Goal: Task Accomplishment & Management: Manage account settings

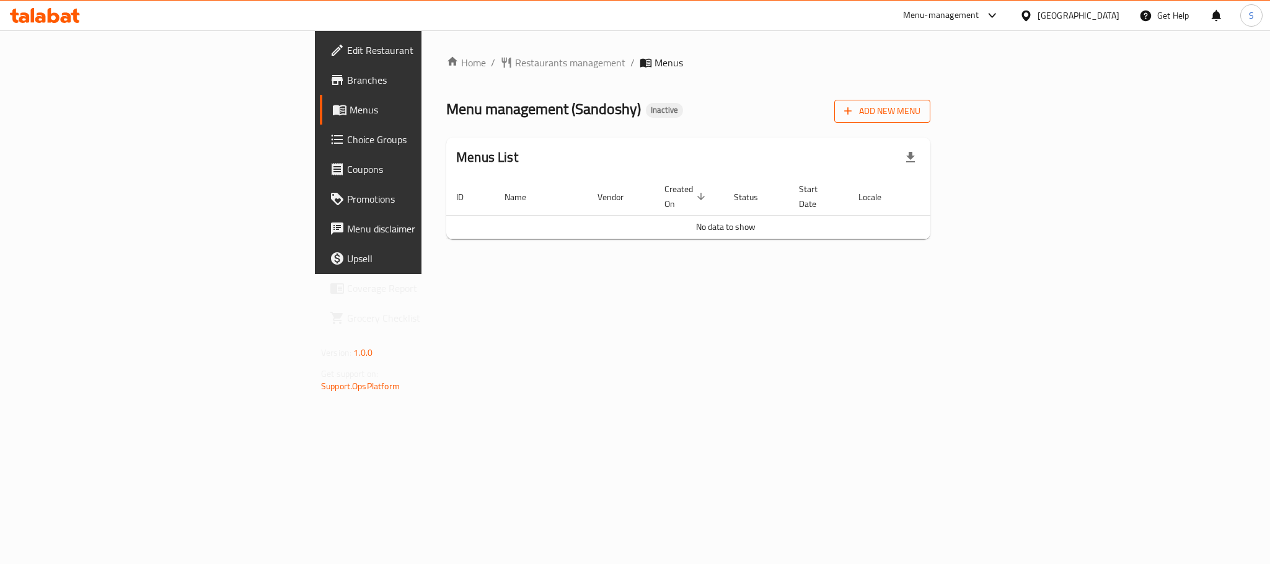
click at [854, 106] on icon "button" at bounding box center [848, 111] width 12 height 12
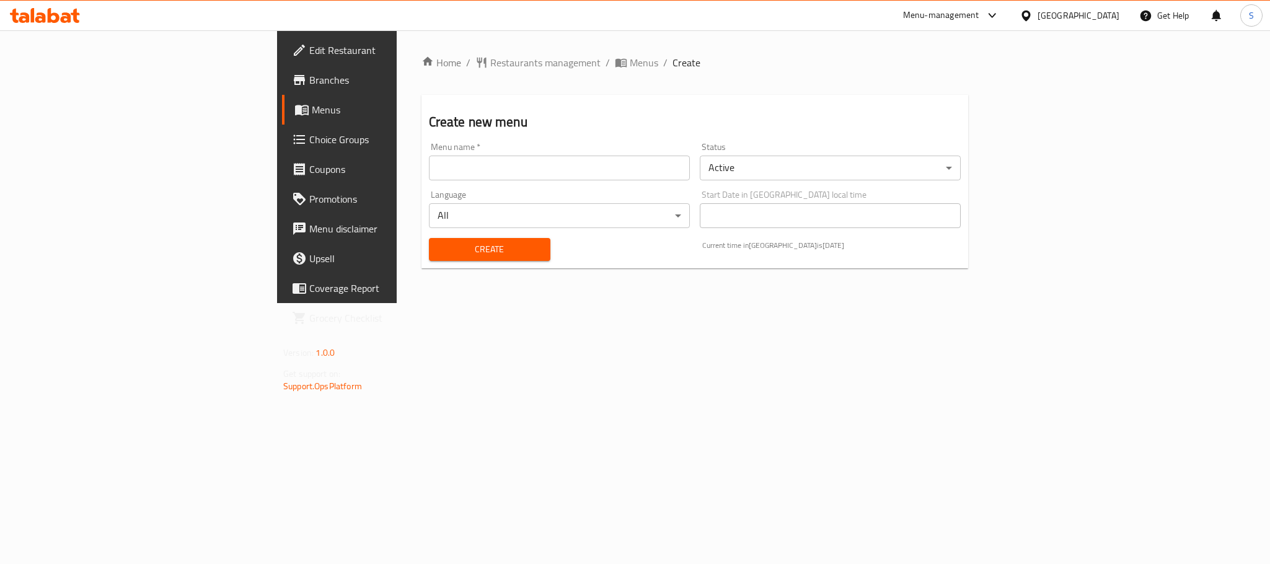
click at [567, 171] on input "text" at bounding box center [559, 168] width 261 height 25
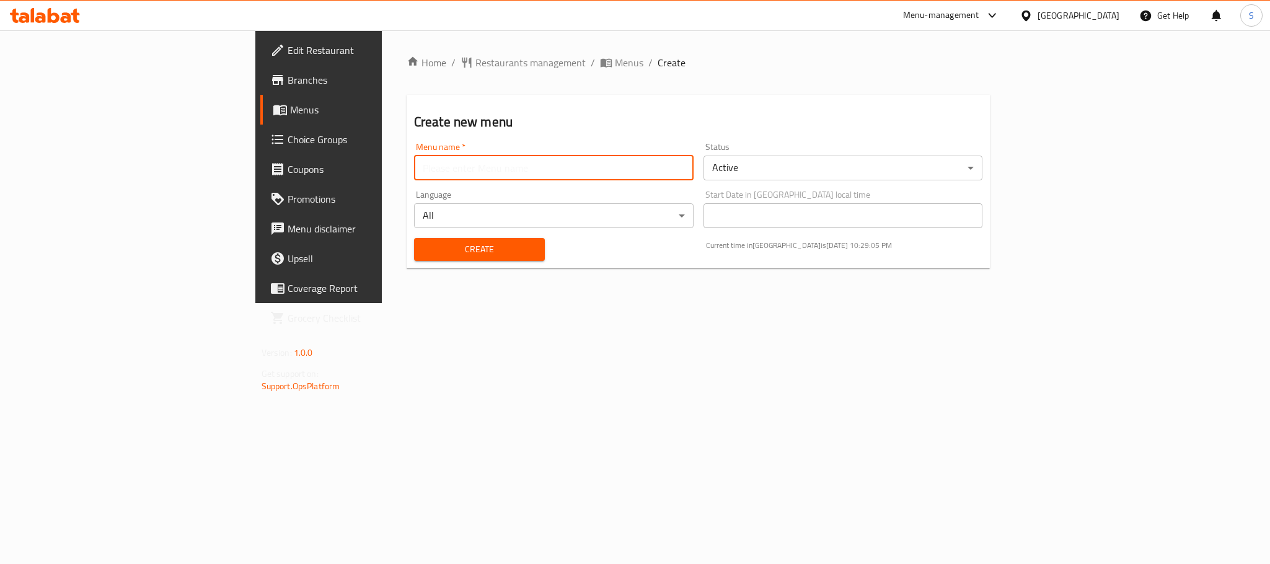
type input "New Menu"
click at [424, 246] on span "Create" at bounding box center [479, 249] width 111 height 15
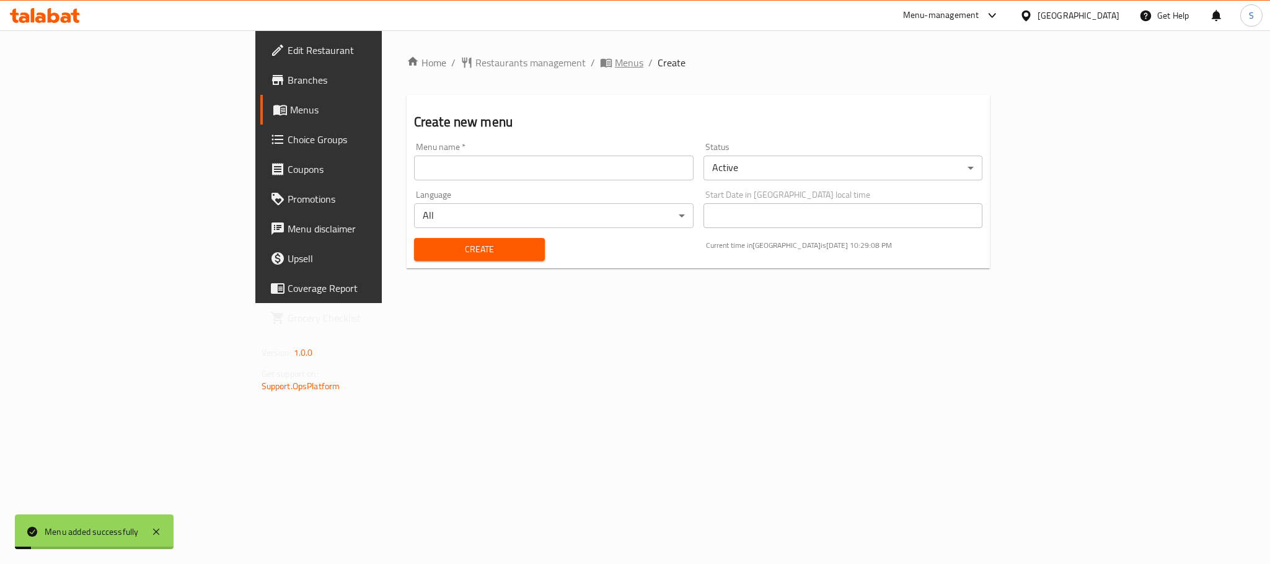
click at [615, 60] on span "Menus" at bounding box center [629, 62] width 29 height 15
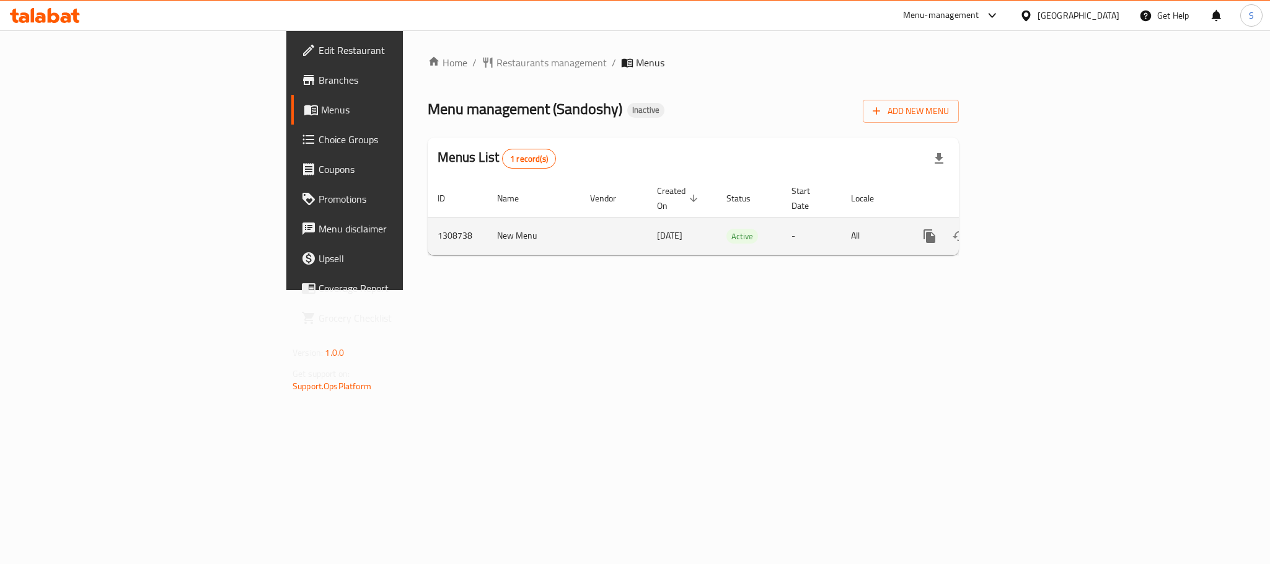
click at [428, 223] on td "1308738" at bounding box center [458, 236] width 60 height 38
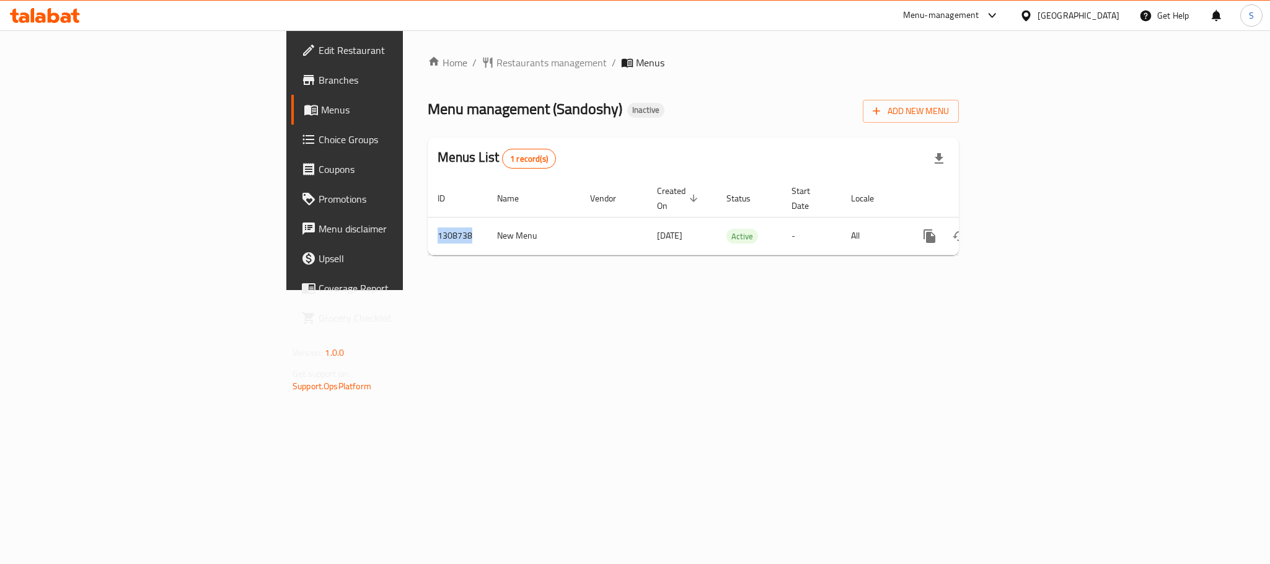
copy td "1308738"
click at [321, 114] on span "Menus" at bounding box center [404, 109] width 167 height 15
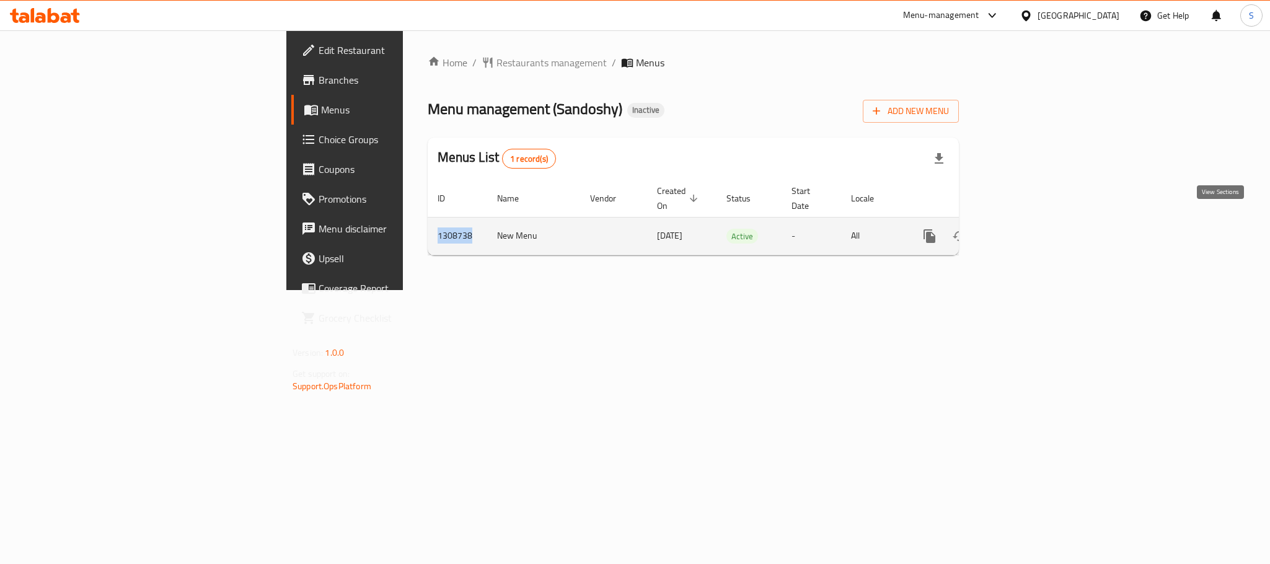
click at [1027, 229] on icon "enhanced table" at bounding box center [1019, 236] width 15 height 15
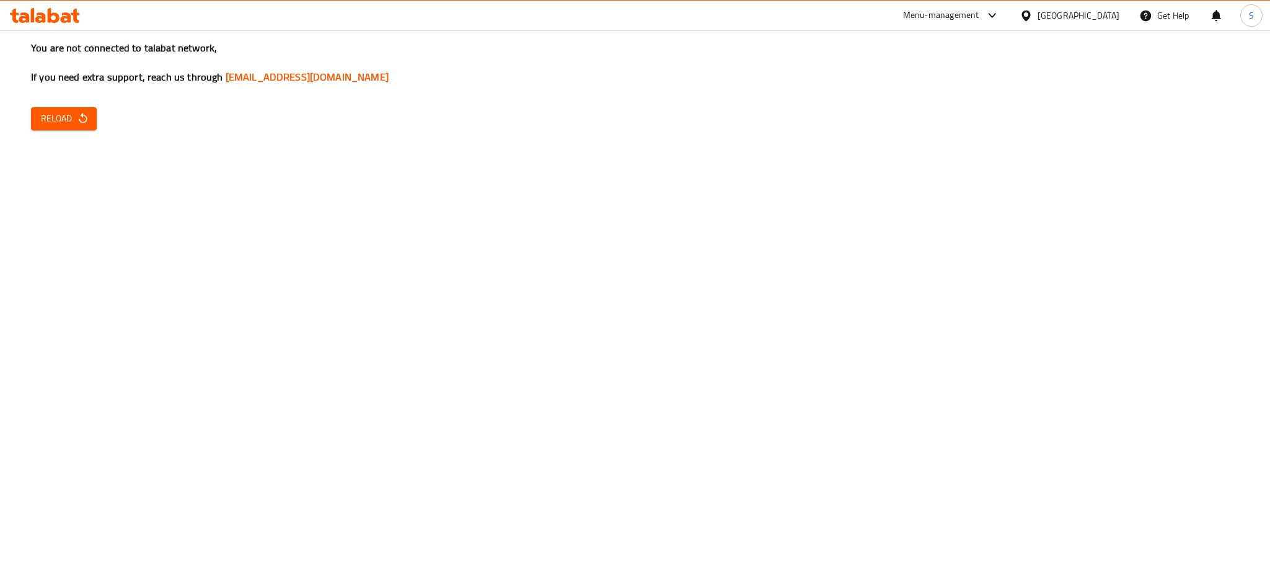
click at [179, 352] on div "You are not connected to talabat network, If you need extra support, reach us t…" at bounding box center [635, 282] width 1270 height 564
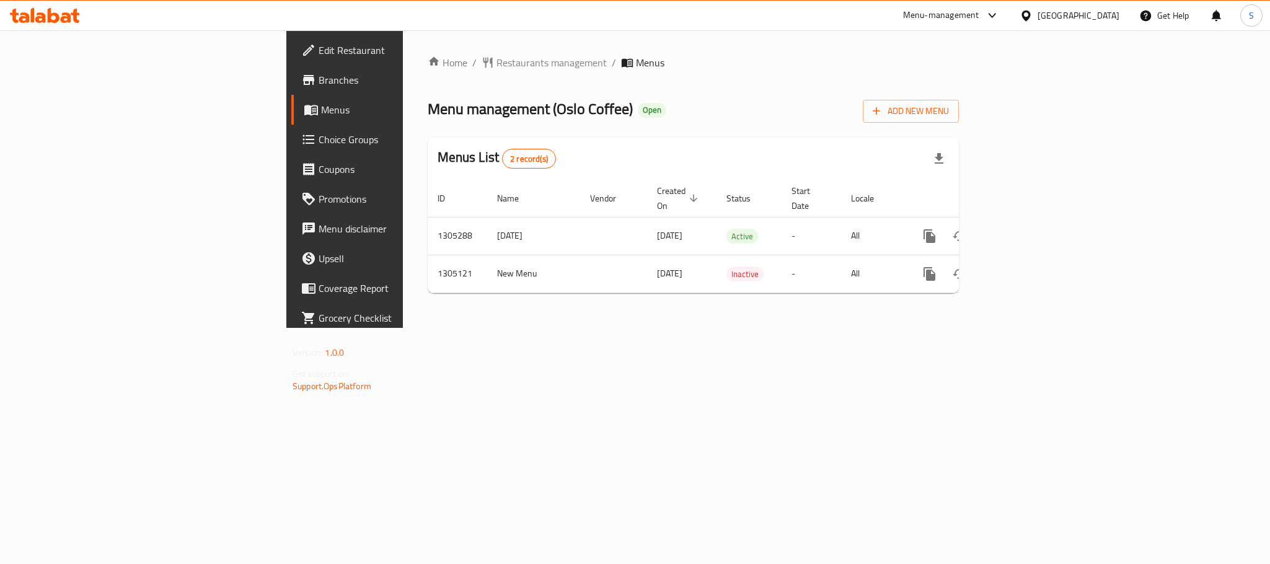
click at [1058, 15] on div "United Arab Emirates" at bounding box center [1079, 16] width 82 height 14
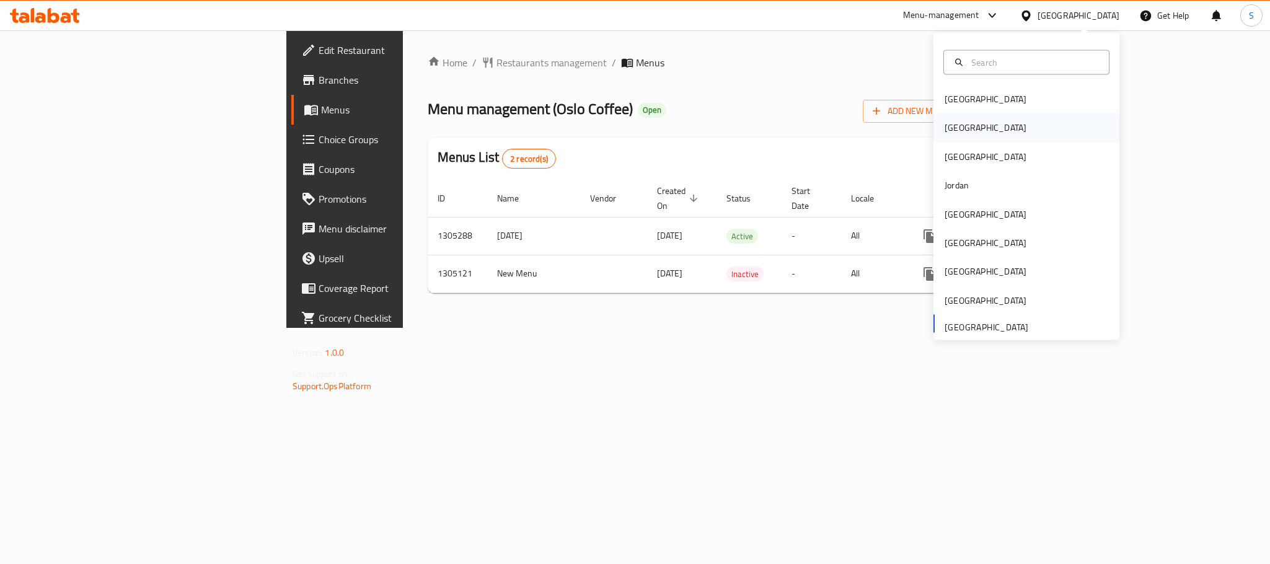
click at [950, 123] on div "[GEOGRAPHIC_DATA]" at bounding box center [986, 128] width 82 height 14
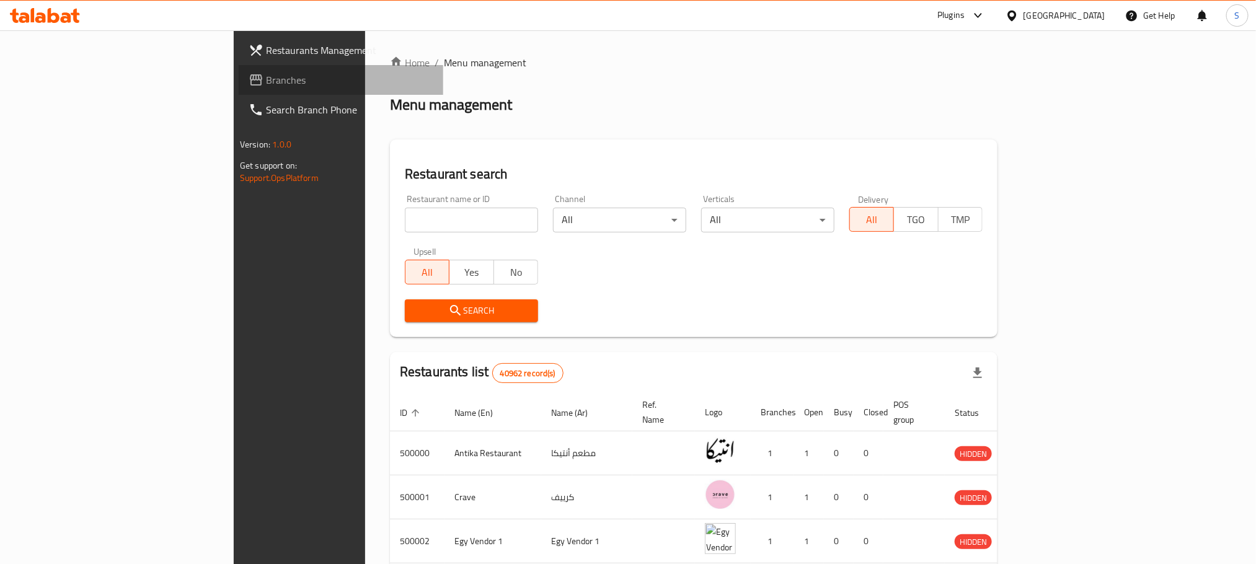
click at [266, 76] on span "Branches" at bounding box center [349, 80] width 167 height 15
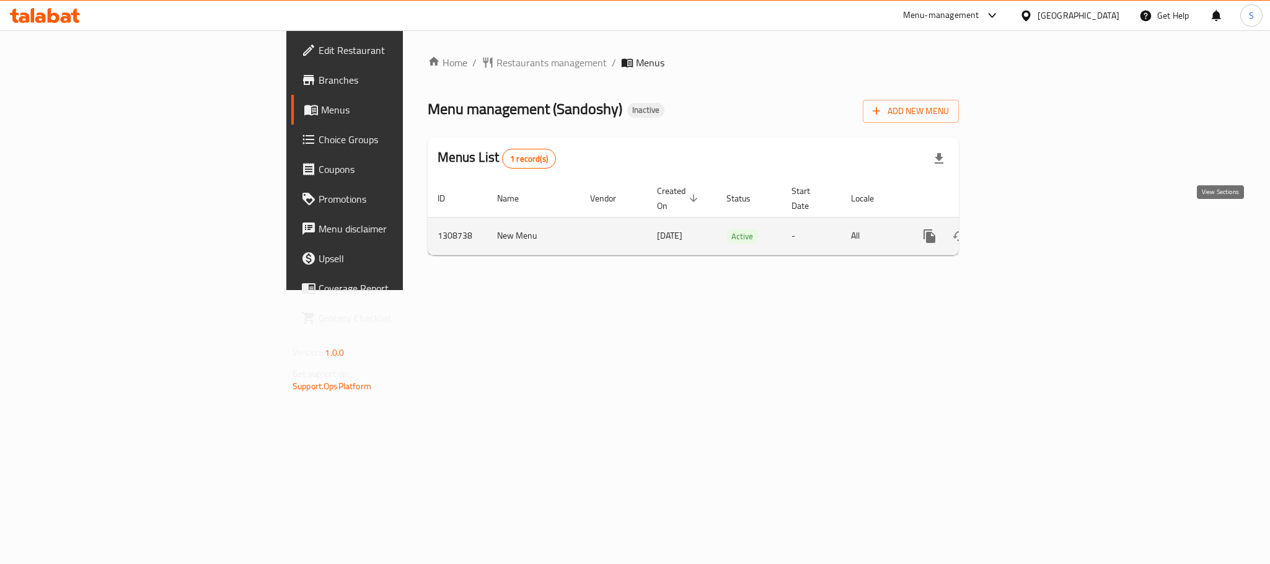
click at [1027, 229] on icon "enhanced table" at bounding box center [1019, 236] width 15 height 15
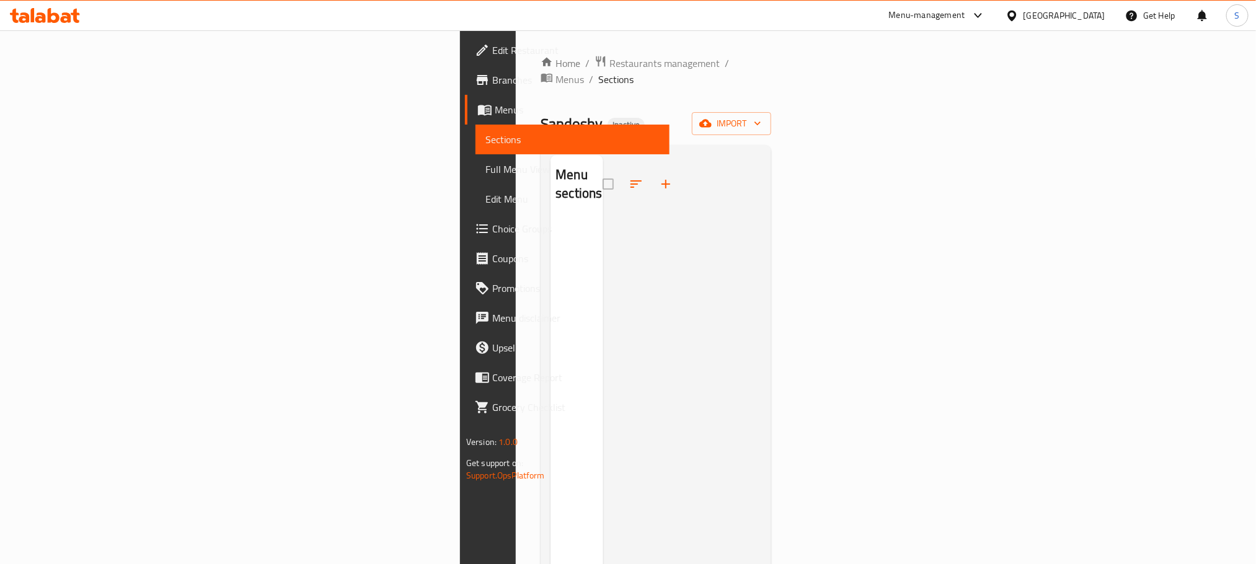
click at [578, 112] on div "Sandoshy Inactive import" at bounding box center [656, 123] width 231 height 23
click at [712, 117] on icon "button" at bounding box center [705, 123] width 12 height 12
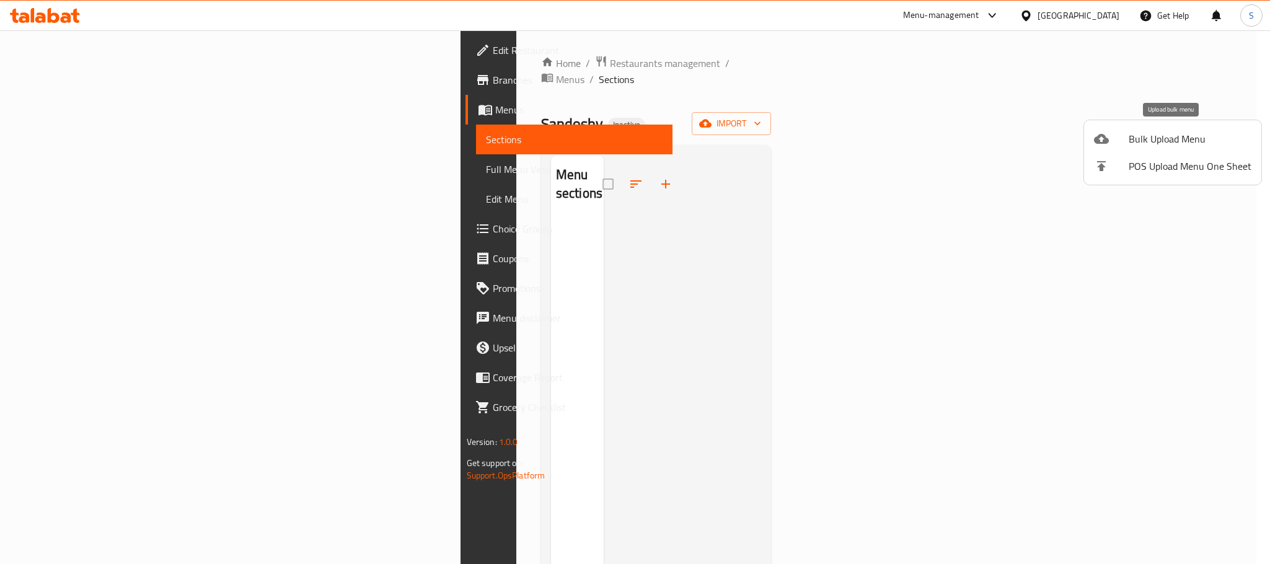
click at [1157, 139] on span "Bulk Upload Menu" at bounding box center [1190, 138] width 123 height 15
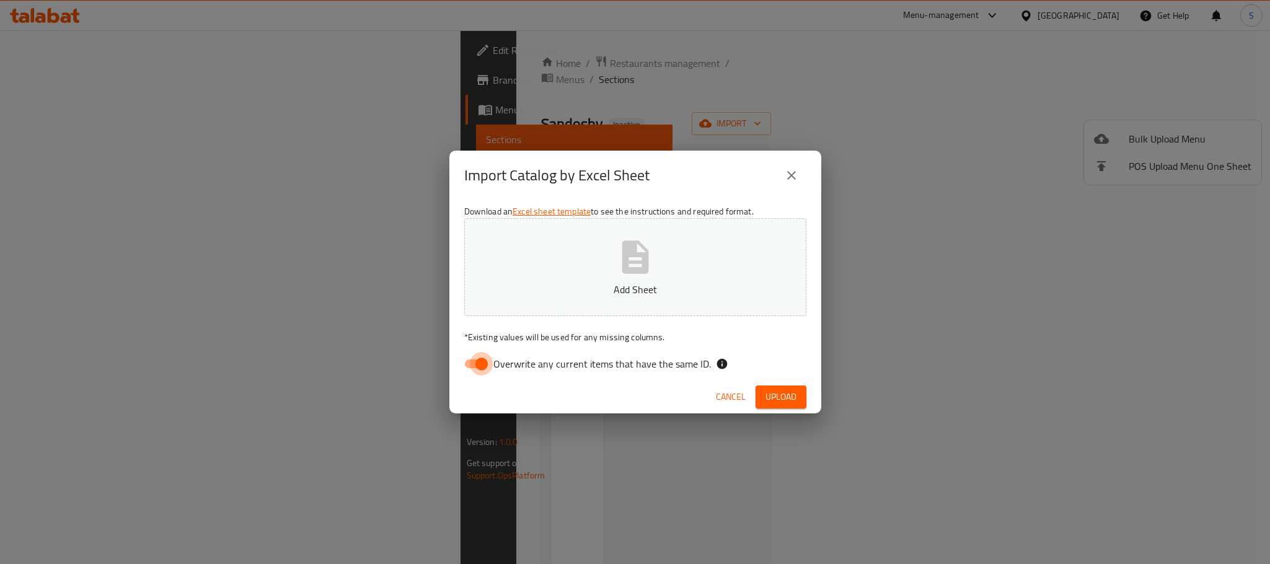
click at [476, 369] on input "Overwrite any current items that have the same ID." at bounding box center [481, 364] width 71 height 24
checkbox input "false"
click at [614, 278] on button "Add Sheet" at bounding box center [635, 267] width 342 height 98
click at [759, 398] on button "Upload" at bounding box center [781, 397] width 51 height 23
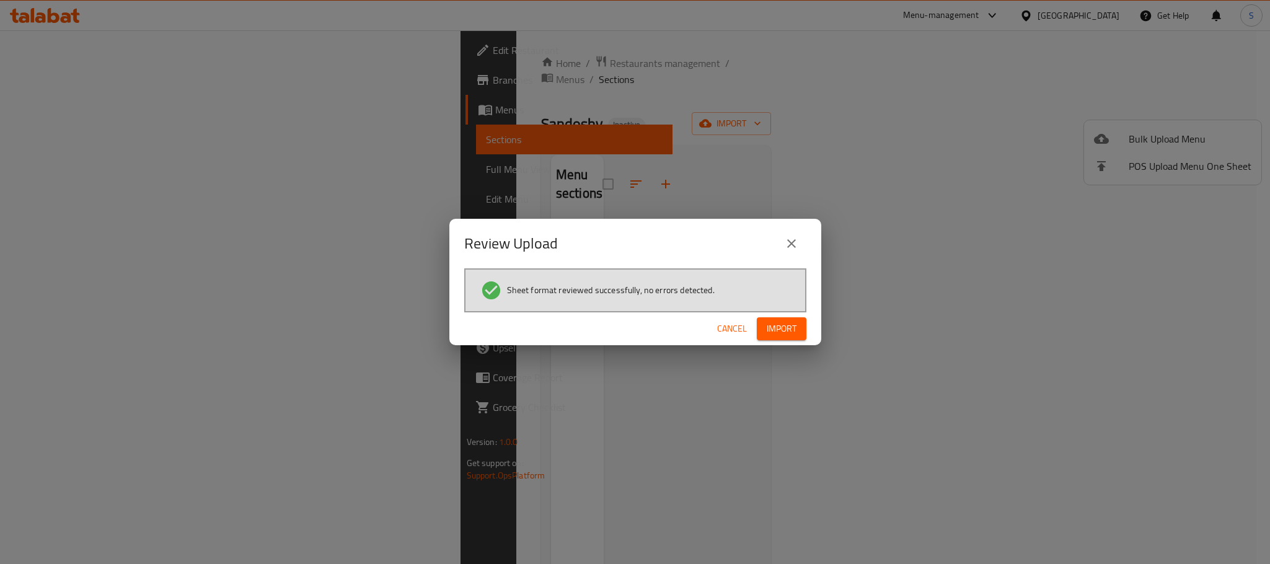
click at [784, 324] on span "Import" at bounding box center [782, 328] width 30 height 15
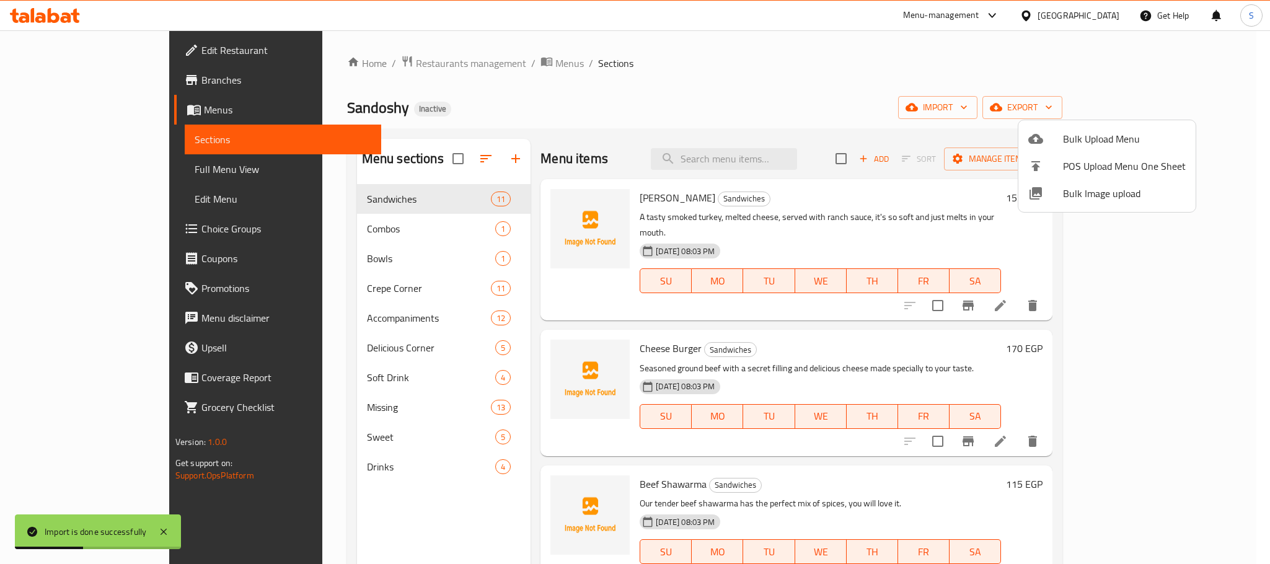
drag, startPoint x: 567, startPoint y: 97, endPoint x: 567, endPoint y: 105, distance: 7.4
click at [567, 99] on div at bounding box center [635, 282] width 1270 height 564
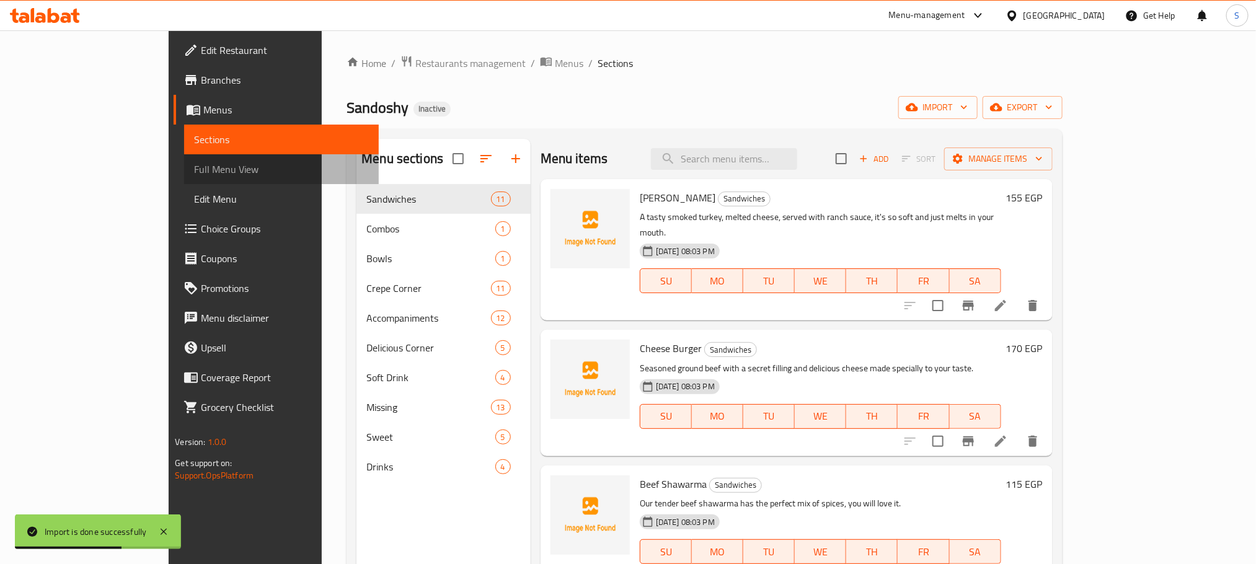
click at [194, 164] on span "Full Menu View" at bounding box center [281, 169] width 174 height 15
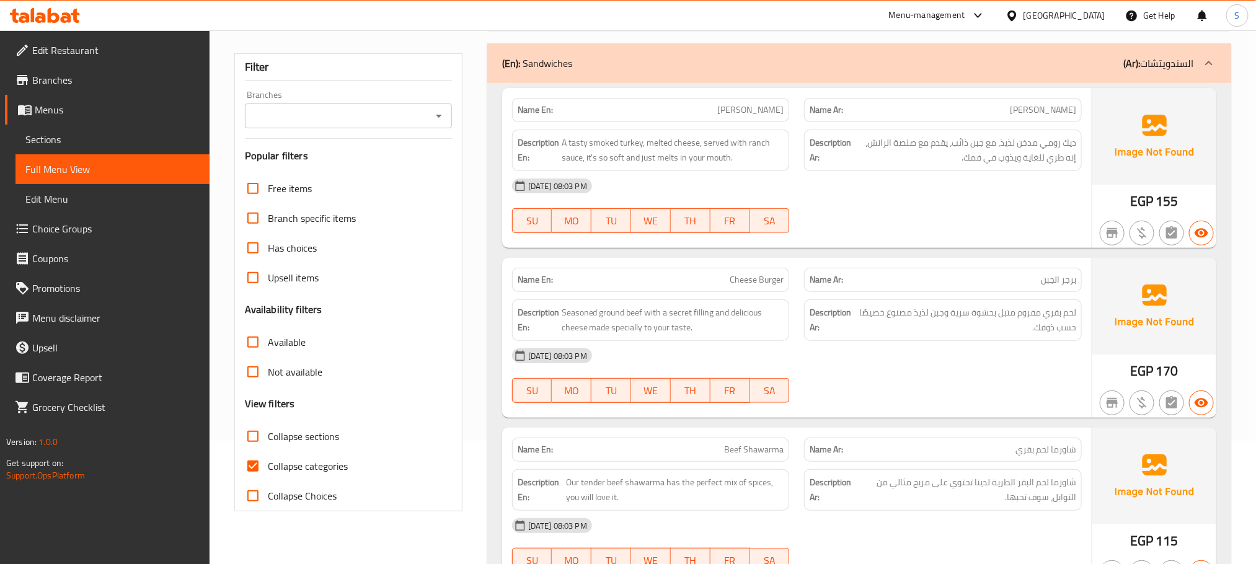
scroll to position [93, 0]
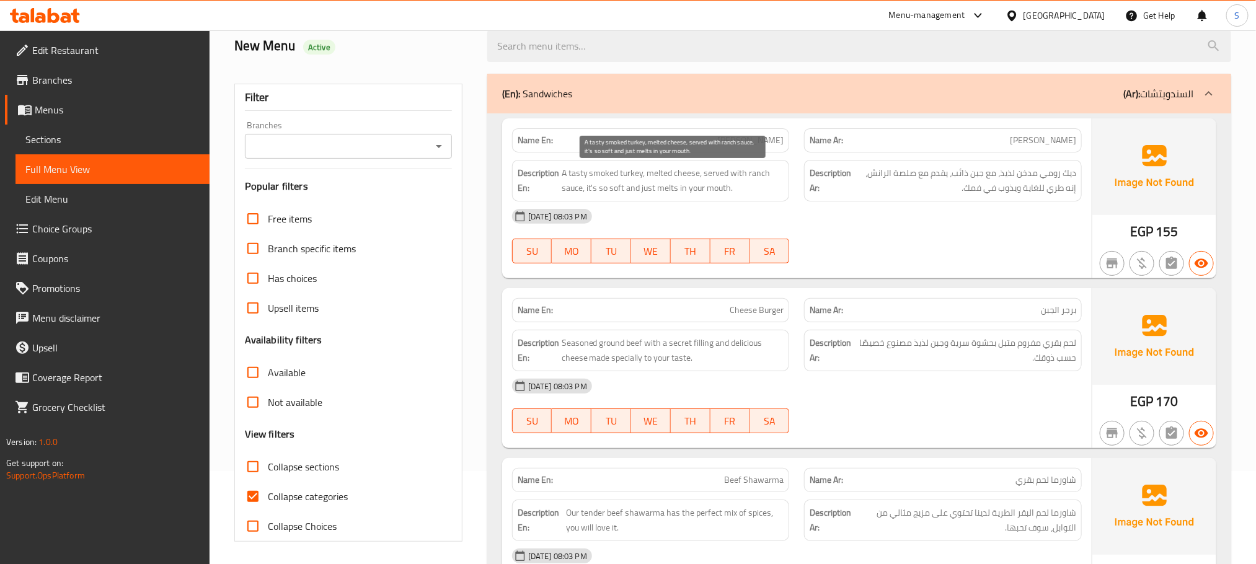
click at [580, 172] on span "A tasty smoked turkey, melted cheese, served with ranch sauce, it's so soft and…" at bounding box center [673, 181] width 223 height 30
click at [579, 172] on span "A tasty smoked turkey, melted cheese, served with ranch sauce, it's so soft and…" at bounding box center [673, 181] width 223 height 30
copy span "A tasty smoked turkey, melted cheese, served with ranch sauce, it's so soft and…"
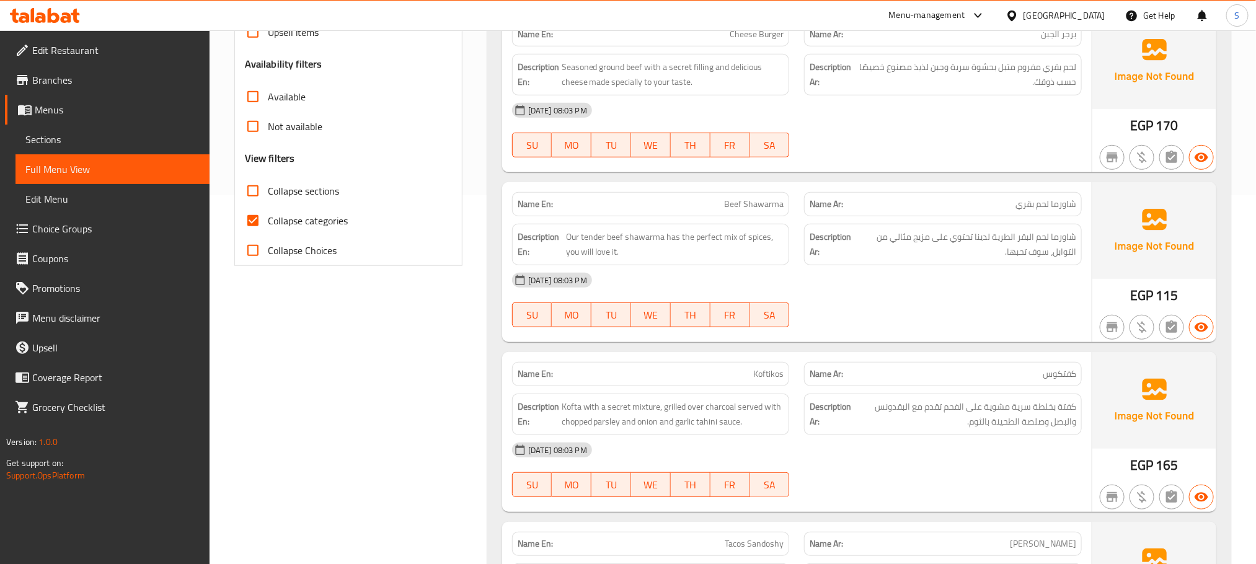
scroll to position [465, 0]
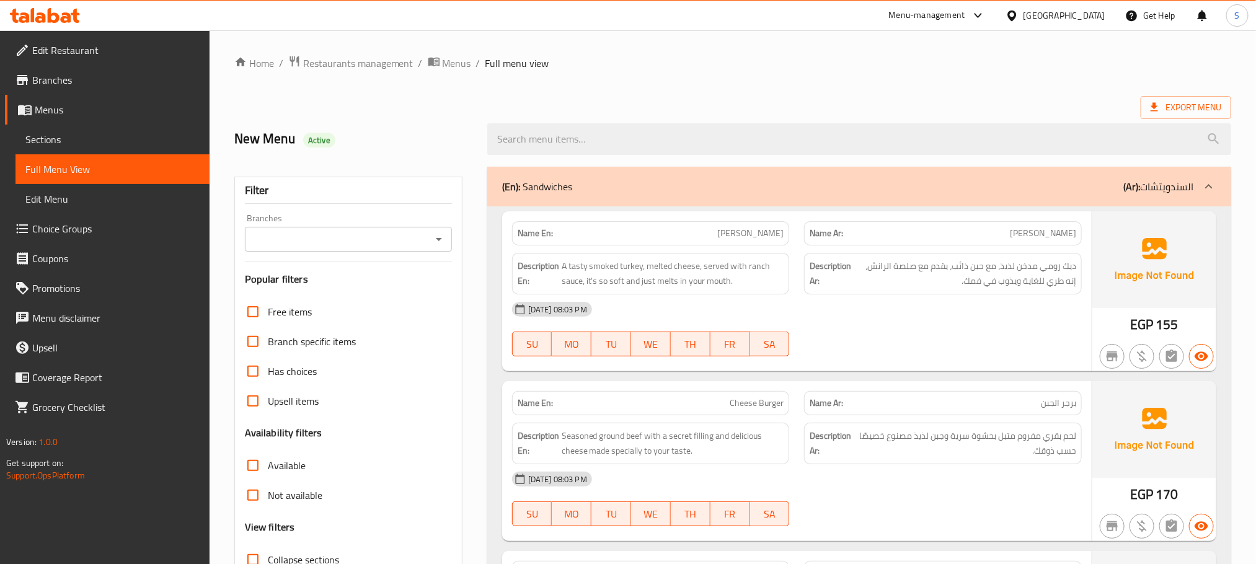
click at [63, 132] on span "Sections" at bounding box center [112, 139] width 174 height 15
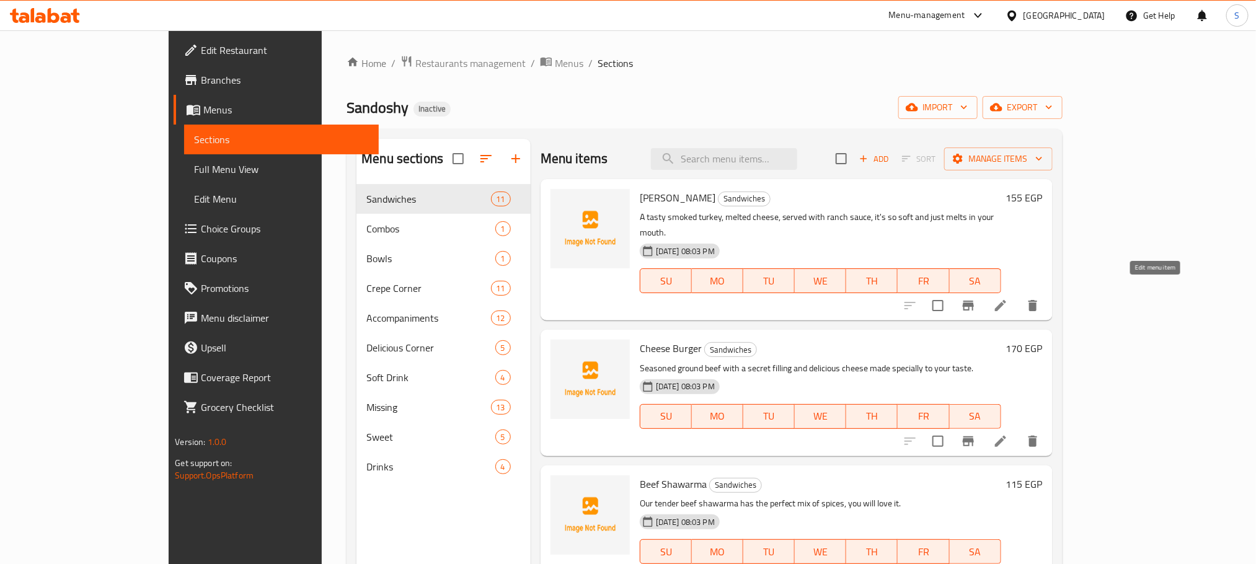
click at [1008, 298] on icon at bounding box center [1000, 305] width 15 height 15
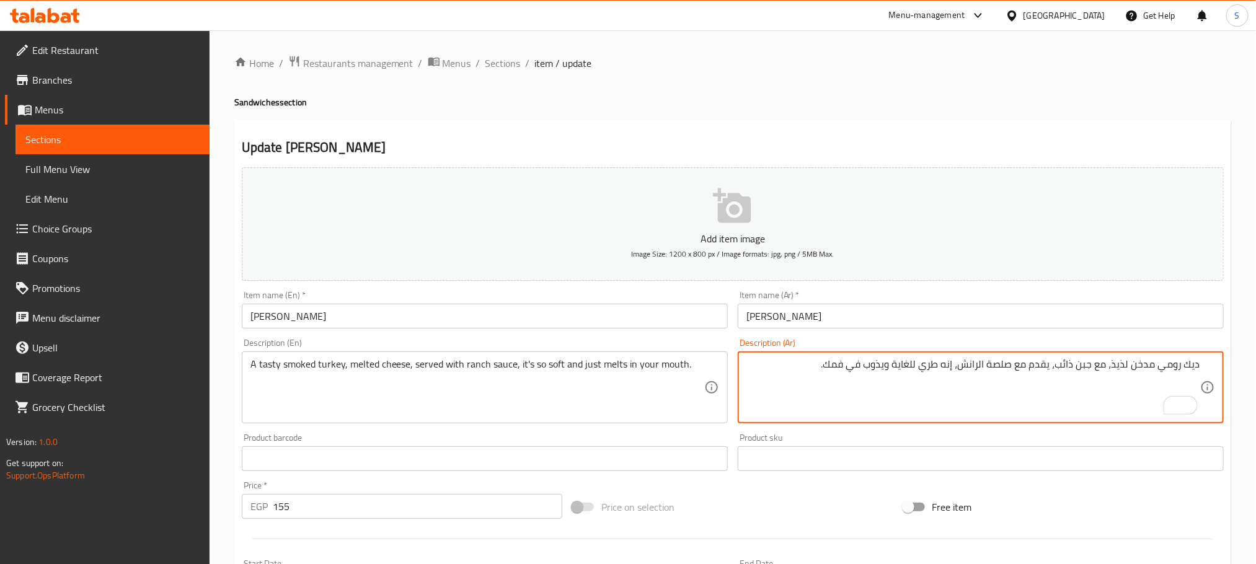
drag, startPoint x: 815, startPoint y: 364, endPoint x: 822, endPoint y: 366, distance: 7.7
click at [816, 364] on textarea "ديك رومي مدخن لذيذ، مع جبن ذائب، يقدم مع صلصة الرانش، إنه طري للغاية ويذوب في ف…" at bounding box center [973, 387] width 454 height 59
paste textarea "ديك رومي مدخن لذيذ، مع جبن ذائب، يقدم مع صلصة الرانش، إنه طري للغاية ويذوب في ف…"
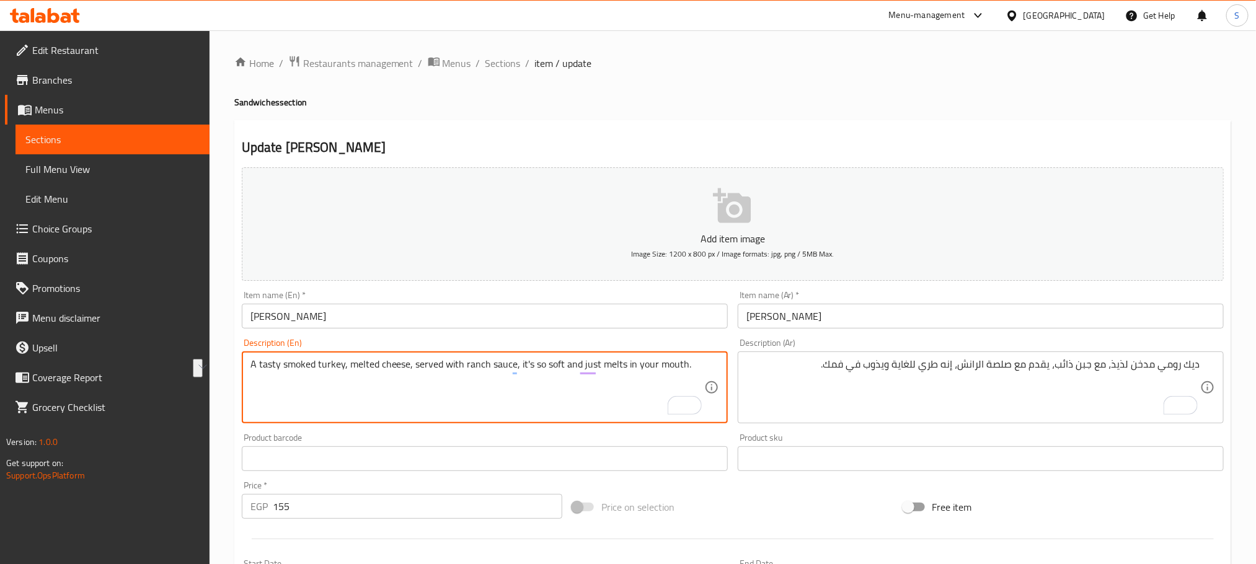
drag, startPoint x: 281, startPoint y: 365, endPoint x: 341, endPoint y: 361, distance: 59.7
click at [341, 361] on textarea "A tasty smoked turkey, melted cheese, served with ranch sauce, it's so soft and…" at bounding box center [477, 387] width 454 height 59
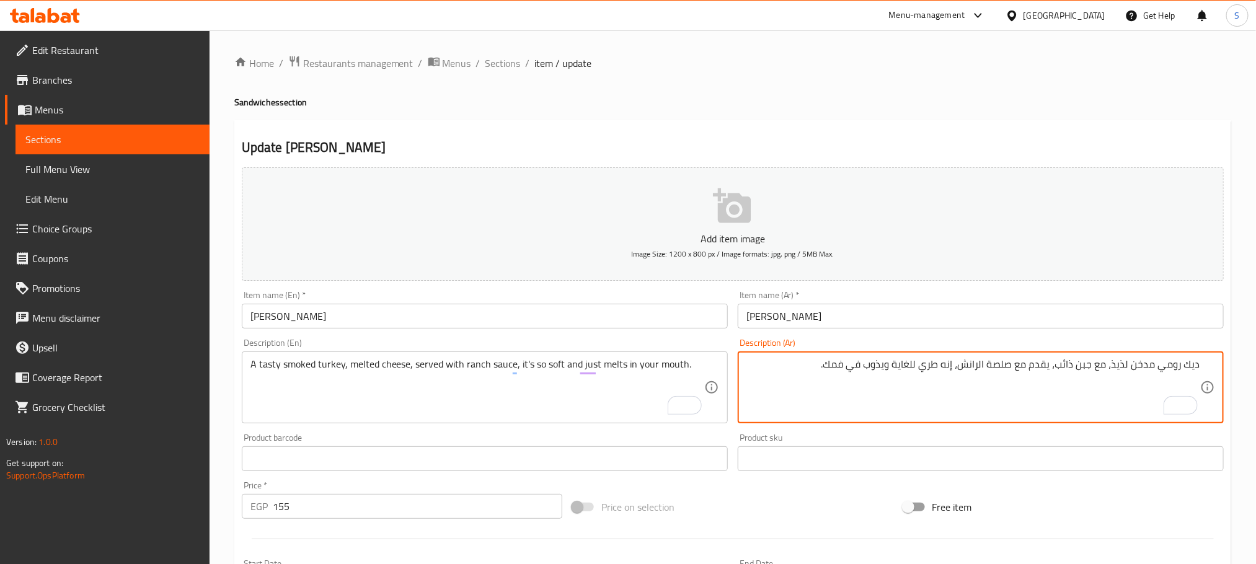
drag, startPoint x: 1185, startPoint y: 363, endPoint x: 1200, endPoint y: 363, distance: 15.5
type textarea "لحم رومي مدخن لذيذ، مع جبن ذائب، يقدم مع صلصة الرانش، إنه طري للغاية ويذوب في ف…"
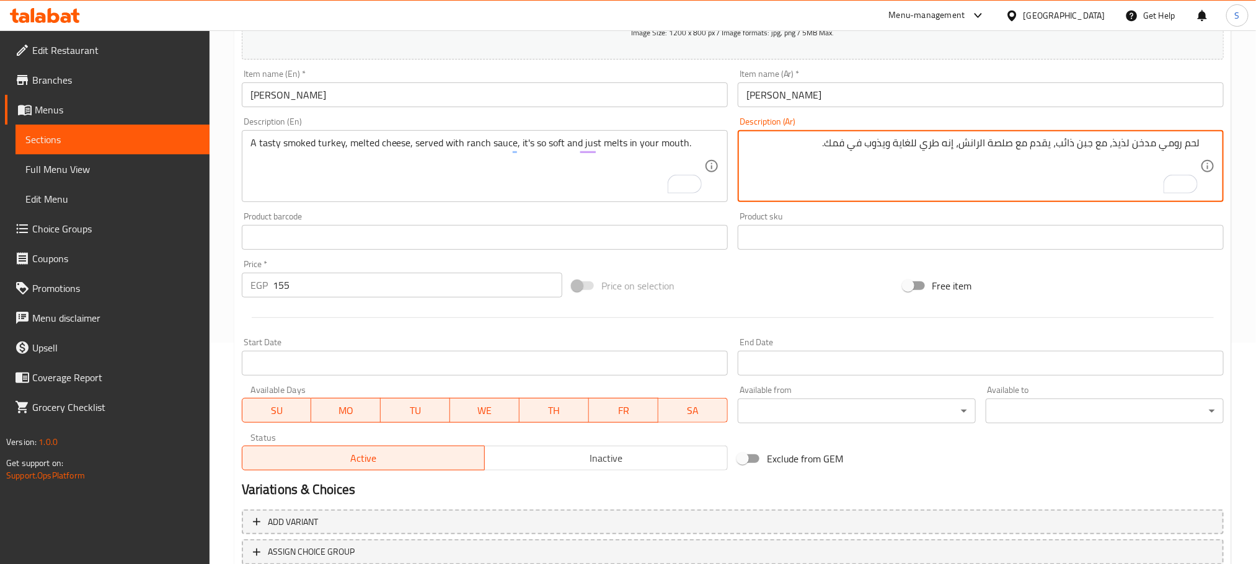
scroll to position [311, 0]
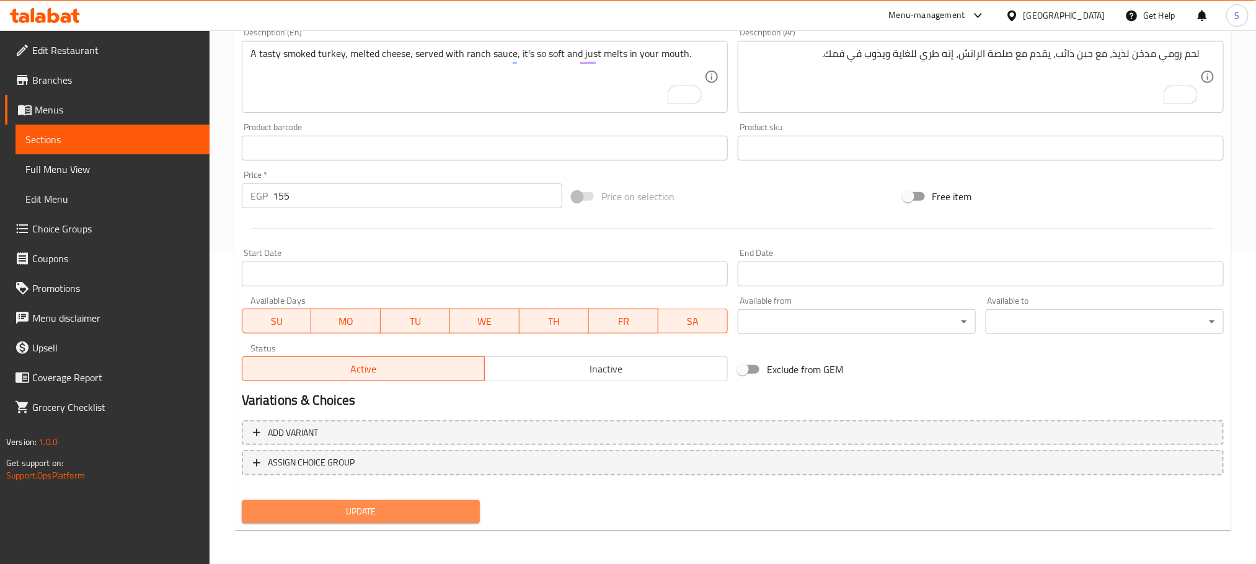
click at [426, 506] on span "Update" at bounding box center [361, 511] width 218 height 15
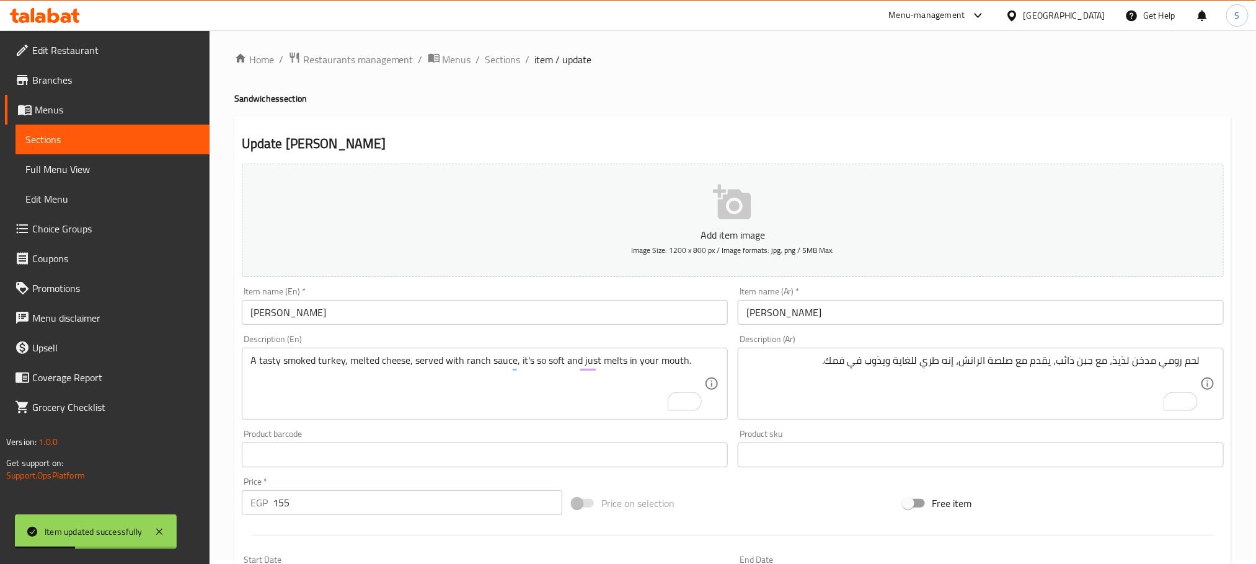
scroll to position [0, 0]
click at [492, 64] on span "Sections" at bounding box center [502, 63] width 35 height 15
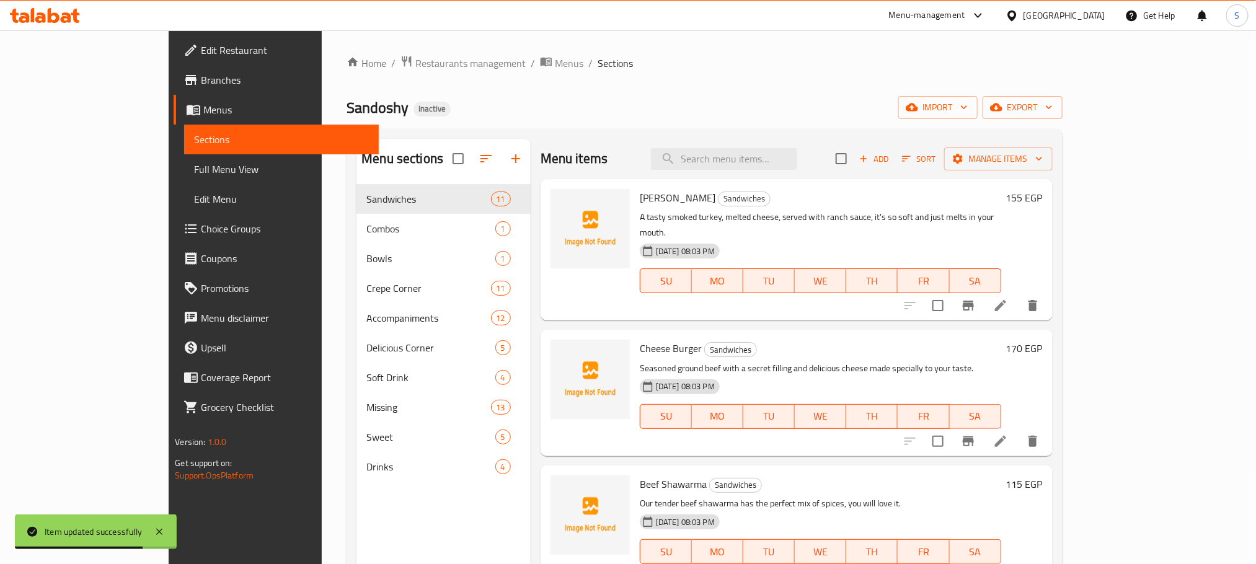
click at [1018, 430] on li at bounding box center [1000, 441] width 35 height 22
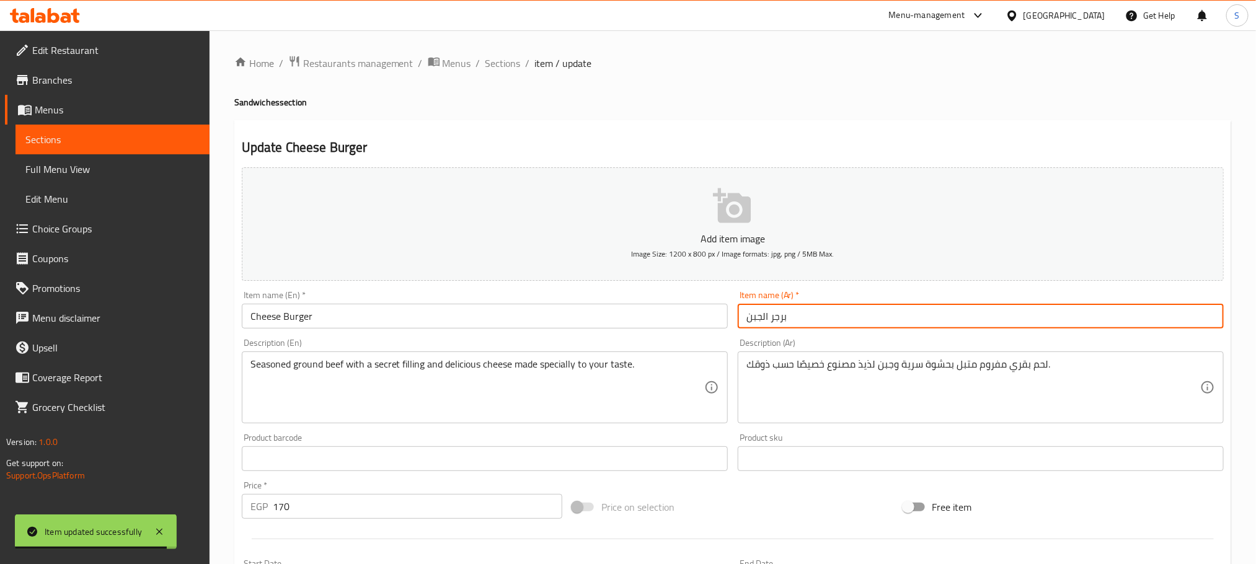
click at [804, 311] on input "برجر الجبن" at bounding box center [981, 316] width 486 height 25
click at [1136, 314] on input "برجر الجبن" at bounding box center [981, 316] width 486 height 25
type input "j"
type input "تشيز برجر"
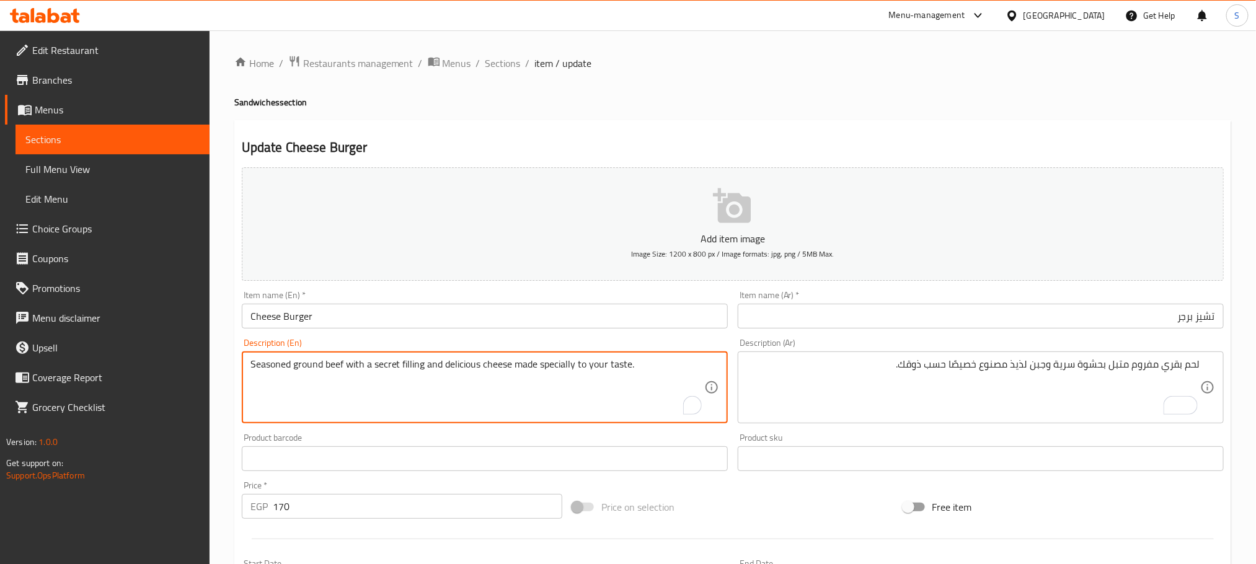
click at [333, 371] on textarea "Seasoned ground beef with a secret filling and delicious cheese made specially …" at bounding box center [477, 387] width 454 height 59
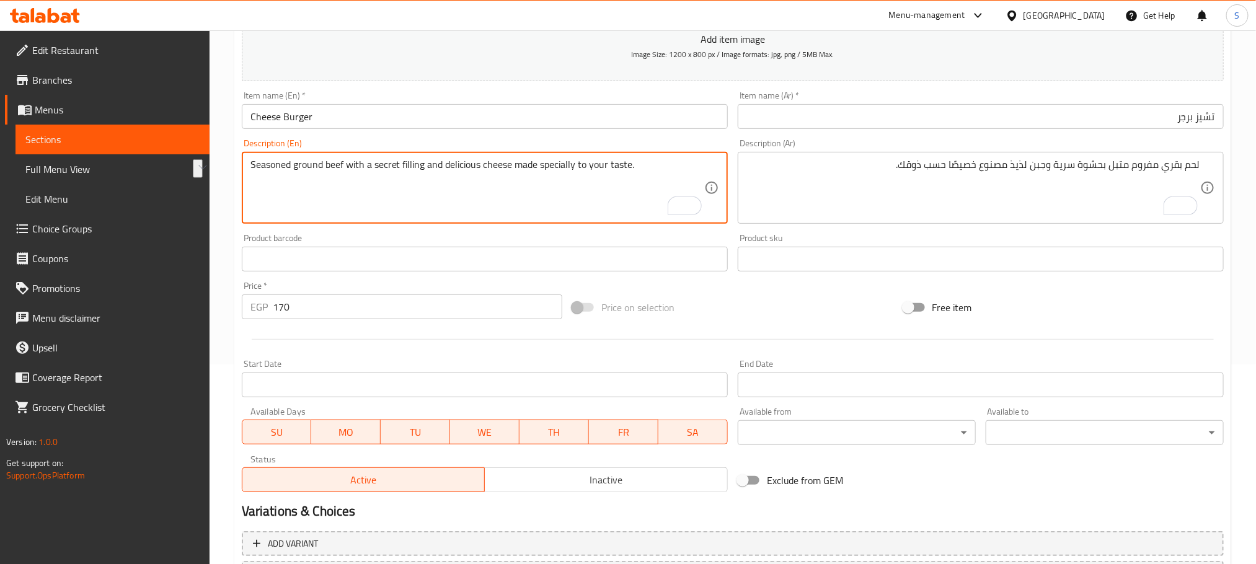
scroll to position [311, 0]
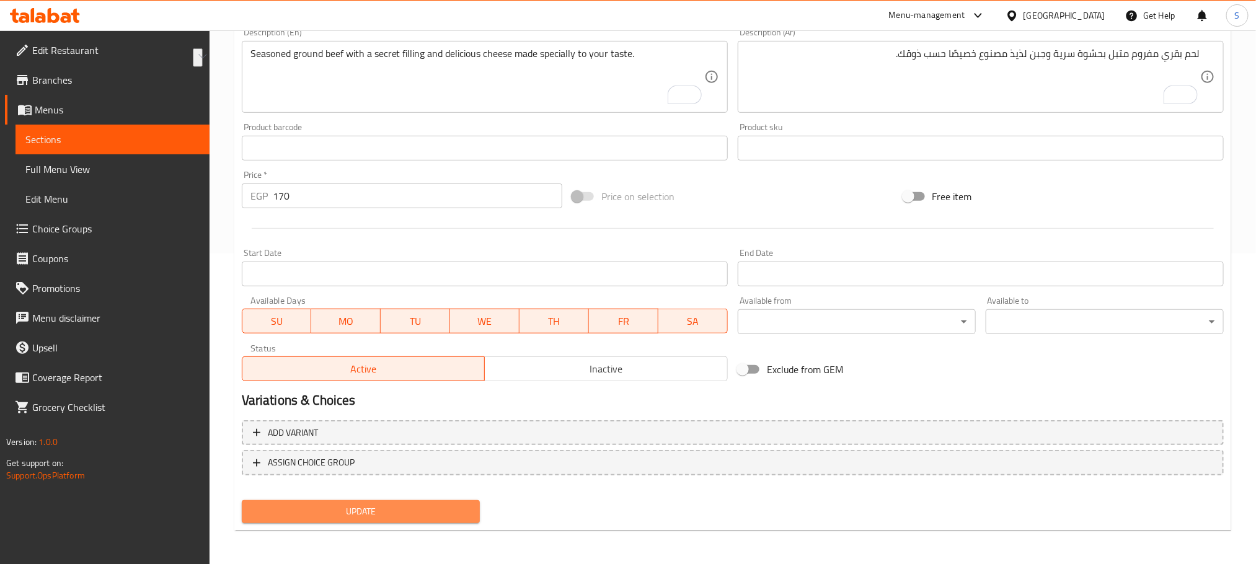
drag, startPoint x: 459, startPoint y: 516, endPoint x: 498, endPoint y: 382, distance: 139.5
click at [459, 515] on span "Update" at bounding box center [361, 511] width 218 height 15
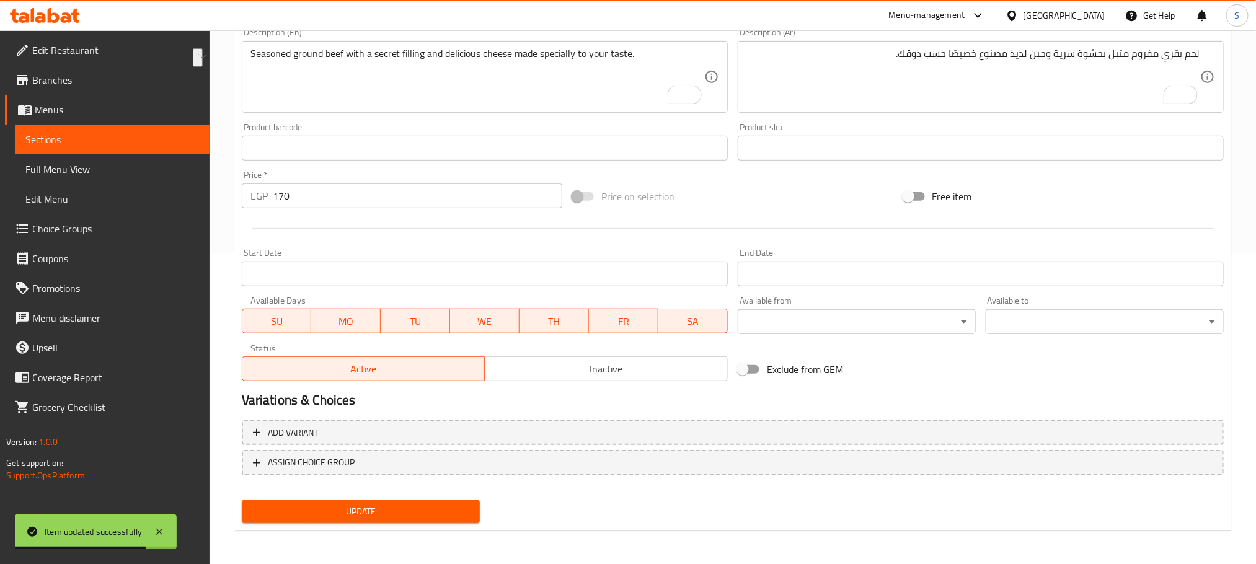
click at [430, 510] on span "Update" at bounding box center [361, 511] width 218 height 15
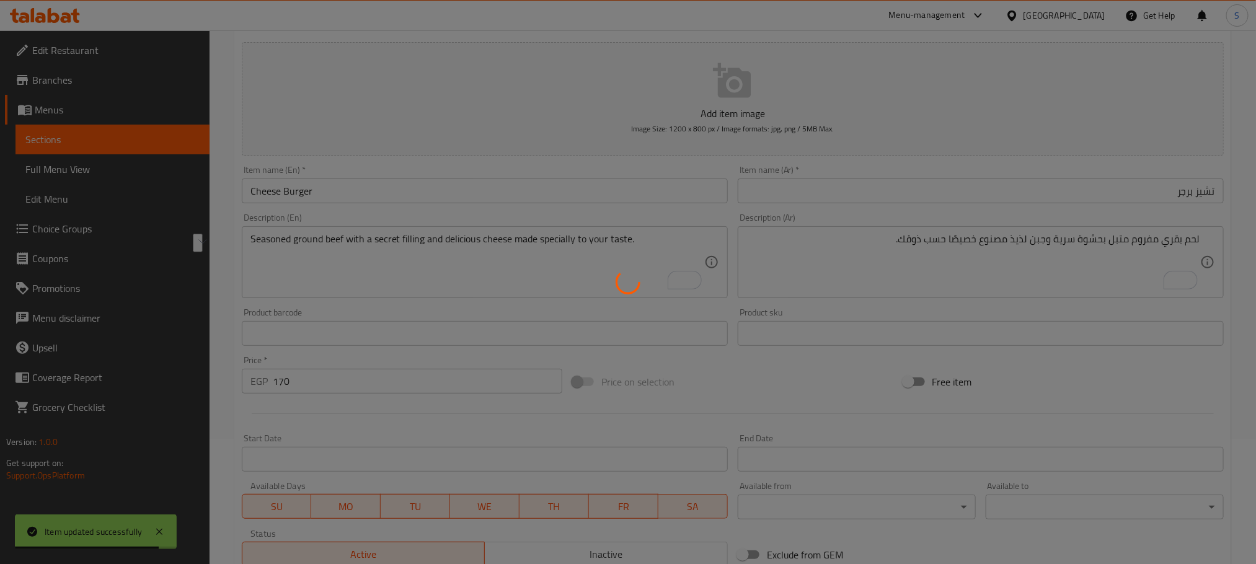
scroll to position [0, 0]
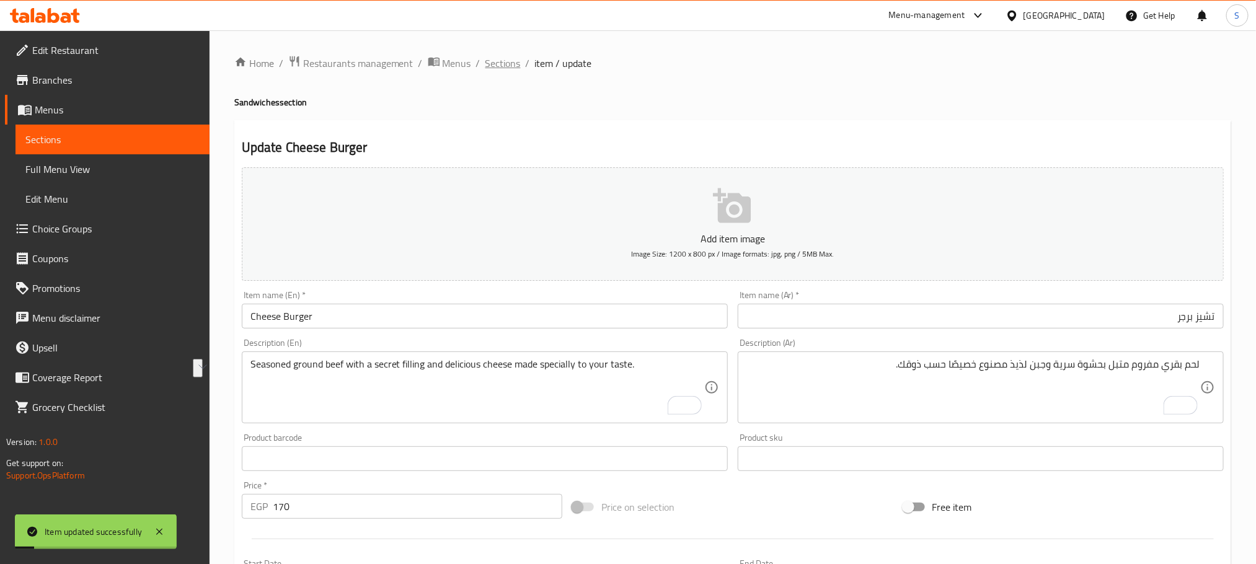
click at [508, 56] on span "Sections" at bounding box center [502, 63] width 35 height 15
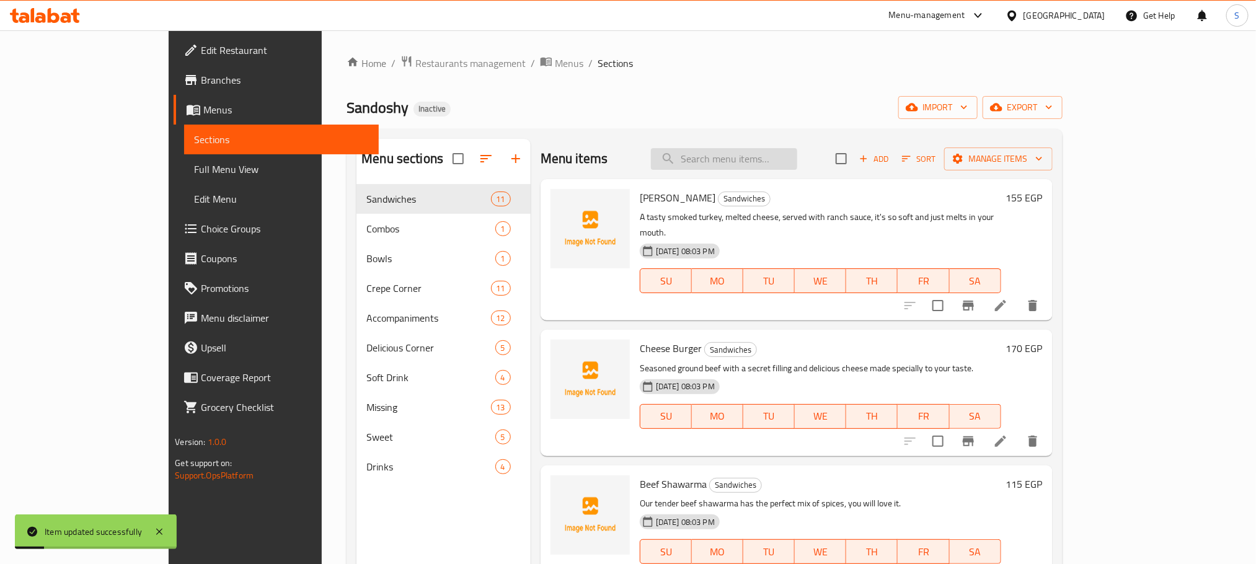
click at [774, 151] on input "search" at bounding box center [724, 159] width 146 height 22
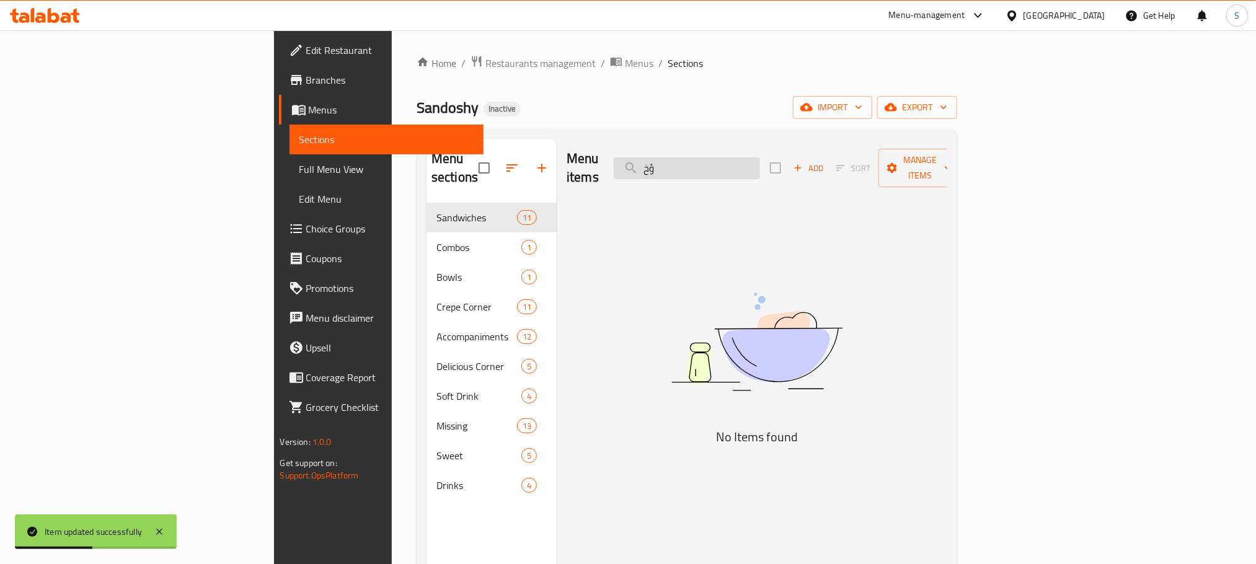
type input "ؤ"
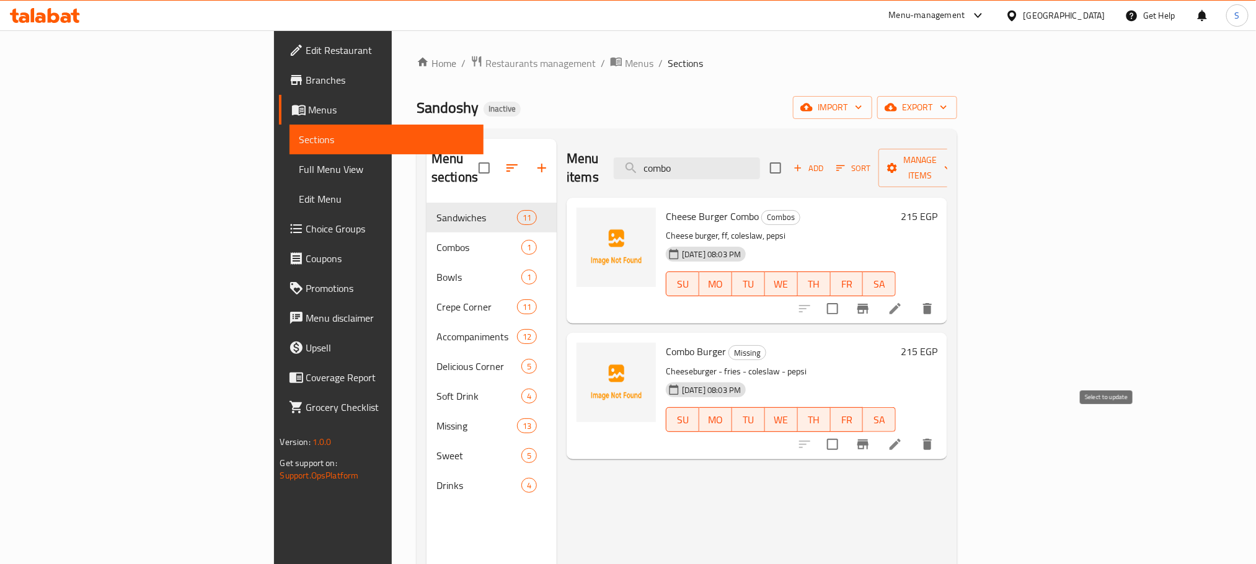
type input "combo"
click at [846, 431] on input "checkbox" at bounding box center [832, 444] width 26 height 26
click at [952, 162] on span "Manage items" at bounding box center [919, 167] width 63 height 31
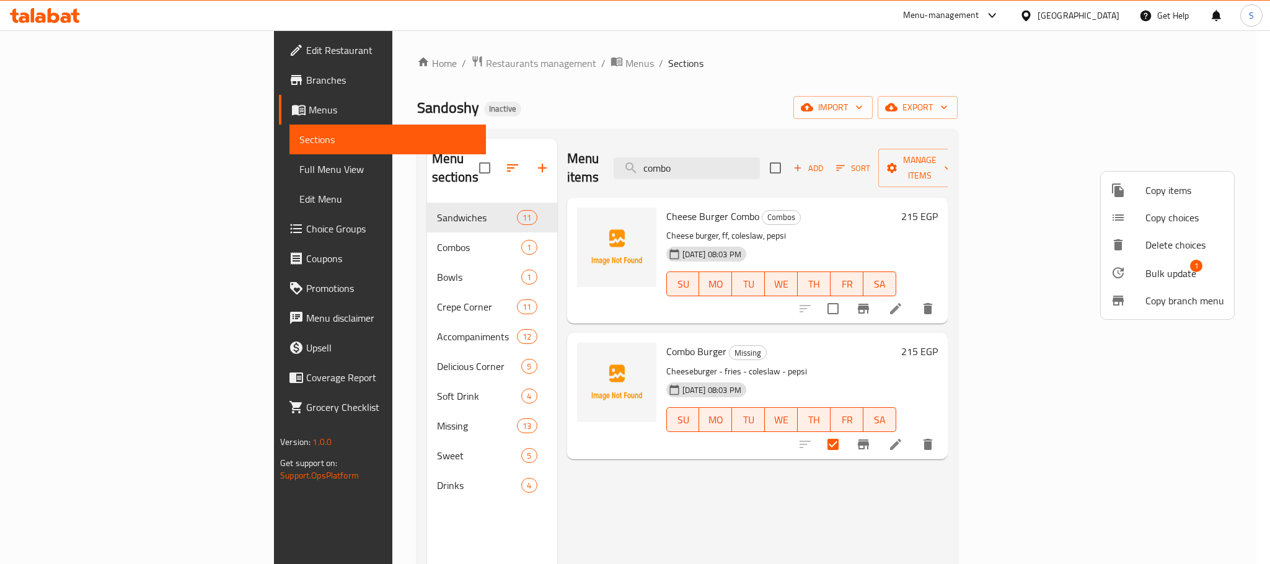
click at [1163, 268] on span "Bulk update" at bounding box center [1171, 273] width 51 height 15
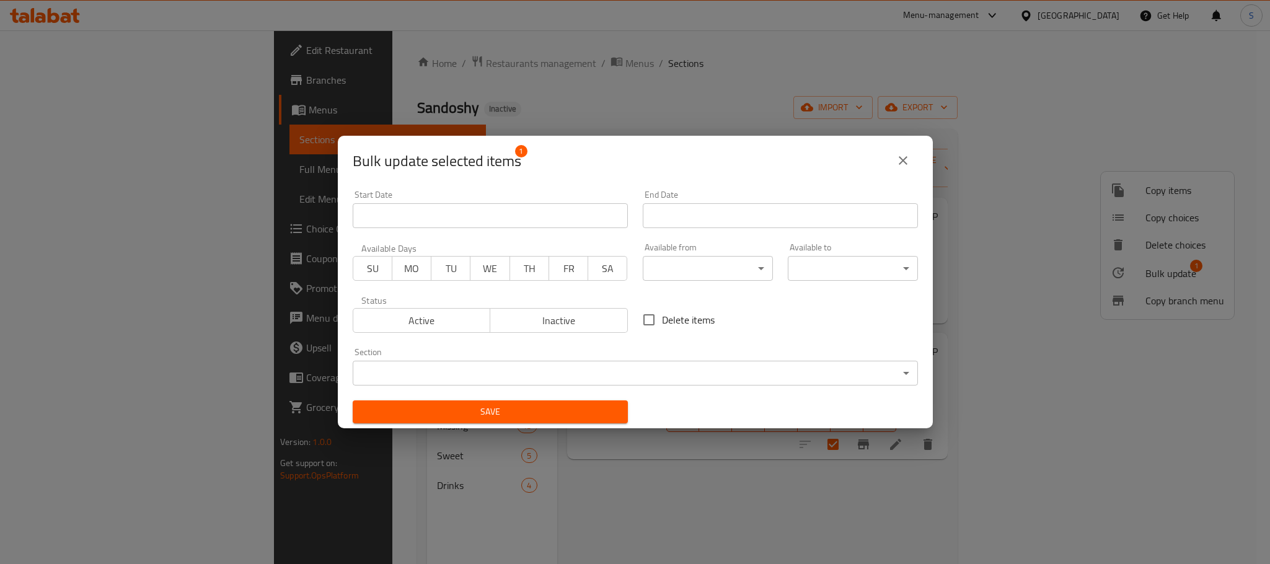
click at [581, 369] on body "​ Menu-management Egypt Get Help S Edit Restaurant Branches Menus Sections Full…" at bounding box center [635, 297] width 1270 height 534
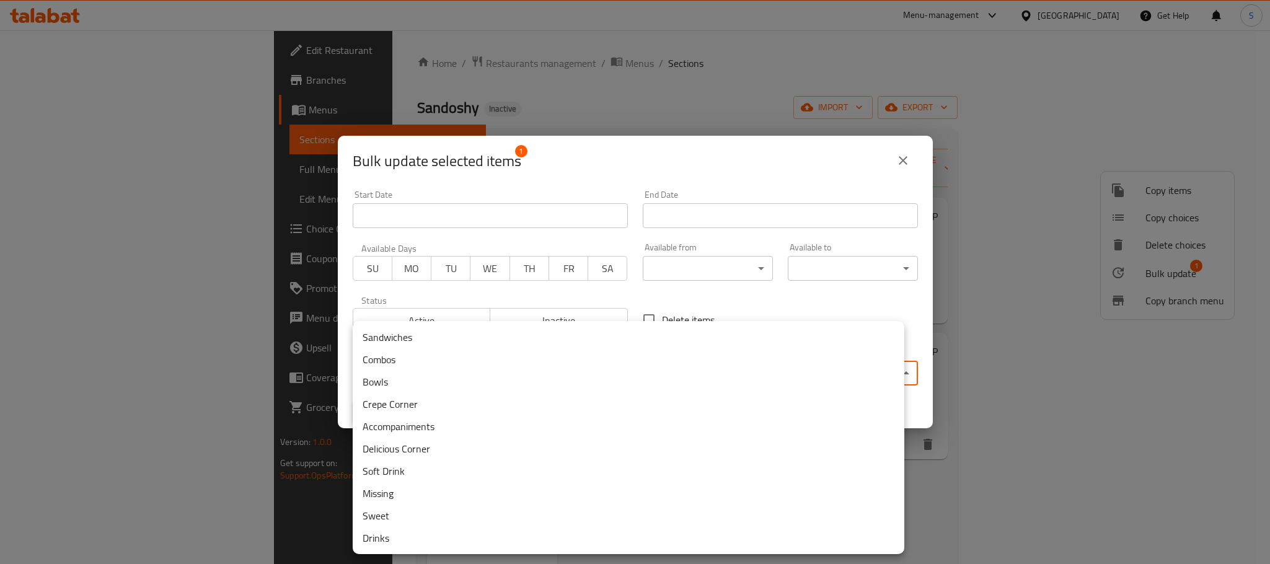
click at [566, 340] on li "Sandwiches" at bounding box center [629, 337] width 552 height 22
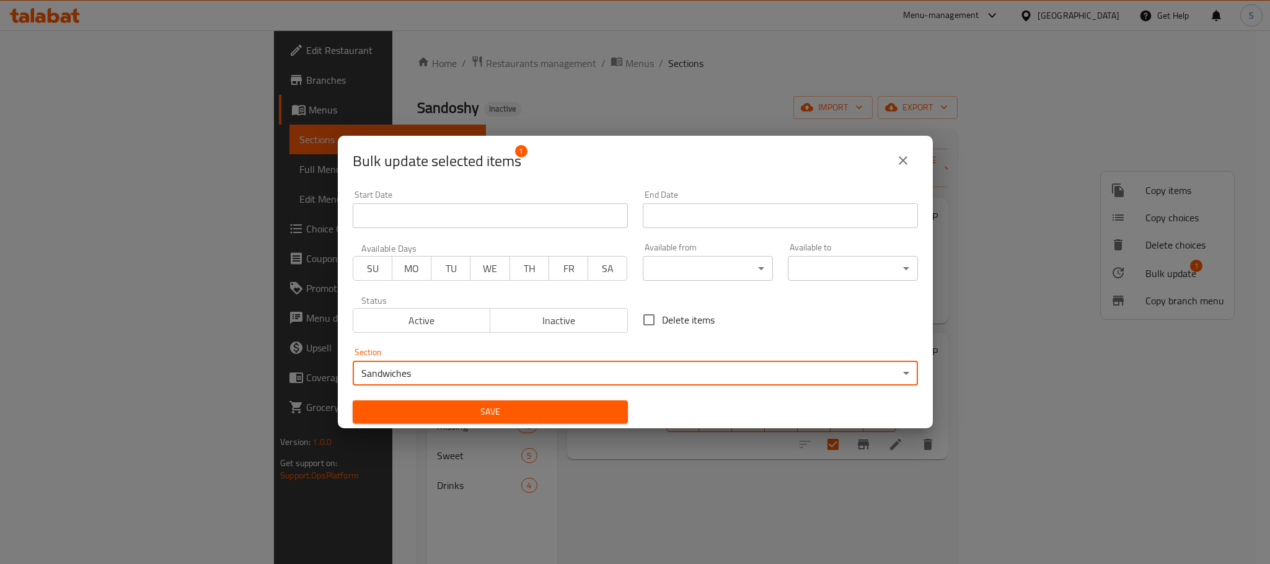
click at [565, 413] on span "Save" at bounding box center [490, 411] width 255 height 15
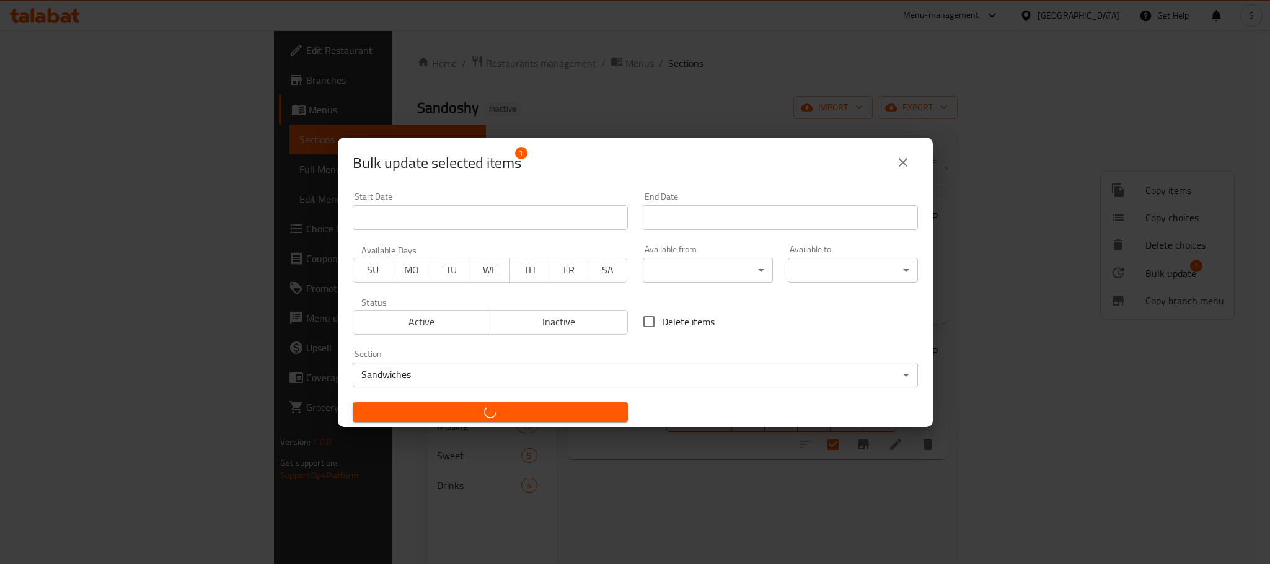
checkbox input "false"
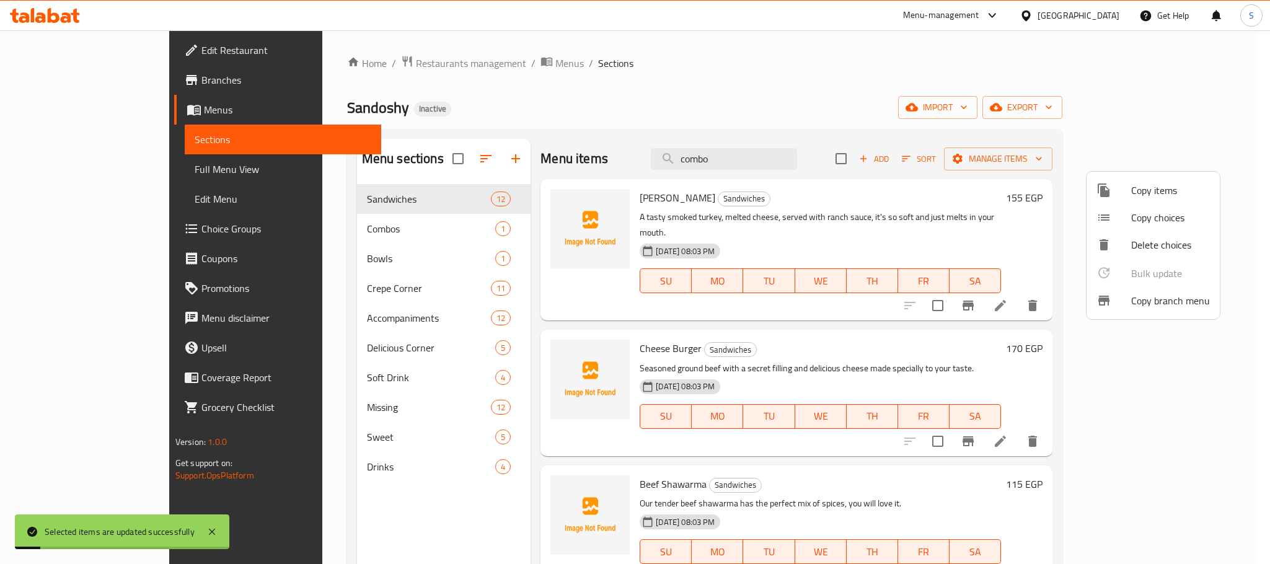
click at [374, 227] on div at bounding box center [635, 282] width 1270 height 564
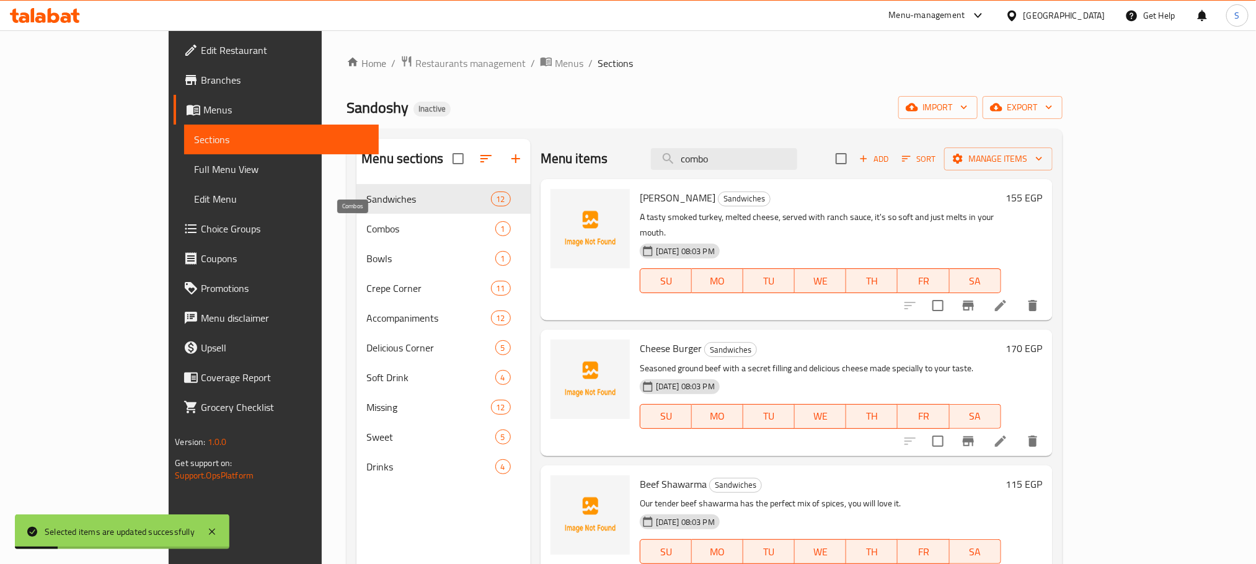
drag, startPoint x: 374, startPoint y: 227, endPoint x: 382, endPoint y: 221, distance: 9.7
click at [376, 227] on span "Combos" at bounding box center [430, 228] width 128 height 15
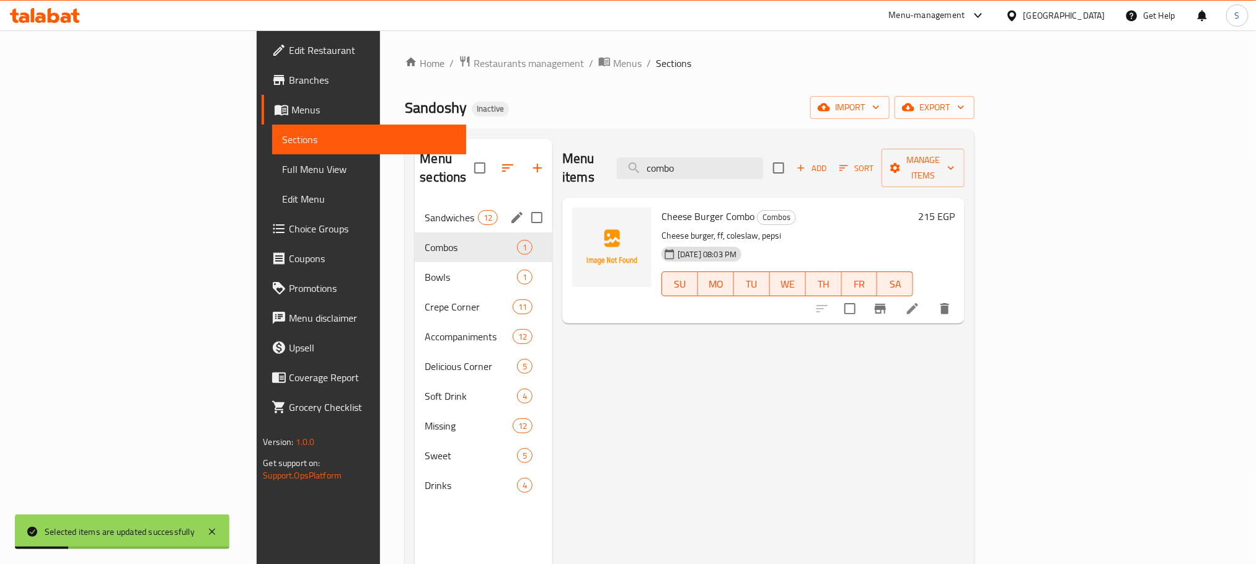
click at [415, 203] on div "Sandwiches 12" at bounding box center [484, 218] width 138 height 30
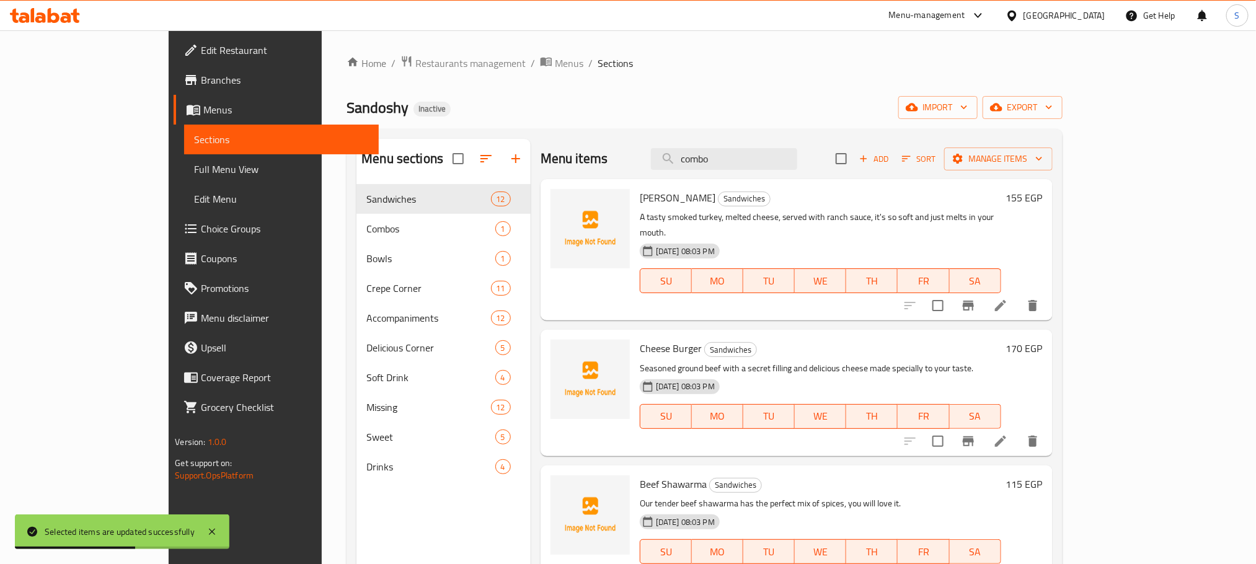
drag, startPoint x: 792, startPoint y: 159, endPoint x: 685, endPoint y: 134, distance: 110.1
click at [647, 153] on div "Menu items combo Add Sort Manage items" at bounding box center [797, 159] width 512 height 40
click at [854, 155] on input "checkbox" at bounding box center [841, 159] width 26 height 26
checkbox input "true"
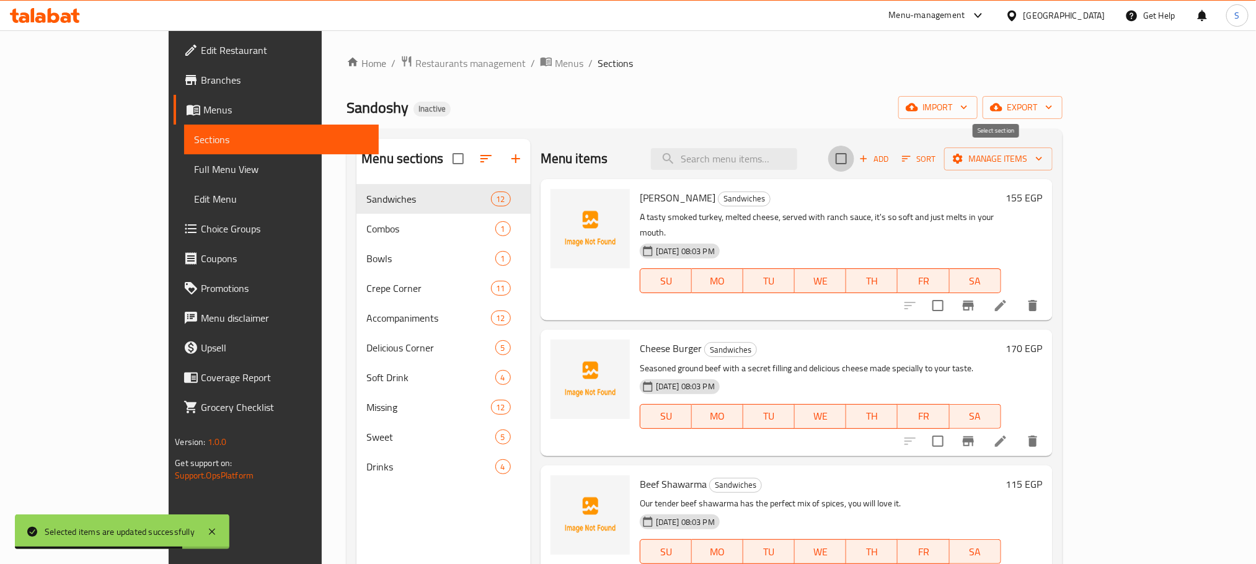
checkbox input "true"
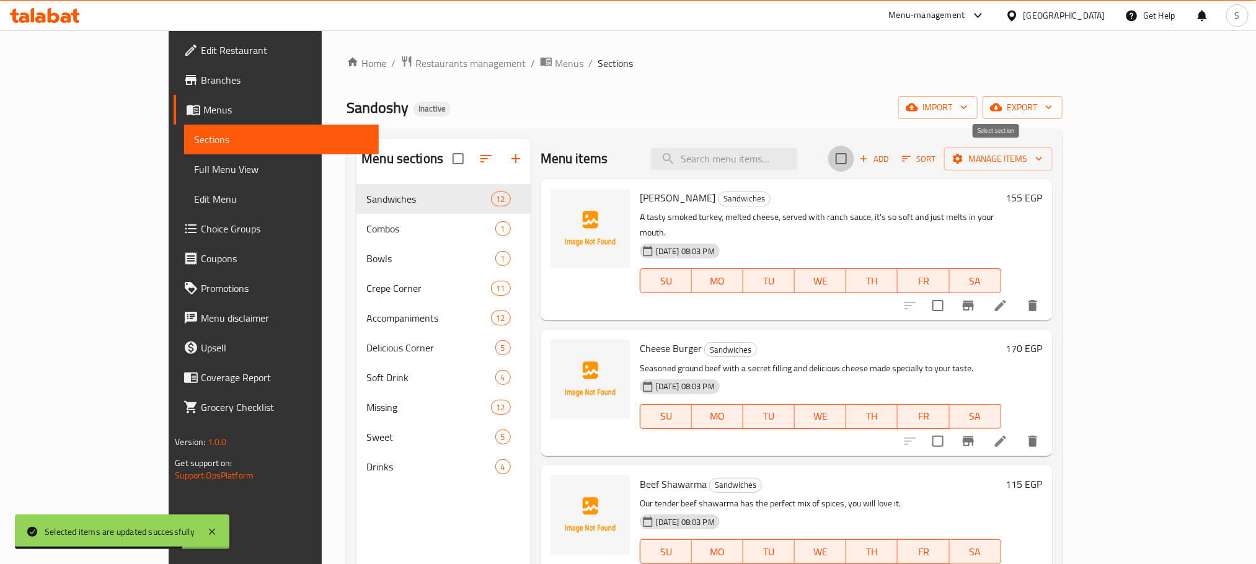
checkbox input "true"
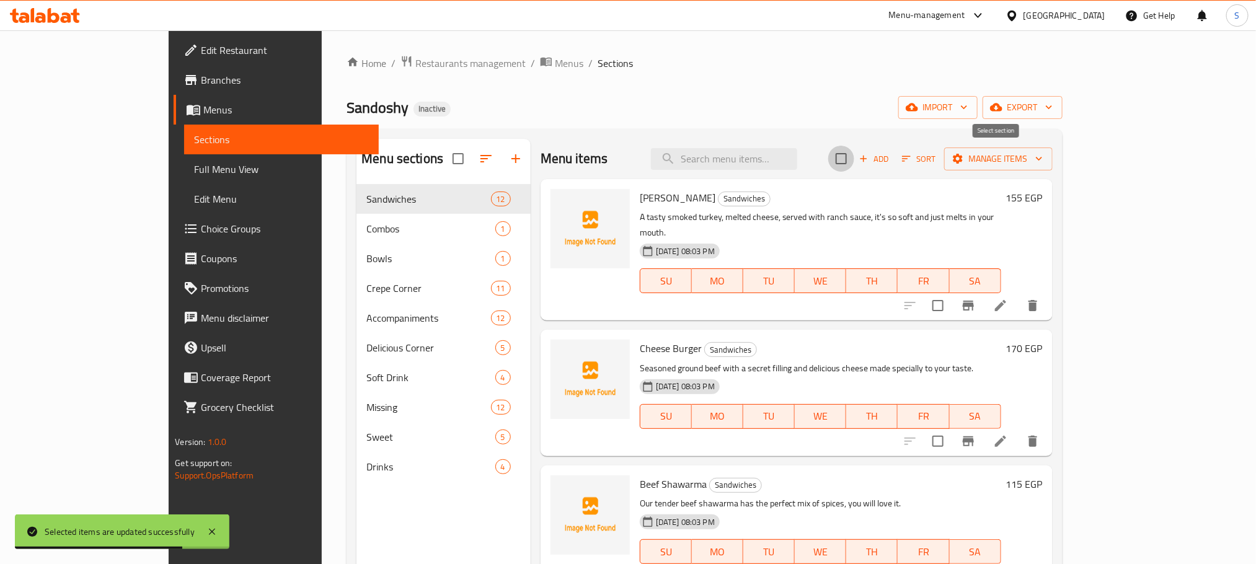
checkbox input "true"
click at [912, 164] on icon "button" at bounding box center [906, 158] width 11 height 11
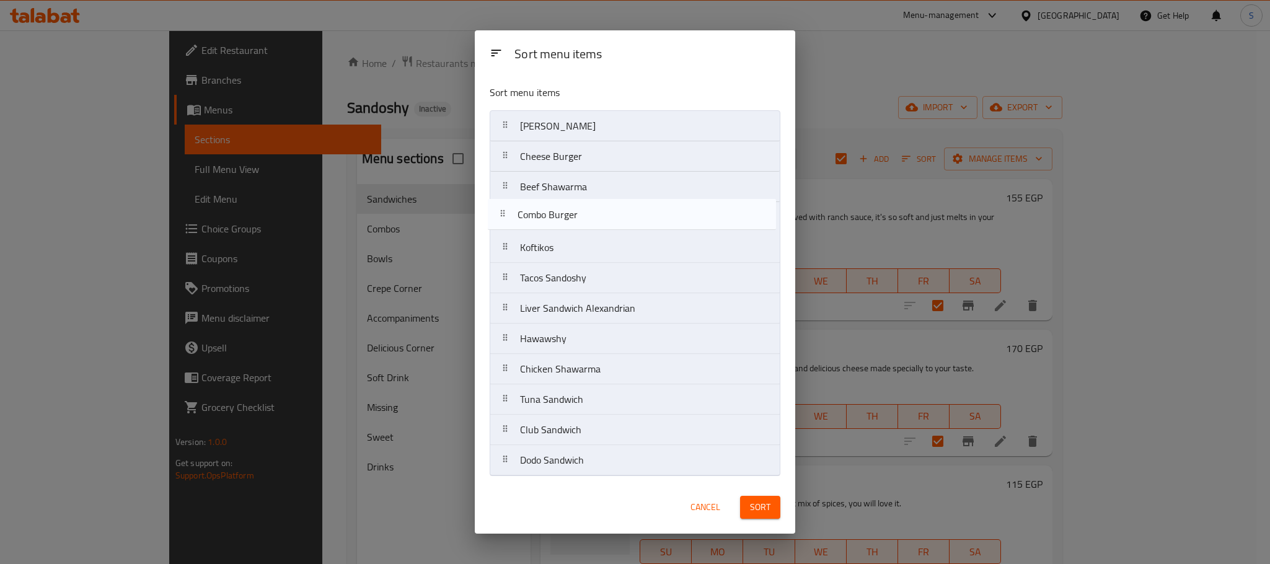
drag, startPoint x: 562, startPoint y: 469, endPoint x: 559, endPoint y: 214, distance: 254.2
click at [559, 214] on nav "Smokey Sandoshy Cheese Burger Beef Shawarma Koftikos Tacos Sandoshy Liver Sandw…" at bounding box center [635, 293] width 291 height 366
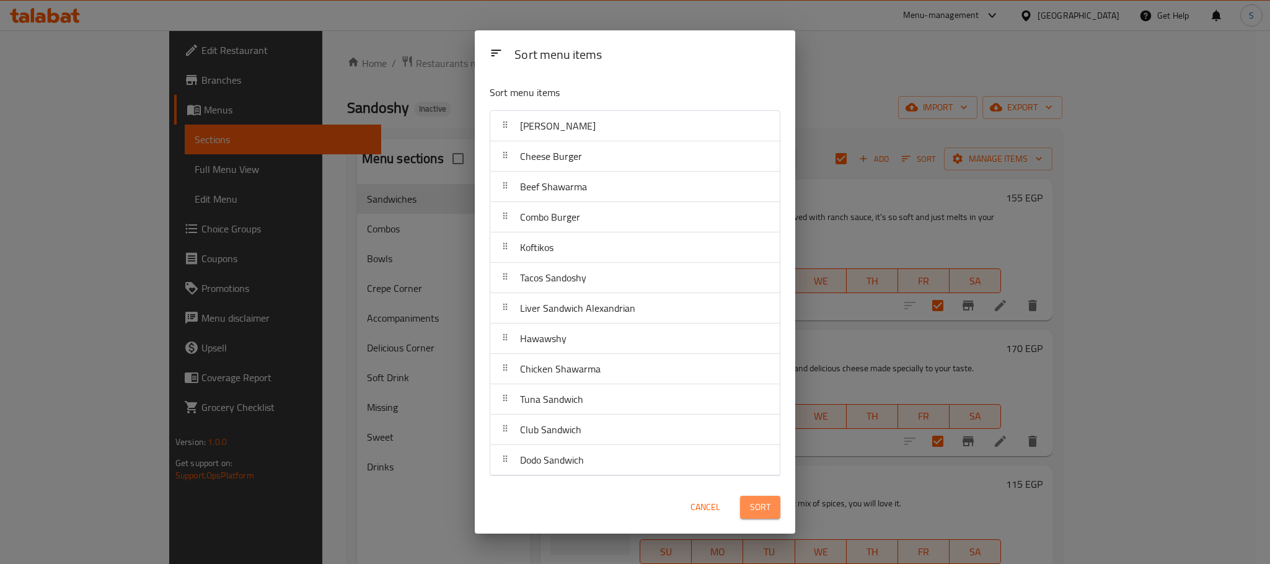
click at [748, 506] on button "Sort" at bounding box center [760, 507] width 40 height 23
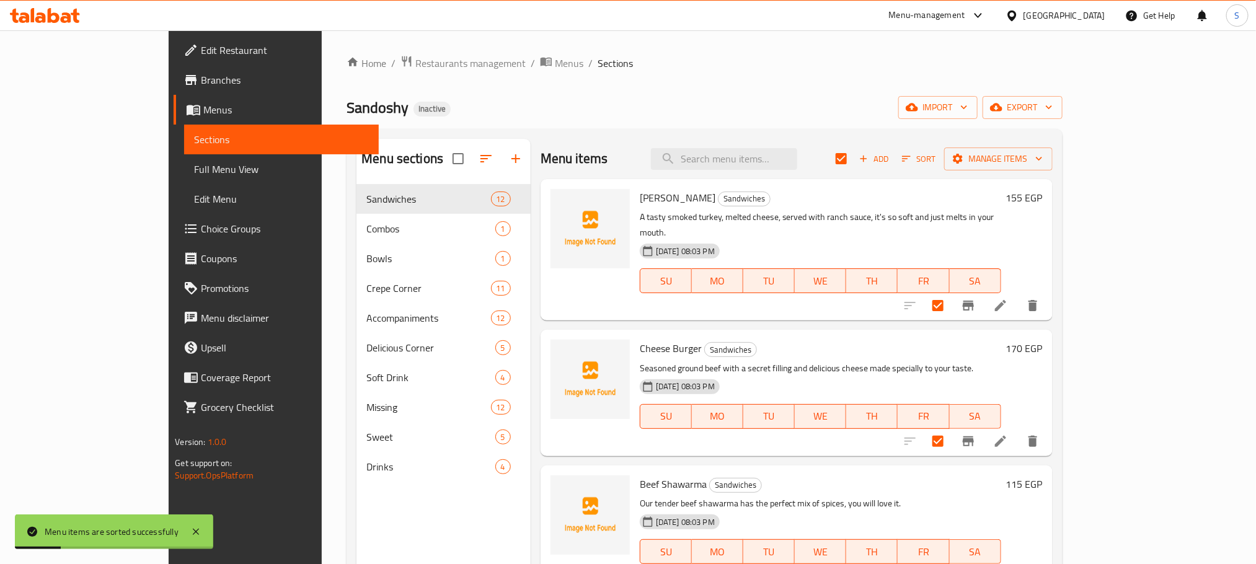
click at [685, 108] on div "Sandoshy Inactive import export" at bounding box center [704, 107] width 715 height 23
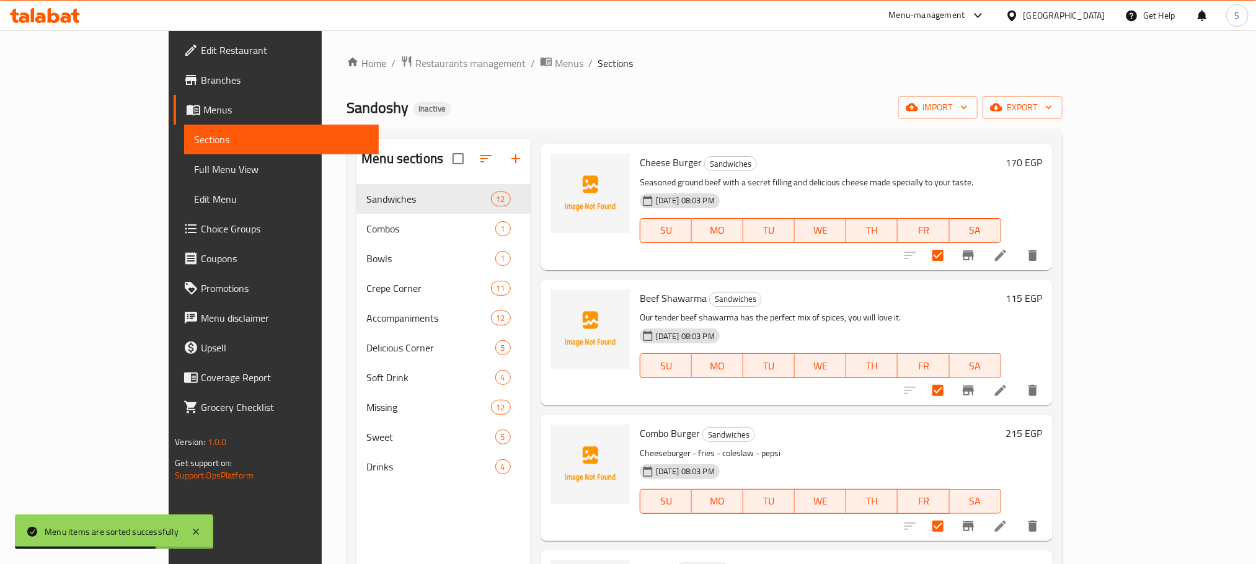
scroll to position [279, 0]
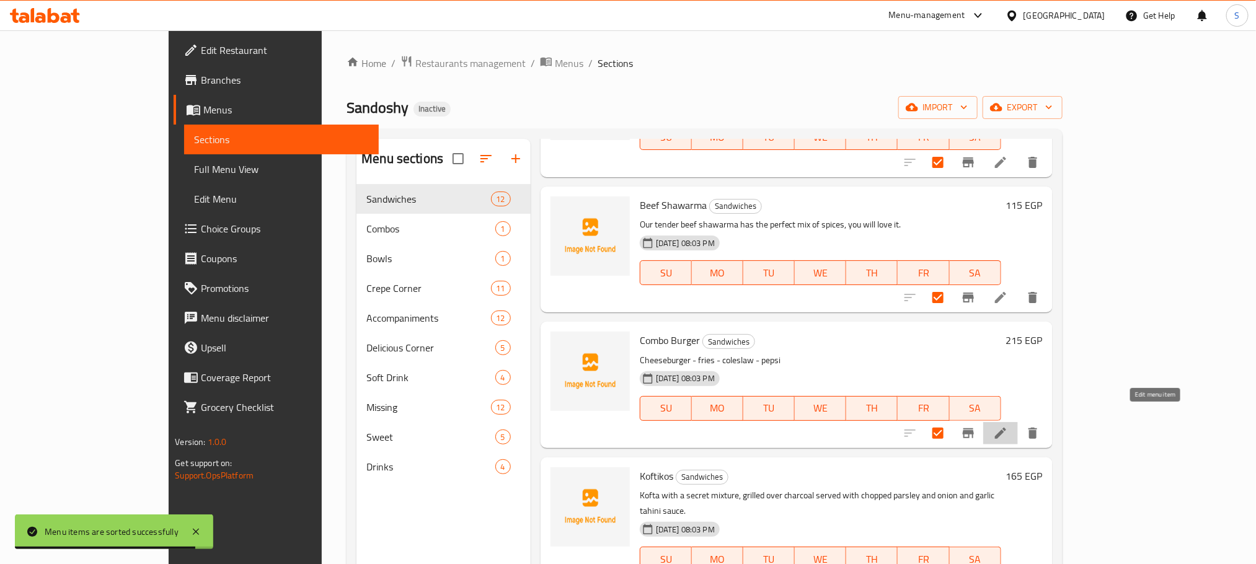
click at [1008, 426] on icon at bounding box center [1000, 433] width 15 height 15
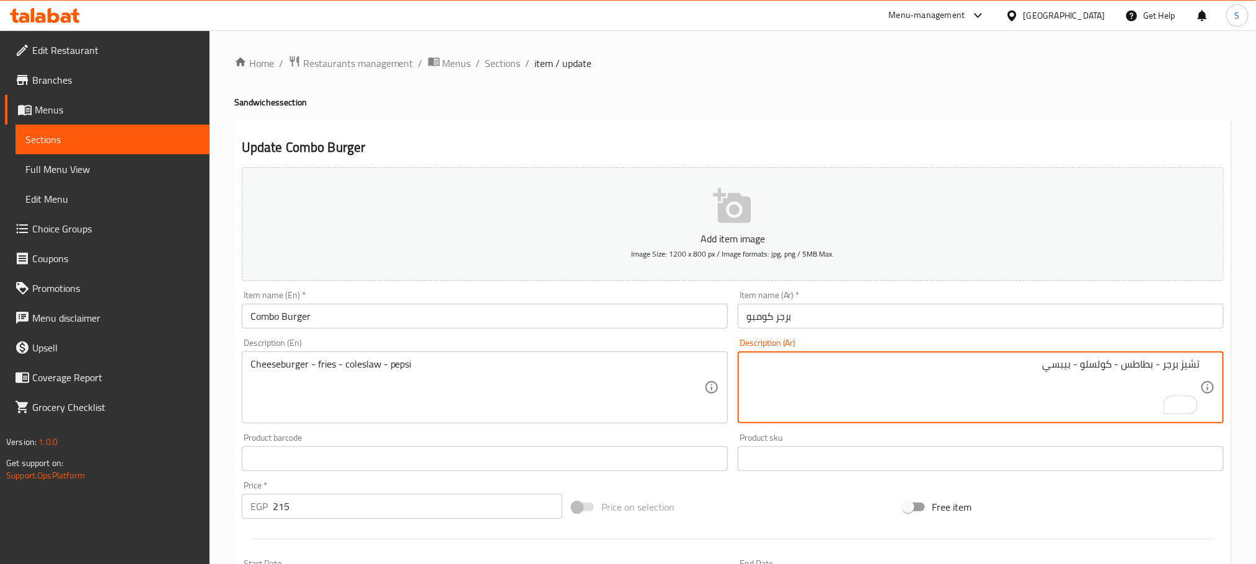
click at [1162, 367] on textarea "تشيز برجر - بطاطس - كولسلو - بيبسي" at bounding box center [973, 387] width 454 height 59
drag, startPoint x: 1118, startPoint y: 371, endPoint x: 1126, endPoint y: 363, distance: 11.4
click at [1126, 363] on textarea "تشيز برجر، بطاطس - كولسلو - بيبسي" at bounding box center [973, 387] width 454 height 59
click at [1086, 363] on textarea "تشيز برجر، بطاطس، كولسلو - بيبسي" at bounding box center [973, 387] width 454 height 59
type textarea "تشيز برجر، بطاطس، كولسلو و بيبسي"
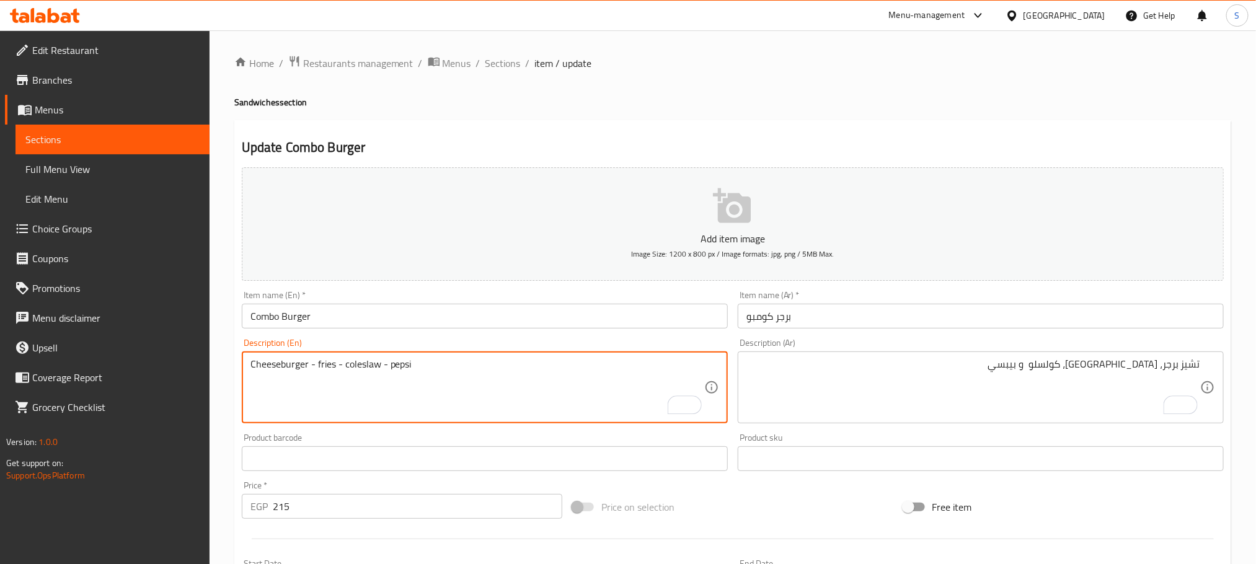
drag, startPoint x: 315, startPoint y: 368, endPoint x: 309, endPoint y: 366, distance: 6.5
type textarea "Cheeseburger, fries, coleslaw and pepsi"
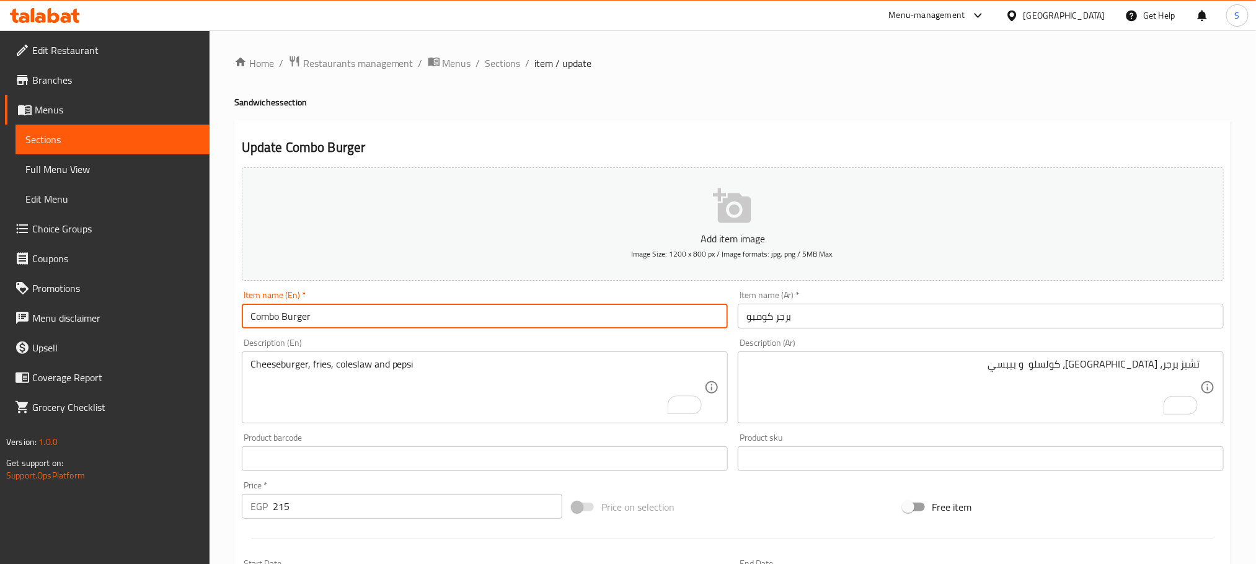
click at [350, 320] on input "Combo Burger" at bounding box center [485, 316] width 486 height 25
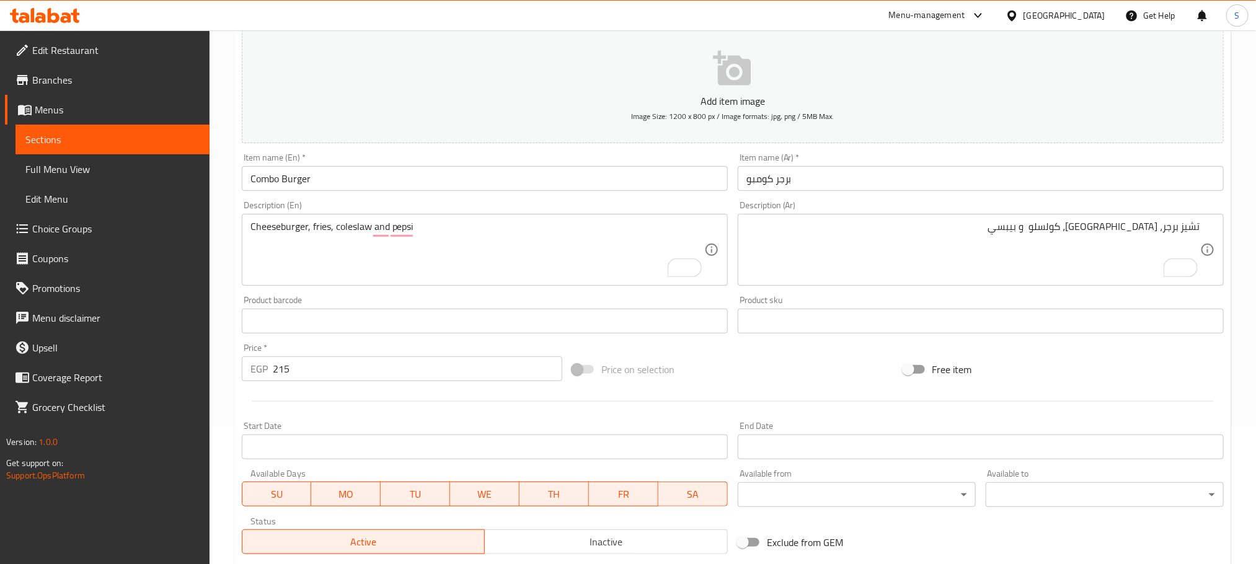
scroll to position [279, 0]
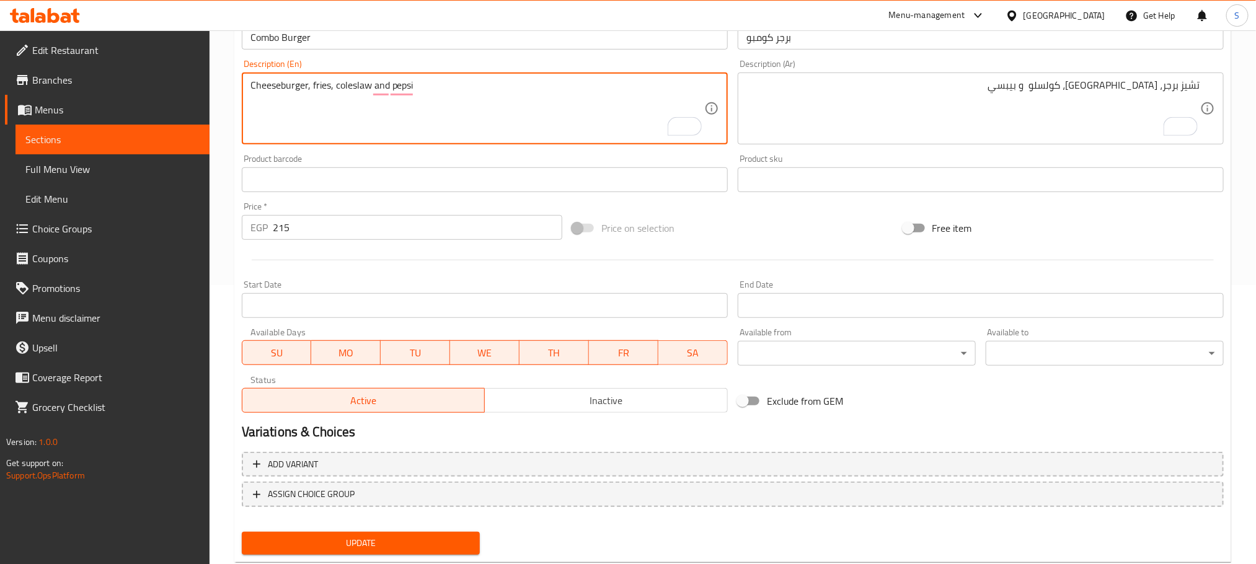
click at [555, 123] on textarea "Cheeseburger, fries, coleslaw and pepsi" at bounding box center [477, 108] width 454 height 59
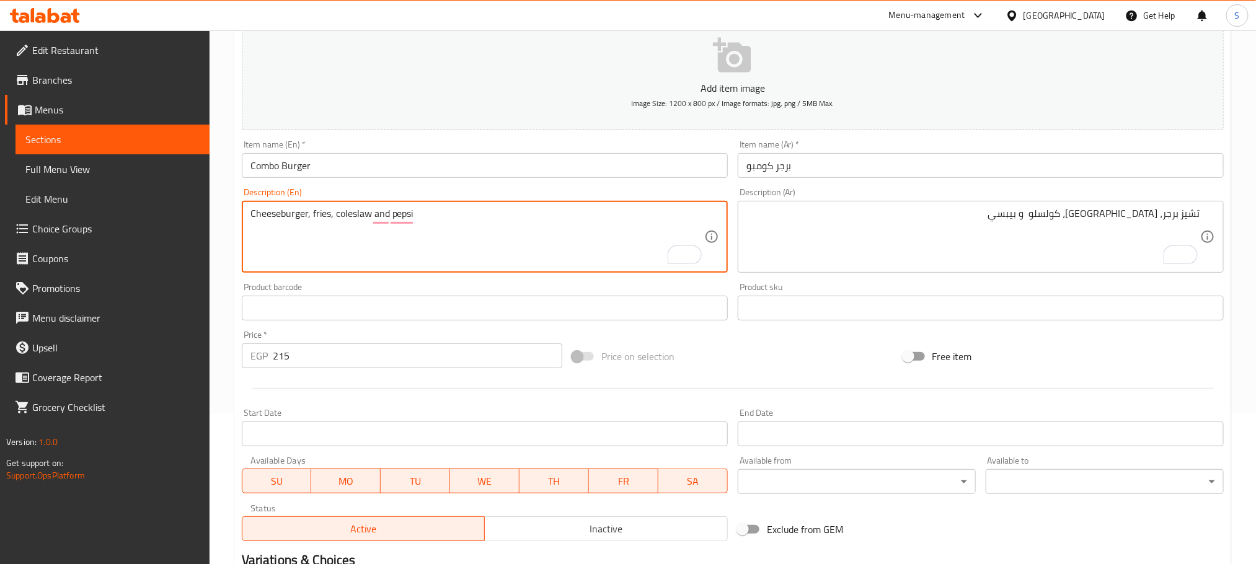
scroll to position [93, 0]
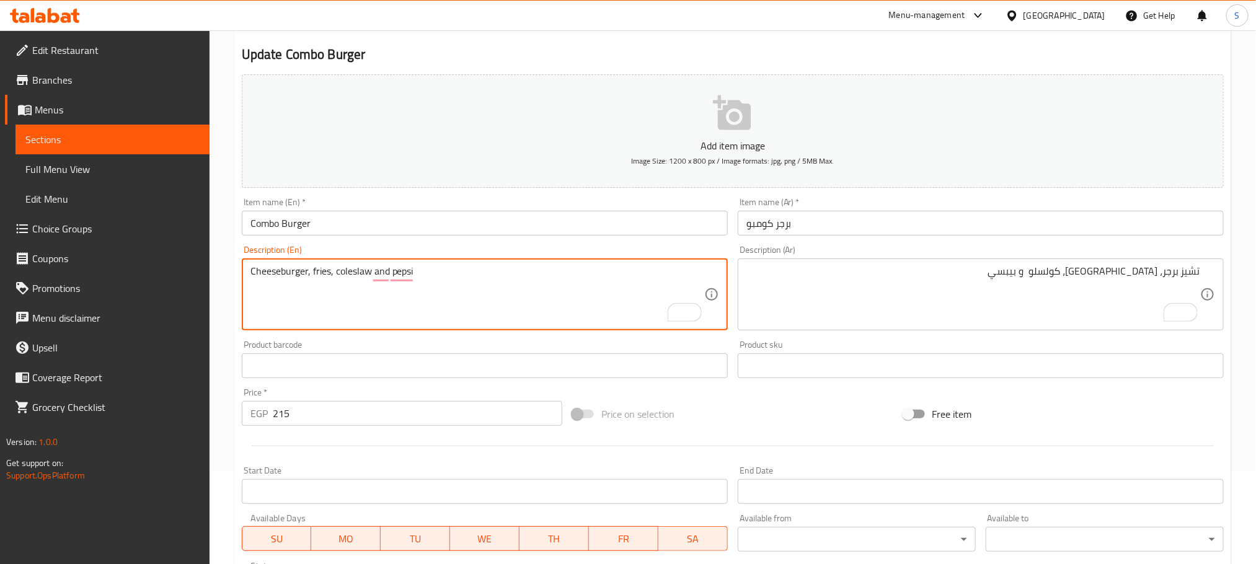
drag, startPoint x: 283, startPoint y: 272, endPoint x: 214, endPoint y: 266, distance: 68.5
click at [214, 266] on div "Home / Restaurants management / Menus / Sections / item / update Sandwiches sec…" at bounding box center [733, 360] width 1046 height 846
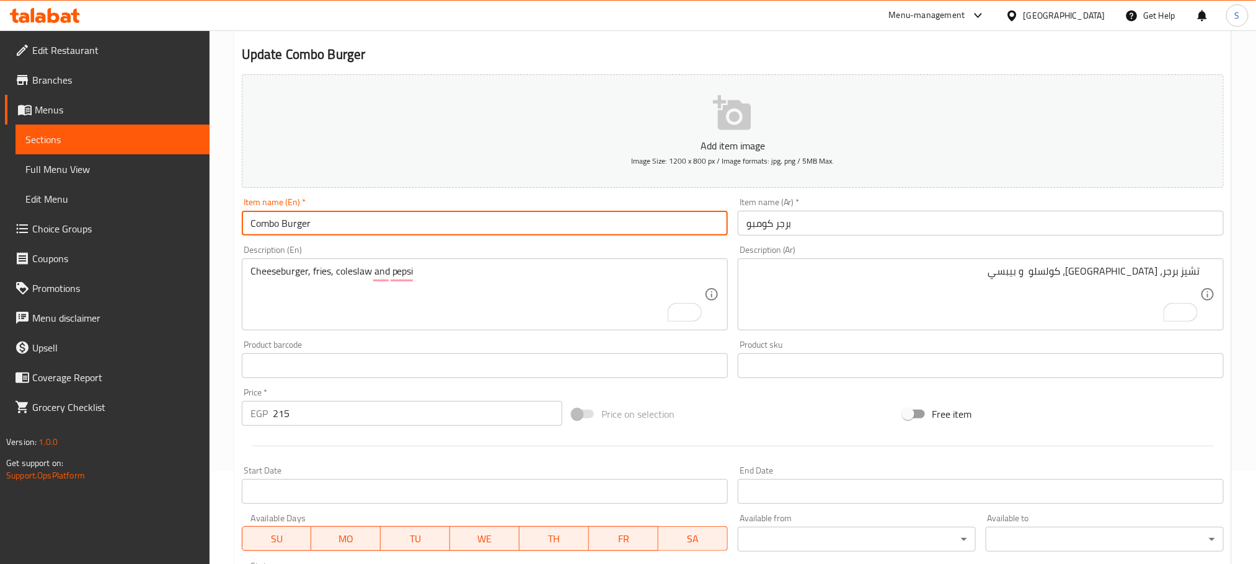
click at [248, 222] on input "Combo Burger" at bounding box center [485, 223] width 486 height 25
paste input "Cheese"
click at [285, 227] on input "Cheese Combo Burger" at bounding box center [485, 223] width 486 height 25
click at [285, 229] on input "Cheese Combo Burger" at bounding box center [485, 223] width 486 height 25
click at [346, 229] on input "Cheese Combo Burger" at bounding box center [485, 223] width 486 height 25
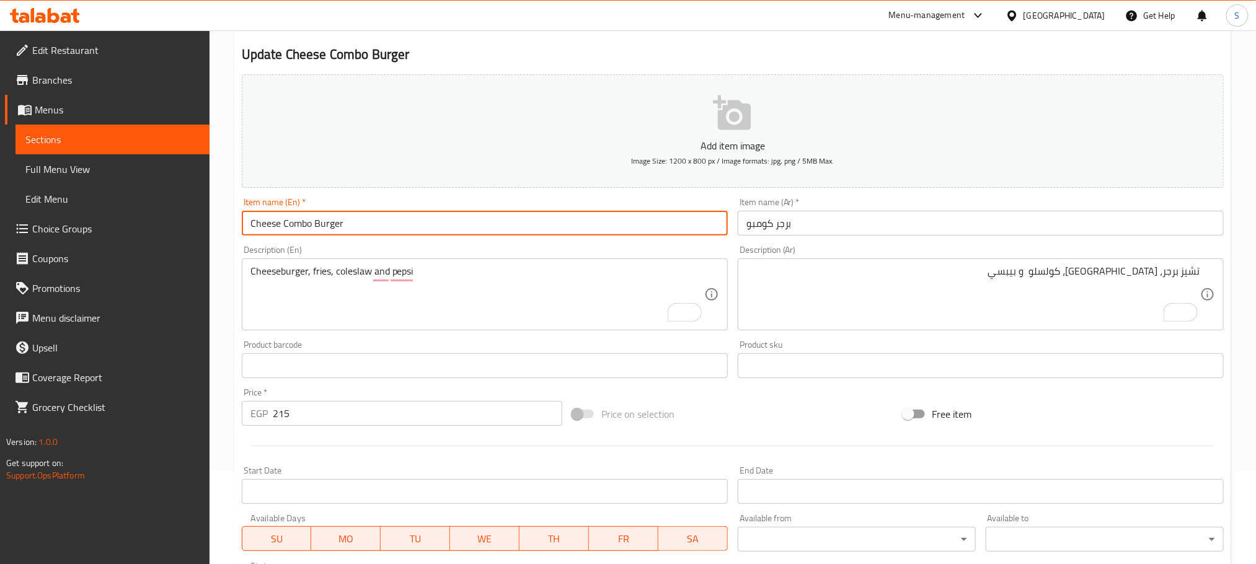
paste input "Combo"
click at [304, 226] on input "Cheese Combo Burger Combo" at bounding box center [485, 223] width 486 height 25
type input "Cheese Burger Combo"
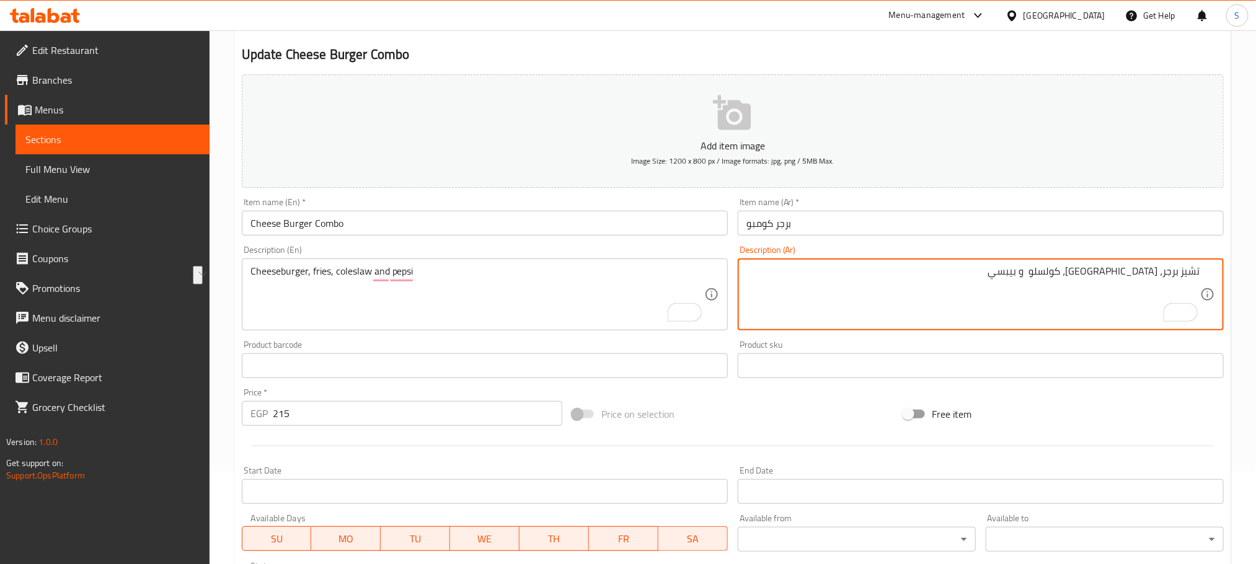
drag, startPoint x: 1164, startPoint y: 270, endPoint x: 1209, endPoint y: 268, distance: 44.7
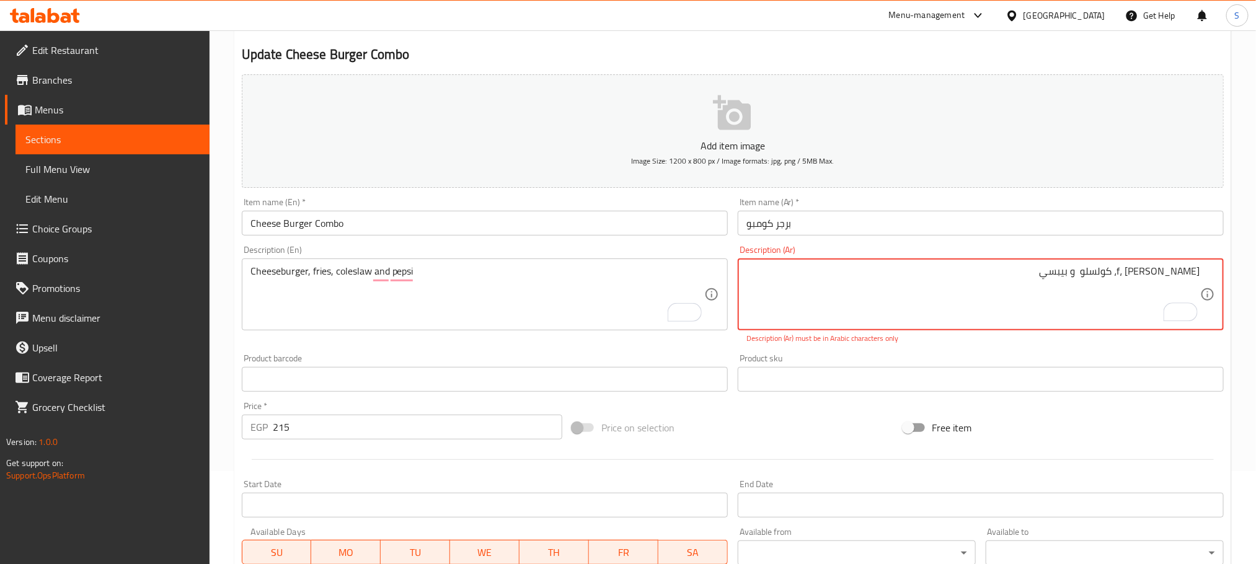
type textarea "تشيز برجر، بطاطس، كولسلو و بيبسي"
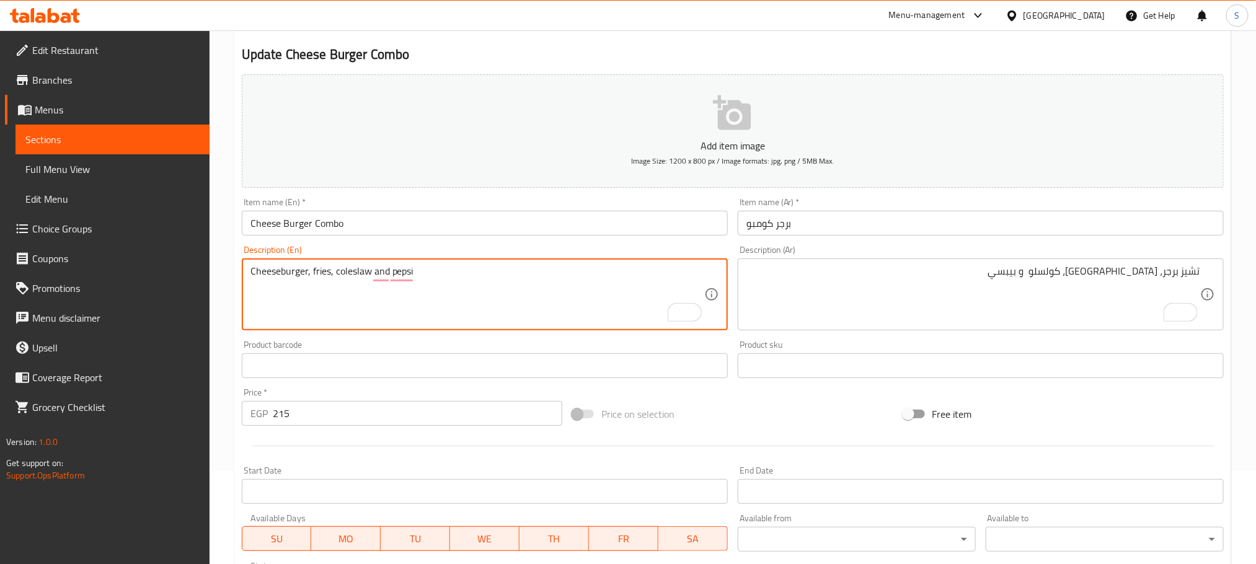
click at [830, 226] on input "برجر كومبو" at bounding box center [981, 223] width 486 height 25
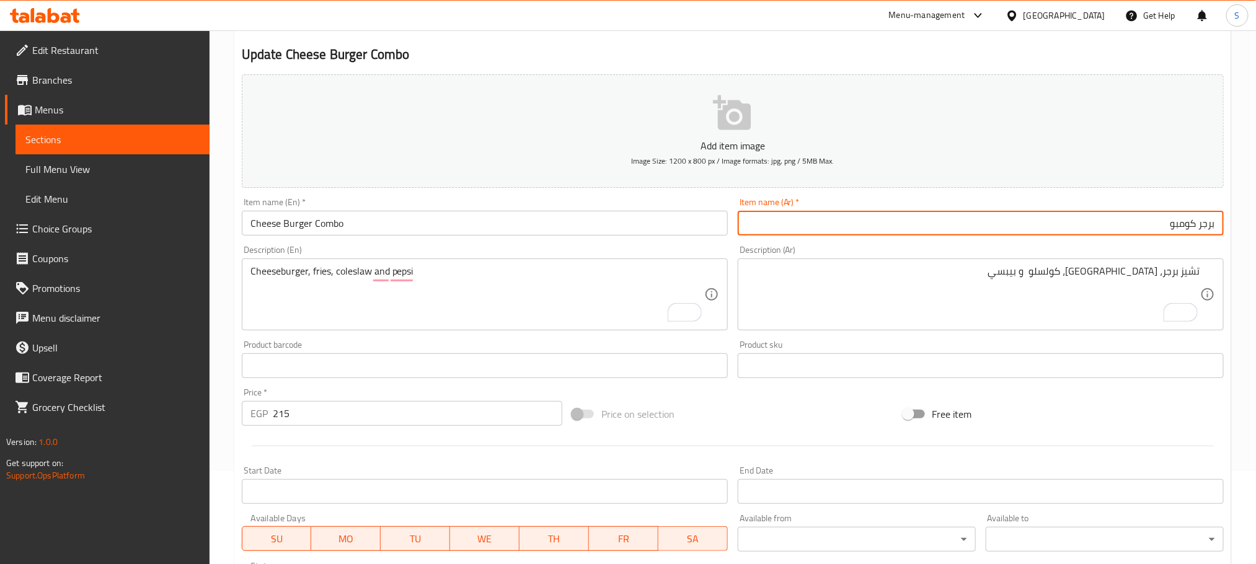
click at [1194, 218] on input "برجر كومبو" at bounding box center [981, 223] width 486 height 25
type input "برجر جبنة كومبو"
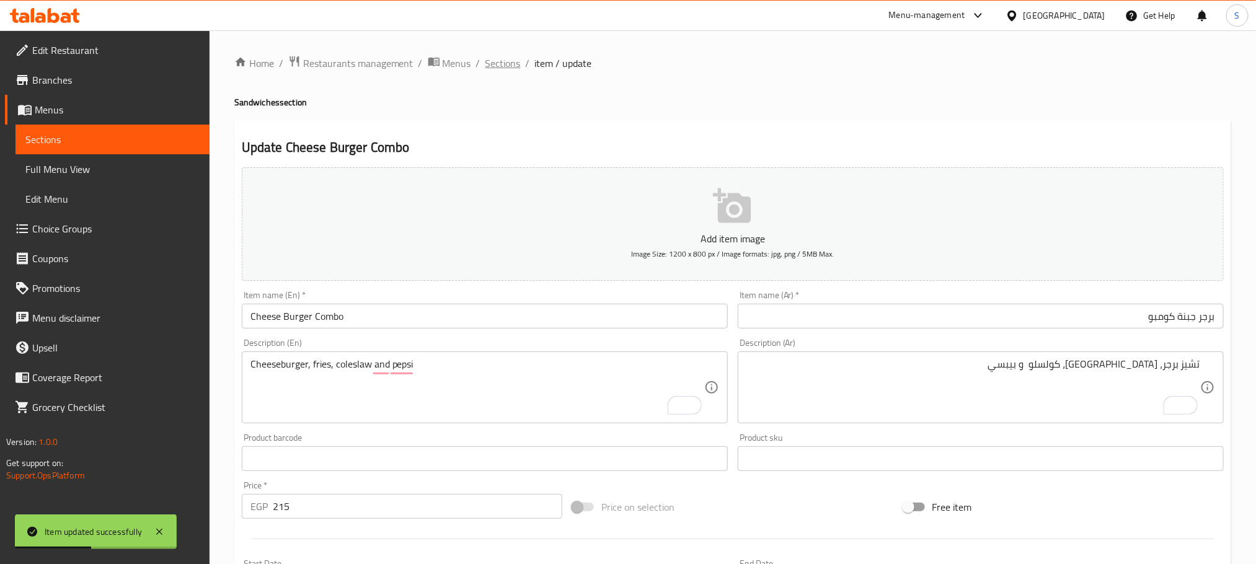
click at [511, 66] on span "Sections" at bounding box center [502, 63] width 35 height 15
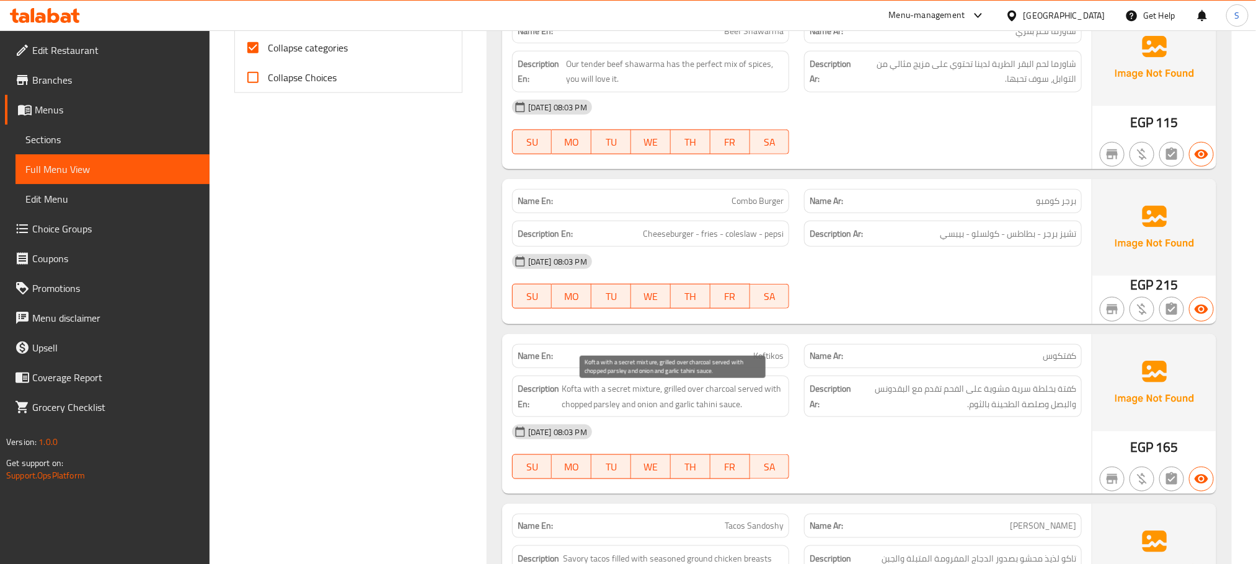
scroll to position [651, 0]
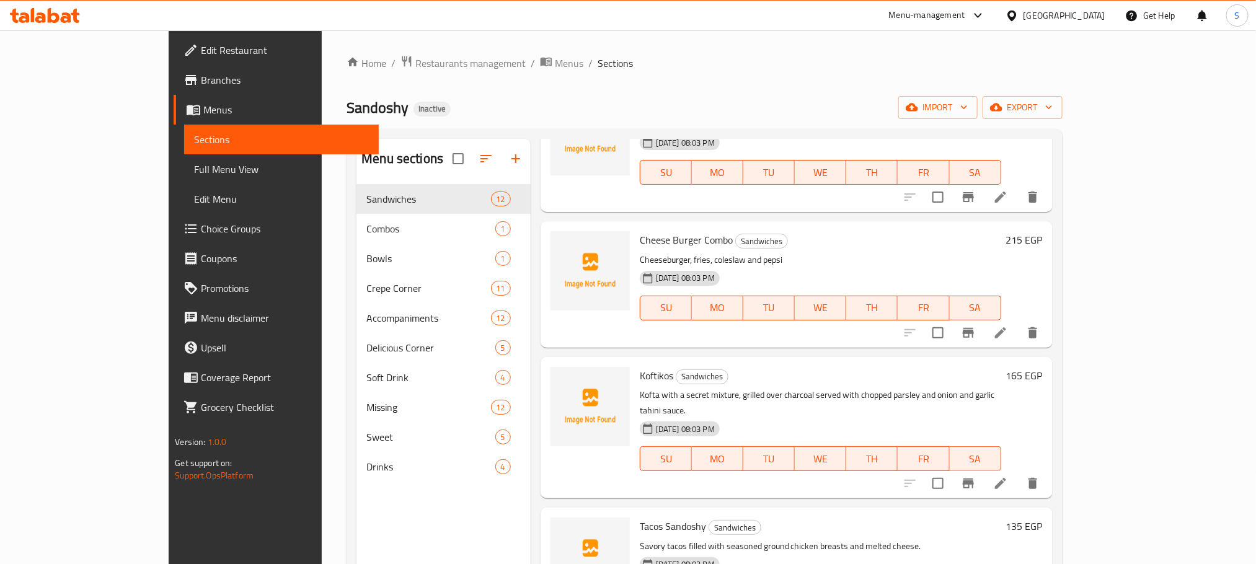
scroll to position [465, 0]
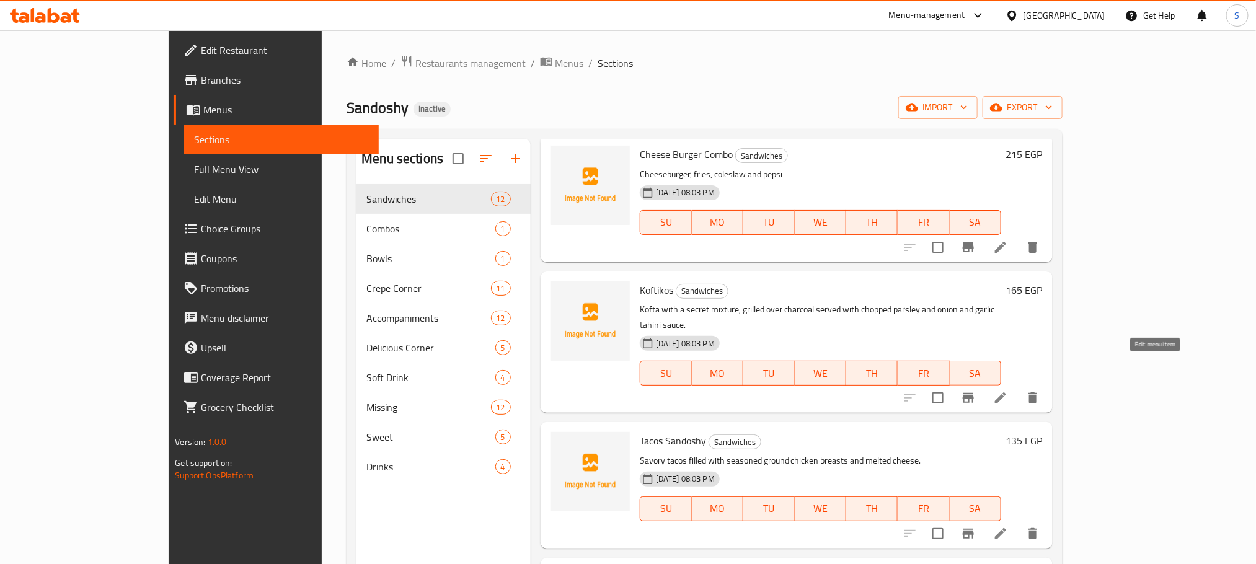
click at [1006, 392] on icon at bounding box center [1000, 397] width 11 height 11
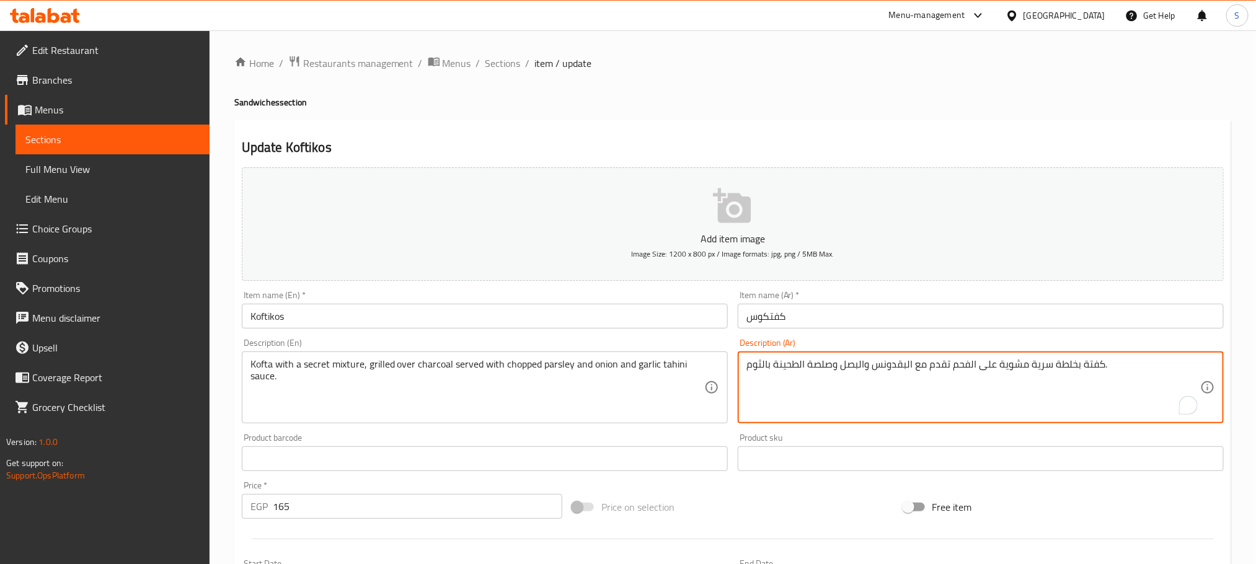
paste textarea "المفروم"
type textarea "كفتة بخلطة سرية مشوية على الفحم تقدم مع البقدونس المفروم والبصل وصلصة الطحينة ب…"
click at [792, 307] on input "كفتكوس" at bounding box center [981, 316] width 486 height 25
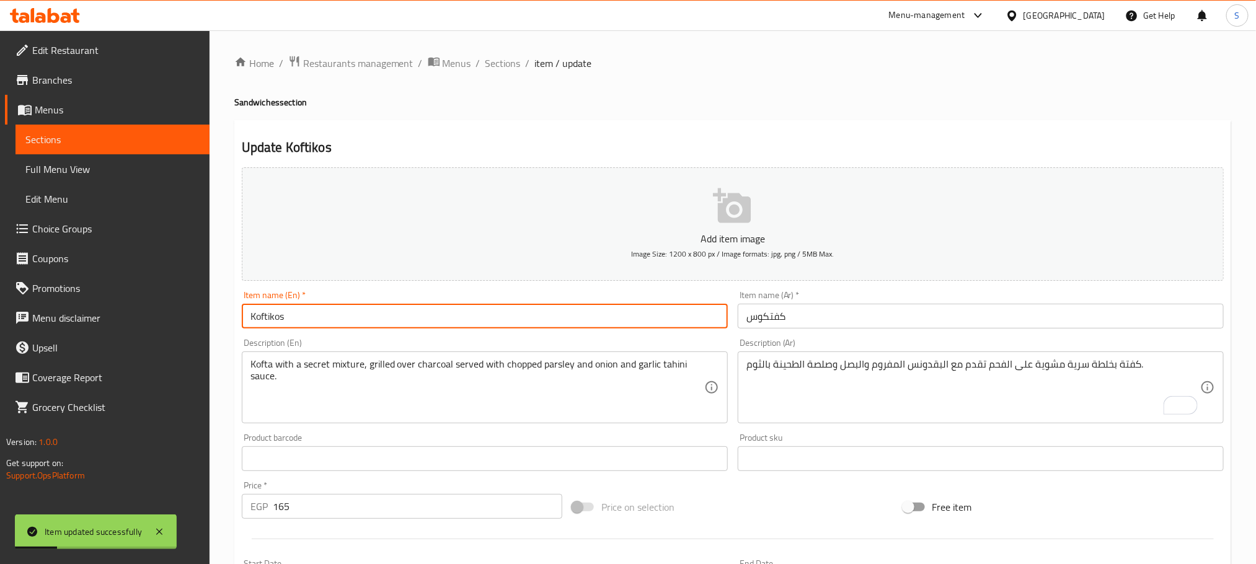
click at [391, 322] on input "Koftikos" at bounding box center [485, 316] width 486 height 25
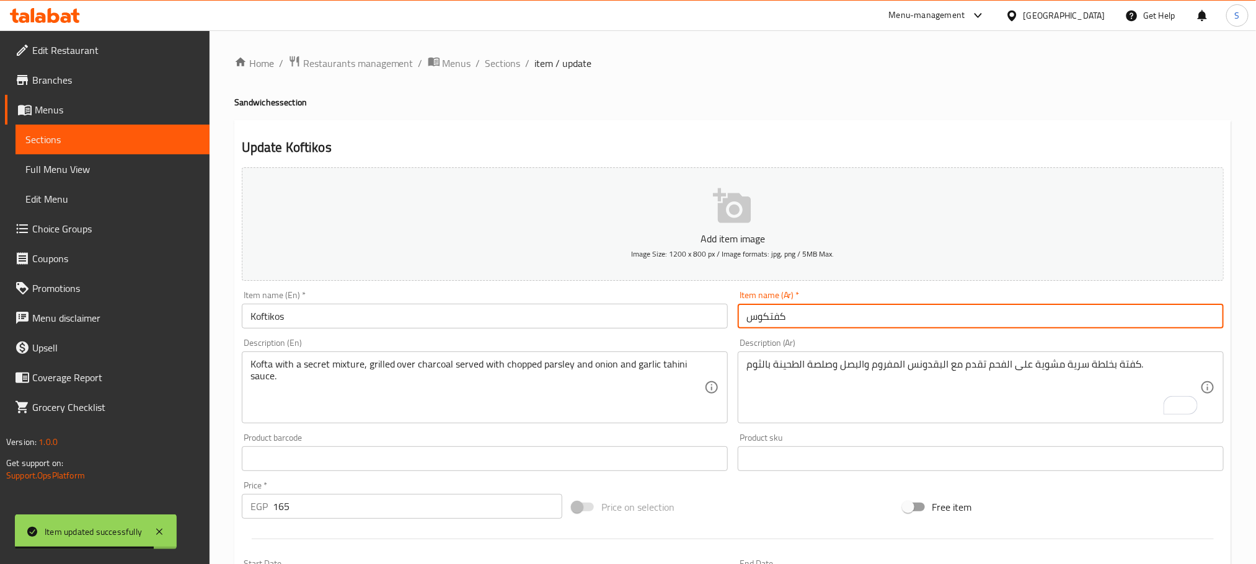
click at [769, 318] on input "كفتكوس" at bounding box center [981, 316] width 486 height 25
click at [783, 320] on input "كفتيكوس" at bounding box center [981, 316] width 486 height 25
type input "كوفتيكوس"
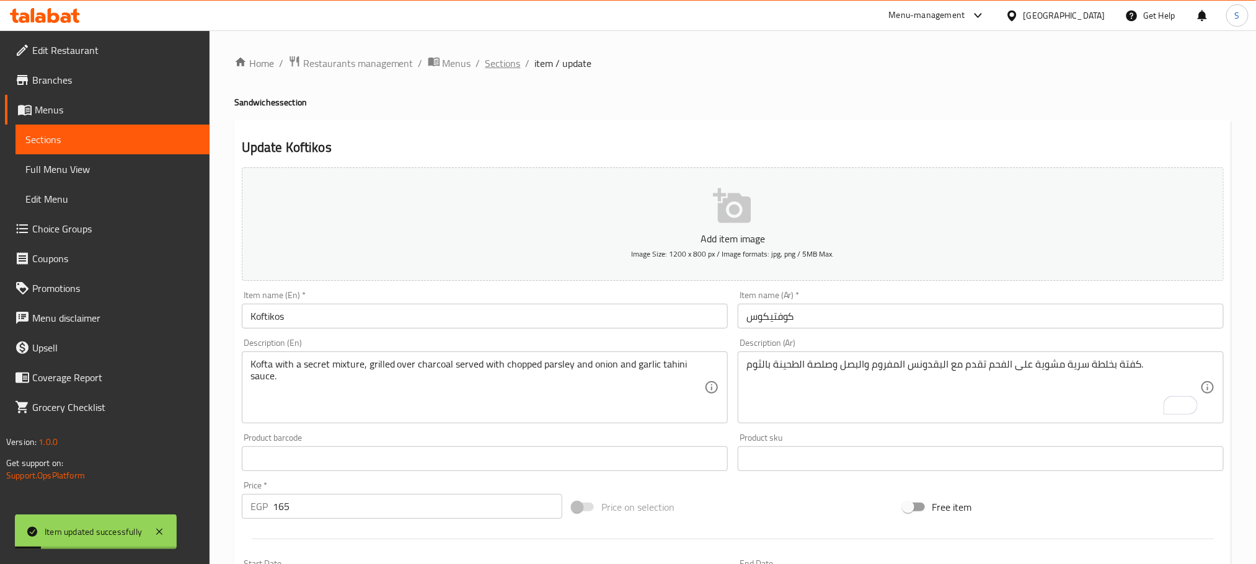
click at [508, 65] on span "Sections" at bounding box center [502, 63] width 35 height 15
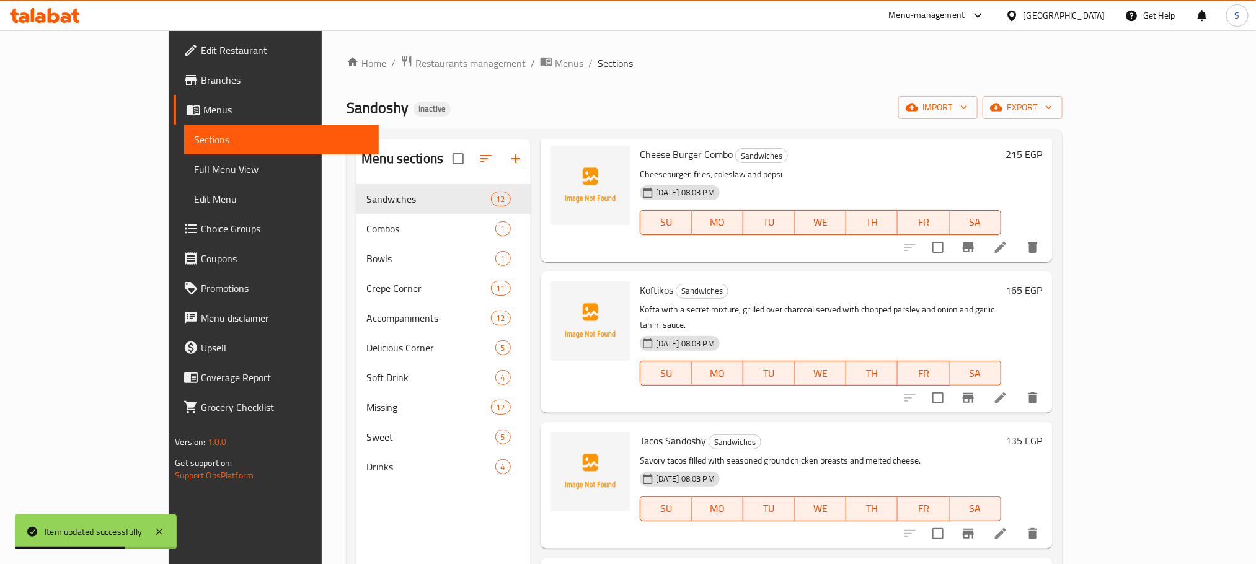
scroll to position [651, 0]
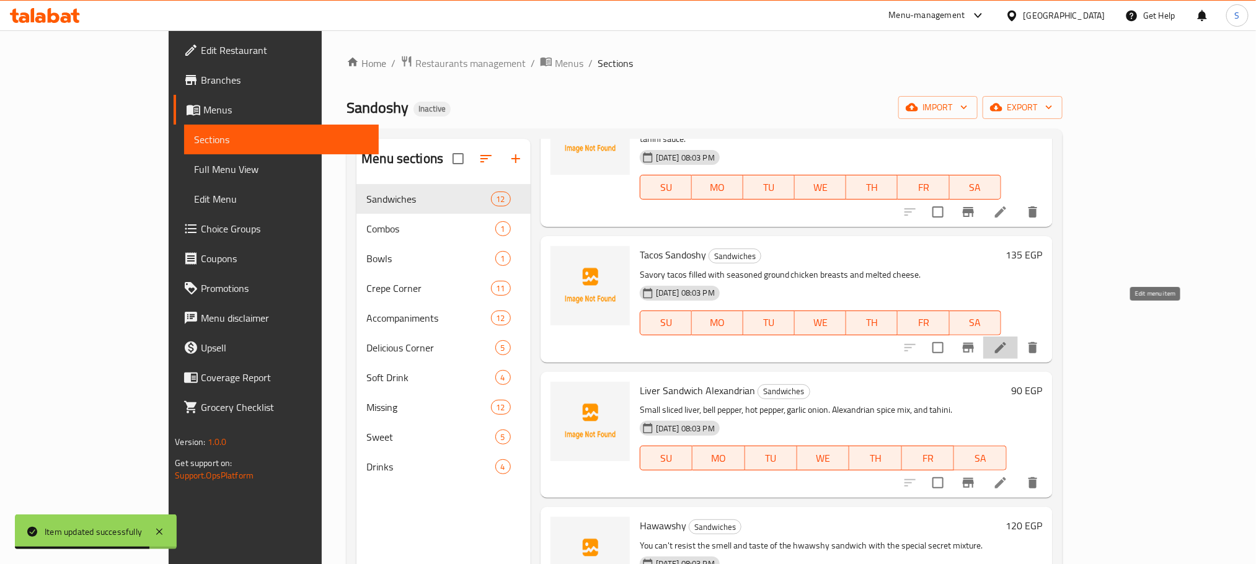
click at [1008, 340] on icon at bounding box center [1000, 347] width 15 height 15
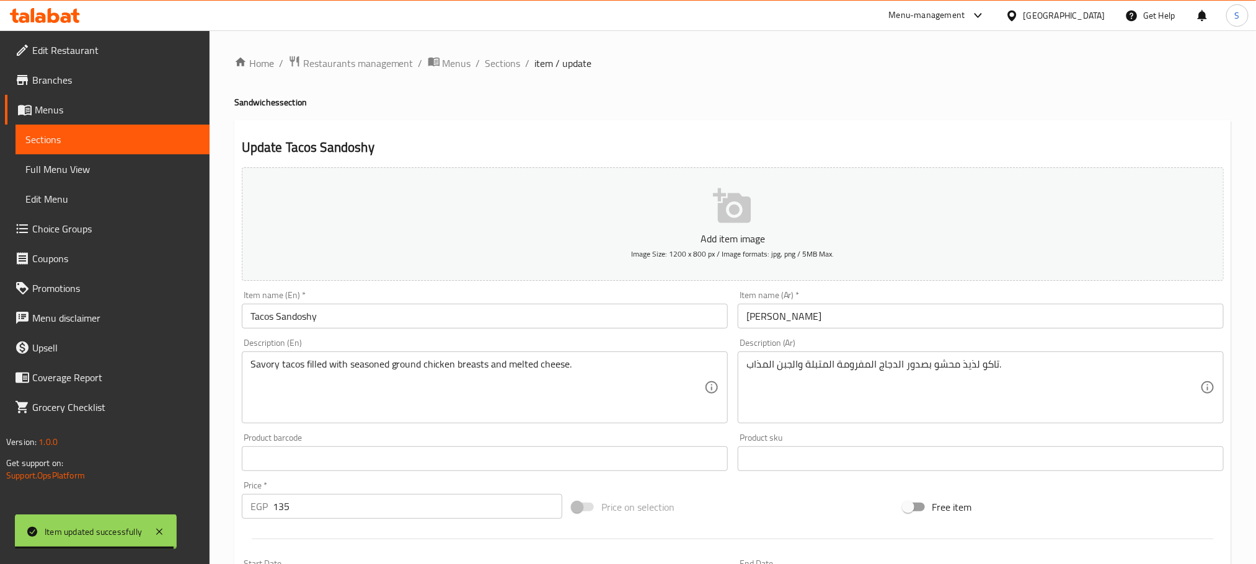
click at [846, 322] on input "تاكو ساندوشي" at bounding box center [981, 316] width 486 height 25
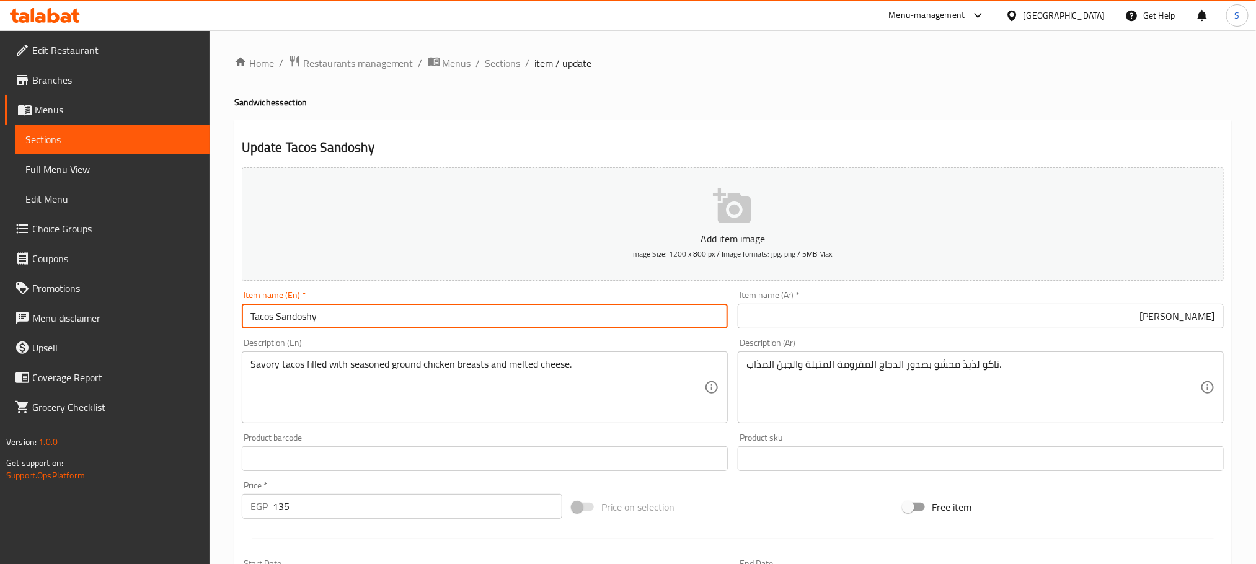
click at [560, 320] on input "Tacos Sandoshy" at bounding box center [485, 316] width 486 height 25
click at [1196, 318] on input "تاكو ساندوشي" at bounding box center [981, 316] width 486 height 25
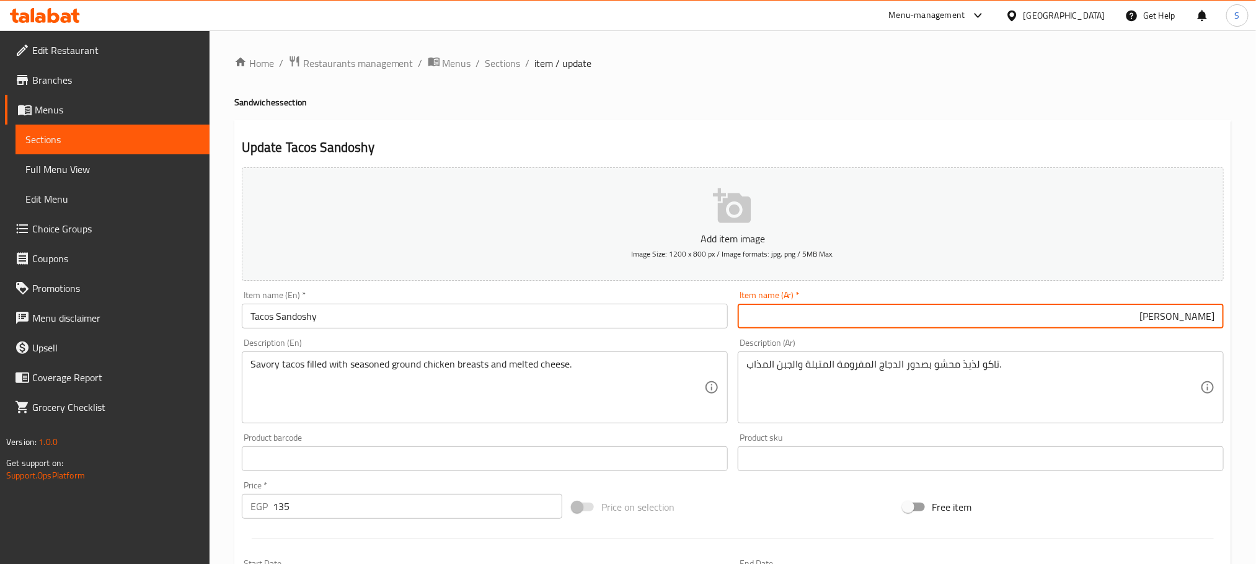
click at [1199, 325] on input "تاكو ساندوشي" at bounding box center [981, 316] width 486 height 25
type input "[PERSON_NAME]"
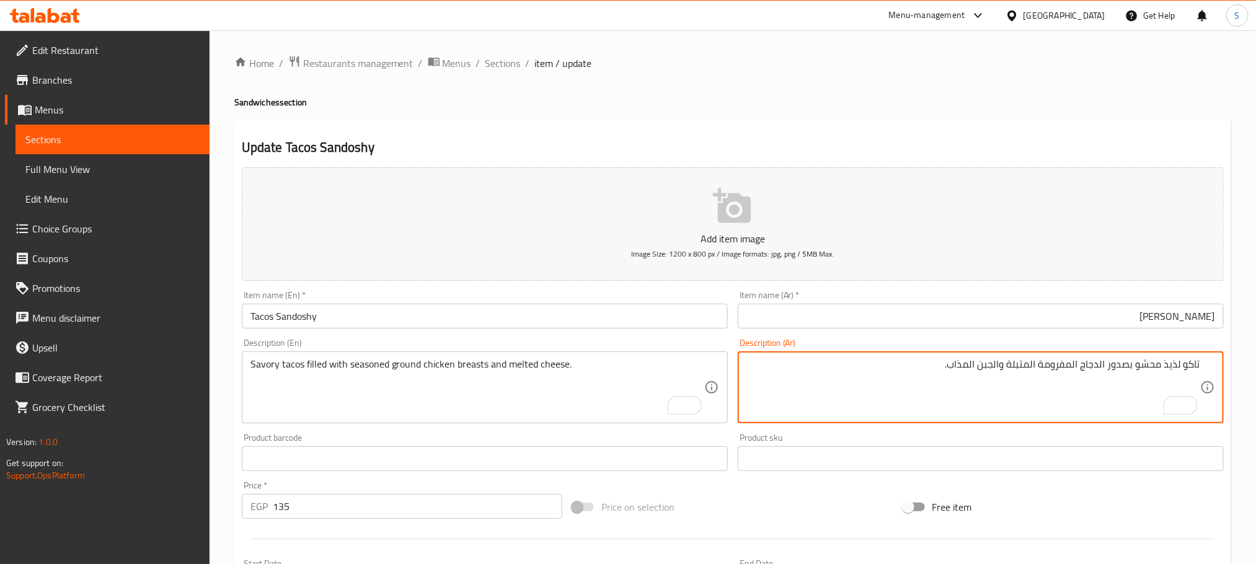
click at [1005, 319] on input "[PERSON_NAME]" at bounding box center [981, 316] width 486 height 25
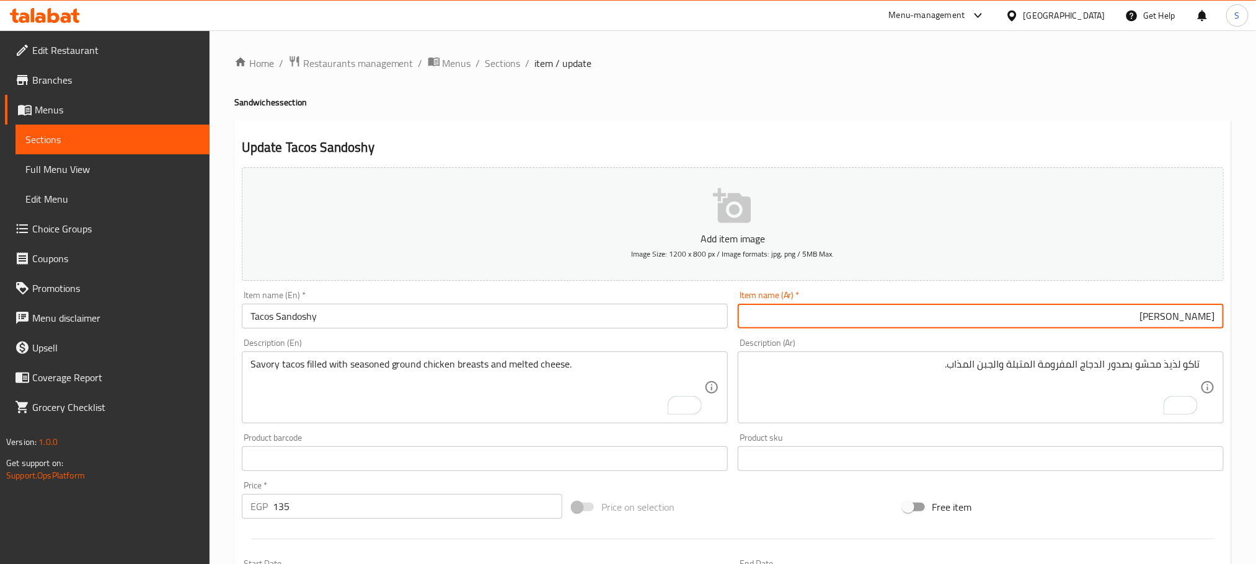
click at [511, 56] on span "Sections" at bounding box center [502, 63] width 35 height 15
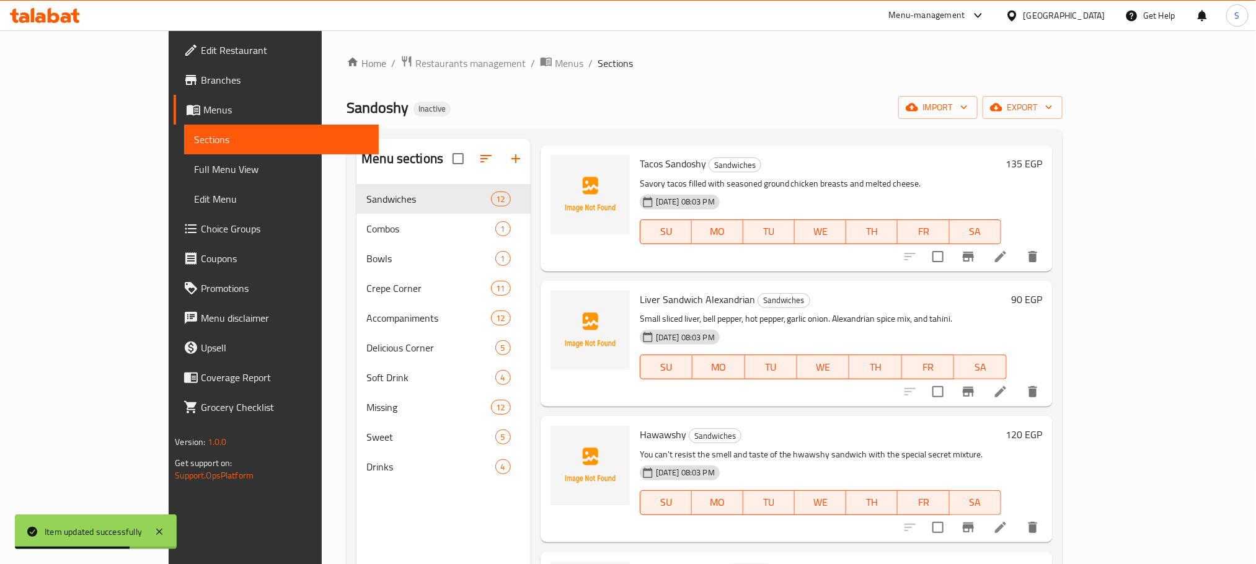
scroll to position [744, 0]
click at [1008, 382] on icon at bounding box center [1000, 389] width 15 height 15
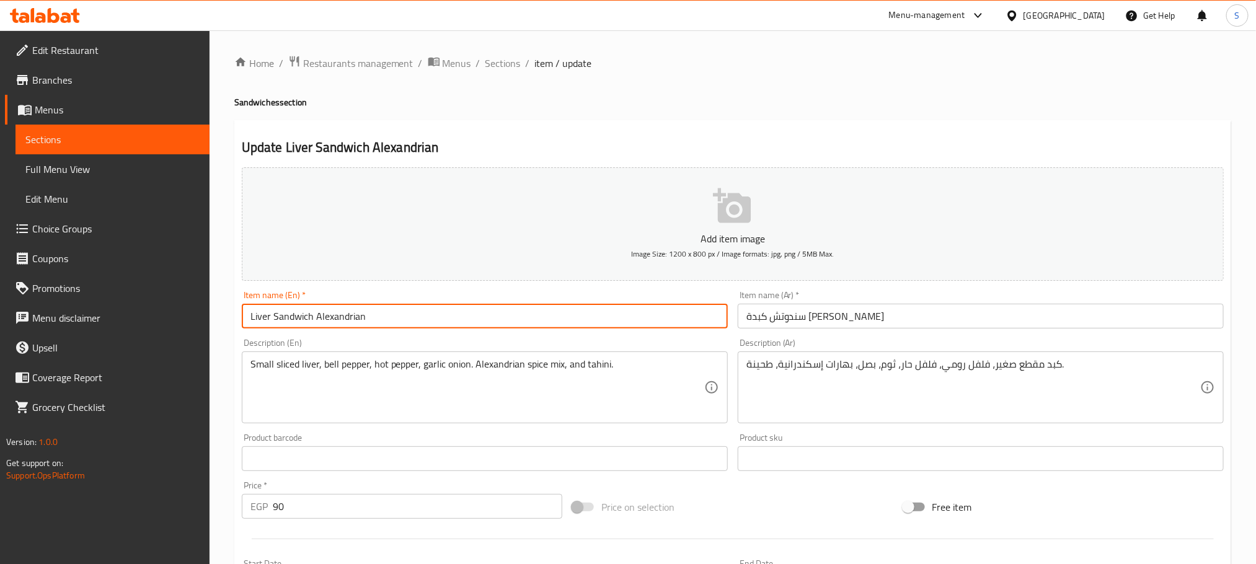
click at [541, 320] on input "Liver Sandwich Alexandrian" at bounding box center [485, 316] width 486 height 25
click at [346, 320] on input "Liver Sandwich Alexandrian" at bounding box center [485, 316] width 486 height 25
click at [251, 311] on input "Liver Sandwich Alexandrian" at bounding box center [485, 316] width 486 height 25
paste input "Alexandrian"
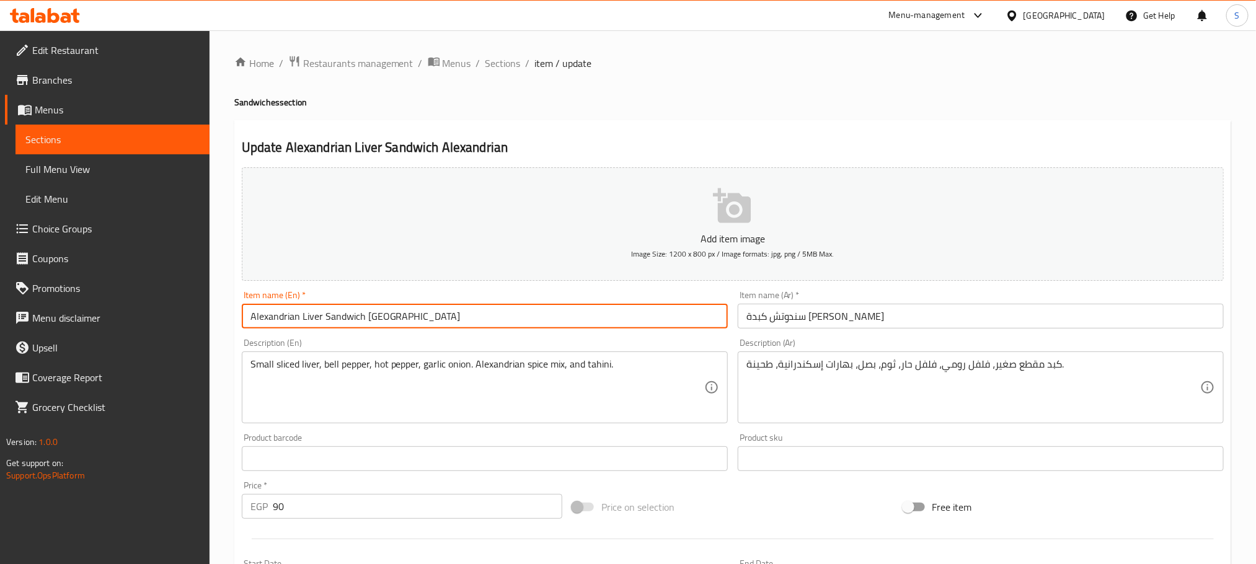
click at [324, 318] on input "Alexandrian Liver Sandwich Alexandrian" at bounding box center [485, 316] width 486 height 25
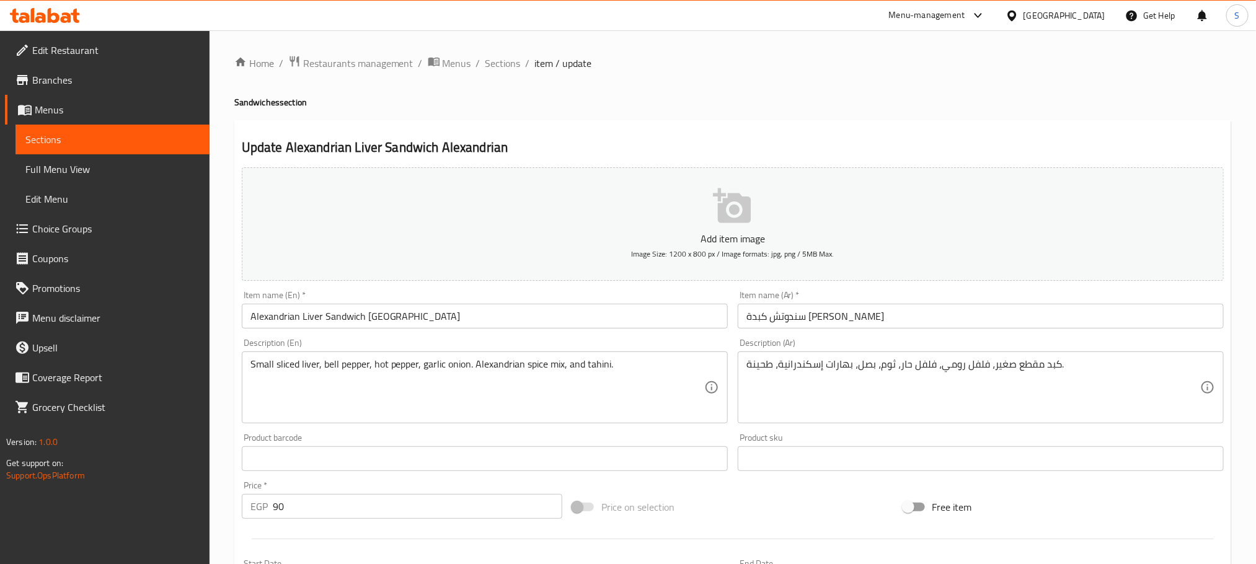
click at [517, 319] on input "Alexandrian Liver Sandwich Alexandrian" at bounding box center [485, 316] width 486 height 25
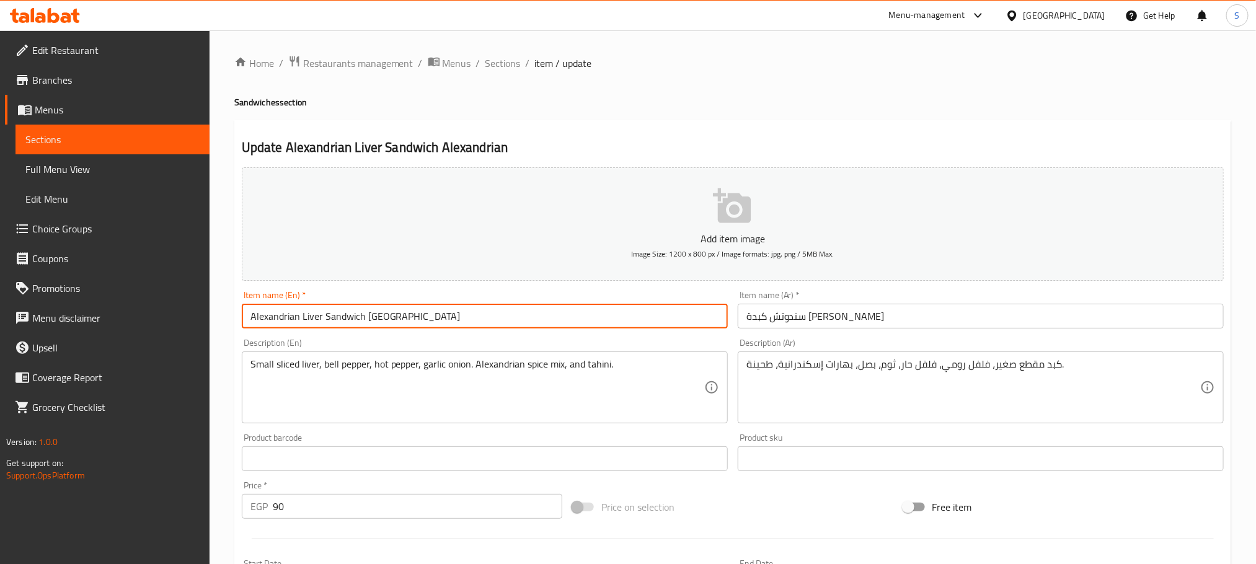
click at [391, 325] on input "Alexandrian Liver Sandwich Alexandrian" at bounding box center [485, 316] width 486 height 25
drag, startPoint x: 302, startPoint y: 320, endPoint x: 222, endPoint y: 301, distance: 82.2
click at [222, 301] on div "Home / Restaurants management / Menus / Sections / item / update Sandwiches sec…" at bounding box center [733, 453] width 1046 height 846
click at [379, 312] on input "Alexandrian Liver Sandwich Alexandrian" at bounding box center [485, 316] width 486 height 25
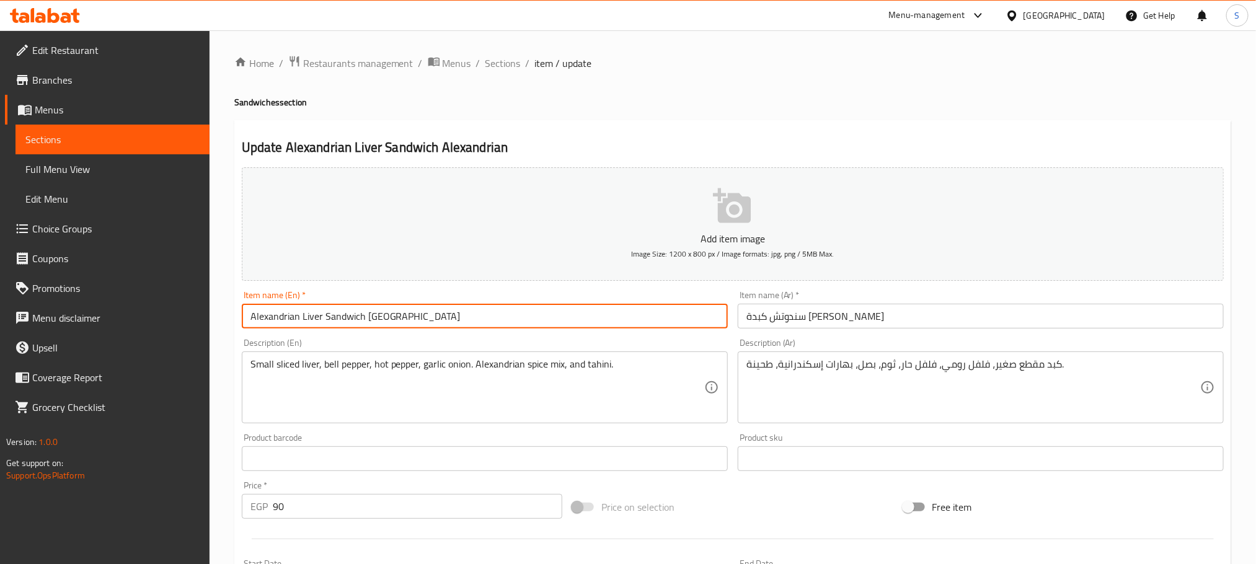
click at [379, 312] on input "Alexandrian Liver Sandwich Alexandrian" at bounding box center [485, 316] width 486 height 25
click at [294, 319] on input "Alexandrian Liver Sandwich Alexandrian" at bounding box center [485, 316] width 486 height 25
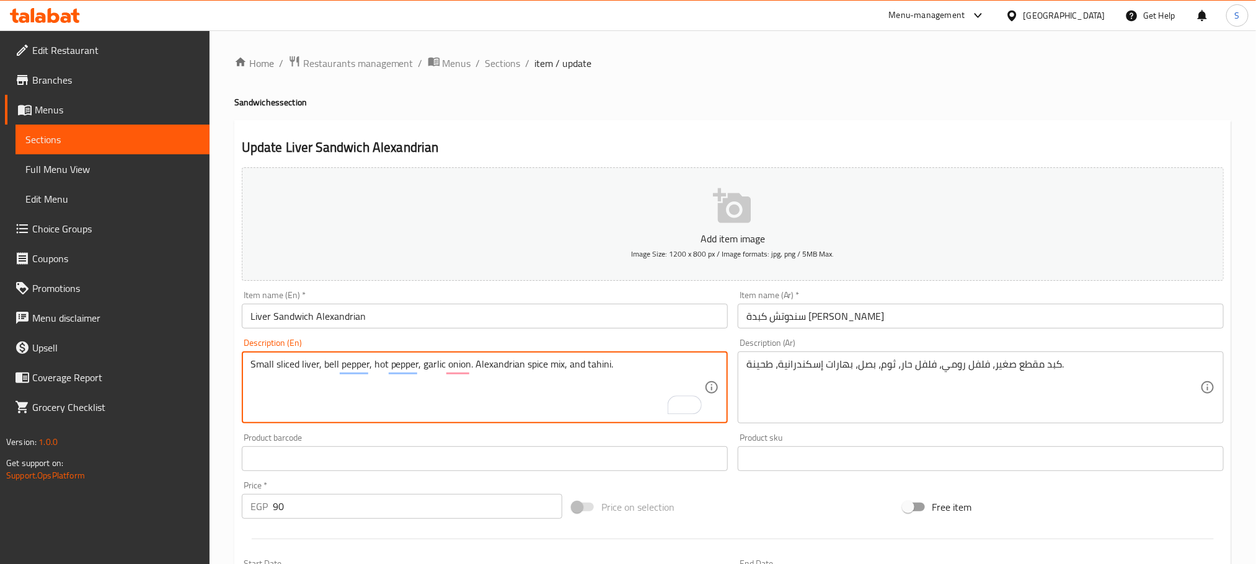
click at [345, 322] on input "Liver Sandwich Alexandrian" at bounding box center [485, 316] width 486 height 25
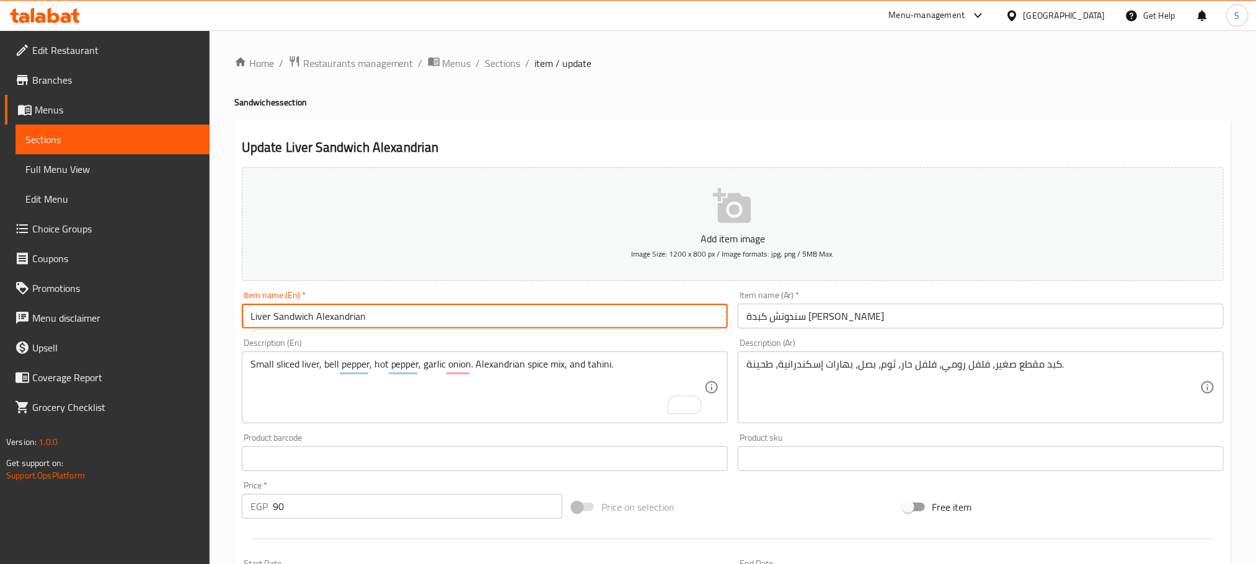
click at [345, 322] on input "Liver Sandwich Alexandrian" at bounding box center [485, 316] width 486 height 25
click at [248, 311] on input "Liver Sandwich" at bounding box center [485, 316] width 486 height 25
paste input "Alexandrian"
click at [273, 318] on input "Alexandrian Liver Sandwich" at bounding box center [485, 316] width 486 height 25
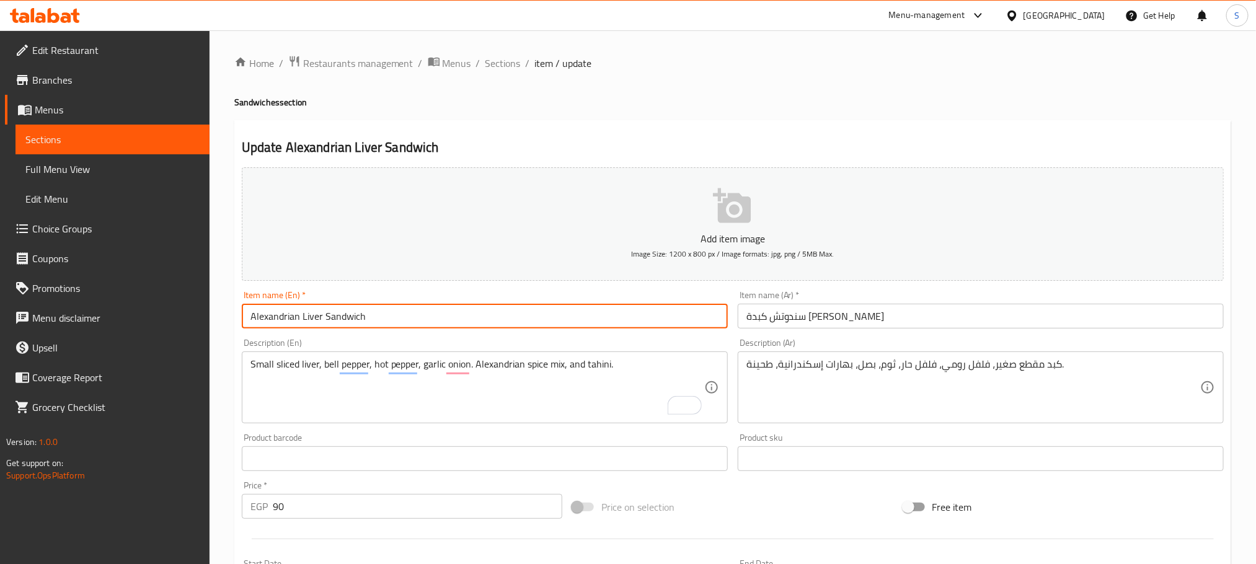
click at [273, 318] on input "Alexandrian Liver Sandwich" at bounding box center [485, 316] width 486 height 25
type input "Alexandrian Liver Sandwich"
click at [803, 316] on input "سندوتش كبدة إسكندراني" at bounding box center [981, 316] width 486 height 25
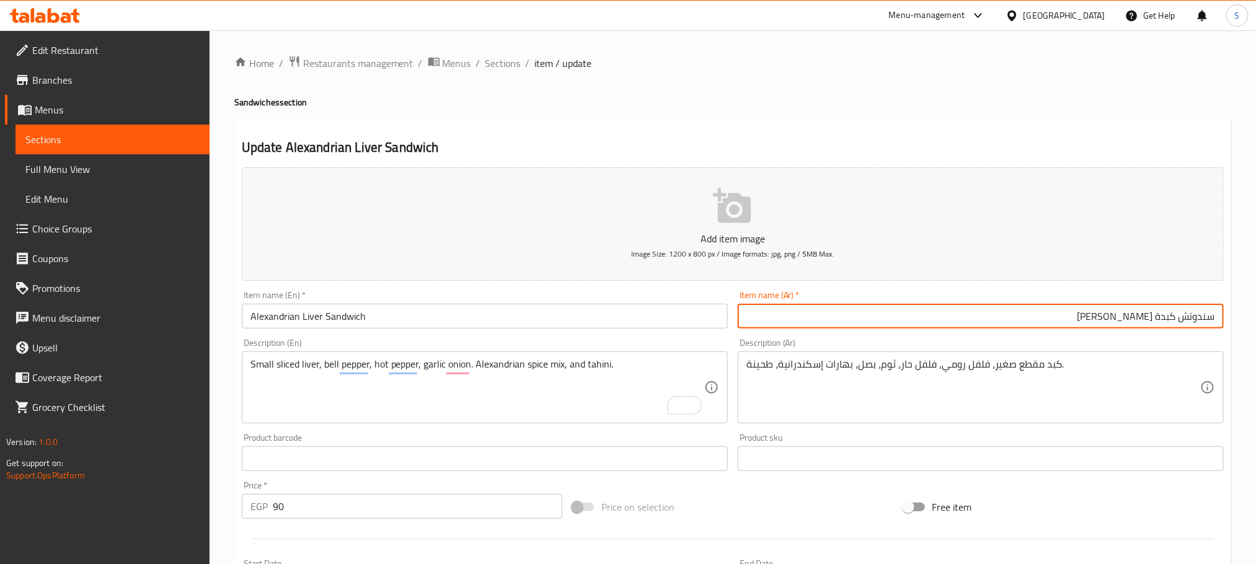
click at [1192, 319] on input "سندوتش كبدة إسكندراني" at bounding box center [981, 316] width 486 height 25
click at [1193, 314] on input "سندويتش كبدة إسكندراني" at bounding box center [981, 316] width 486 height 25
type input "سندوتش كبدة إسكندراني"
drag, startPoint x: 1027, startPoint y: 365, endPoint x: 1017, endPoint y: 382, distance: 19.1
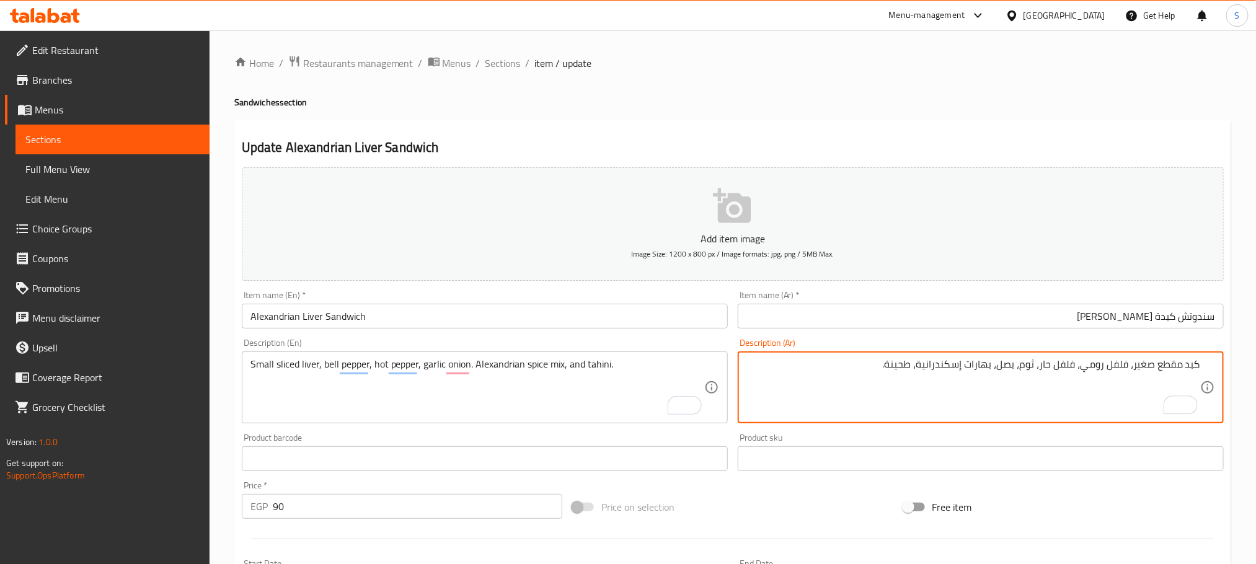
click at [1185, 368] on textarea "كبد مقطع صغير، فلفل رومي، فلفل حار، ثوم، بصل، بهارات إسكندرانية، طحينة." at bounding box center [973, 387] width 454 height 59
click at [1181, 364] on textarea "كبد مقطع صغير، فلفل رومي، فلفل حار، ثوم، بصل، بهارات إسكندرانية، طحينة." at bounding box center [973, 387] width 454 height 59
click at [1199, 364] on textarea "كبد قطع صغير، فلفل رومي، فلفل حار، ثوم، بصل، بهارات إسكندرانية، طحينة." at bounding box center [973, 387] width 454 height 59
click at [1198, 364] on textarea "كبد قطع صغير، فلفل رومي، فلفل حار، ثوم، بصل، بهارات إسكندرانية، طحينة." at bounding box center [973, 387] width 454 height 59
click at [1160, 368] on textarea "كبد قطع صغير، فلفل رومي، فلفل حار، ثوم، بصل، بهارات إسكندرانية، طحينة." at bounding box center [973, 387] width 454 height 59
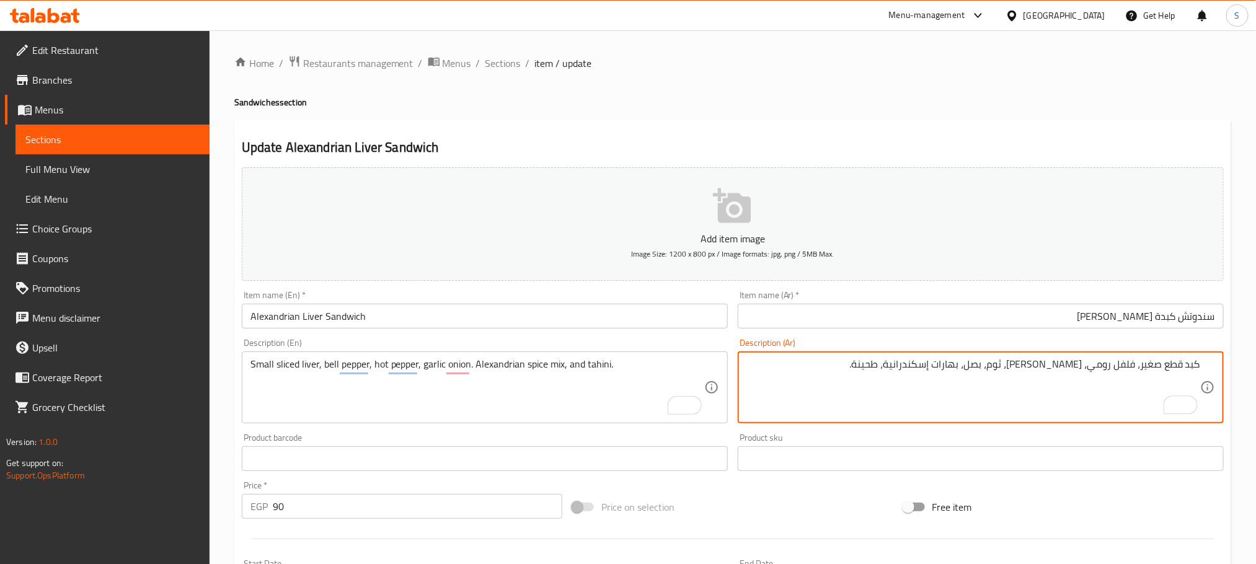
paste textarea "كبد"
click at [1191, 361] on textarea "كبد قطع كبده صغير، فلفل رومي، فلفل حار، ثوم، بصل، بهارات إسكندرانية، طحينة." at bounding box center [973, 387] width 454 height 59
type textarea "قطع كبده صغير، فلفل رومي، فلفل حار، ثوم، بصل، بهارات إسكندرانية، طحينة."
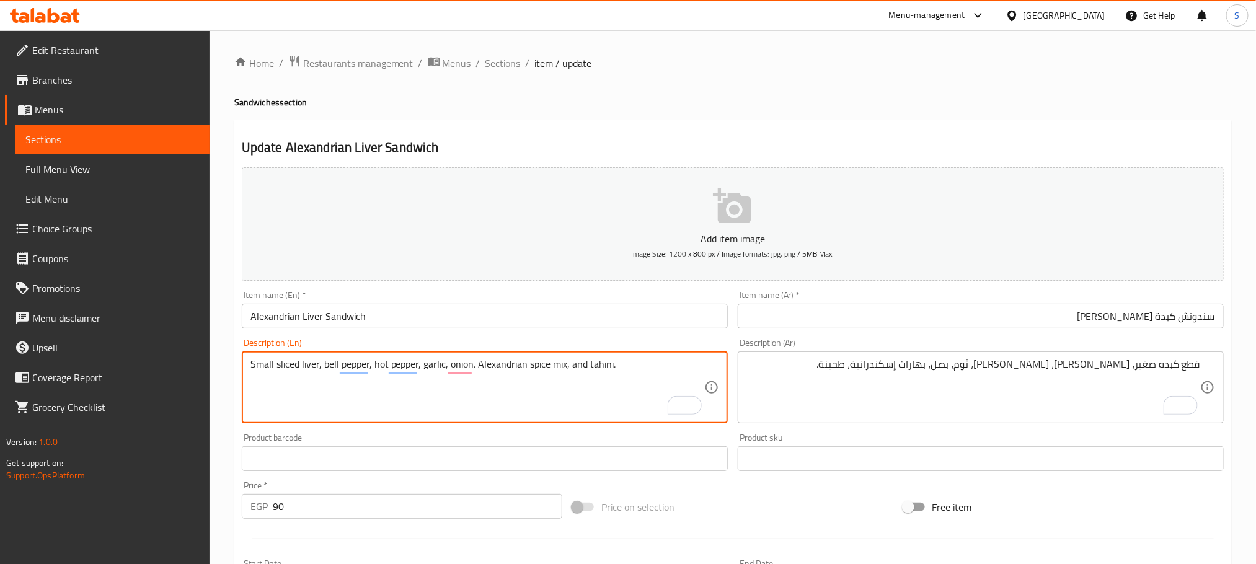
type textarea "Small sliced liver, bell pepper, hot pepper, garlic, onion. Alexandrian spice m…"
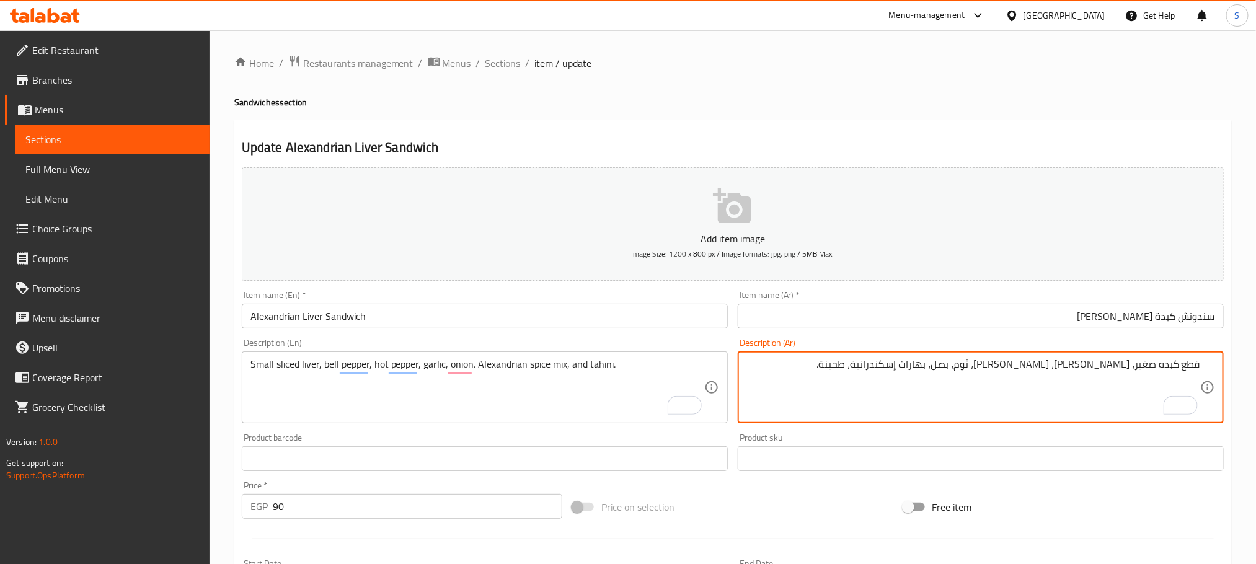
drag, startPoint x: 917, startPoint y: 371, endPoint x: 925, endPoint y: 371, distance: 7.4
type textarea "قطع كبده صغير، فلفل رومي، فلفل حار، ثوم، بصل، بهارات إسكندرانية و طحينة."
click at [986, 325] on input "سندوتش كبدة إسكندراني" at bounding box center [981, 316] width 486 height 25
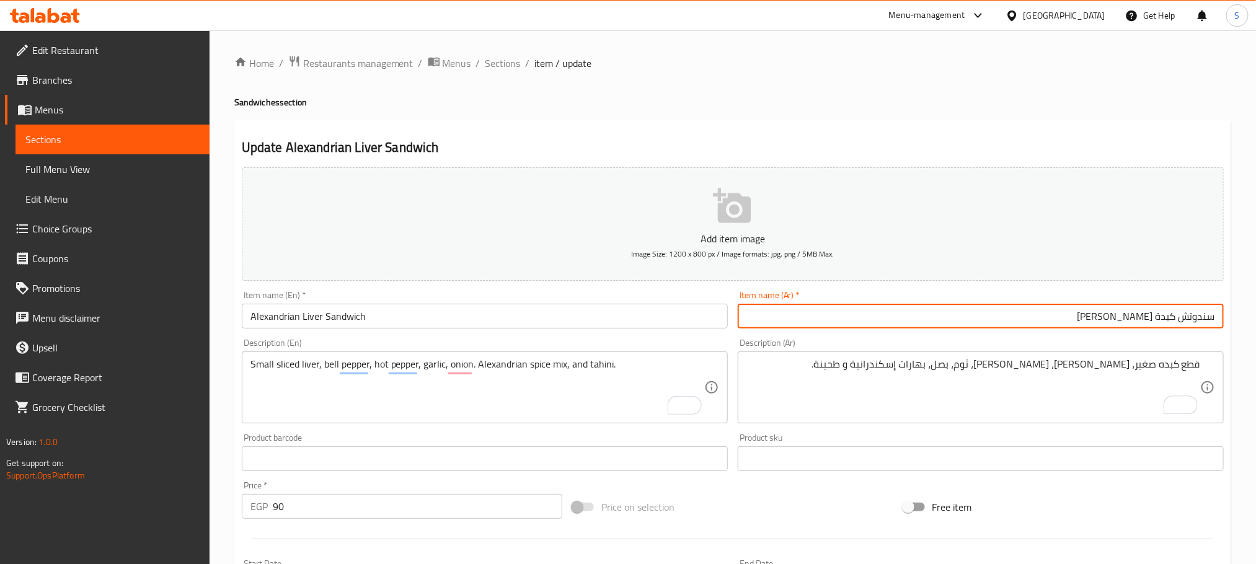
click at [1031, 318] on input "سندوتش كبدة إسكندراني" at bounding box center [981, 316] width 486 height 25
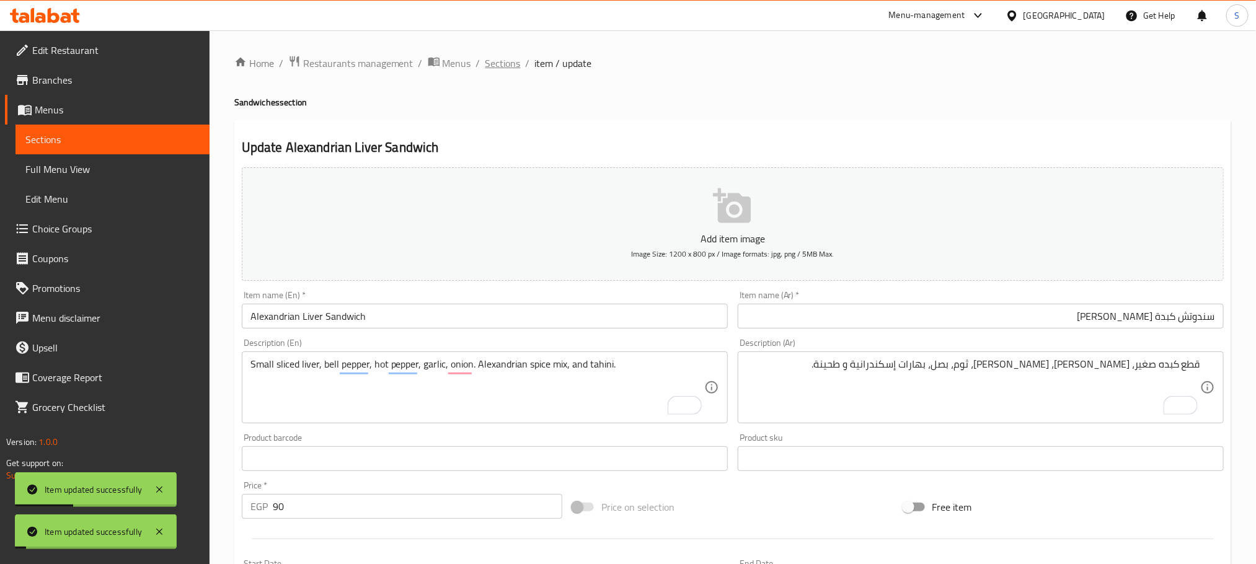
click at [508, 68] on span "Sections" at bounding box center [502, 63] width 35 height 15
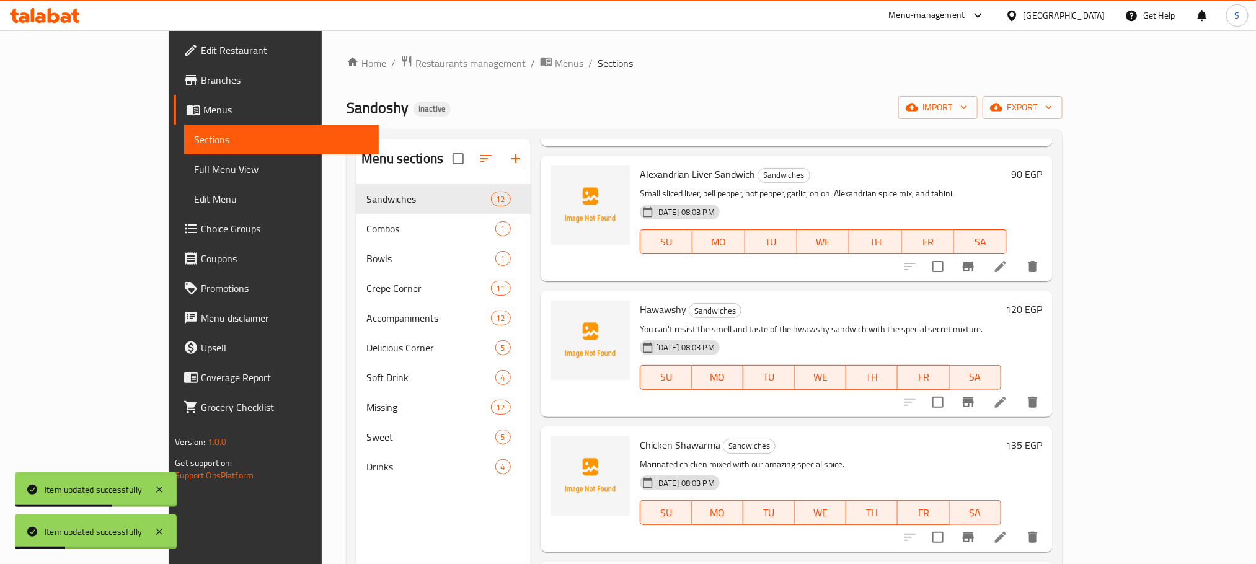
scroll to position [837, 0]
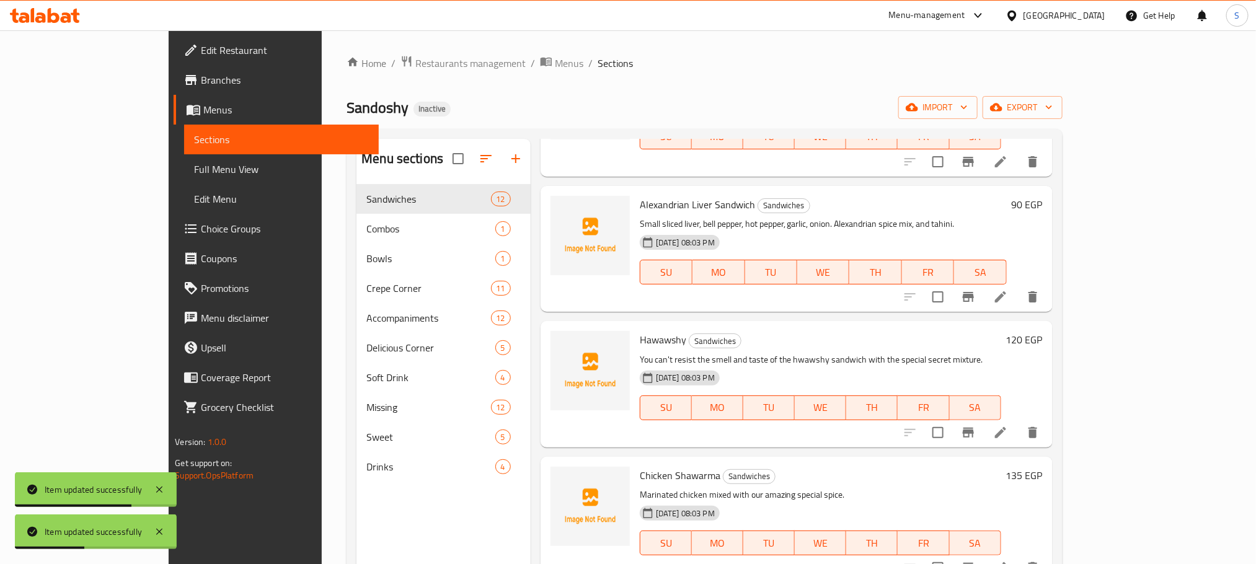
click at [1008, 425] on icon at bounding box center [1000, 432] width 15 height 15
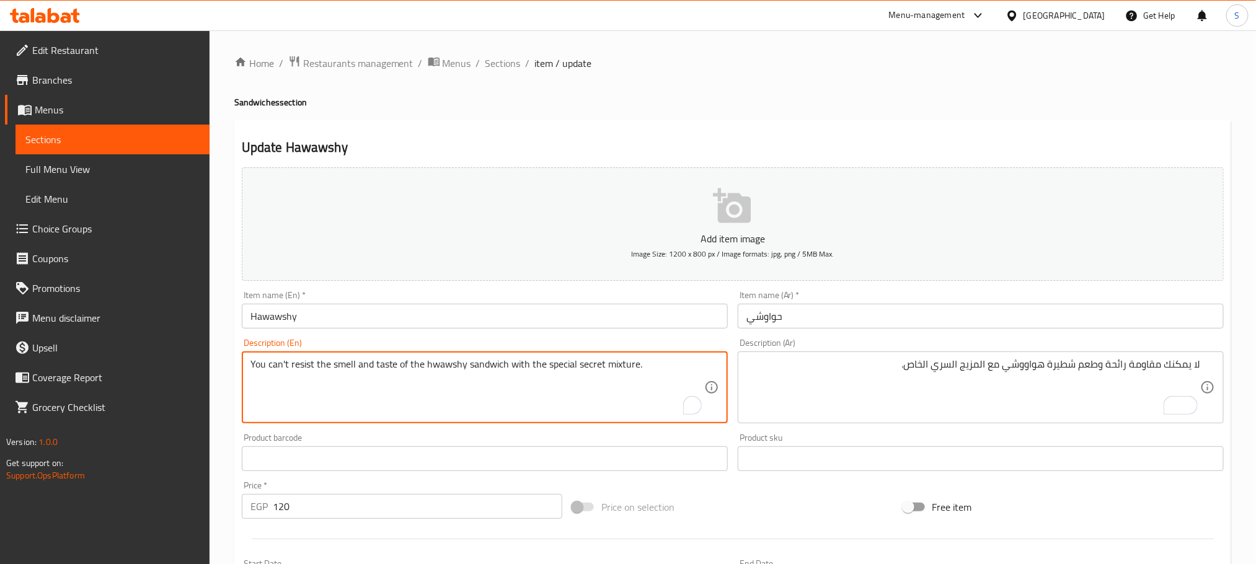
click at [578, 369] on textarea "You can't resist the smell and taste of the hwawshy sandwich with the special s…" at bounding box center [477, 387] width 454 height 59
type textarea "You can't resist the smell and taste of the hawawshy sandwich with the special …"
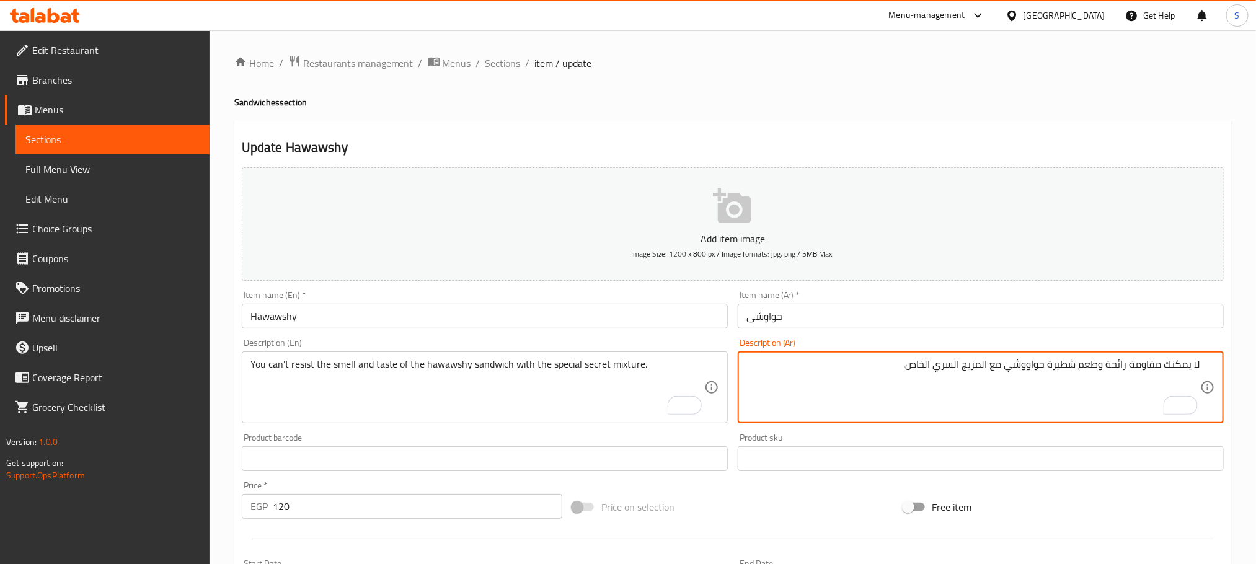
type textarea "لا يمكنك مقاومة رائحة وطعم شطيرة حواووشي مع المزيج السري الخاص."
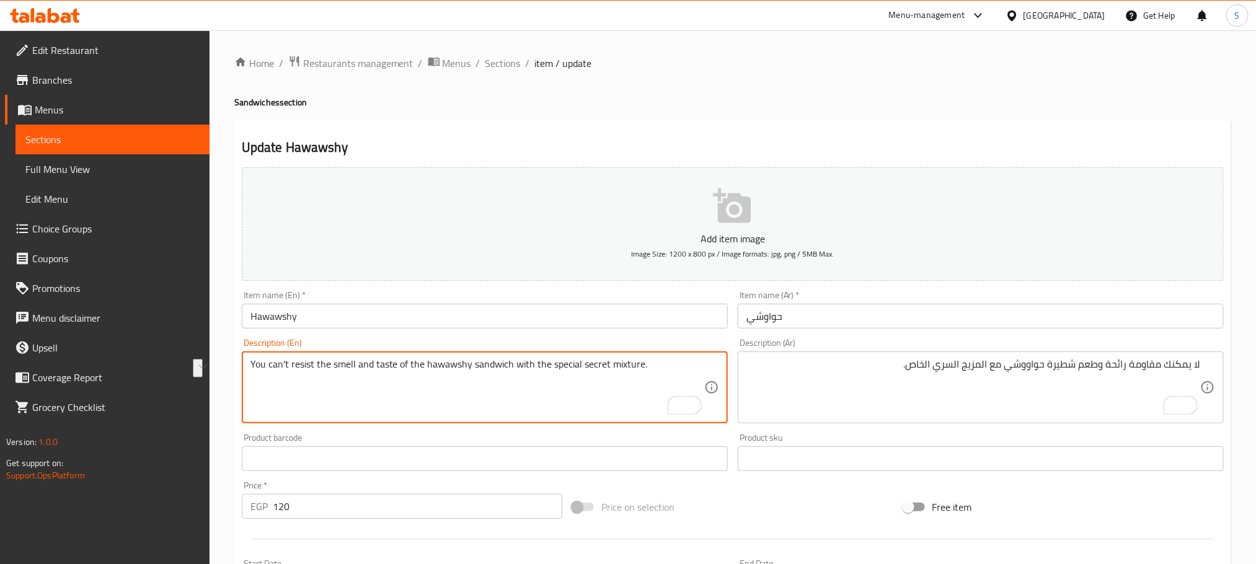
drag, startPoint x: 550, startPoint y: 364, endPoint x: 638, endPoint y: 370, distance: 88.2
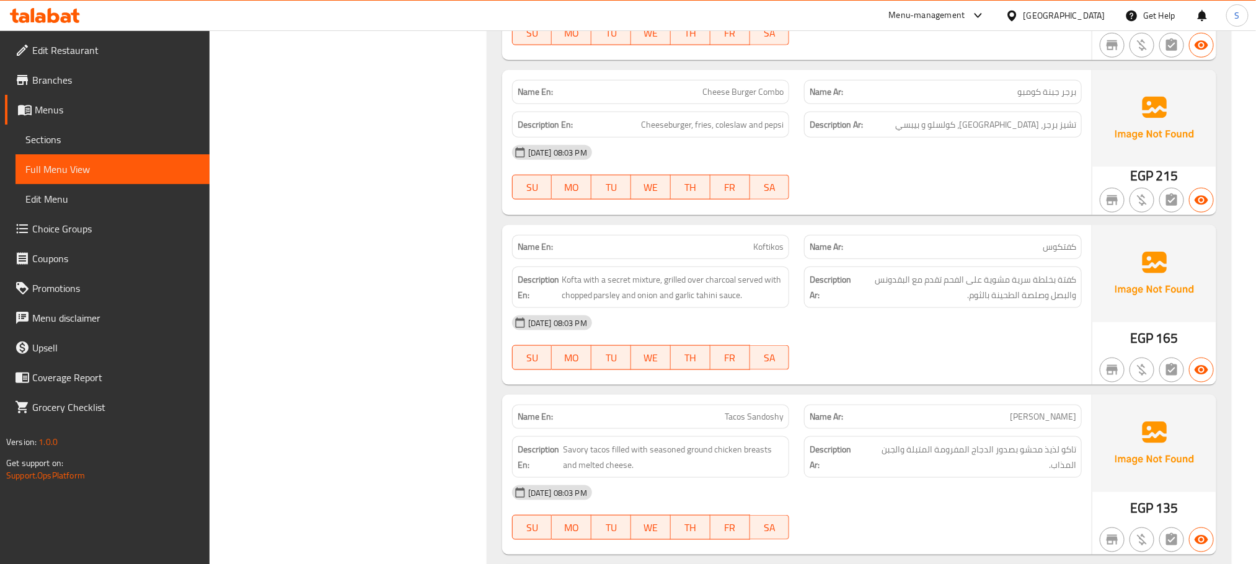
scroll to position [837, 0]
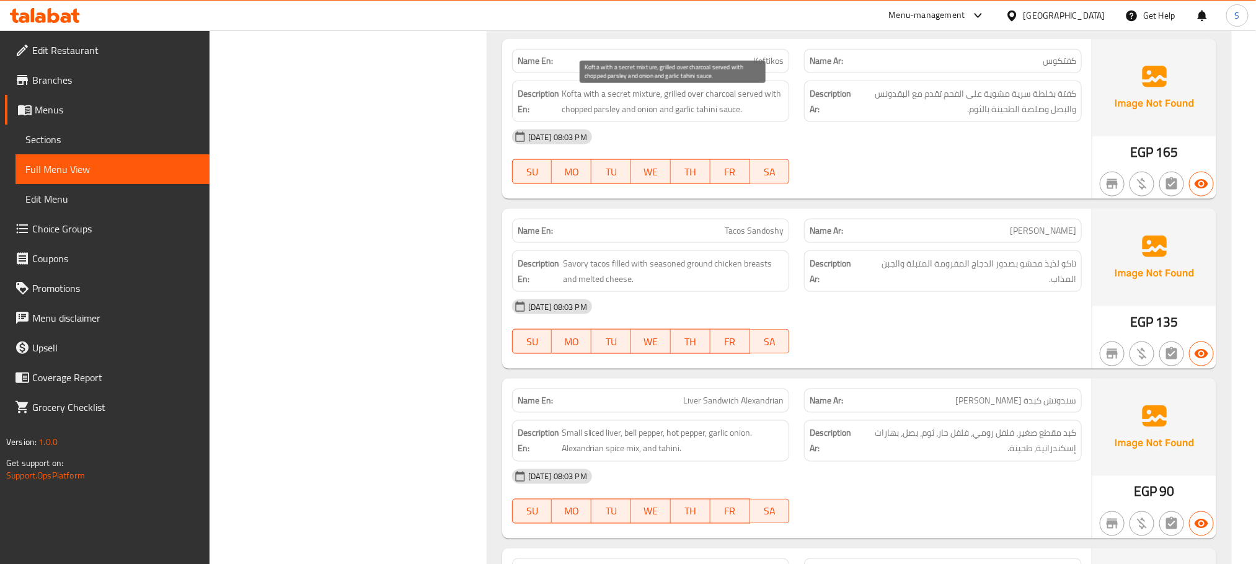
click at [625, 113] on span "Kofta with a secret mixture, grilled over charcoal served with chopped parsley …" at bounding box center [673, 101] width 223 height 30
drag, startPoint x: 562, startPoint y: 108, endPoint x: 620, endPoint y: 112, distance: 57.8
click at [620, 112] on span "Kofta with a secret mixture, grilled over charcoal served with chopped parsley …" at bounding box center [673, 101] width 223 height 30
copy span "chopped parsley"
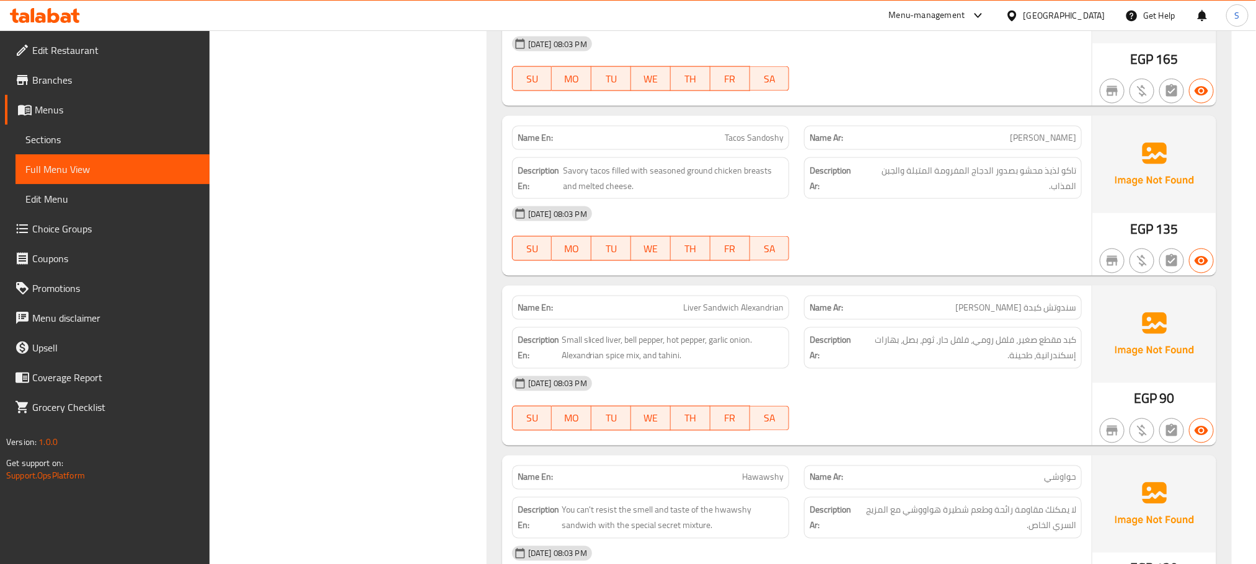
scroll to position [1023, 0]
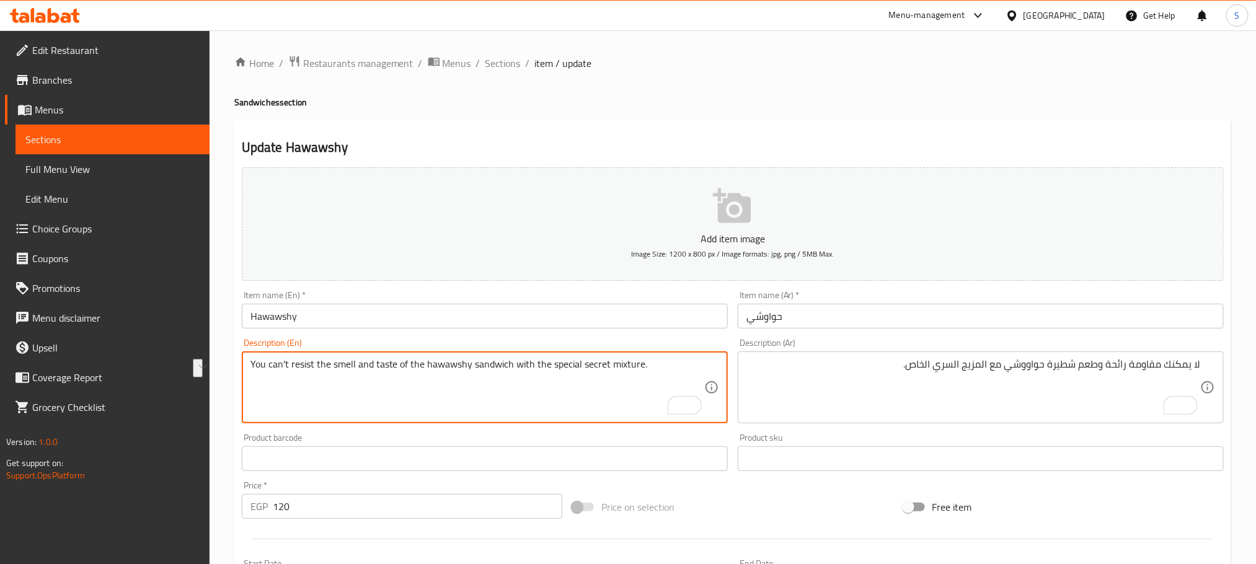
click at [863, 309] on input "حواوشي" at bounding box center [981, 316] width 486 height 25
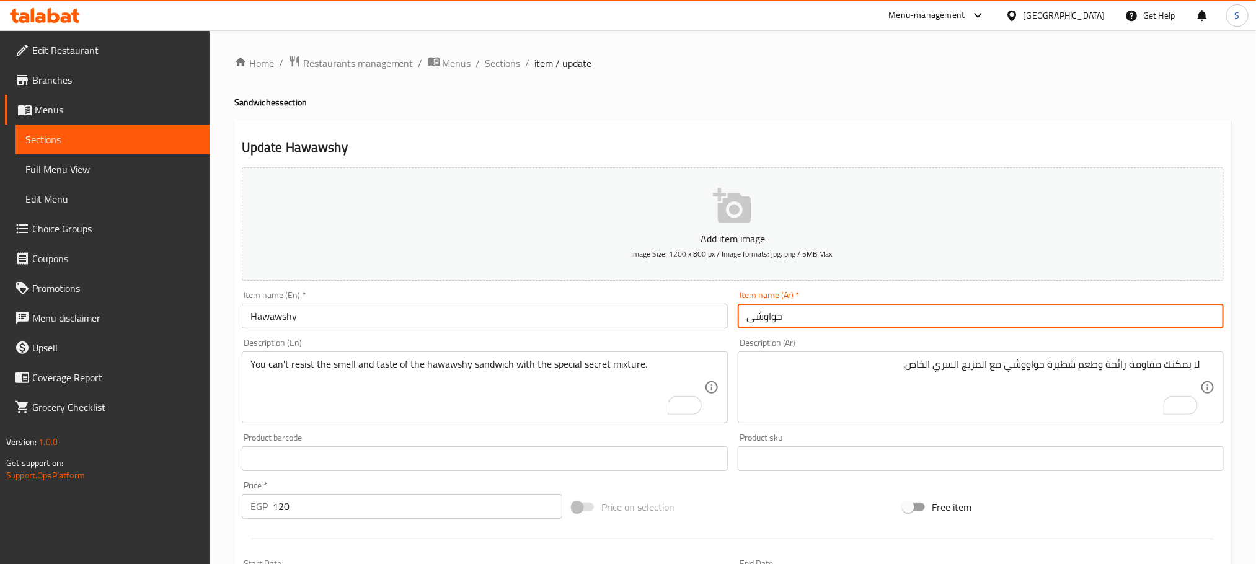
click at [818, 317] on input "حواوشي" at bounding box center [981, 316] width 486 height 25
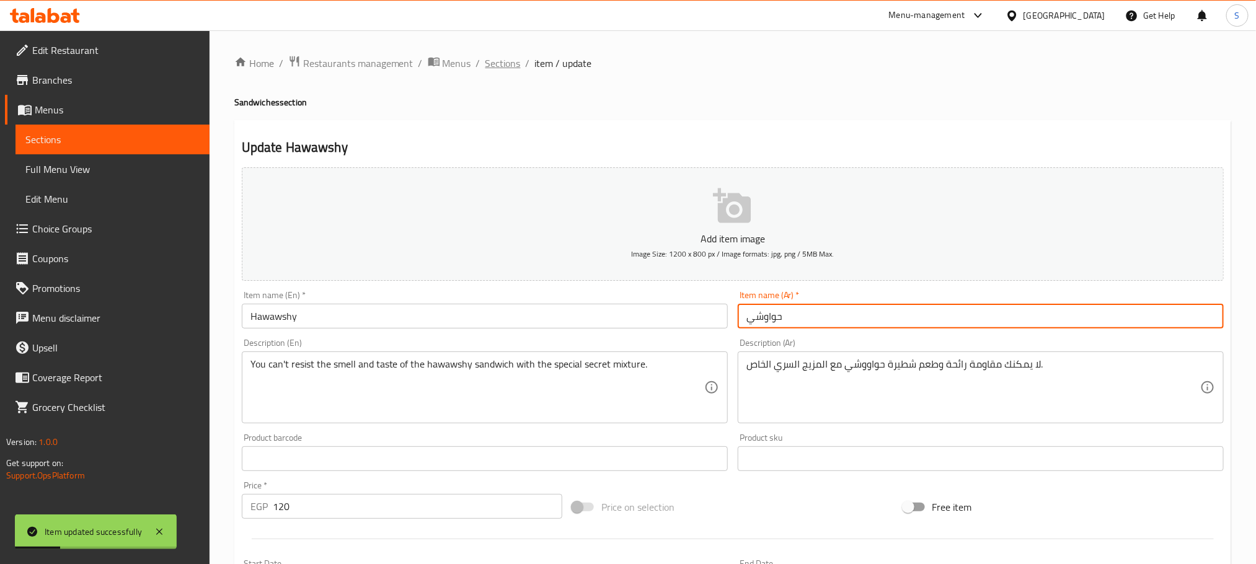
click at [500, 65] on span "Sections" at bounding box center [502, 63] width 35 height 15
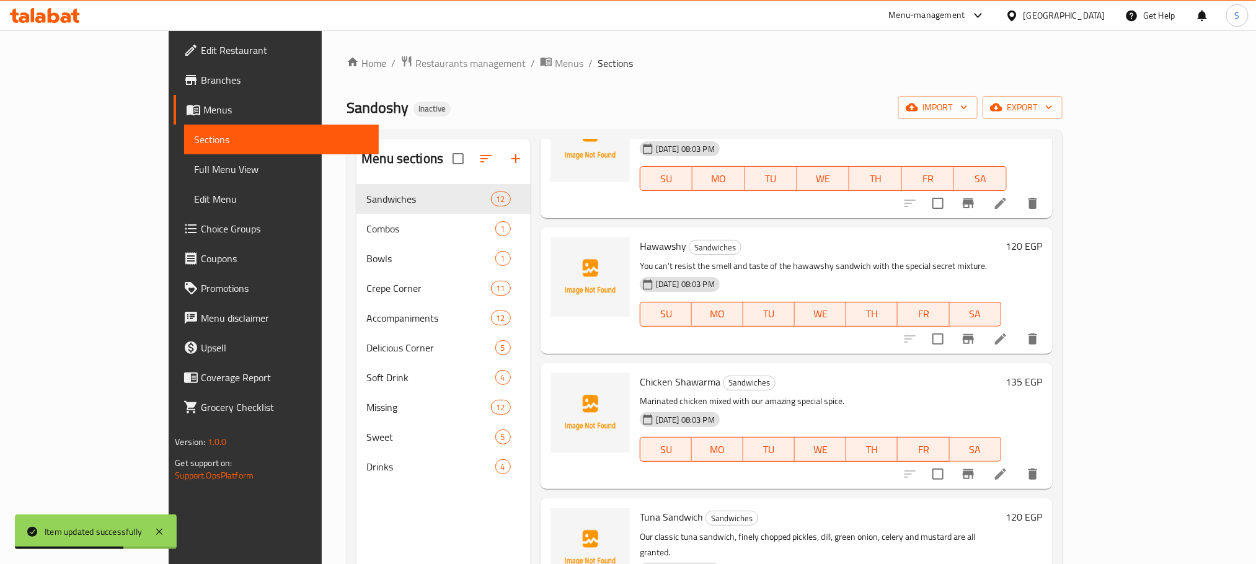
scroll to position [1023, 0]
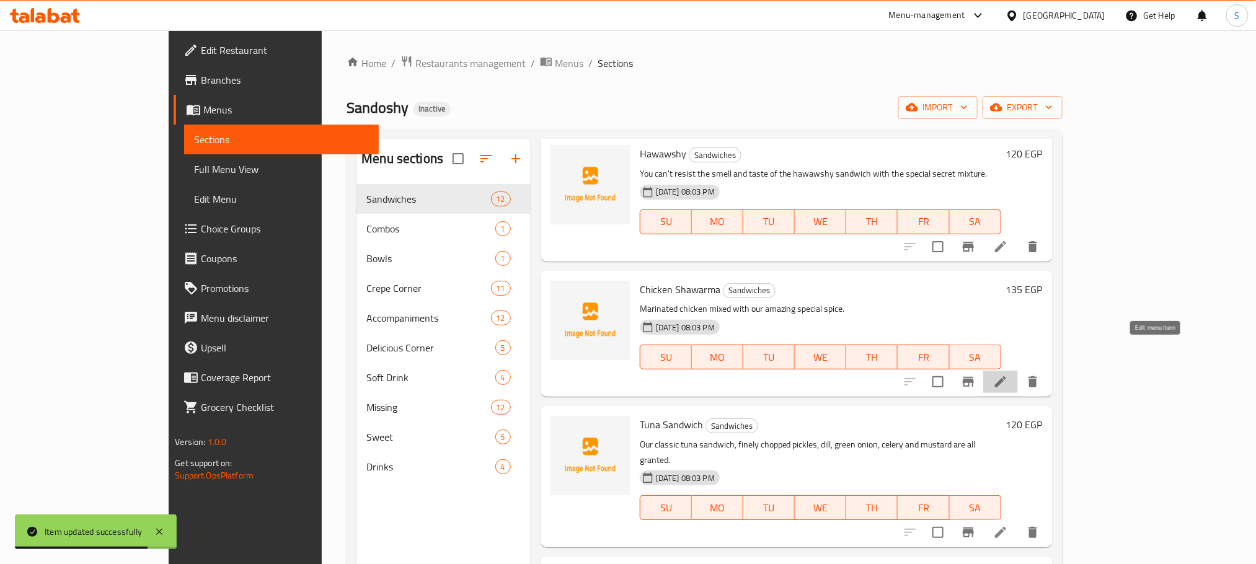
click at [1006, 376] on icon at bounding box center [1000, 381] width 11 height 11
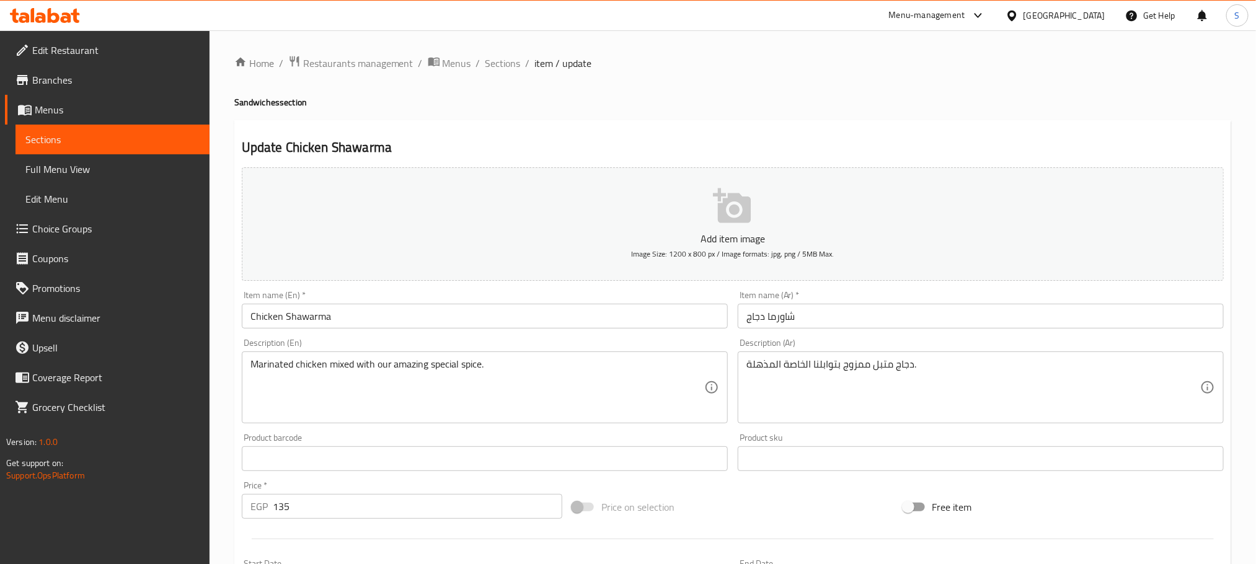
click at [316, 319] on input "Chicken Shawarma" at bounding box center [485, 316] width 486 height 25
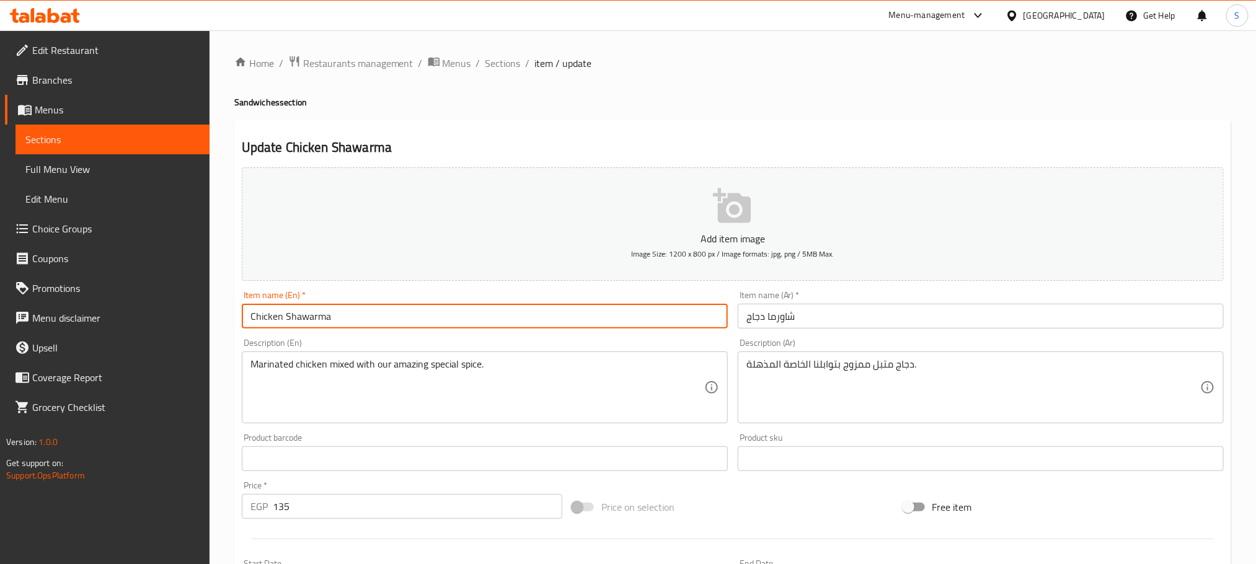
click at [317, 317] on input "Chicken Shawarma" at bounding box center [485, 316] width 486 height 25
click at [306, 322] on input "Chicken Shawarma" at bounding box center [485, 316] width 486 height 25
drag, startPoint x: 307, startPoint y: 322, endPoint x: 312, endPoint y: 317, distance: 7.5
click at [312, 317] on input "Chicken Shawarma" at bounding box center [485, 316] width 486 height 25
type input "Chicken Shawerma"
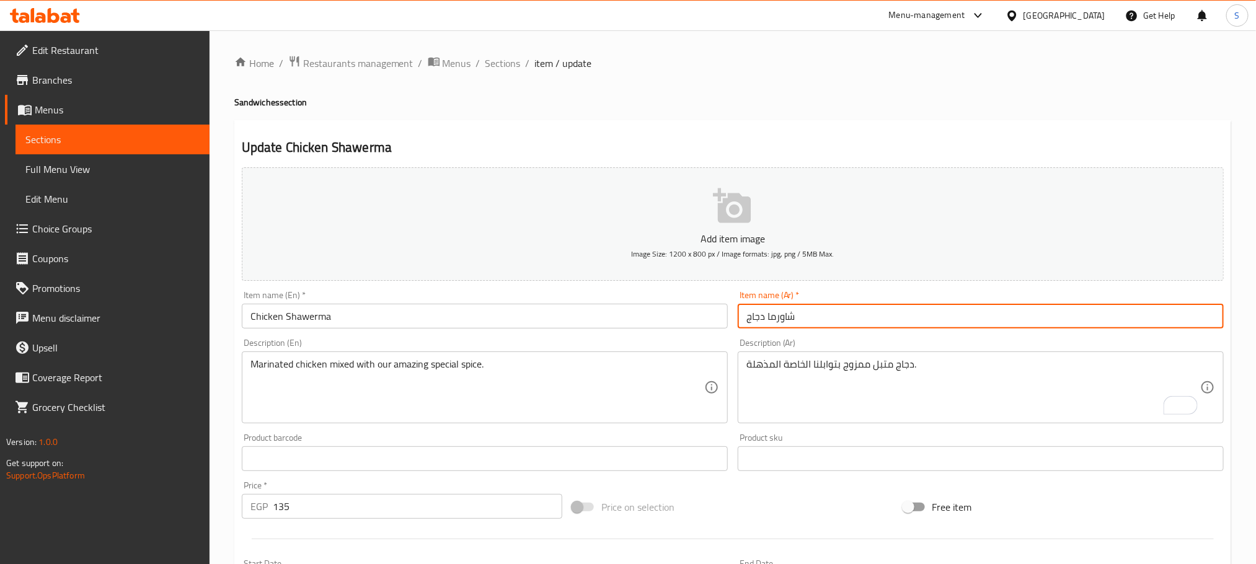
click at [778, 320] on input "شاورما دجاج" at bounding box center [981, 316] width 486 height 25
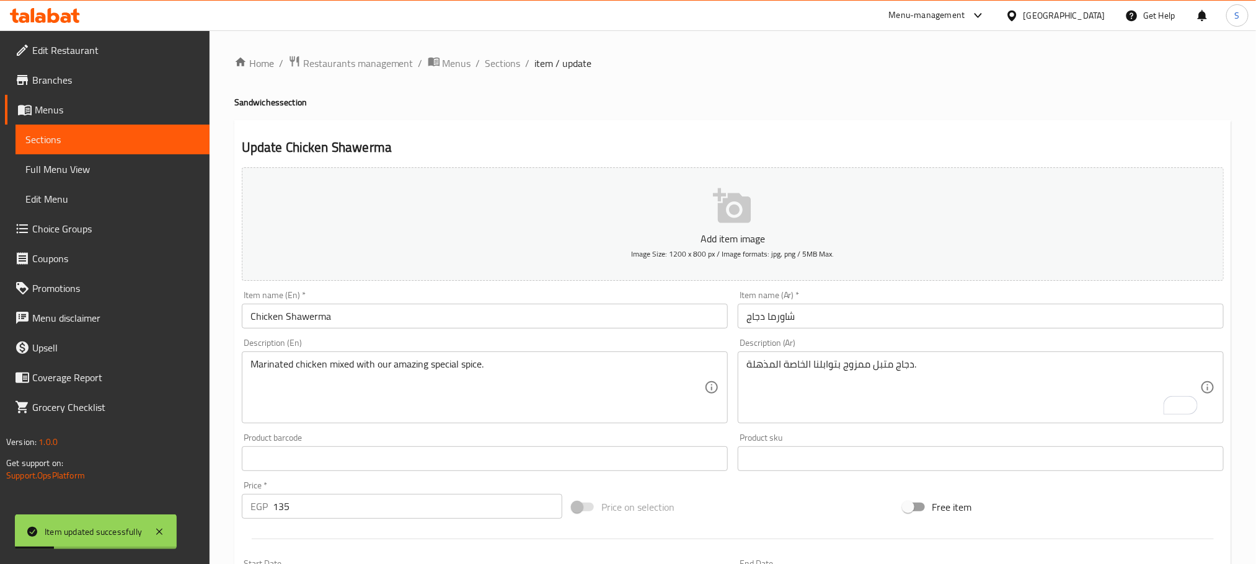
click at [819, 95] on div "Home / Restaurants management / Menus / Sections / item / update Sandwiches sec…" at bounding box center [732, 453] width 997 height 796
click at [497, 68] on span "Sections" at bounding box center [502, 63] width 35 height 15
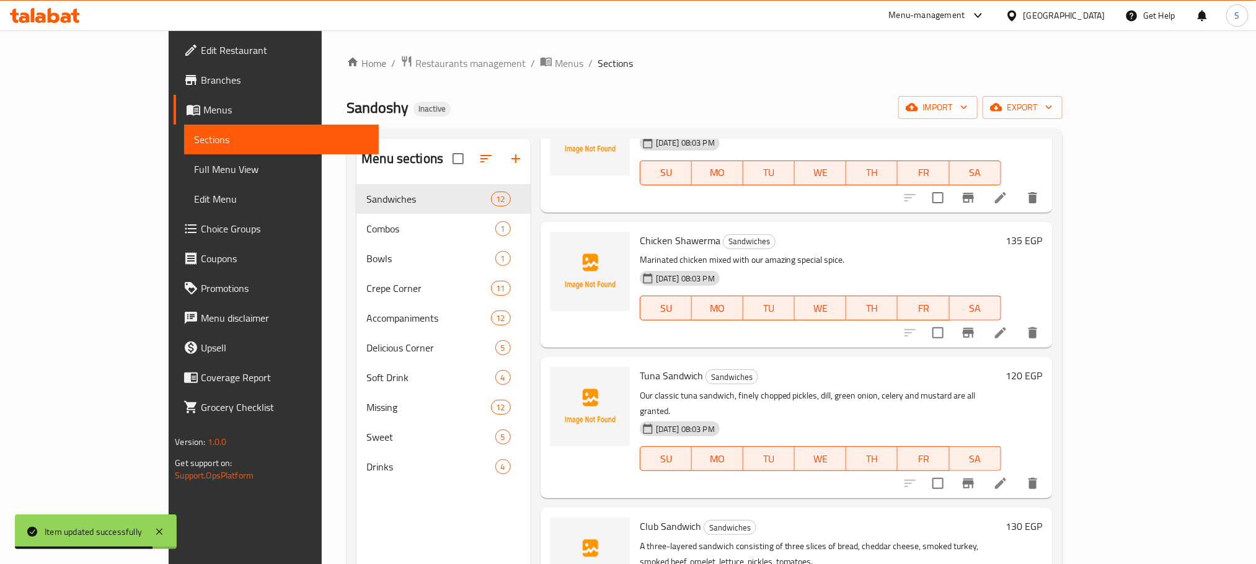
scroll to position [1090, 0]
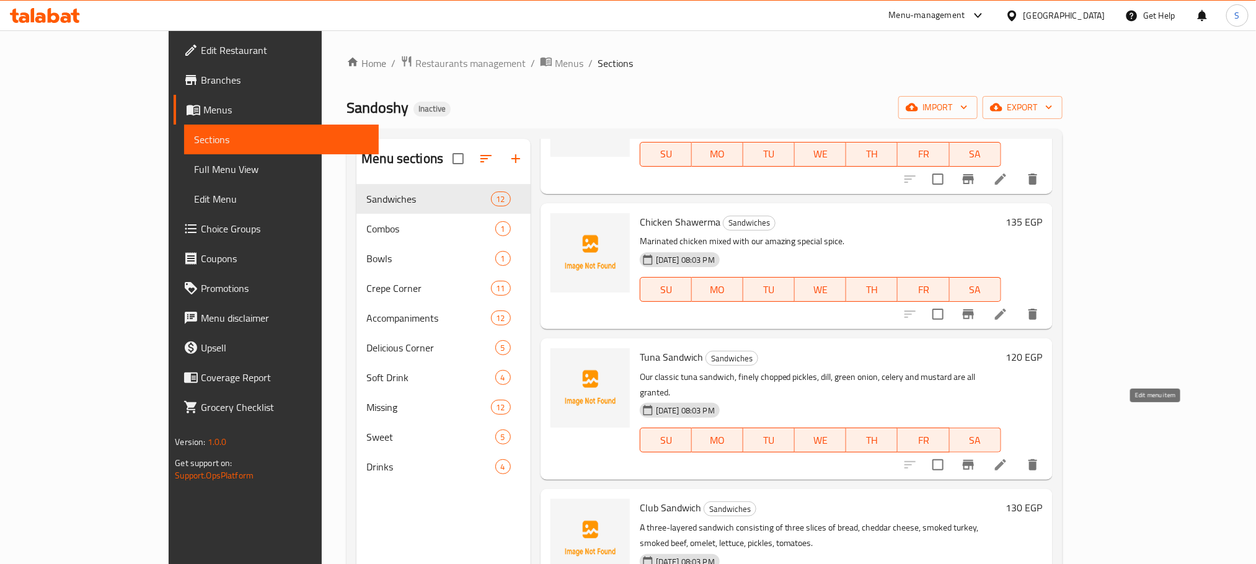
click at [1008, 457] on icon at bounding box center [1000, 464] width 15 height 15
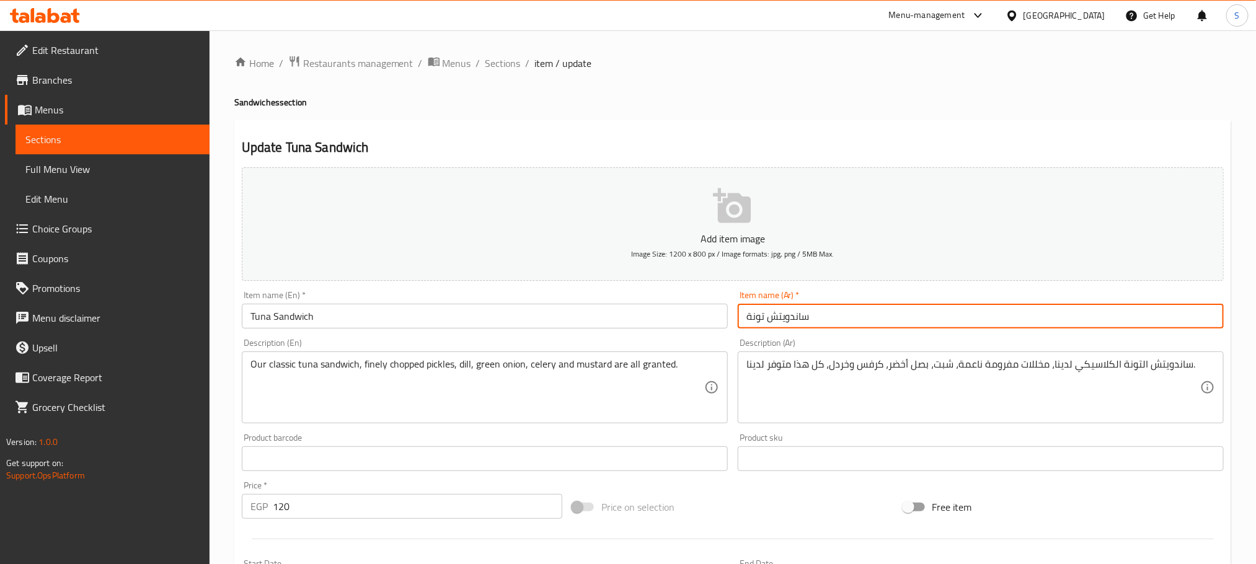
click at [774, 320] on input "ساندويتش تونة" at bounding box center [981, 316] width 486 height 25
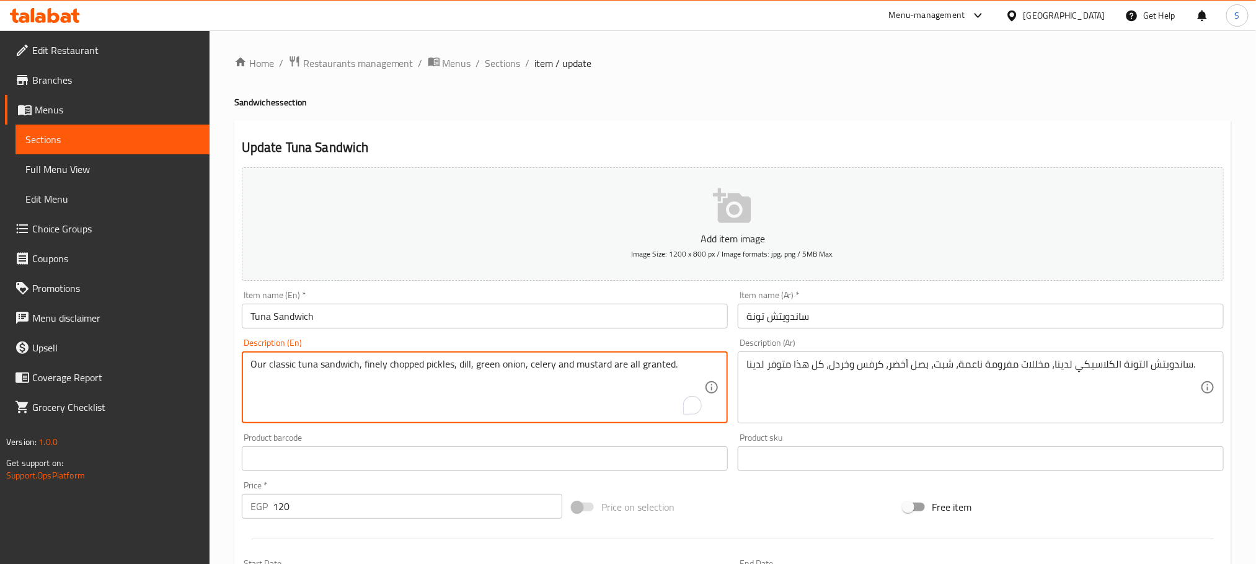
click at [532, 364] on textarea "Our classic tuna sandwich, finely chopped pickles, dill, green onion, celery an…" at bounding box center [477, 387] width 454 height 59
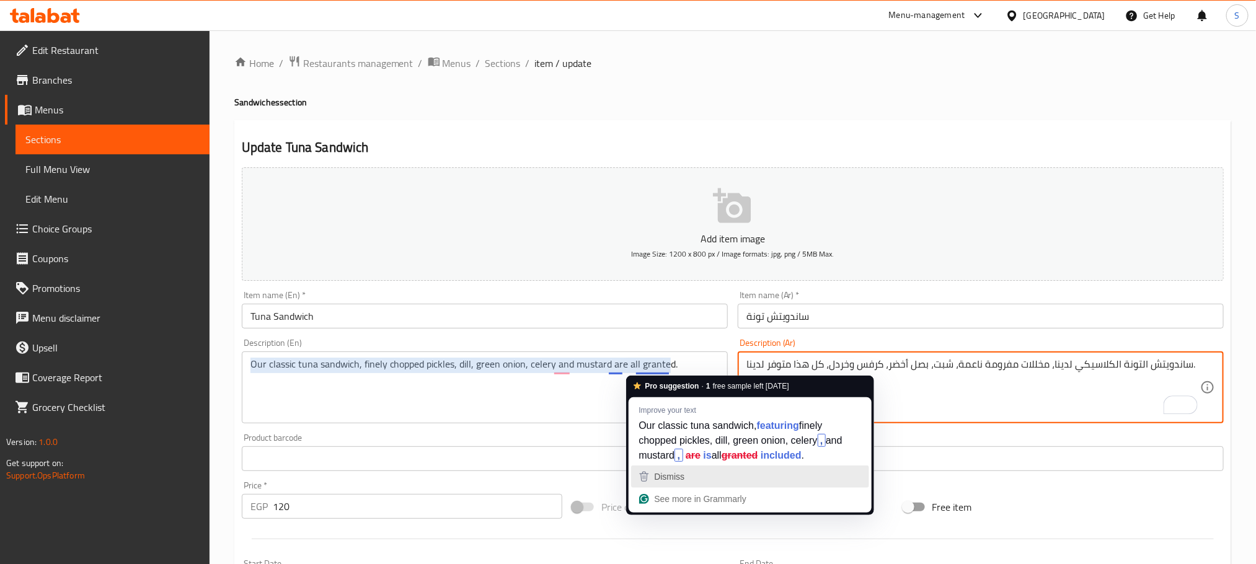
click at [659, 472] on span "Dismiss" at bounding box center [669, 477] width 30 height 10
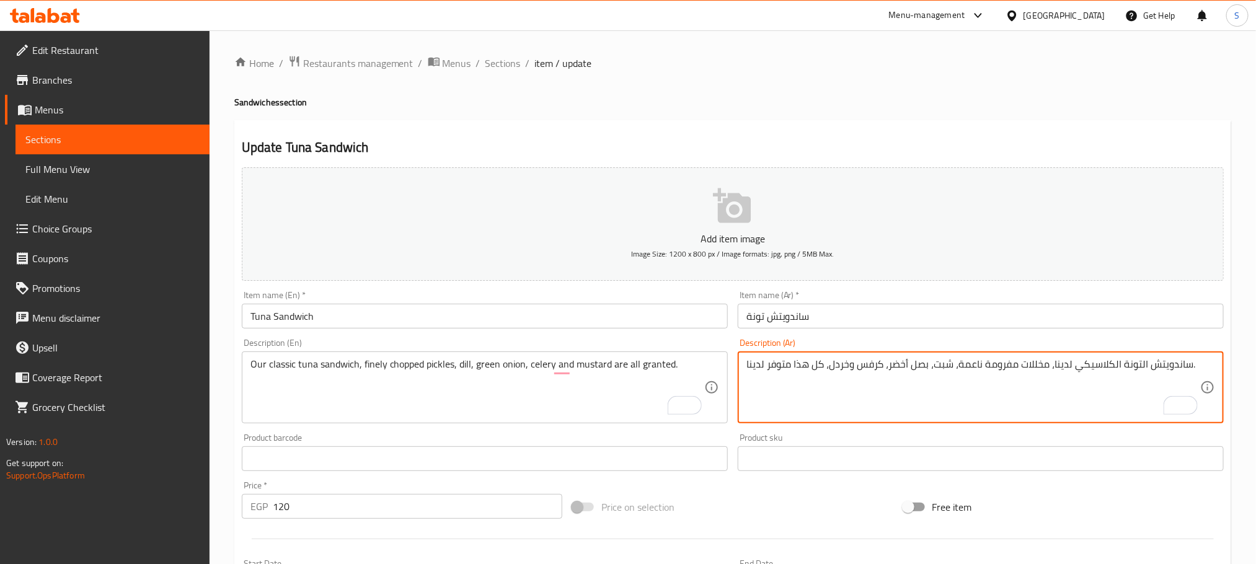
click at [823, 324] on input "ساندويتش تونة" at bounding box center [981, 316] width 486 height 25
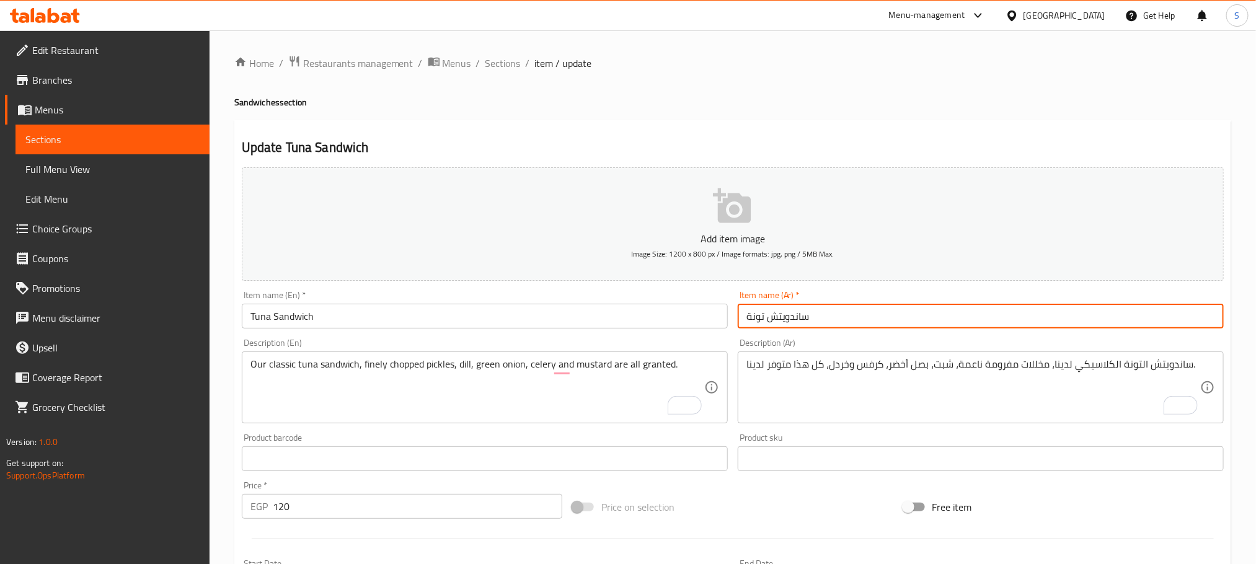
click at [508, 77] on div "Home / Restaurants management / Menus / Sections / item / update Sandwiches sec…" at bounding box center [732, 453] width 997 height 796
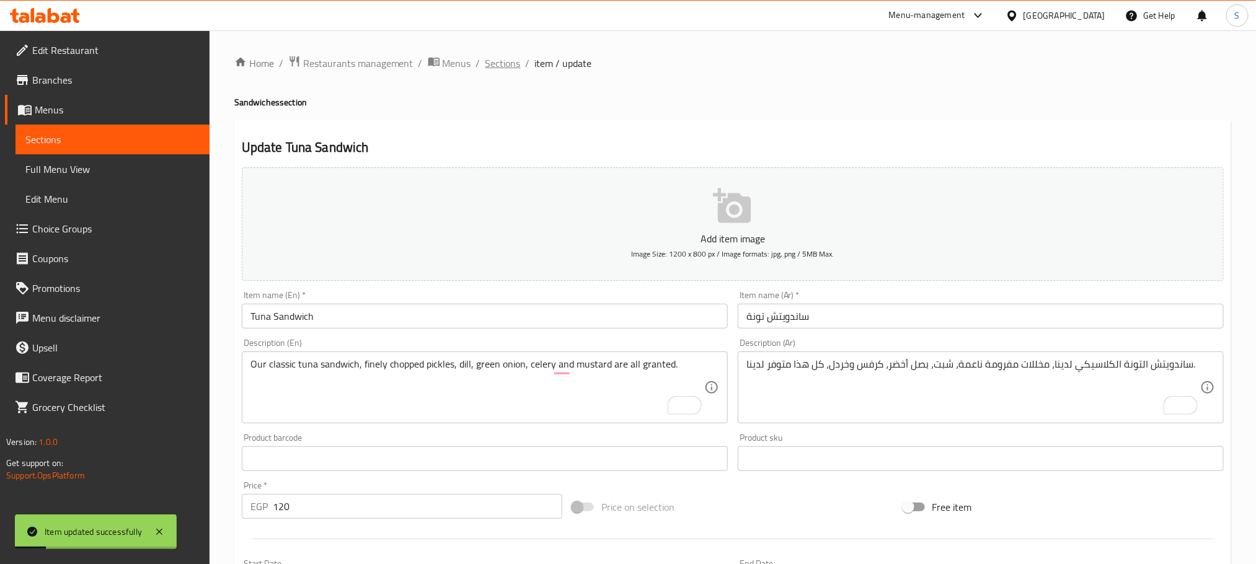
click at [503, 68] on span "Sections" at bounding box center [502, 63] width 35 height 15
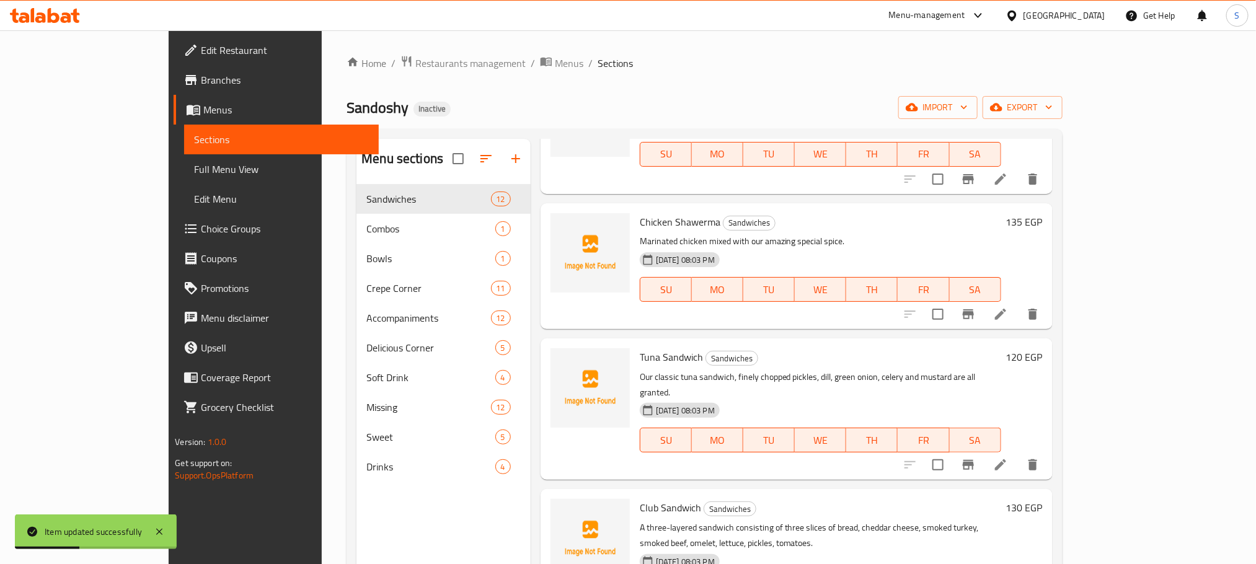
scroll to position [174, 0]
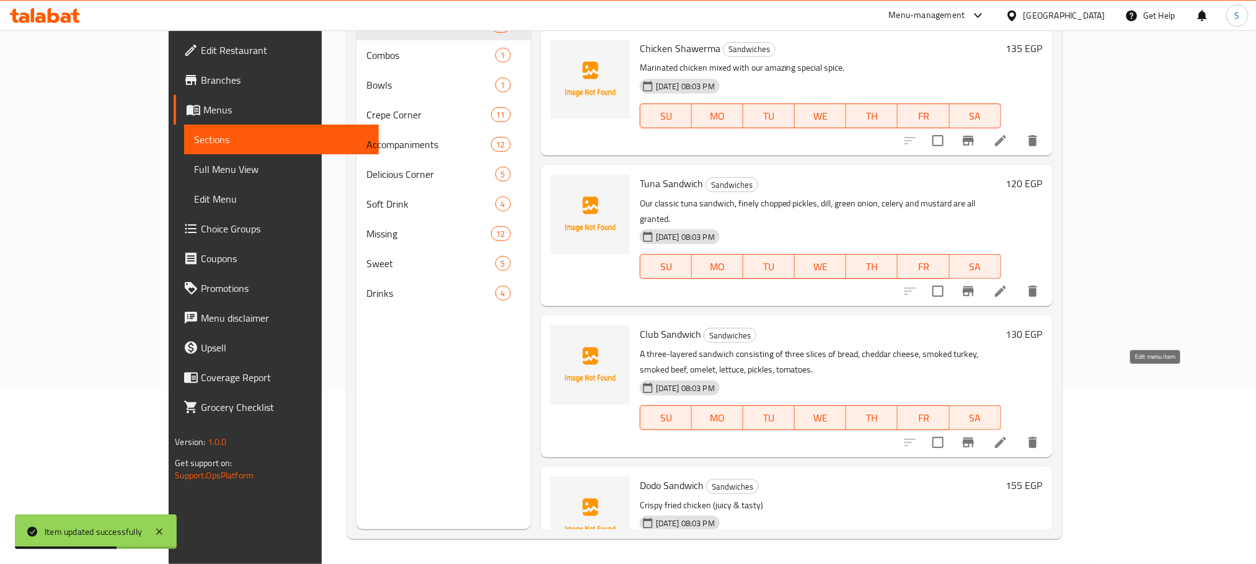
click at [1008, 435] on icon at bounding box center [1000, 442] width 15 height 15
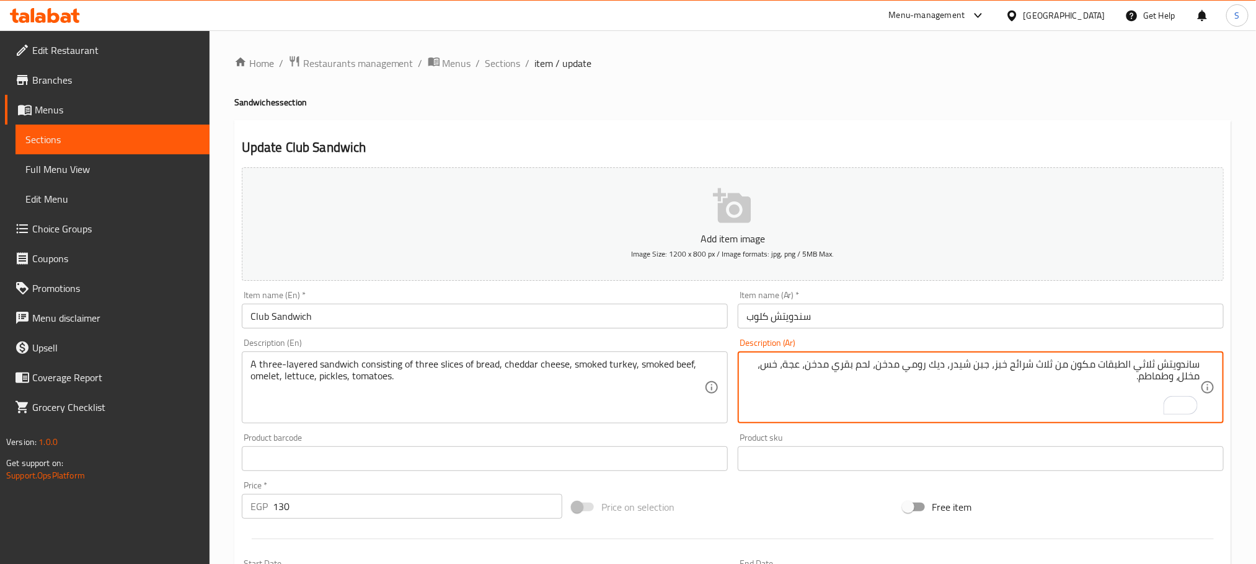
click at [945, 363] on textarea "ساندويتش ثلاثي الطبقات مكون من ثلاث شرائح خبز، جبن شيدر، ديك رومي مدخن، لحم بقر…" at bounding box center [973, 387] width 454 height 59
click at [803, 368] on textarea "ساندويتش ثلاثي الطبقات مكون من ثلاث شرائح خبز، جبن شيدر، لحم رومي مدخن، لحم بقر…" at bounding box center [973, 387] width 454 height 59
type textarea "ساندويتش ثلاثي الطبقات مكون من ثلاث شرائح خبز، جبن شيدر، لحم رومي مدخن، لحم بقر…"
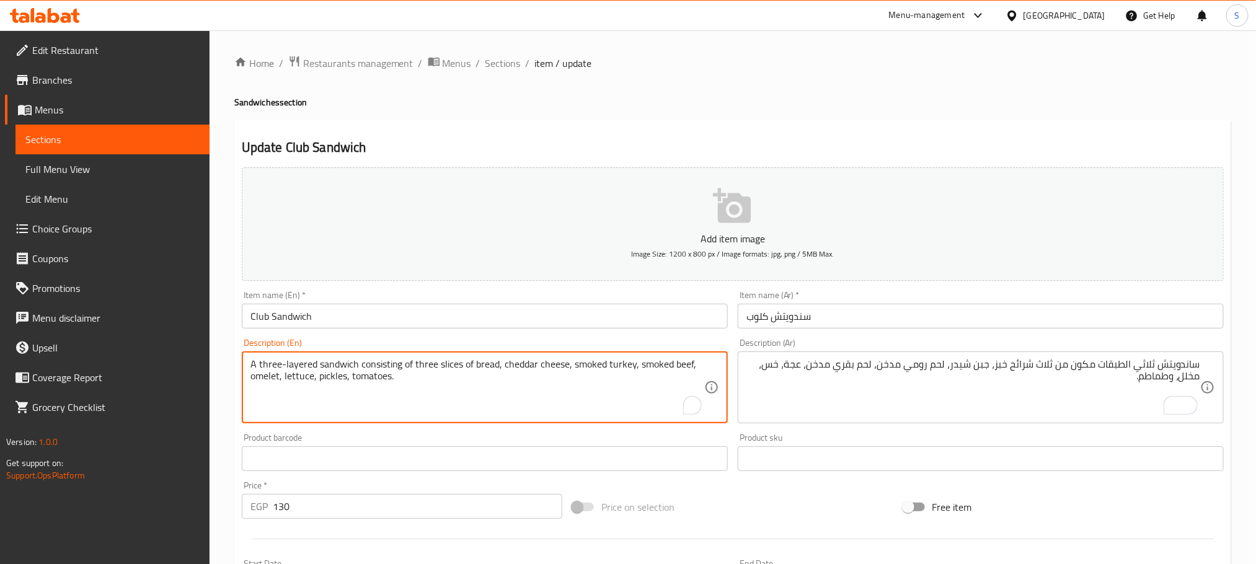
click at [264, 371] on textarea "A three-layered sandwich consisting of three slices of bread, cheddar cheese, s…" at bounding box center [477, 387] width 454 height 59
click at [262, 383] on textarea "A three-layered sandwich consisting of three slices of bread, cheddar cheese, s…" at bounding box center [477, 387] width 454 height 59
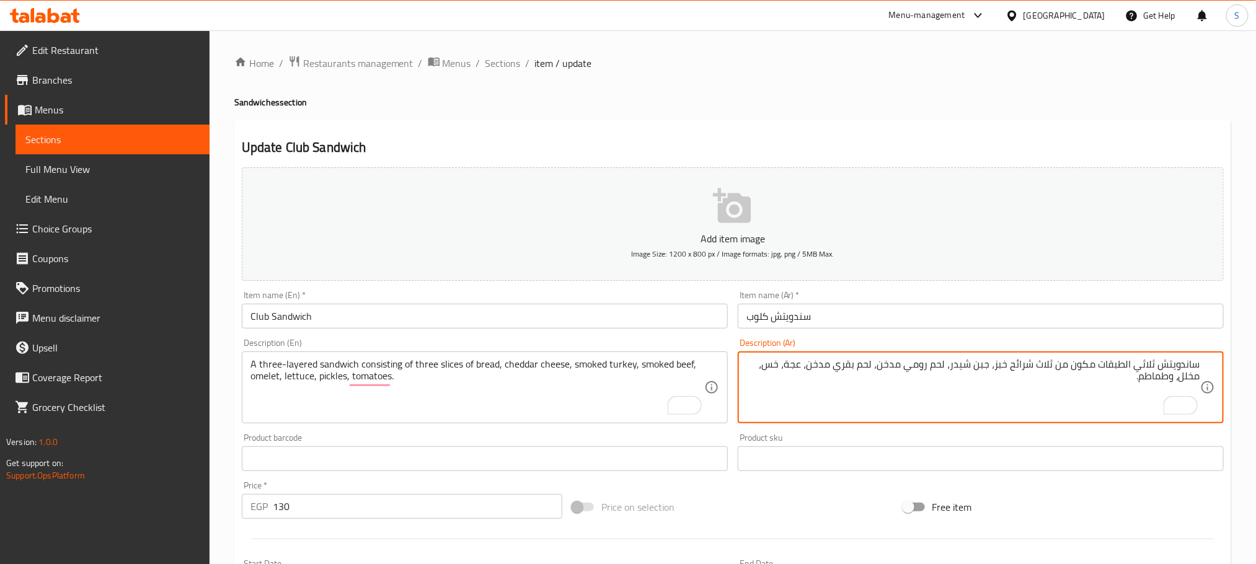
click at [796, 365] on textarea "ساندويتش ثلاثي الطبقات مكون من ثلاث شرائح خبز، جبن شيدر، لحم رومي مدخن، لحم بقر…" at bounding box center [973, 387] width 454 height 59
paste textarea "ومليت"
click at [781, 396] on textarea "ساندويتش ثلاثي الطبقات مكون من ثلاث شرائح خبز، جبن شيدر، لحم رومي مدخن، لحم بقر…" at bounding box center [973, 387] width 454 height 59
type textarea "ساندويتش ثلاثي الطبقات مكون من ثلاث شرائح خبز، جبن شيدر، لحم رومي مدخن، لحم بقر…"
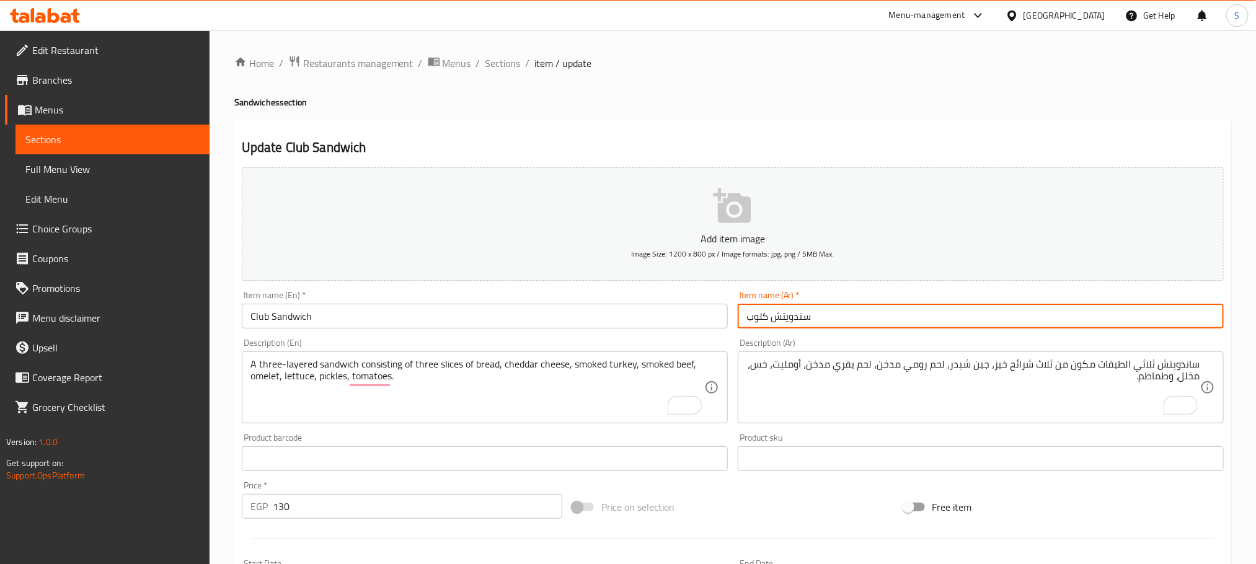
click at [810, 317] on input "سندويتش كلوب" at bounding box center [981, 316] width 486 height 25
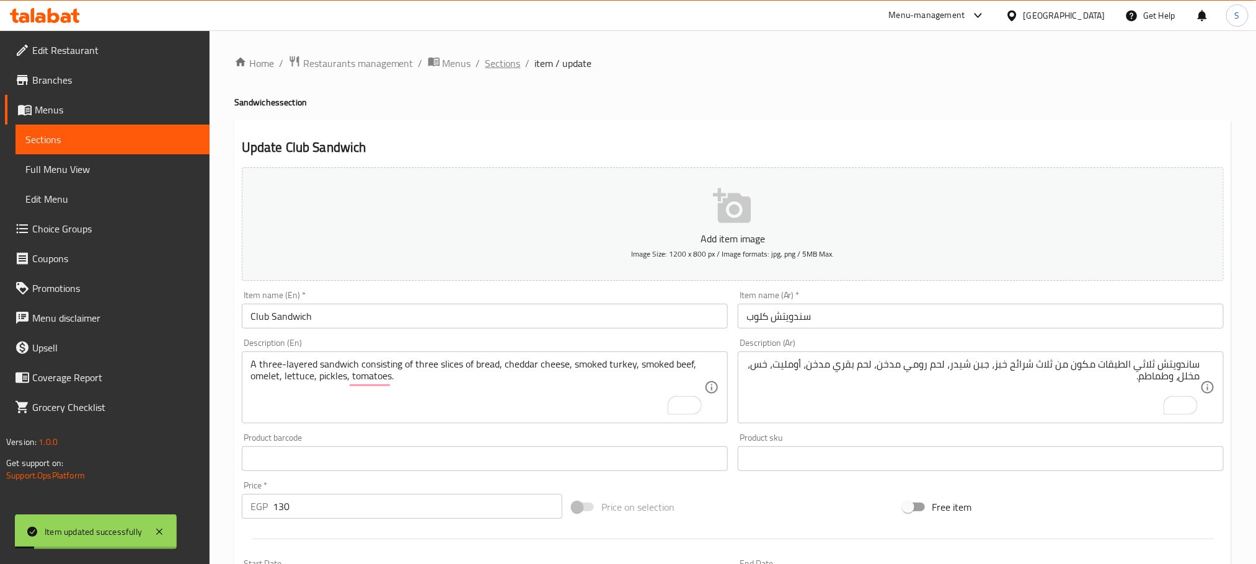
click at [508, 66] on span "Sections" at bounding box center [502, 63] width 35 height 15
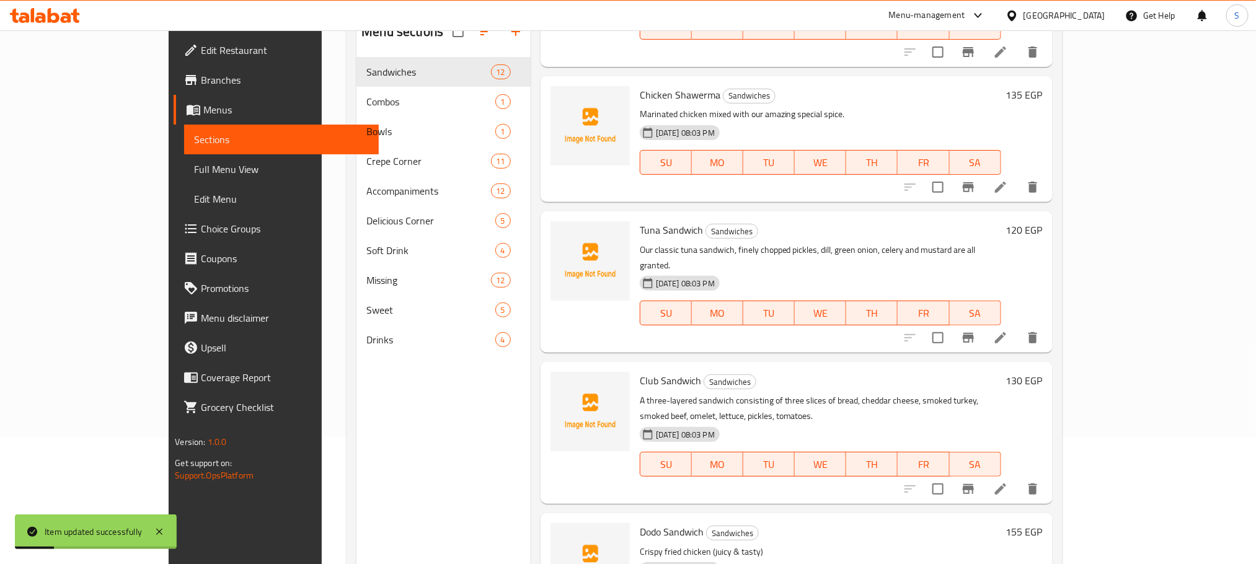
scroll to position [174, 0]
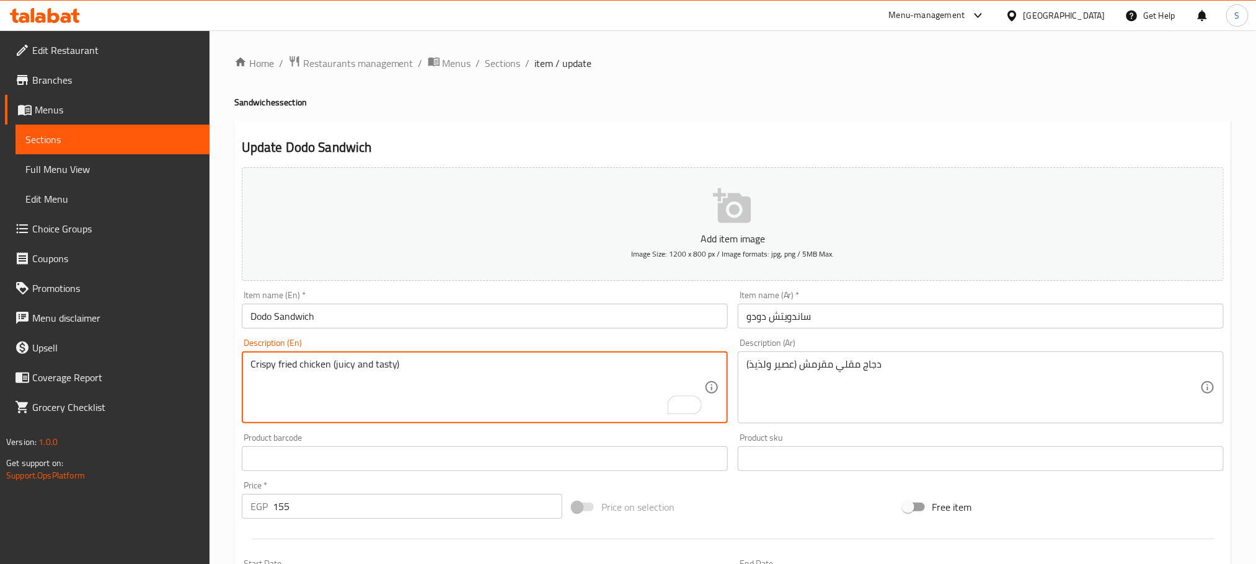
type textarea "Crispy fried chicken (juicy and tasty)"
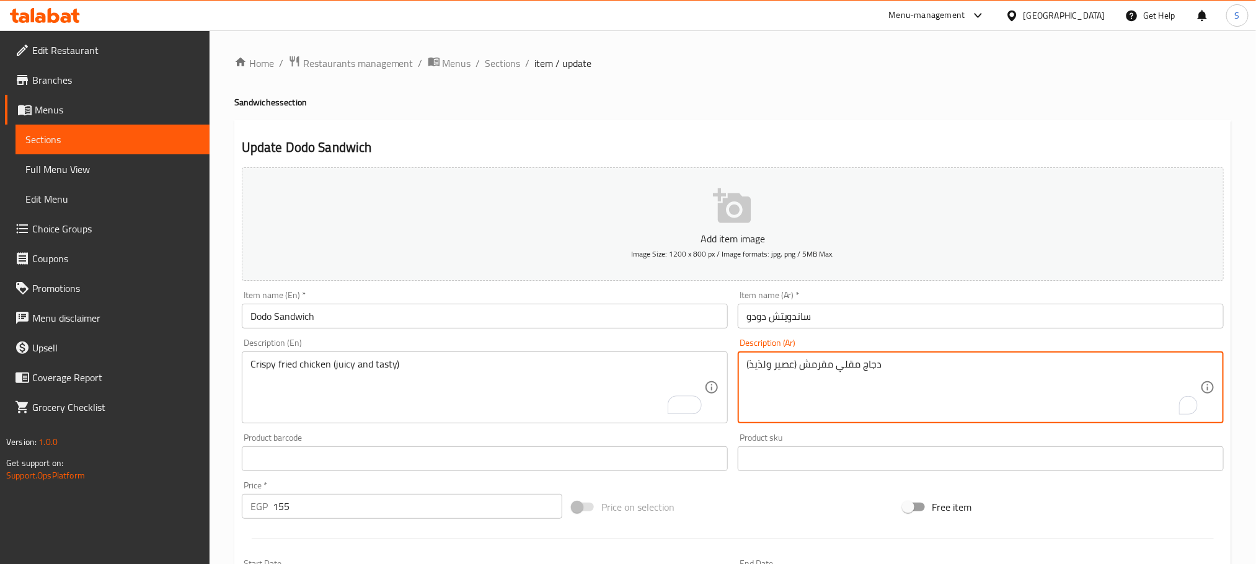
click at [774, 368] on textarea "دجاج مقلي مقرمش (عصير ولذيذ)" at bounding box center [973, 387] width 454 height 59
type textarea "دجاج مقلي مقرمش (عصيري ولذيذ)"
click at [848, 322] on input "ساندويتش دودو" at bounding box center [981, 316] width 486 height 25
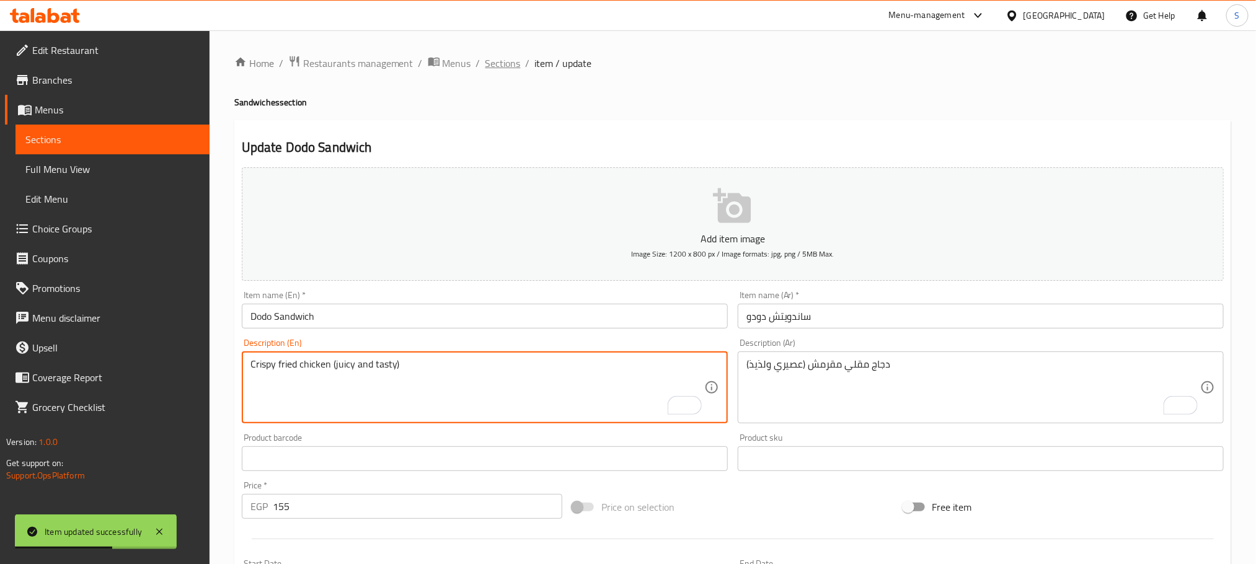
click at [499, 63] on span "Sections" at bounding box center [502, 63] width 35 height 15
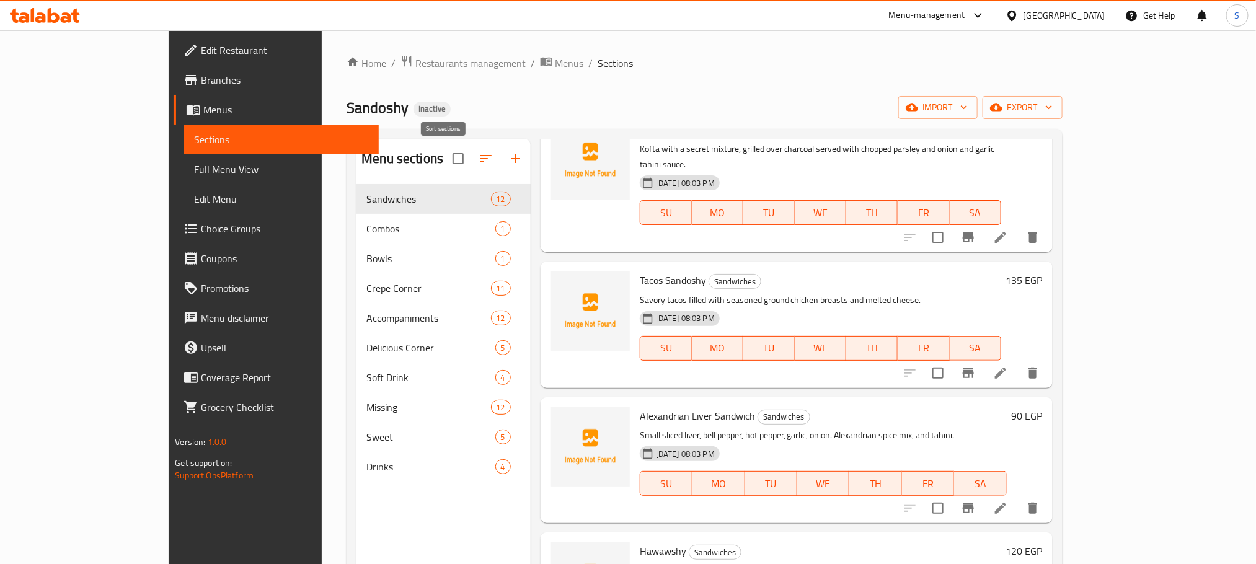
click at [480, 160] on icon "button" at bounding box center [485, 158] width 11 height 7
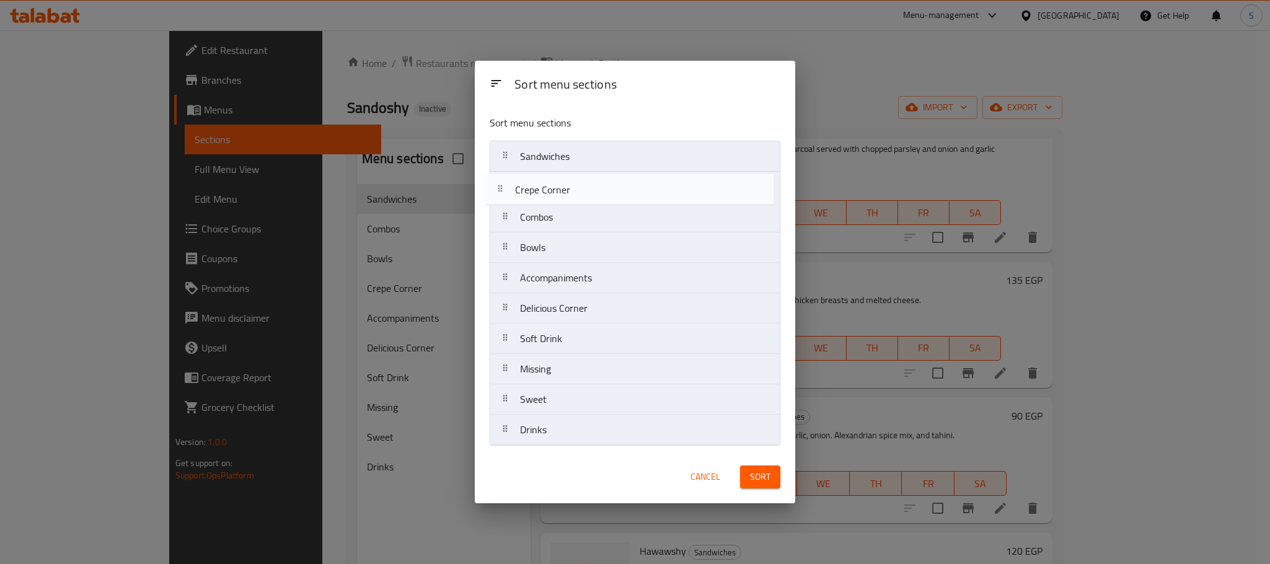
drag, startPoint x: 539, startPoint y: 249, endPoint x: 534, endPoint y: 188, distance: 61.0
click at [534, 188] on nav "Sandwiches Combos Bowls Crepe Corner Accompaniments Delicious Corner Soft Drink…" at bounding box center [635, 293] width 291 height 305
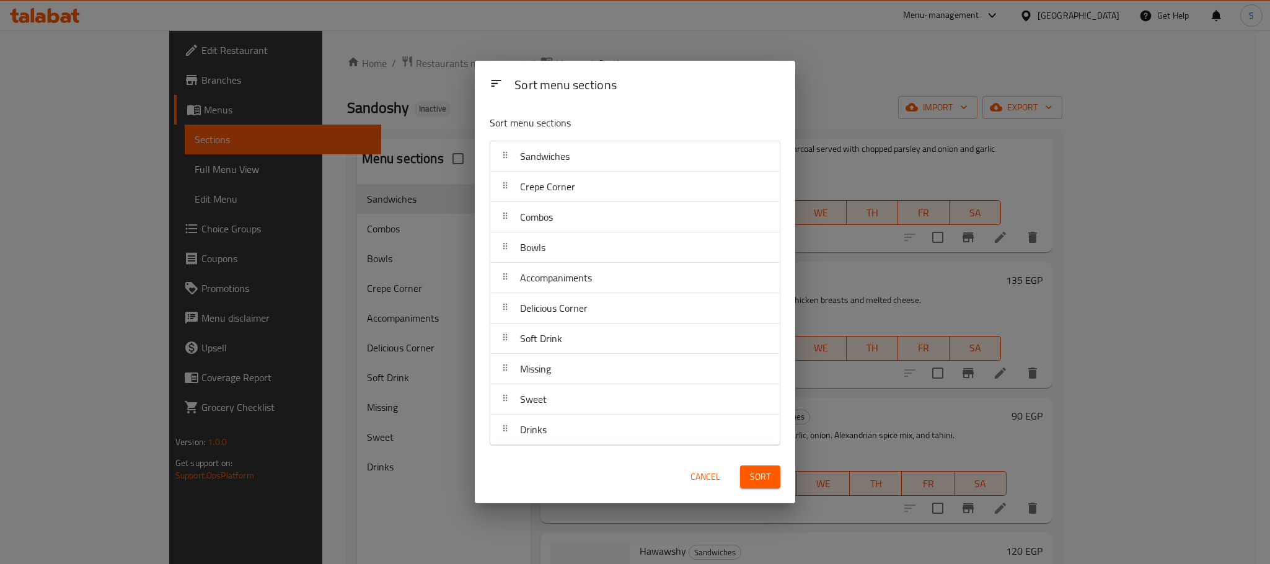
click at [748, 474] on button "Sort" at bounding box center [760, 477] width 40 height 23
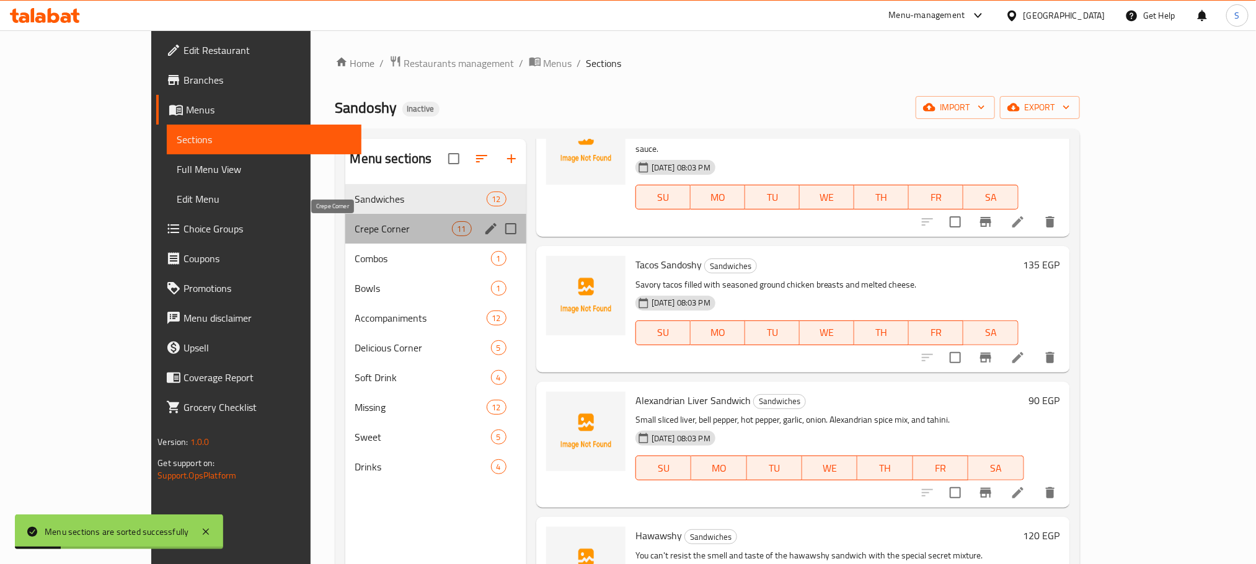
click at [355, 227] on span "Crepe Corner" at bounding box center [403, 228] width 97 height 15
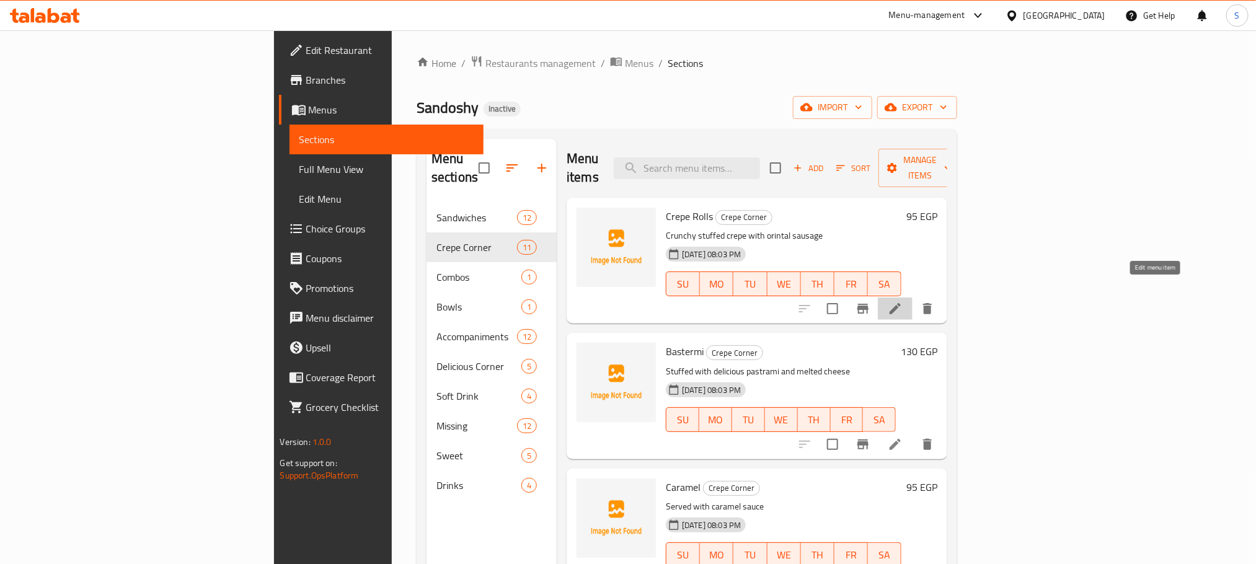
click at [901, 303] on icon at bounding box center [895, 308] width 11 height 11
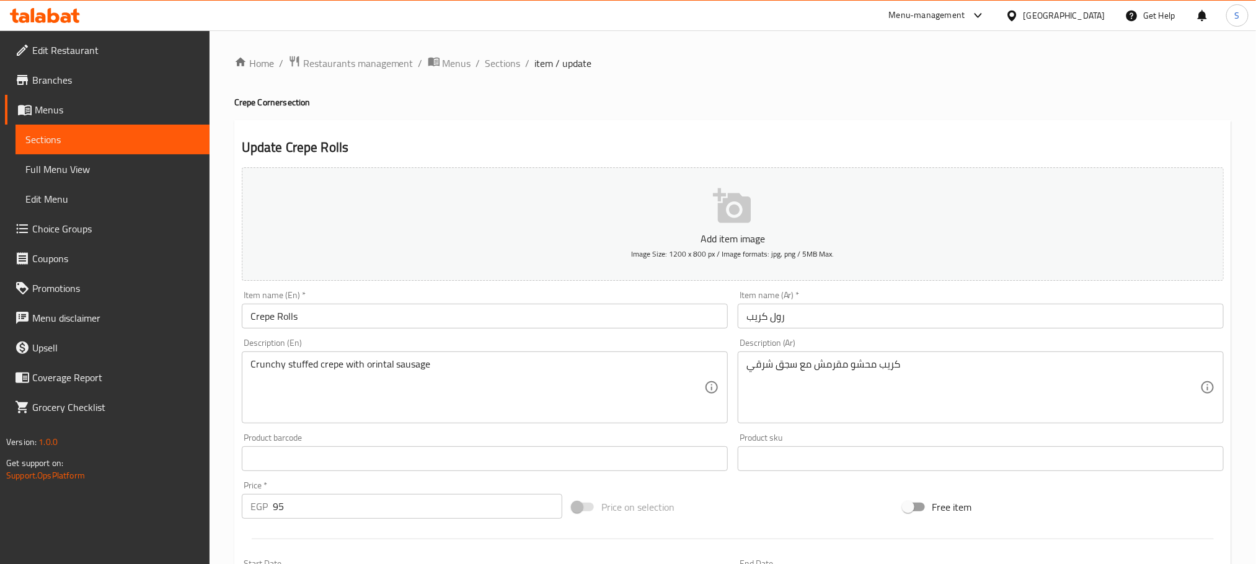
click at [865, 314] on input "رول كريب" at bounding box center [981, 316] width 486 height 25
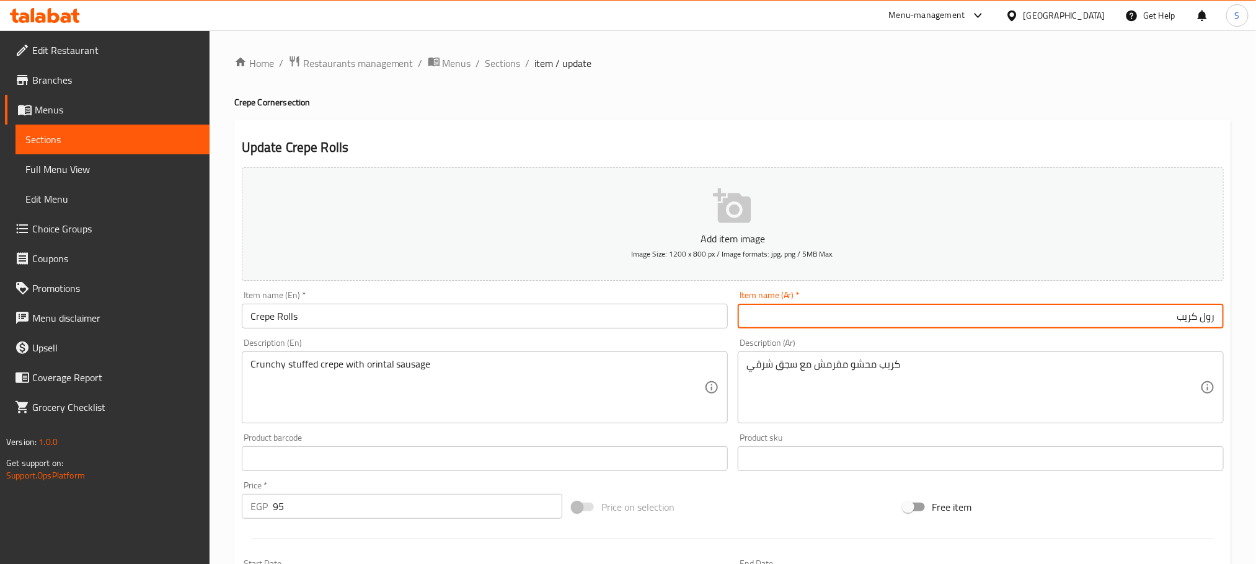
click at [1204, 318] on input "رول كريب" at bounding box center [981, 316] width 486 height 25
click at [1155, 317] on input "كريب" at bounding box center [981, 316] width 486 height 25
paste input "رول"
type input "كريب رولز"
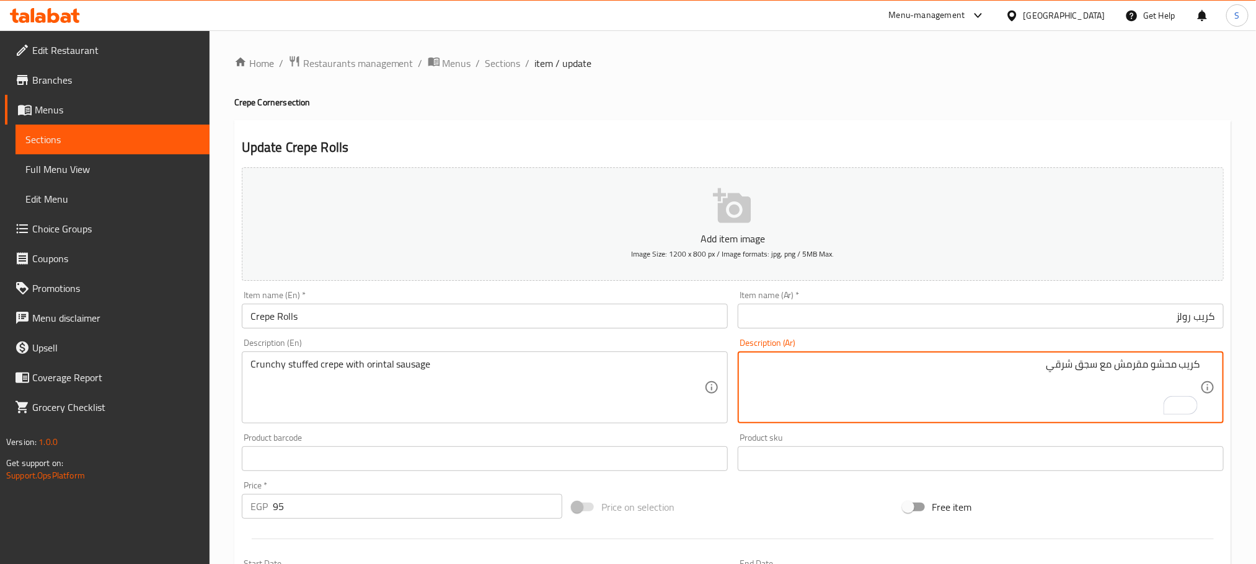
click at [1090, 324] on input "كريب رولز" at bounding box center [981, 316] width 486 height 25
drag, startPoint x: 1097, startPoint y: 361, endPoint x: 1111, endPoint y: 357, distance: 14.1
type textarea "كريب محشو مقرمش مع السجق الشرقي"
click at [1126, 325] on input "كريب رولز" at bounding box center [981, 316] width 486 height 25
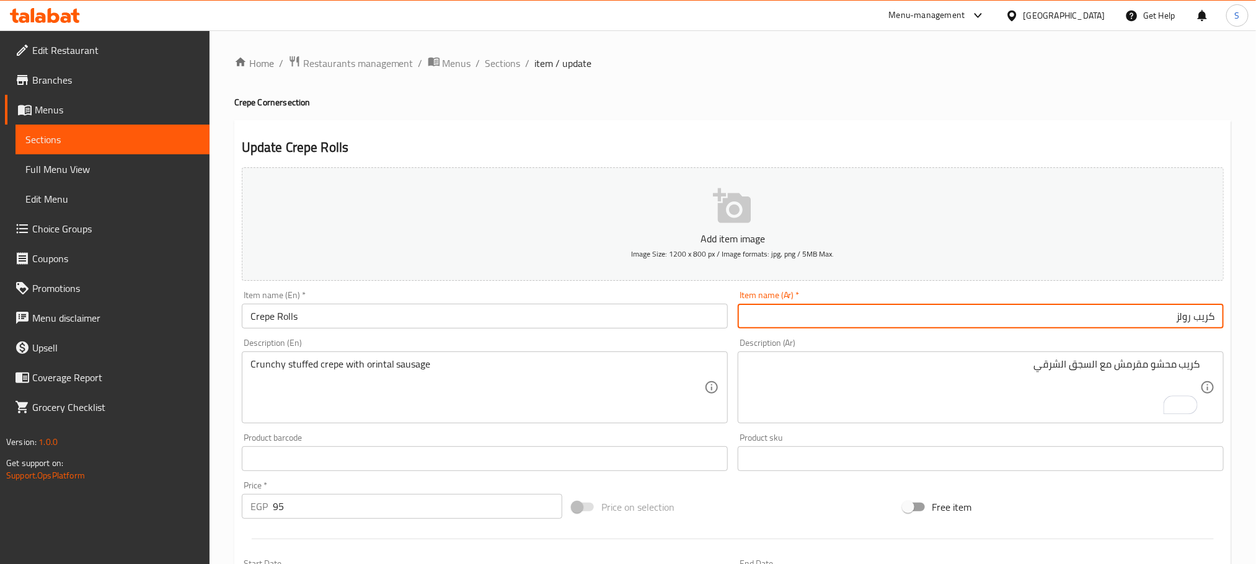
click at [503, 56] on span "Sections" at bounding box center [502, 63] width 35 height 15
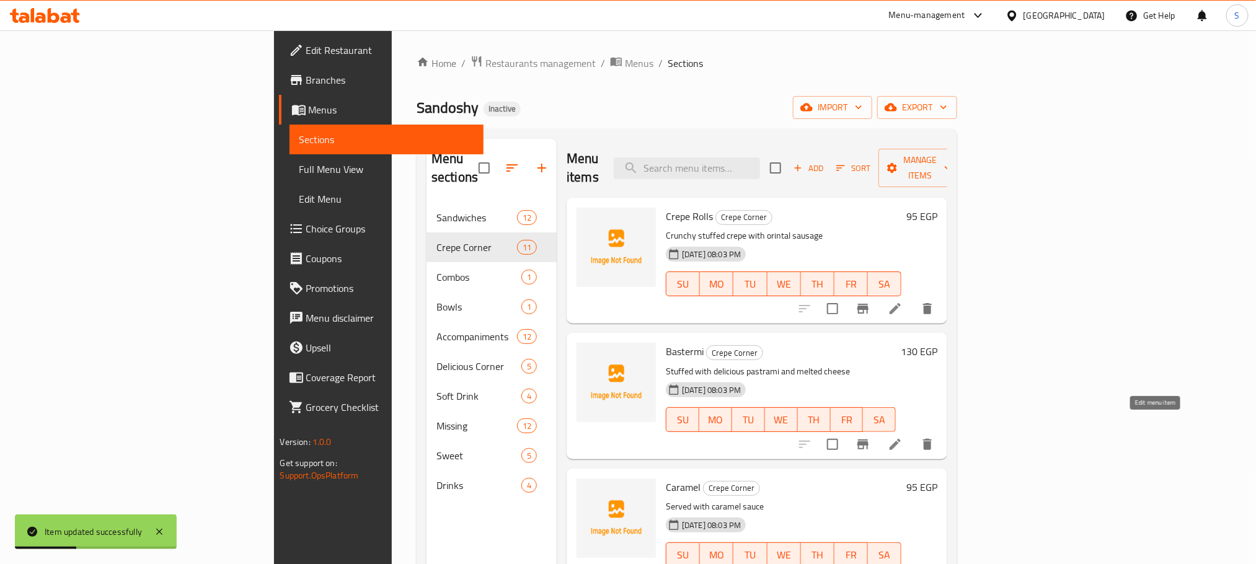
click at [903, 437] on icon at bounding box center [895, 444] width 15 height 15
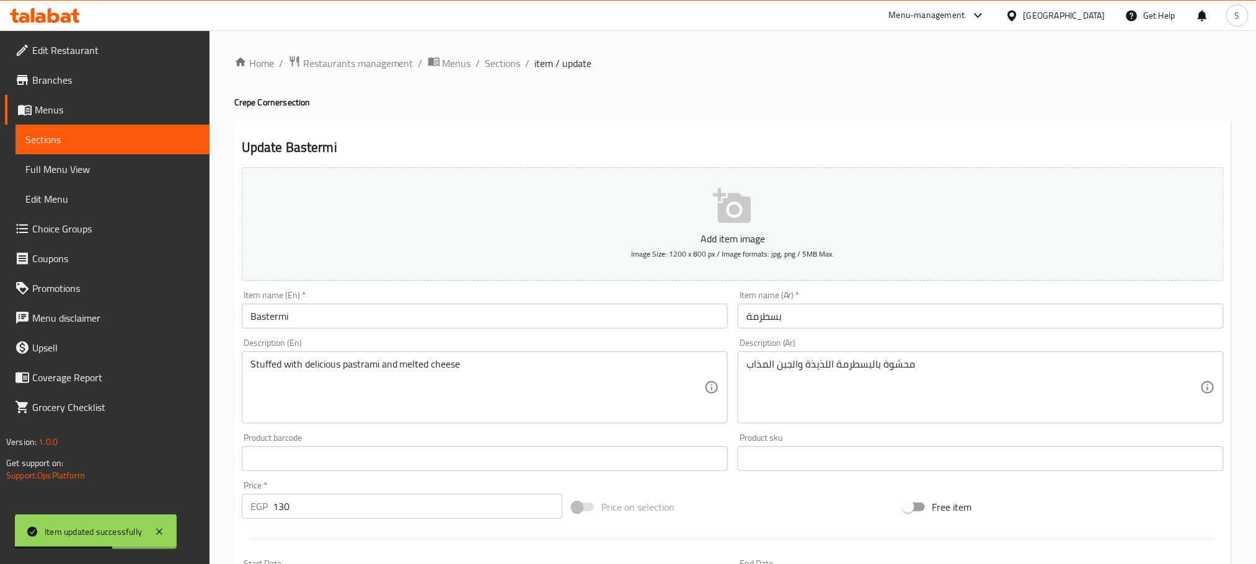
click at [752, 319] on input "بسطرمة" at bounding box center [981, 316] width 486 height 25
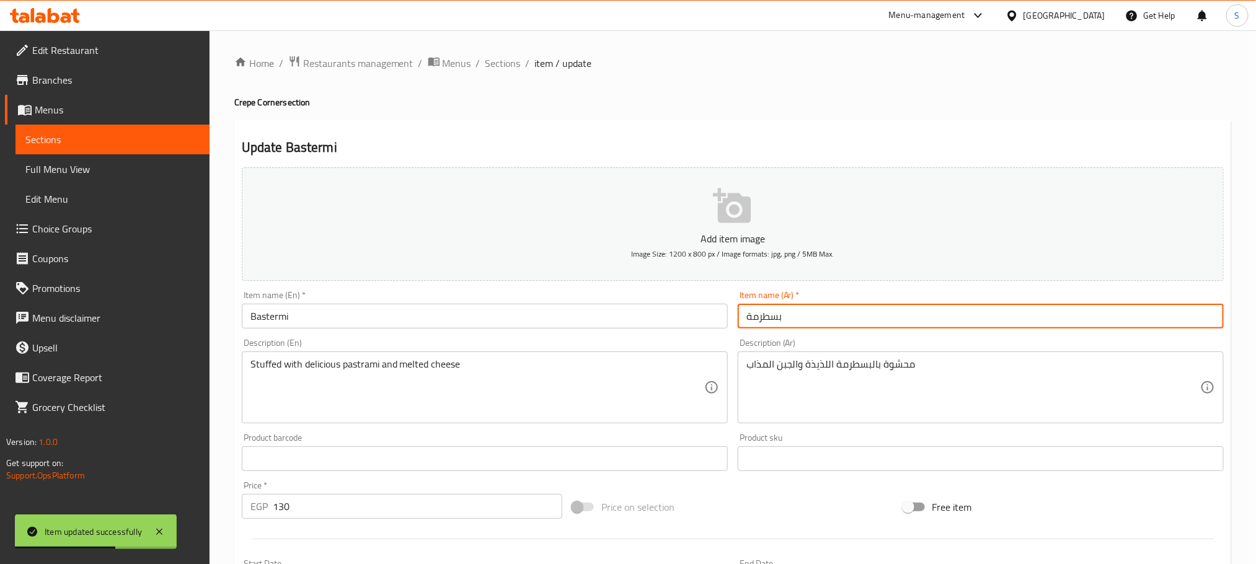
click at [752, 319] on input "بسطرمة" at bounding box center [981, 316] width 486 height 25
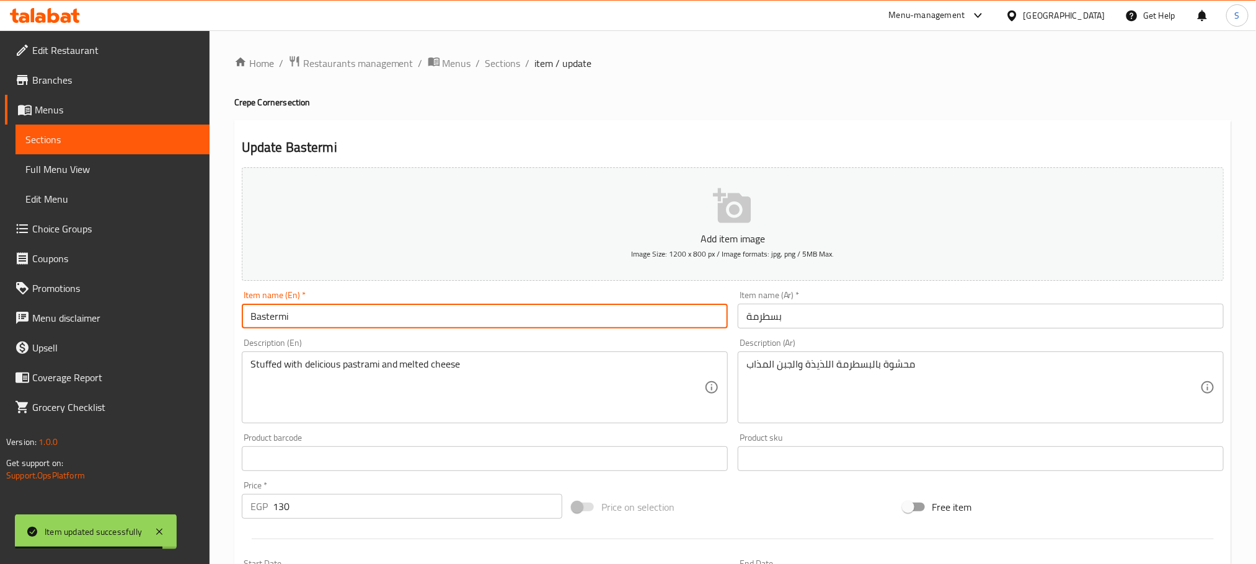
drag, startPoint x: 301, startPoint y: 324, endPoint x: 209, endPoint y: 317, distance: 92.6
click at [209, 317] on div "Edit Restaurant Branches Menus Sections Full Menu View Edit Menu Choice Groups …" at bounding box center [628, 453] width 1256 height 846
paste input "Pastra"
type input "Pastrami"
click at [572, 130] on div "Update Pastrami Add item image Image Size: 1200 x 800 px / Image formats: jpg, …" at bounding box center [732, 481] width 997 height 722
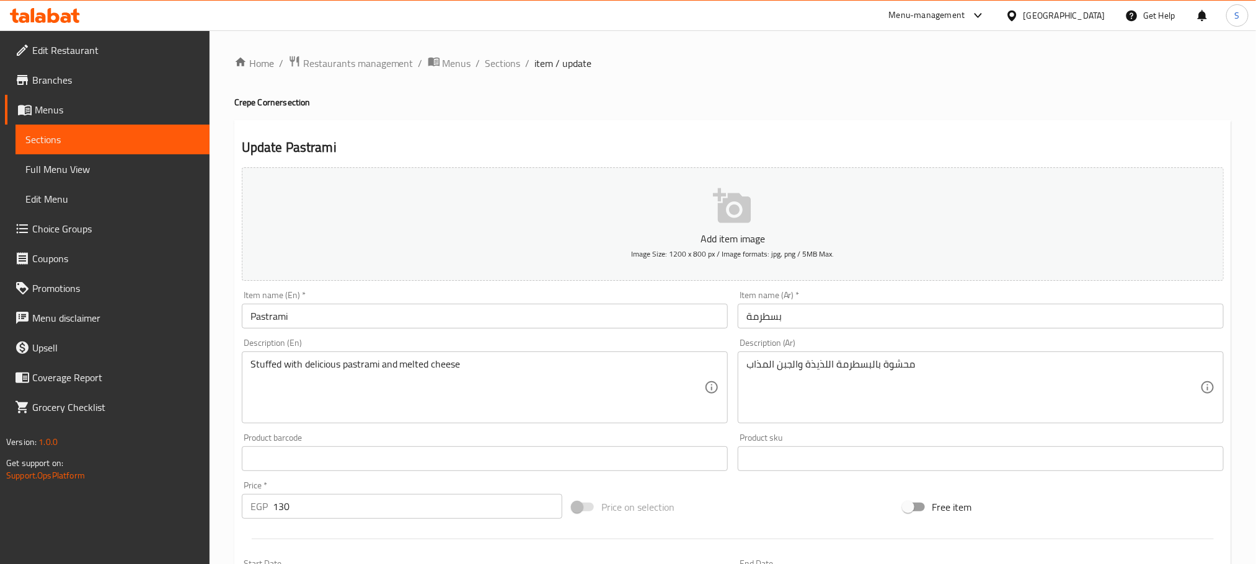
click at [810, 322] on input "بسطرمة" at bounding box center [981, 316] width 486 height 25
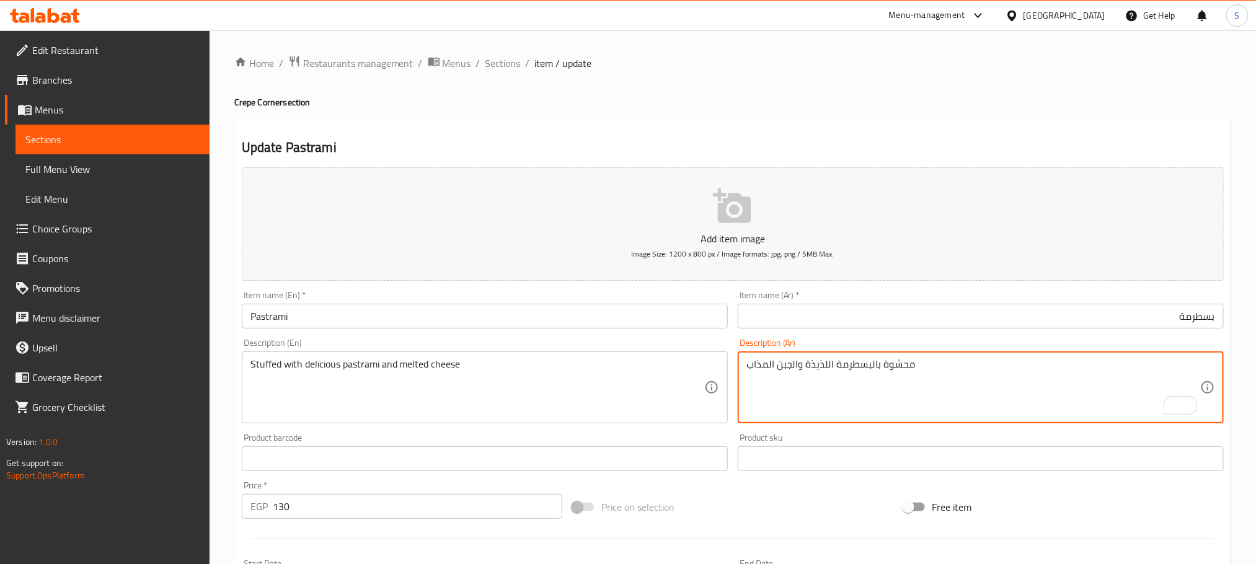
click at [766, 363] on textarea "محشوة بالبسطرمة اللذيذة والجبن المذاب" at bounding box center [973, 387] width 454 height 59
click at [770, 369] on textarea "محشوة بالبسطرمة اللذيذة والجبن الذاب" at bounding box center [973, 387] width 454 height 59
click at [748, 368] on textarea "محشوة بالبسطرمة اللذيذة والجبنة الذاب" at bounding box center [973, 387] width 454 height 59
type textarea "محشوة بالبسطرمة اللذيذة والجبنة الذائبة"
click at [910, 315] on input "بسطرمة" at bounding box center [981, 316] width 486 height 25
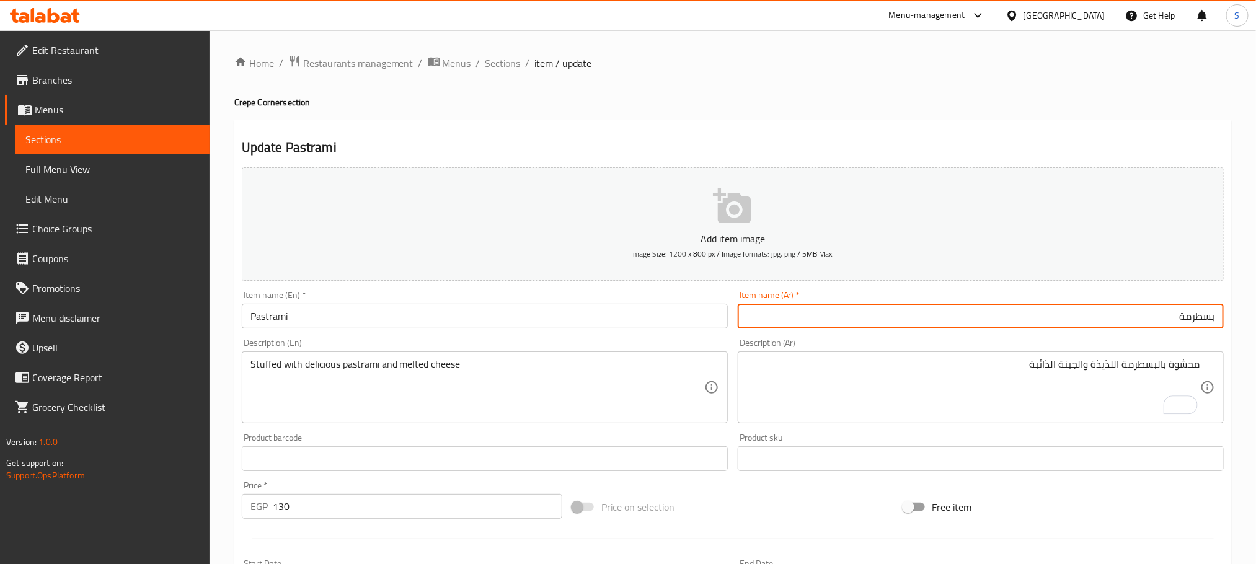
click at [503, 61] on span "Sections" at bounding box center [502, 63] width 35 height 15
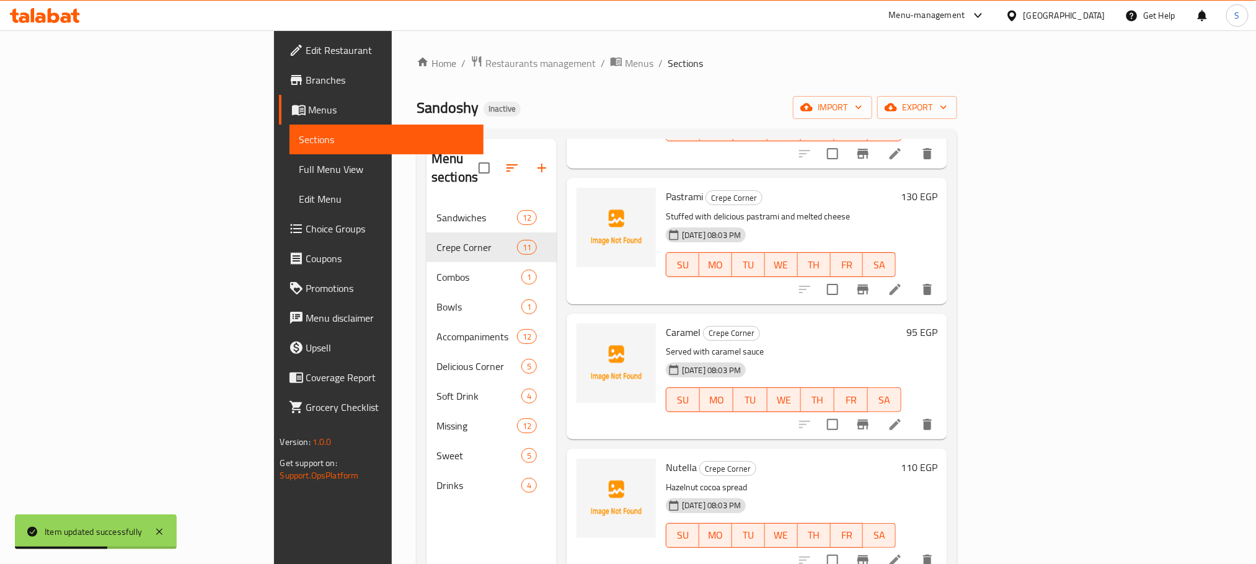
scroll to position [186, 0]
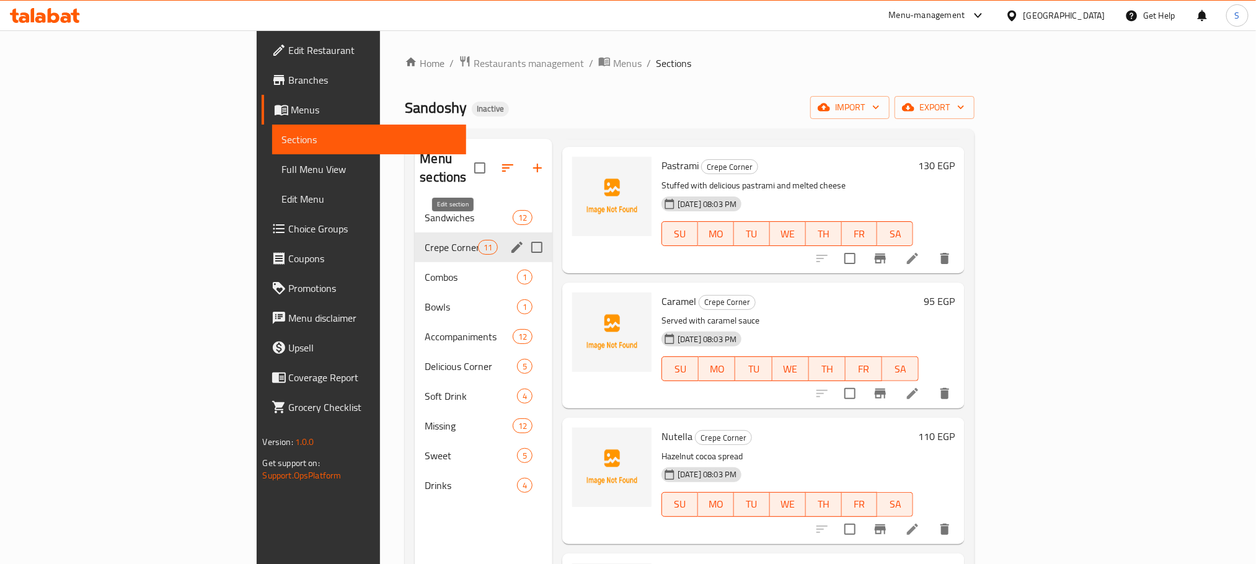
click at [511, 242] on icon "edit" at bounding box center [516, 247] width 11 height 11
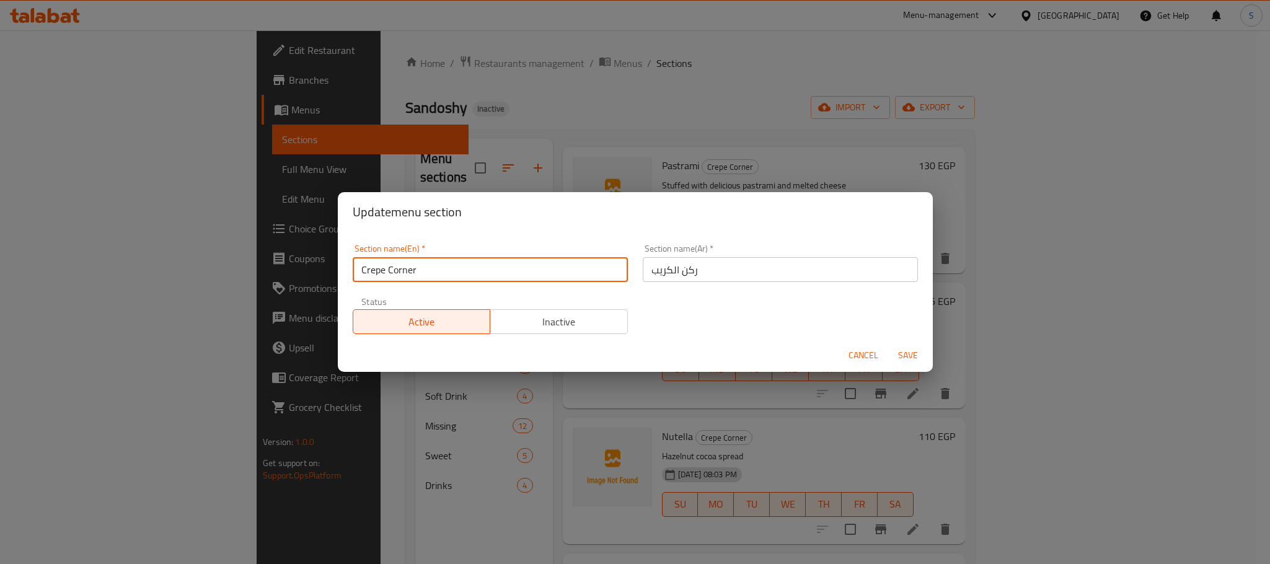
click at [399, 262] on input "Crepe Corner" at bounding box center [490, 269] width 275 height 25
click at [363, 264] on input "Crepe" at bounding box center [490, 269] width 275 height 25
type input "Savory Crepe"
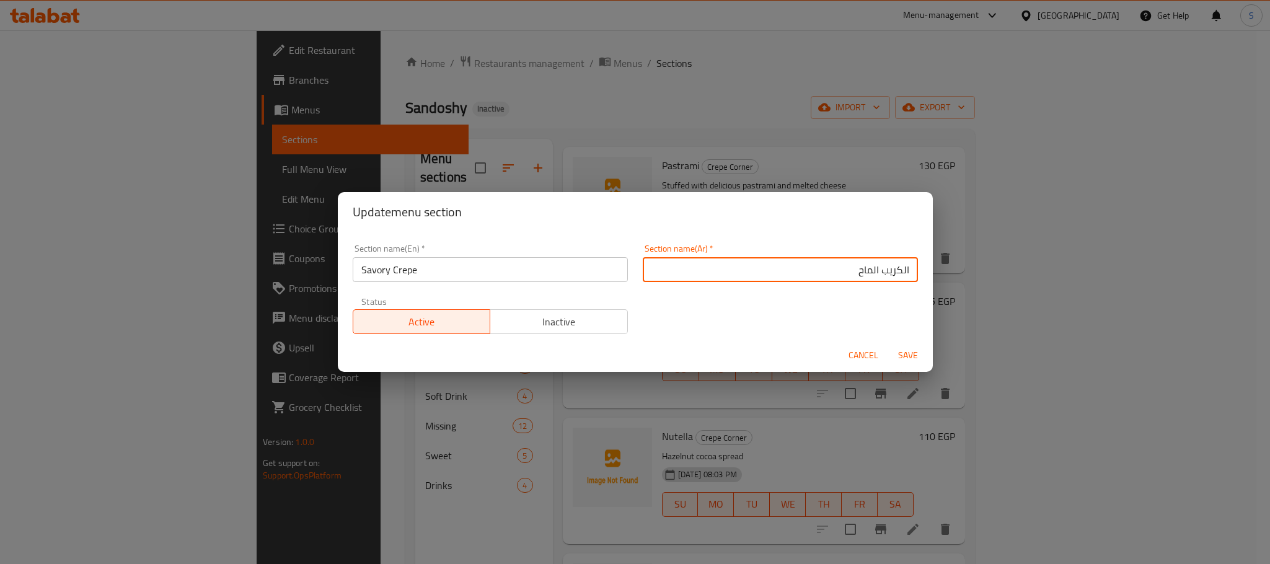
type input "الكريب الماح"
click at [888, 344] on button "Save" at bounding box center [908, 355] width 40 height 23
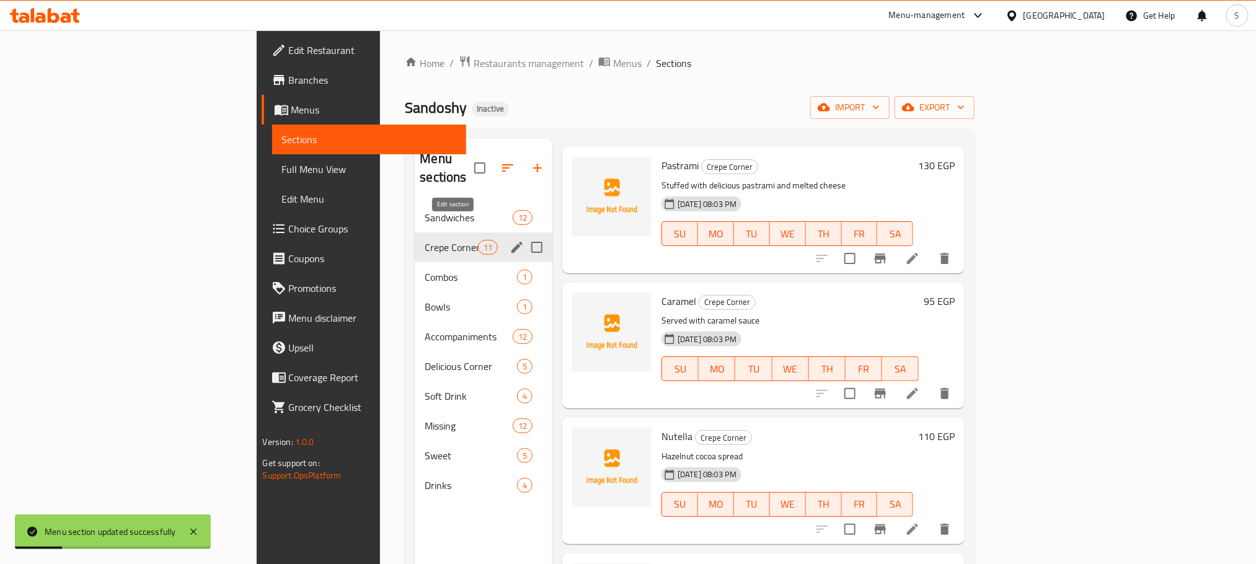
click at [511, 242] on icon "edit" at bounding box center [516, 247] width 11 height 11
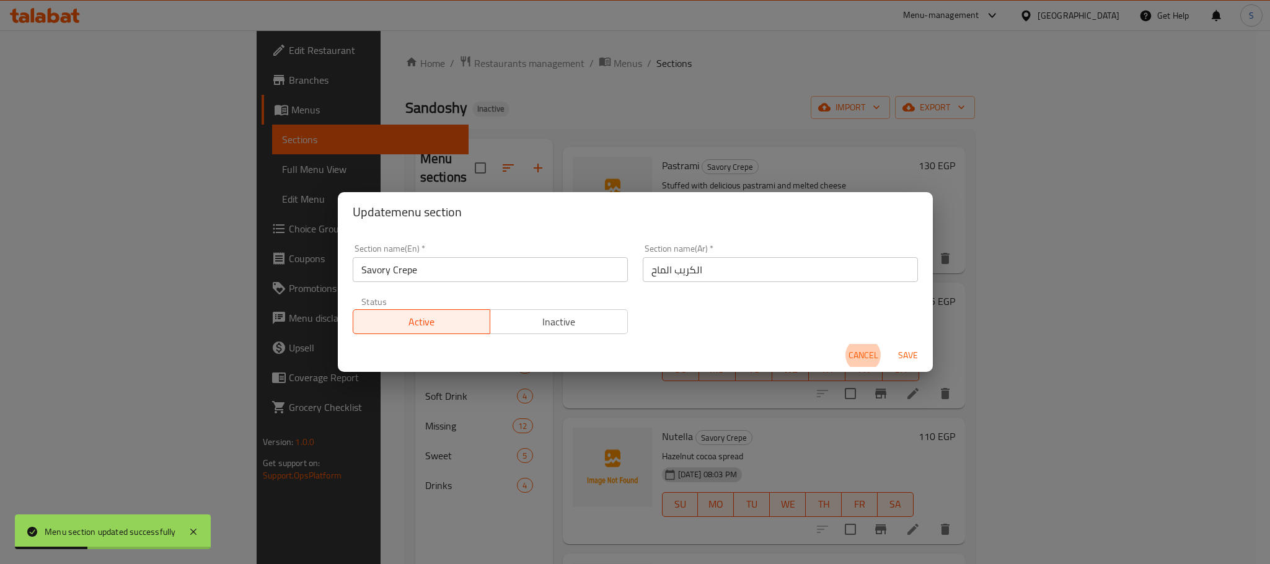
click at [701, 266] on input "الكريب الماح" at bounding box center [780, 269] width 275 height 25
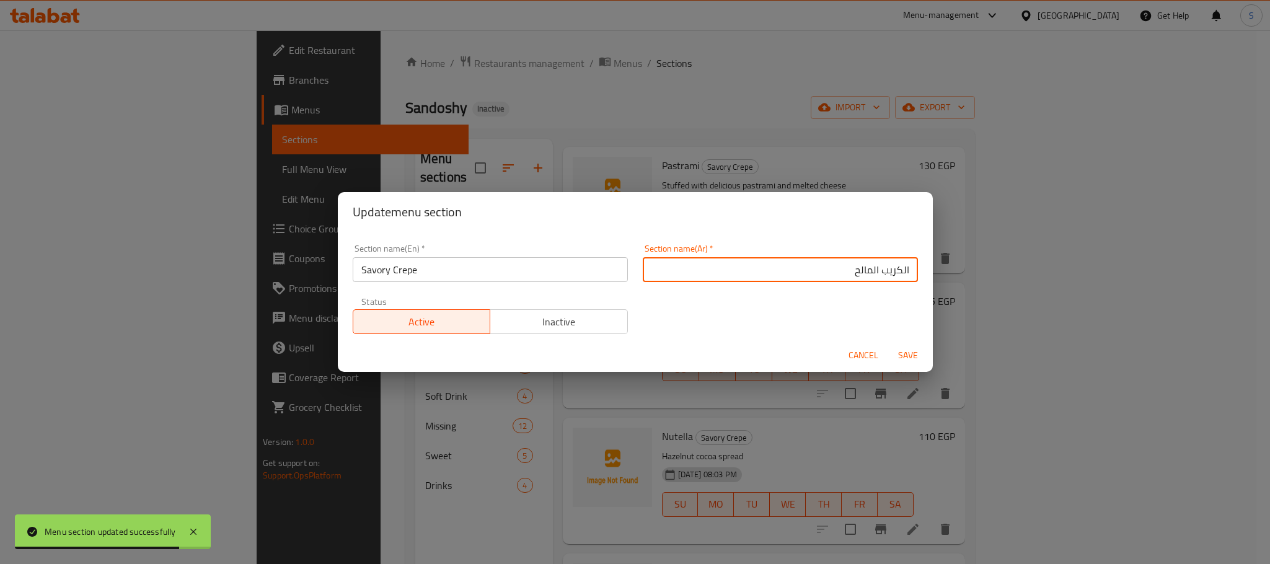
type input "الكريب المالح"
click at [888, 344] on button "Save" at bounding box center [908, 355] width 40 height 23
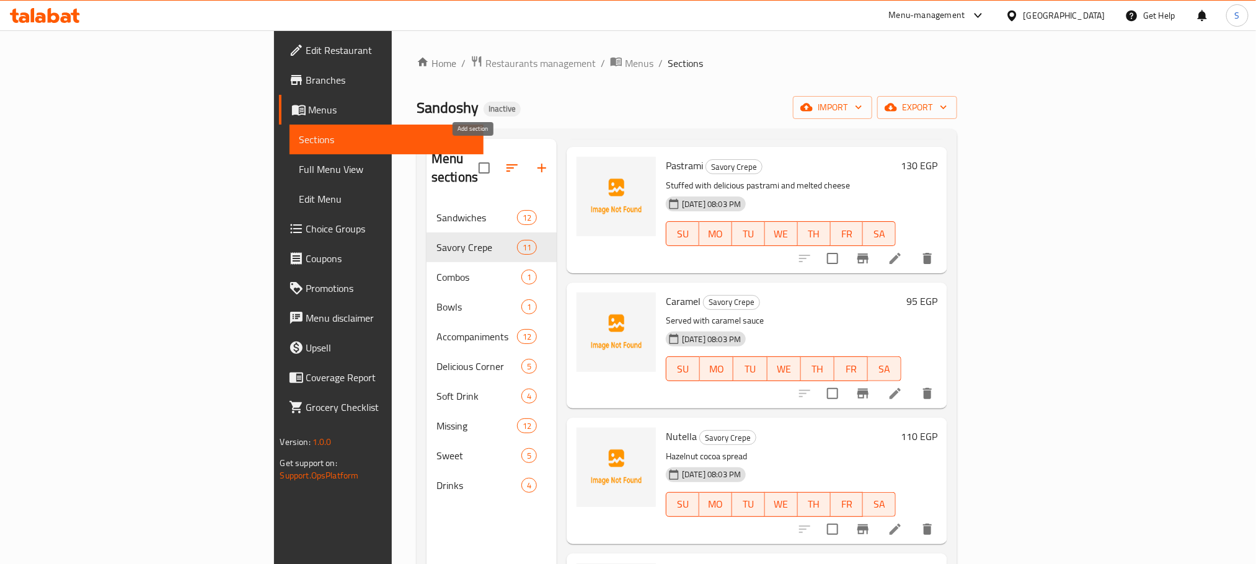
click at [534, 161] on icon "button" at bounding box center [541, 168] width 15 height 15
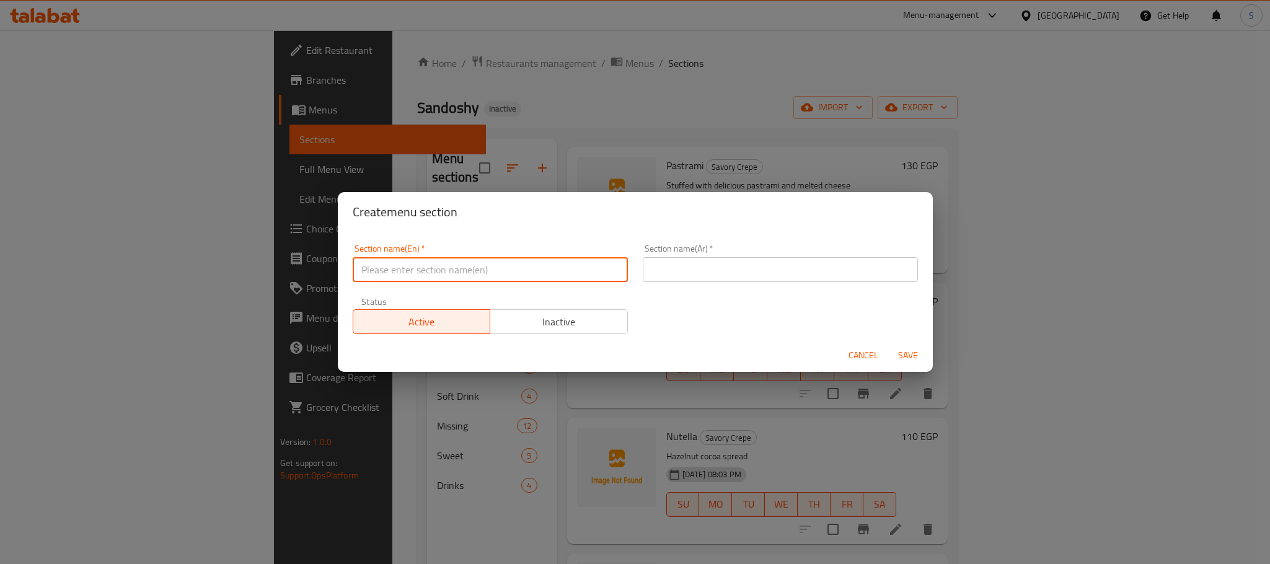
click at [446, 277] on input "text" at bounding box center [490, 269] width 275 height 25
type input "S"
type input "Sweet Crepe"
click at [712, 274] on input "text" at bounding box center [780, 269] width 275 height 25
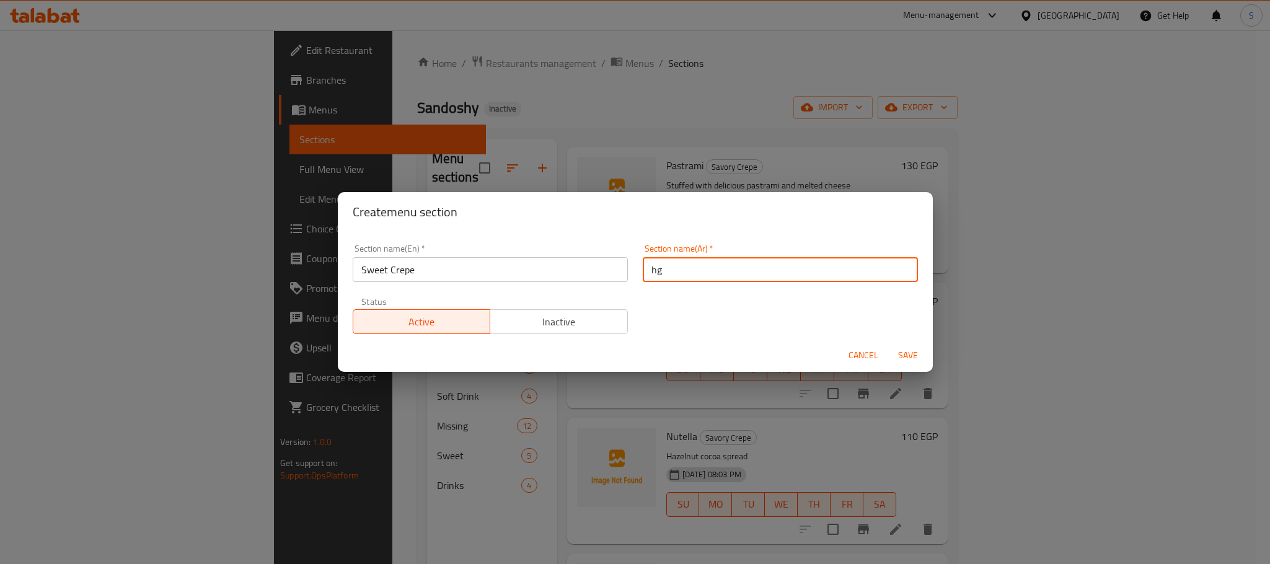
type input "h"
type input "الكريب الحلو"
click at [888, 344] on button "Save" at bounding box center [908, 355] width 40 height 23
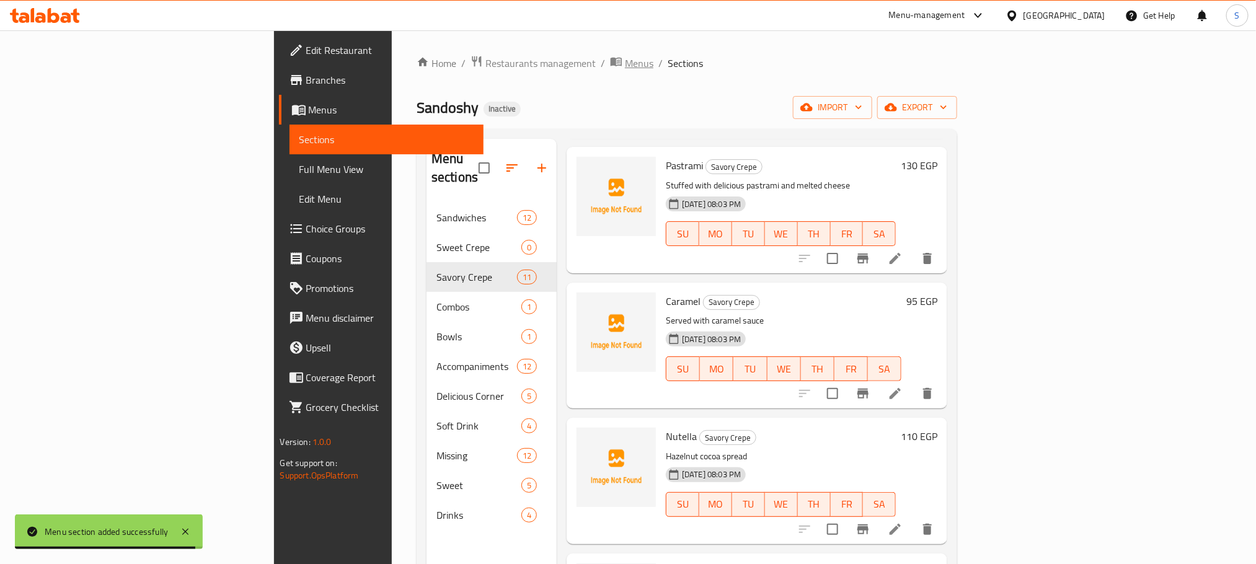
click at [625, 65] on span "Menus" at bounding box center [639, 63] width 29 height 15
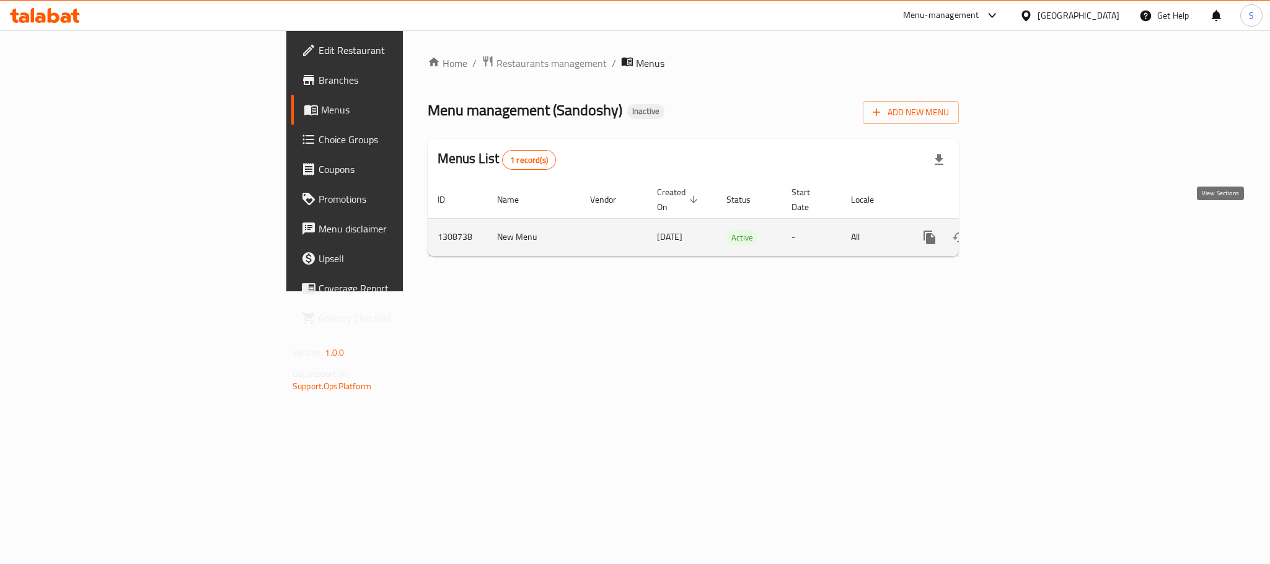
click at [1025, 232] on icon "enhanced table" at bounding box center [1018, 237] width 11 height 11
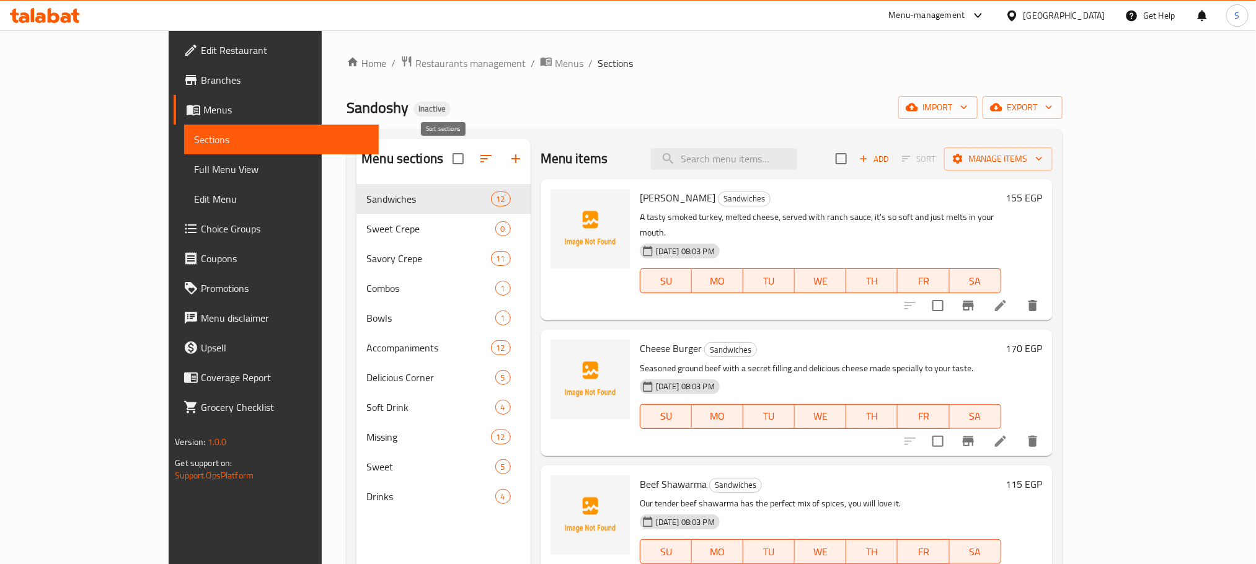
click at [480, 156] on icon "button" at bounding box center [485, 158] width 11 height 7
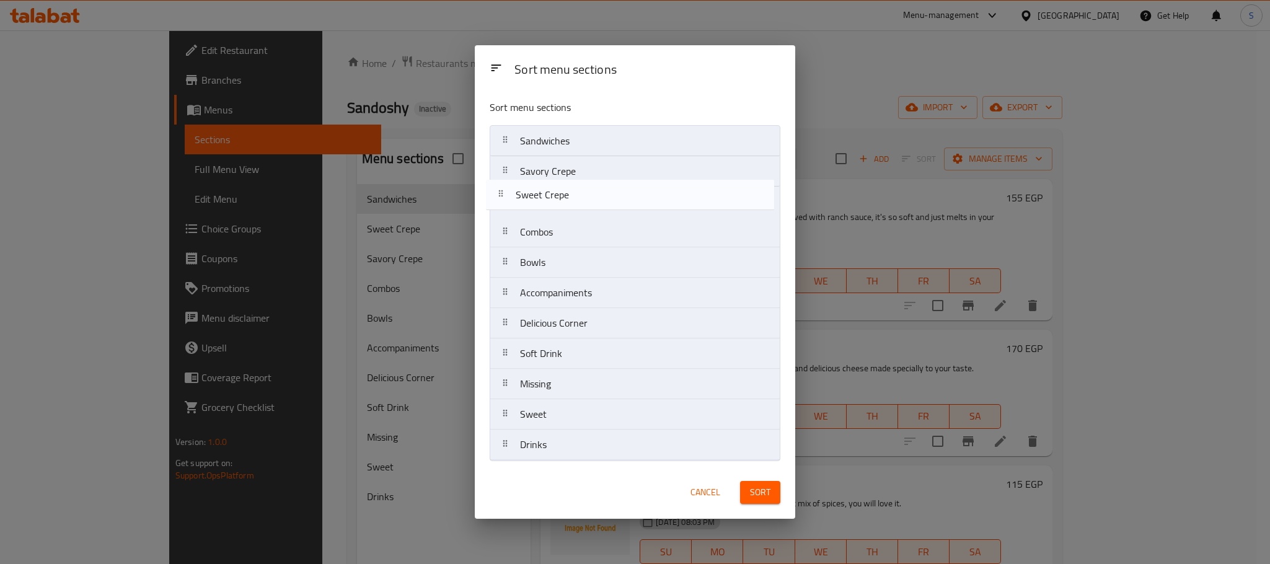
drag, startPoint x: 543, startPoint y: 173, endPoint x: 538, endPoint y: 201, distance: 28.9
click at [538, 201] on nav "Sandwiches Sweet Crepe Savory Crepe Combos Bowls Accompaniments Delicious Corne…" at bounding box center [635, 292] width 291 height 335
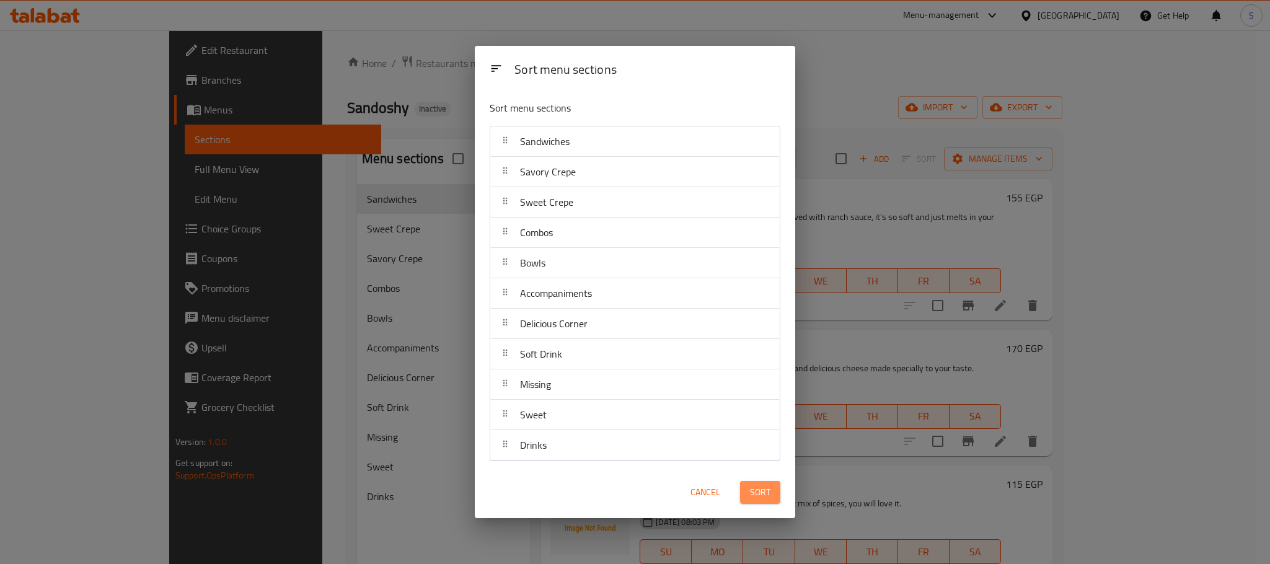
click at [759, 495] on span "Sort" at bounding box center [760, 492] width 20 height 15
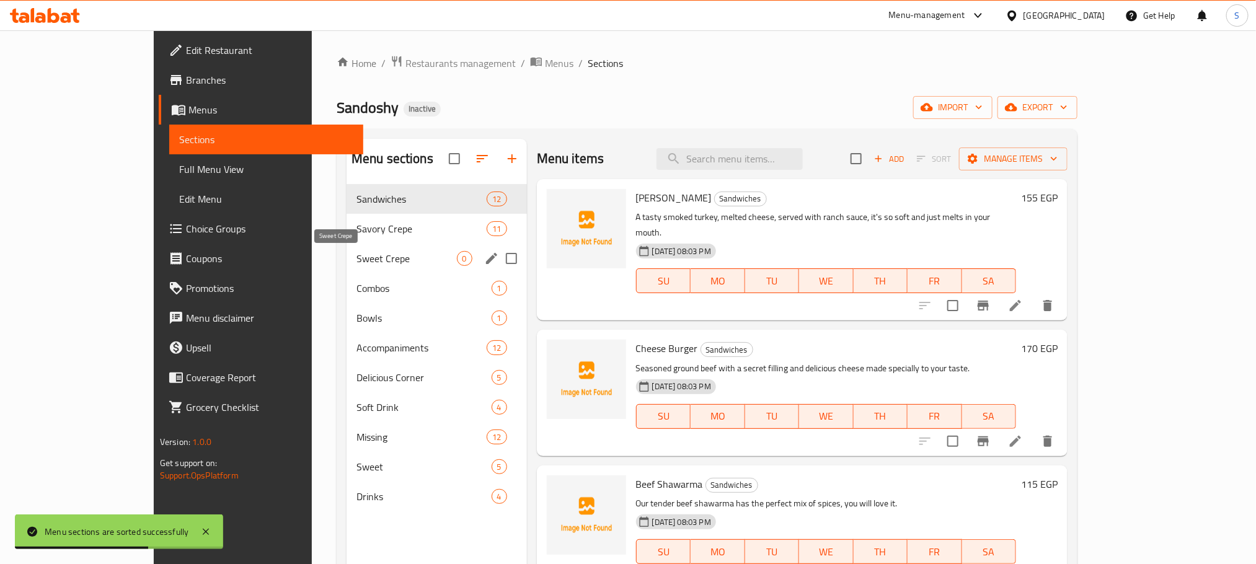
click at [391, 259] on span "Sweet Crepe" at bounding box center [406, 258] width 100 height 15
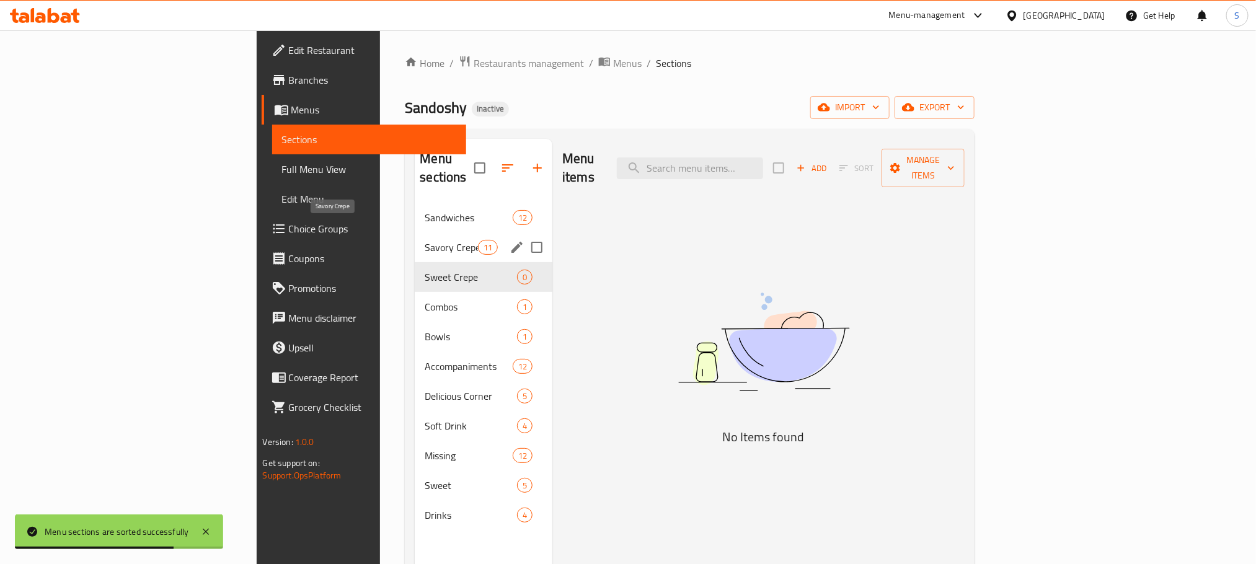
click at [425, 240] on span "Savory Crepe" at bounding box center [451, 247] width 53 height 15
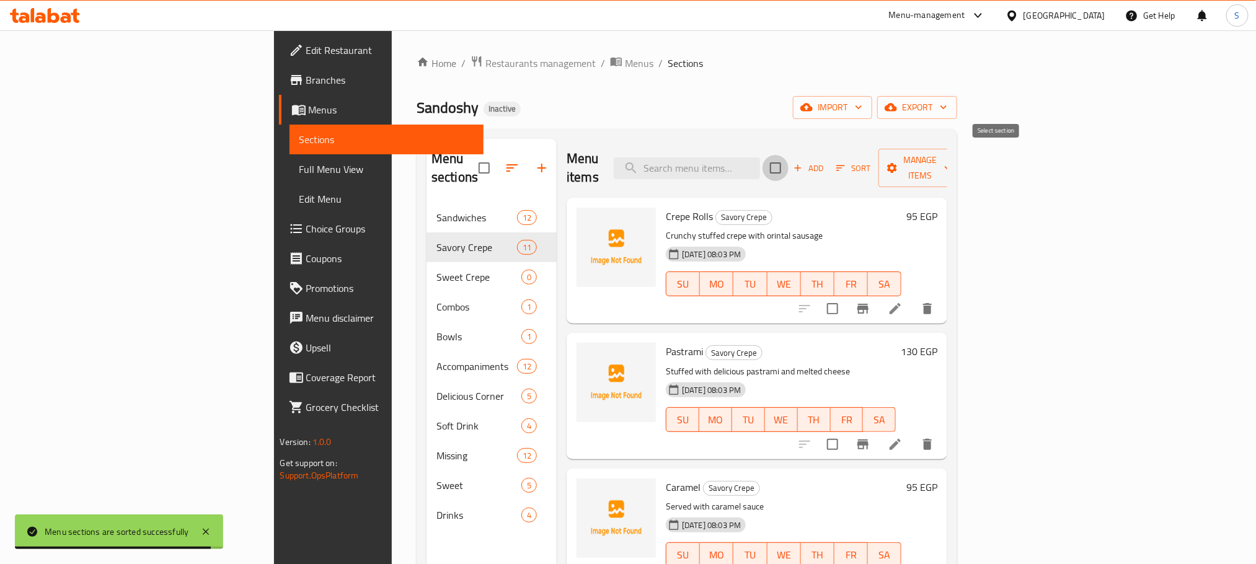
click at [788, 155] on input "checkbox" at bounding box center [775, 168] width 26 height 26
checkbox input "true"
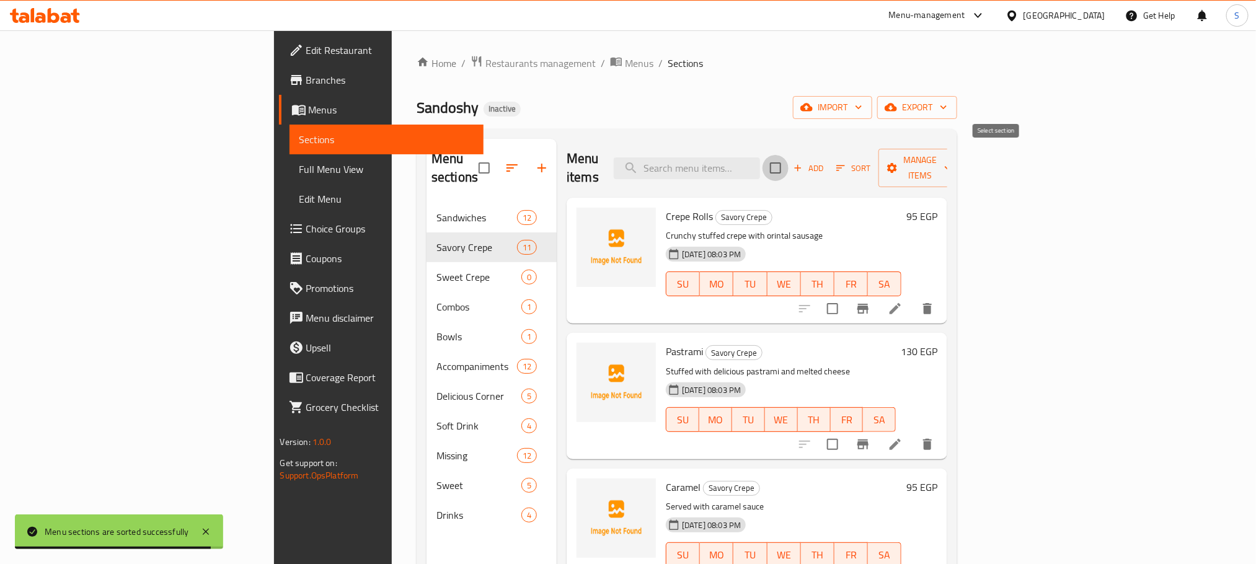
checkbox input "true"
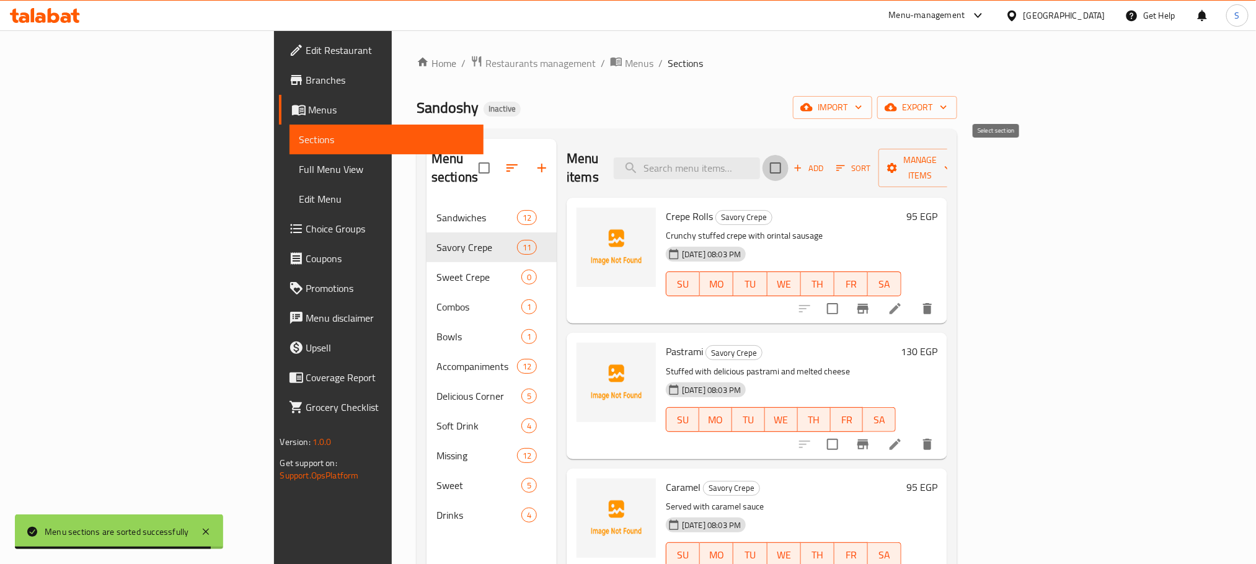
checkbox input "true"
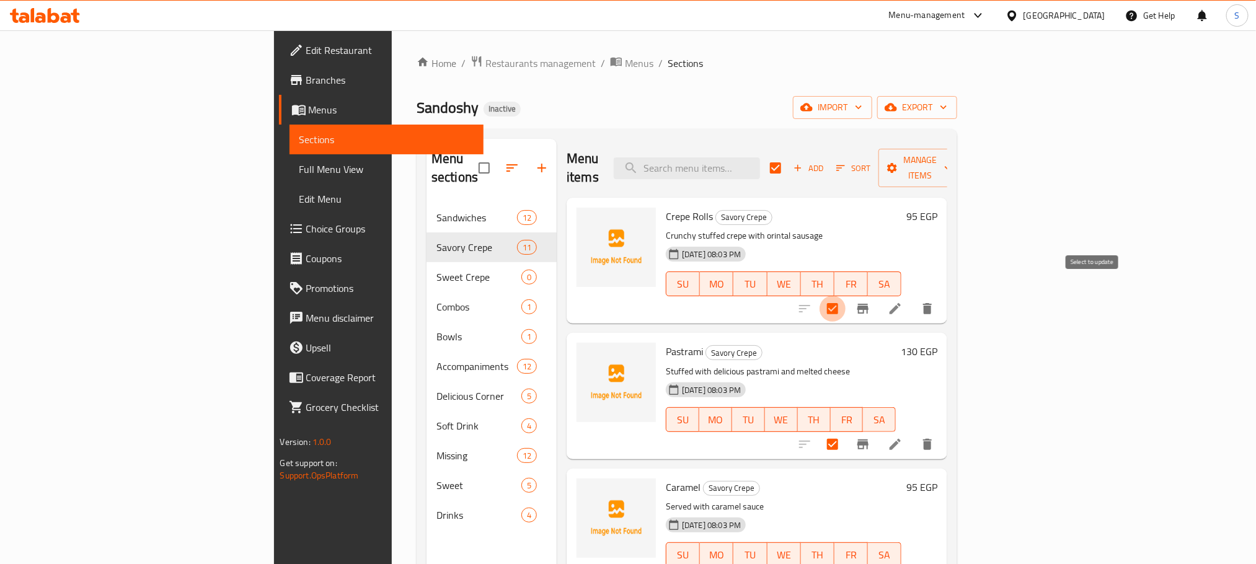
click at [846, 296] on input "checkbox" at bounding box center [832, 309] width 26 height 26
checkbox input "false"
click at [846, 431] on input "checkbox" at bounding box center [832, 444] width 26 height 26
checkbox input "false"
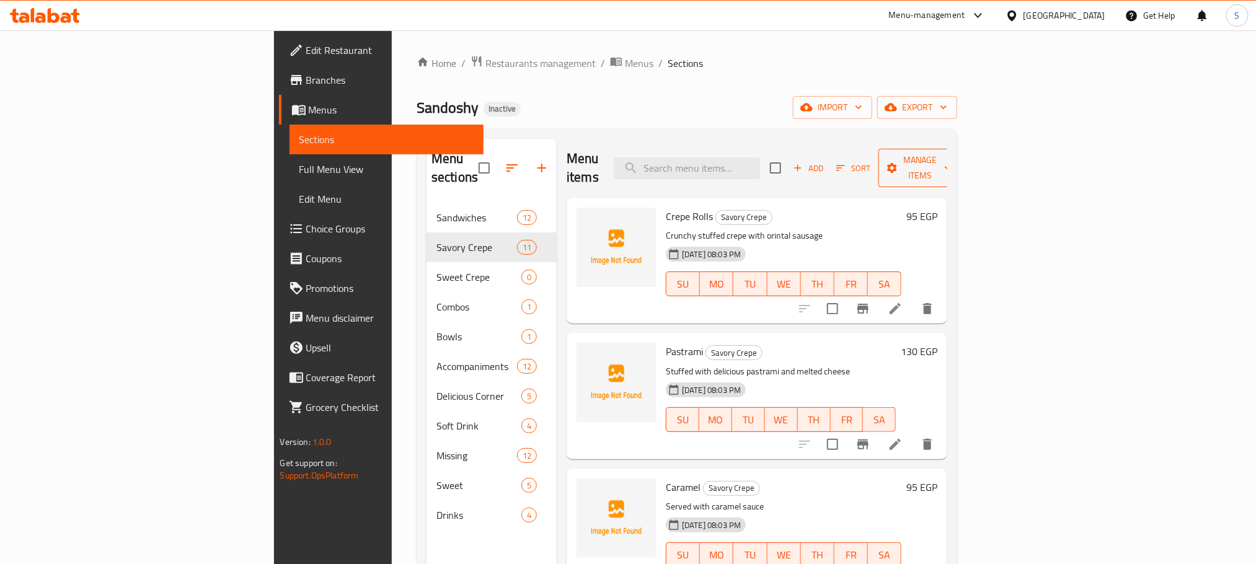
click at [952, 164] on span "Manage items" at bounding box center [919, 167] width 63 height 31
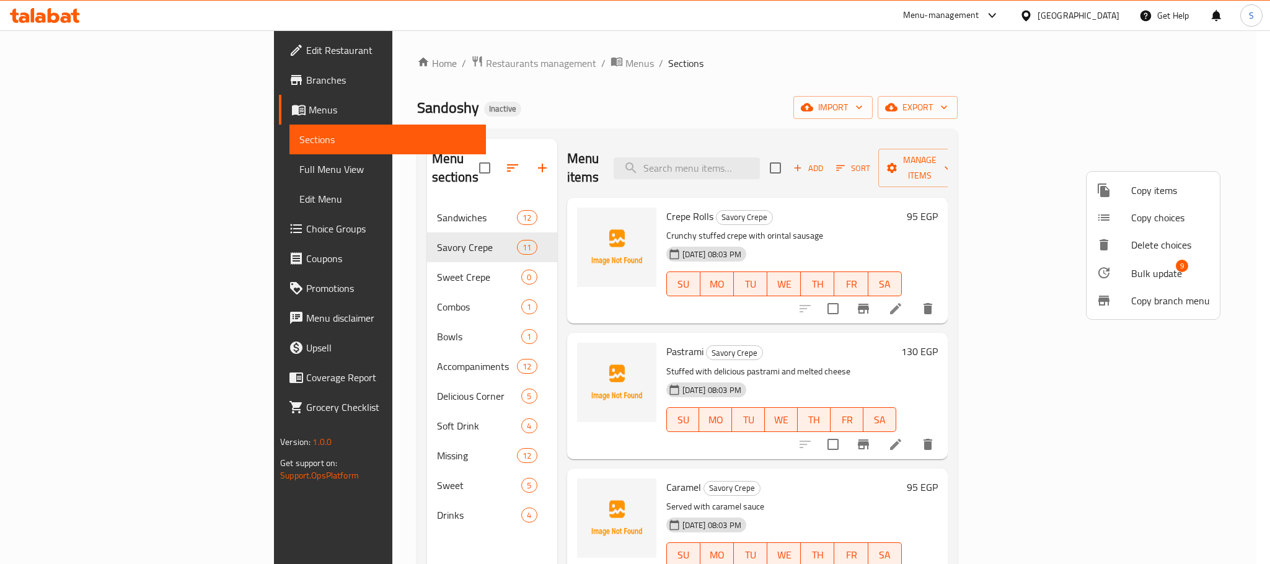
click at [1142, 270] on span "Bulk update" at bounding box center [1156, 273] width 51 height 15
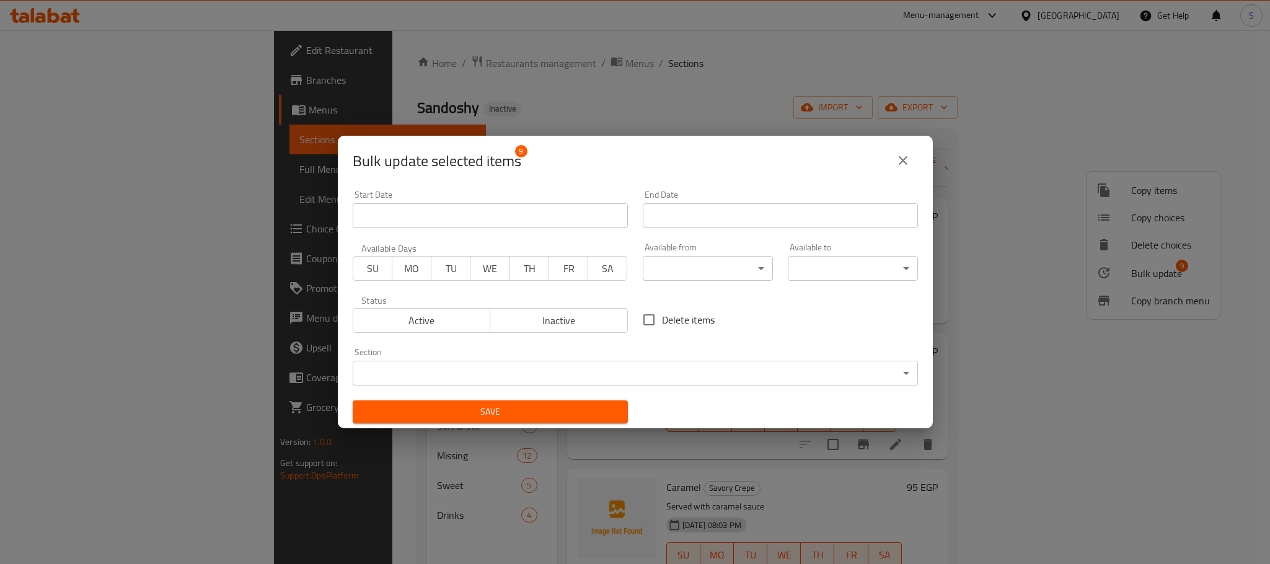
click at [625, 370] on body "​ Menu-management Egypt Get Help S Edit Restaurant Branches Menus Sections Full…" at bounding box center [635, 297] width 1270 height 534
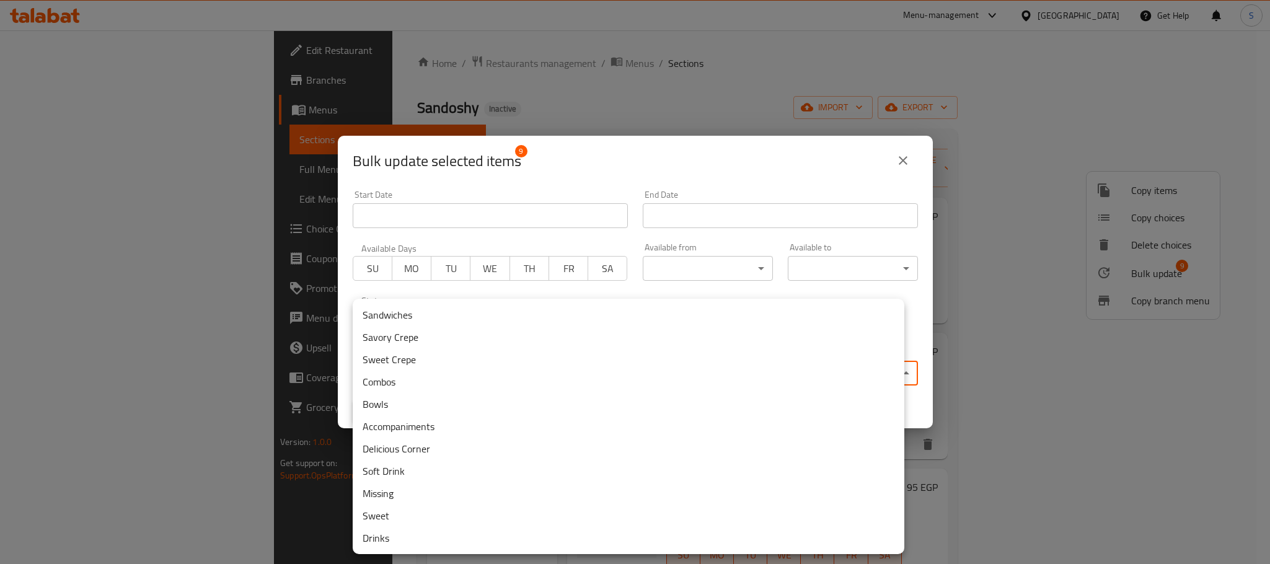
click at [409, 363] on li "Sweet Crepe" at bounding box center [629, 359] width 552 height 22
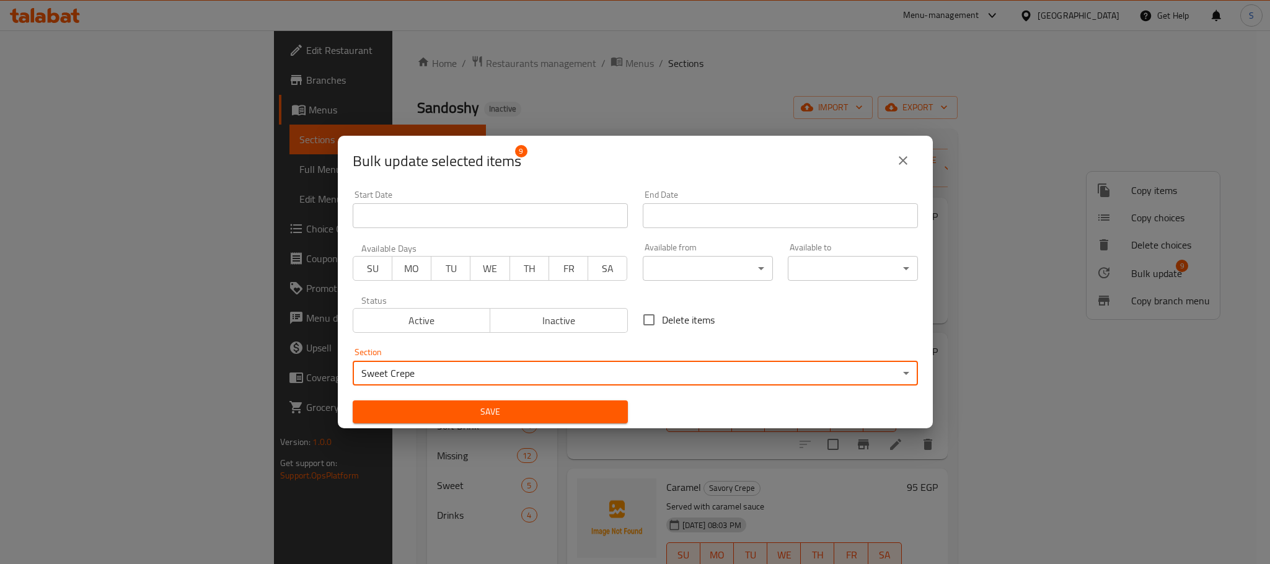
click at [419, 408] on span "Save" at bounding box center [490, 411] width 255 height 15
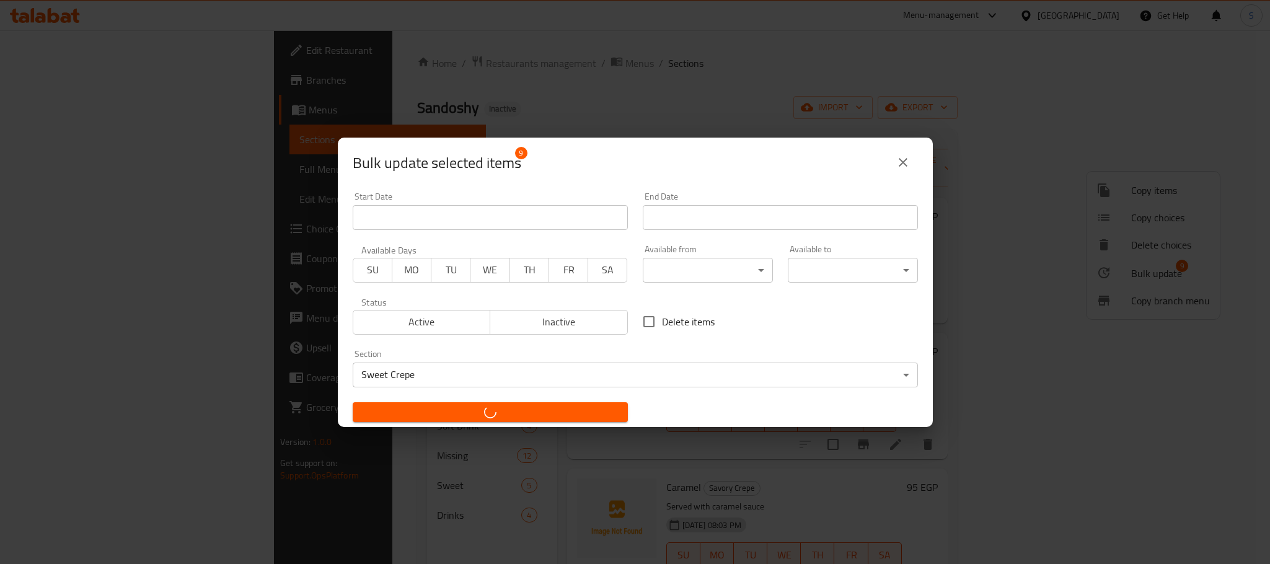
checkbox input "false"
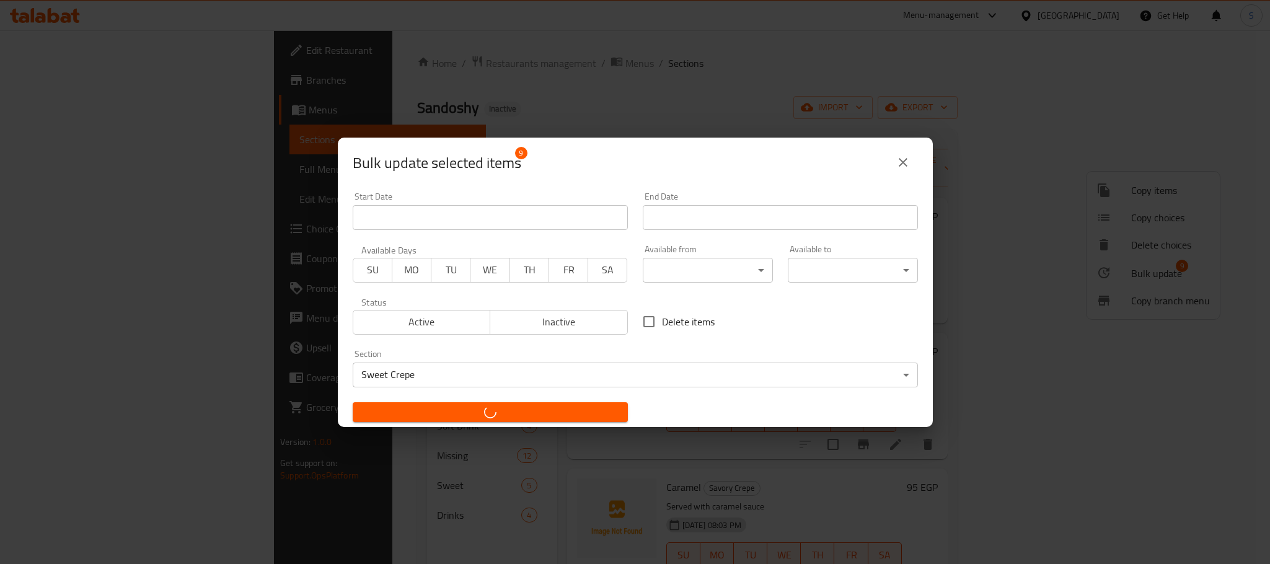
checkbox input "false"
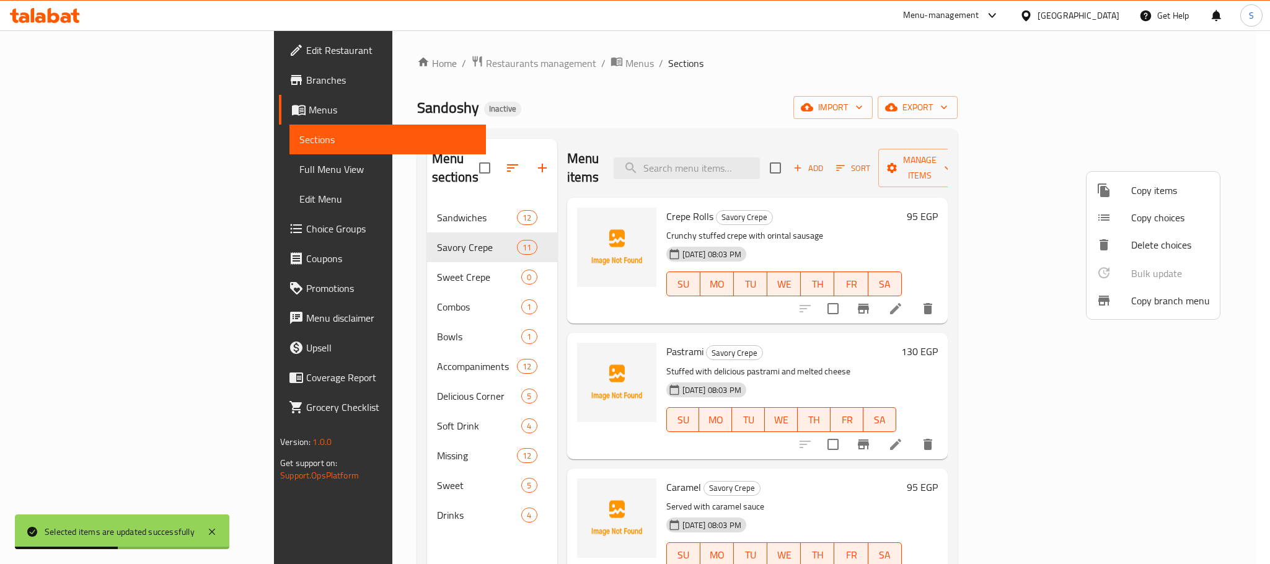
click at [369, 255] on div at bounding box center [635, 282] width 1270 height 564
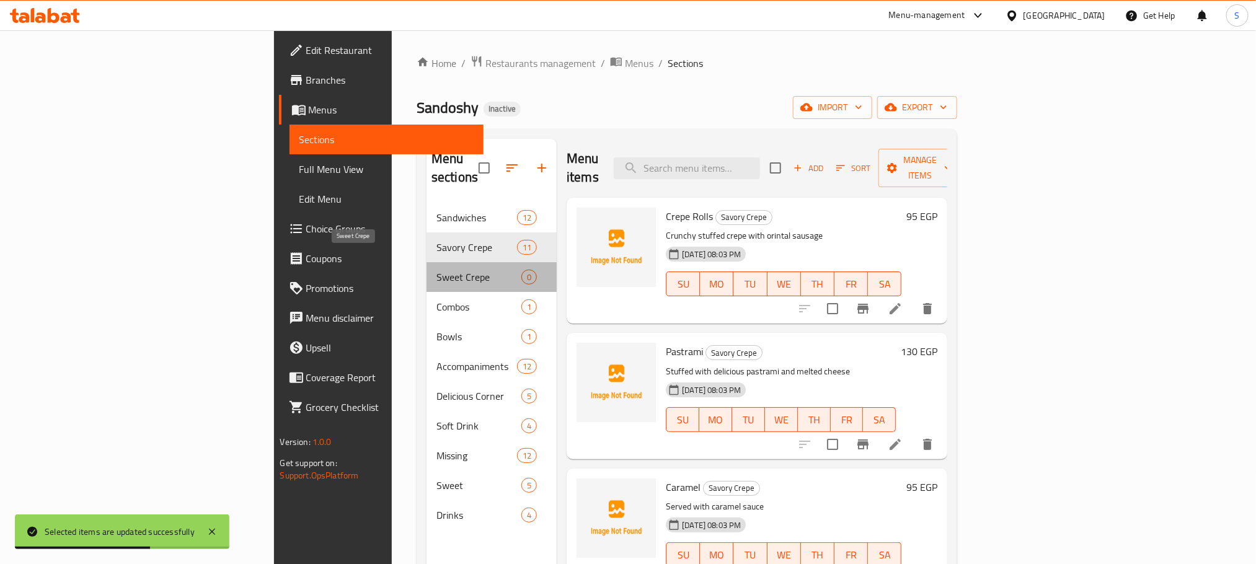
click at [436, 270] on span "Sweet Crepe" at bounding box center [478, 277] width 85 height 15
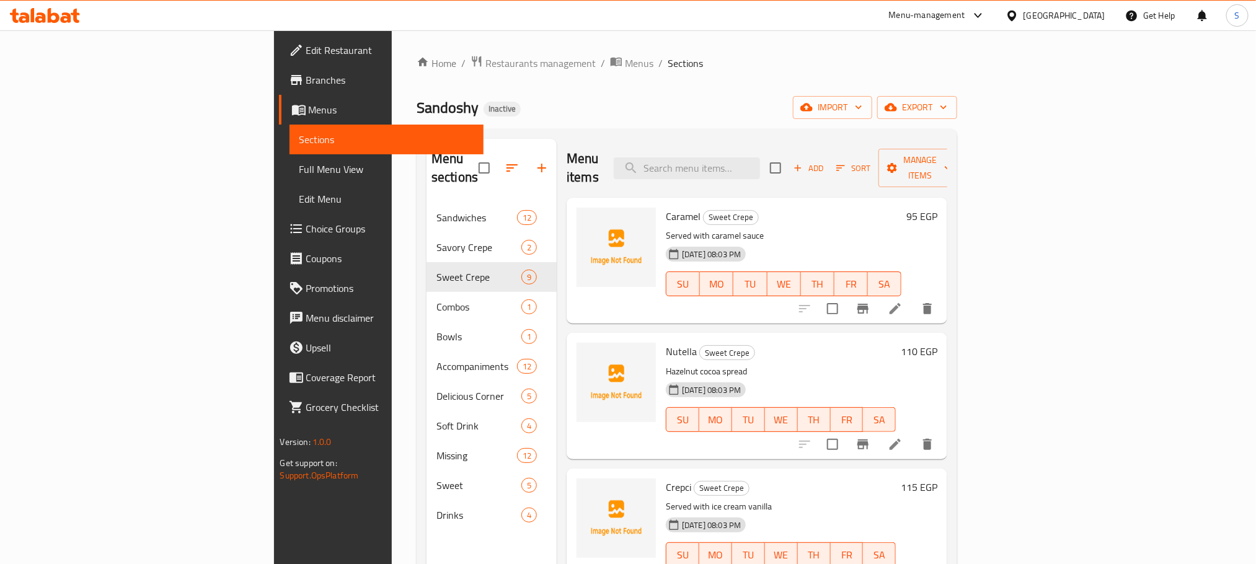
click at [901, 303] on icon at bounding box center [895, 308] width 11 height 11
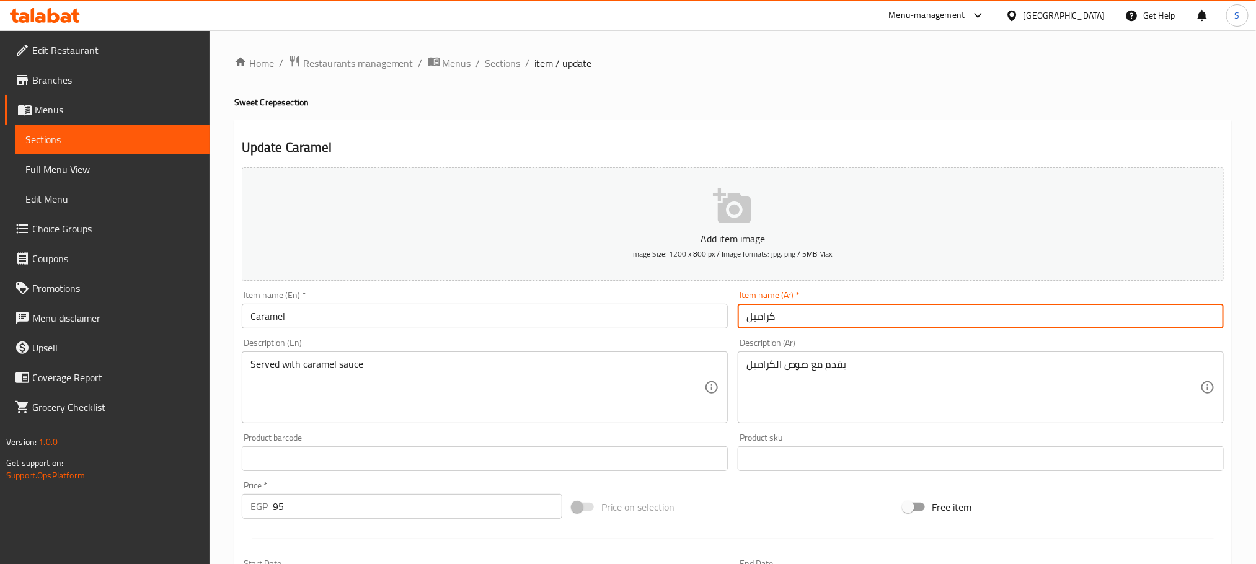
click at [897, 320] on input "كراميل" at bounding box center [981, 316] width 486 height 25
click at [252, 317] on input "Caramel" at bounding box center [485, 316] width 486 height 25
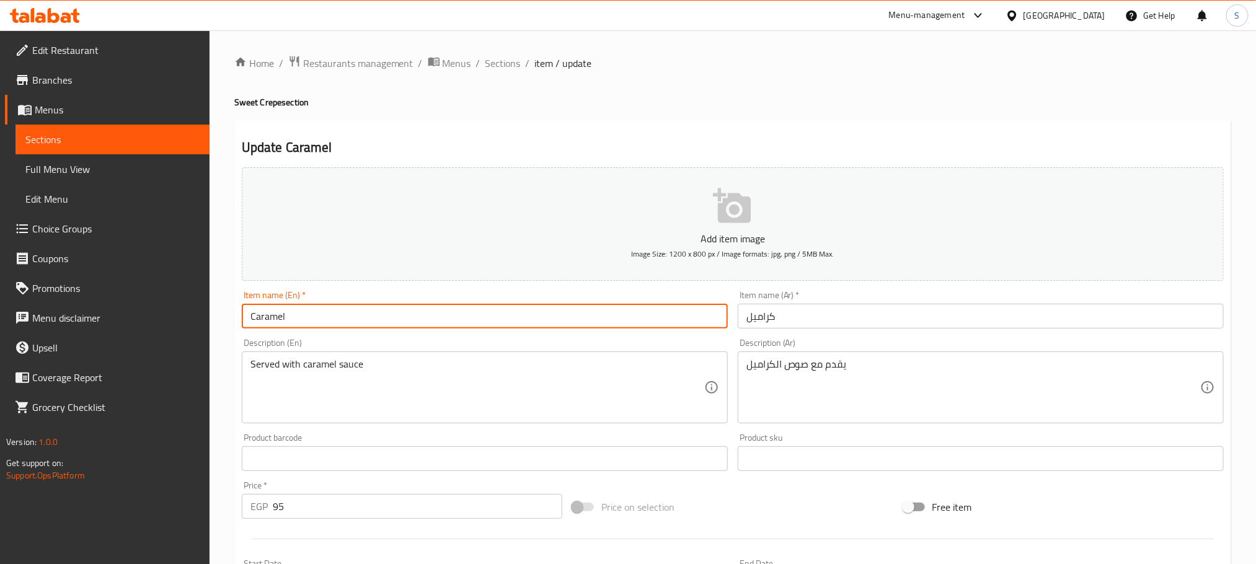
click at [792, 318] on input "كراميل" at bounding box center [981, 316] width 486 height 25
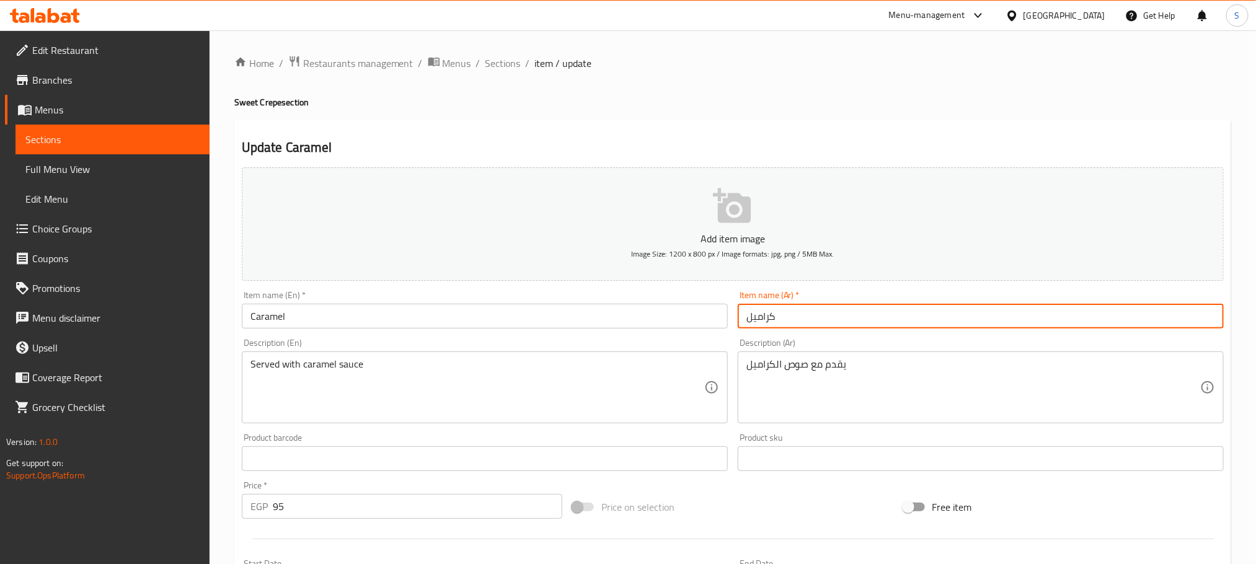
paste input "مملح"
type input "كراميل"
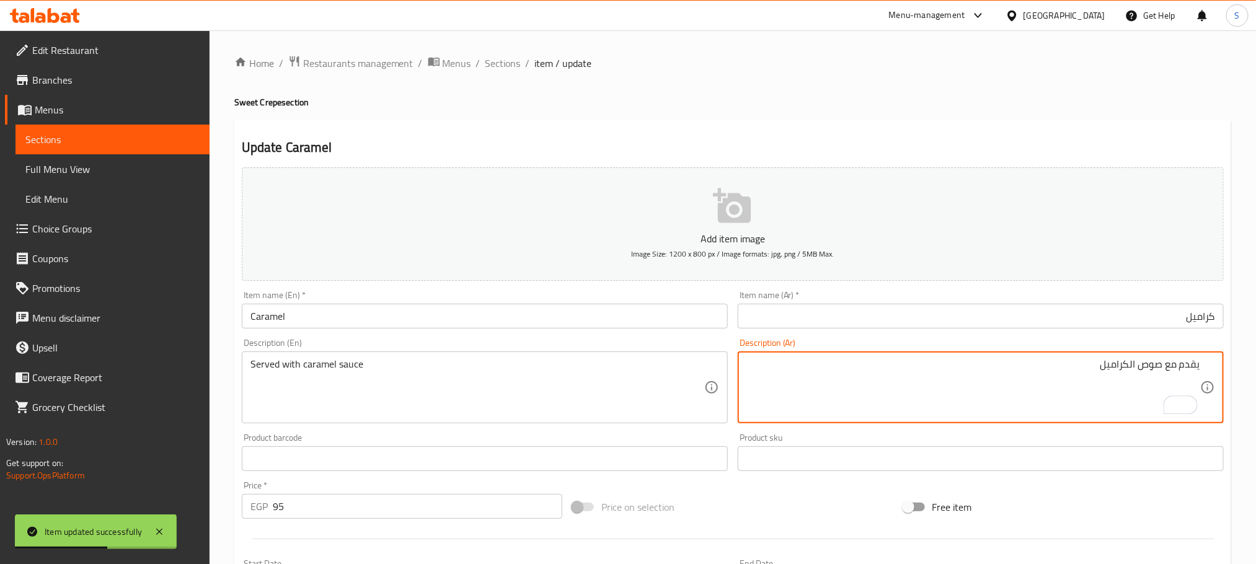
click at [842, 324] on input "كراميل" at bounding box center [981, 316] width 486 height 25
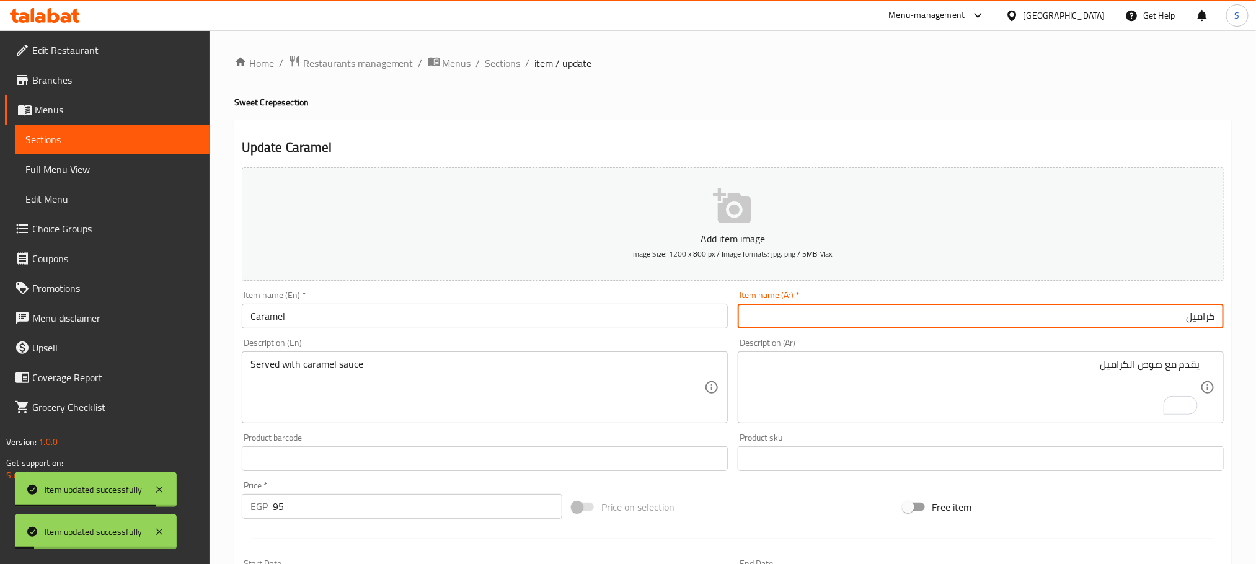
click at [488, 68] on span "Sections" at bounding box center [502, 63] width 35 height 15
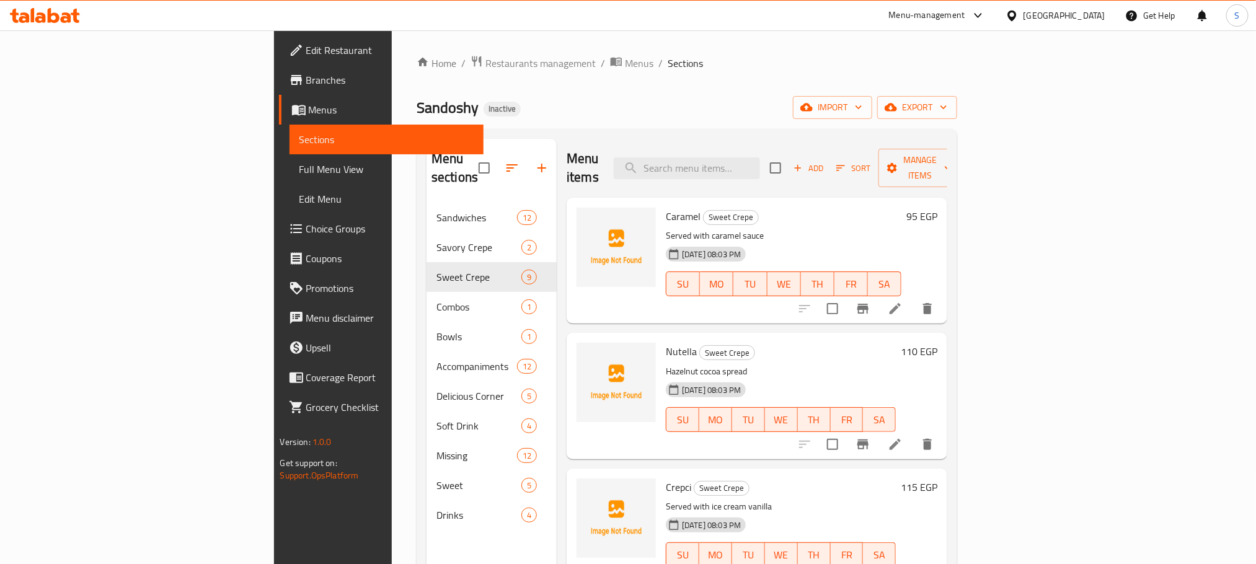
click at [887, 67] on ol "Home / Restaurants management / Menus / Sections" at bounding box center [687, 63] width 541 height 16
click at [912, 433] on li at bounding box center [895, 444] width 35 height 22
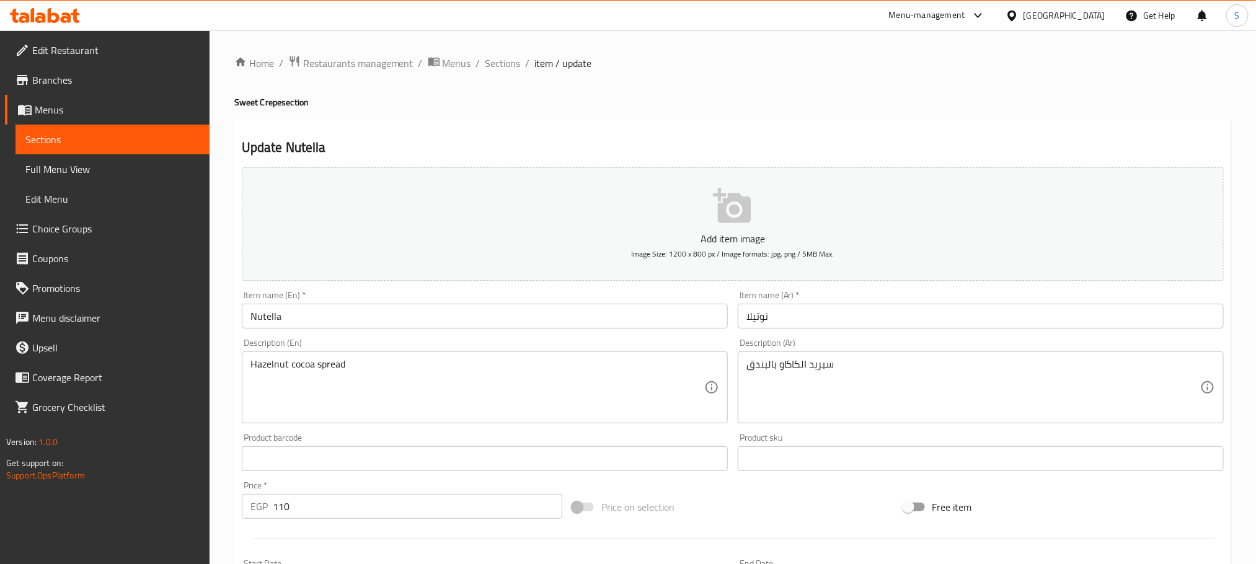
click at [333, 314] on input "Nutella" at bounding box center [485, 316] width 486 height 25
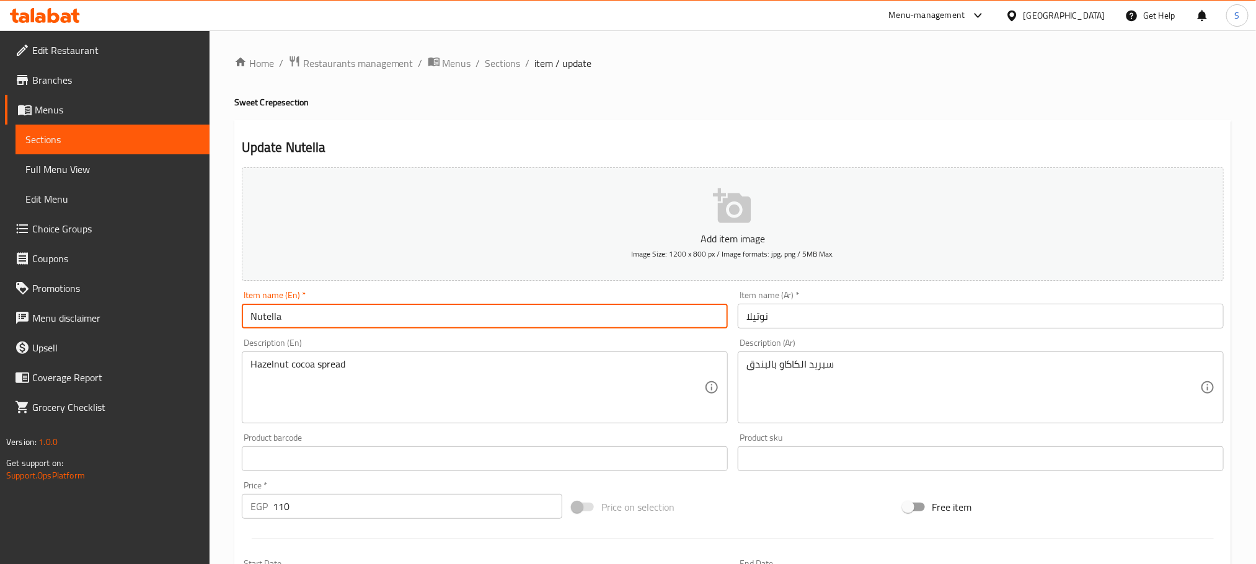
click at [869, 303] on div "Item name (Ar)   * نوتيلا Item name (Ar) *" at bounding box center [981, 310] width 486 height 38
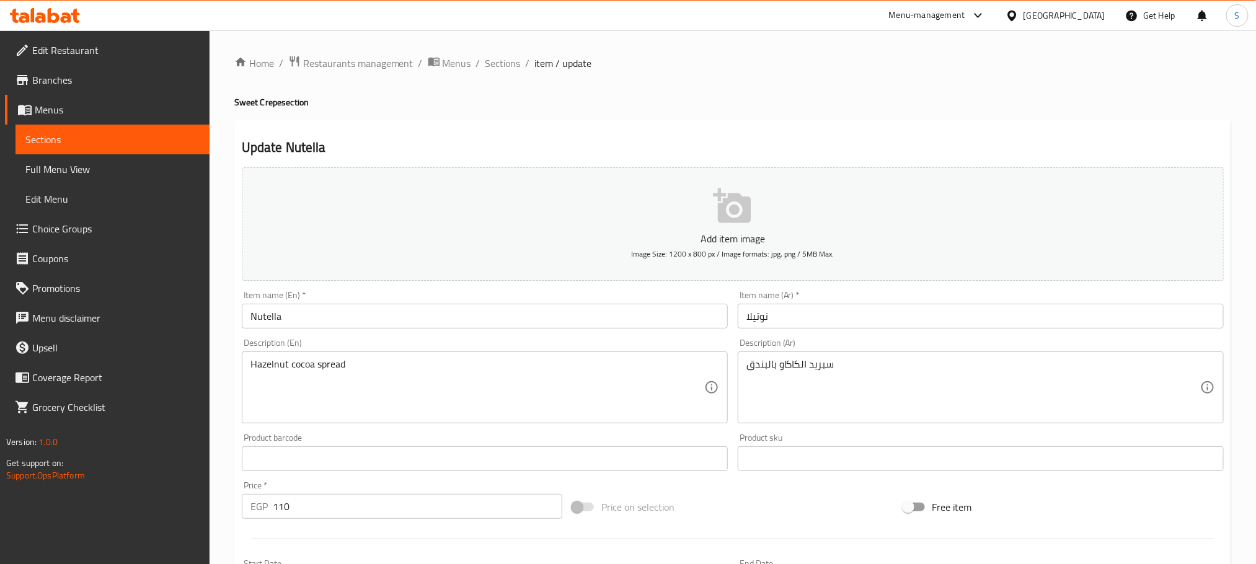
click at [858, 314] on input "نوتيلا" at bounding box center [981, 316] width 486 height 25
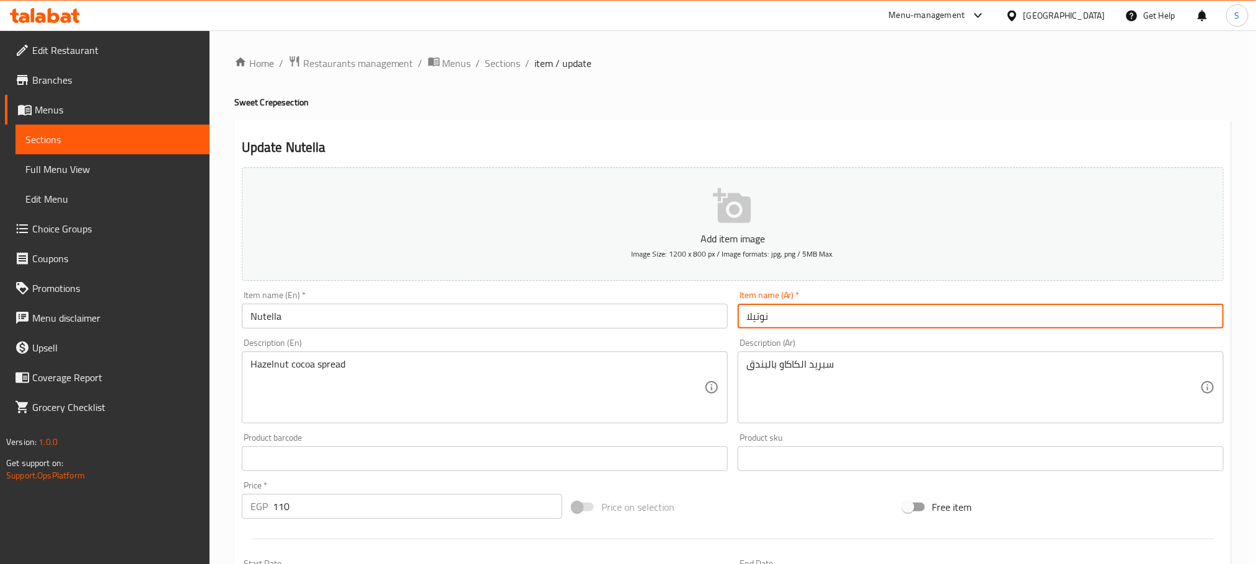
paste input "شوكولاتة"
click at [1198, 316] on input "شوكولاتة نوتيلا" at bounding box center [981, 316] width 486 height 25
type input "نوتيلا"
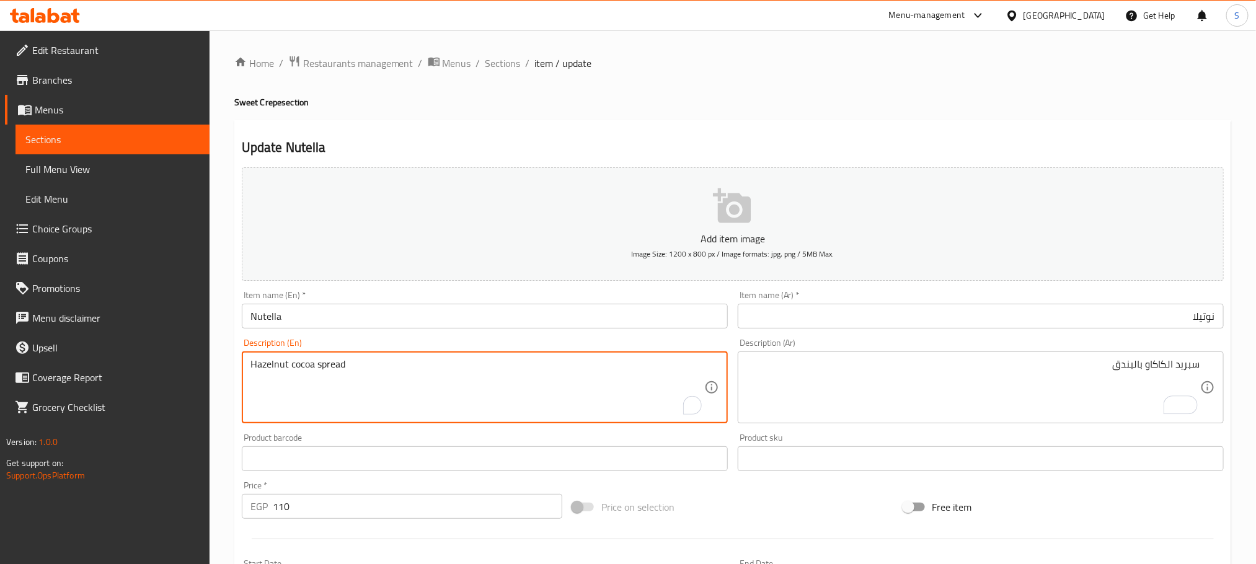
click at [283, 361] on textarea "Hazelnut cocoa spread" at bounding box center [477, 387] width 454 height 59
click at [283, 359] on textarea "Hazelnut cocoa spread" at bounding box center [477, 387] width 454 height 59
click at [298, 365] on textarea "Hazelnut cocoa spread" at bounding box center [477, 387] width 454 height 59
click at [298, 364] on textarea "Hazelnut cocoa spread" at bounding box center [477, 387] width 454 height 59
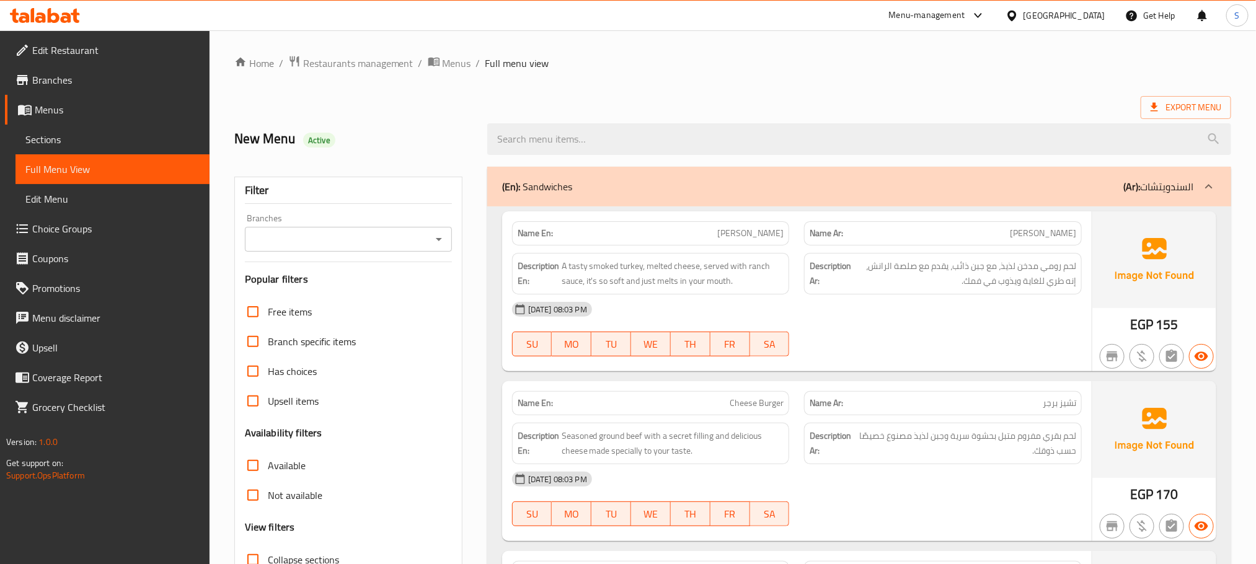
click at [532, 192] on p "(En): Sandwiches" at bounding box center [537, 186] width 70 height 15
click at [552, 194] on p "(En): Sandwiches" at bounding box center [537, 186] width 70 height 15
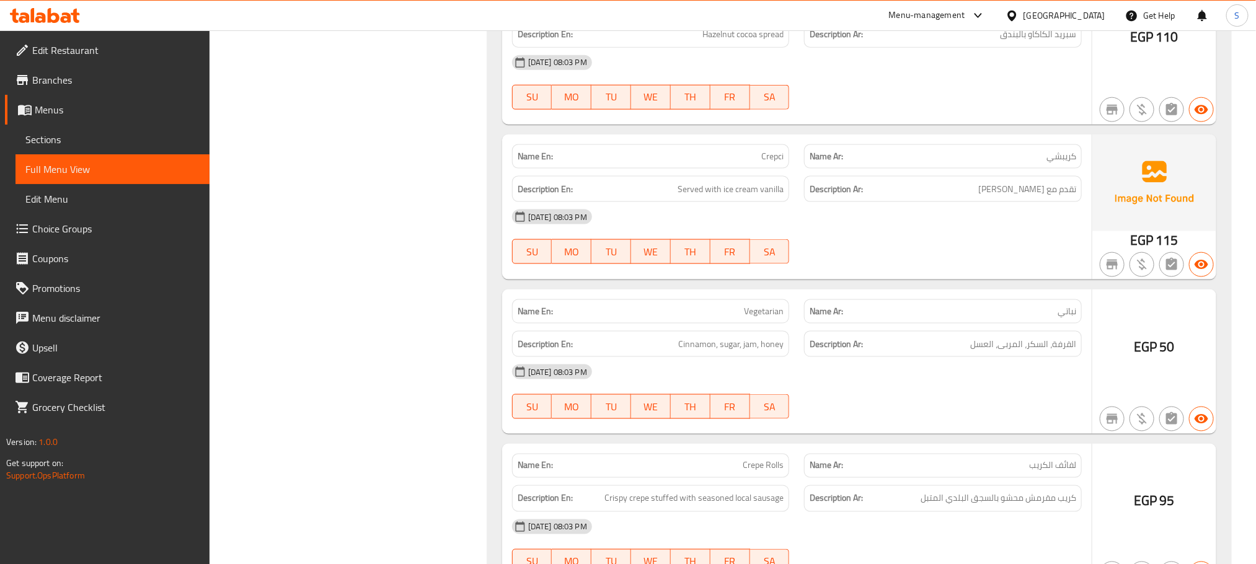
scroll to position [837, 0]
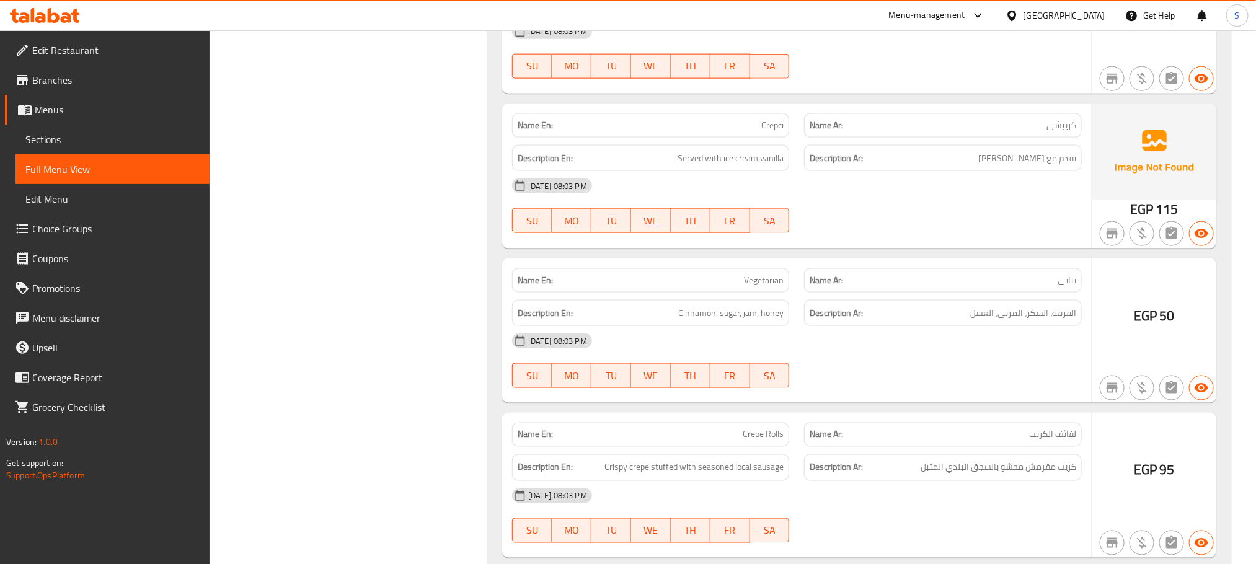
click at [749, 283] on span "Vegetarian" at bounding box center [764, 280] width 40 height 13
copy span "Vegetarian"
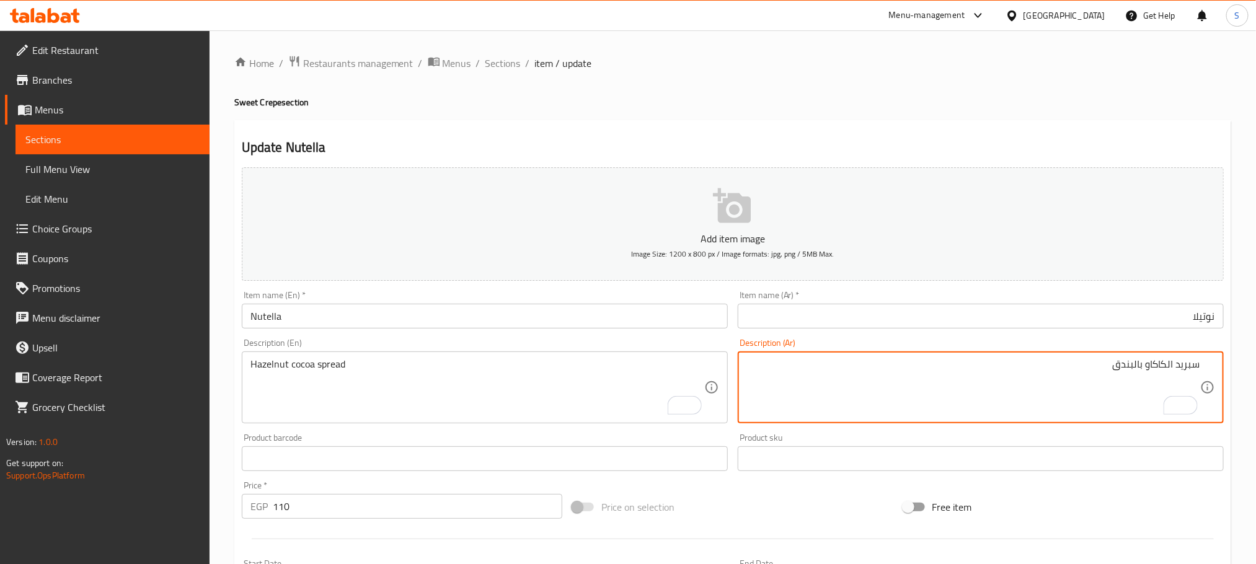
paste textarea "مشروب الكاكاو لفصل الشتاء من العقية."
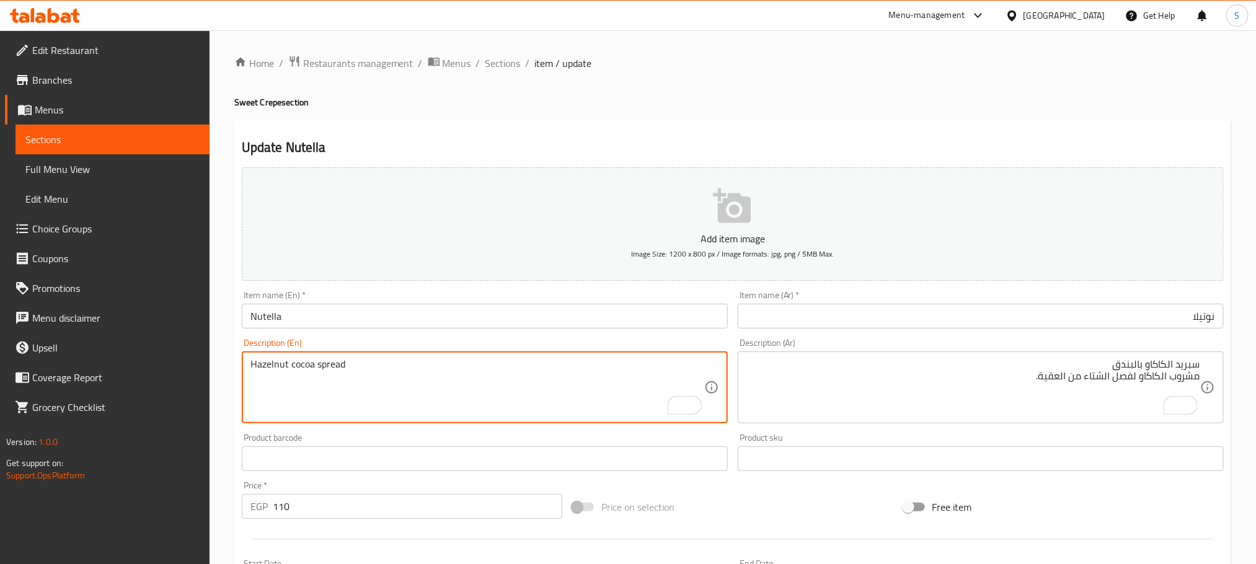
click at [283, 361] on textarea "Hazelnut cocoa spread" at bounding box center [477, 387] width 454 height 59
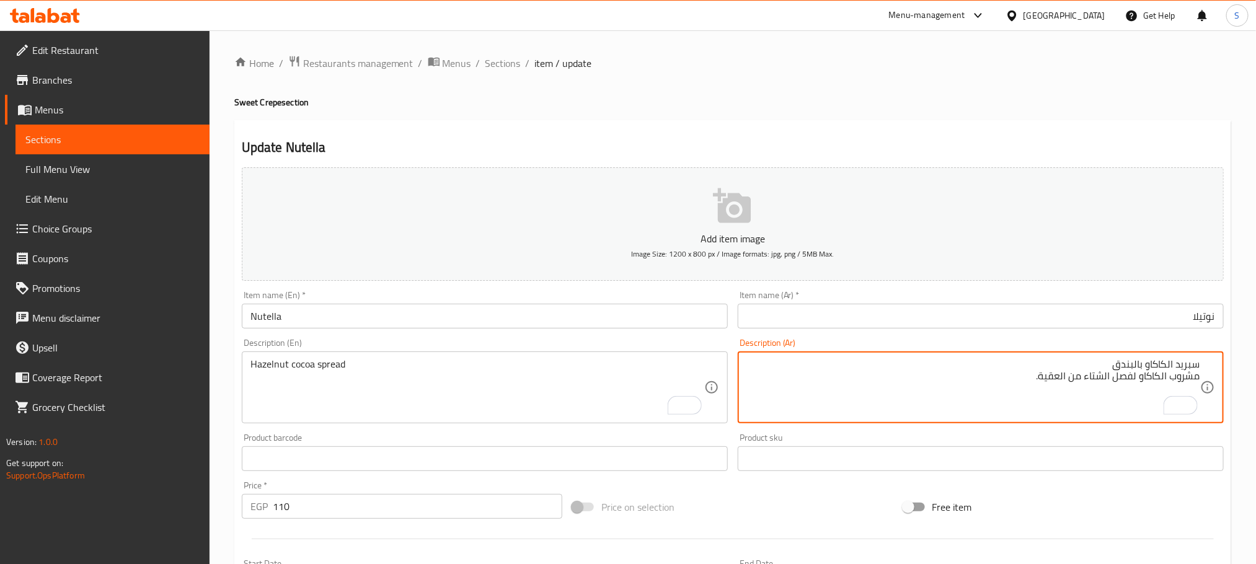
click at [1124, 379] on textarea "سبريد الكاكاو بالبندق مشروب الكاكاو لفصل الشتاء من العقية." at bounding box center [973, 387] width 454 height 59
type textarea "سبريد الكاكاو بالبندق"
click at [956, 311] on input "نوتيلا" at bounding box center [981, 316] width 486 height 25
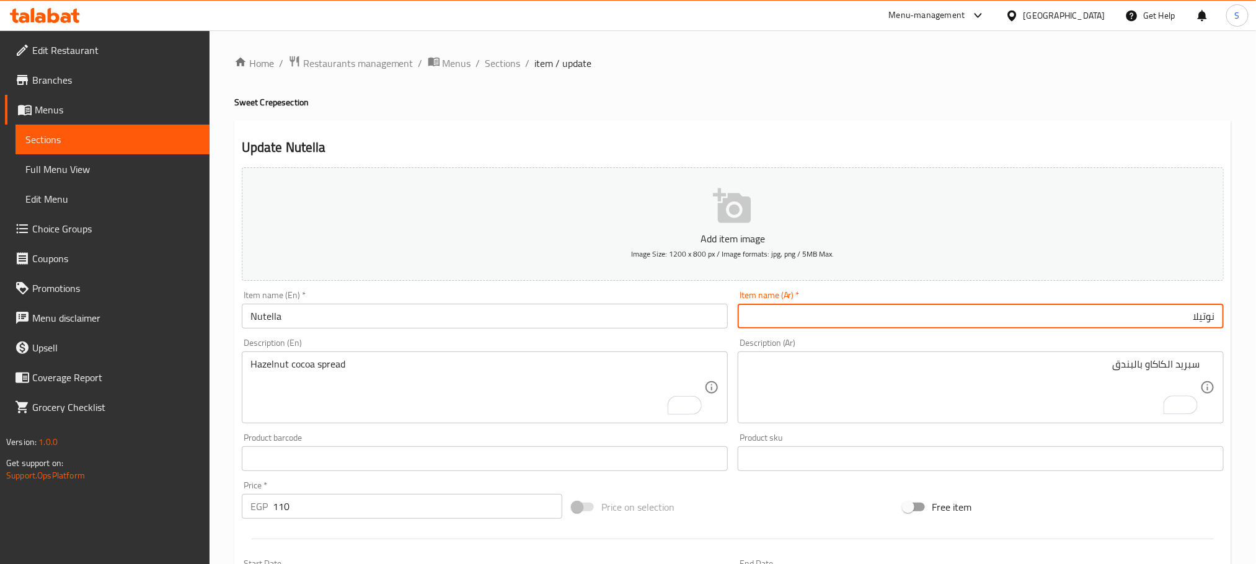
click at [492, 60] on span "Sections" at bounding box center [502, 63] width 35 height 15
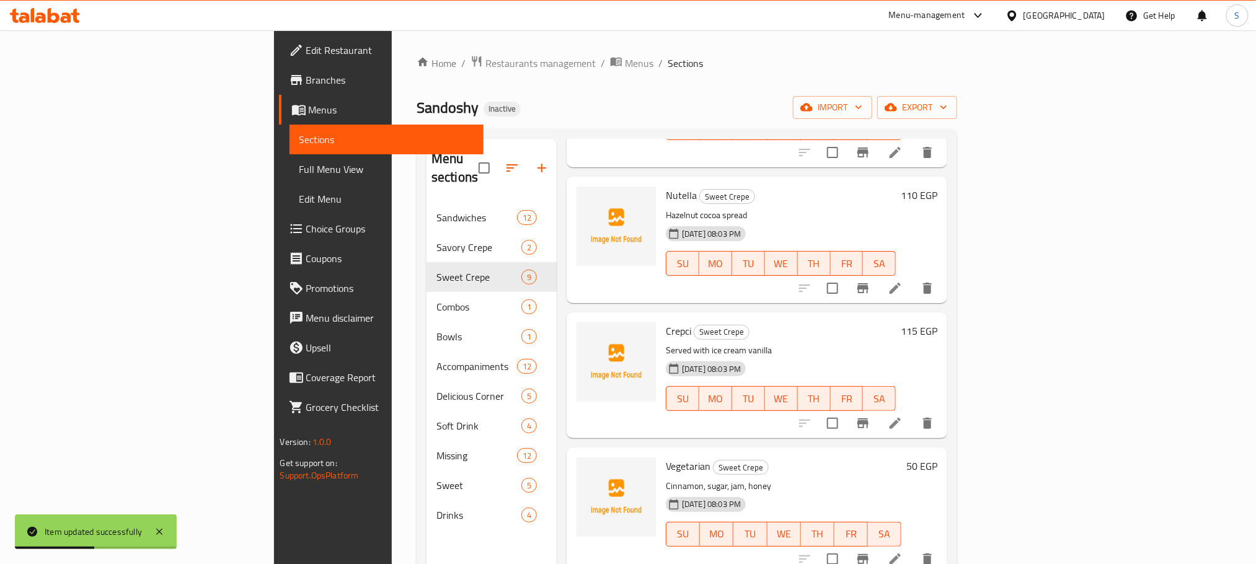
scroll to position [186, 0]
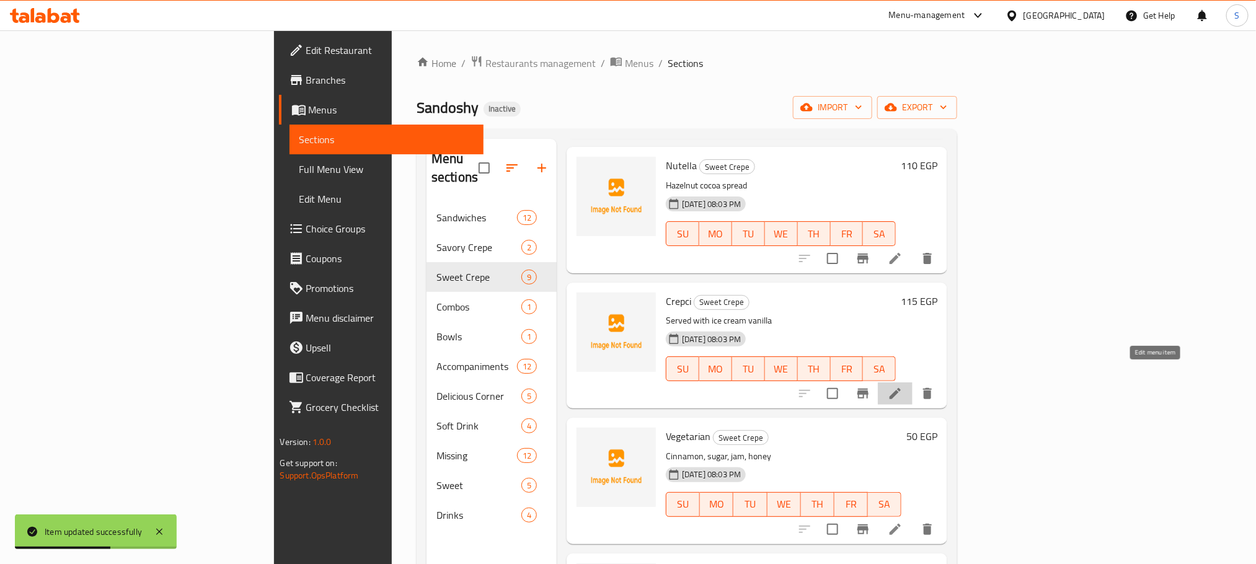
click at [903, 386] on icon at bounding box center [895, 393] width 15 height 15
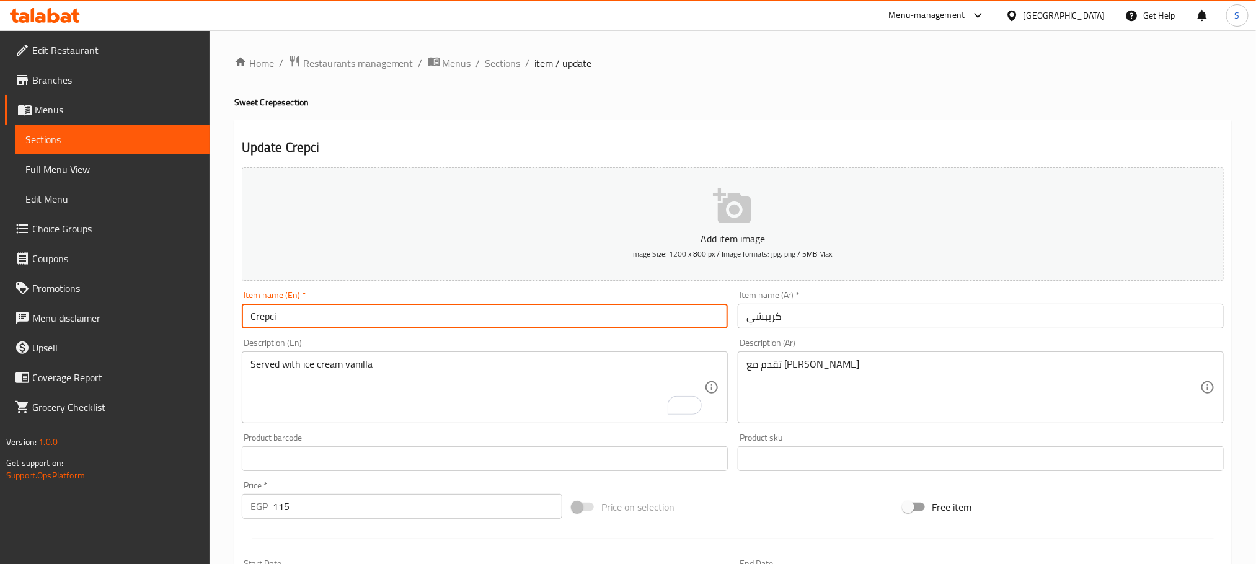
drag, startPoint x: 329, startPoint y: 318, endPoint x: 247, endPoint y: 317, distance: 81.8
click at [247, 317] on input "Crepci" at bounding box center [485, 316] width 486 height 25
click at [917, 326] on input "كريبشي" at bounding box center [981, 316] width 486 height 25
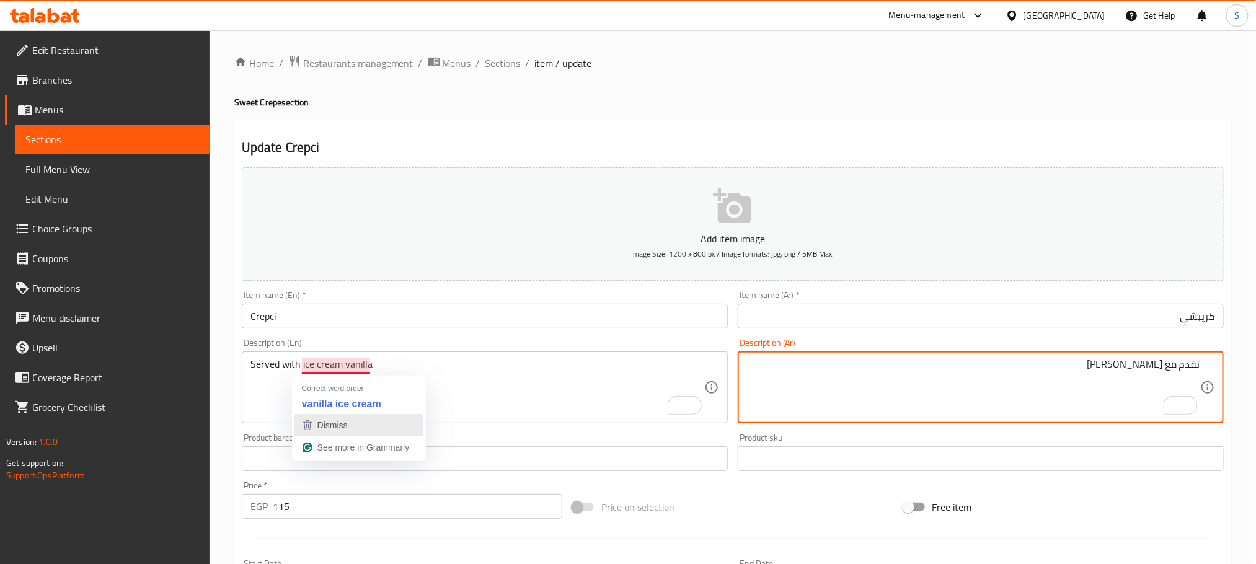
click at [329, 420] on span "Dismiss" at bounding box center [332, 425] width 30 height 10
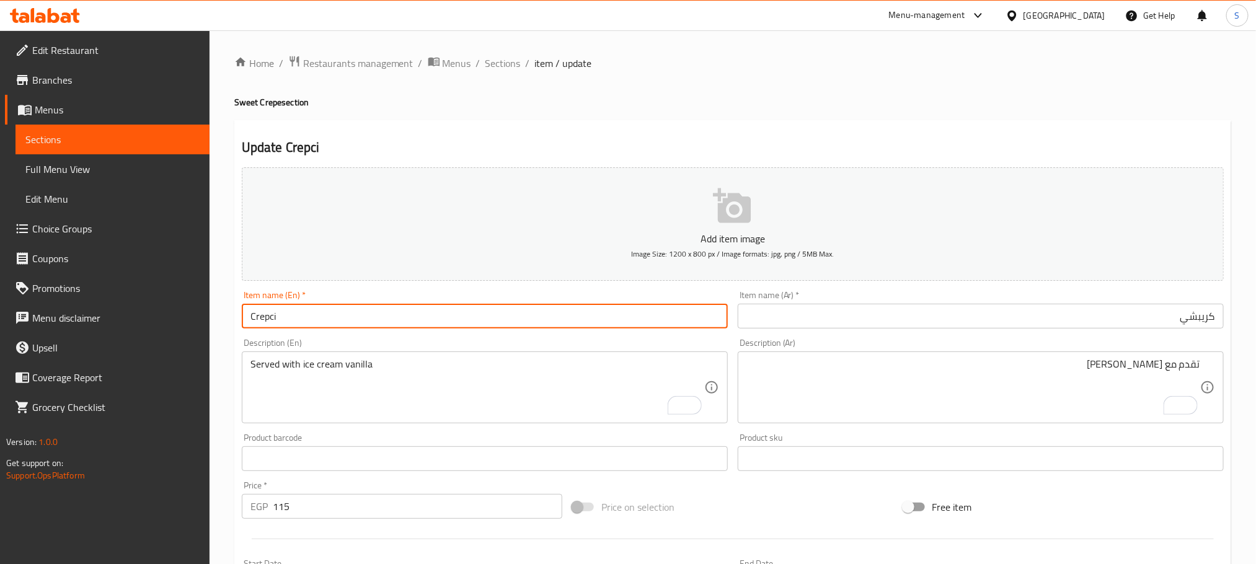
click at [482, 314] on input "Crepci" at bounding box center [485, 316] width 486 height 25
click at [490, 69] on span "Sections" at bounding box center [502, 63] width 35 height 15
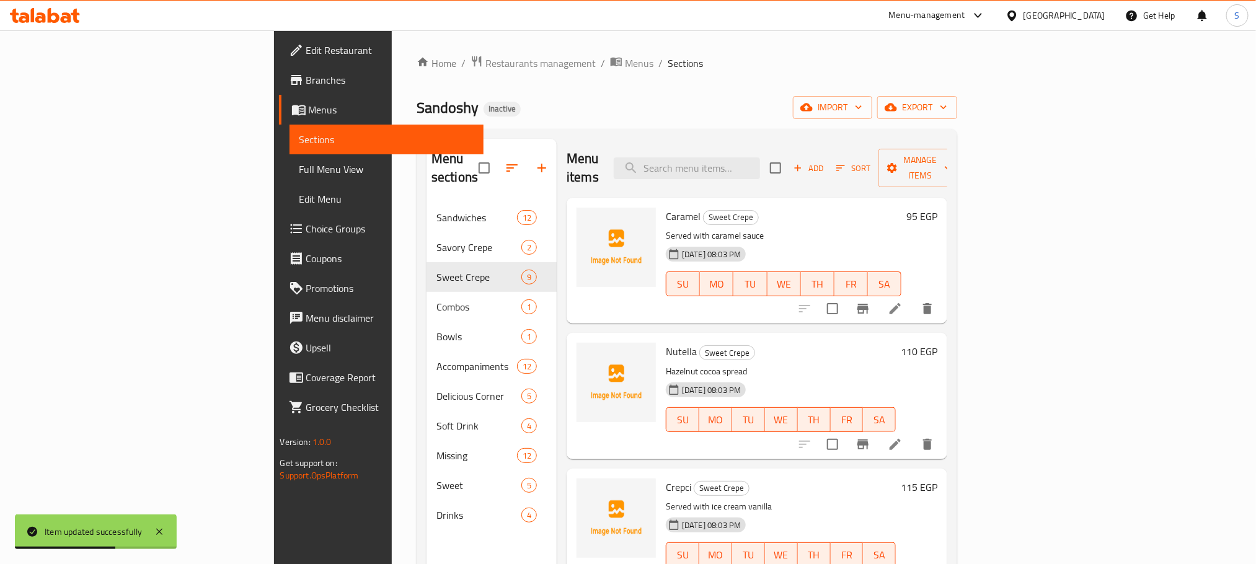
scroll to position [279, 0]
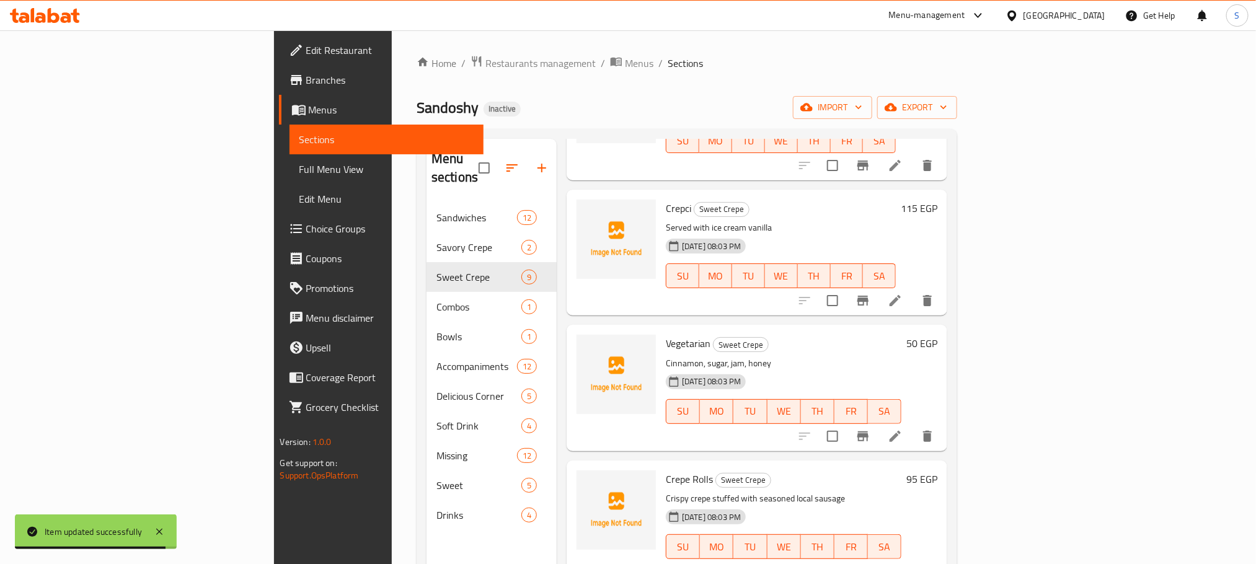
click at [912, 425] on li at bounding box center [895, 436] width 35 height 22
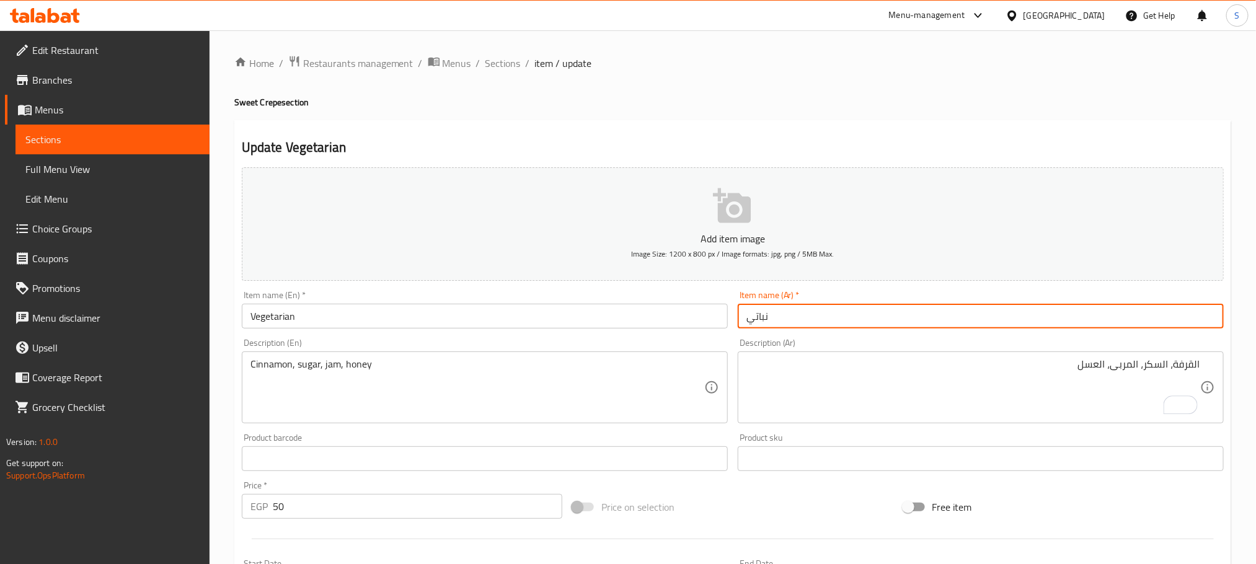
click at [785, 313] on input "نباتي" at bounding box center [981, 316] width 486 height 25
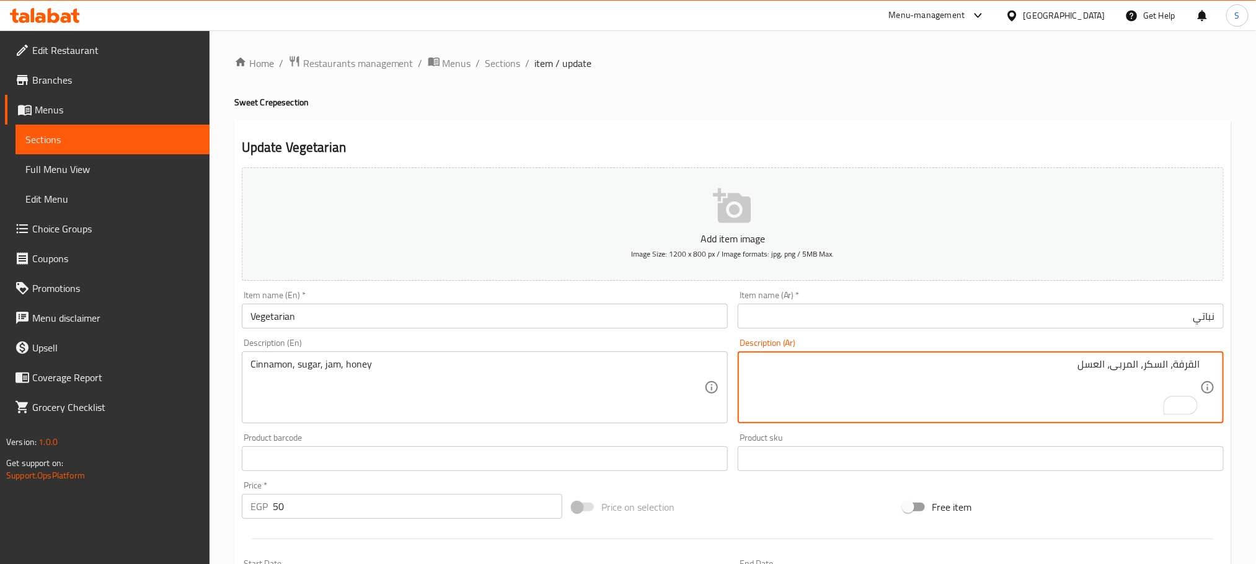
drag, startPoint x: 1194, startPoint y: 367, endPoint x: 1208, endPoint y: 366, distance: 13.0
click at [1170, 363] on textarea "قرفة، السكر، المربى، العسل" at bounding box center [973, 387] width 454 height 59
click at [1146, 365] on textarea "قرفة، سكر، المربى، العسل" at bounding box center [973, 387] width 454 height 59
click at [1119, 371] on textarea "قرفة، سكر، مربى، العسل" at bounding box center [973, 387] width 454 height 59
type textarea "قرفة، سكر، مربى و عسل"
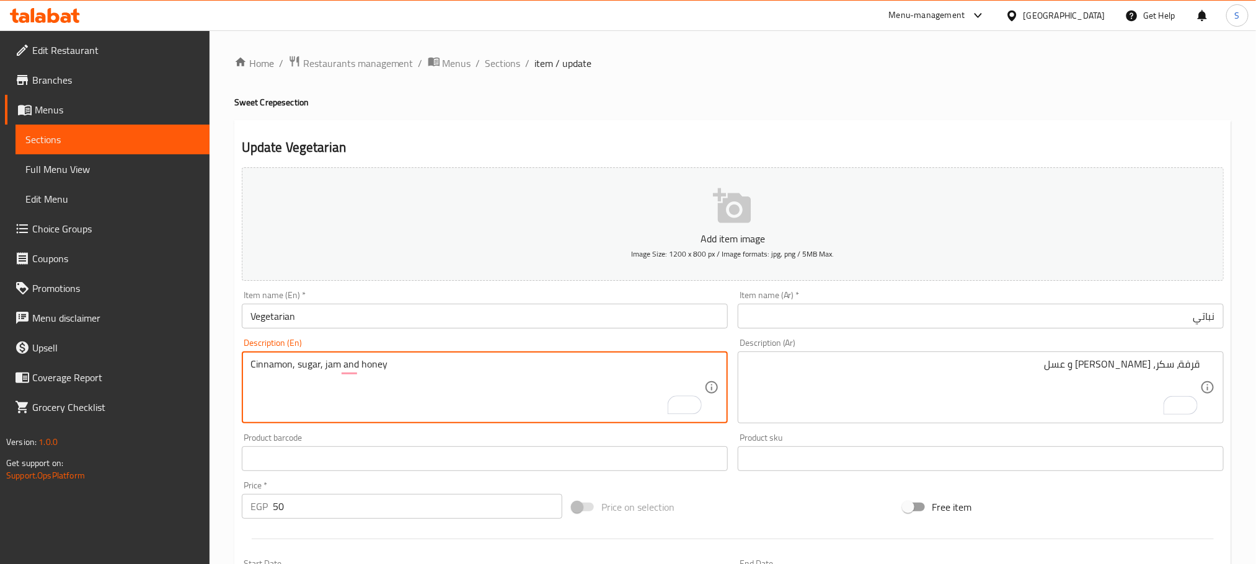
type textarea "Cinnamon, sugar, jam and honey"
click at [350, 320] on input "Vegetarian" at bounding box center [485, 316] width 486 height 25
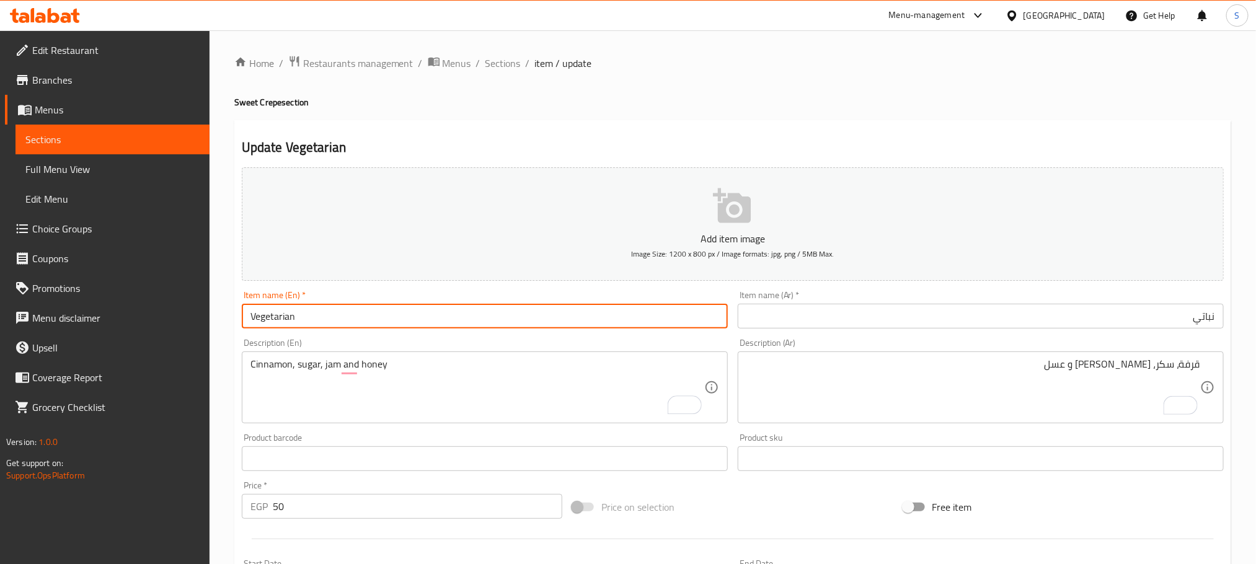
click at [493, 61] on span "Sections" at bounding box center [502, 63] width 35 height 15
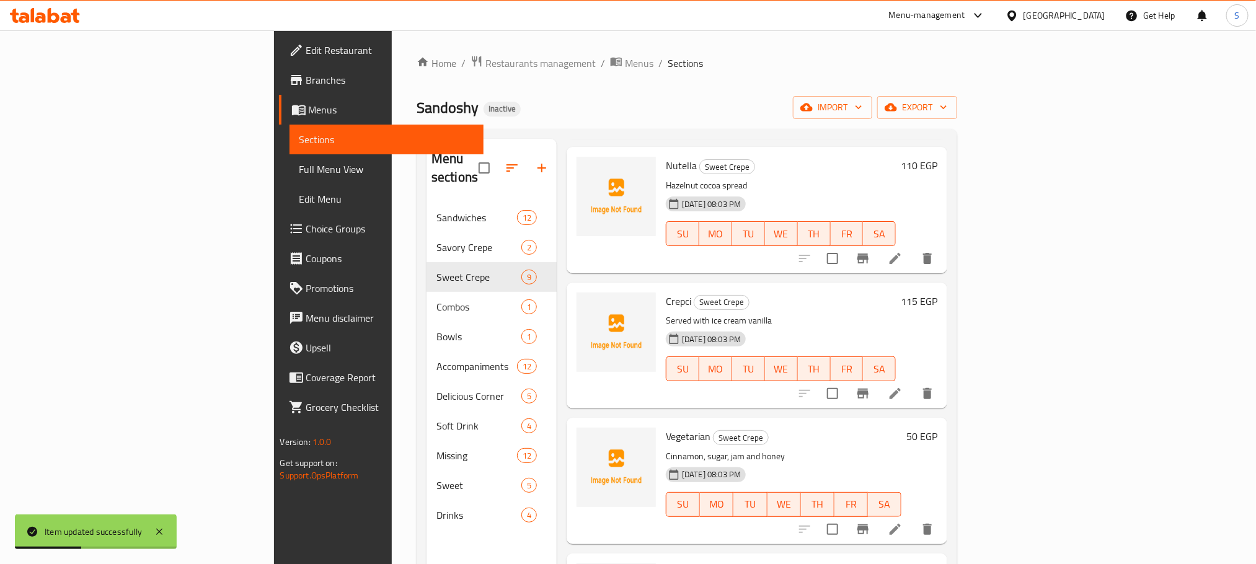
scroll to position [465, 0]
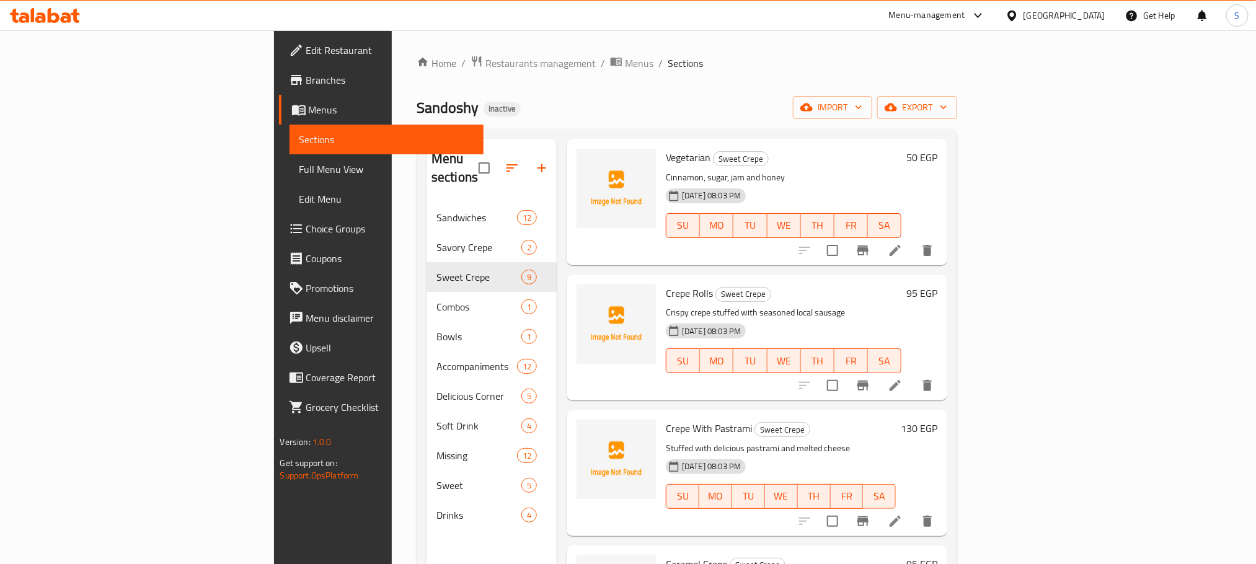
click at [782, 285] on h6 "Crepe Rolls Sweet Crepe" at bounding box center [784, 293] width 236 height 17
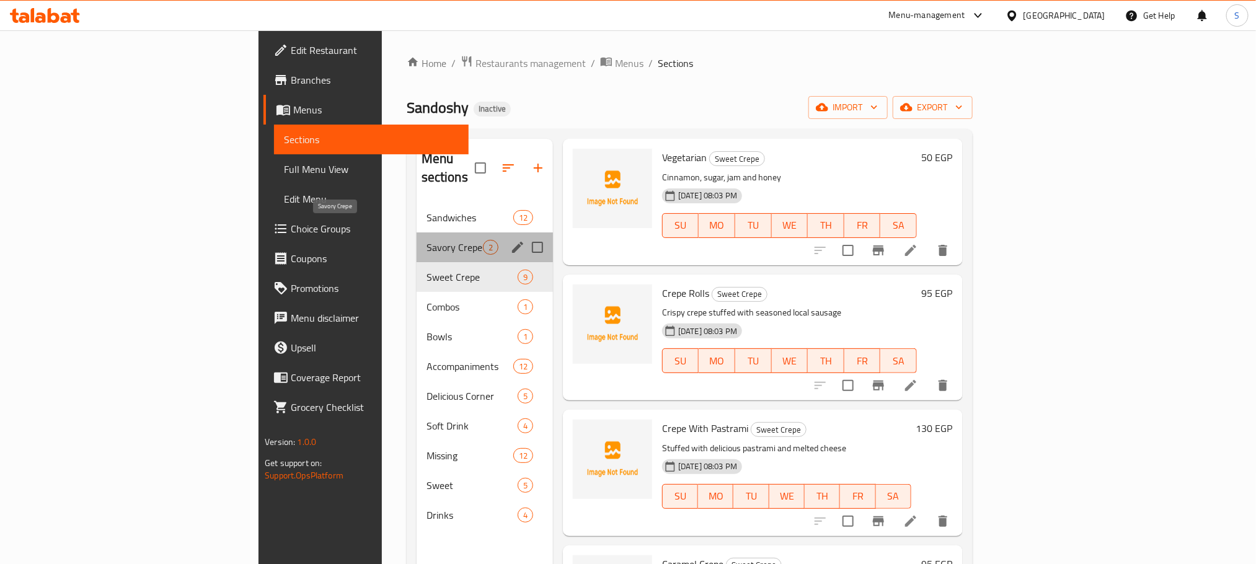
click at [426, 240] on span "Savory Crepe" at bounding box center [454, 247] width 56 height 15
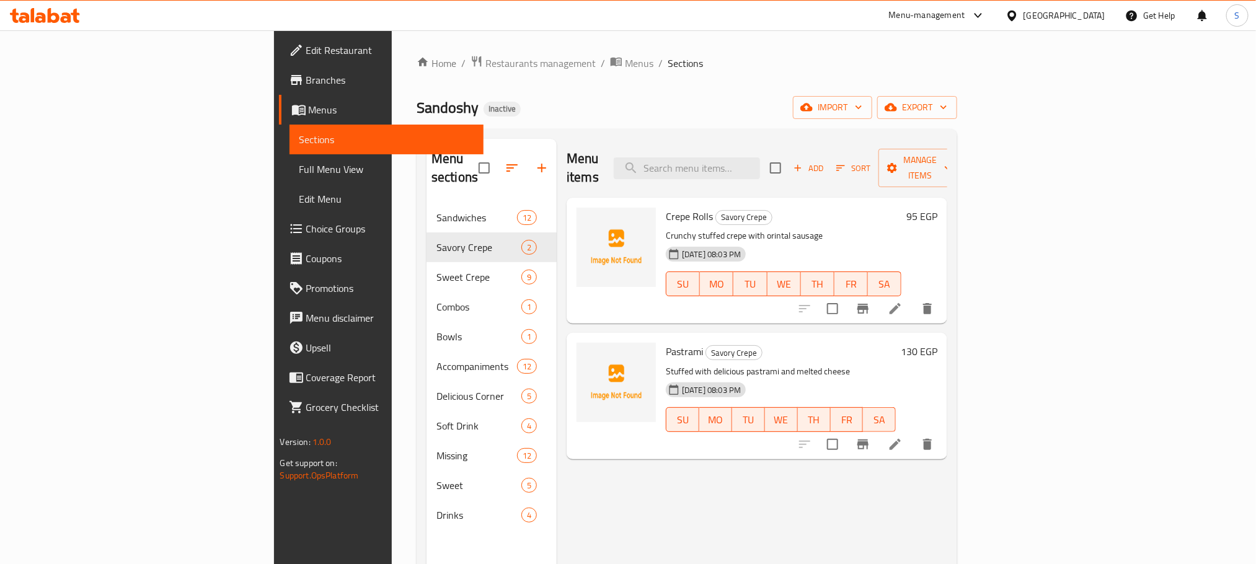
click at [841, 175] on div "Menu items Add Sort Manage items" at bounding box center [757, 168] width 381 height 59
click at [733, 478] on div "Menu items Add Sort Manage items Crepe Rolls Savory Crepe Crunchy stuffed crepe…" at bounding box center [752, 421] width 391 height 564
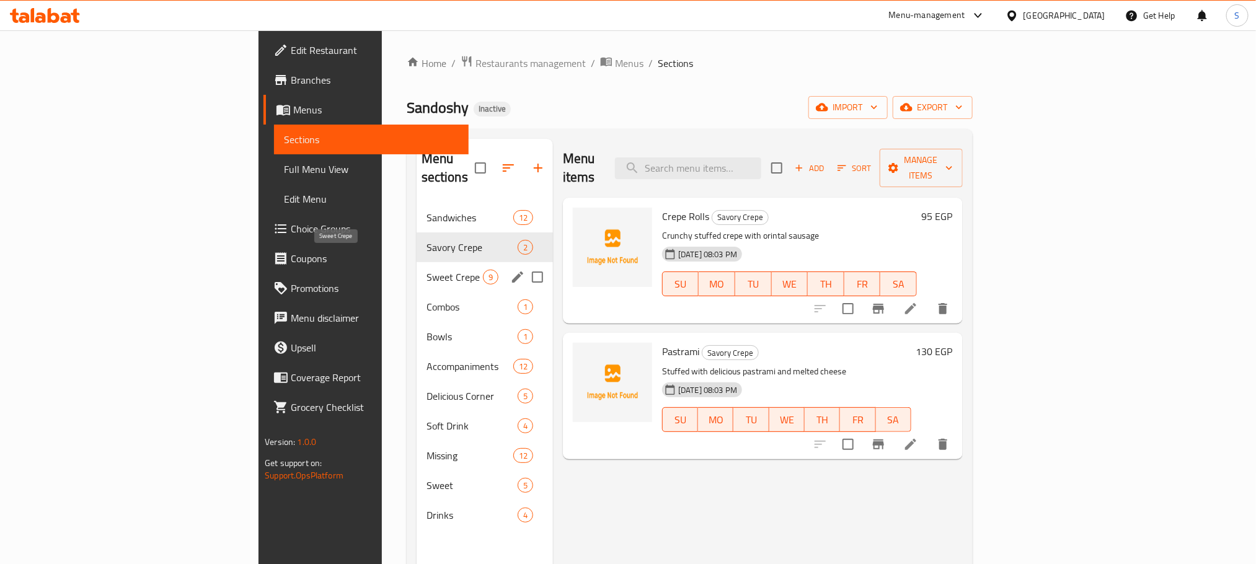
click at [426, 270] on span "Sweet Crepe" at bounding box center [454, 277] width 56 height 15
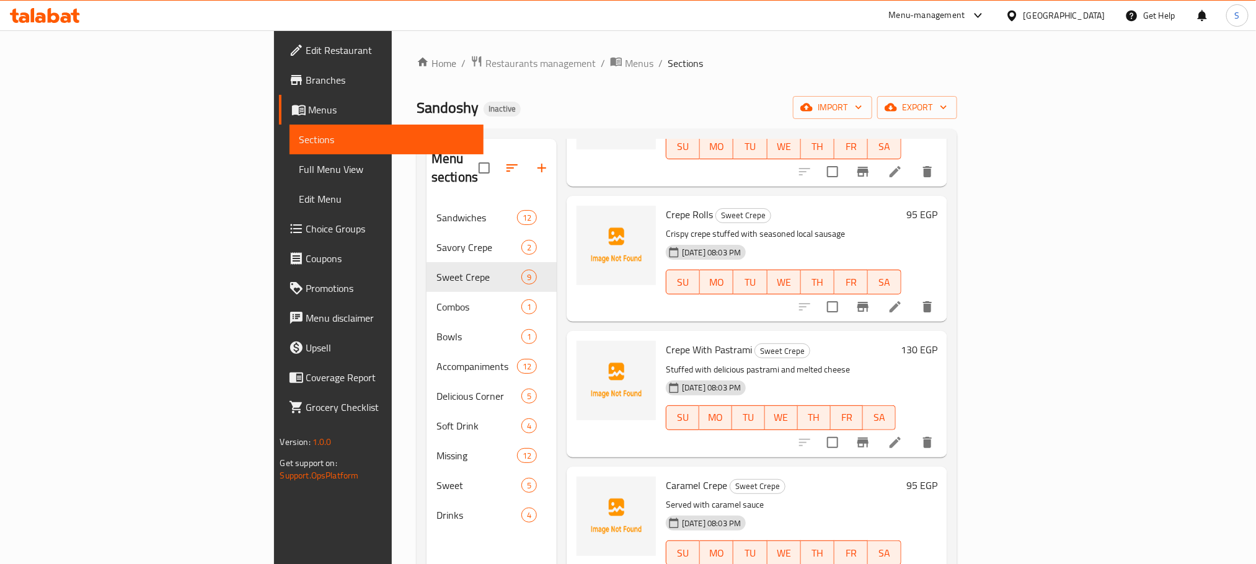
scroll to position [558, 0]
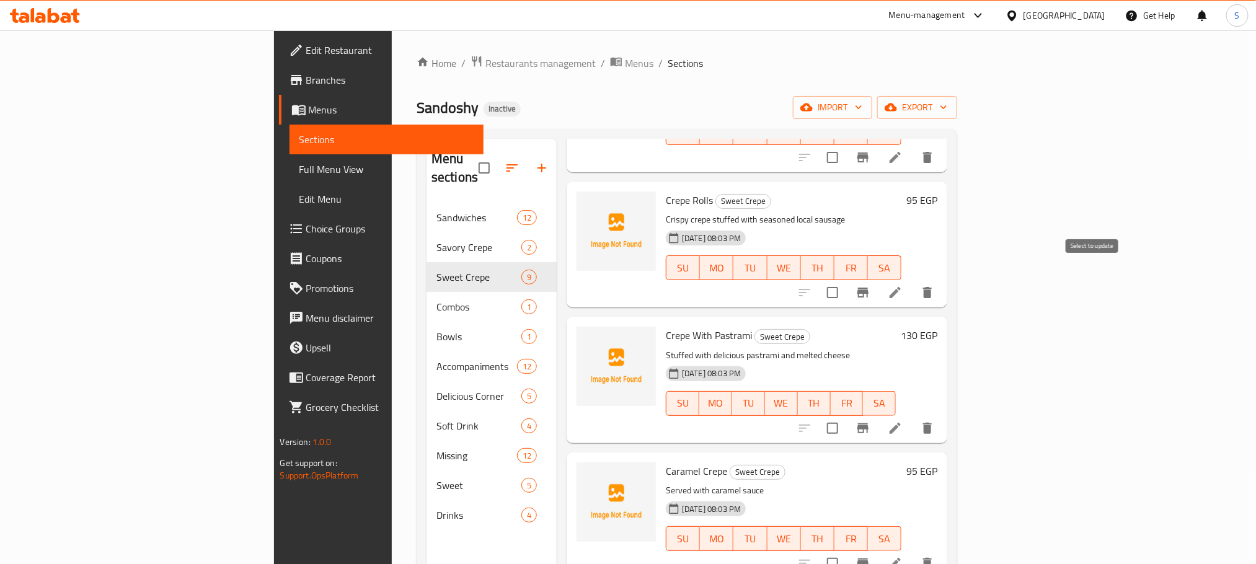
click at [846, 280] on input "checkbox" at bounding box center [832, 293] width 26 height 26
checkbox input "true"
click at [846, 415] on input "checkbox" at bounding box center [832, 428] width 26 height 26
checkbox input "true"
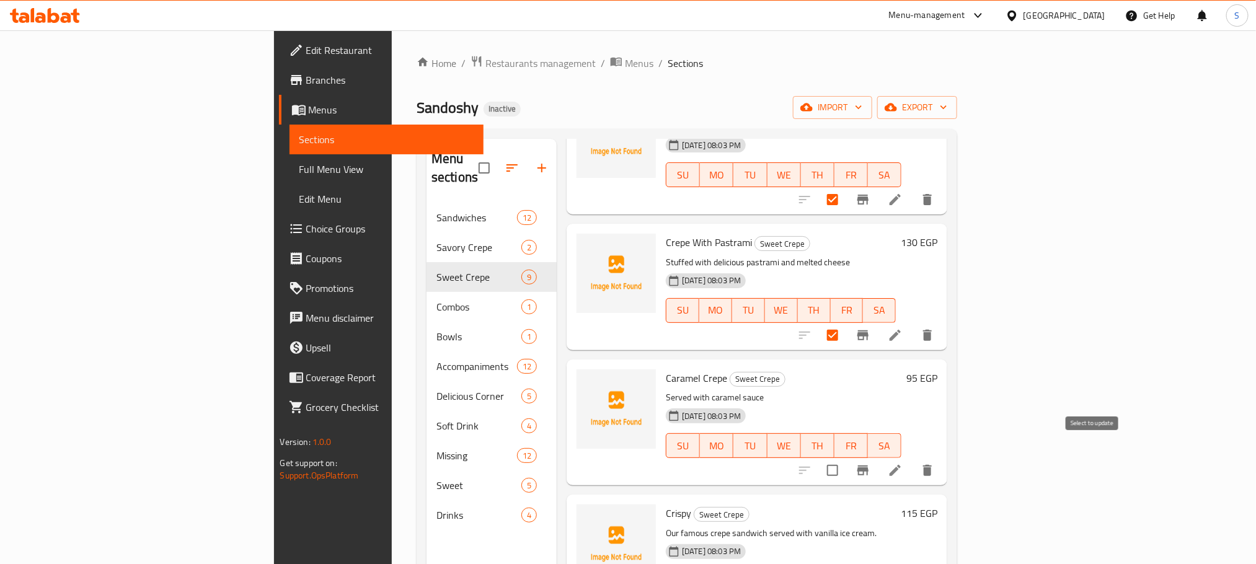
click at [846, 457] on input "checkbox" at bounding box center [832, 470] width 26 height 26
checkbox input "true"
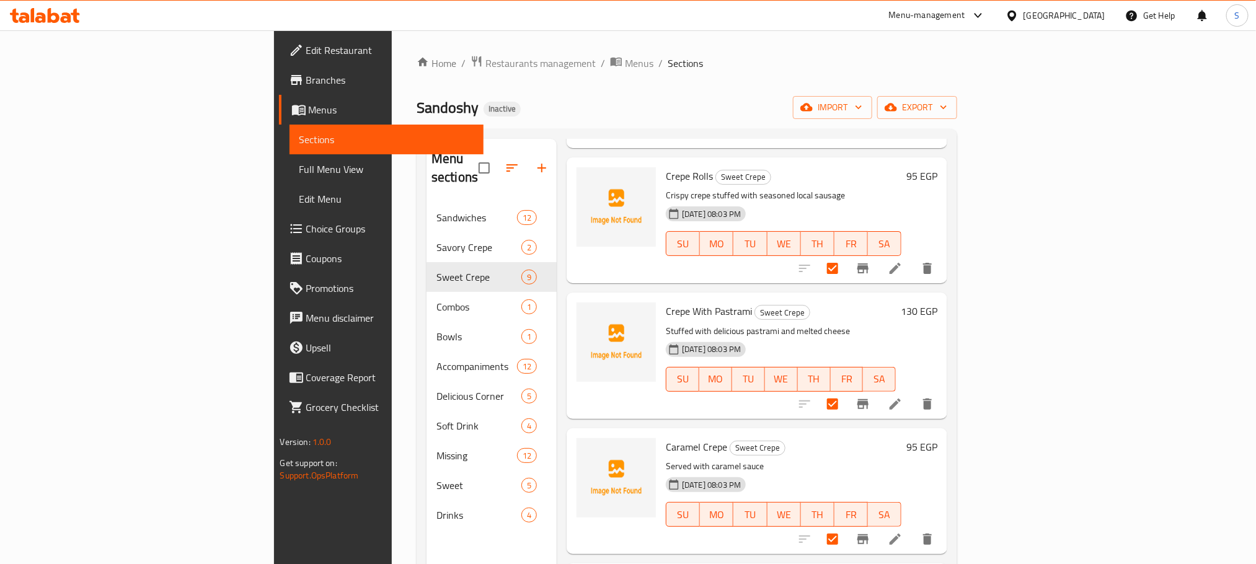
scroll to position [558, 0]
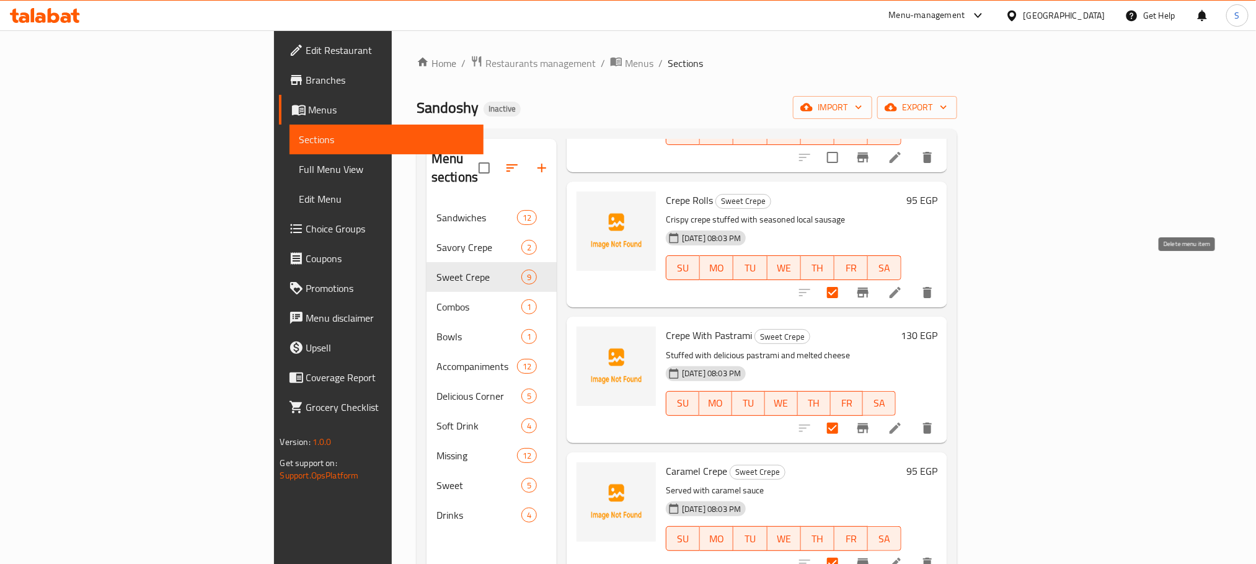
click at [932, 287] on icon "delete" at bounding box center [927, 292] width 9 height 11
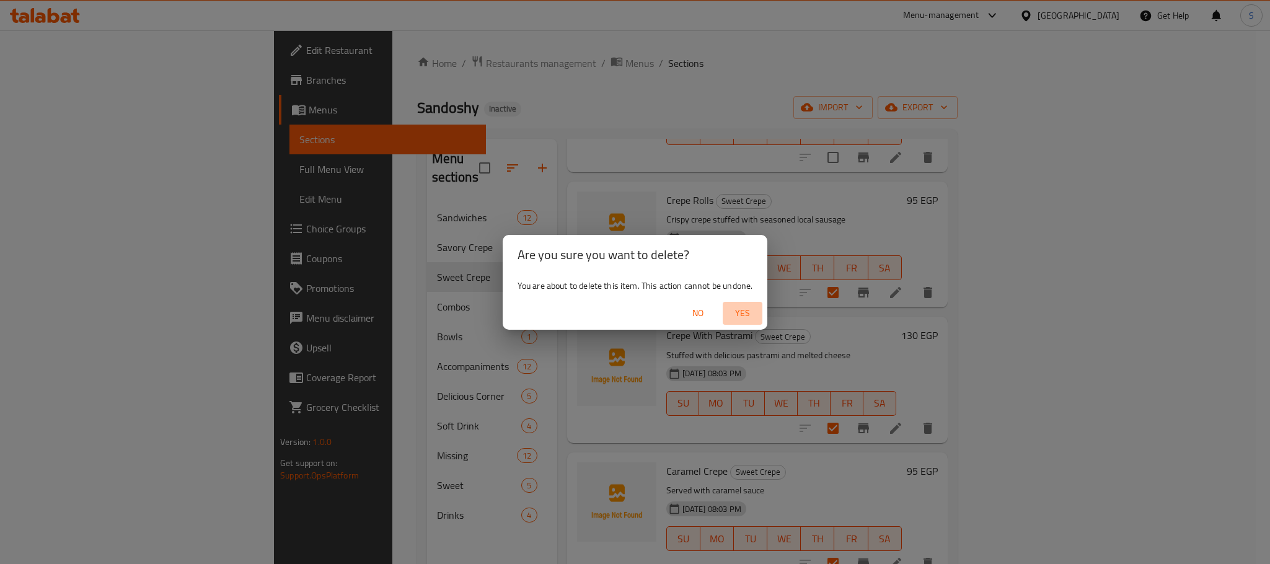
click at [742, 311] on span "Yes" at bounding box center [743, 313] width 30 height 15
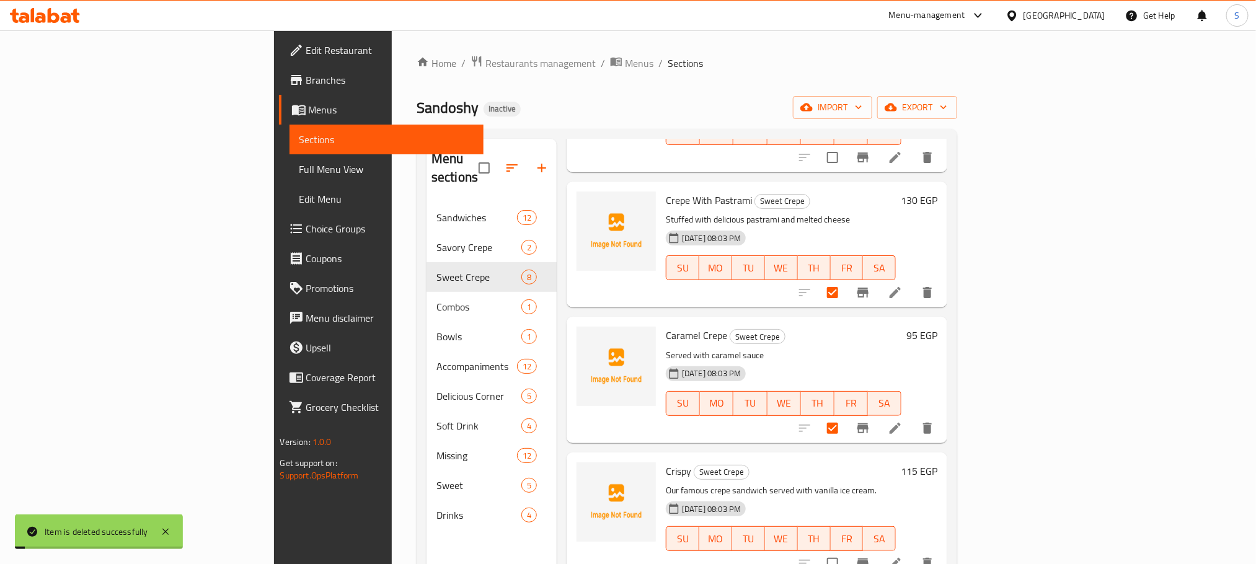
scroll to position [549, 0]
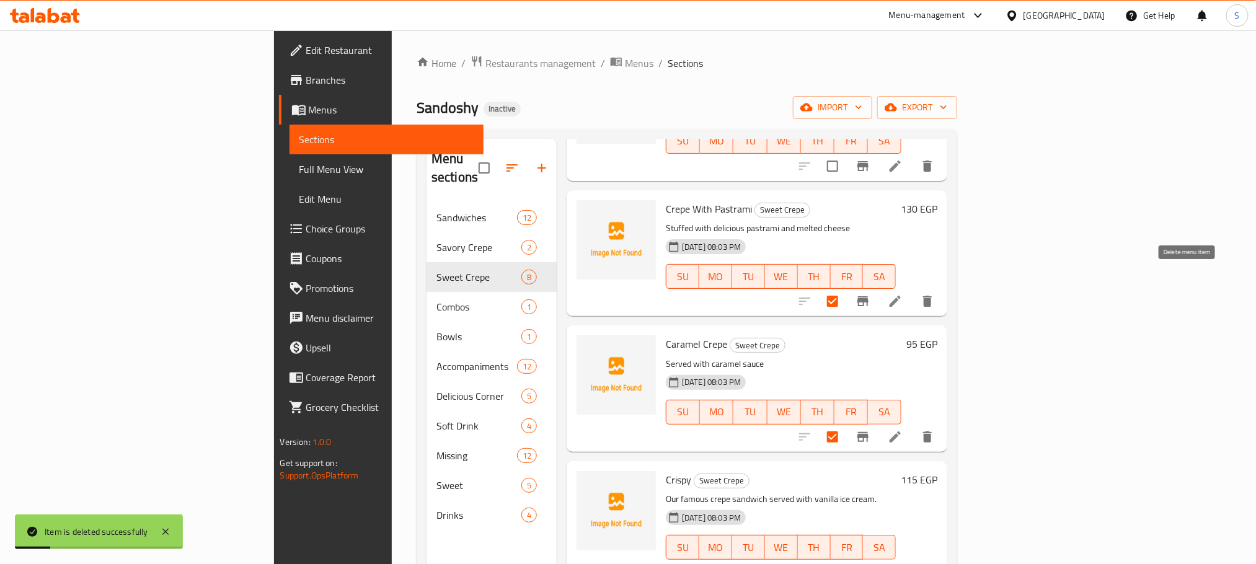
click at [935, 294] on icon "delete" at bounding box center [927, 301] width 15 height 15
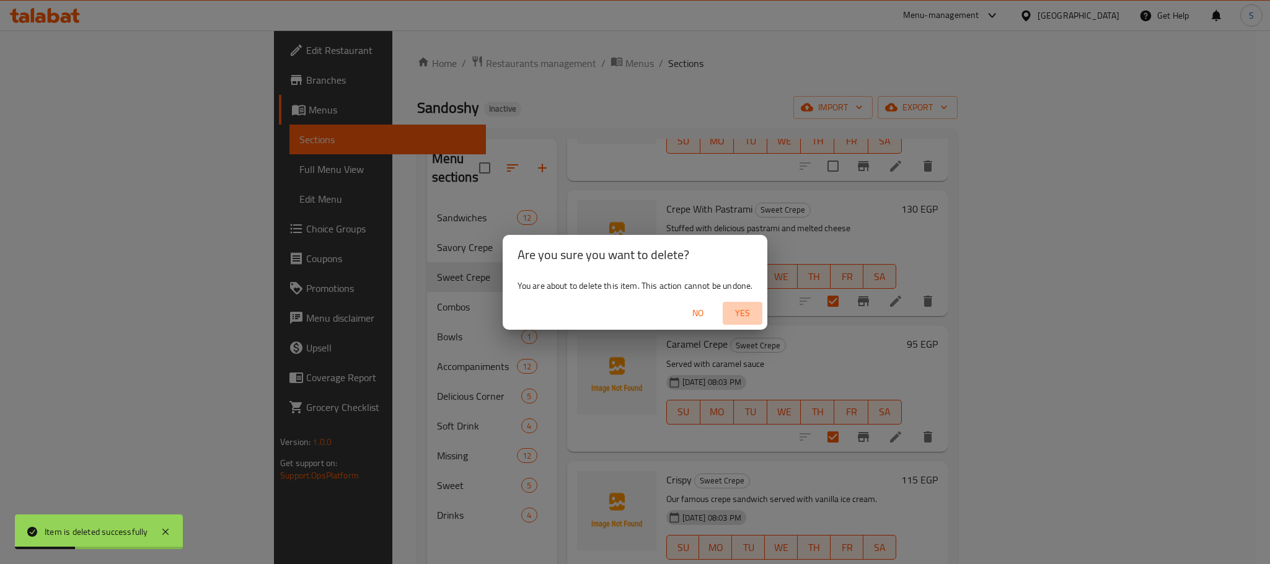
click at [750, 302] on button "Yes" at bounding box center [743, 313] width 40 height 23
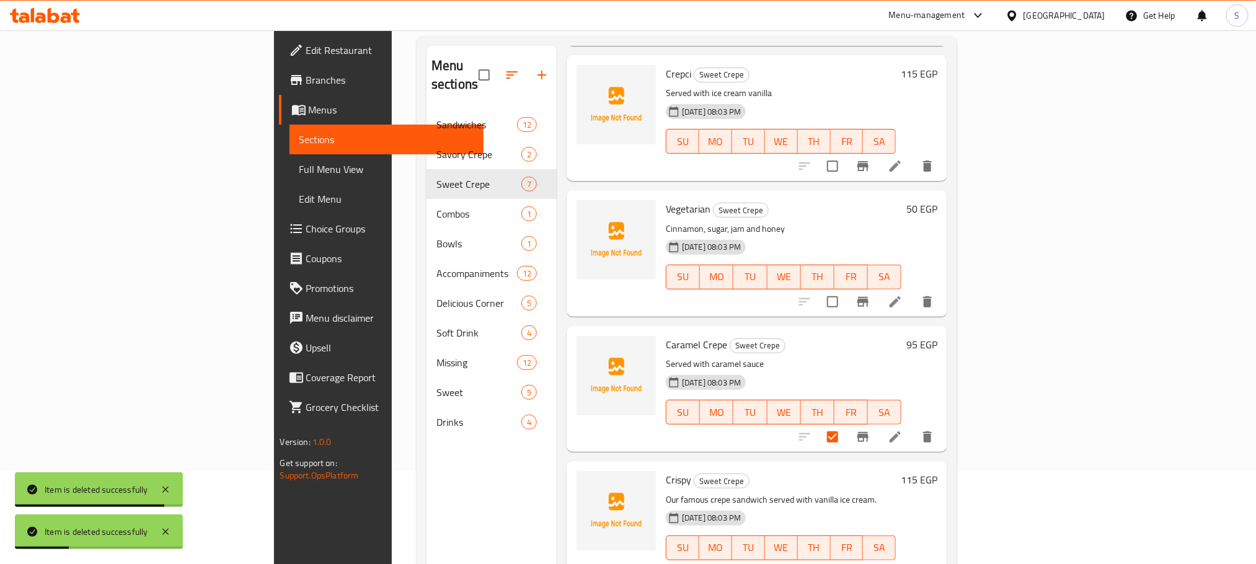
scroll to position [413, 0]
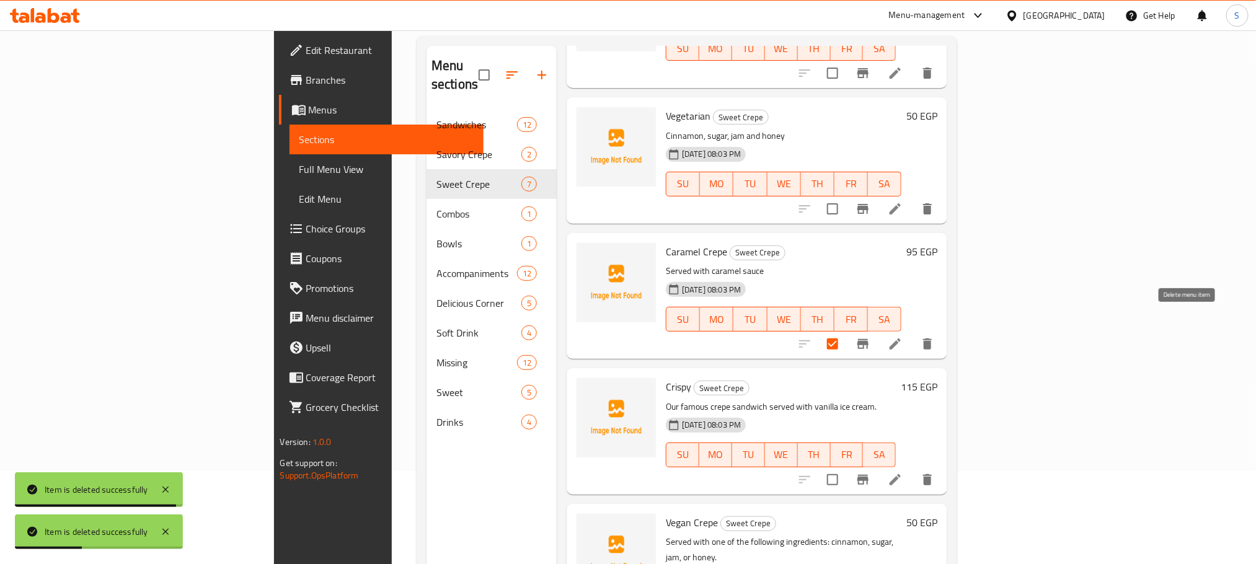
click at [932, 338] on icon "delete" at bounding box center [927, 343] width 9 height 11
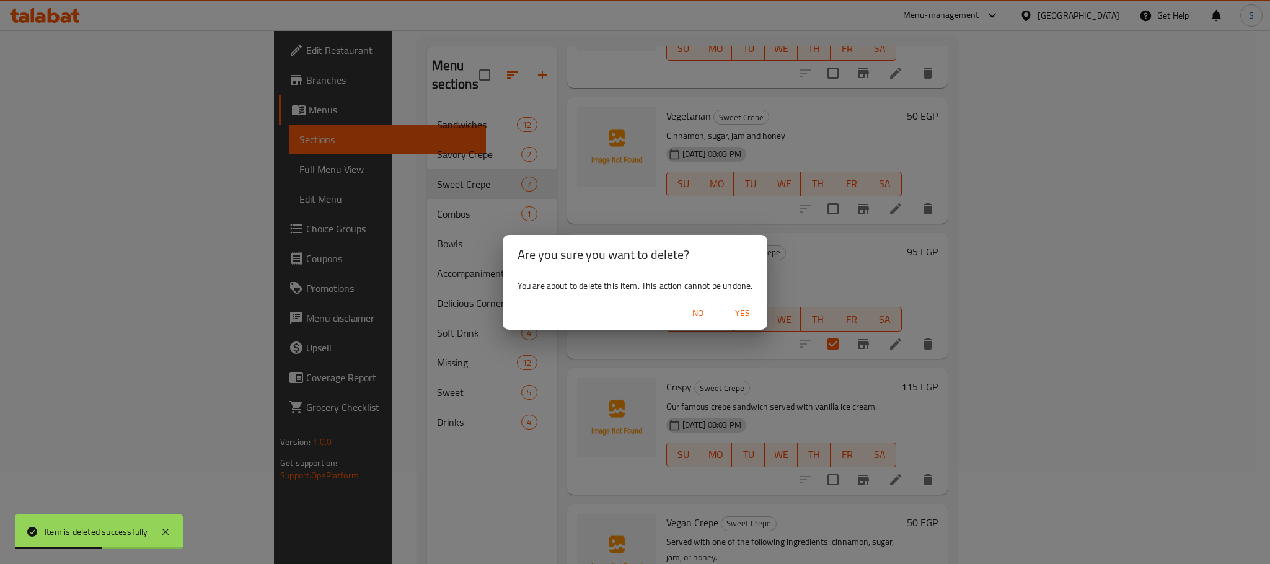
click at [737, 306] on span "Yes" at bounding box center [743, 313] width 30 height 15
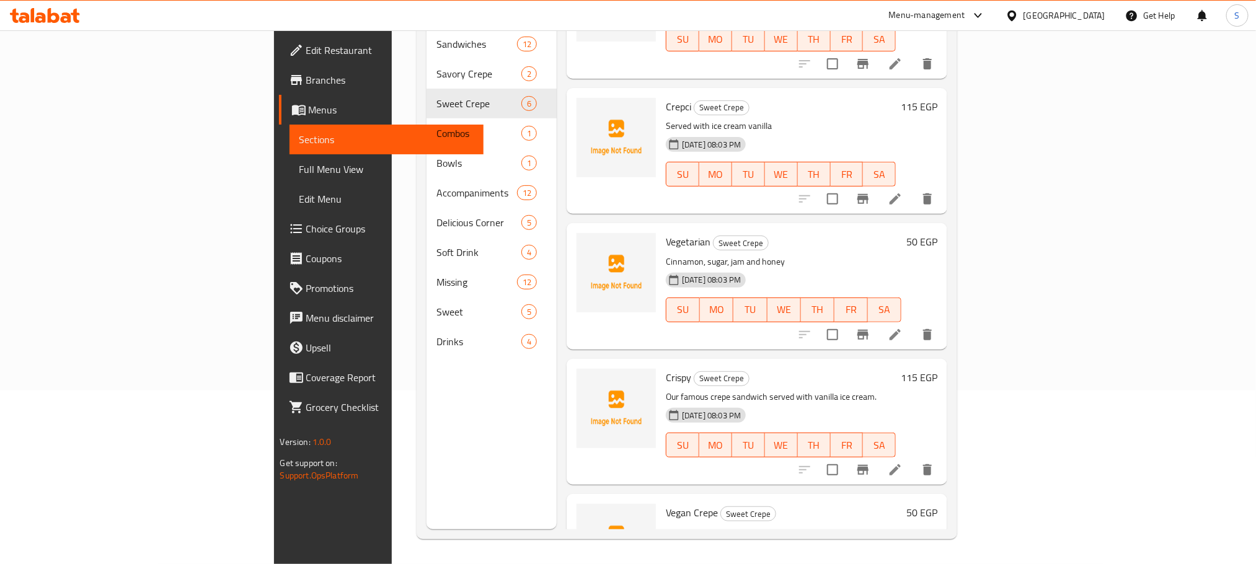
scroll to position [279, 0]
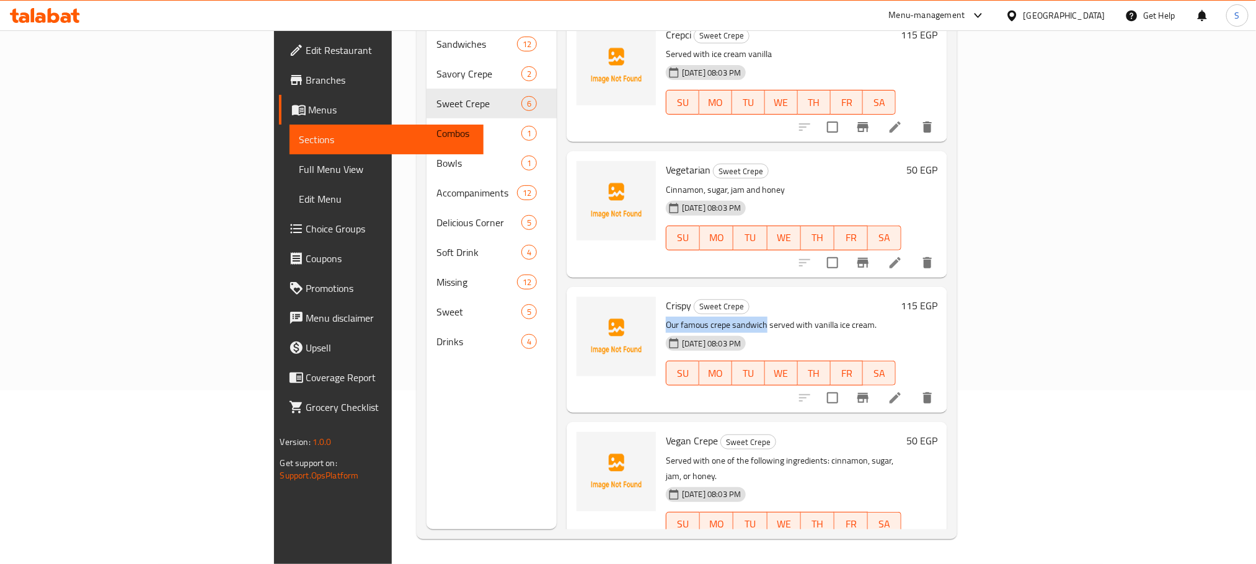
drag, startPoint x: 599, startPoint y: 305, endPoint x: 699, endPoint y: 309, distance: 99.9
click at [699, 317] on p "Our famous crepe sandwich served with vanilla ice cream." at bounding box center [781, 324] width 230 height 15
copy p "Our famous crepe sandwich"
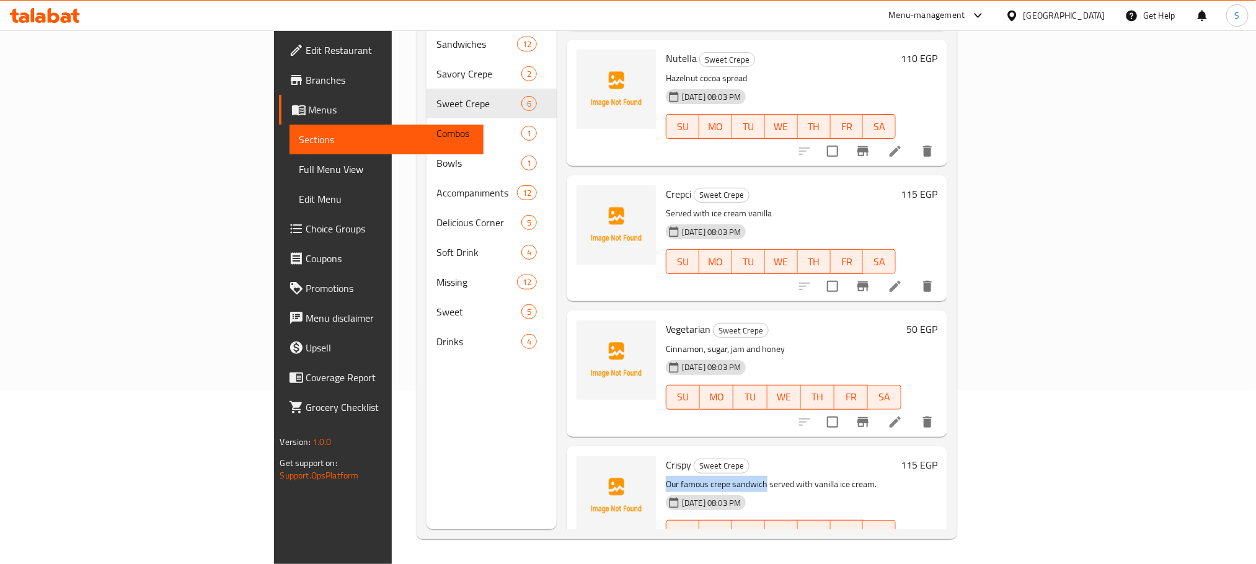
scroll to position [93, 0]
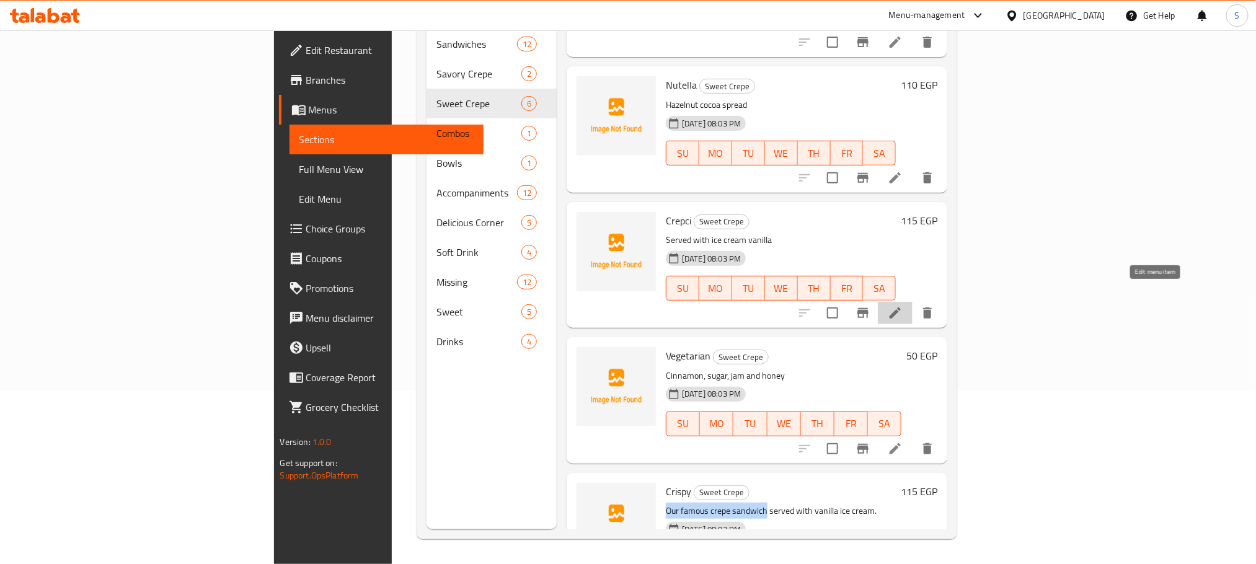
click at [903, 306] on icon at bounding box center [895, 313] width 15 height 15
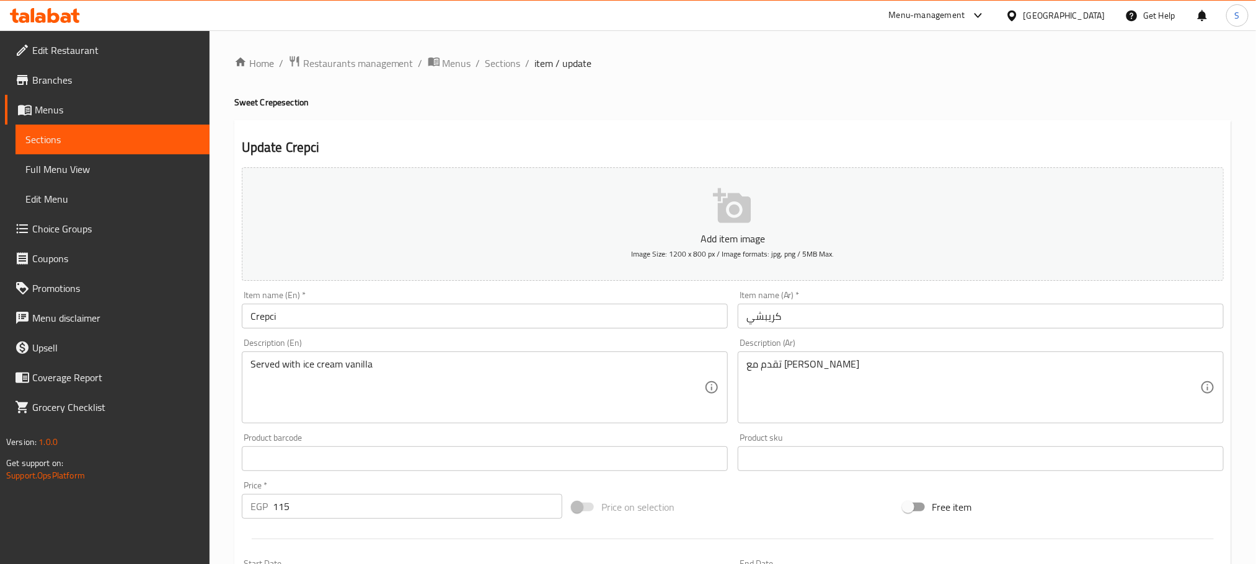
drag, startPoint x: 248, startPoint y: 363, endPoint x: 247, endPoint y: 376, distance: 13.0
click at [247, 365] on div "Served with ice cream vanilla Description (En)" at bounding box center [485, 387] width 486 height 72
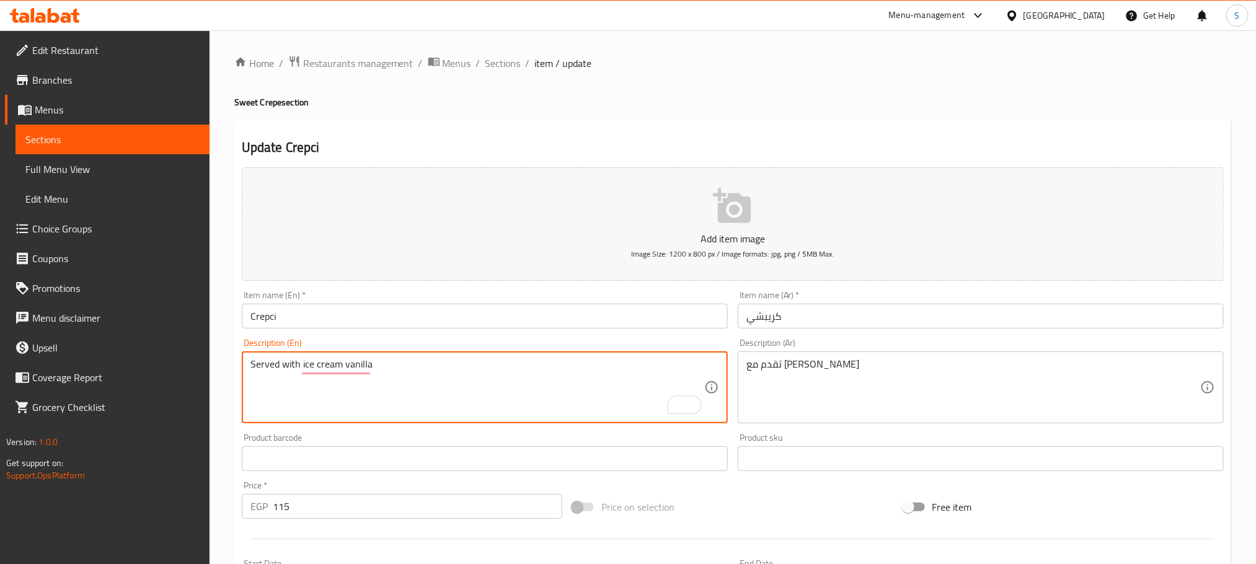
paste textarea "Our famous crepe sandwich"
drag, startPoint x: 374, startPoint y: 365, endPoint x: 361, endPoint y: 368, distance: 13.4
click at [365, 365] on textarea "Our famous crepe sandwich Served with ice cream vanilla" at bounding box center [477, 387] width 454 height 59
type textarea "Our famous crepe sandwich, served with ice cream vanilla"
drag, startPoint x: 364, startPoint y: 364, endPoint x: 247, endPoint y: 364, distance: 117.2
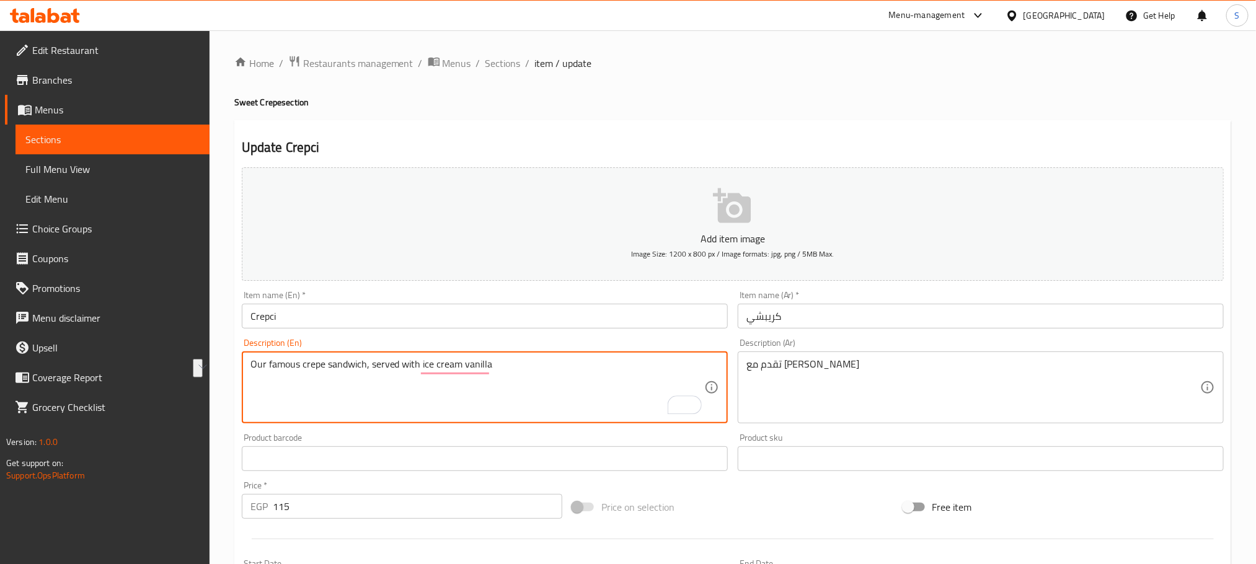
click at [247, 364] on div "Our famous crepe sandwich, served with ice cream vanilla Description (En)" at bounding box center [485, 387] width 486 height 72
drag, startPoint x: 376, startPoint y: 373, endPoint x: 219, endPoint y: 350, distance: 157.9
click at [219, 350] on div "Home / Restaurants management / Menus / Sections / item / update Sweet Crepe se…" at bounding box center [733, 453] width 1046 height 846
type textarea "Served with ice cream vanilla"
click at [324, 324] on input "Crepci" at bounding box center [485, 316] width 486 height 25
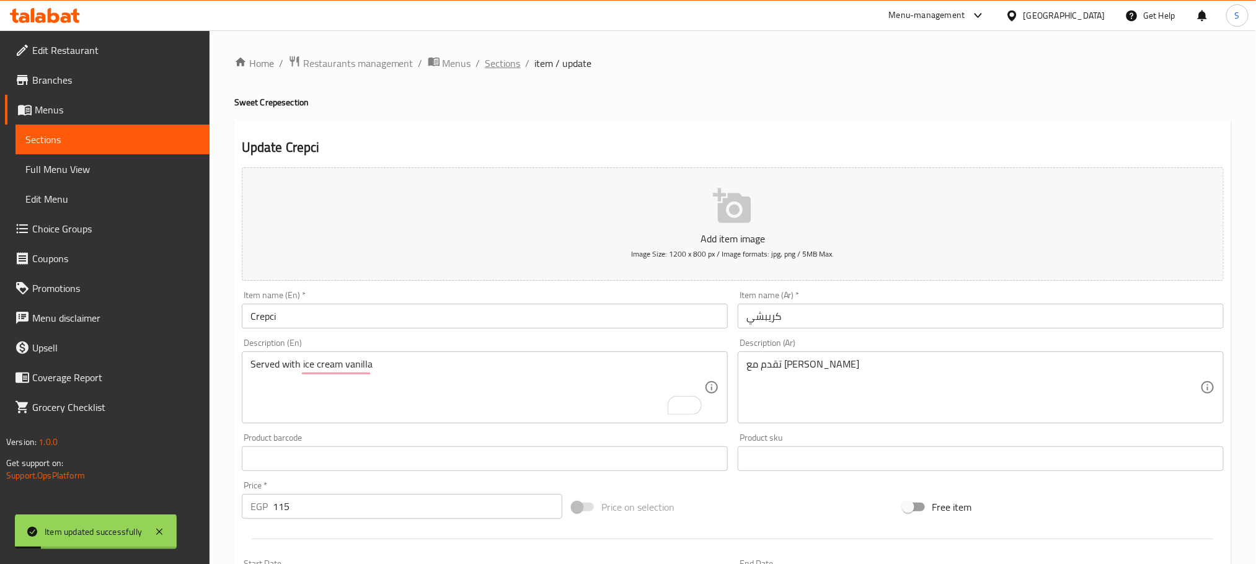
click at [518, 61] on span "Sections" at bounding box center [502, 63] width 35 height 15
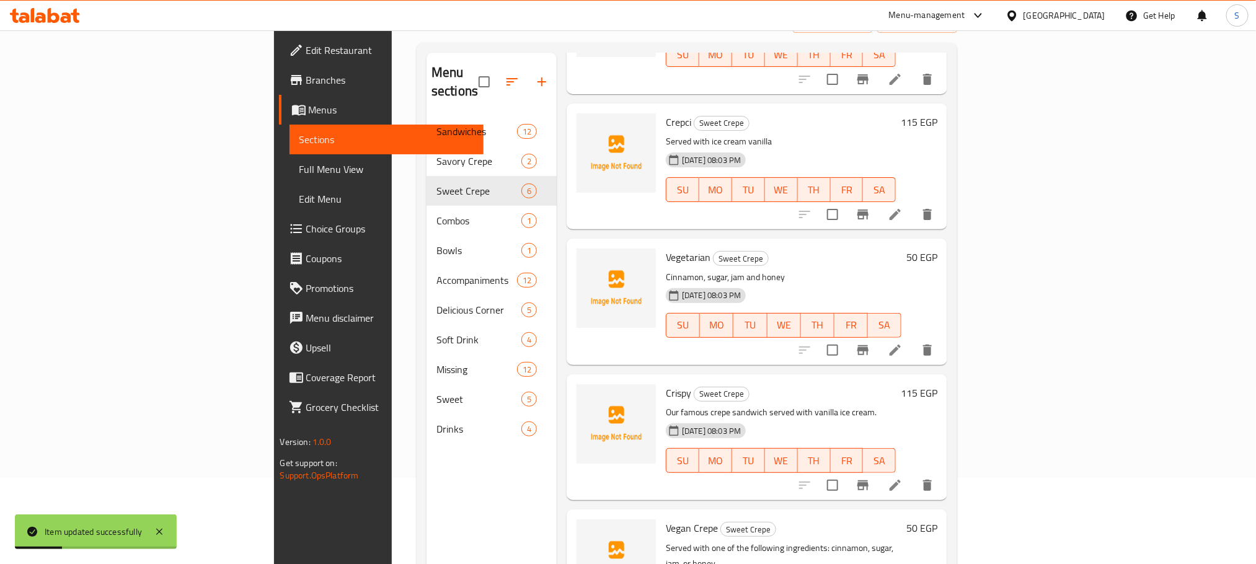
scroll to position [174, 0]
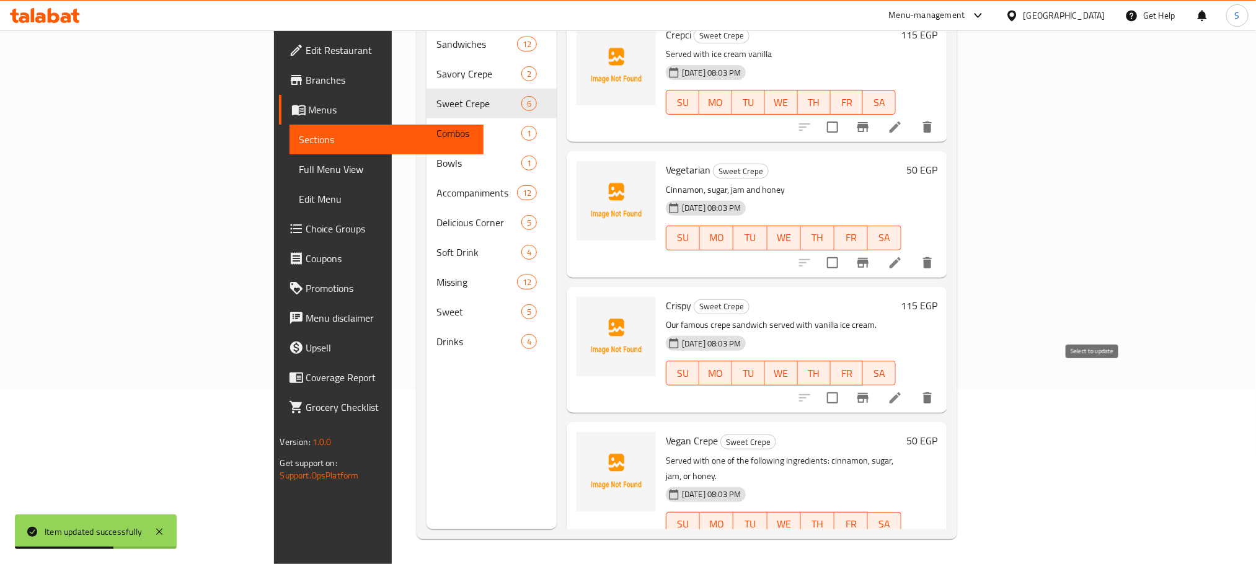
click at [846, 385] on input "checkbox" at bounding box center [832, 398] width 26 height 26
checkbox input "true"
click at [935, 391] on icon "delete" at bounding box center [927, 398] width 15 height 15
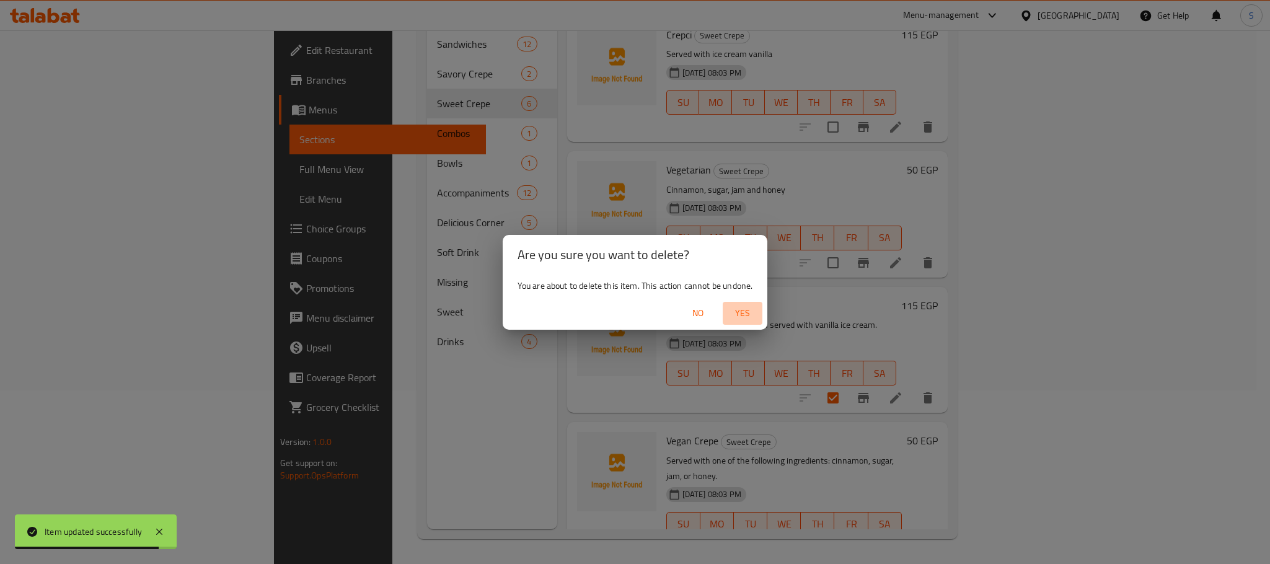
click at [738, 306] on span "Yes" at bounding box center [743, 313] width 30 height 15
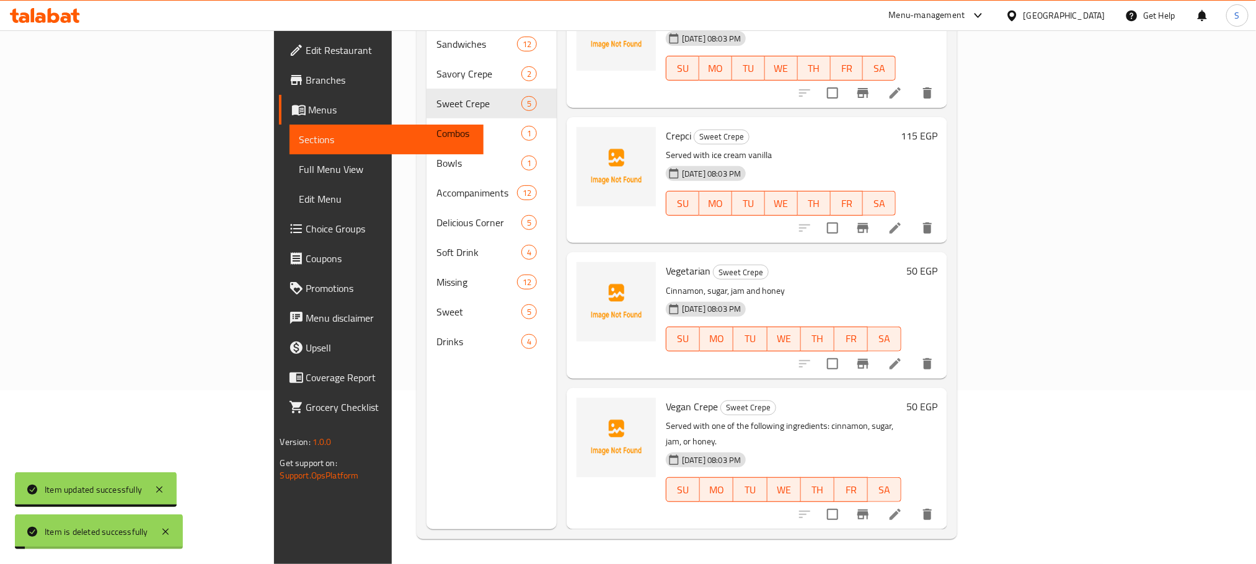
scroll to position [143, 0]
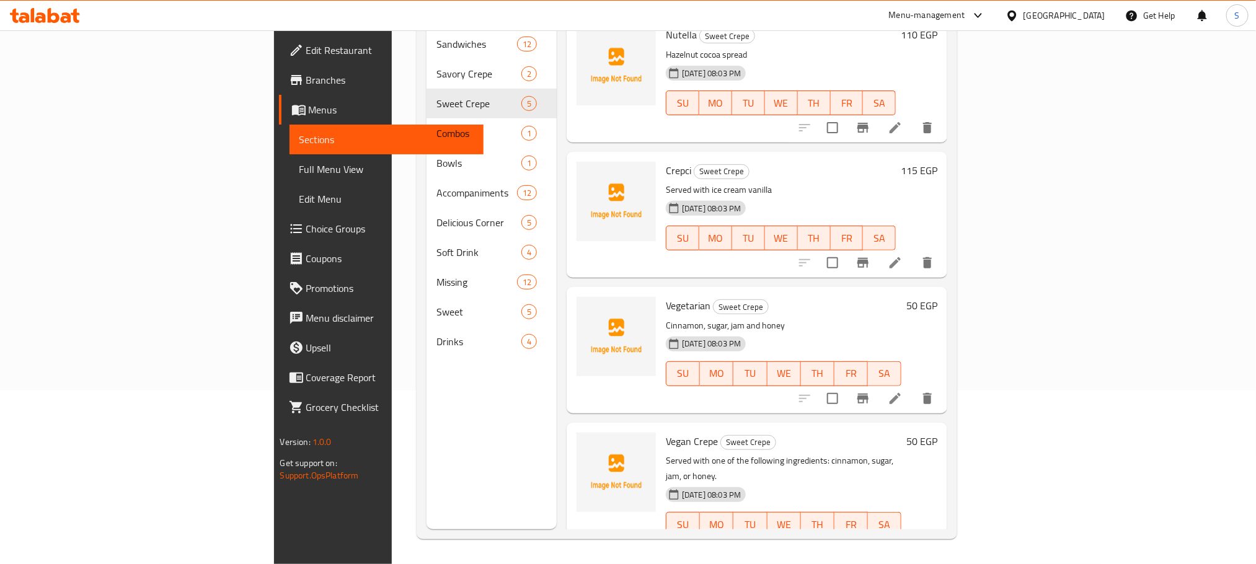
click at [661, 428] on div "Vegan Crepe Sweet Crepe Served with one of the following ingredients: cinnamon,…" at bounding box center [783, 493] width 245 height 131
click at [903, 542] on icon at bounding box center [895, 549] width 15 height 15
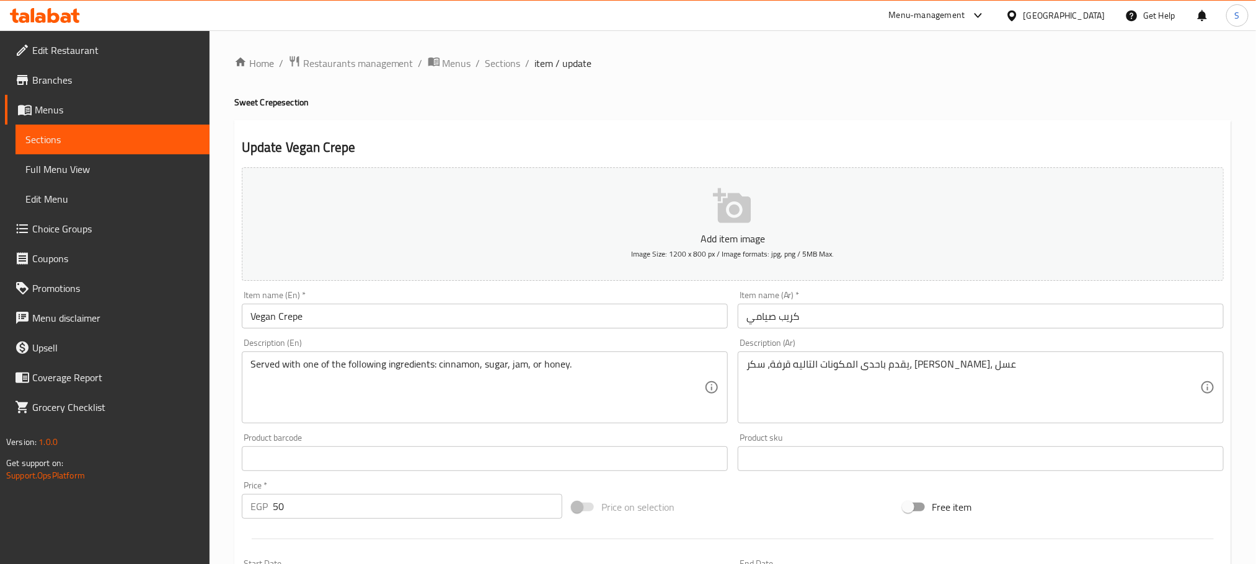
click at [523, 316] on input "Vegan Crepe" at bounding box center [485, 316] width 486 height 25
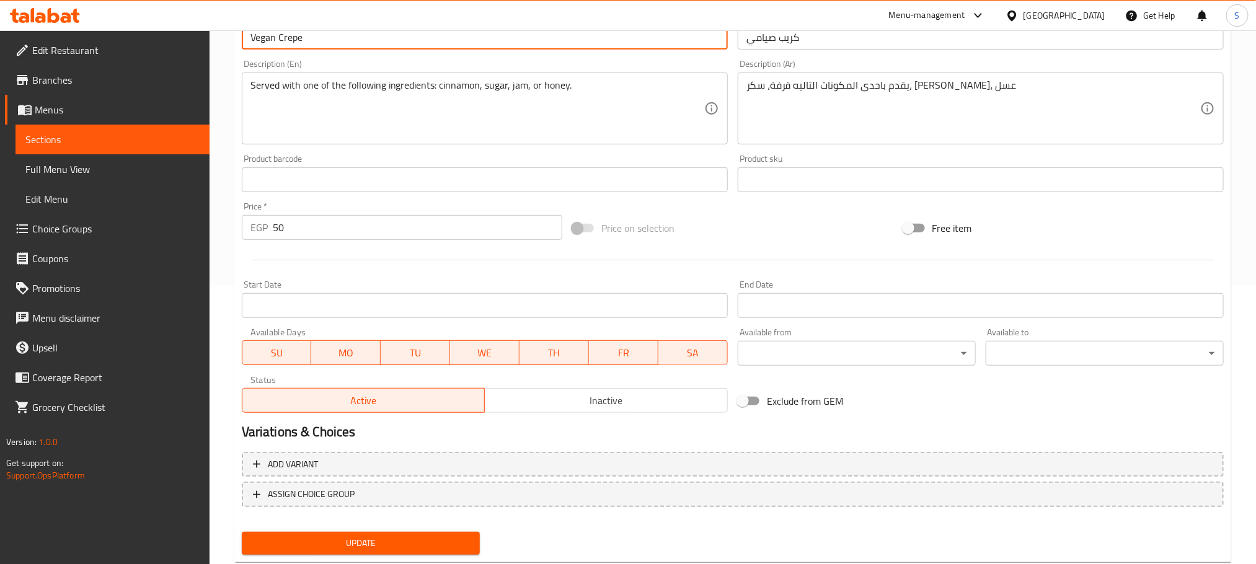
scroll to position [311, 0]
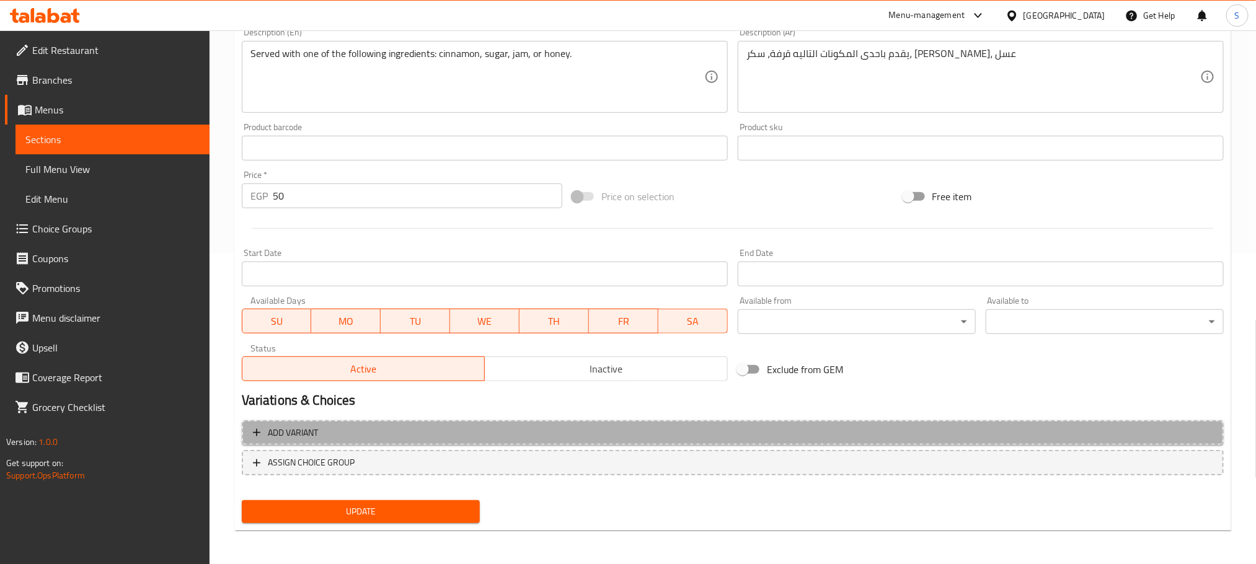
click at [1123, 439] on span "Add variant" at bounding box center [733, 432] width 960 height 15
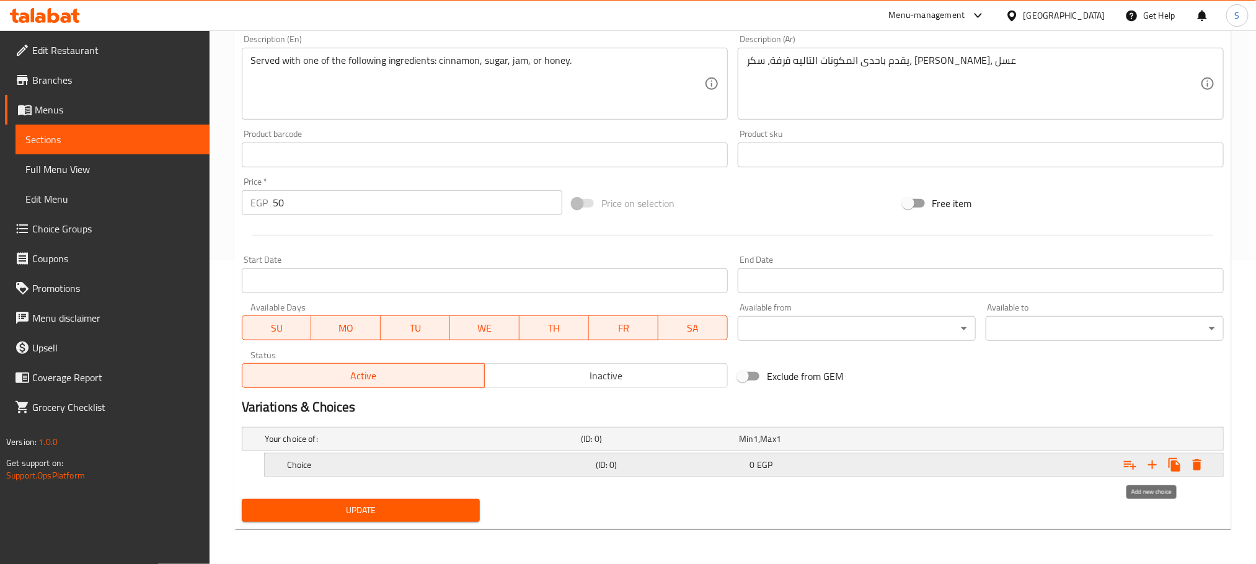
click at [1153, 467] on icon "Expand" at bounding box center [1152, 464] width 15 height 15
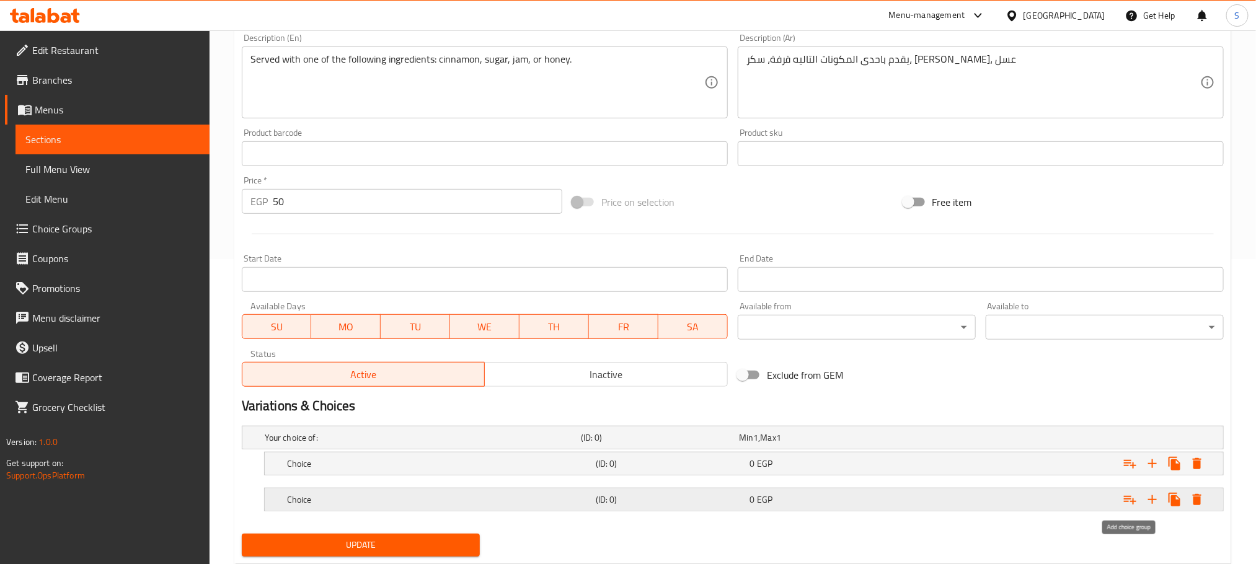
scroll to position [341, 0]
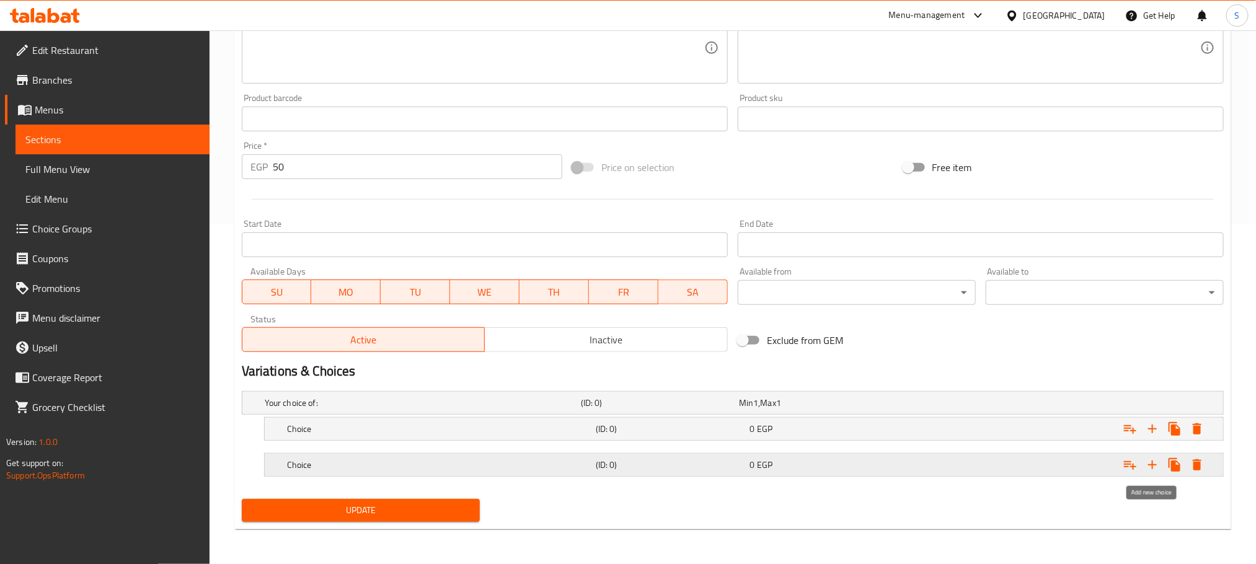
click at [1154, 465] on icon "Expand" at bounding box center [1152, 465] width 9 height 9
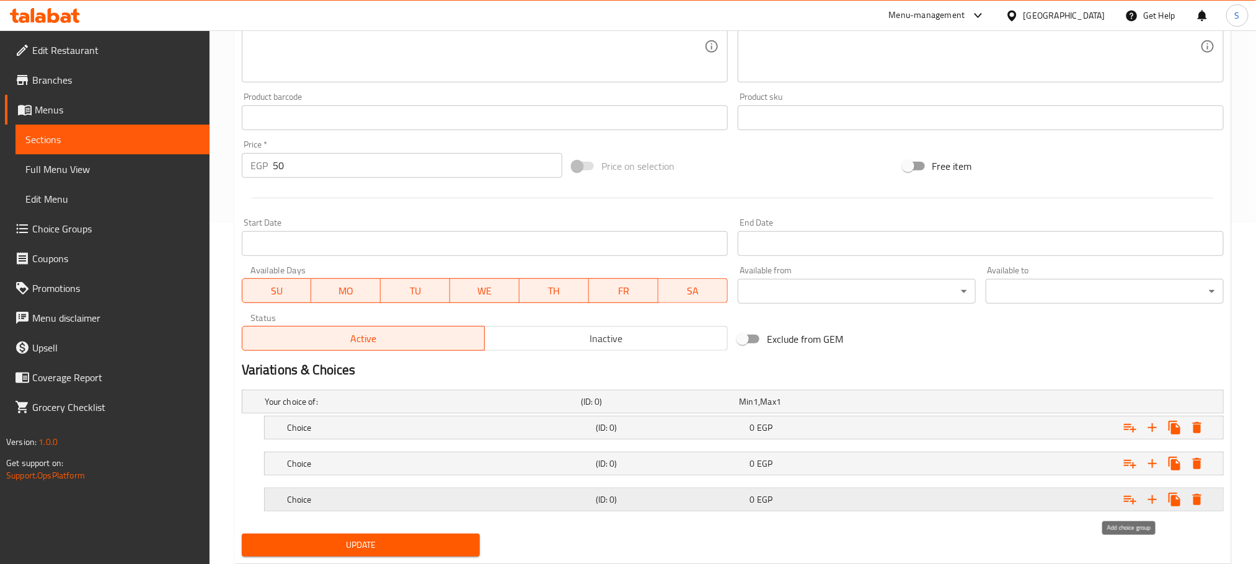
scroll to position [378, 0]
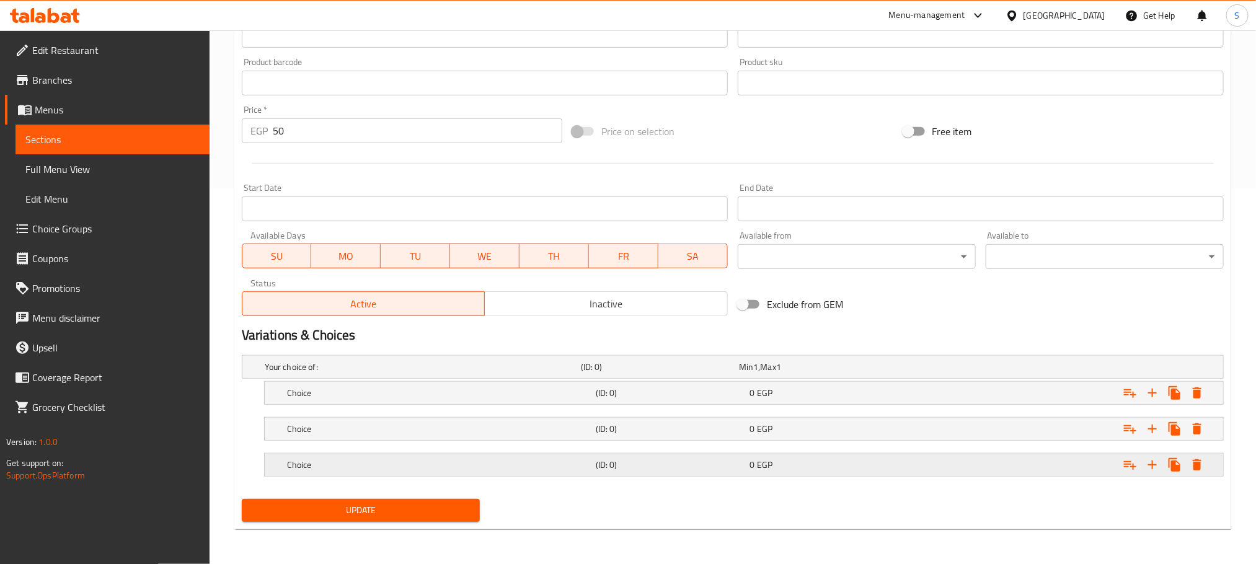
click at [1046, 461] on div "Expand" at bounding box center [1056, 464] width 309 height 27
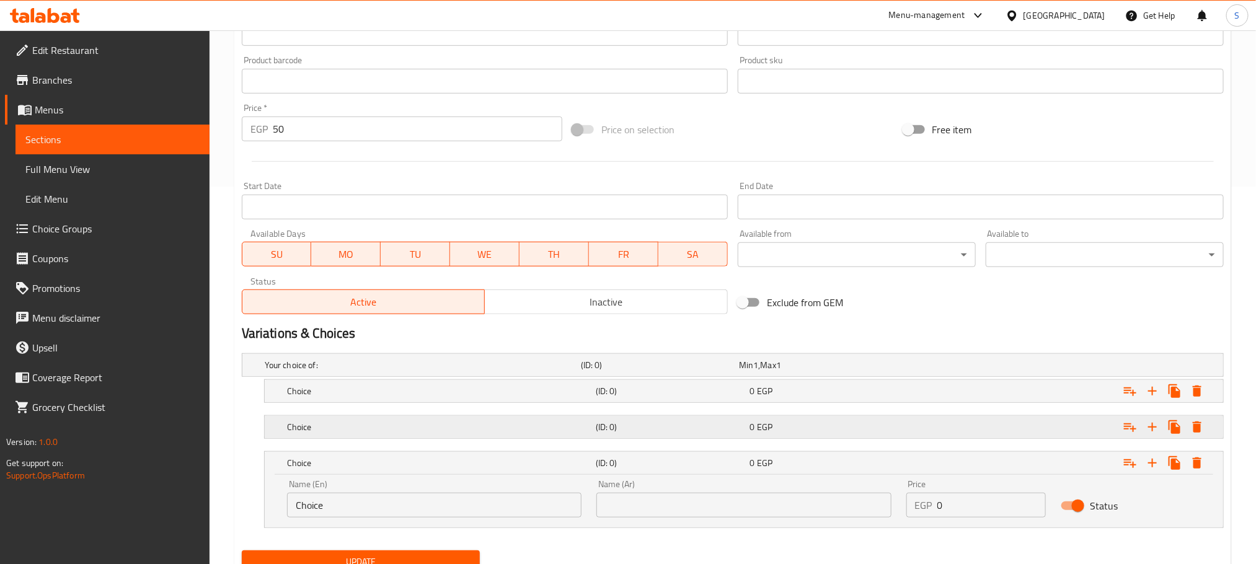
click at [1014, 417] on div "Expand" at bounding box center [1056, 426] width 309 height 27
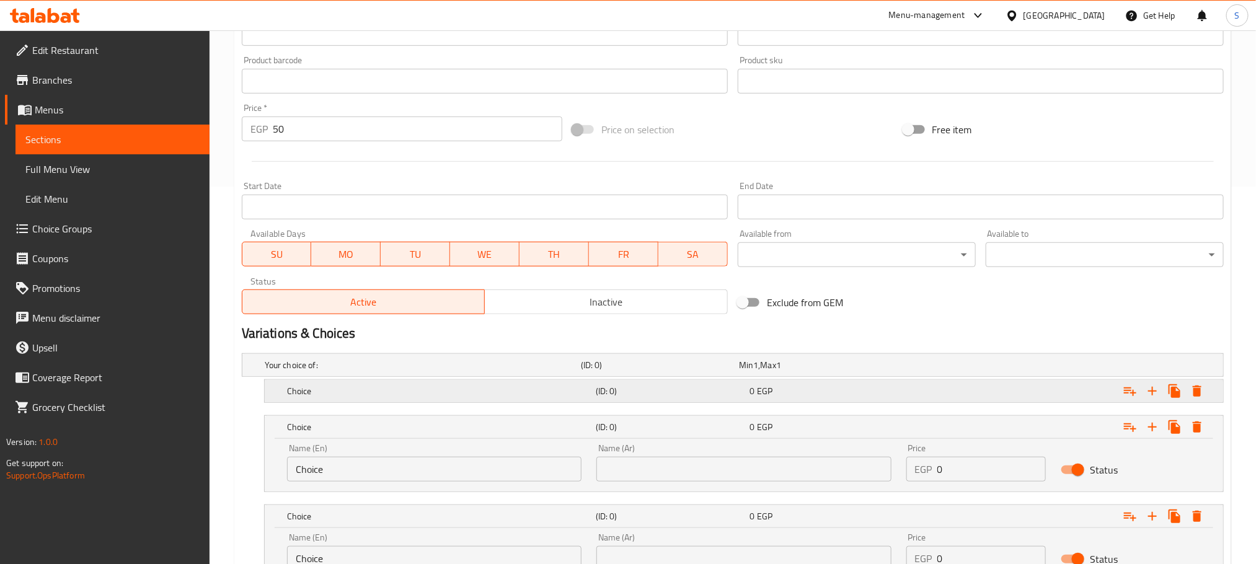
click at [994, 400] on div "Expand" at bounding box center [1056, 391] width 309 height 27
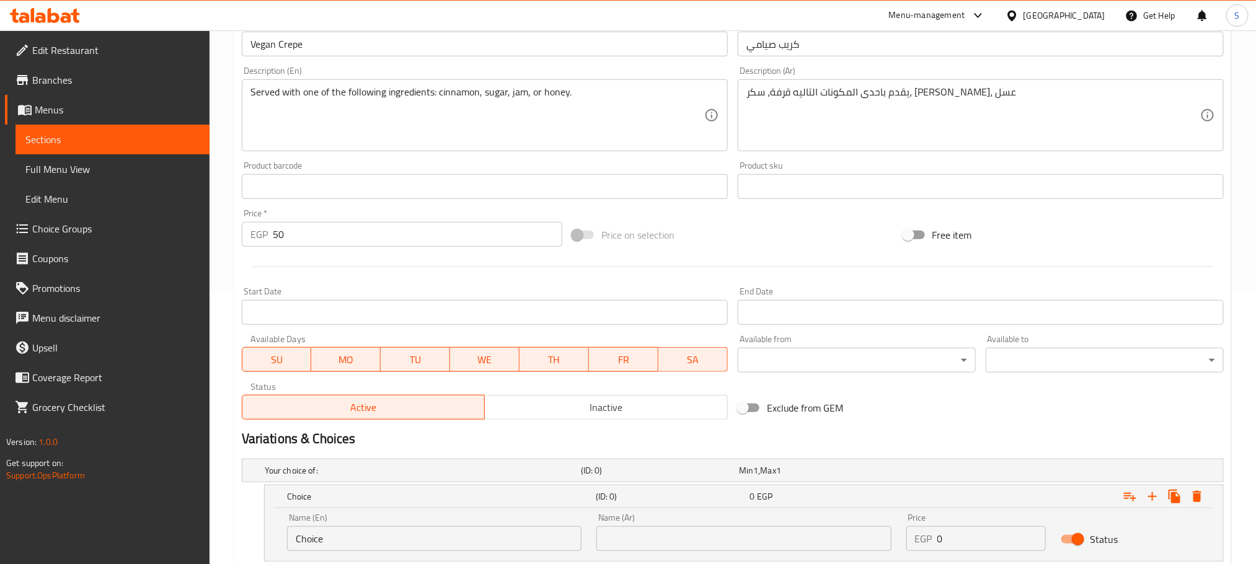
scroll to position [192, 0]
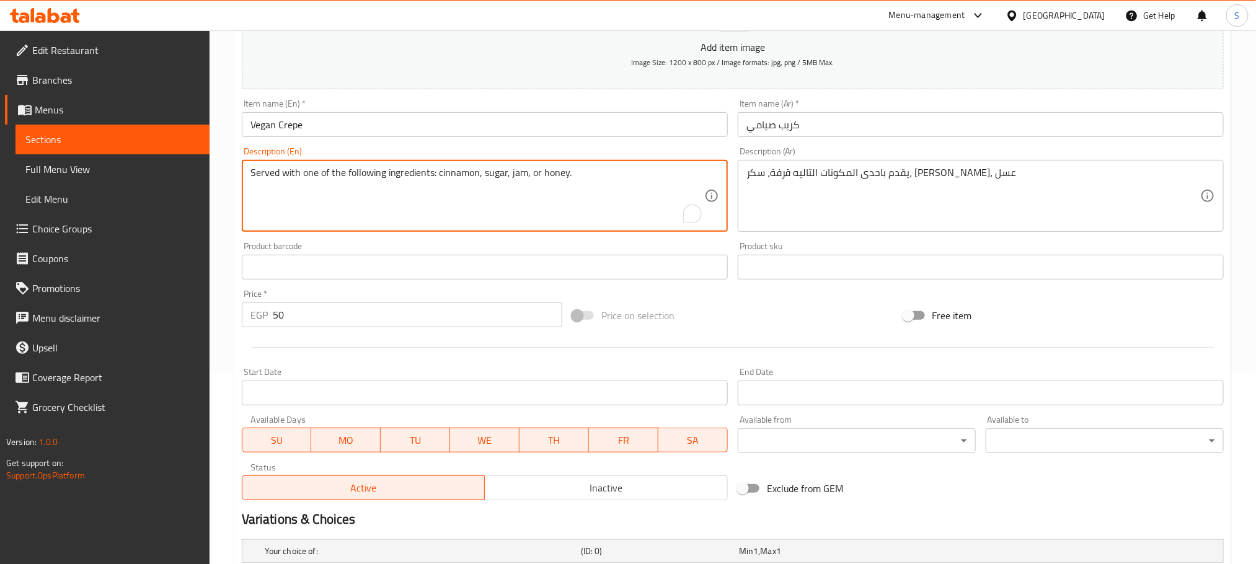
drag, startPoint x: 438, startPoint y: 174, endPoint x: 596, endPoint y: 179, distance: 158.1
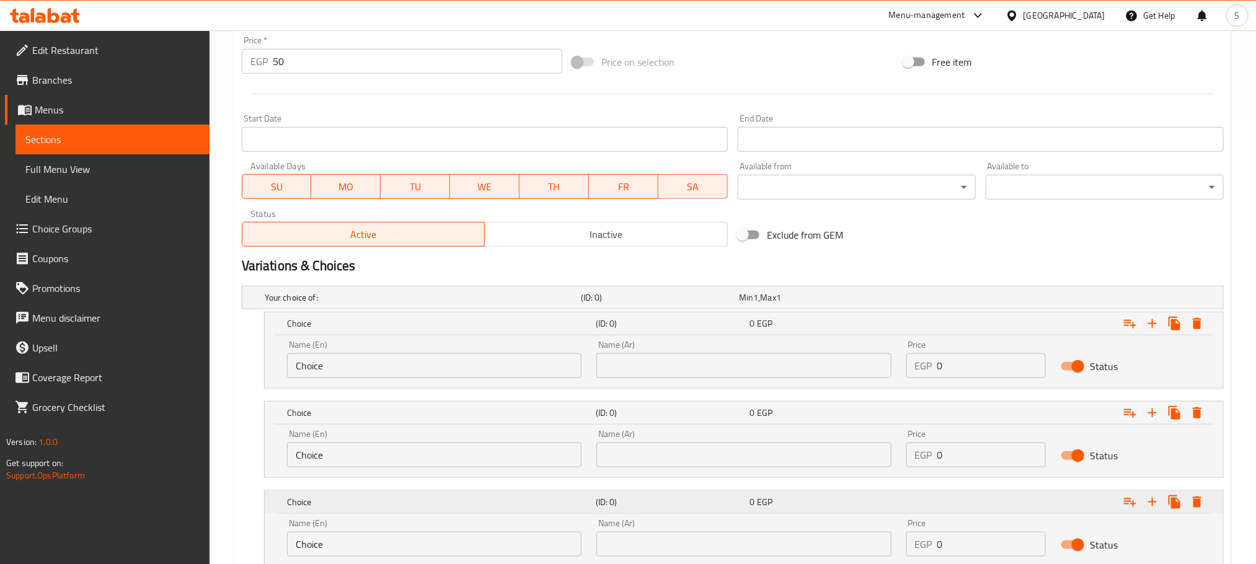
scroll to position [537, 0]
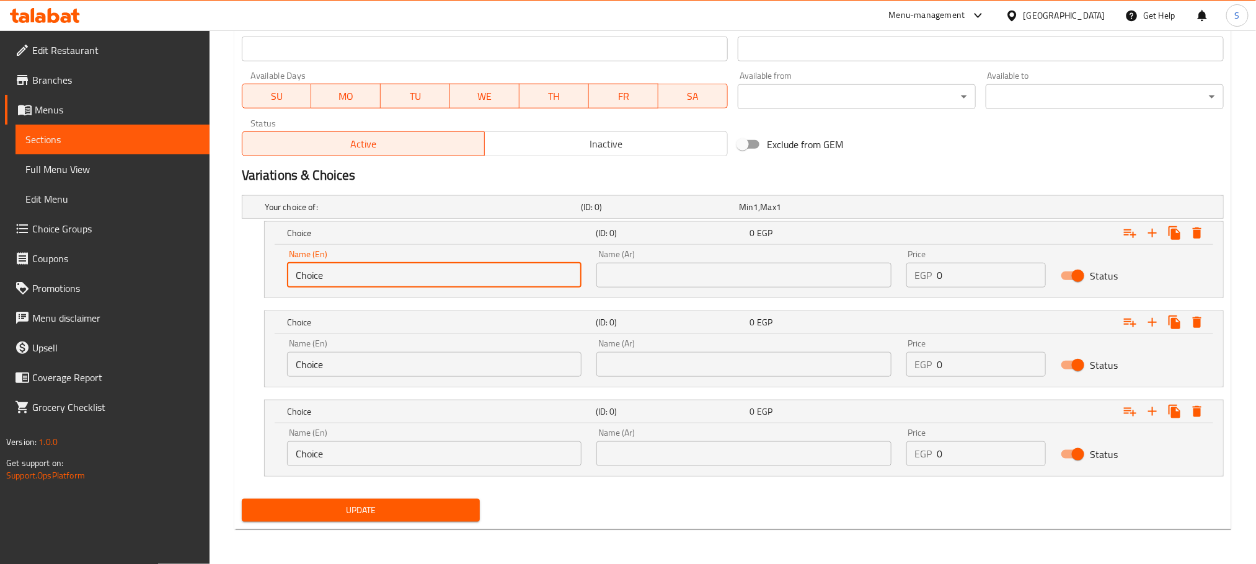
drag, startPoint x: 350, startPoint y: 280, endPoint x: 283, endPoint y: 277, distance: 67.0
click at [283, 277] on div "Name (En) Choice Name (En)" at bounding box center [434, 268] width 309 height 53
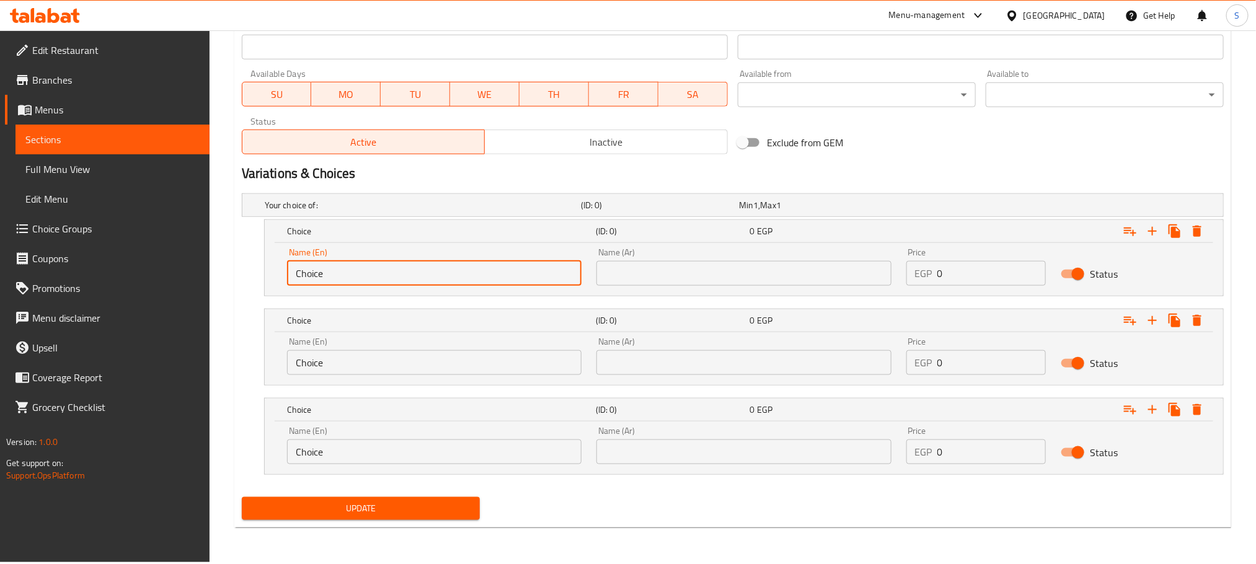
paste input "cinnamon, sugar, jam, or honey."
type input "cinnamon, sugar, jam, or honey."
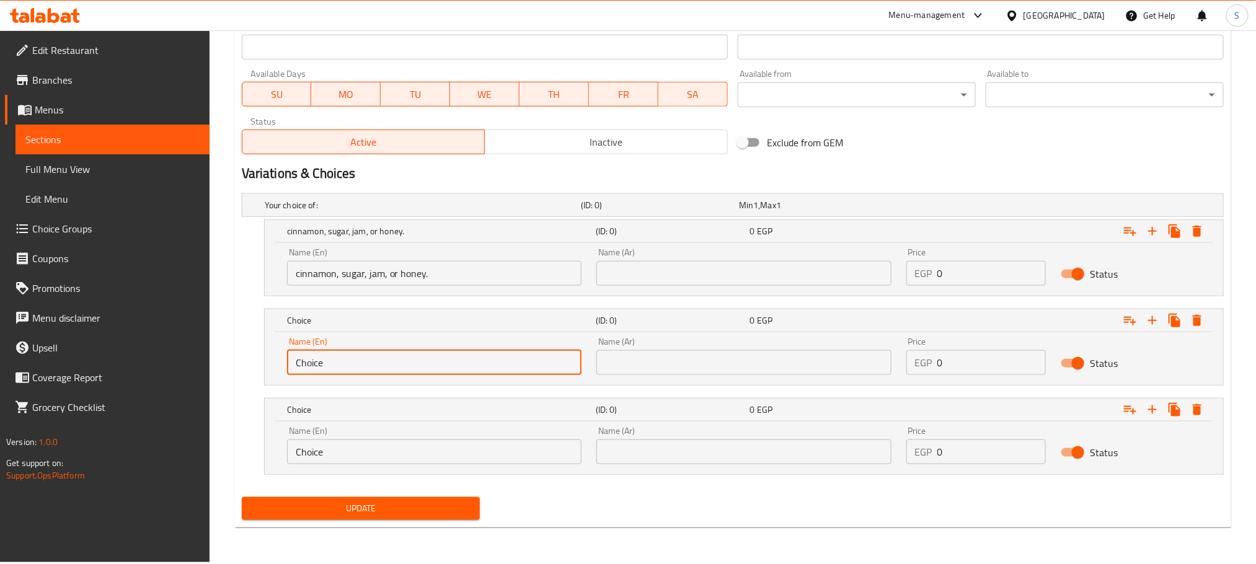
drag, startPoint x: 359, startPoint y: 355, endPoint x: 281, endPoint y: 355, distance: 77.5
click at [281, 355] on div "Name (En) Choice Name (En)" at bounding box center [434, 356] width 309 height 53
paste input "cinnamon, sugar, jam, or honey."
type input "cinnamon, sugar, jam, or honey."
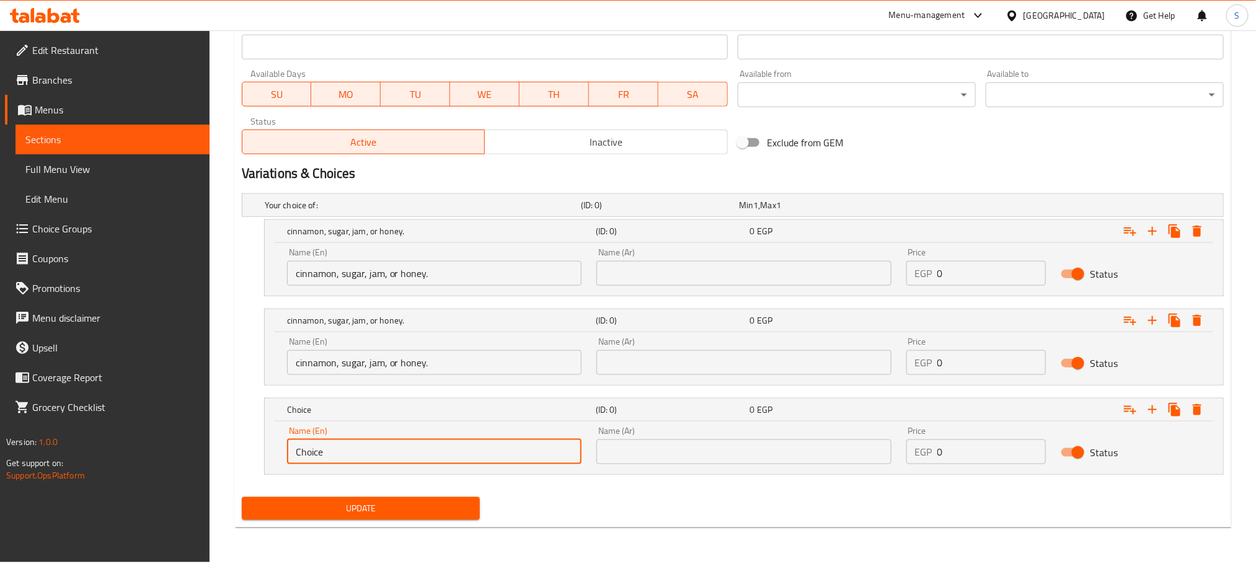
drag, startPoint x: 351, startPoint y: 454, endPoint x: 285, endPoint y: 451, distance: 67.0
click at [285, 451] on div "Name (En) Choice Name (En)" at bounding box center [434, 445] width 309 height 53
paste input "cinnamon, sugar, jam, or honey."
type input "cinnamon, sugar, jam, or honey."
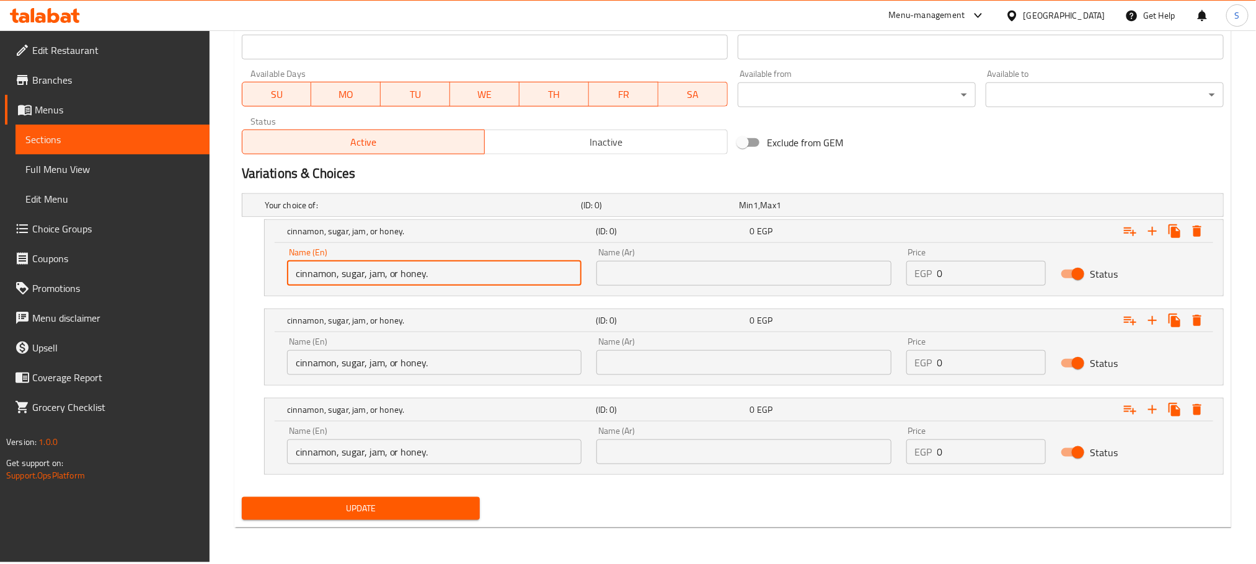
drag, startPoint x: 342, startPoint y: 274, endPoint x: 475, endPoint y: 278, distance: 132.7
click at [475, 278] on input "cinnamon, sugar, jam, or honey." at bounding box center [434, 273] width 294 height 25
type input "cinnamon"
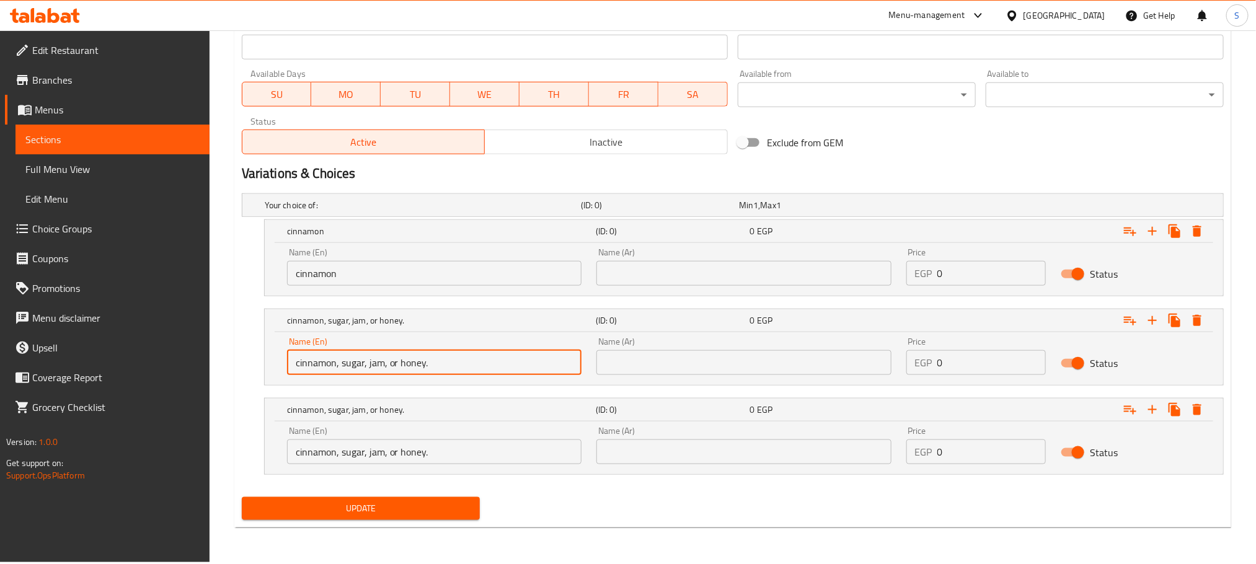
drag, startPoint x: 343, startPoint y: 367, endPoint x: 236, endPoint y: 360, distance: 106.9
click at [240, 359] on div "Your choice of: (ID: 0) Min 1 , Max 1 Name (En) Your choice of: Name (En) Name …" at bounding box center [733, 340] width 992 height 304
drag, startPoint x: 322, startPoint y: 366, endPoint x: 425, endPoint y: 359, distance: 103.2
click at [415, 363] on input "sugar, jam, or honey." at bounding box center [434, 362] width 294 height 25
type input "sugar"
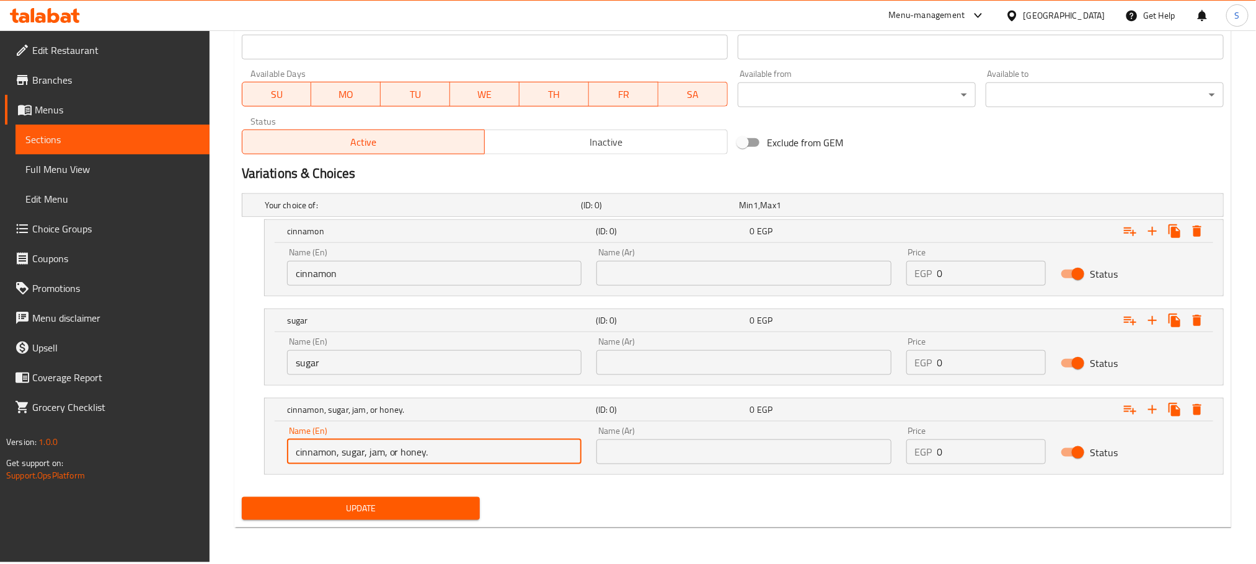
drag, startPoint x: 369, startPoint y: 456, endPoint x: 229, endPoint y: 449, distance: 140.3
click at [234, 447] on div "Update Vegan Crepe Add item image Image Size: 1200 x 800 px / Image formats: jp…" at bounding box center [732, 55] width 997 height 945
drag, startPoint x: 397, startPoint y: 459, endPoint x: 313, endPoint y: 453, distance: 84.0
click at [313, 453] on input "jam, or honey." at bounding box center [434, 451] width 294 height 25
type input "jam"
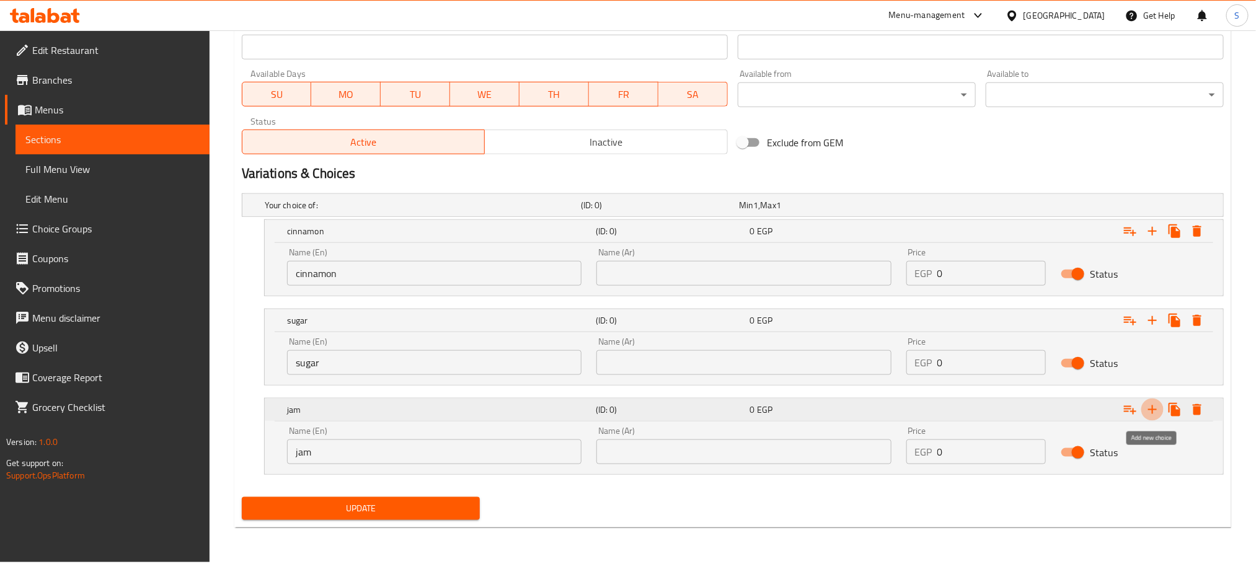
click at [1151, 404] on icon "Expand" at bounding box center [1152, 409] width 15 height 15
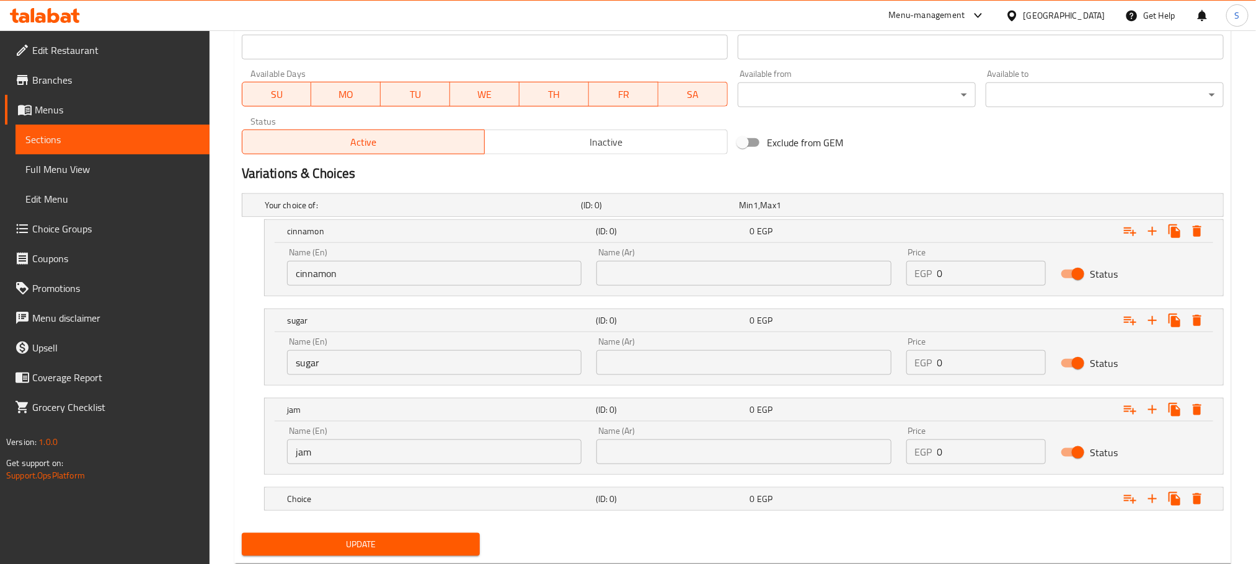
scroll to position [573, 0]
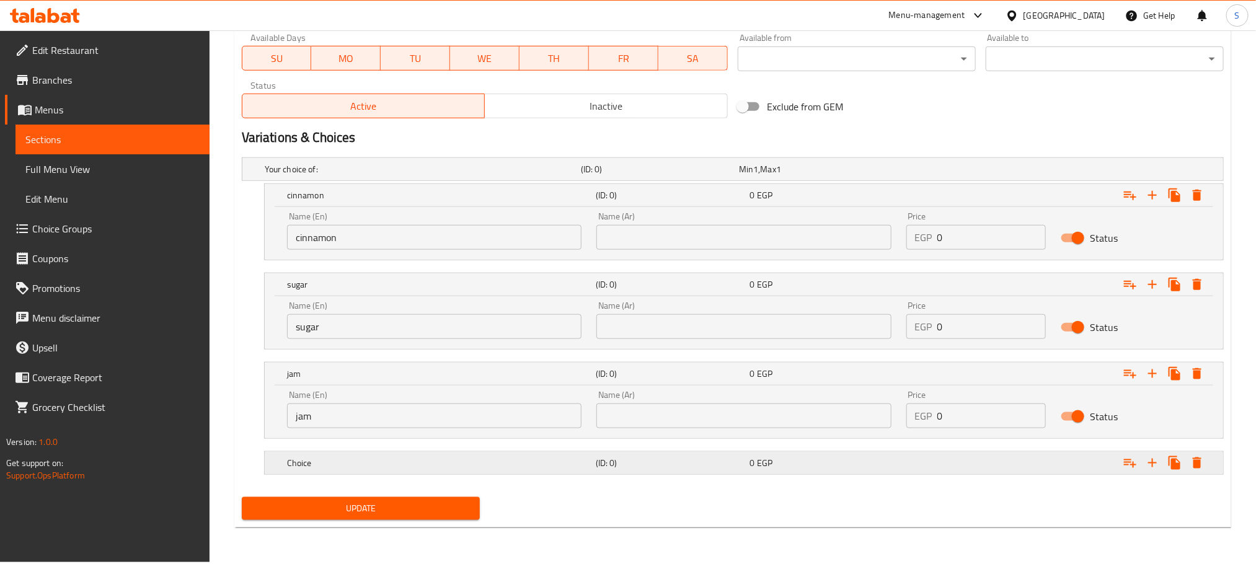
click at [532, 463] on h5 "Choice" at bounding box center [439, 463] width 304 height 12
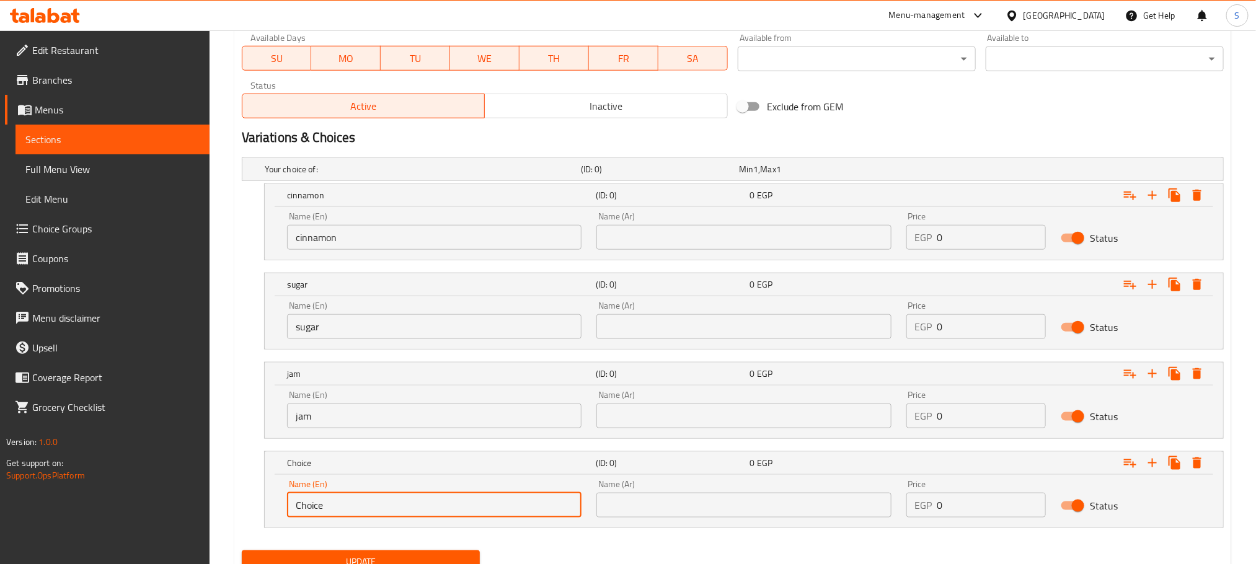
drag, startPoint x: 372, startPoint y: 510, endPoint x: 262, endPoint y: 495, distance: 110.6
click at [262, 495] on div "Choice (ID: 0) 0 EGP Name (En) Choice Name (En) Name (Ar) Name (Ar) Price EGP 0…" at bounding box center [733, 489] width 982 height 77
paste input "cinnamon, sugar, jam, or honey."
drag, startPoint x: 402, startPoint y: 511, endPoint x: 206, endPoint y: 506, distance: 195.3
click at [206, 506] on div "Edit Restaurant Branches Menus Sections Full Menu View Edit Menu Choice Groups …" at bounding box center [628, 36] width 1256 height 1159
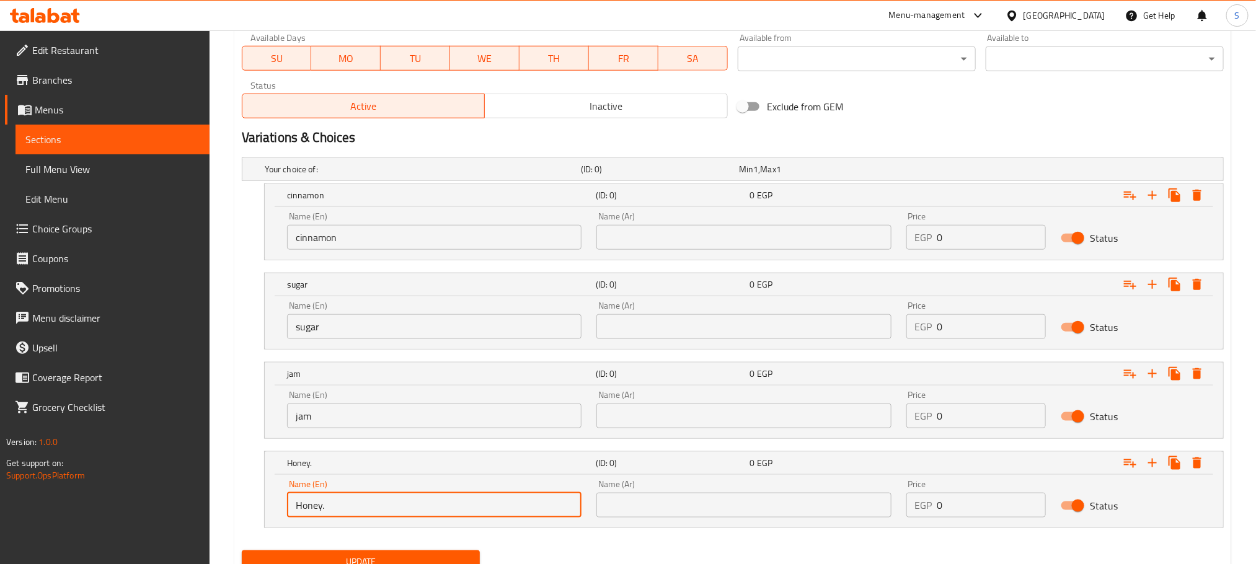
click at [342, 503] on input "Honey." at bounding box center [434, 505] width 294 height 25
type input "Honey"
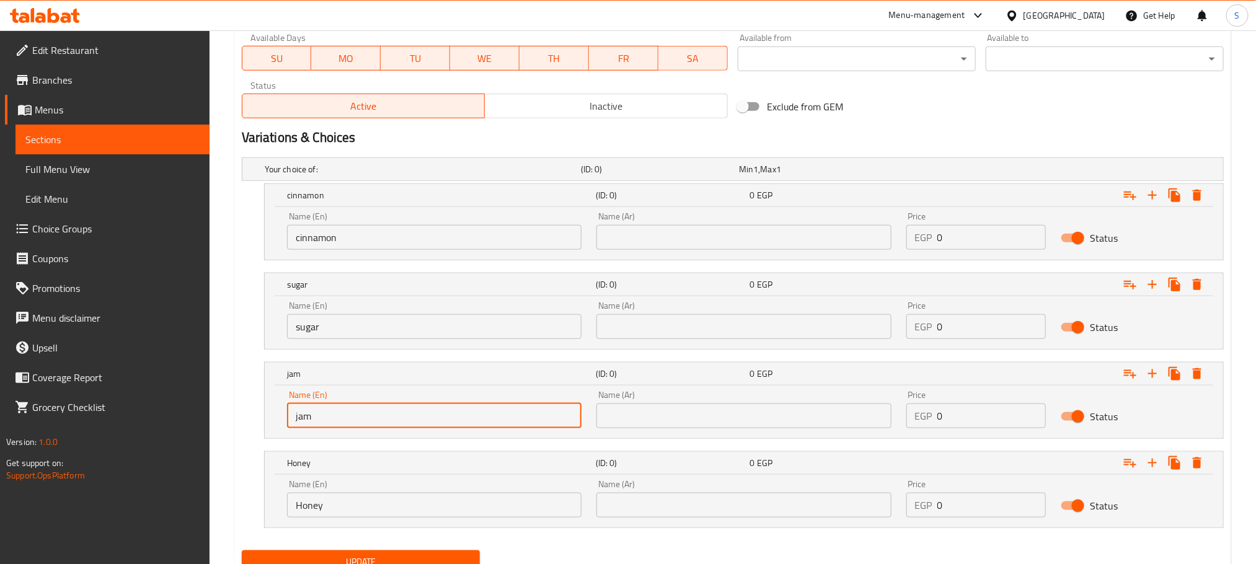
drag, startPoint x: 299, startPoint y: 418, endPoint x: 291, endPoint y: 422, distance: 9.4
click at [291, 422] on input "jam" at bounding box center [434, 416] width 294 height 25
type input "Jam"
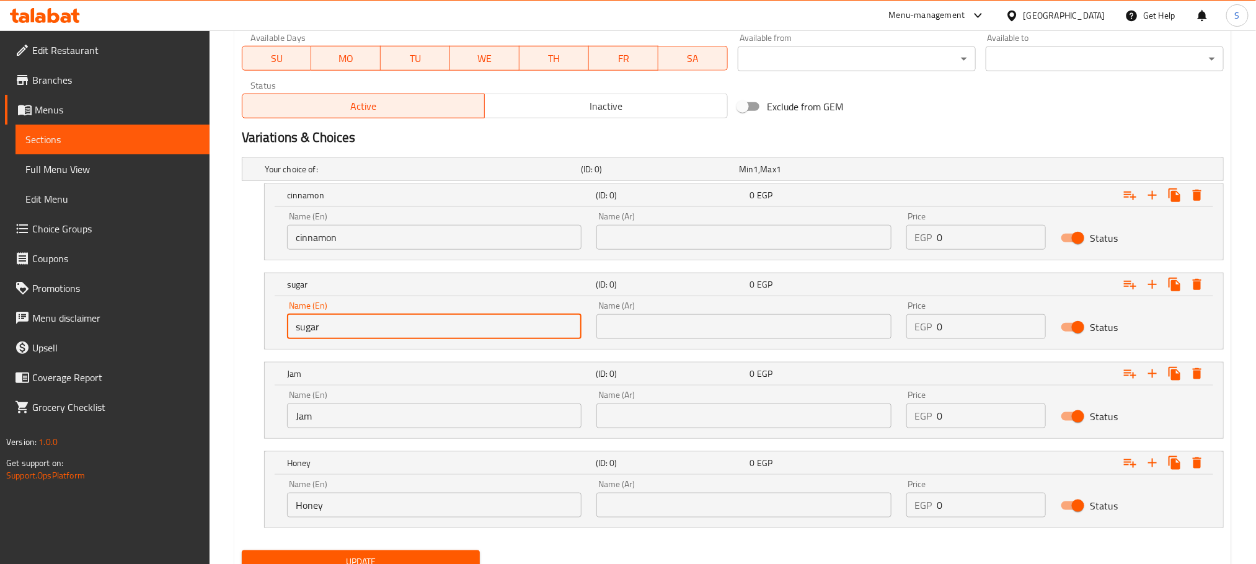
drag, startPoint x: 300, startPoint y: 327, endPoint x: 292, endPoint y: 326, distance: 8.2
click at [292, 326] on input "sugar" at bounding box center [434, 326] width 294 height 25
type input "Sugar"
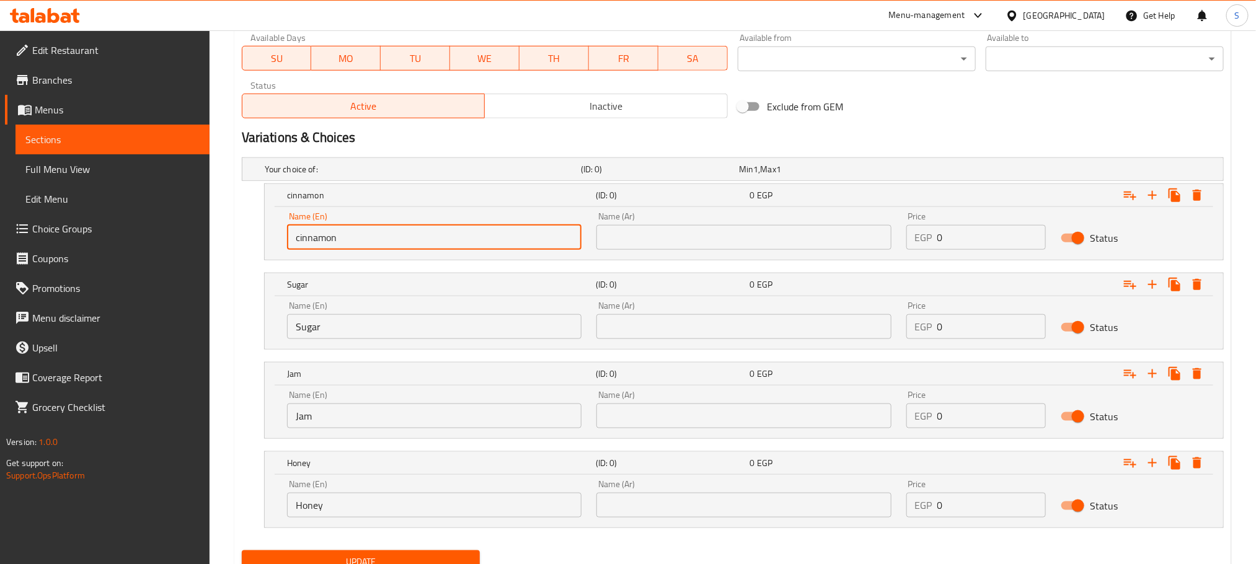
drag, startPoint x: 300, startPoint y: 235, endPoint x: 290, endPoint y: 235, distance: 9.9
click at [290, 235] on input "cinnamon" at bounding box center [434, 237] width 294 height 25
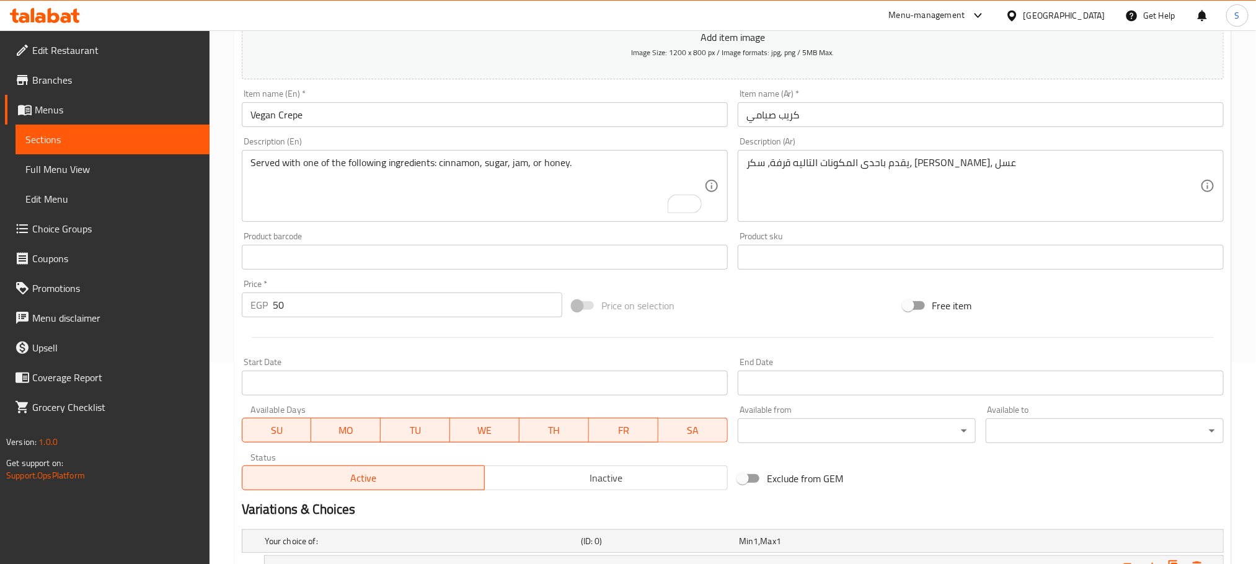
scroll to position [108, 0]
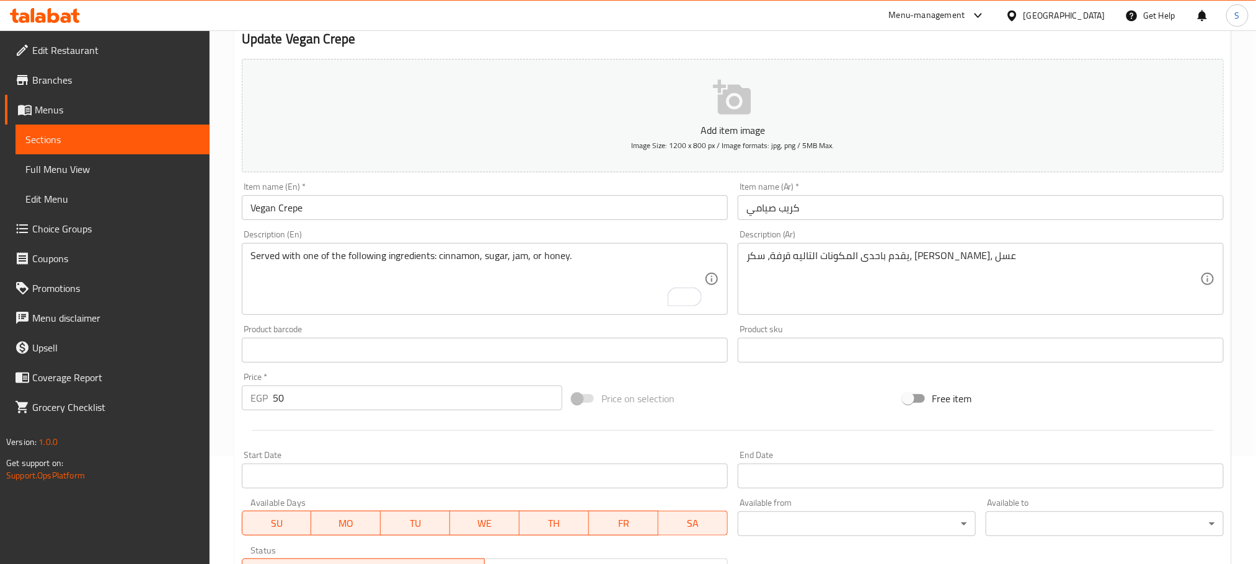
type input "Cinnamon"
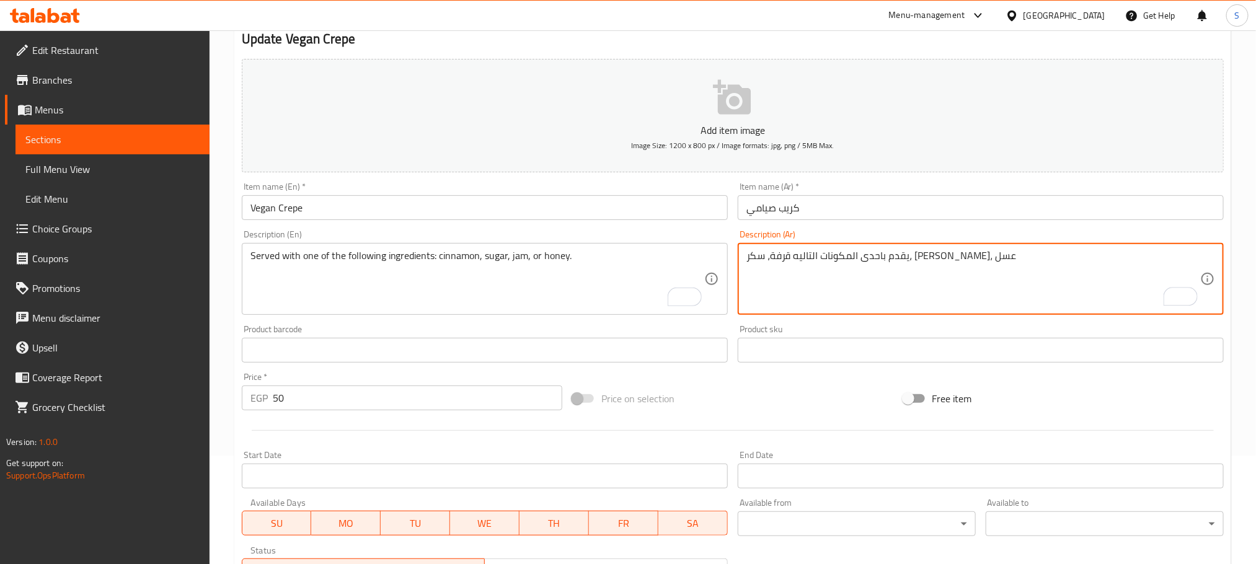
drag, startPoint x: 841, startPoint y: 257, endPoint x: 743, endPoint y: 251, distance: 98.8
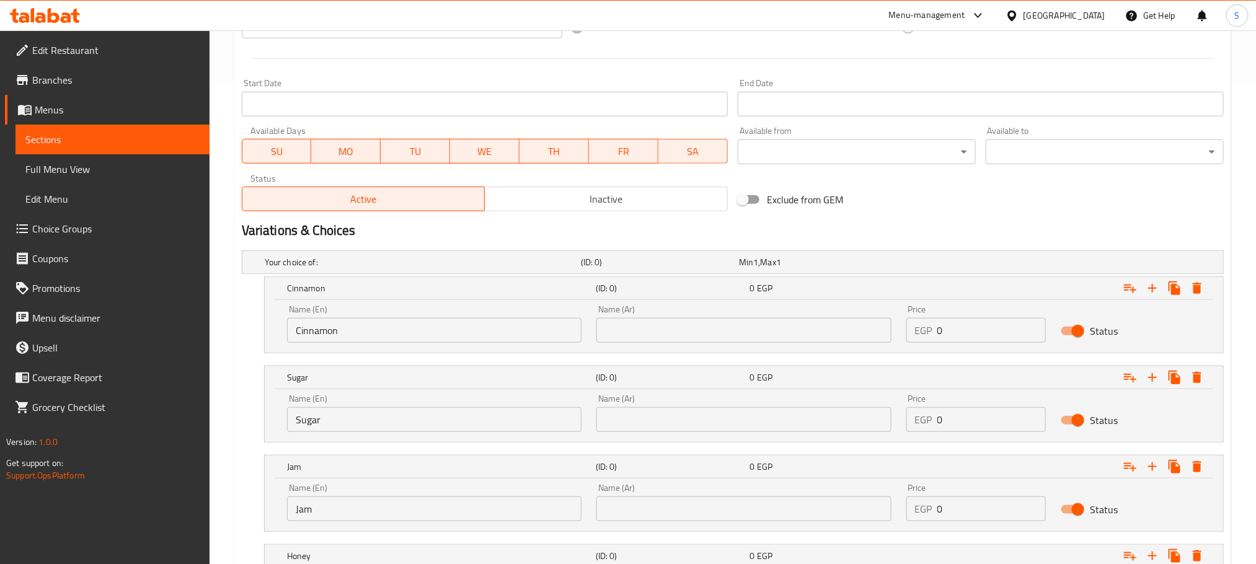
scroll to position [573, 0]
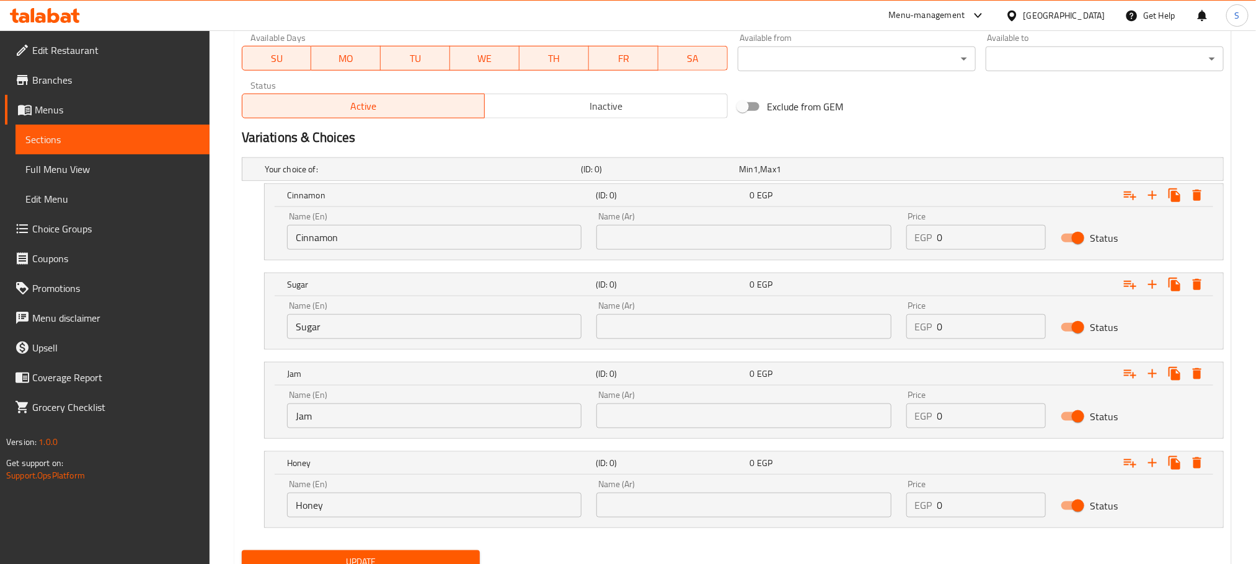
click at [790, 236] on input "text" at bounding box center [743, 237] width 294 height 25
paste input "قرفة، سكر، مربى، عسل"
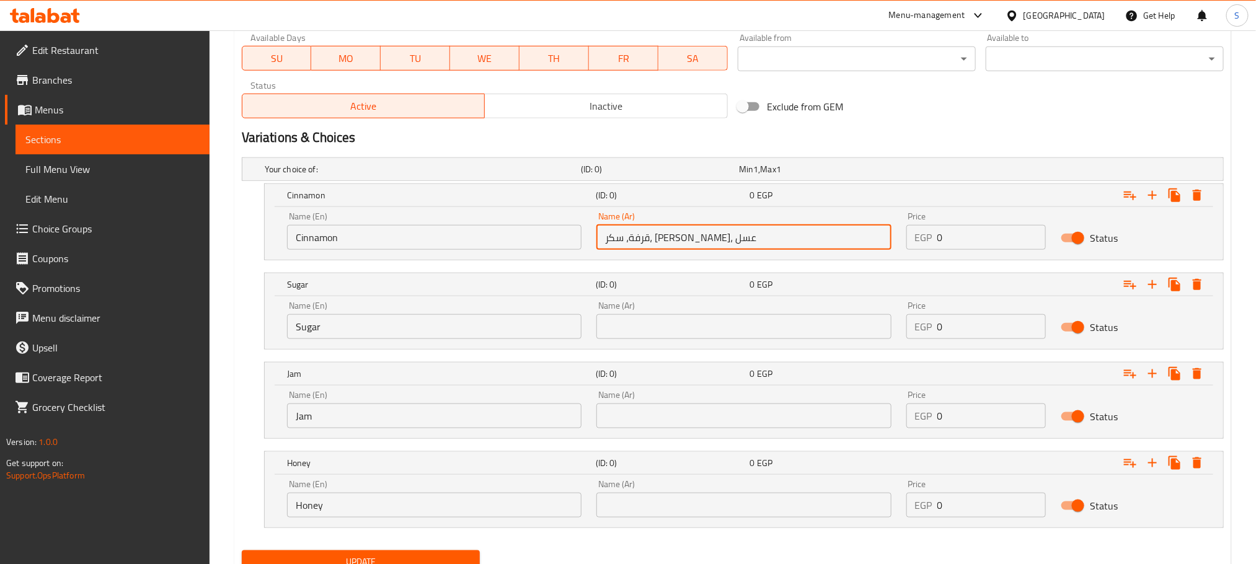
type input "قرفة، سكر، مربى، عسل"
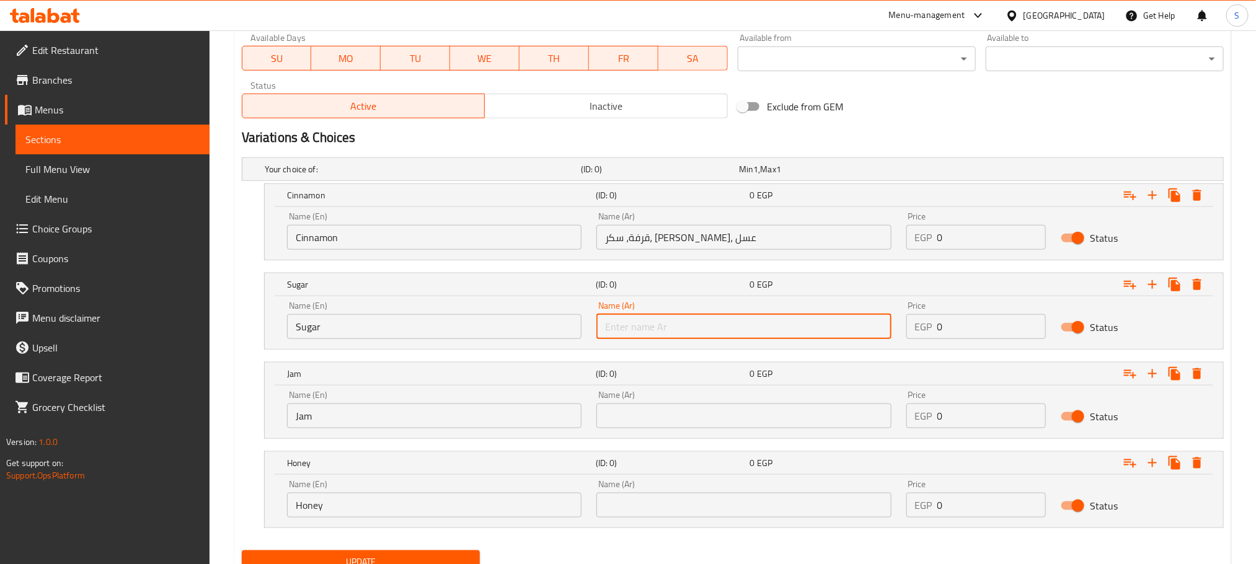
click at [790, 333] on input "text" at bounding box center [743, 326] width 294 height 25
paste input "قرفة، سكر، مربى، عسل"
type input "قرفة، سكر، مربى، عسل"
click at [816, 409] on input "text" at bounding box center [743, 416] width 294 height 25
paste input "قرفة، سكر، مربى، عسل"
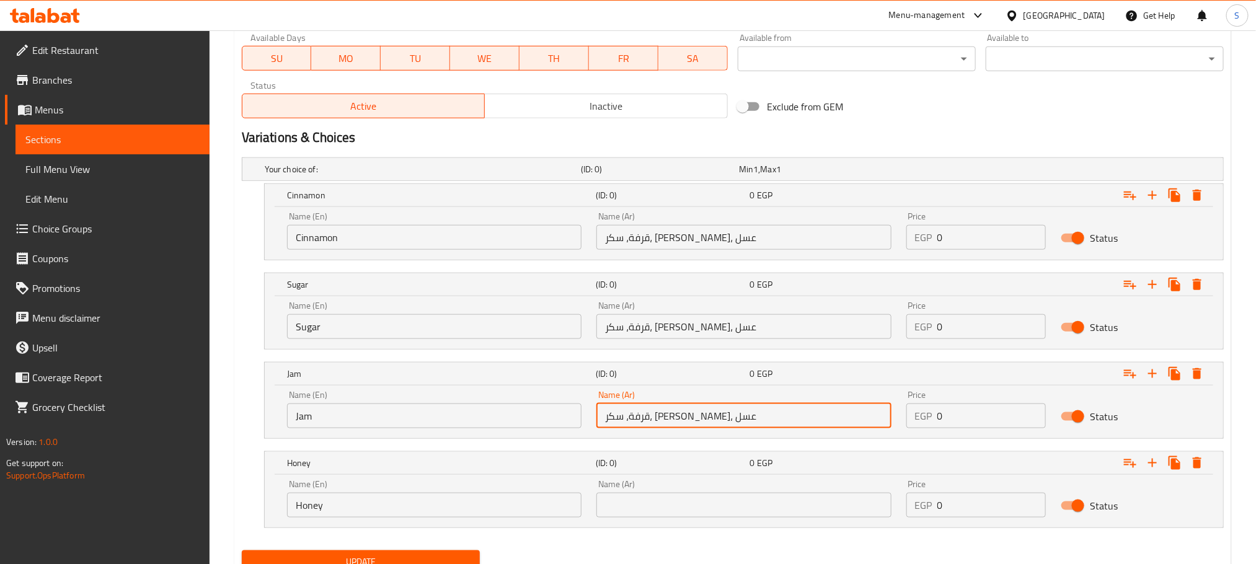
type input "قرفة، سكر، مربى، عسل"
click at [767, 500] on input "text" at bounding box center [743, 505] width 294 height 25
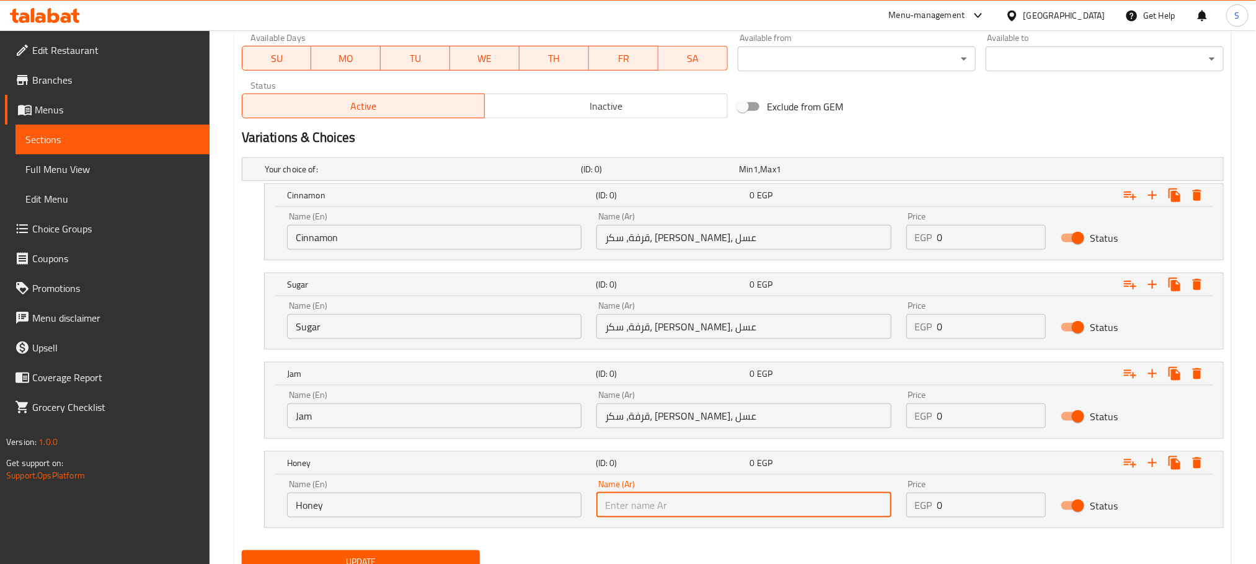
paste input "قرفة، سكر، مربى، عسل"
type input "قرفة، سكر، مربى، عسل"
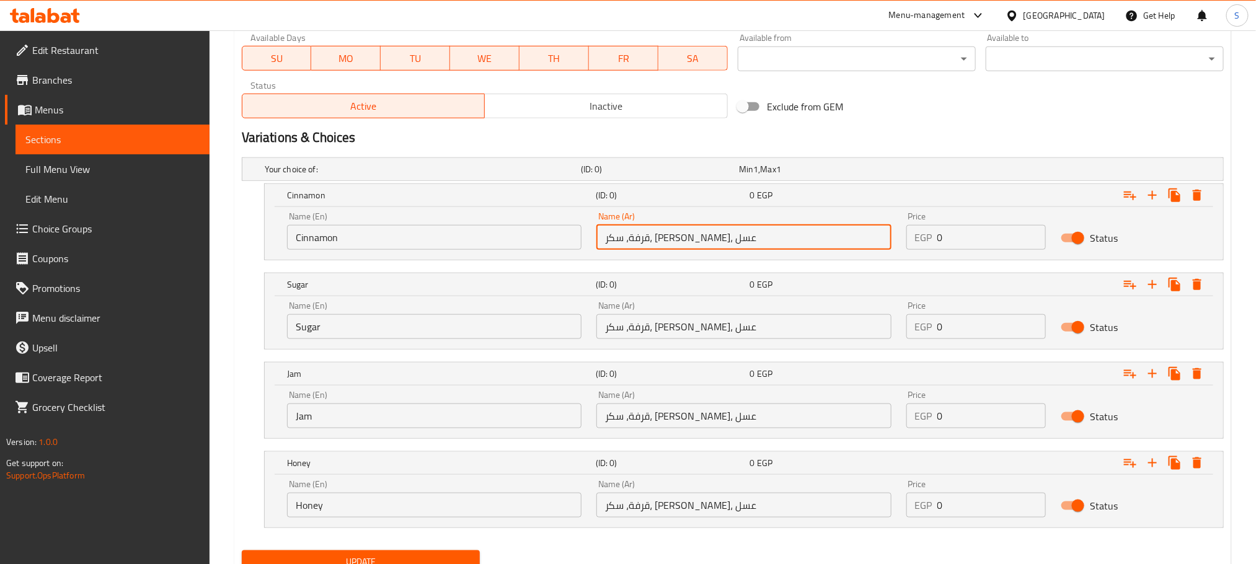
drag, startPoint x: 682, startPoint y: 235, endPoint x: 597, endPoint y: 270, distance: 92.6
click at [534, 240] on div "Name (En) Cinnamon Name (En) Name (Ar) قرفة، سكر، مربى، عسل Name (Ar) Price EGP…" at bounding box center [744, 231] width 929 height 53
type input "قرفة"
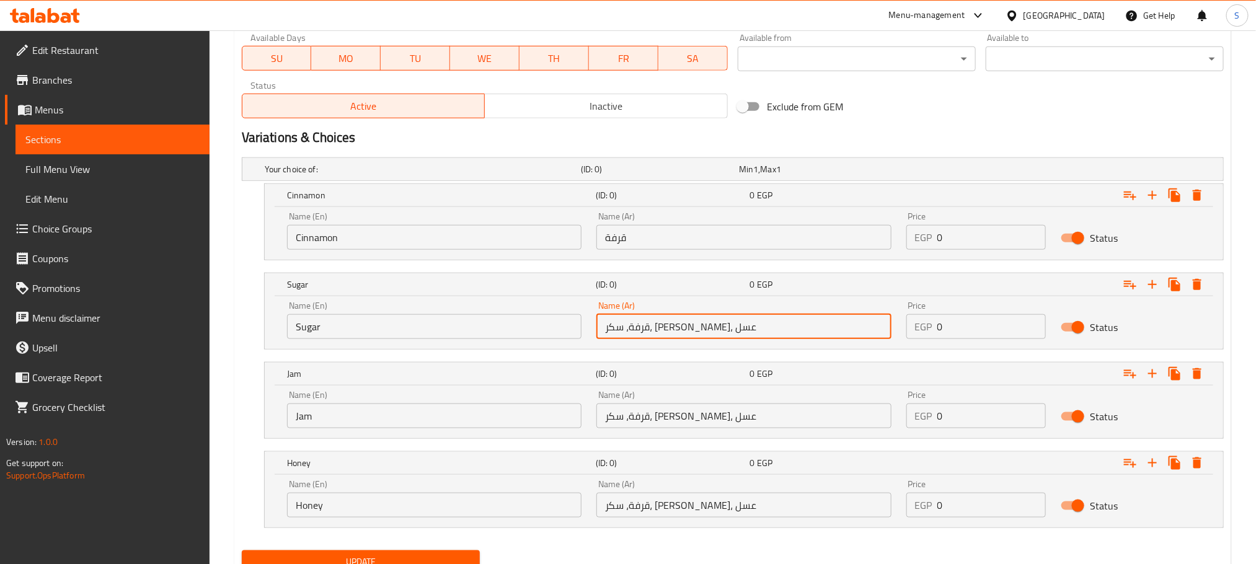
drag, startPoint x: 705, startPoint y: 332, endPoint x: 679, endPoint y: 332, distance: 26.7
click at [679, 332] on input "قرفة، سكر، مربى، عسل" at bounding box center [743, 326] width 294 height 25
drag, startPoint x: 659, startPoint y: 327, endPoint x: 596, endPoint y: 331, distance: 63.3
click at [596, 331] on input "سكر، مربى، عسل" at bounding box center [743, 326] width 294 height 25
paste input "قرفة،"
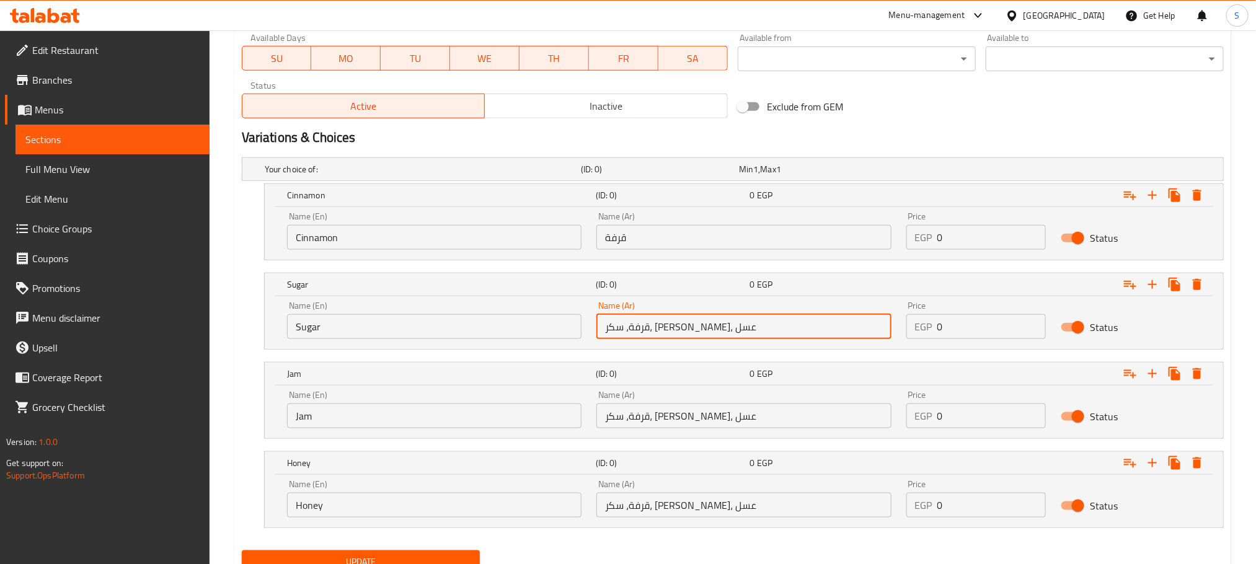
drag, startPoint x: 676, startPoint y: 328, endPoint x: 770, endPoint y: 335, distance: 94.5
click at [740, 328] on input "قرفة، سكر، مربى، عسل" at bounding box center [743, 326] width 294 height 25
drag, startPoint x: 656, startPoint y: 325, endPoint x: 586, endPoint y: 335, distance: 70.7
click at [586, 335] on div "Name (En) Sugar Name (En) Name (Ar) سكر، مربى، عسل Name (Ar) Price EGP 0 Price …" at bounding box center [744, 320] width 929 height 53
type input "سكر"
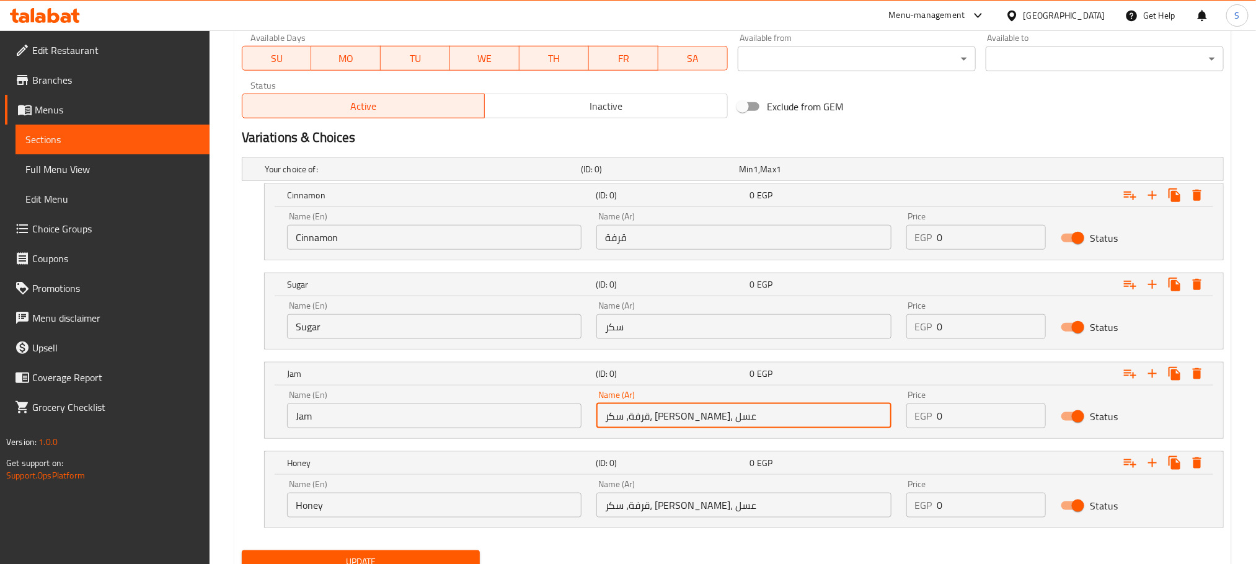
drag, startPoint x: 653, startPoint y: 421, endPoint x: 746, endPoint y: 428, distance: 93.3
click at [710, 415] on input "قرفة، سكر، مربى، عسل" at bounding box center [743, 416] width 294 height 25
drag, startPoint x: 632, startPoint y: 423, endPoint x: 551, endPoint y: 406, distance: 82.9
click at [551, 406] on div "Name (En) Jam Name (En) Name (Ar) مربى، عسل Name (Ar) Price EGP 0 Price Status" at bounding box center [744, 409] width 929 height 53
type input "مربى"
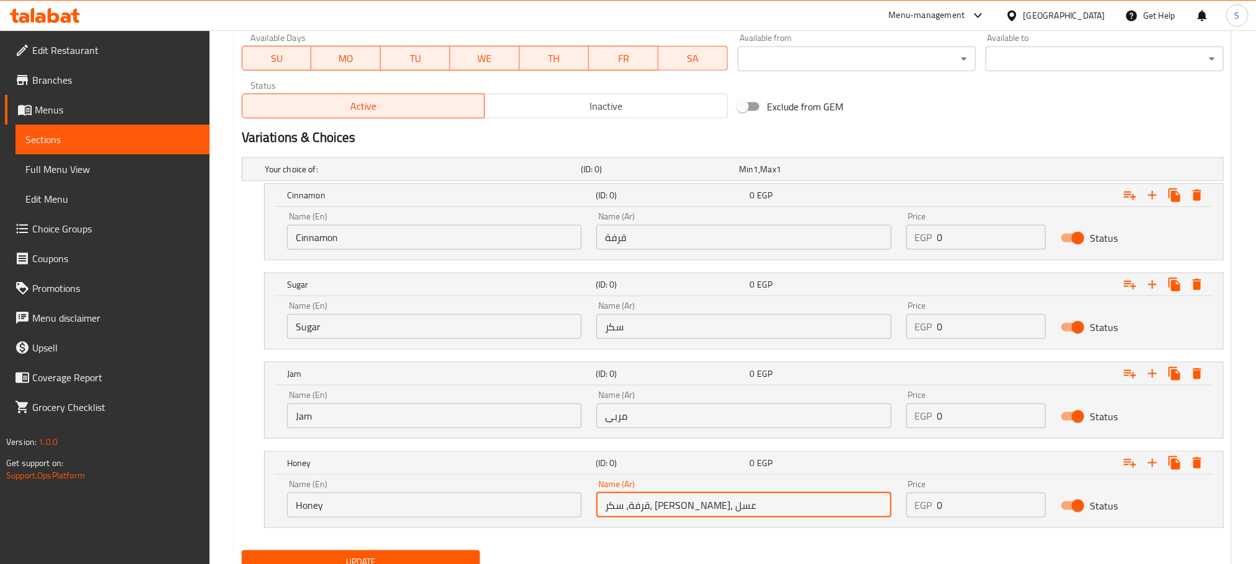
drag, startPoint x: 625, startPoint y: 508, endPoint x: 720, endPoint y: 500, distance: 94.5
click at [720, 500] on input "قرفة، سكر، مربى، عسل" at bounding box center [743, 505] width 294 height 25
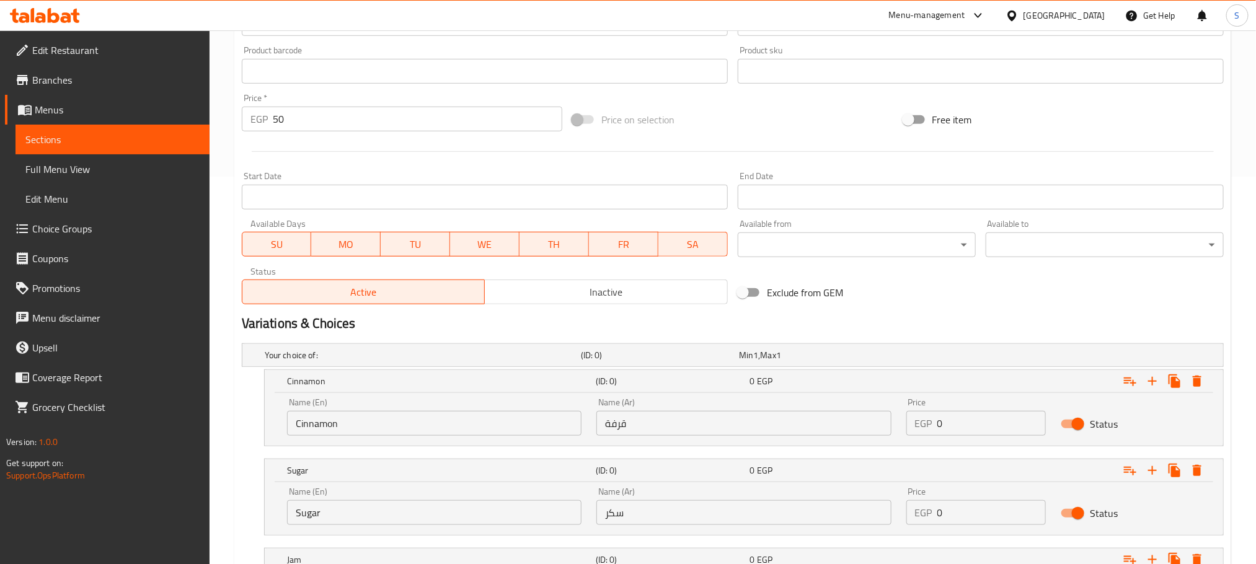
scroll to position [480, 0]
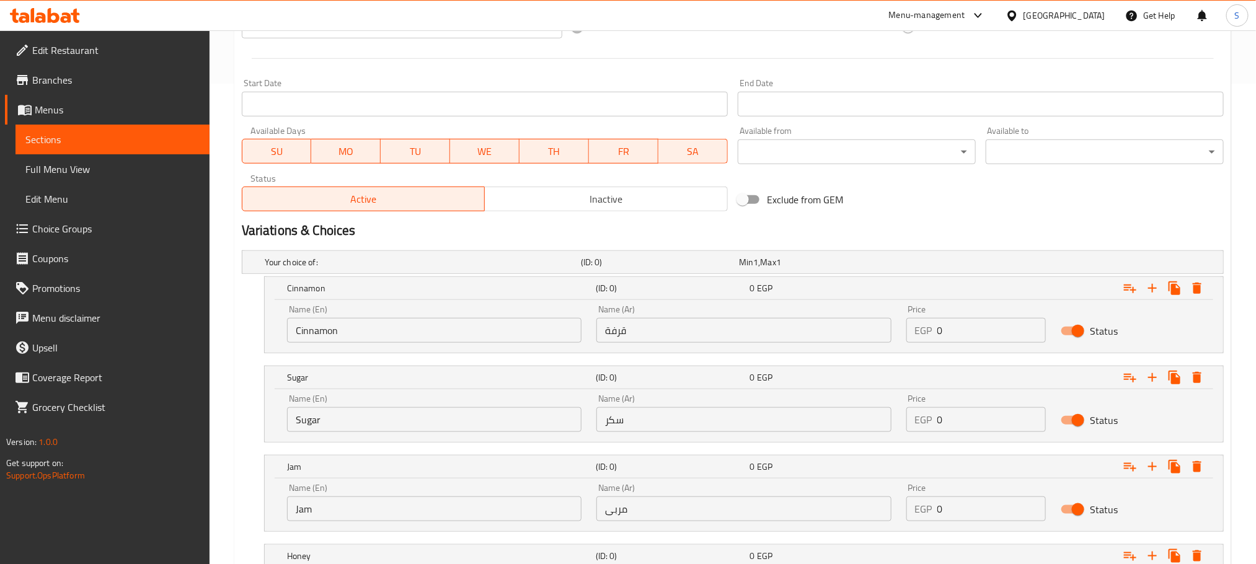
type input "عسل"
click at [938, 328] on input "0" at bounding box center [991, 330] width 109 height 25
type input "50"
click at [938, 428] on input "0" at bounding box center [991, 419] width 109 height 25
type input "50"
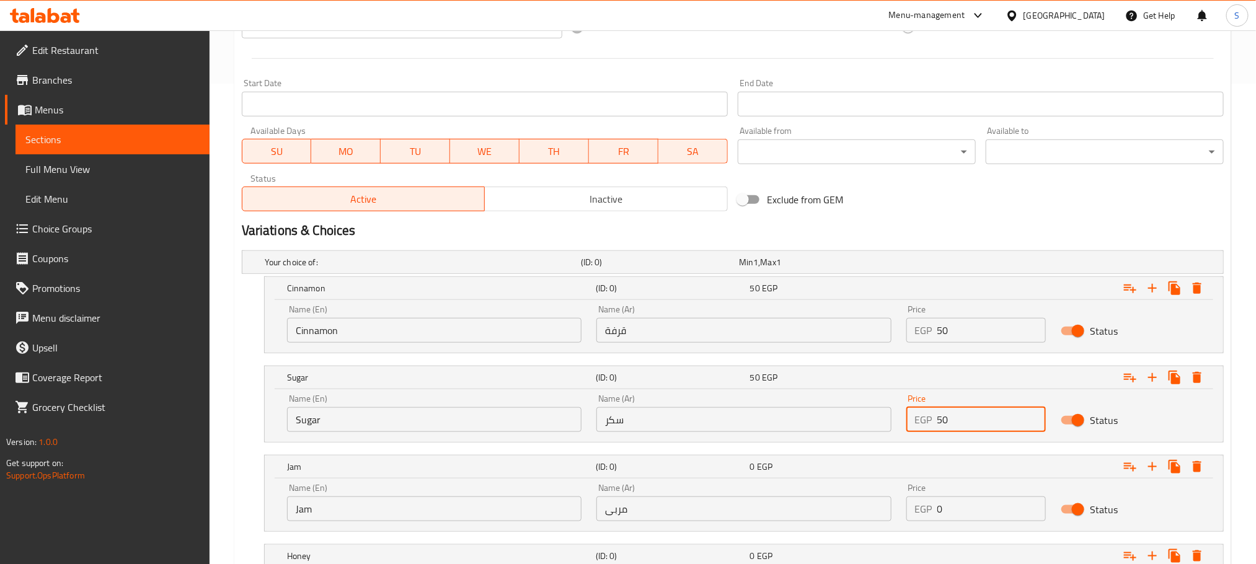
click at [937, 510] on input "0" at bounding box center [991, 509] width 109 height 25
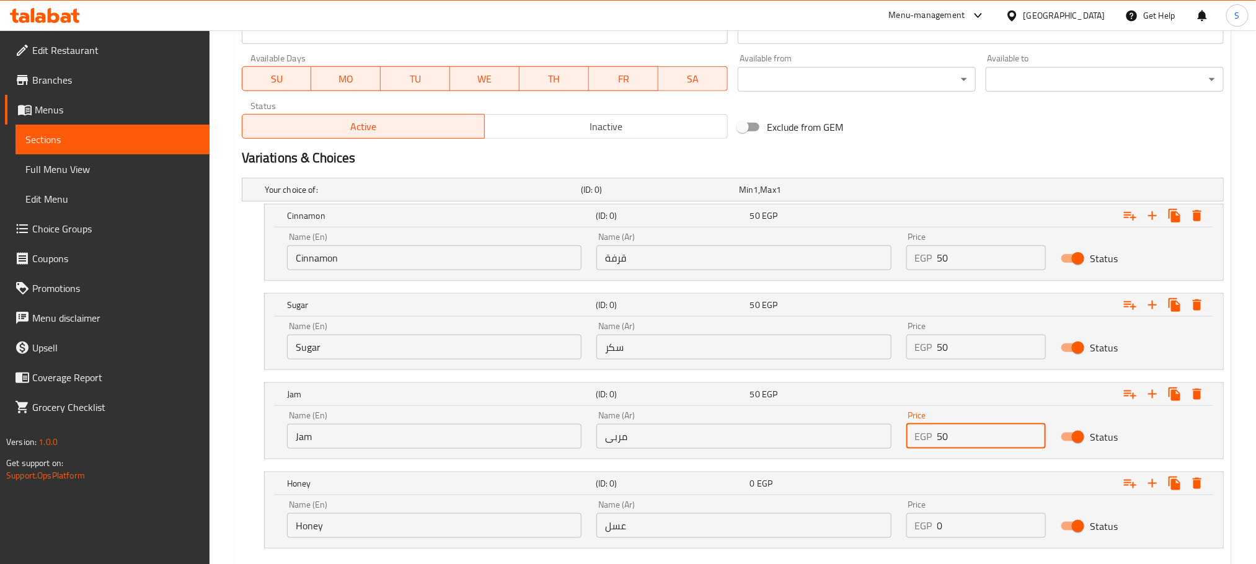
scroll to position [627, 0]
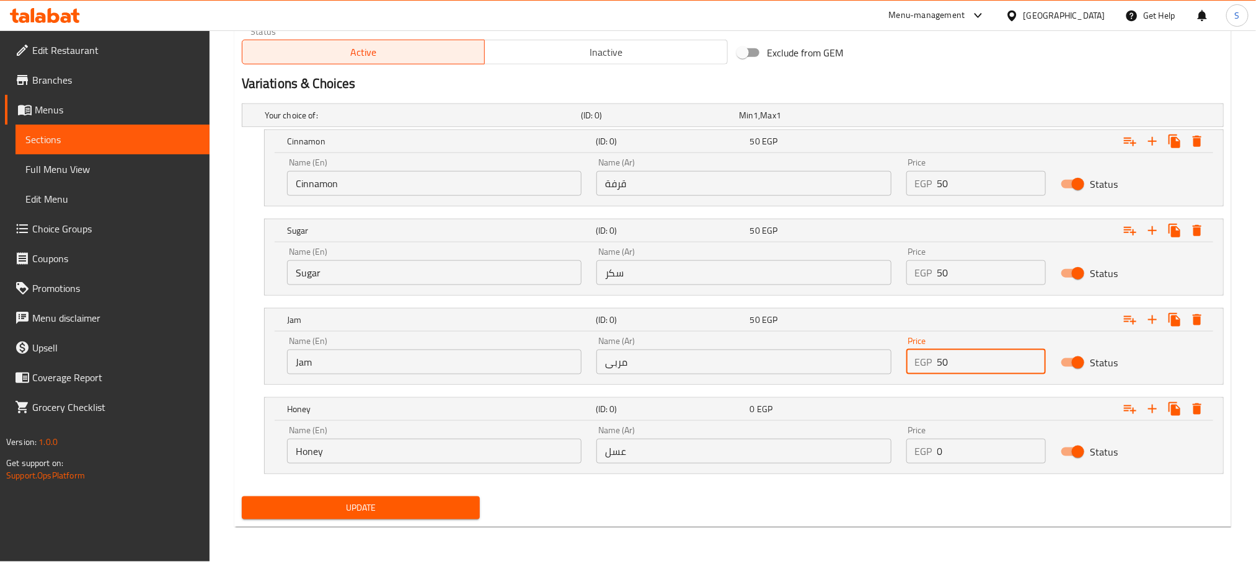
type input "50"
click at [937, 457] on input "0" at bounding box center [991, 451] width 109 height 25
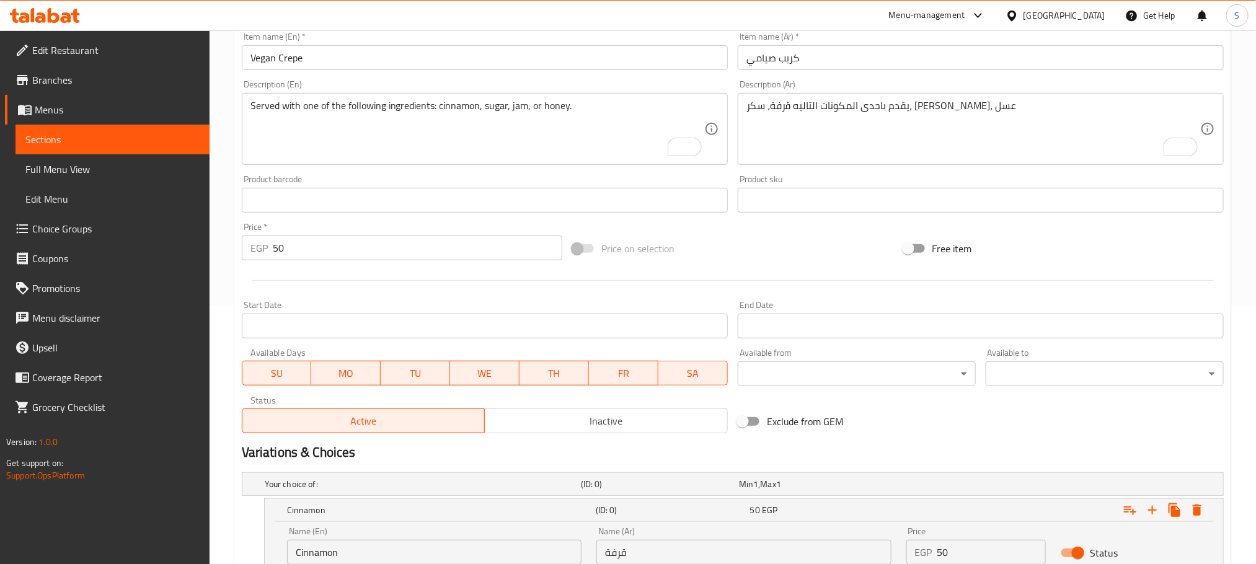
scroll to position [255, 0]
type input "50"
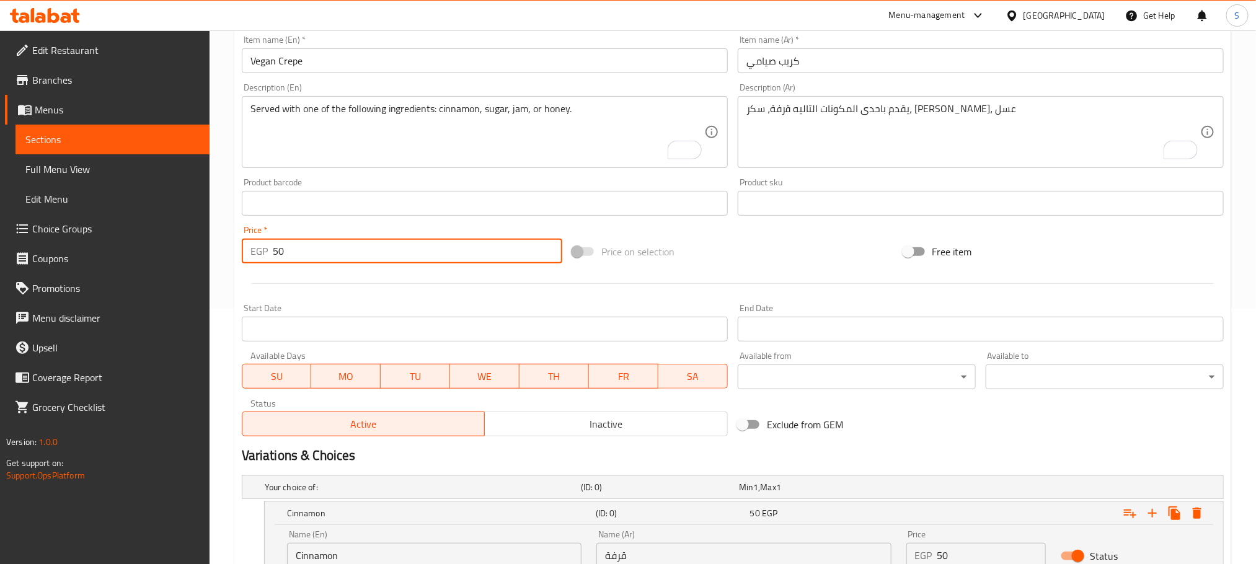
click at [274, 246] on input "50" at bounding box center [417, 251] width 289 height 25
type input "0"
click at [348, 61] on input "Vegan Crepe" at bounding box center [485, 60] width 486 height 25
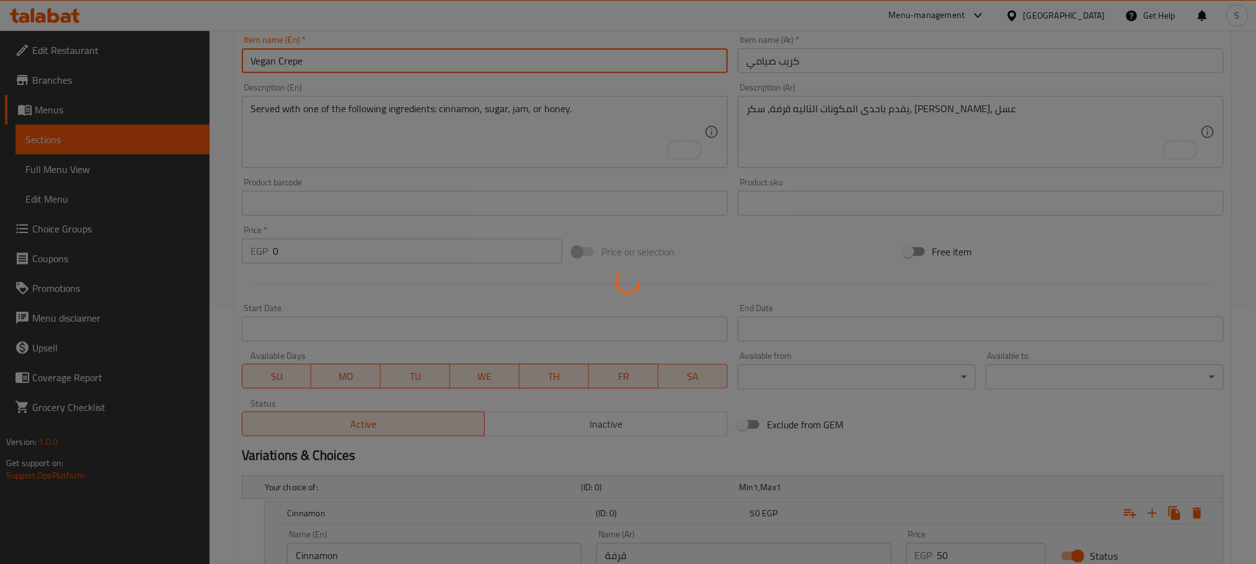
scroll to position [162, 0]
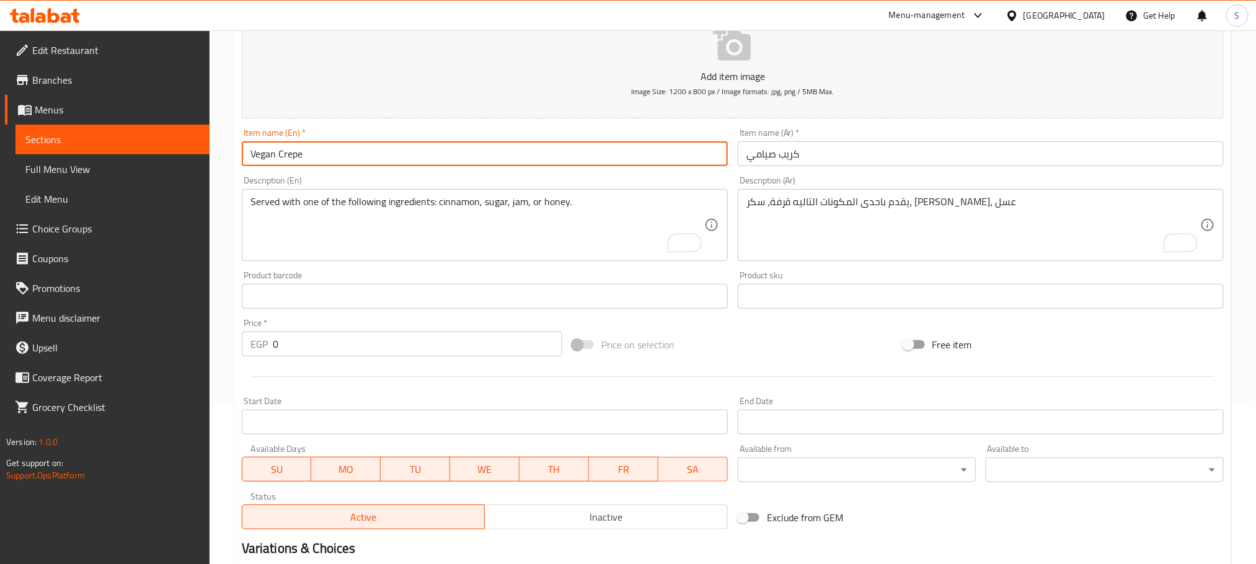
drag, startPoint x: 274, startPoint y: 151, endPoint x: 238, endPoint y: 153, distance: 36.0
click at [238, 153] on div "Item name (En)   * Vegan Crepe Item name (En) *" at bounding box center [485, 147] width 496 height 48
paste input "etari"
type input "Vegetarian Crepe"
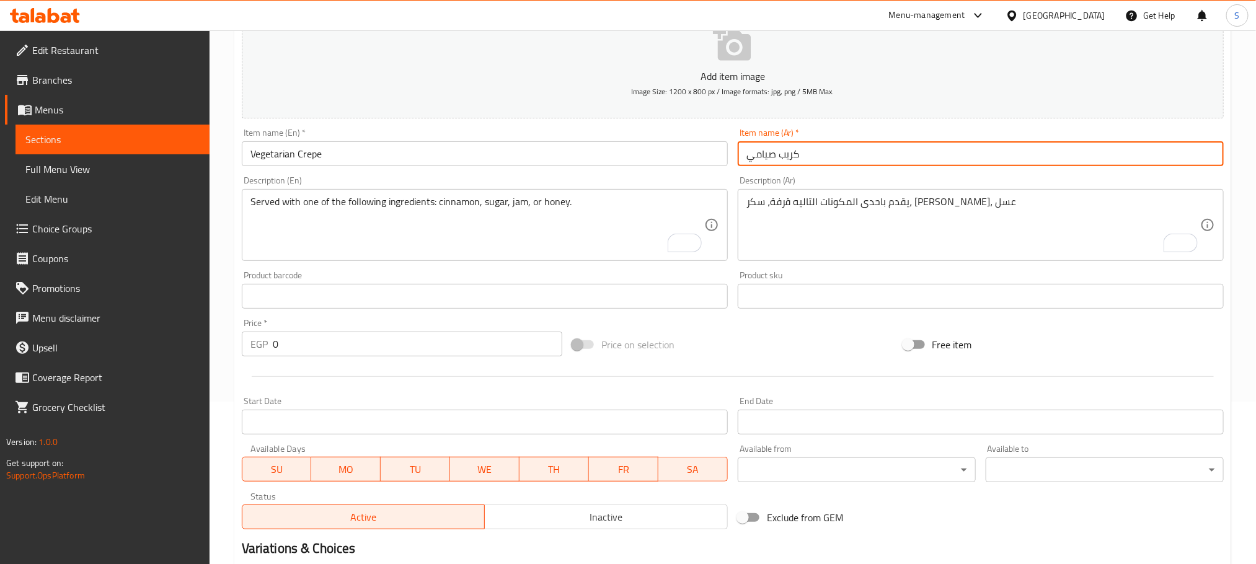
click at [789, 151] on input "كريب صيامي" at bounding box center [981, 153] width 486 height 25
click at [278, 160] on input "Vegetarian Crepe" at bounding box center [485, 153] width 486 height 25
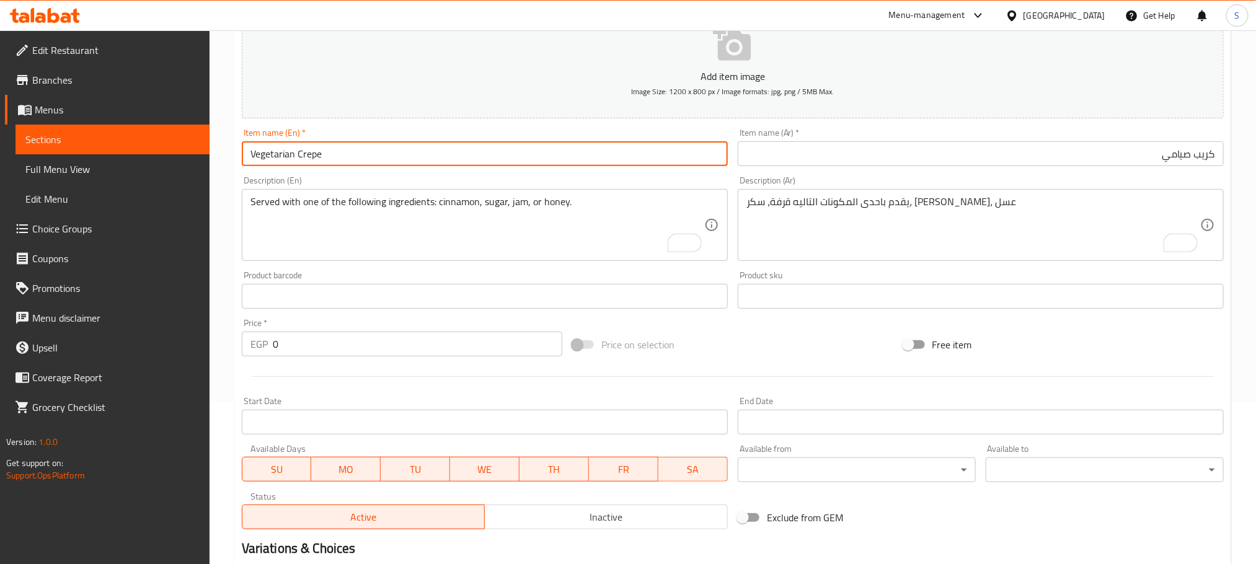
click at [278, 159] on input "Vegetarian Crepe" at bounding box center [485, 153] width 486 height 25
click at [1183, 152] on input "كريب صيامي" at bounding box center [981, 153] width 486 height 25
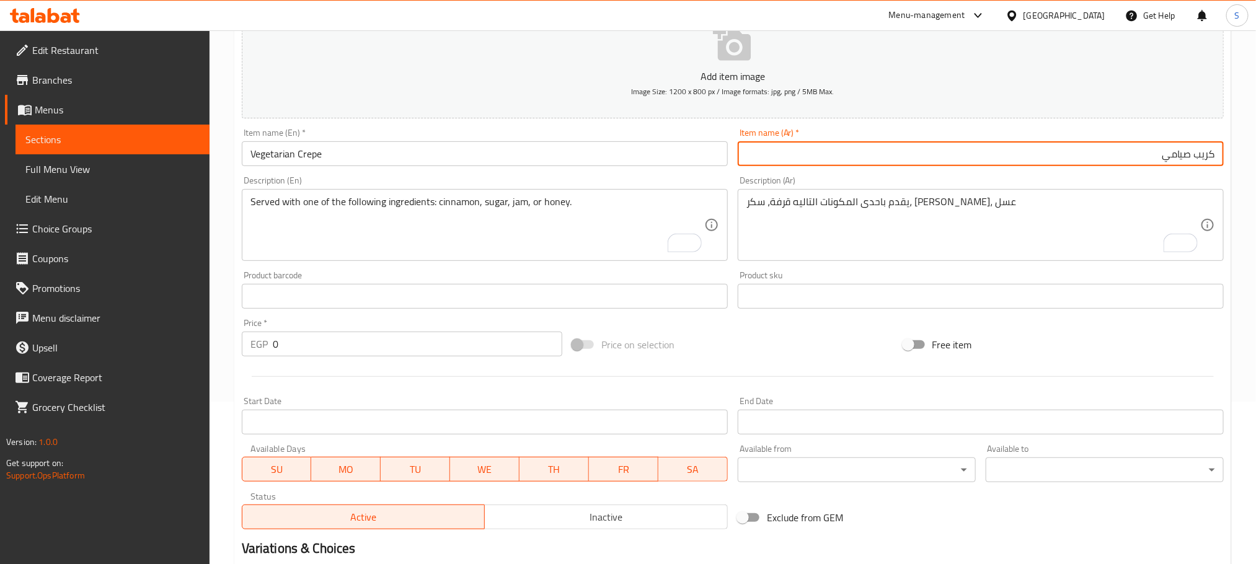
click at [1183, 152] on input "كريب صيامي" at bounding box center [981, 153] width 486 height 25
paste input "نبات"
type input "كريب نباتي"
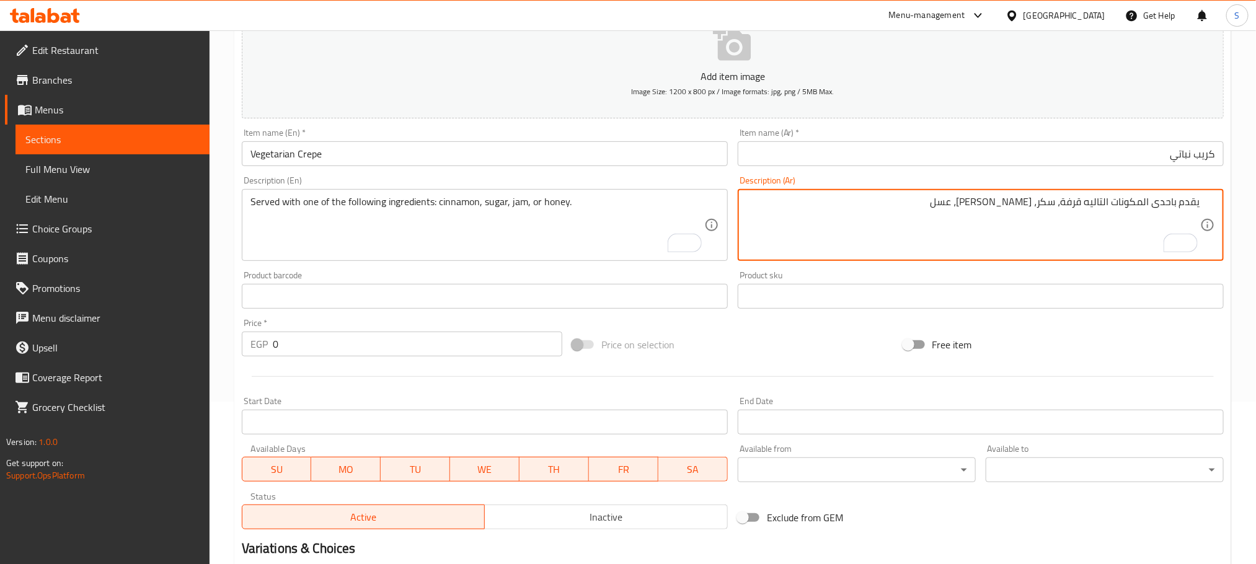
click at [872, 203] on textarea "يقدم باحدى المكونات التاليه قرفة، سكر، مربى، عسل" at bounding box center [973, 225] width 454 height 59
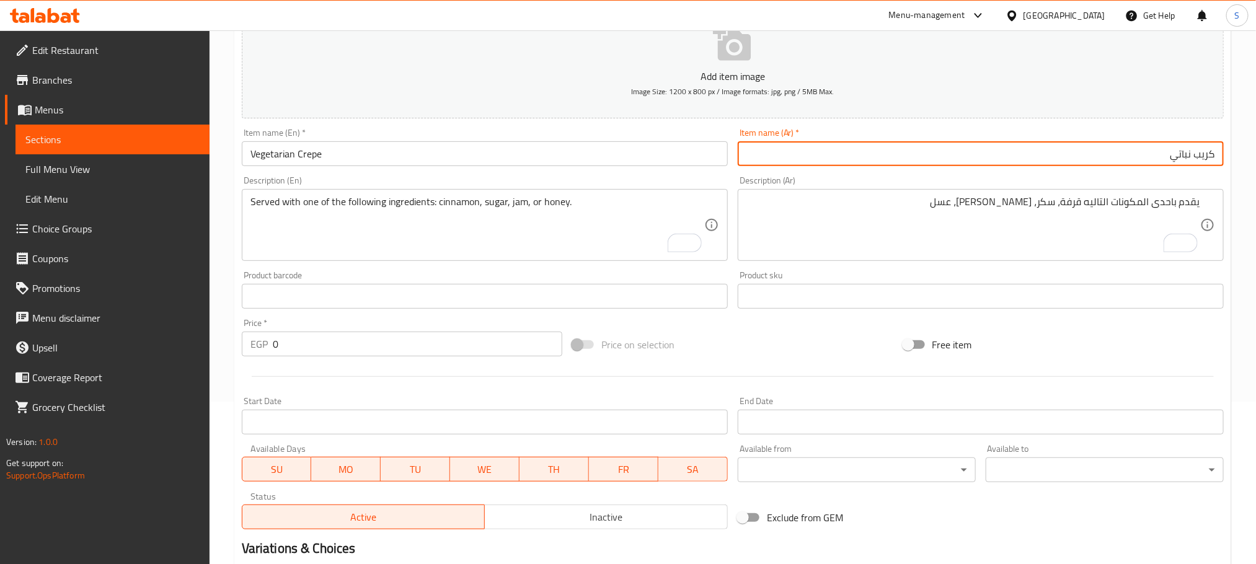
click at [1033, 158] on input "كريب نباتي" at bounding box center [981, 153] width 486 height 25
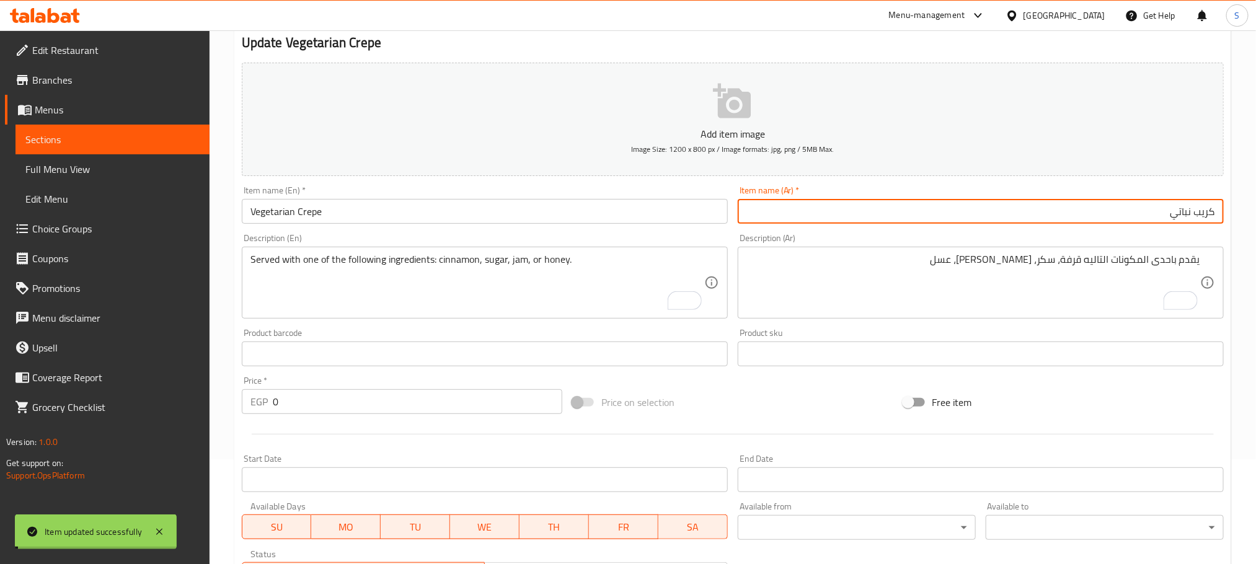
scroll to position [0, 0]
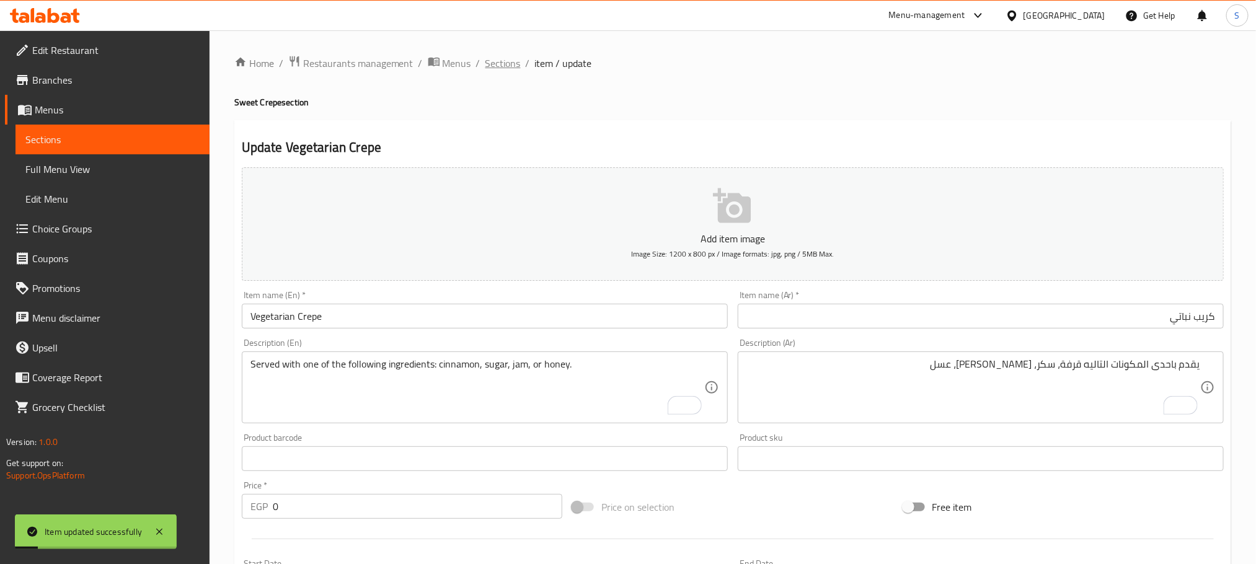
click at [508, 63] on span "Sections" at bounding box center [502, 63] width 35 height 15
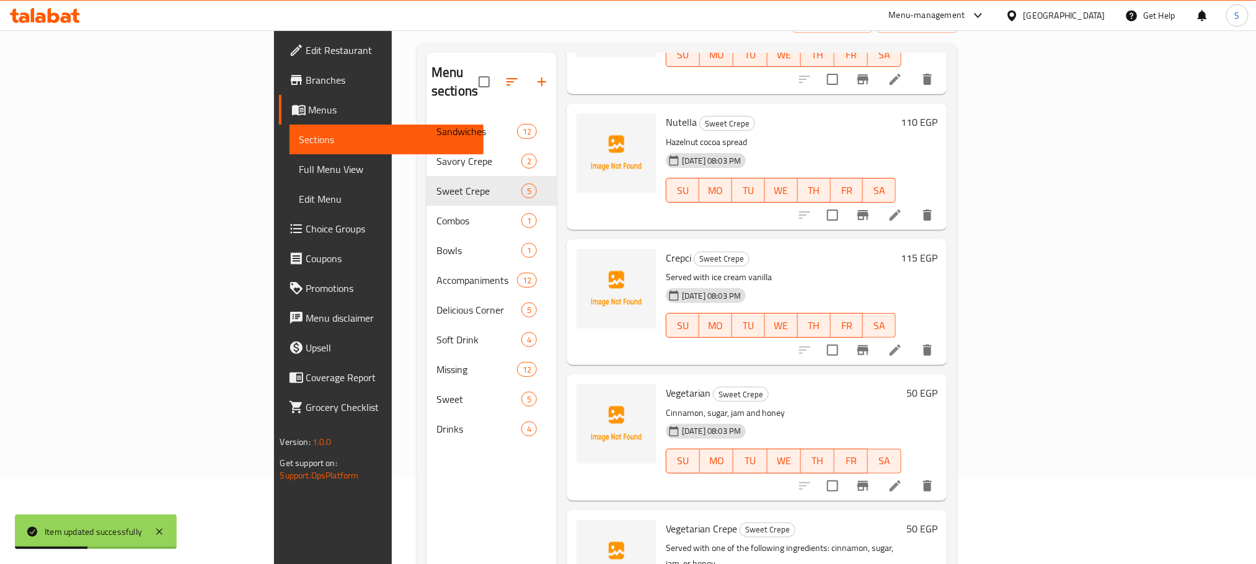
scroll to position [174, 0]
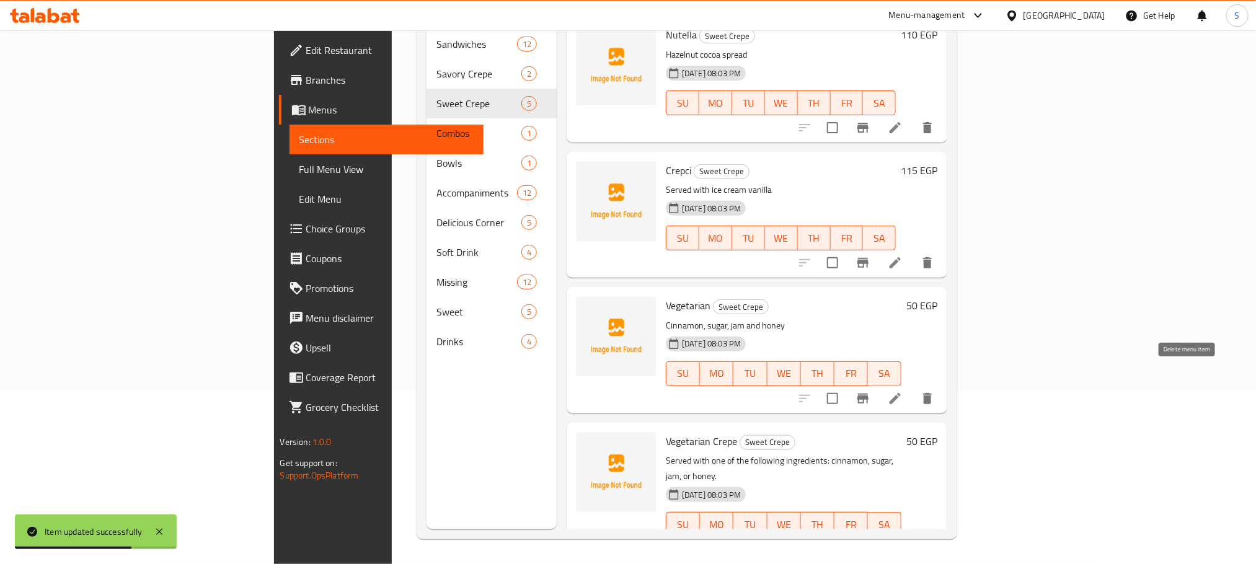
click at [935, 391] on icon "delete" at bounding box center [927, 398] width 15 height 15
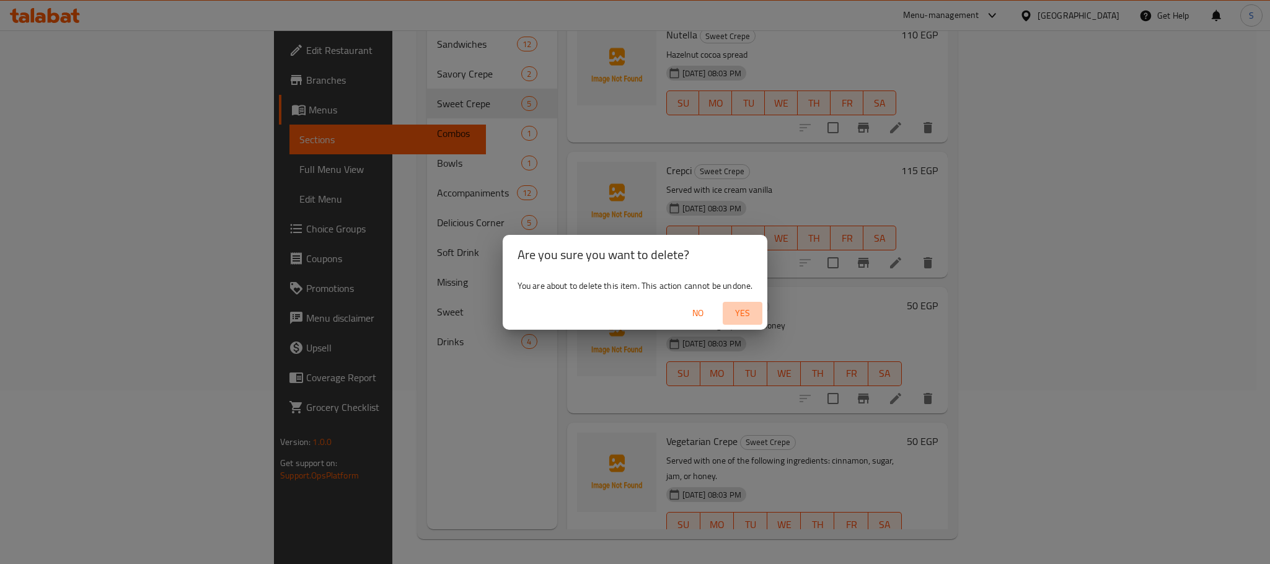
click at [735, 307] on span "Yes" at bounding box center [743, 313] width 30 height 15
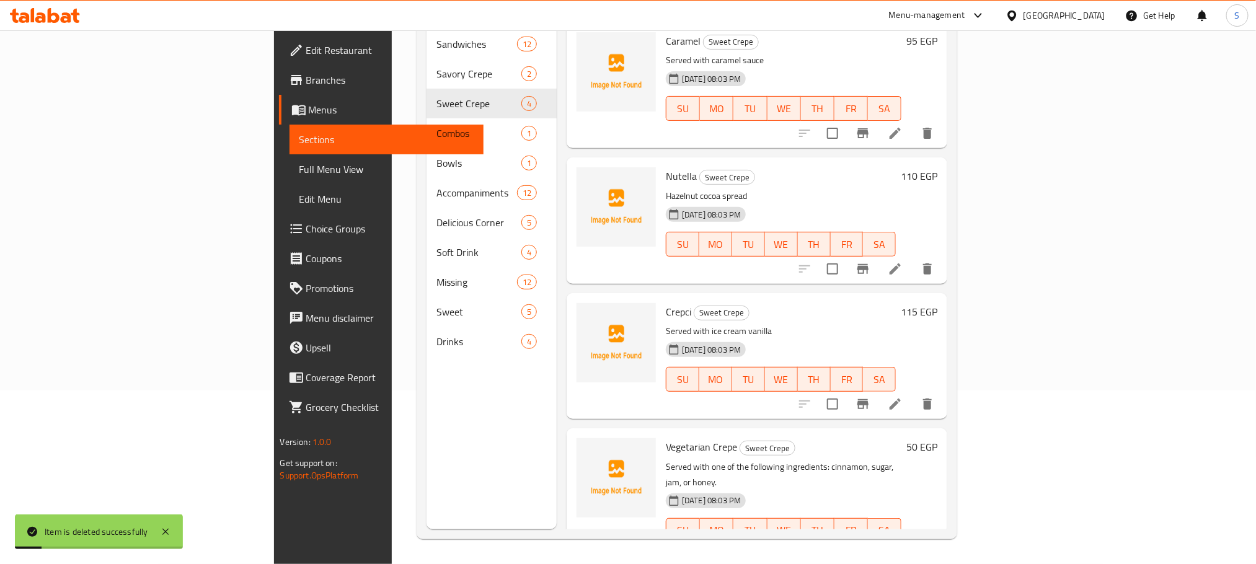
scroll to position [0, 0]
click at [903, 399] on icon at bounding box center [895, 406] width 15 height 15
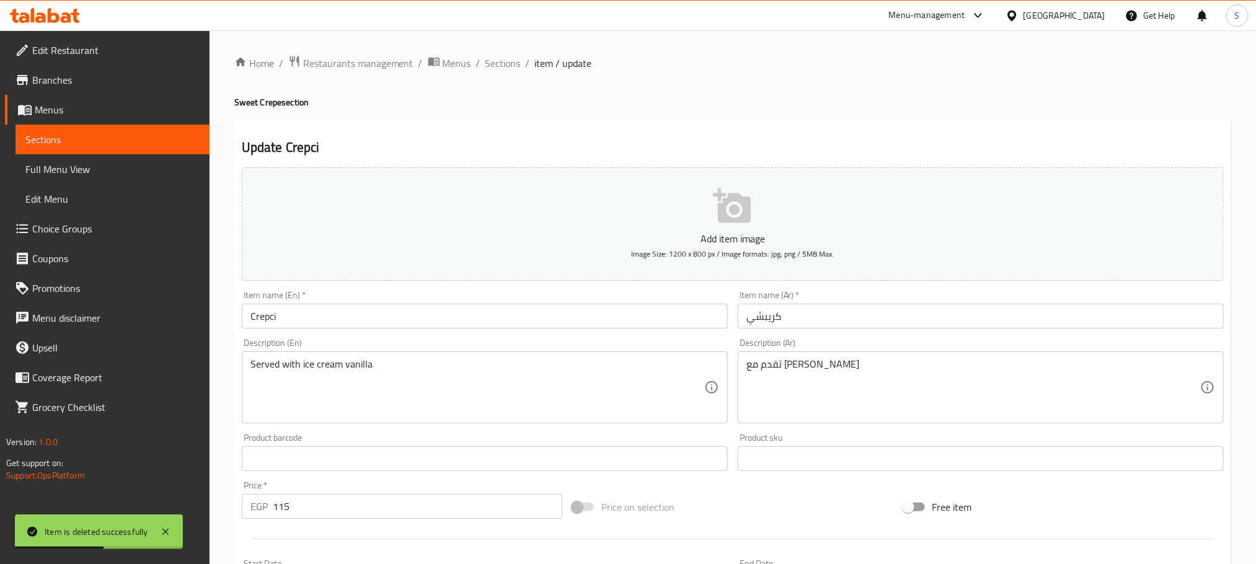
click at [333, 305] on input "Crepci" at bounding box center [485, 316] width 486 height 25
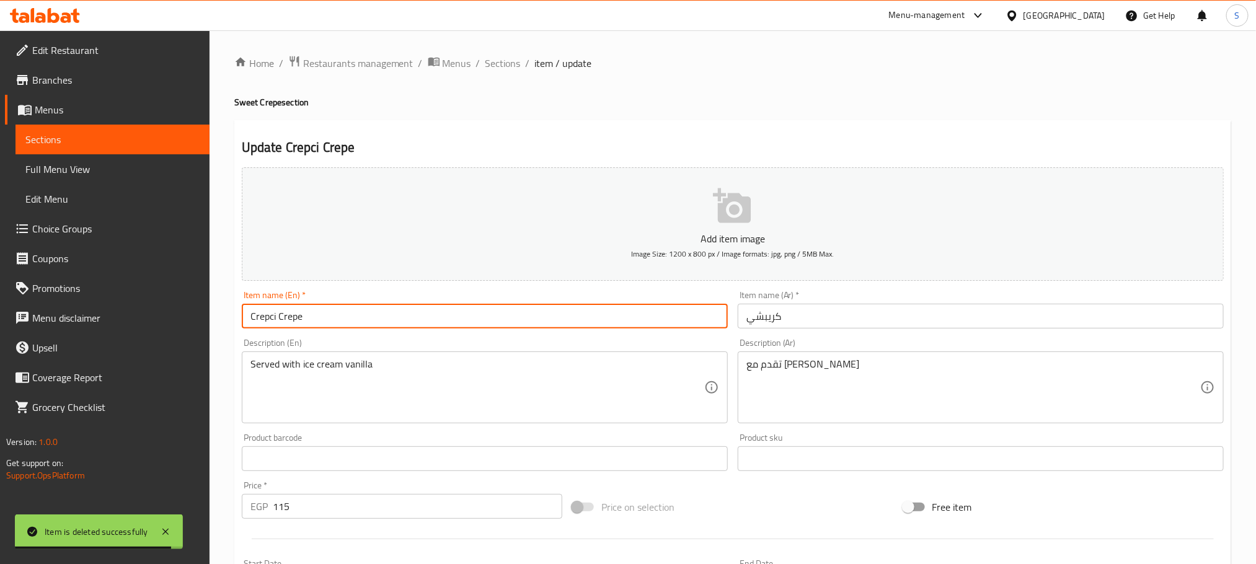
click at [288, 312] on input "Crepci Crepe" at bounding box center [485, 316] width 486 height 25
click at [289, 312] on input "Crepci Crepe" at bounding box center [485, 316] width 486 height 25
type input "Crepci Crepe"
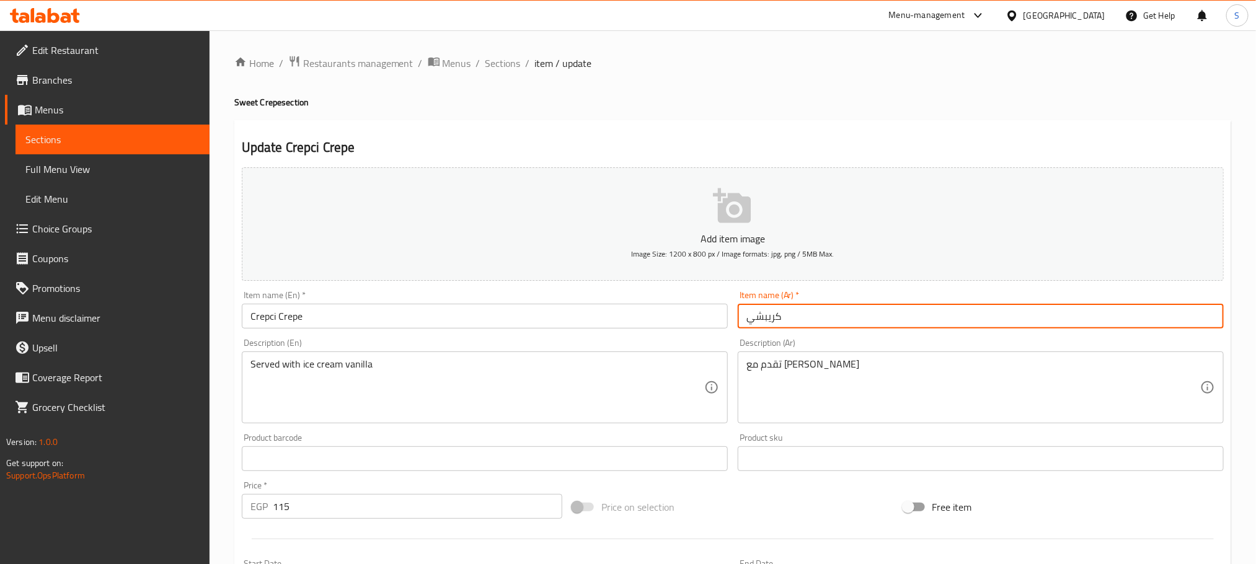
click at [746, 316] on input "كريبشي" at bounding box center [981, 316] width 486 height 25
type input "كريب كريبشي"
click at [498, 60] on span "Sections" at bounding box center [502, 63] width 35 height 15
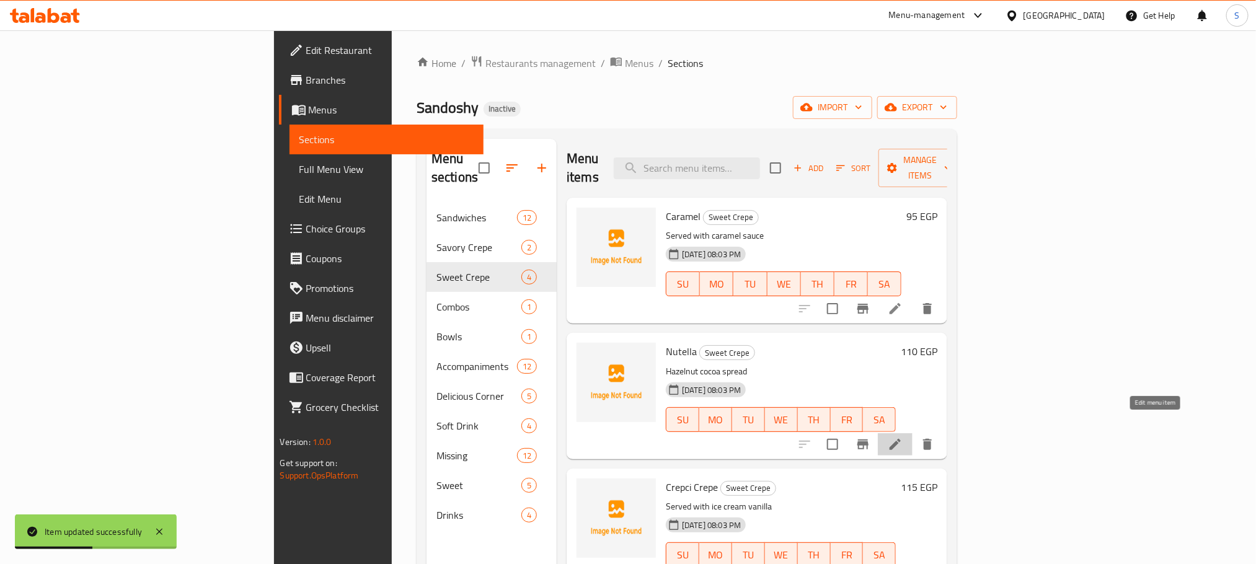
click at [903, 437] on icon at bounding box center [895, 444] width 15 height 15
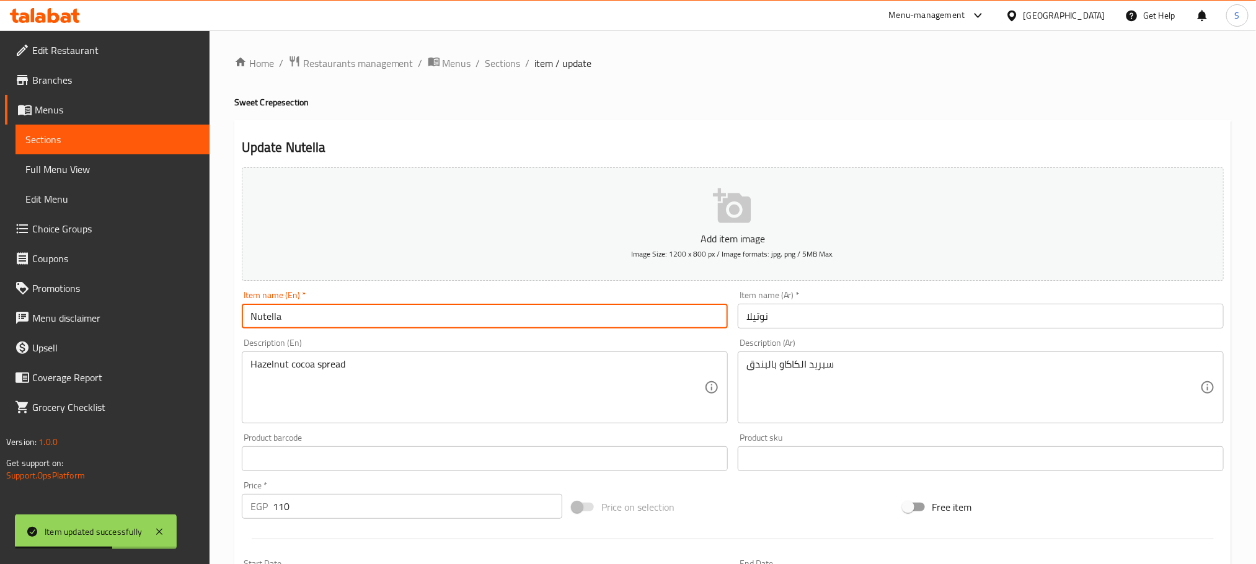
drag, startPoint x: 333, startPoint y: 318, endPoint x: 326, endPoint y: 317, distance: 7.5
click at [333, 318] on input "Nutella" at bounding box center [485, 316] width 486 height 25
type input "Nutella Crepe"
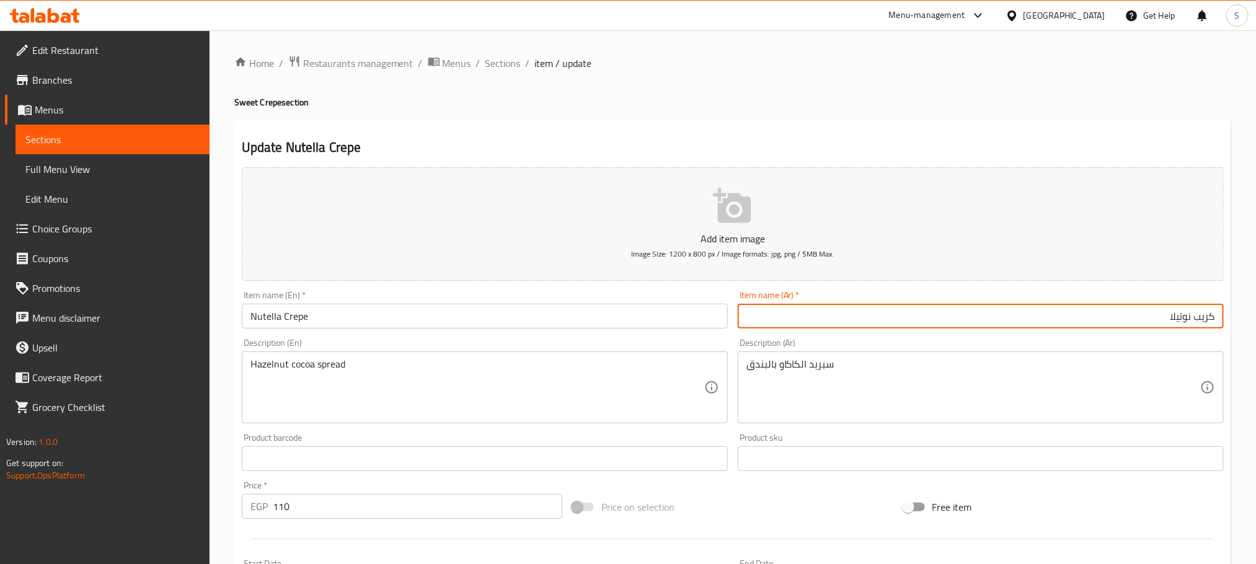
type input "كريب نوتيلا"
click at [497, 58] on span "Sections" at bounding box center [502, 63] width 35 height 15
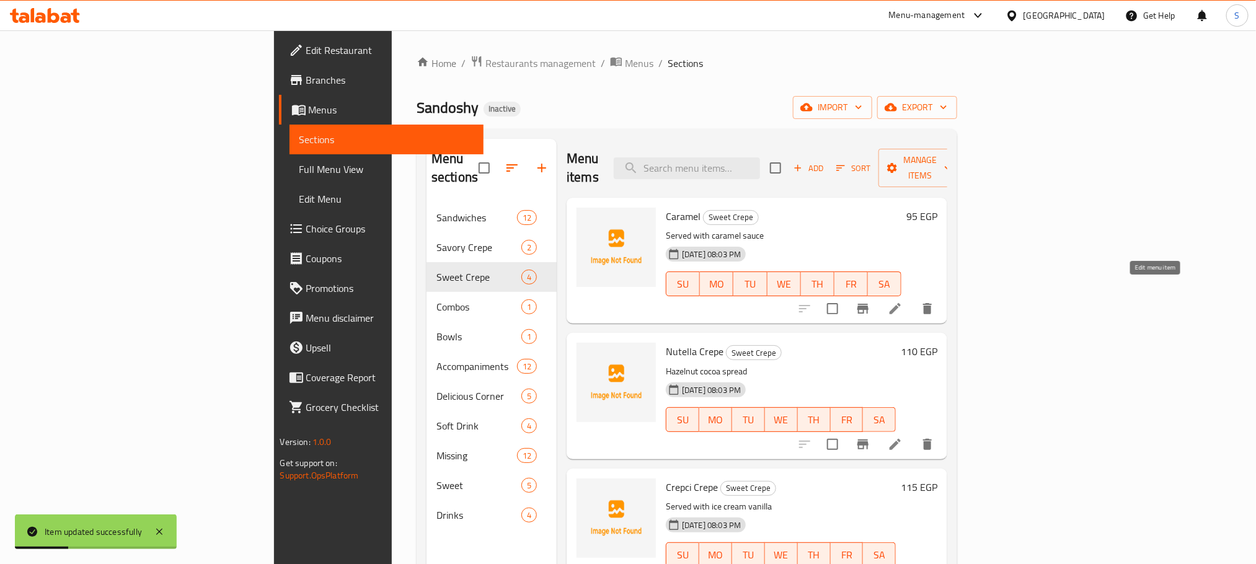
click at [903, 301] on icon at bounding box center [895, 308] width 15 height 15
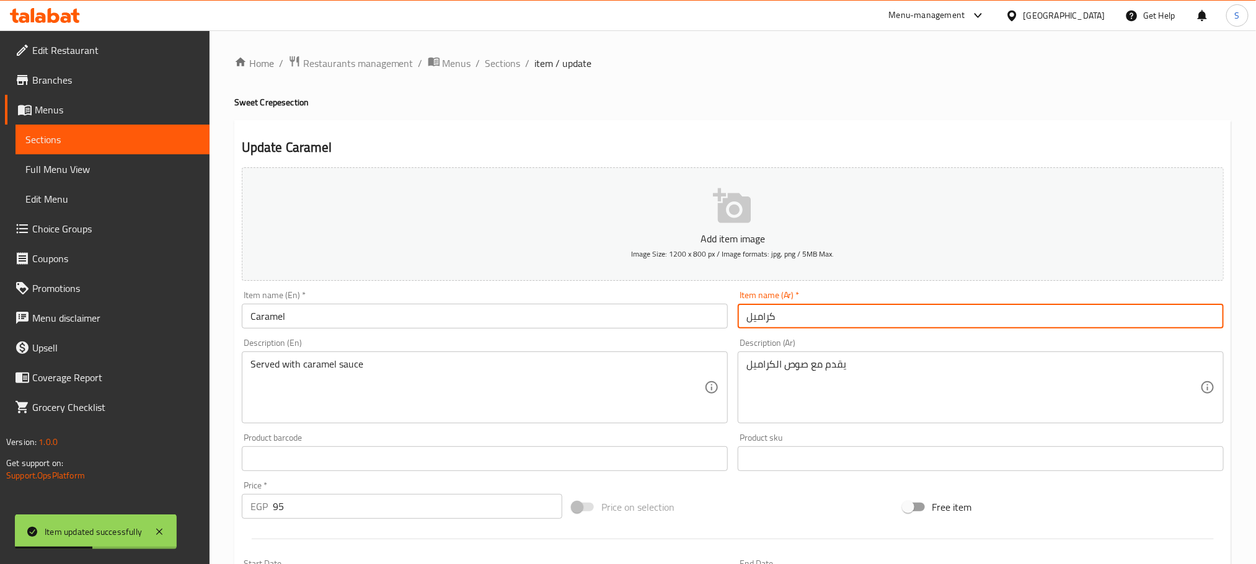
click at [792, 317] on input "كراميل" at bounding box center [981, 316] width 486 height 25
type input "كريب كراميل"
click at [325, 322] on input "Caramel" at bounding box center [485, 316] width 486 height 25
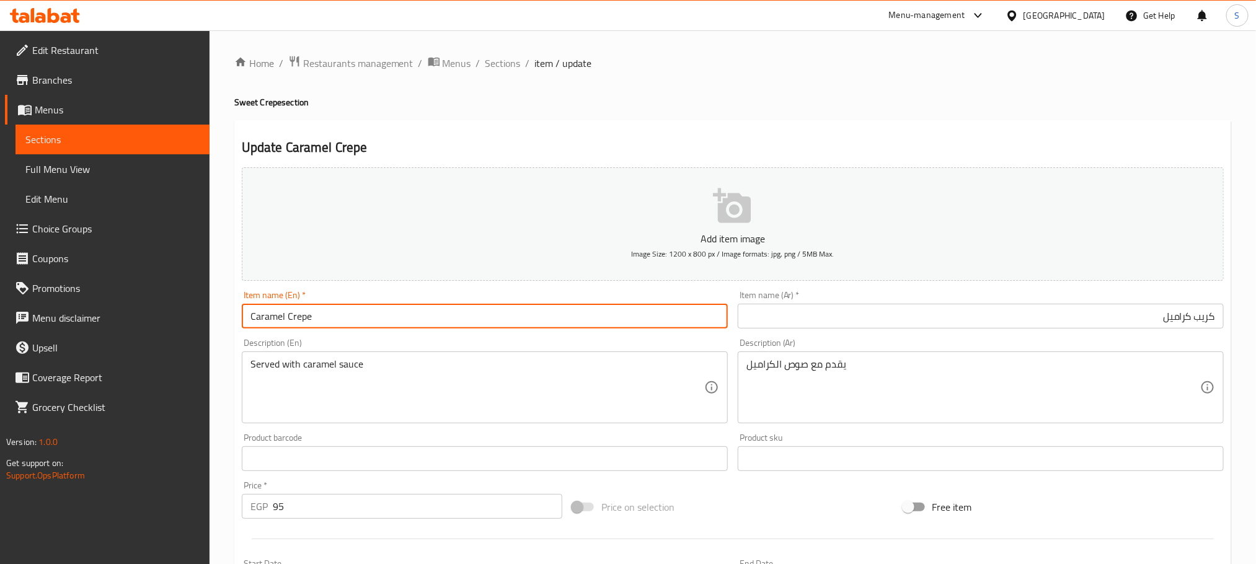
type input "Caramel Crepe"
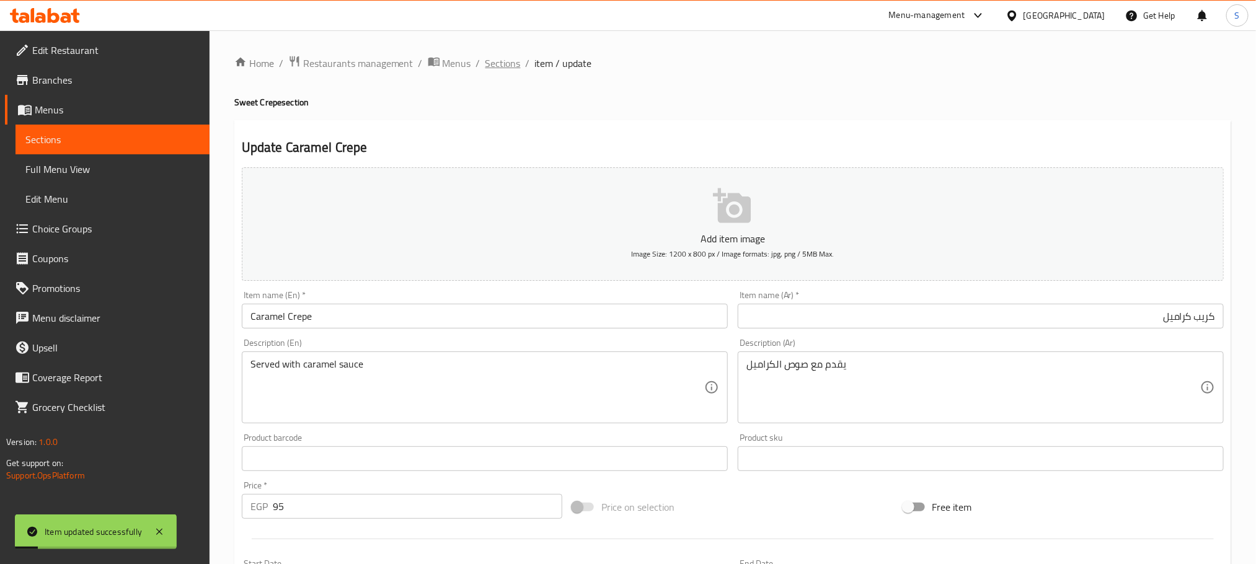
click at [490, 62] on span "Sections" at bounding box center [502, 63] width 35 height 15
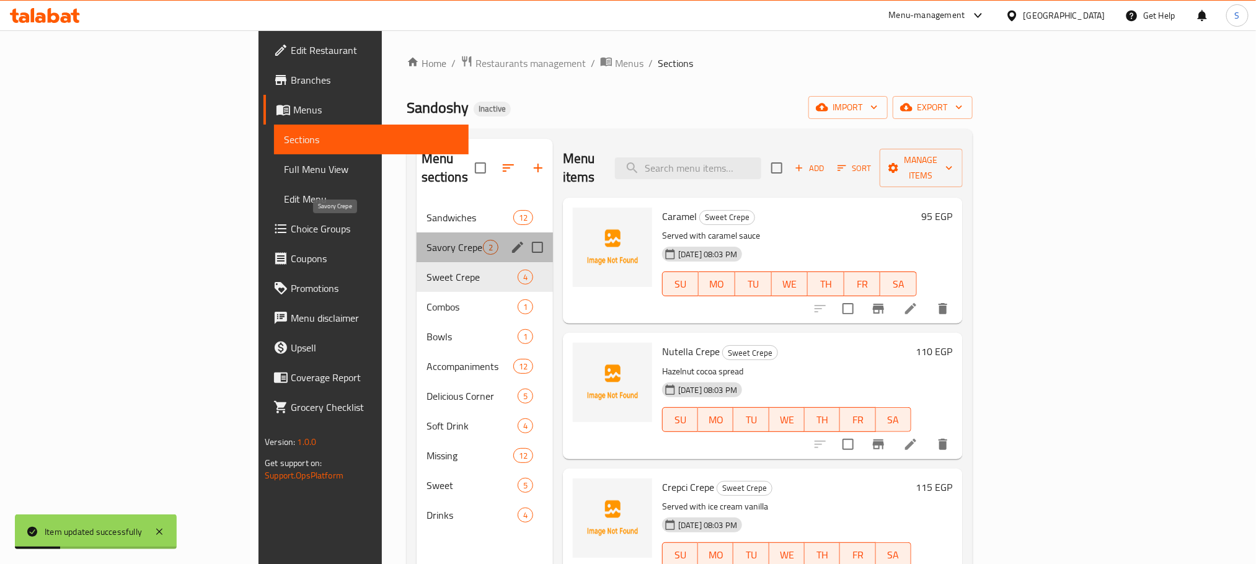
click at [426, 240] on span "Savory Crepe" at bounding box center [454, 247] width 56 height 15
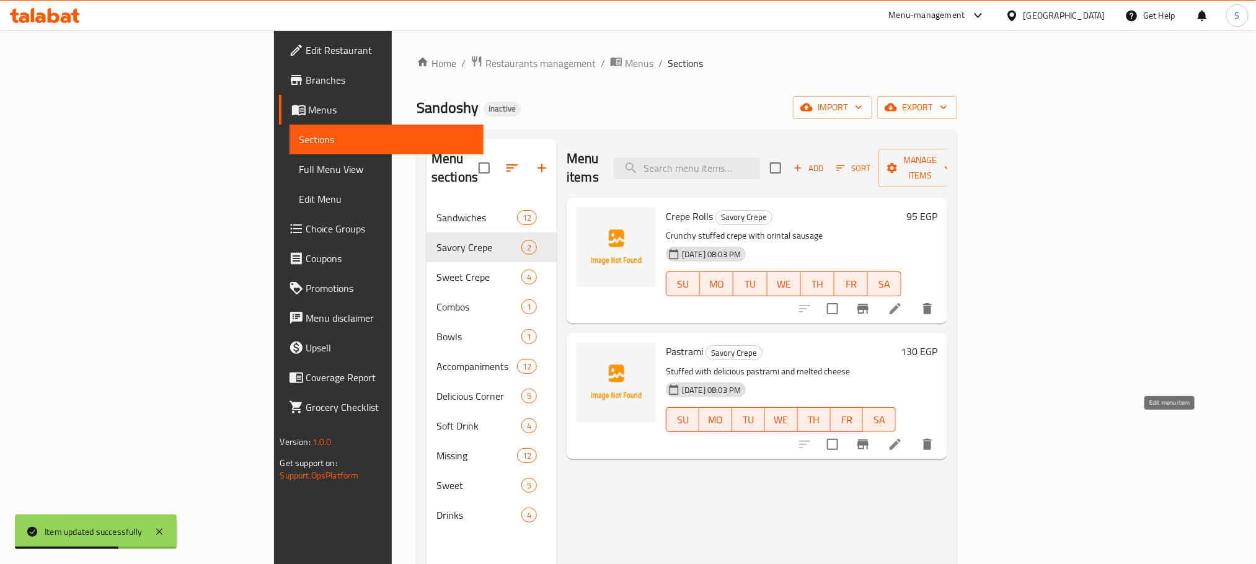
click at [903, 437] on icon at bounding box center [895, 444] width 15 height 15
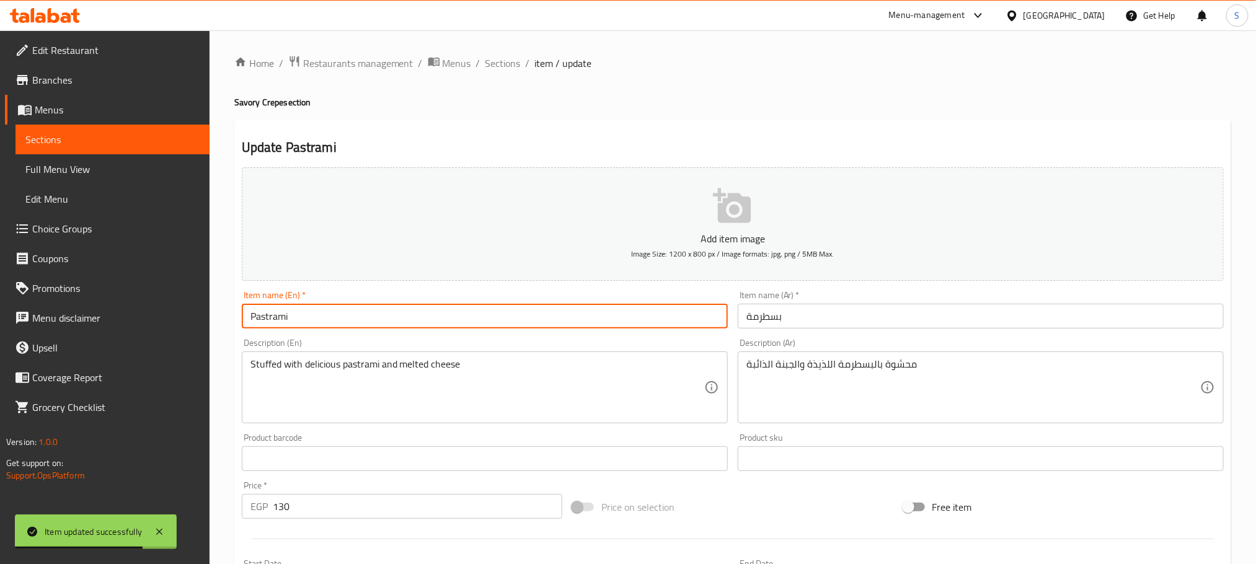
click at [392, 309] on input "Pastrami" at bounding box center [485, 316] width 486 height 25
type input "Pastrami Crepe"
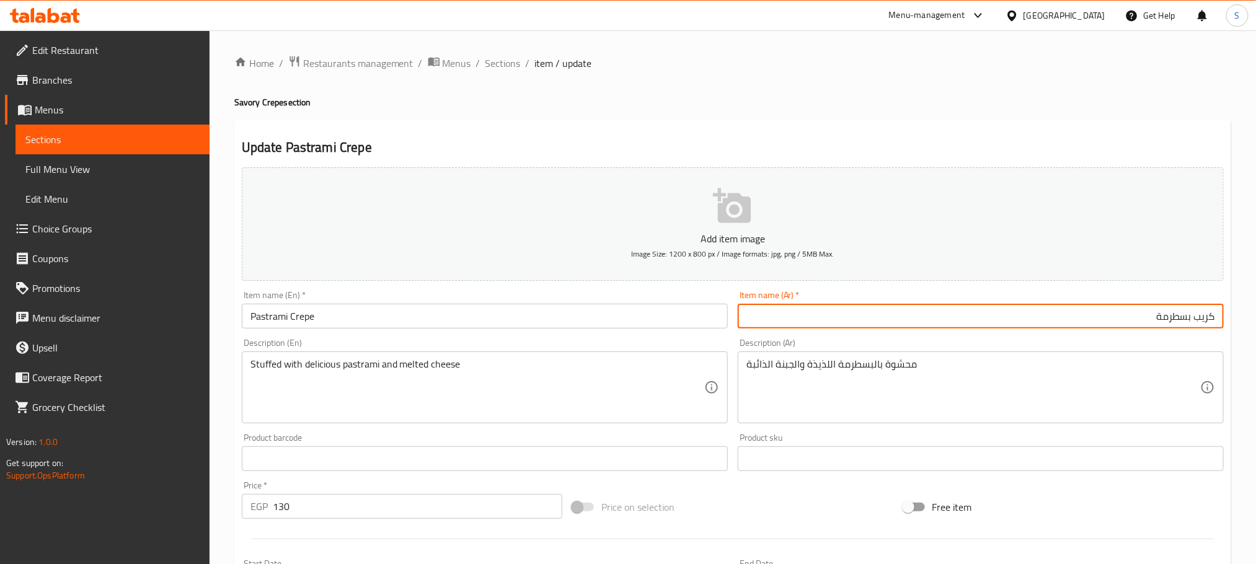
type input "كريب بسطرمة"
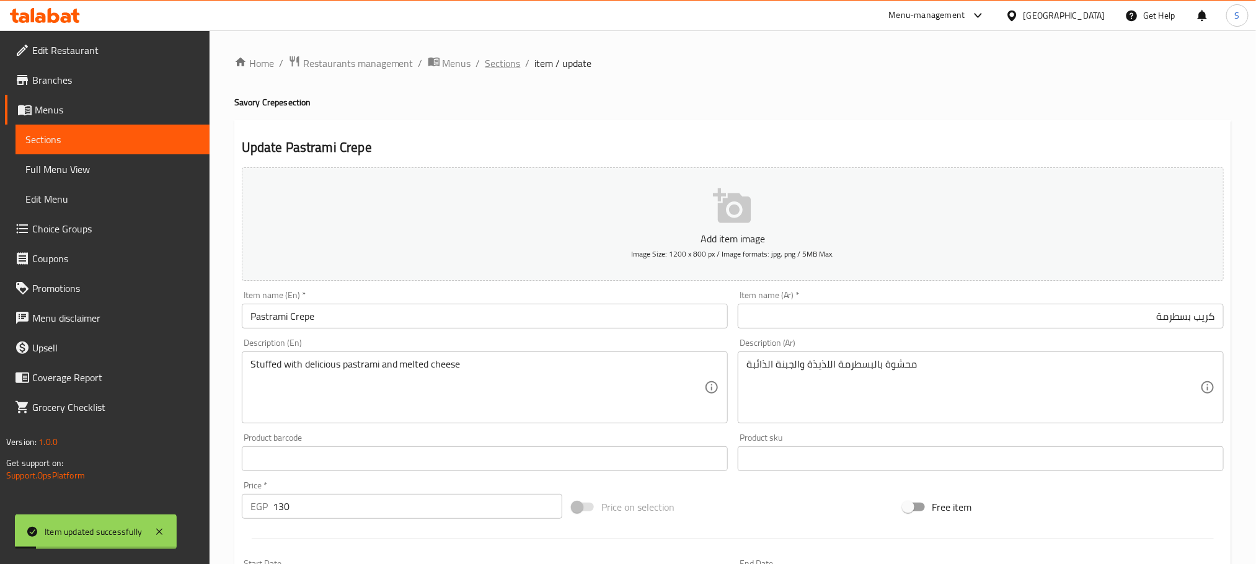
click at [508, 68] on span "Sections" at bounding box center [502, 63] width 35 height 15
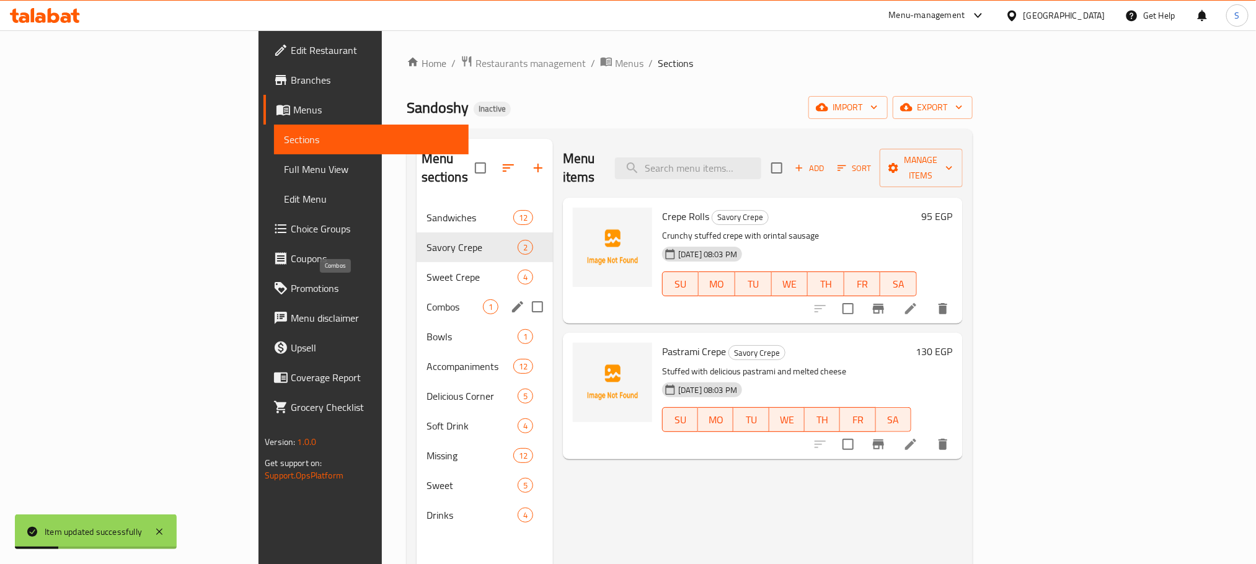
click at [426, 299] on span "Combos" at bounding box center [454, 306] width 56 height 15
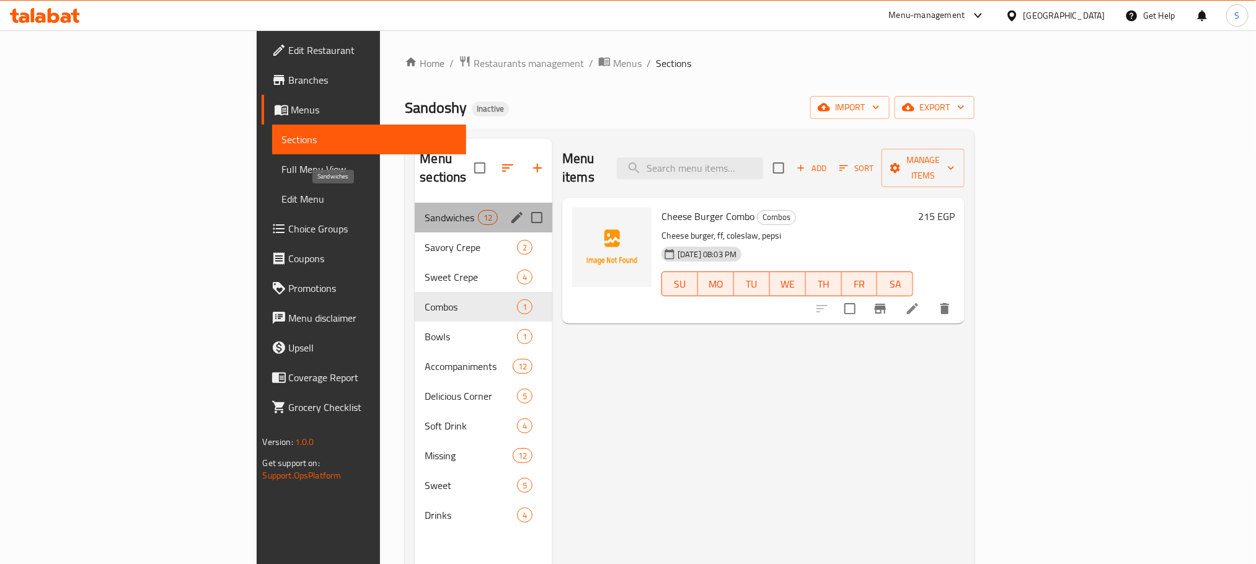
click at [425, 210] on span "Sandwiches" at bounding box center [451, 217] width 53 height 15
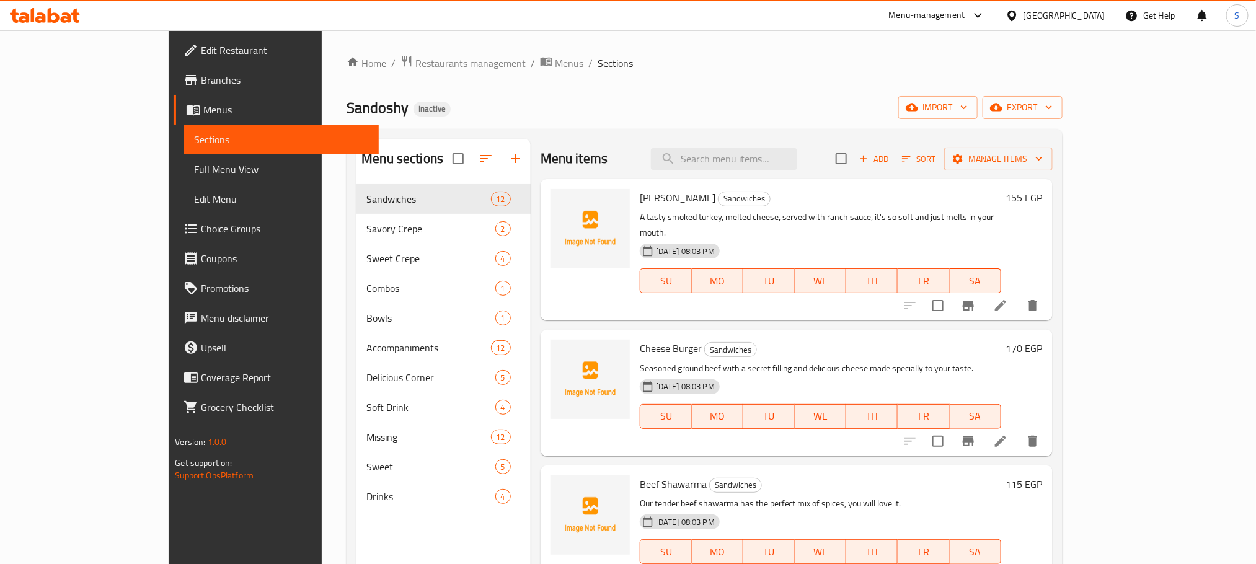
click at [676, 94] on div "Home / Restaurants management / Menus / Sections Sandoshy Inactive import expor…" at bounding box center [704, 384] width 715 height 658
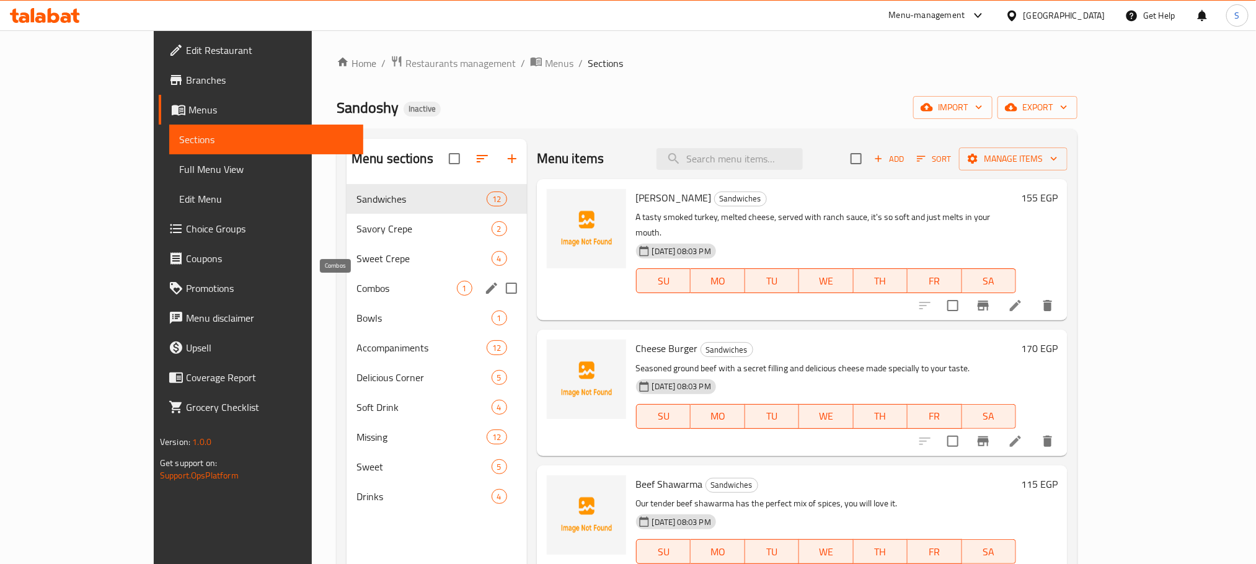
click at [356, 294] on span "Combos" at bounding box center [406, 288] width 100 height 15
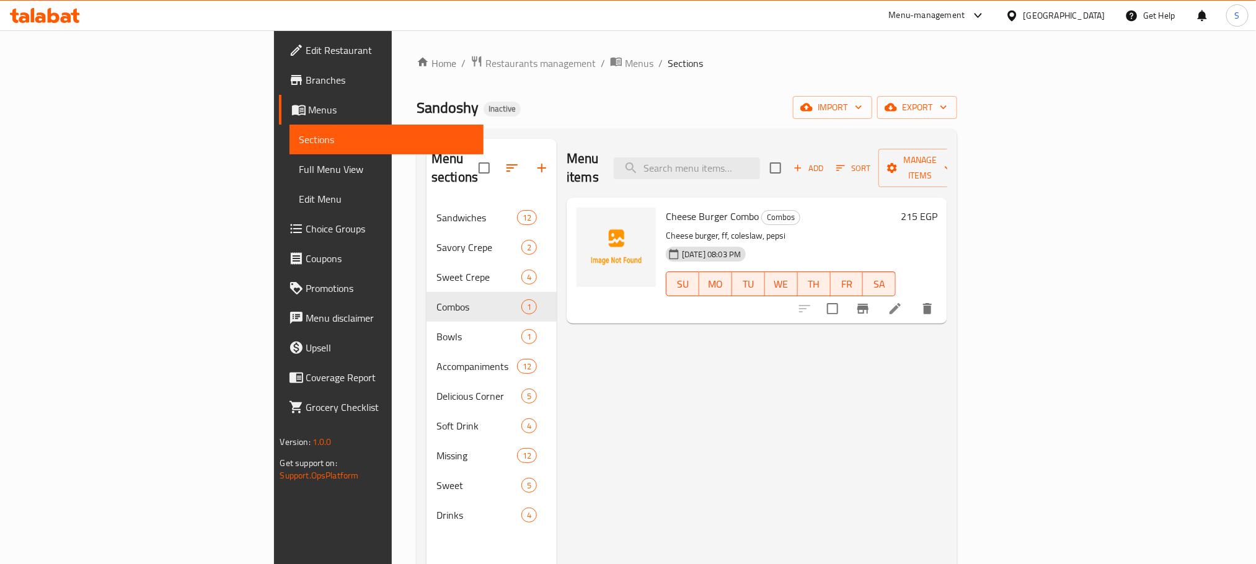
click at [666, 207] on span "Cheese Burger Combo" at bounding box center [712, 216] width 93 height 19
copy h6 "Cheese Burger Combo"
click at [760, 157] on input "search" at bounding box center [687, 168] width 146 height 22
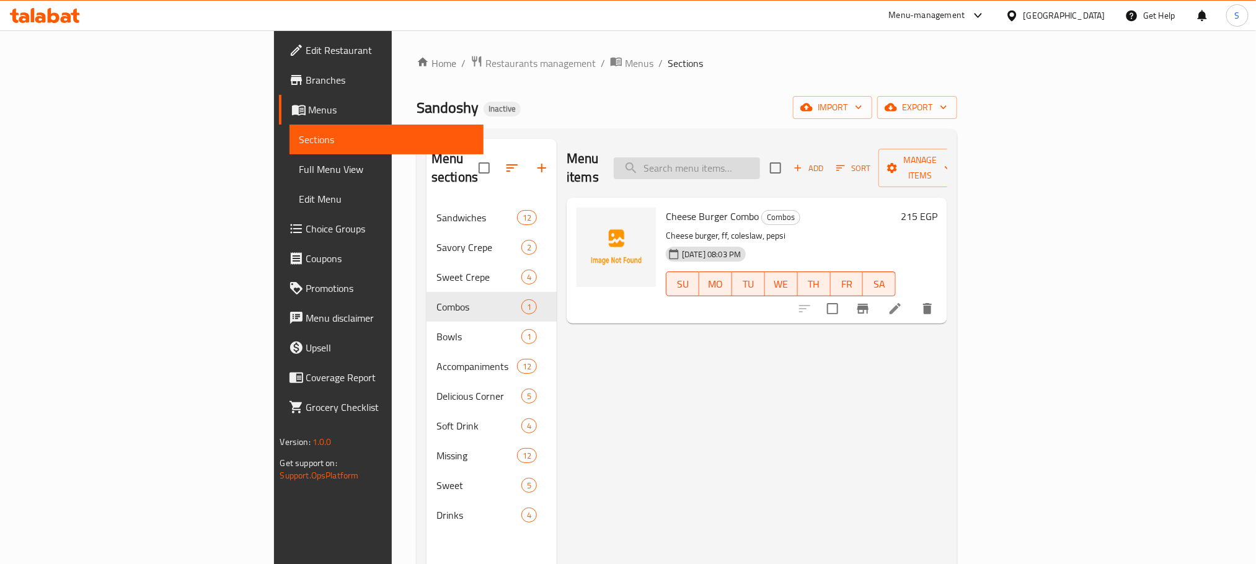
paste input "Cheese Burger Combo"
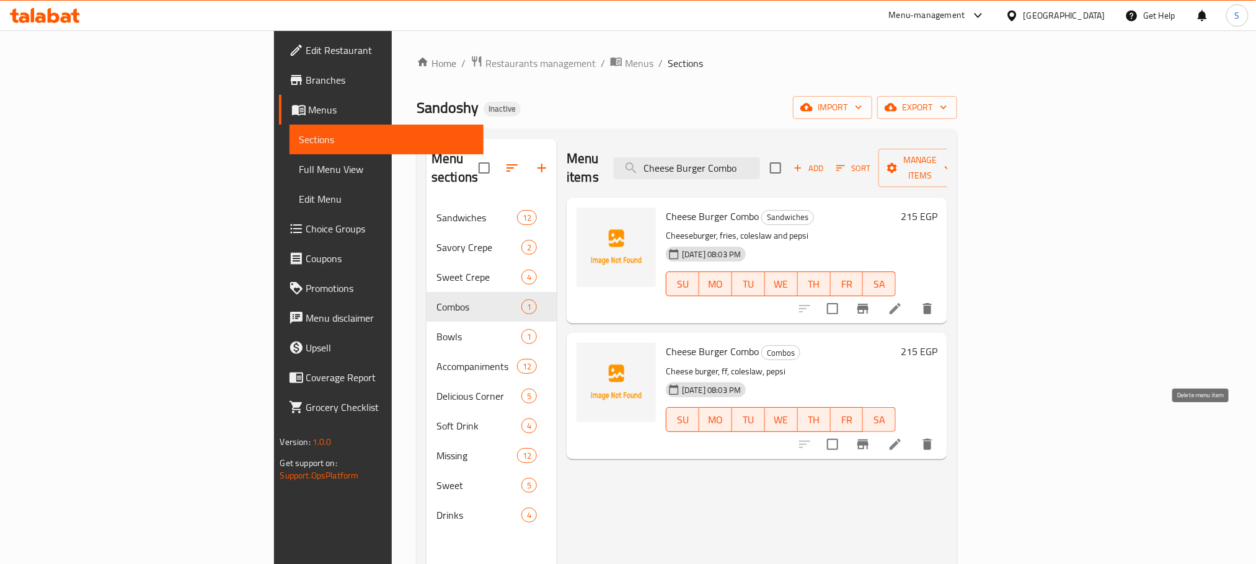
type input "Cheese Burger Combo"
click at [935, 437] on icon "delete" at bounding box center [927, 444] width 15 height 15
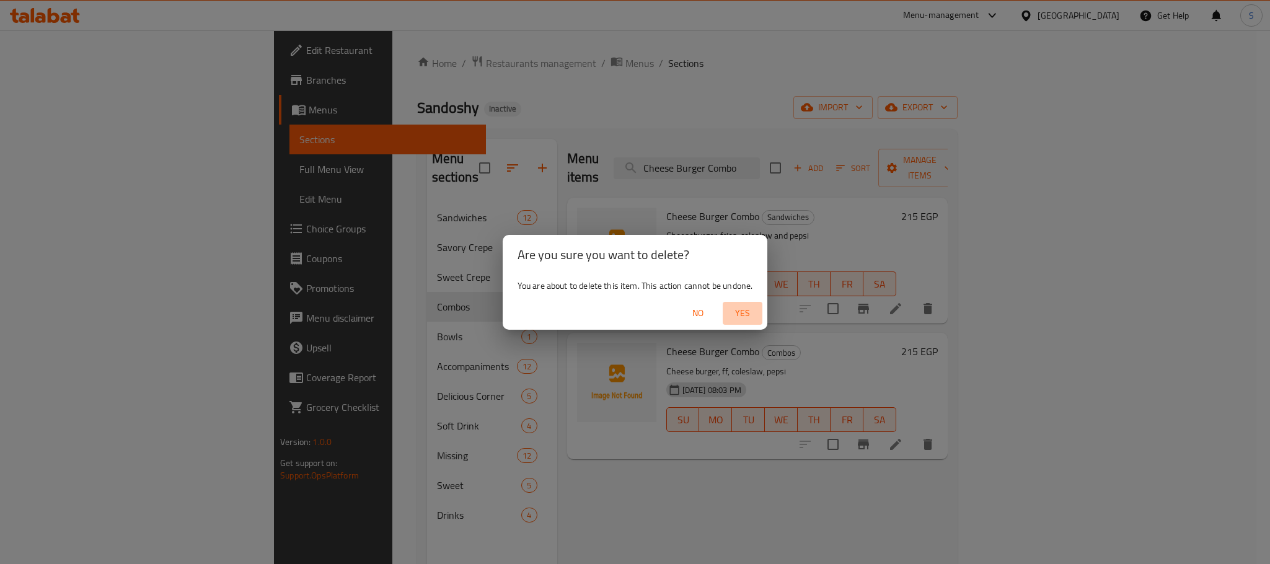
click at [741, 306] on span "Yes" at bounding box center [743, 313] width 30 height 15
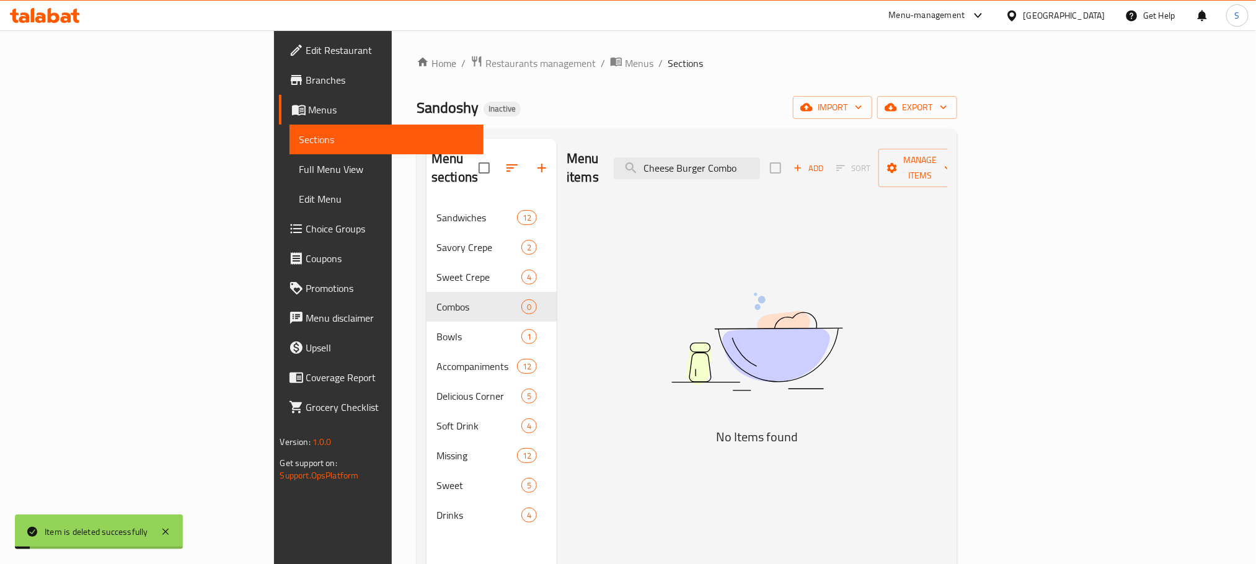
click at [589, 84] on div "Home / Restaurants management / Menus / Sections Sandoshy Inactive import expor…" at bounding box center [687, 384] width 541 height 658
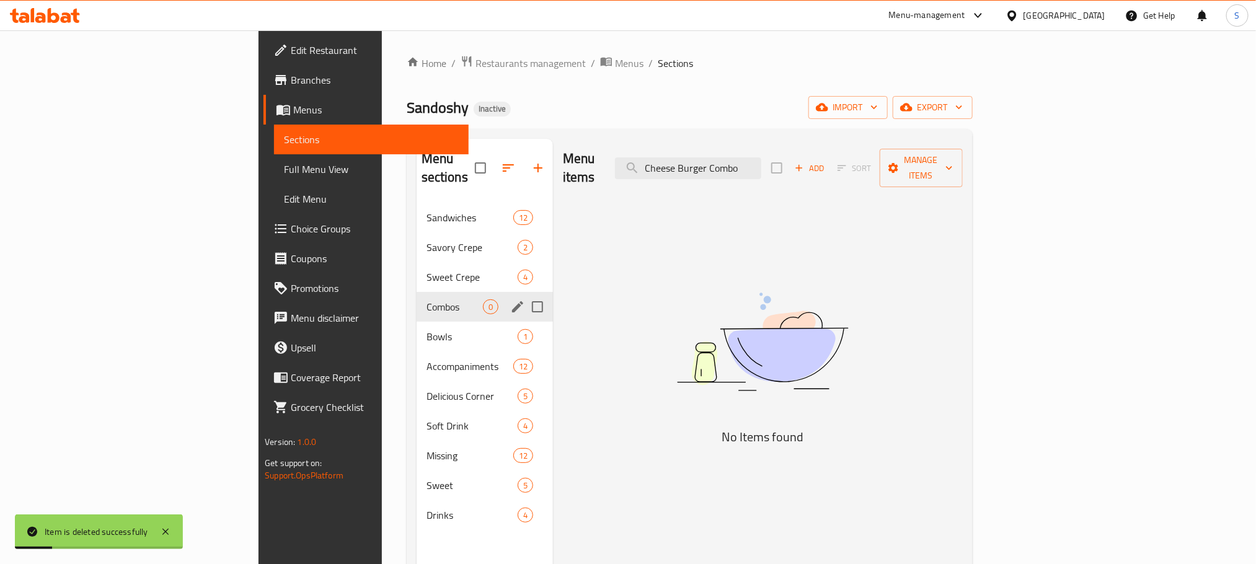
click at [524, 294] on input "Menu sections" at bounding box center [537, 307] width 26 height 26
checkbox input "true"
click at [526, 164] on icon "button" at bounding box center [531, 167] width 11 height 7
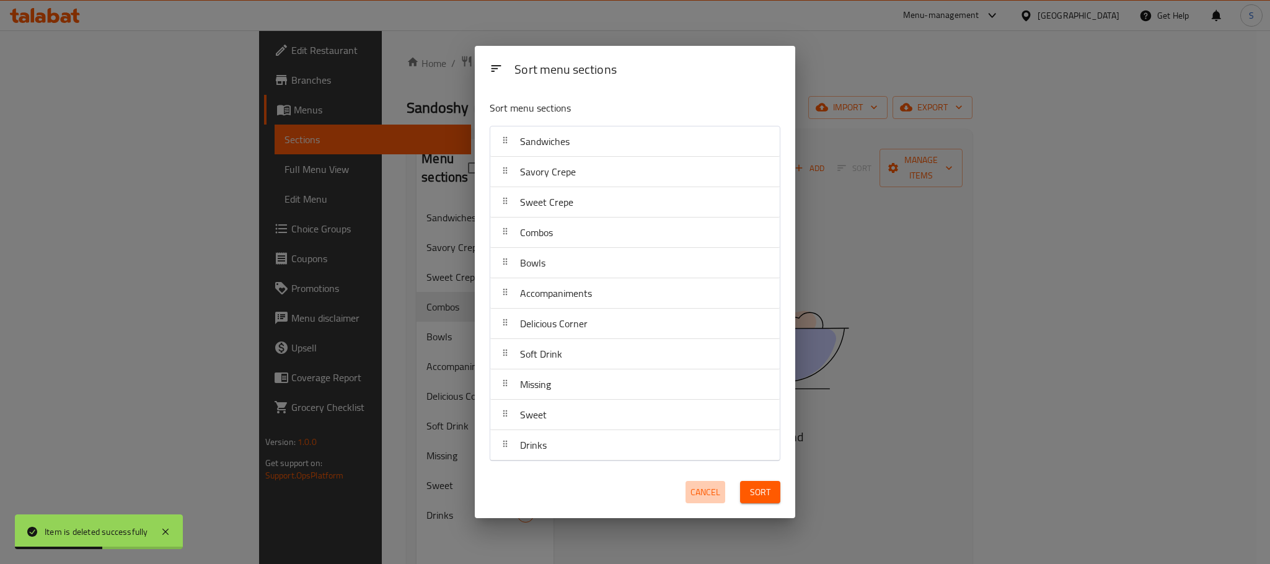
drag, startPoint x: 692, startPoint y: 490, endPoint x: 694, endPoint y: 484, distance: 6.3
click at [692, 488] on span "Cancel" at bounding box center [706, 492] width 30 height 15
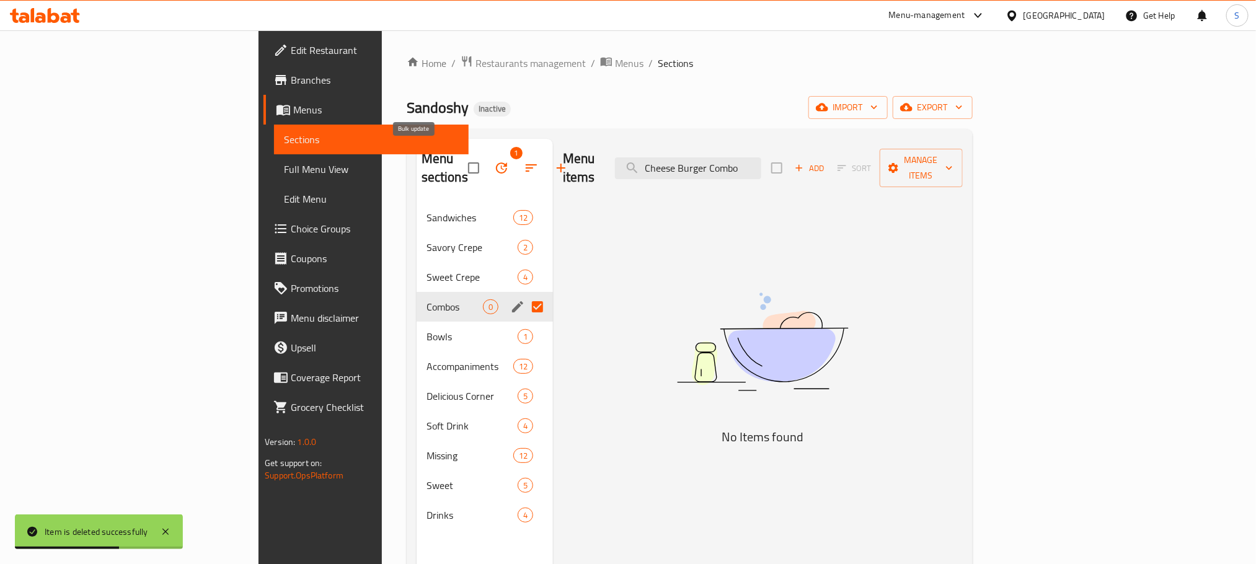
click at [494, 166] on icon "button" at bounding box center [501, 168] width 15 height 15
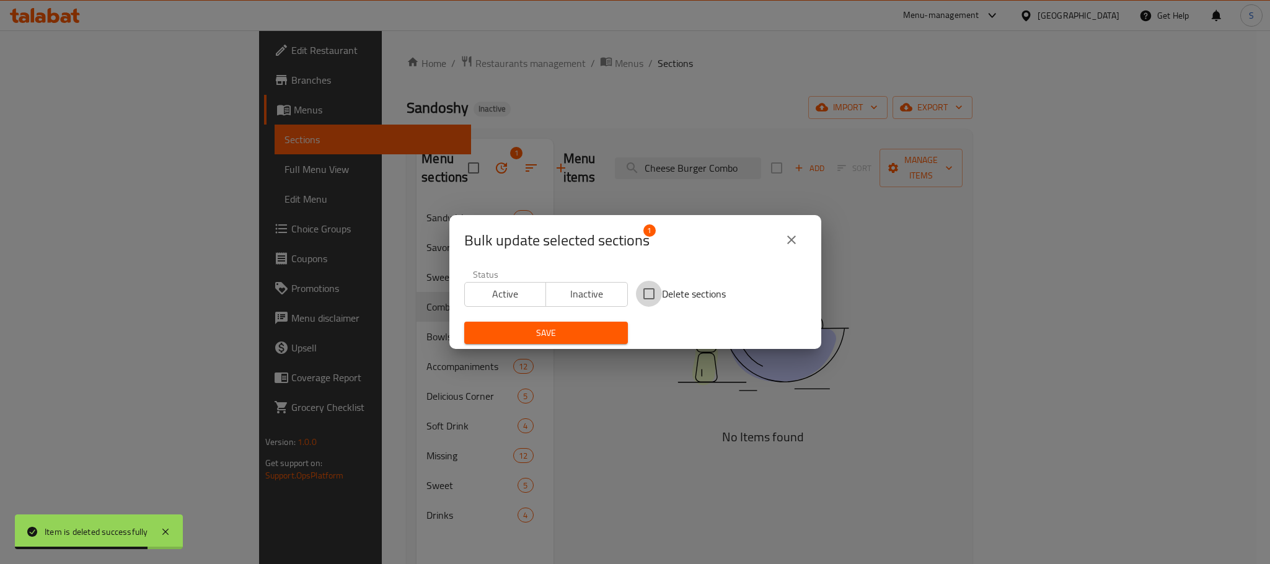
click at [645, 293] on input "Delete sections" at bounding box center [649, 294] width 26 height 26
checkbox input "true"
click at [563, 337] on span "Save" at bounding box center [546, 332] width 144 height 15
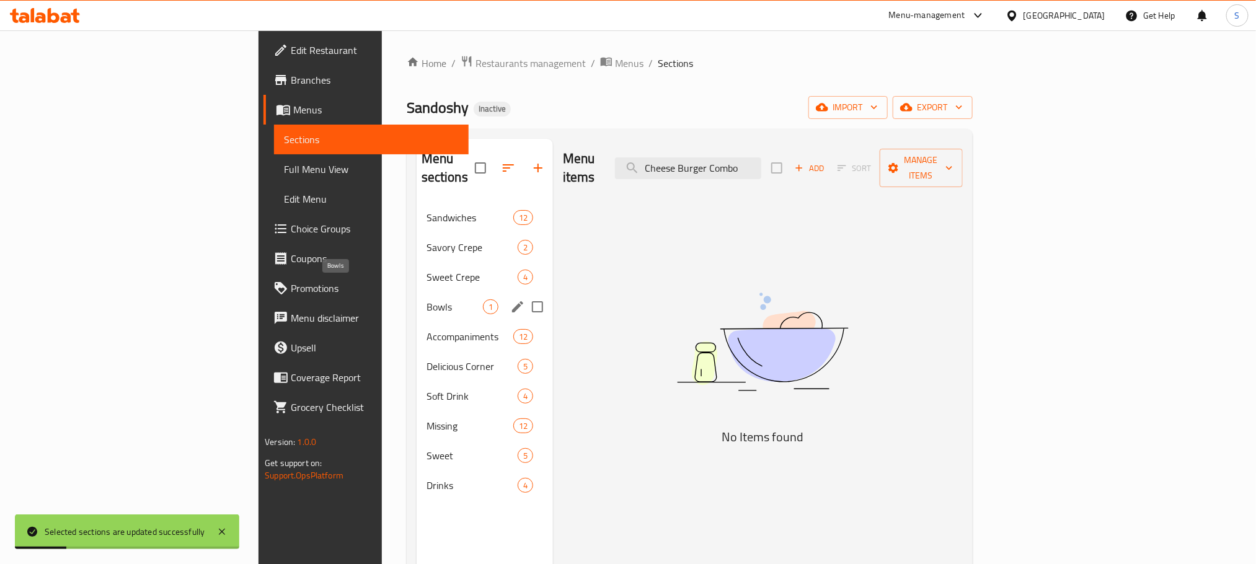
click at [426, 299] on span "Bowls" at bounding box center [454, 306] width 56 height 15
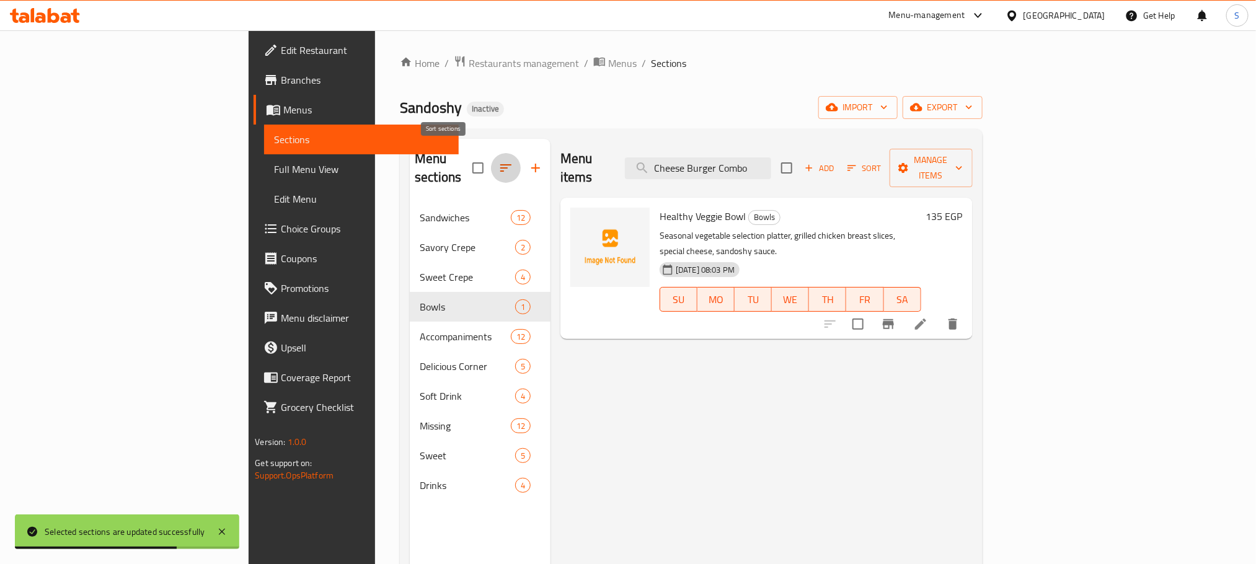
click at [498, 161] on icon "button" at bounding box center [505, 168] width 15 height 15
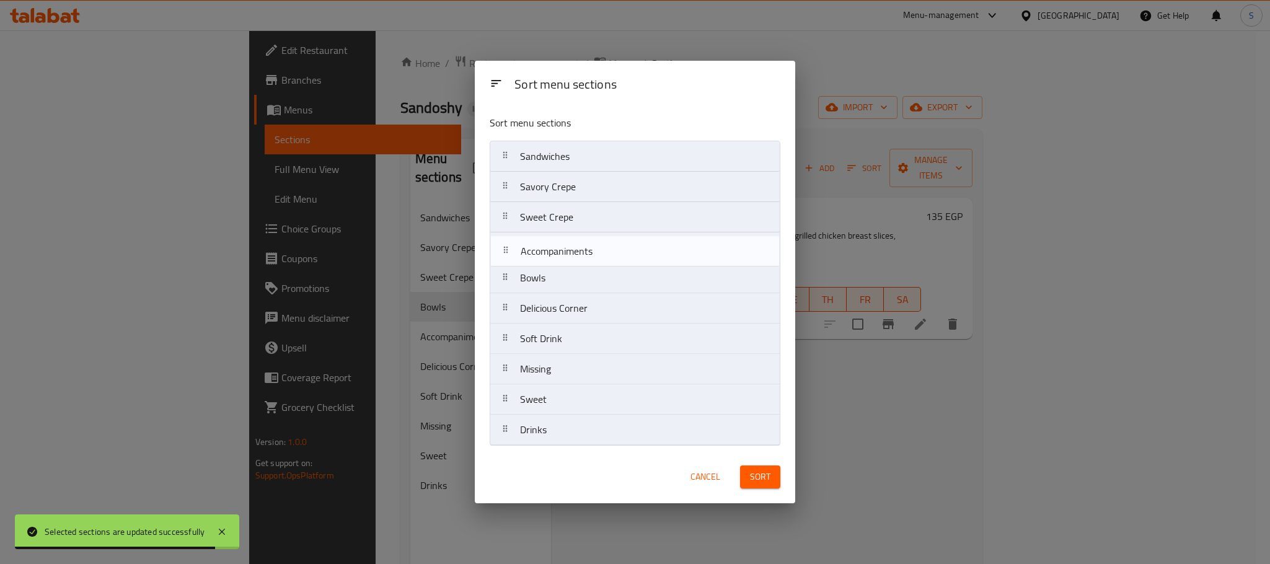
drag, startPoint x: 534, startPoint y: 283, endPoint x: 536, endPoint y: 251, distance: 31.6
click at [536, 251] on nav "Sandwiches Savory Crepe Sweet Crepe Bowls Accompaniments Delicious Corner Soft …" at bounding box center [635, 293] width 291 height 305
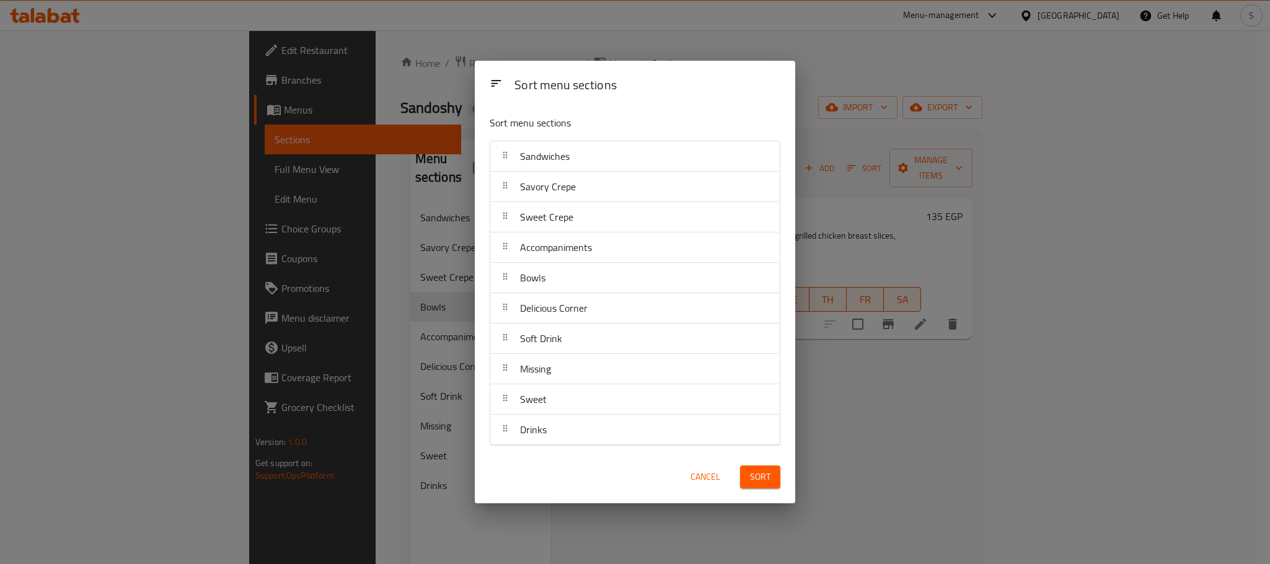
click at [756, 473] on span "Sort" at bounding box center [760, 476] width 20 height 15
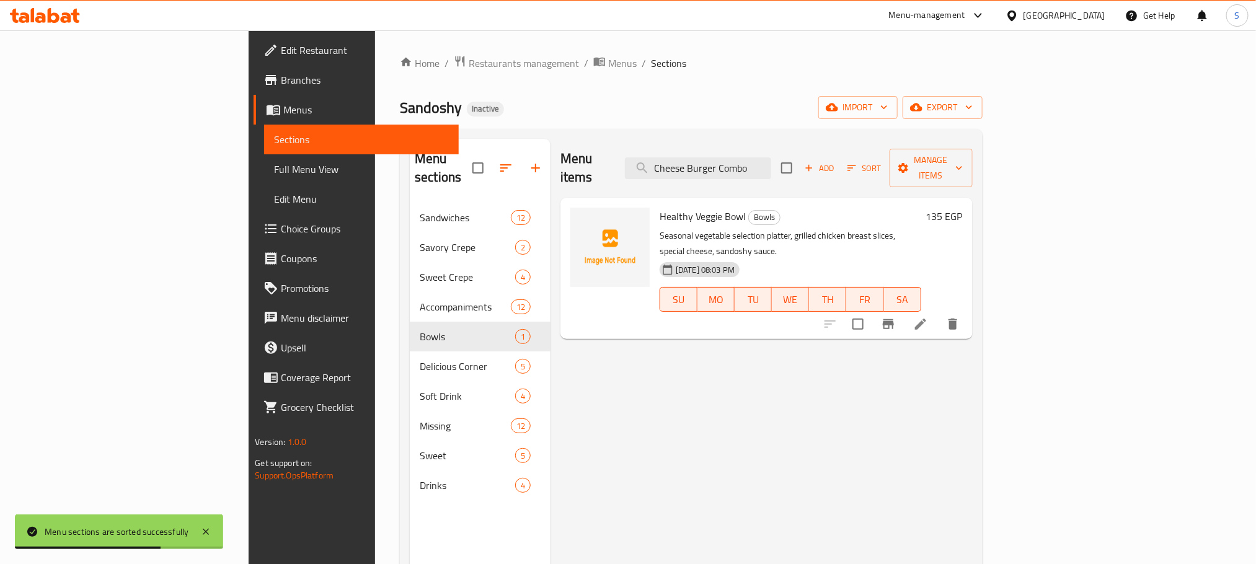
click at [660, 405] on div "Menu items Cheese Burger Combo Add Sort Manage items Healthy Veggie Bowl Bowls …" at bounding box center [761, 421] width 422 height 564
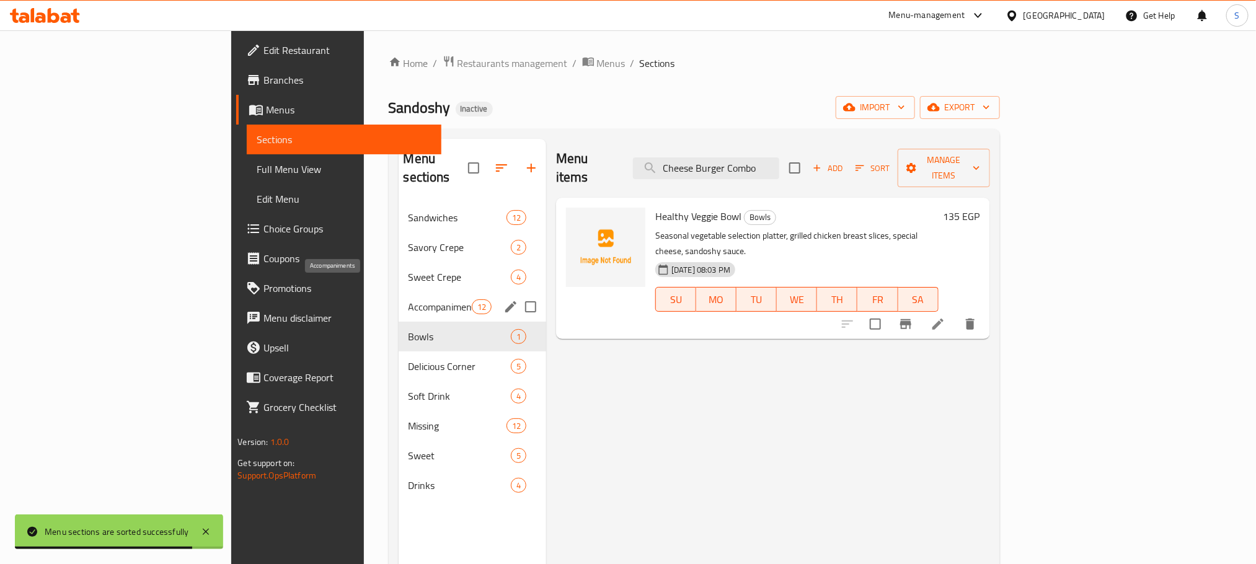
click at [408, 299] on span "Accompaniments" at bounding box center [439, 306] width 63 height 15
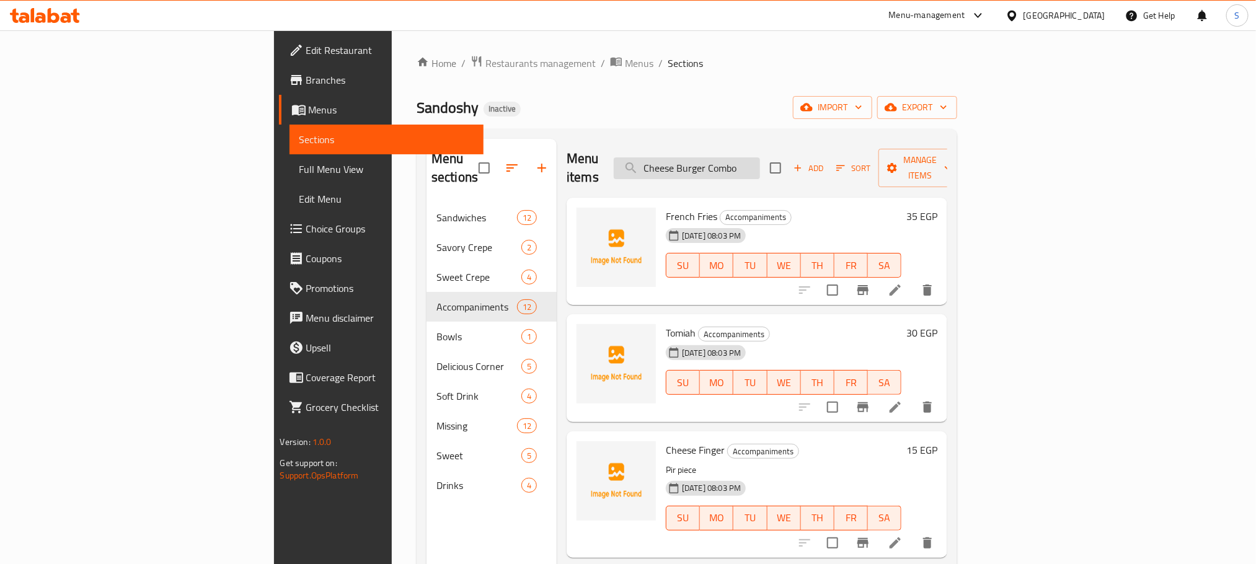
click at [760, 157] on input "Cheese Burger Combo" at bounding box center [687, 168] width 146 height 22
click at [595, 91] on div "Home / Restaurants management / Menus / Sections Sandoshy Inactive import expor…" at bounding box center [687, 384] width 541 height 658
click at [748, 157] on input "search" at bounding box center [687, 168] width 146 height 22
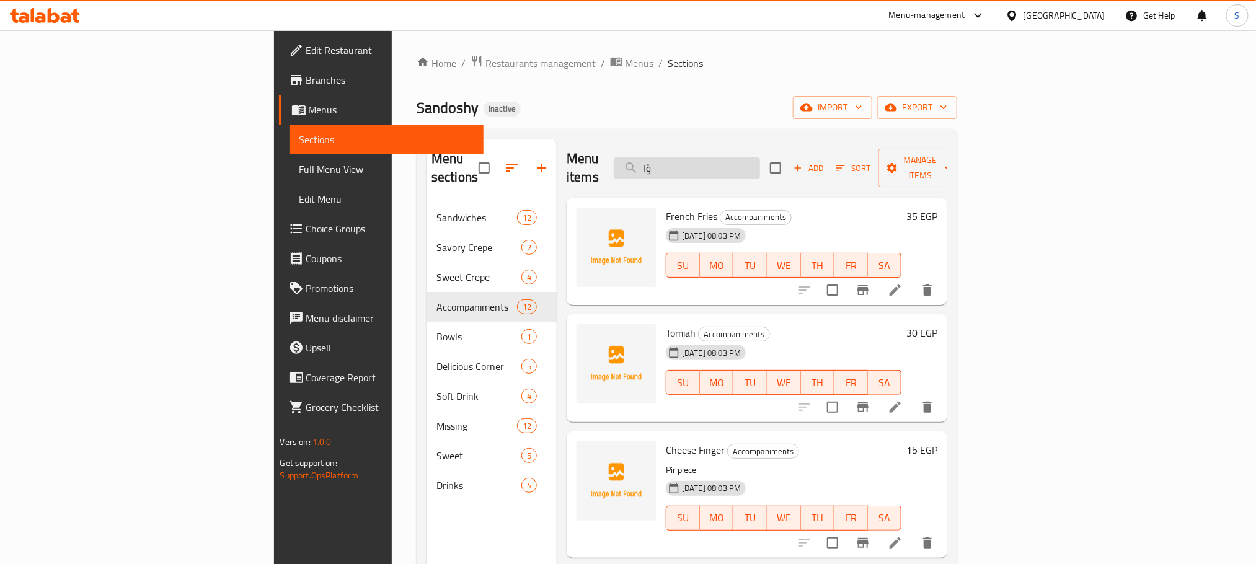
type input "ؤ"
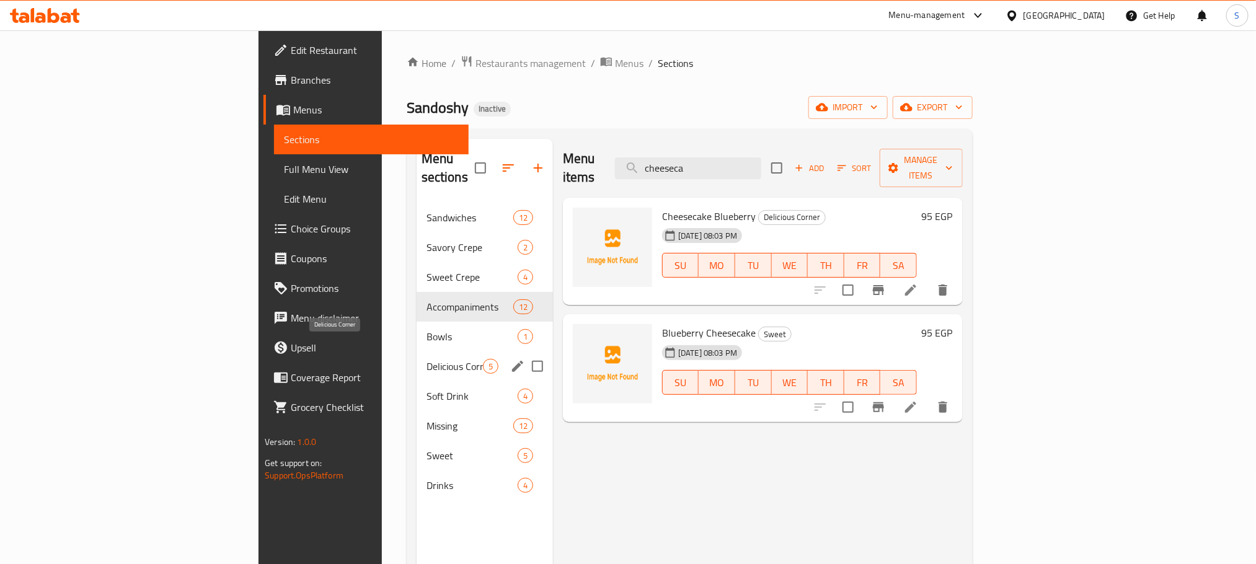
type input "cheeseca"
click at [426, 359] on span "Delicious Corner" at bounding box center [454, 366] width 56 height 15
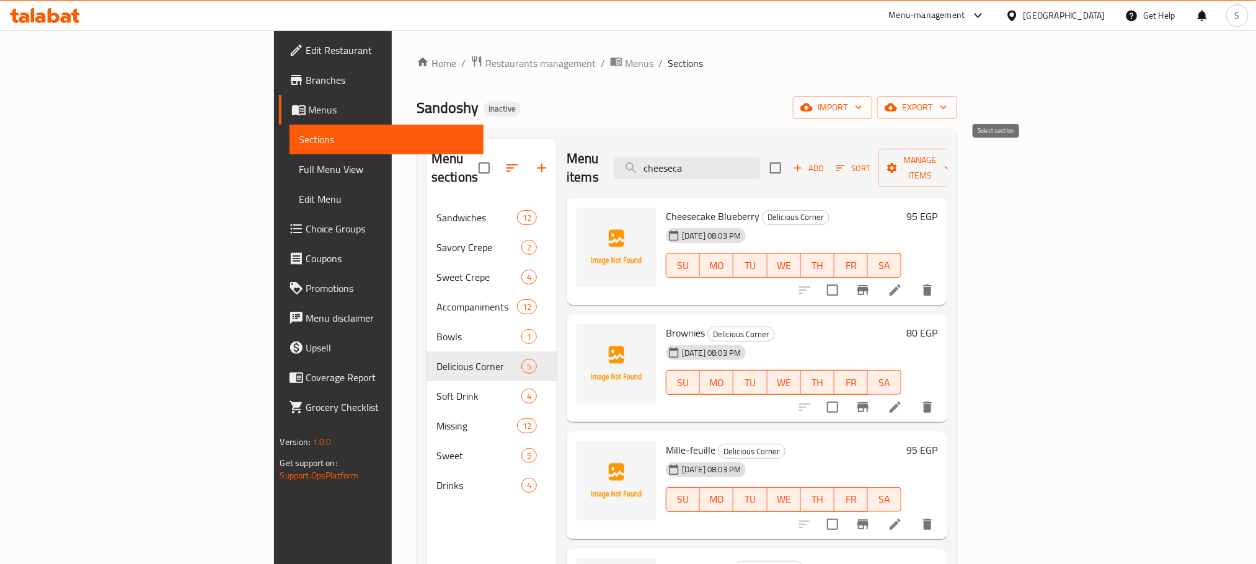
click at [788, 155] on input "checkbox" at bounding box center [775, 168] width 26 height 26
checkbox input "true"
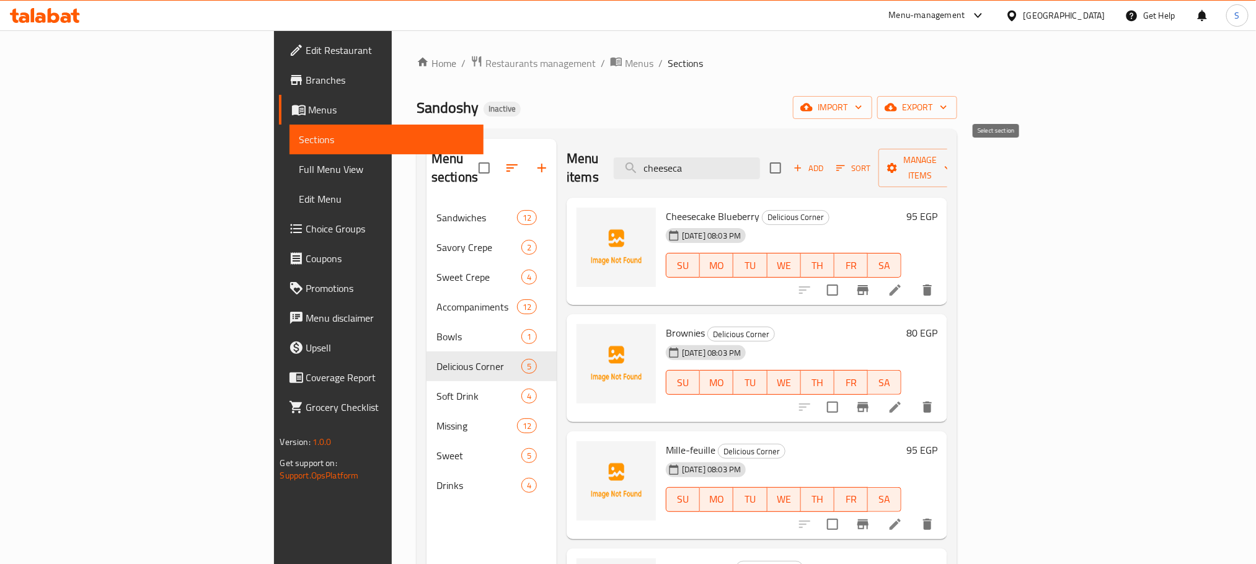
checkbox input "true"
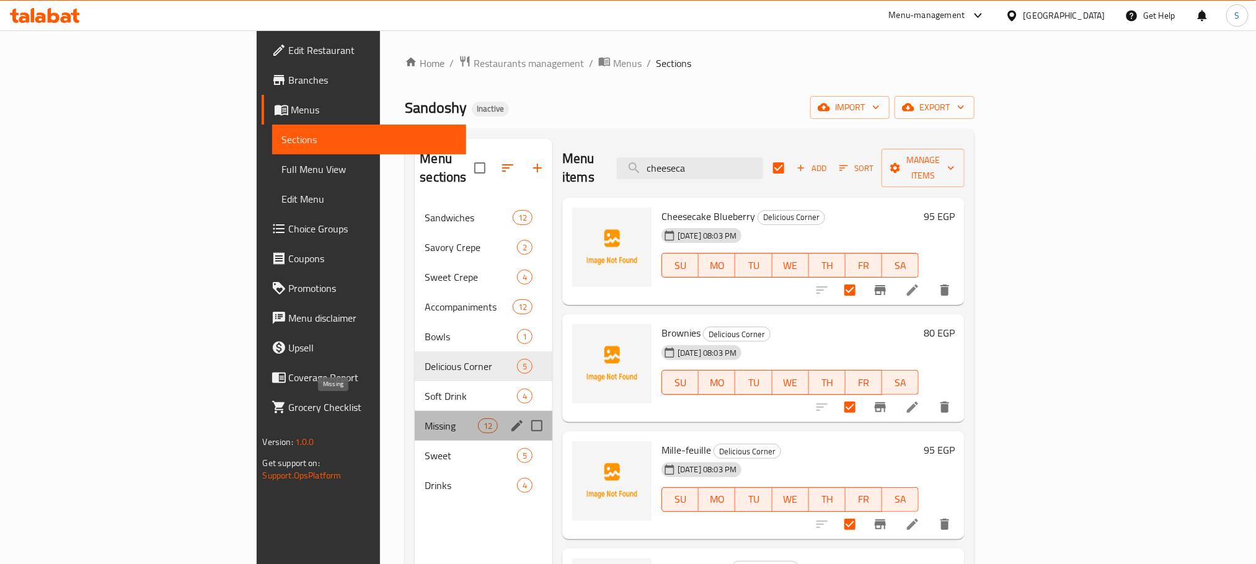
click at [425, 418] on span "Missing" at bounding box center [451, 425] width 53 height 15
checkbox input "false"
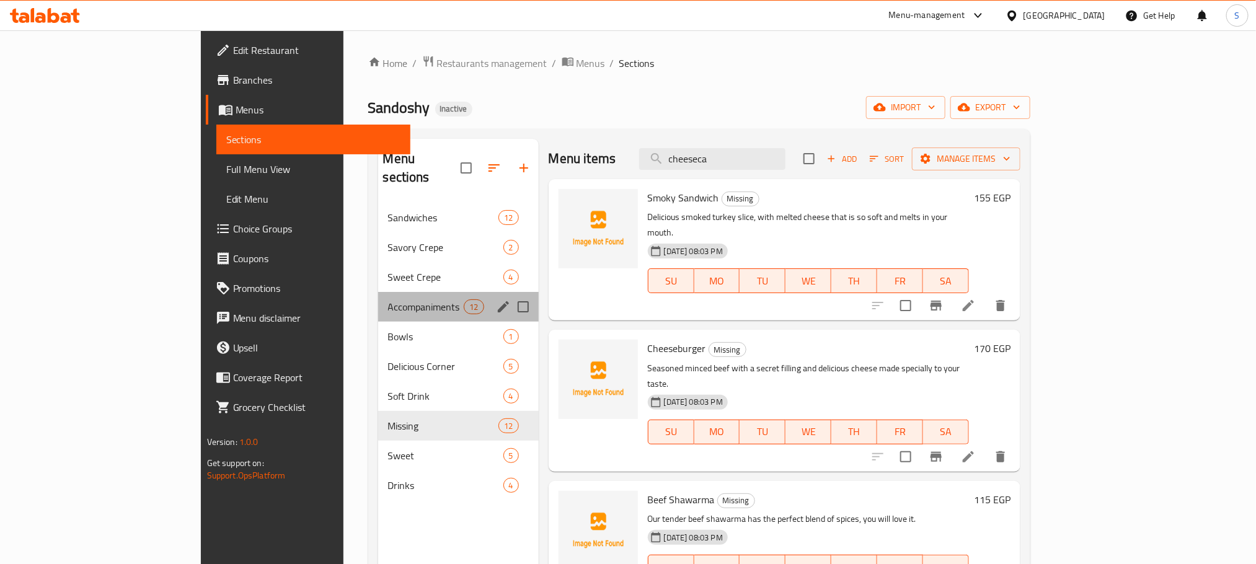
click at [388, 299] on span "Accompaniments" at bounding box center [426, 306] width 76 height 15
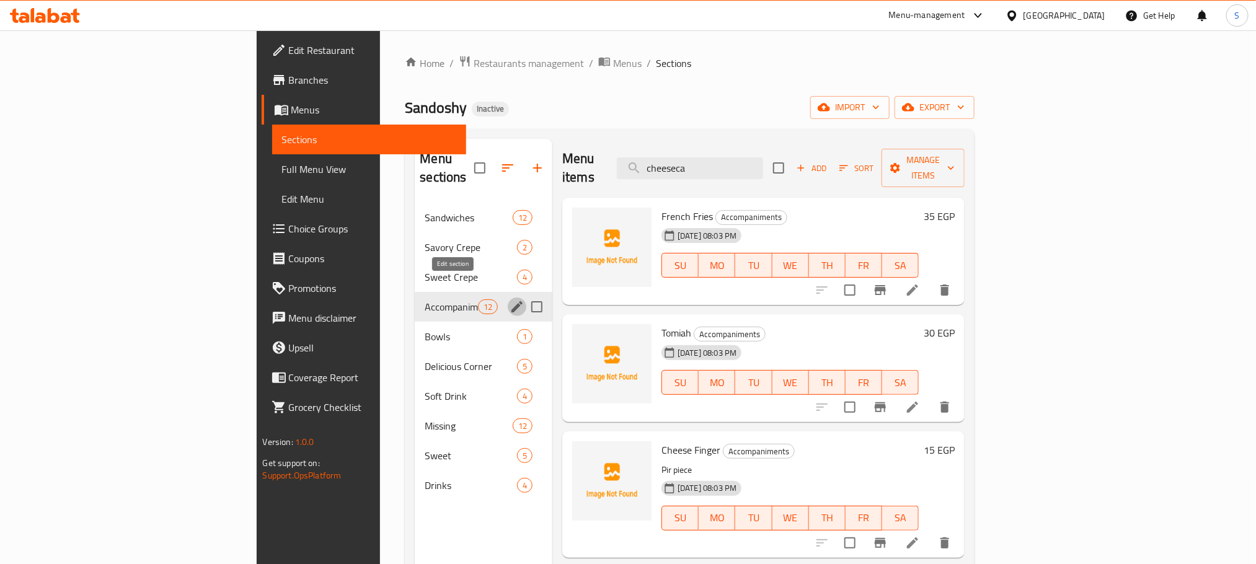
click at [510, 299] on icon "edit" at bounding box center [517, 306] width 15 height 15
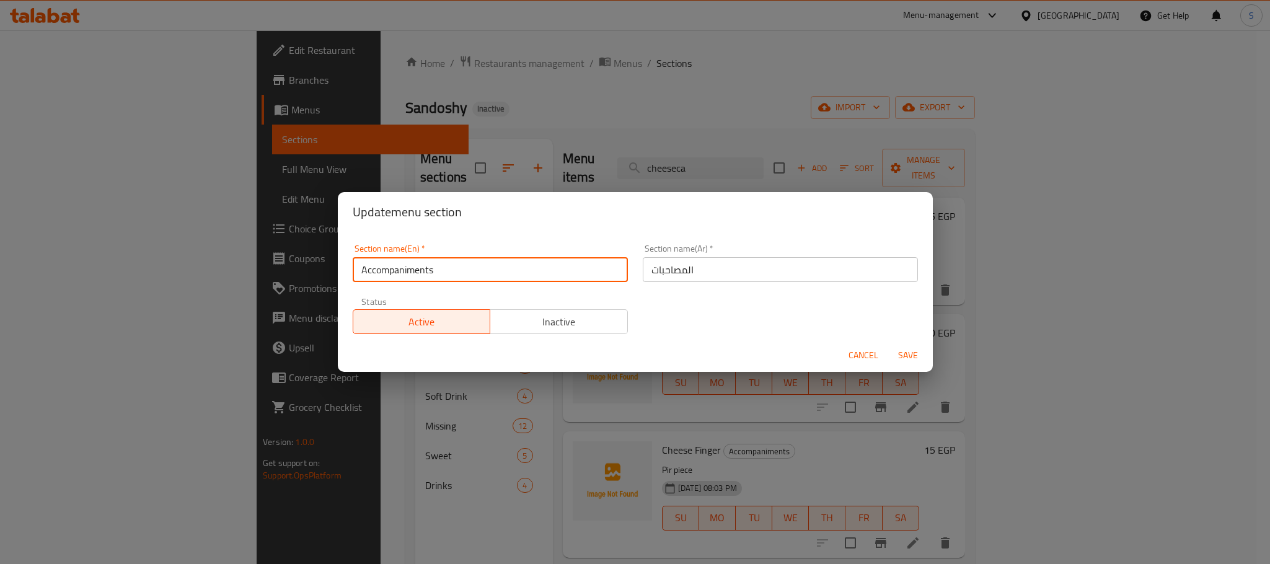
drag, startPoint x: 447, startPoint y: 276, endPoint x: 354, endPoint y: 273, distance: 93.0
click at [354, 273] on input "Accompaniments" at bounding box center [490, 269] width 275 height 25
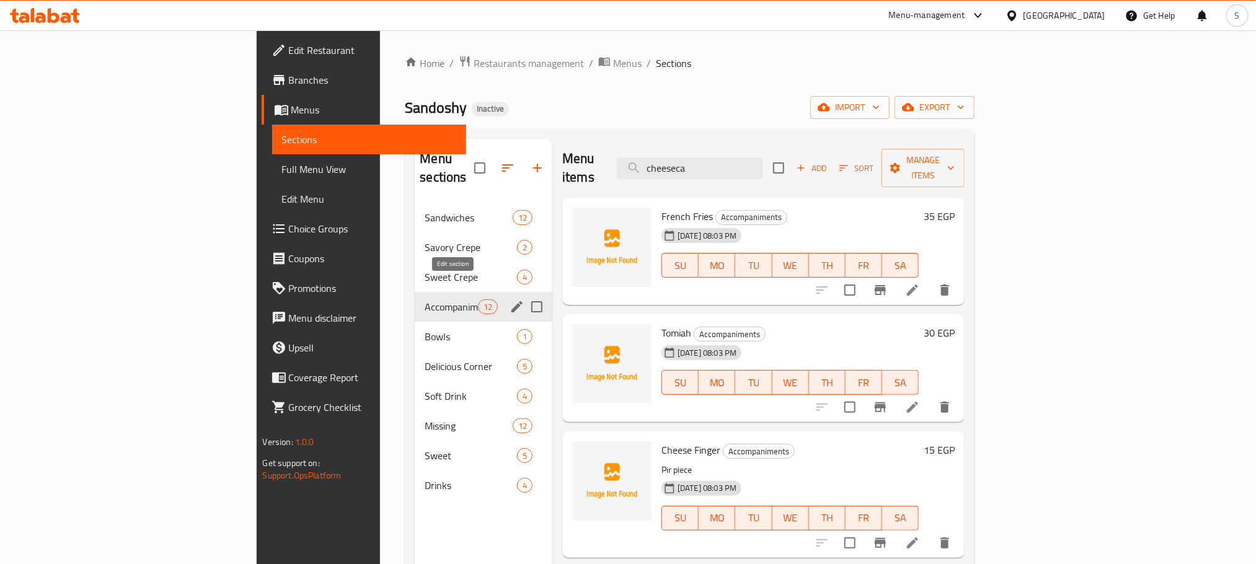
click at [510, 299] on icon "edit" at bounding box center [517, 306] width 15 height 15
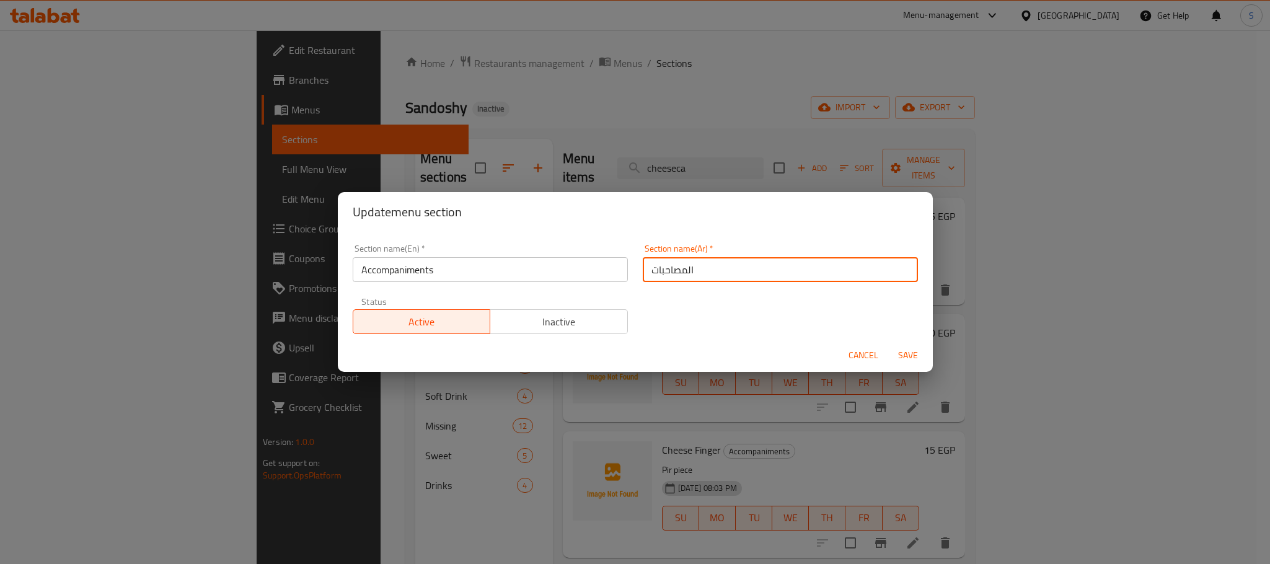
click at [666, 273] on input "المصاحبات" at bounding box center [780, 269] width 275 height 25
drag, startPoint x: 854, startPoint y: 265, endPoint x: 883, endPoint y: 265, distance: 29.8
click at [883, 265] on input "المصاحبات" at bounding box center [780, 269] width 275 height 25
type input "المرفقات"
click at [888, 344] on button "Save" at bounding box center [908, 355] width 40 height 23
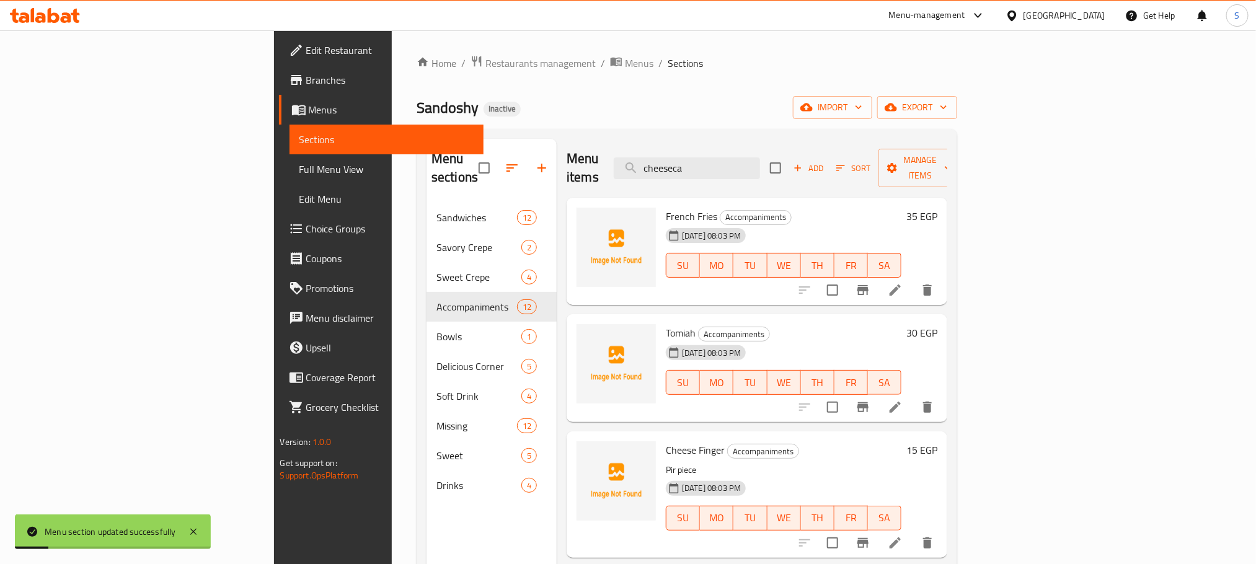
click at [622, 132] on div "Menu sections Sandwiches 12 Savory Crepe 2 Sweet Crepe 4 Accompaniments 12 Bowl…" at bounding box center [687, 421] width 541 height 584
click at [759, 161] on input "cheeseca" at bounding box center [687, 168] width 146 height 22
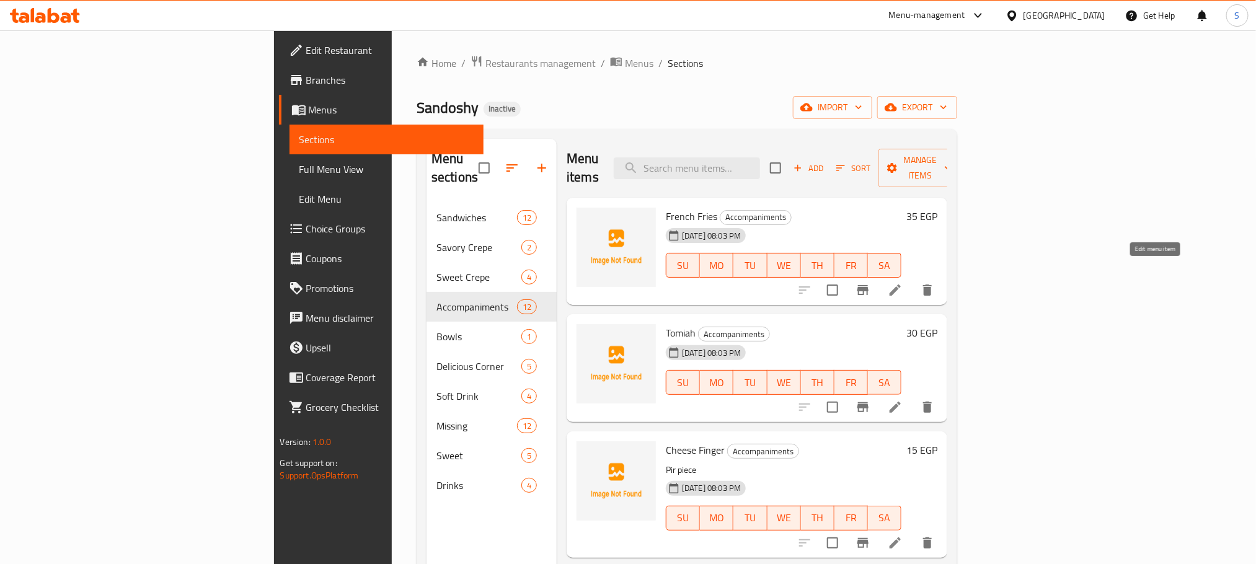
click at [903, 283] on icon at bounding box center [895, 290] width 15 height 15
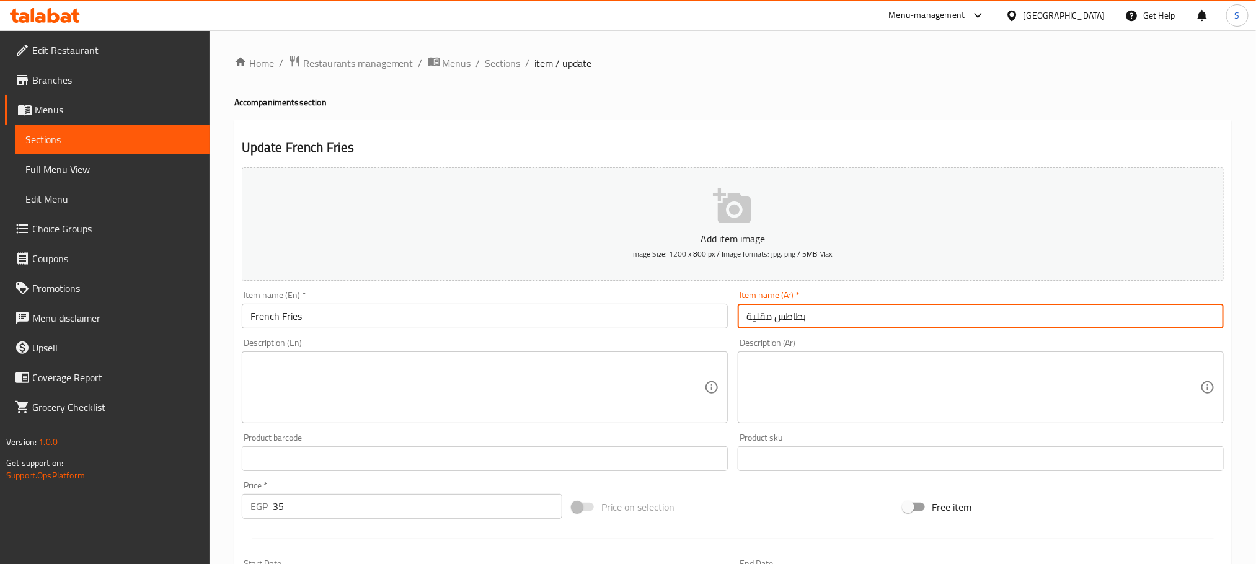
click at [756, 324] on input "بطاطس مقلية" at bounding box center [981, 316] width 486 height 25
paste input "حمر"
type input "بطاطس محمرة"
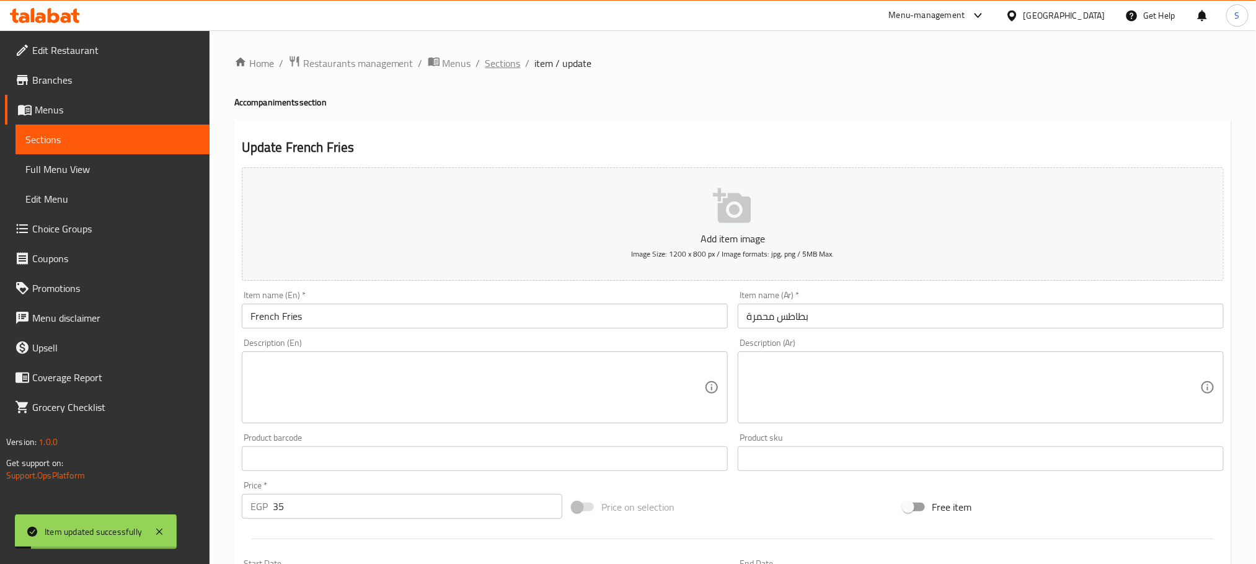
click at [512, 63] on span "Sections" at bounding box center [502, 63] width 35 height 15
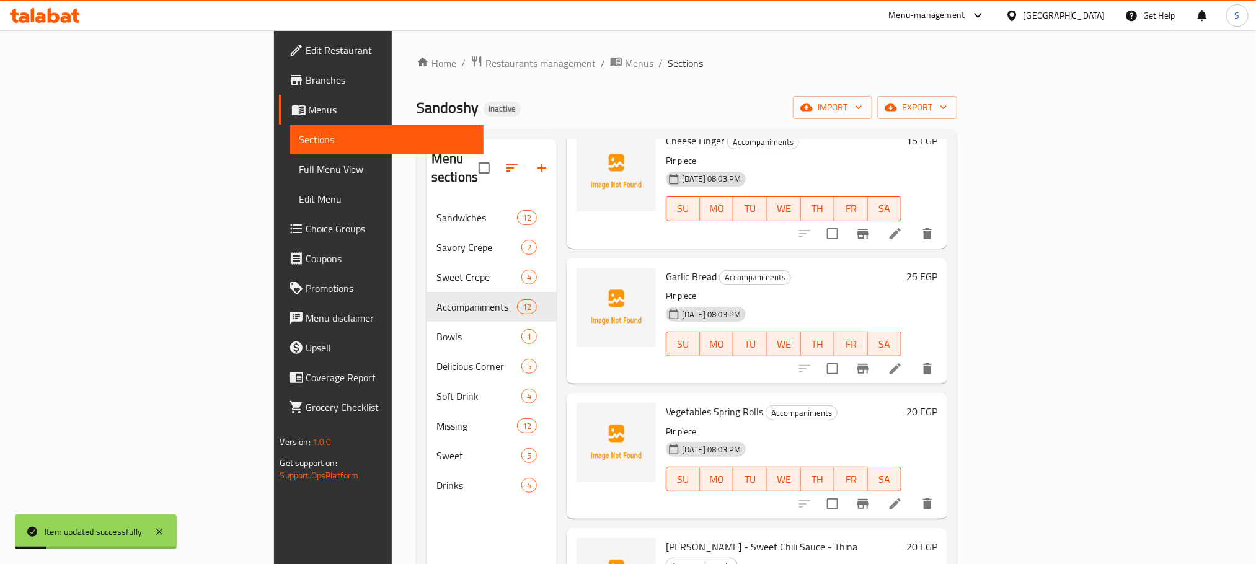
scroll to position [279, 0]
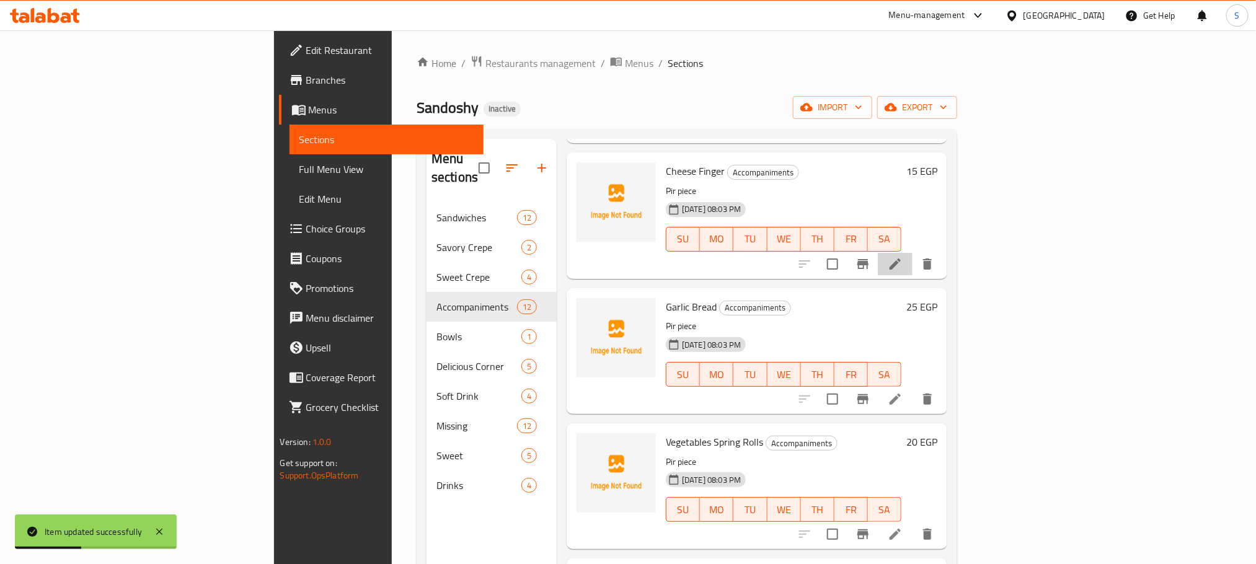
click at [912, 253] on li at bounding box center [895, 264] width 35 height 22
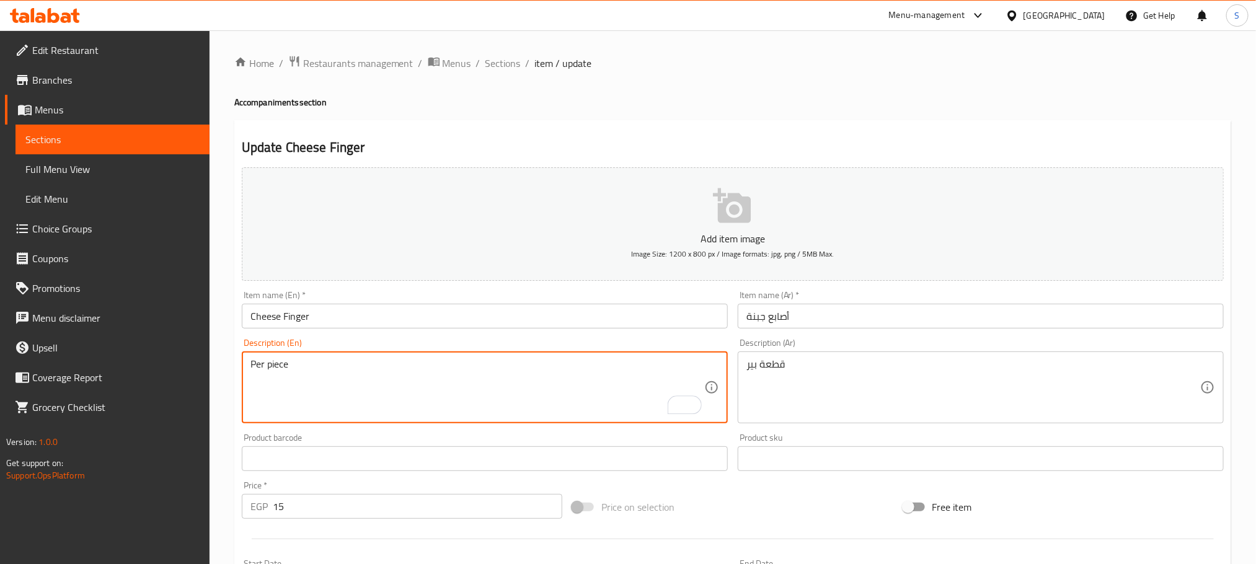
type textarea "Per piece"
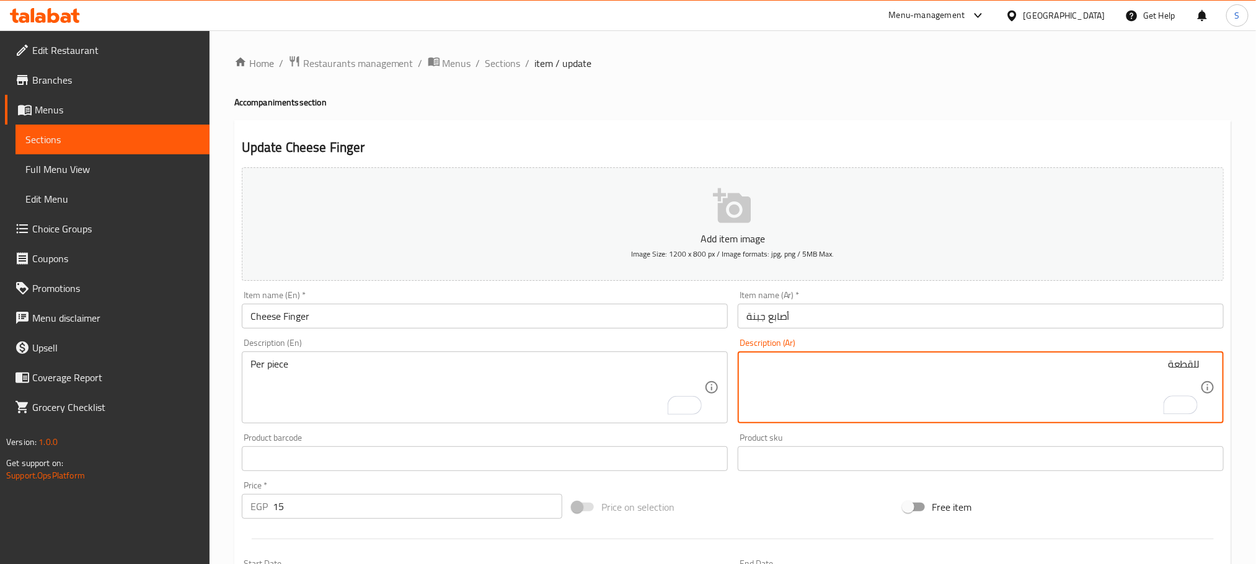
type textarea "للقطعة"
click at [841, 307] on input "أصابع جبنة" at bounding box center [981, 316] width 486 height 25
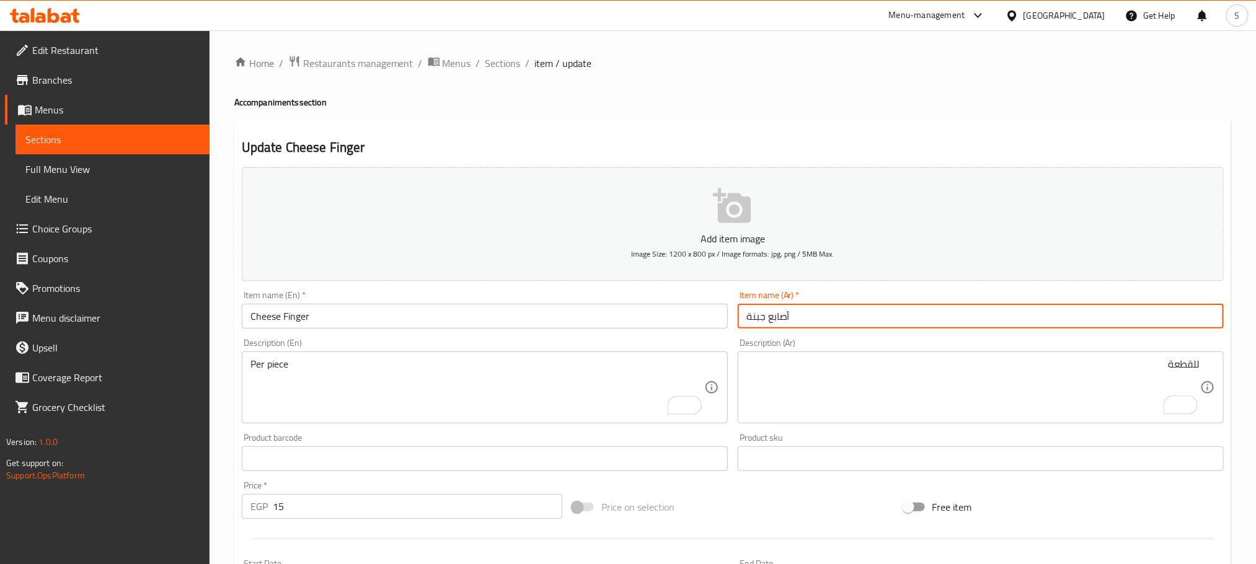
click at [402, 309] on input "Cheese Finger" at bounding box center [485, 316] width 486 height 25
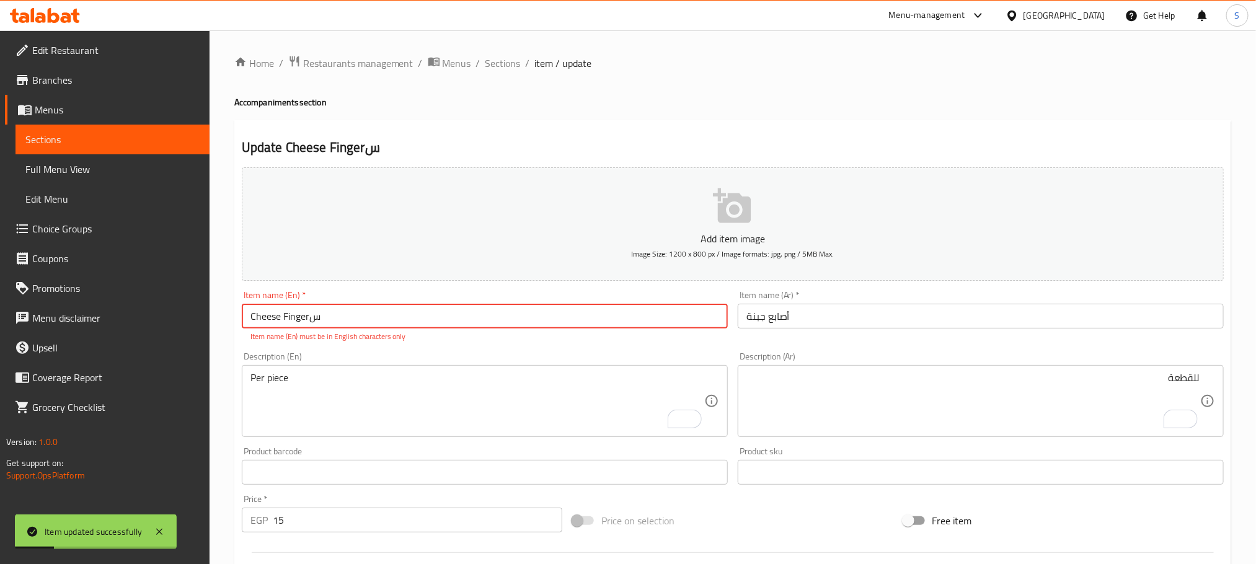
type input "Cheese Finger"
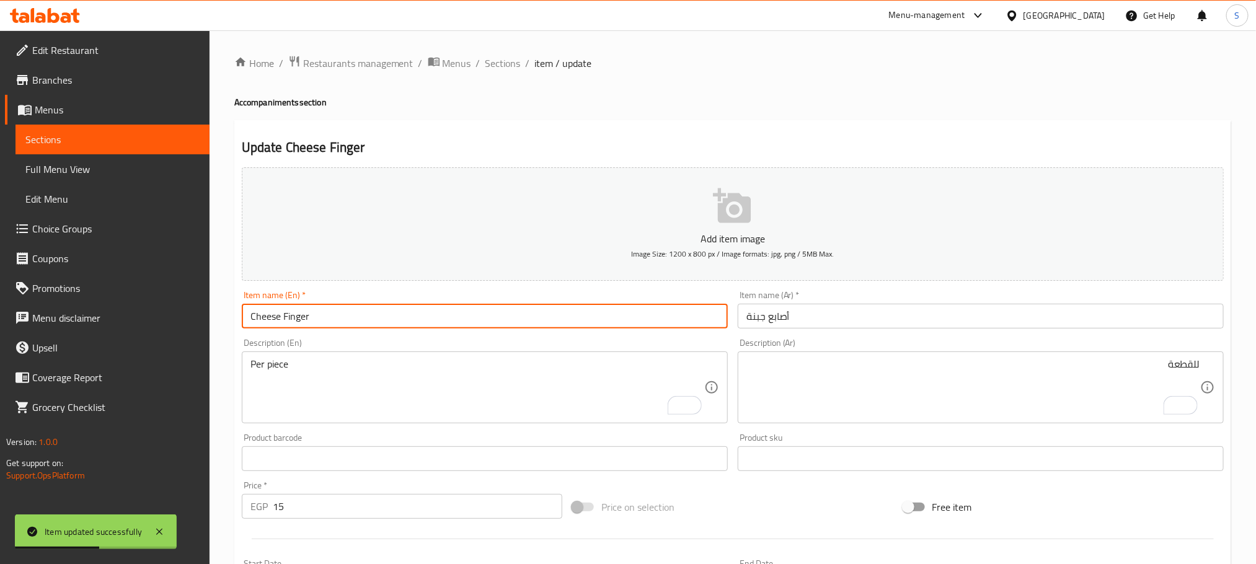
click at [858, 311] on input "أصابع جبنة" at bounding box center [981, 316] width 486 height 25
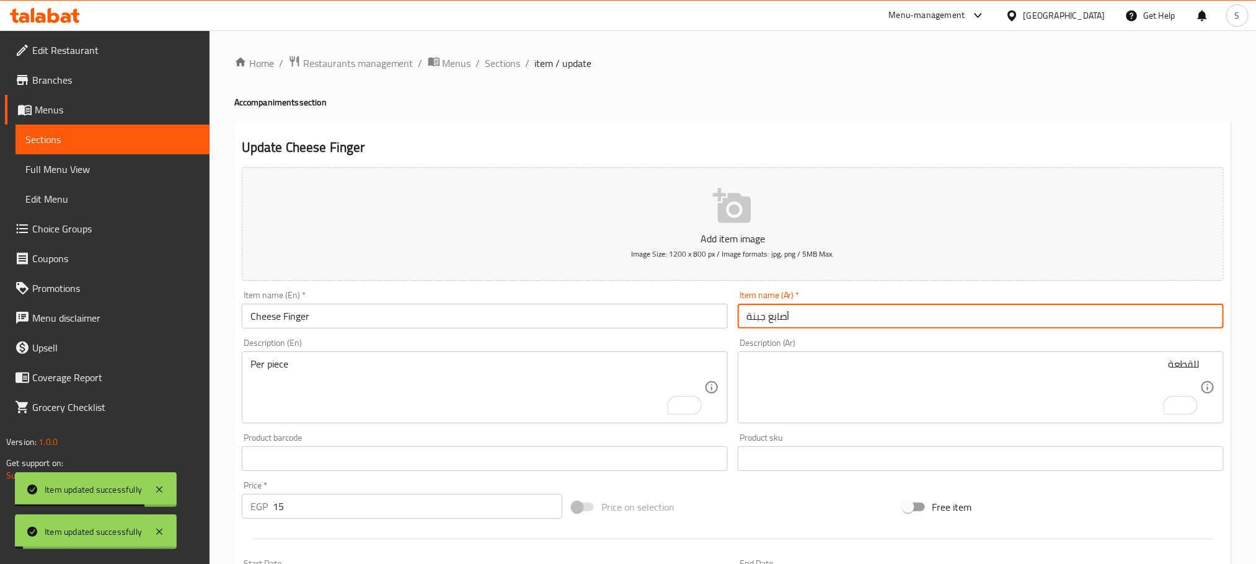
click at [506, 71] on span "Sections" at bounding box center [502, 63] width 35 height 15
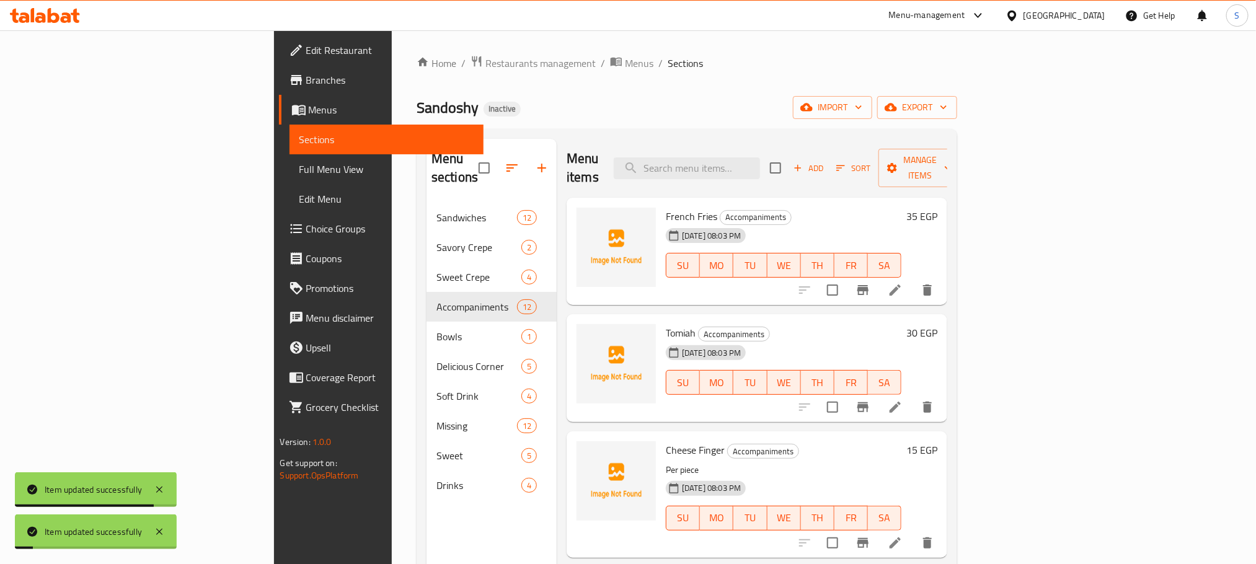
scroll to position [279, 0]
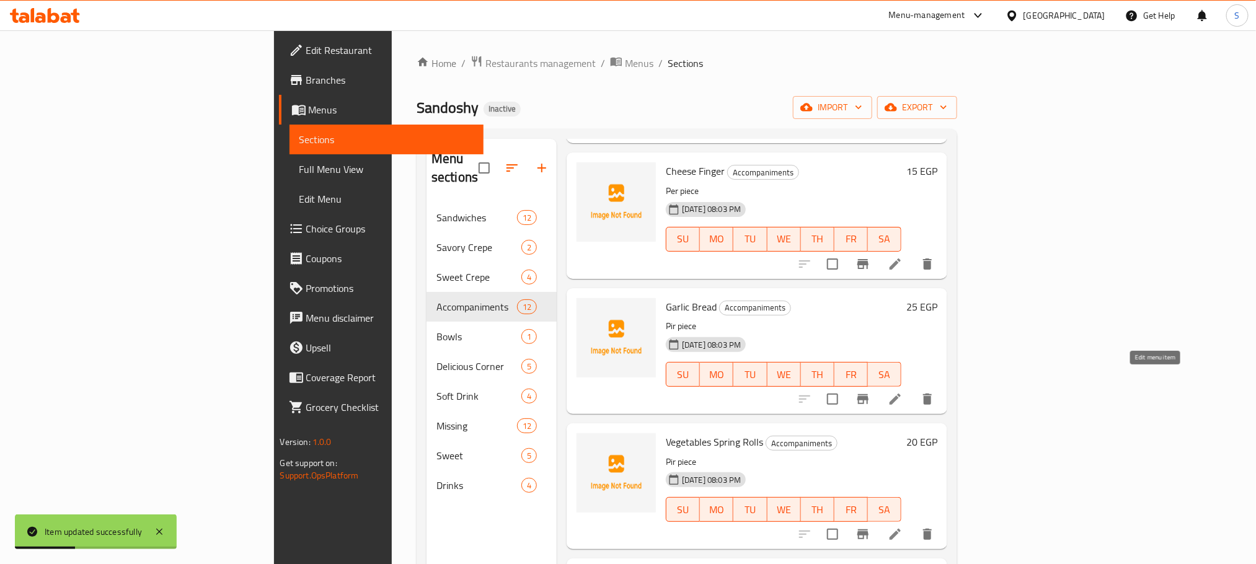
click at [903, 392] on icon at bounding box center [895, 399] width 15 height 15
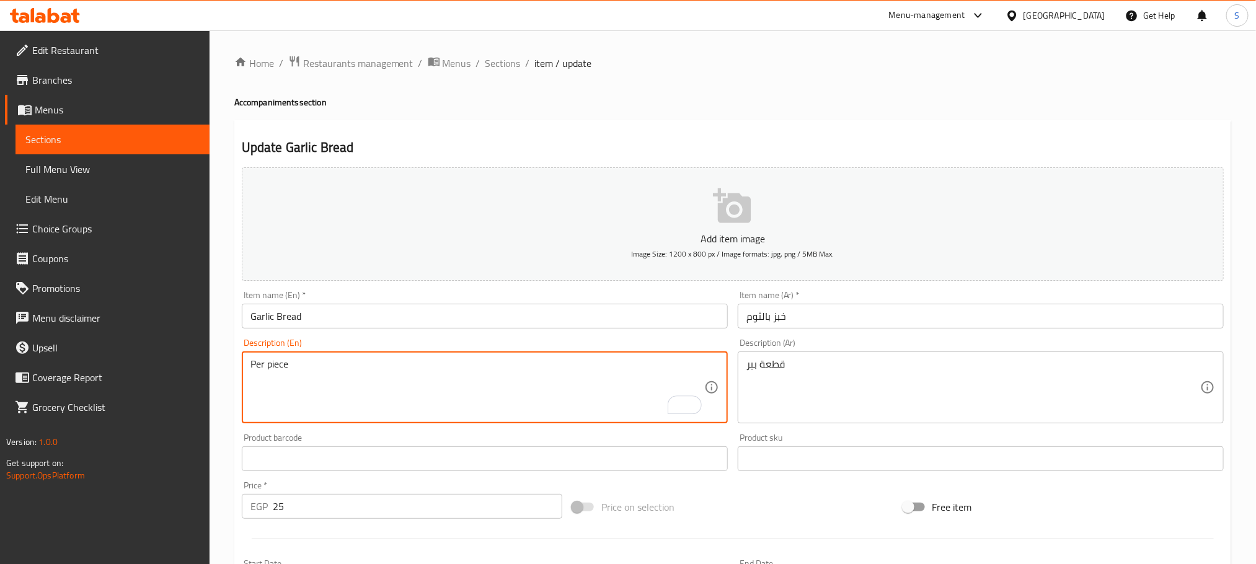
type textarea "Per piece"
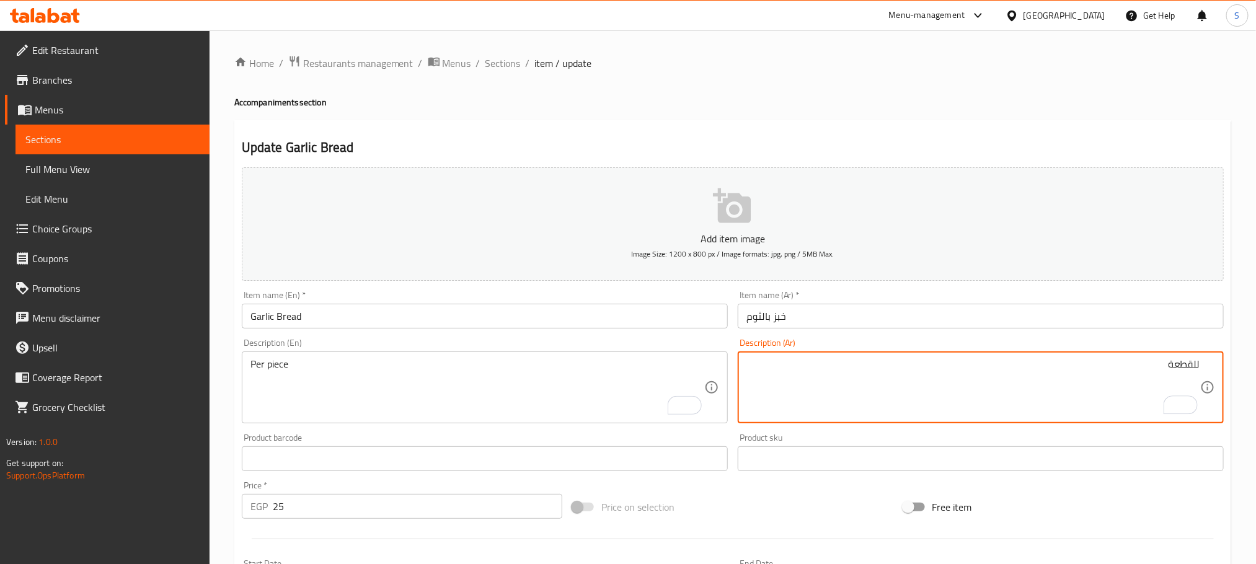
type textarea "للقطعة"
click at [831, 317] on input "خبز بالثوم" at bounding box center [981, 316] width 486 height 25
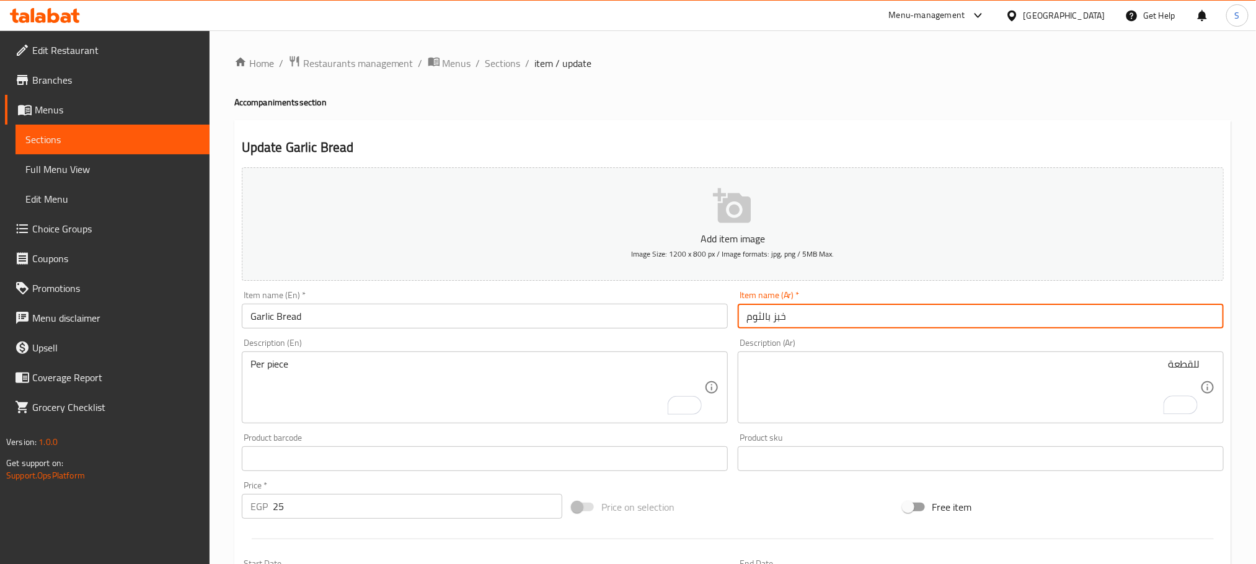
click at [292, 307] on input "Garlic Bread" at bounding box center [485, 316] width 486 height 25
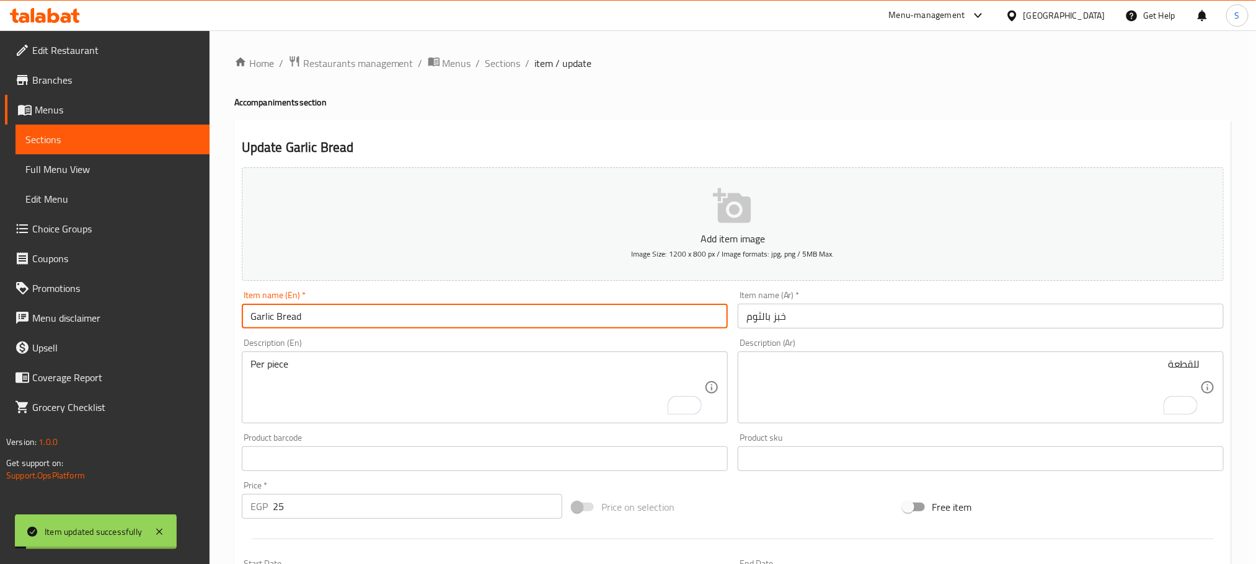
click at [292, 307] on input "Garlic Bread" at bounding box center [485, 316] width 486 height 25
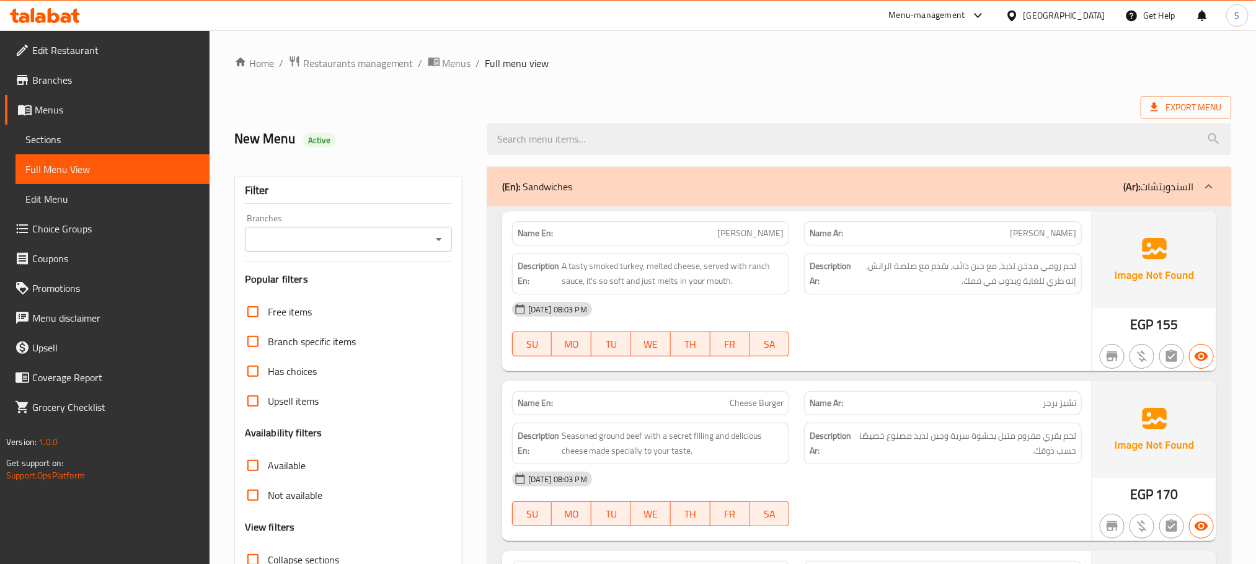
click at [637, 182] on div "(En): Sandwiches (Ar): السندويتشات" at bounding box center [848, 186] width 692 height 15
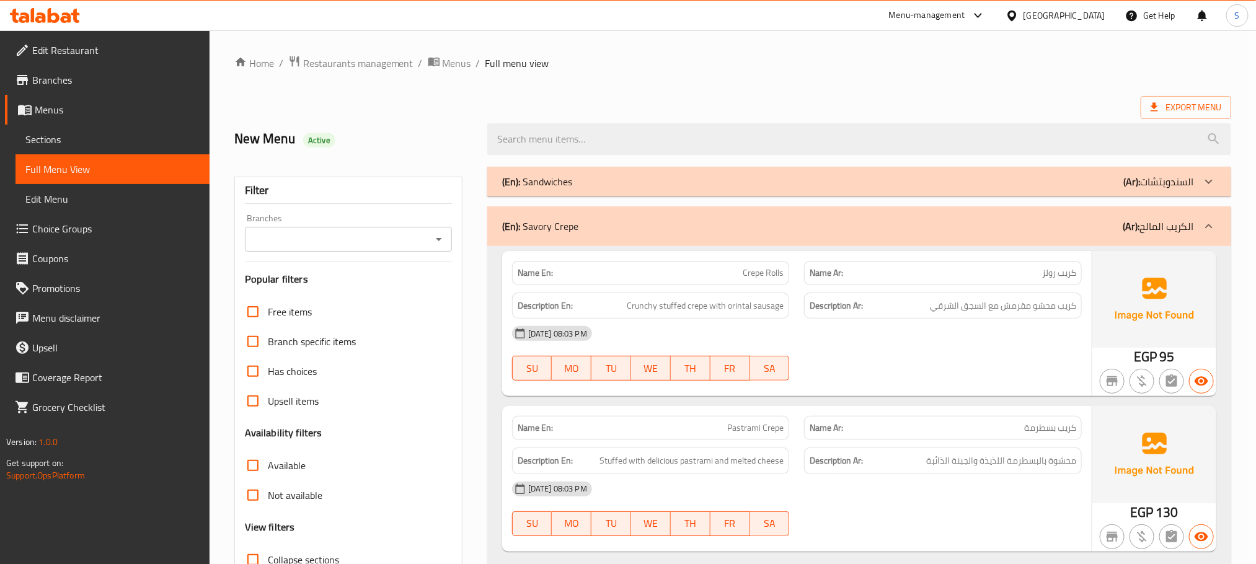
click at [649, 219] on div "(En): Savory Crepe (Ar): الكريب المالح" at bounding box center [848, 226] width 692 height 15
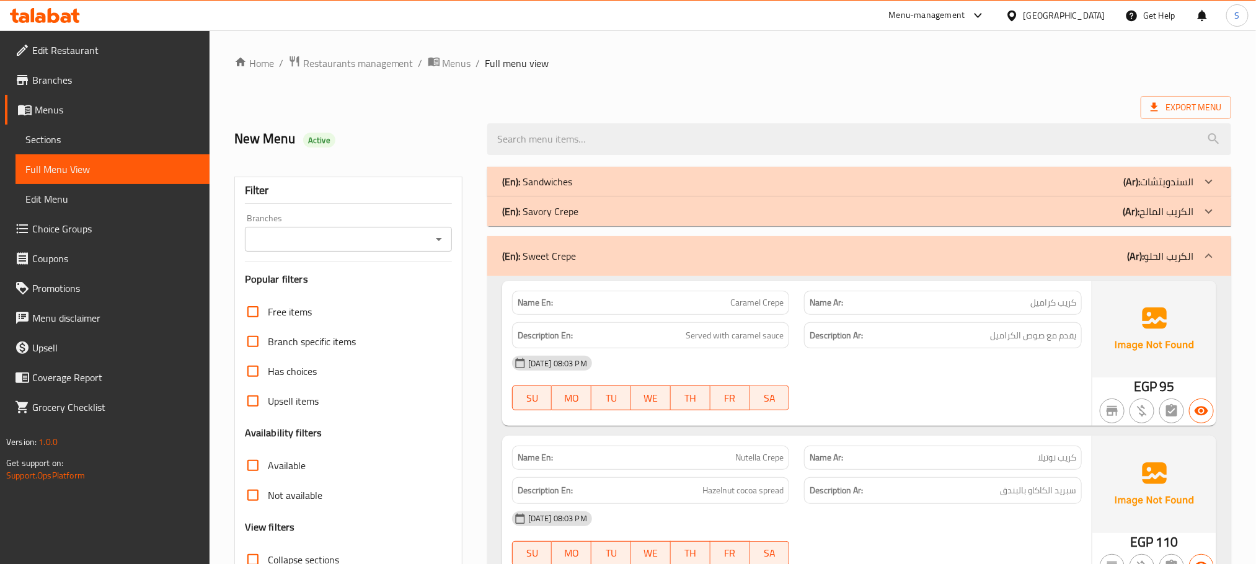
click at [643, 249] on div "(En): Sweet Crepe (Ar): الكريب الحلو" at bounding box center [848, 256] width 692 height 15
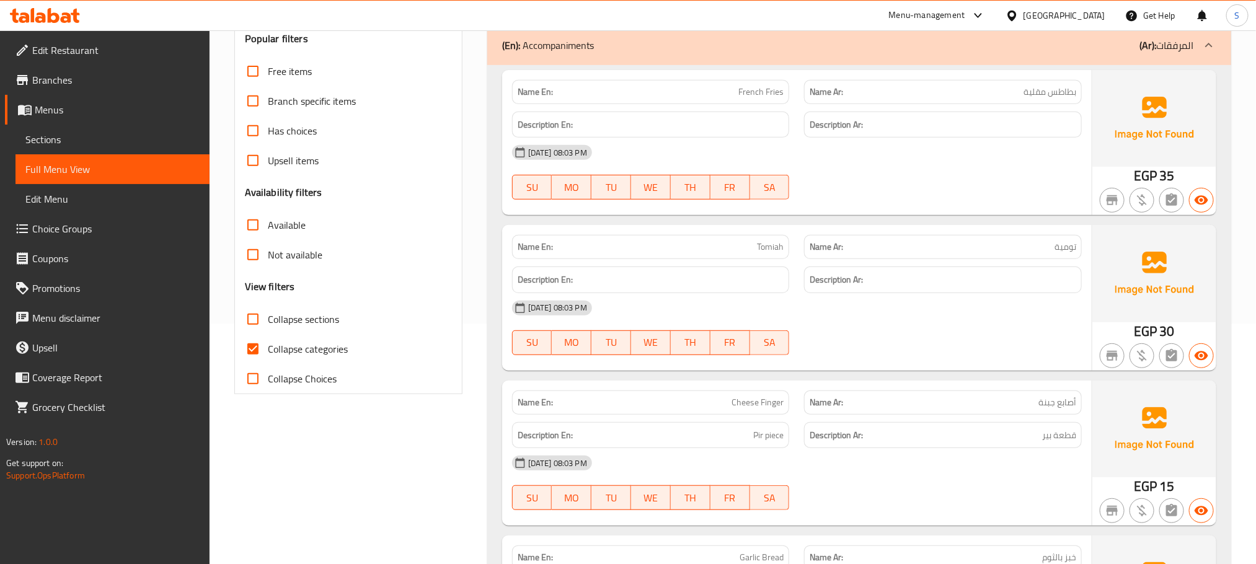
scroll to position [279, 0]
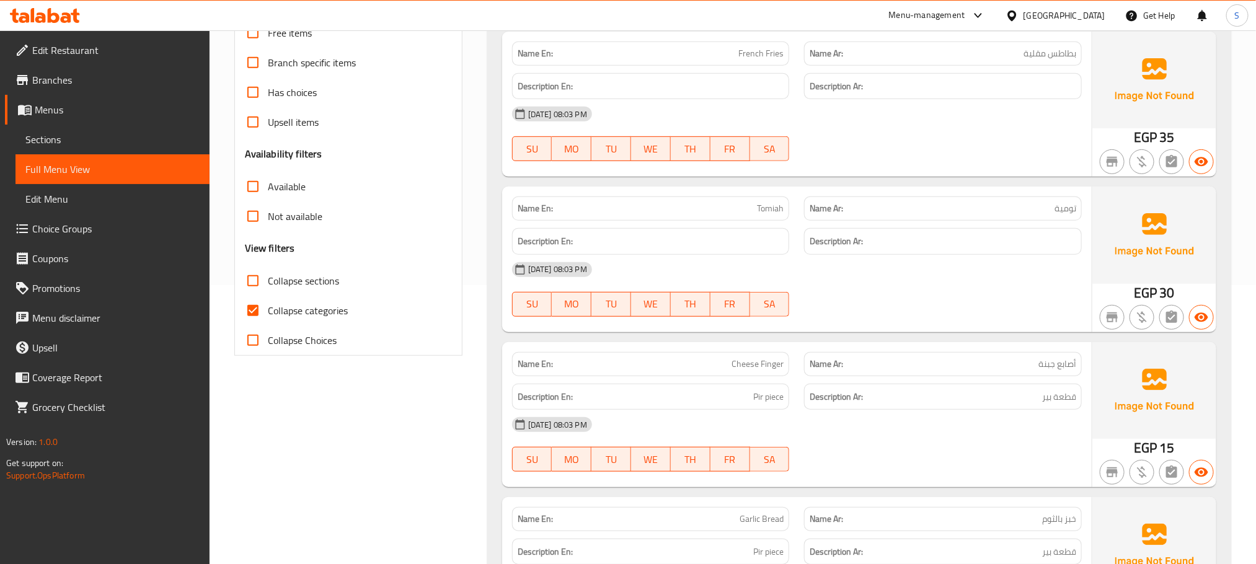
click at [740, 50] on span "French Fries" at bounding box center [760, 53] width 45 height 13
copy span "French Fries"
click at [1069, 209] on span "تومية" at bounding box center [1065, 208] width 22 height 13
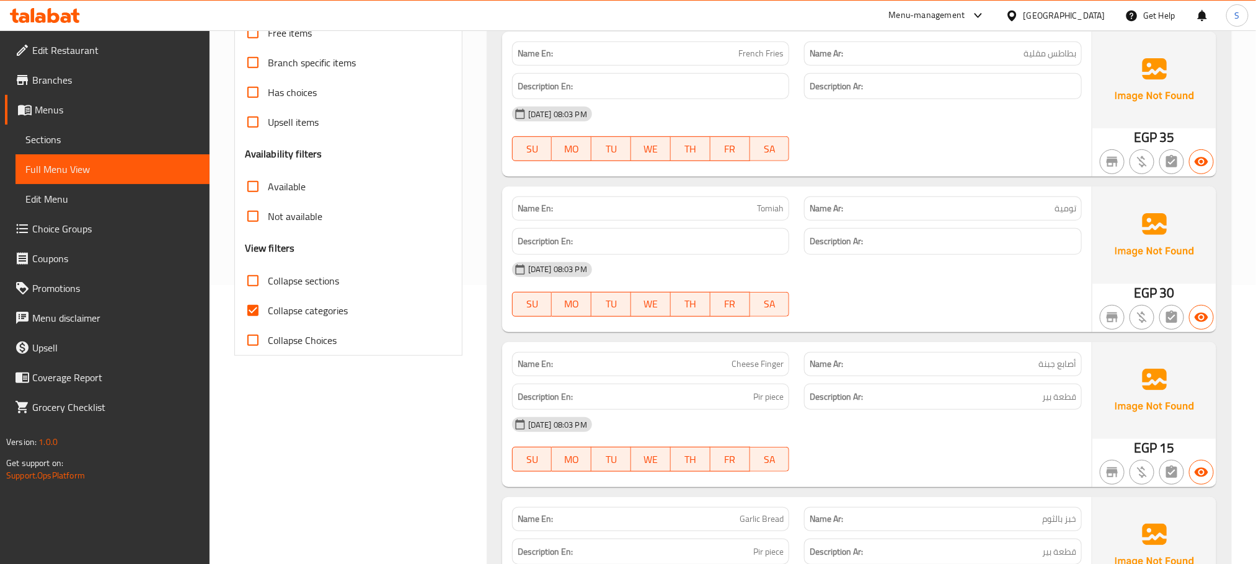
click at [1069, 209] on span "تومية" at bounding box center [1065, 208] width 22 height 13
copy span "تومية"
click at [759, 207] on span "Tomiah" at bounding box center [770, 208] width 27 height 13
copy span "Tomiah"
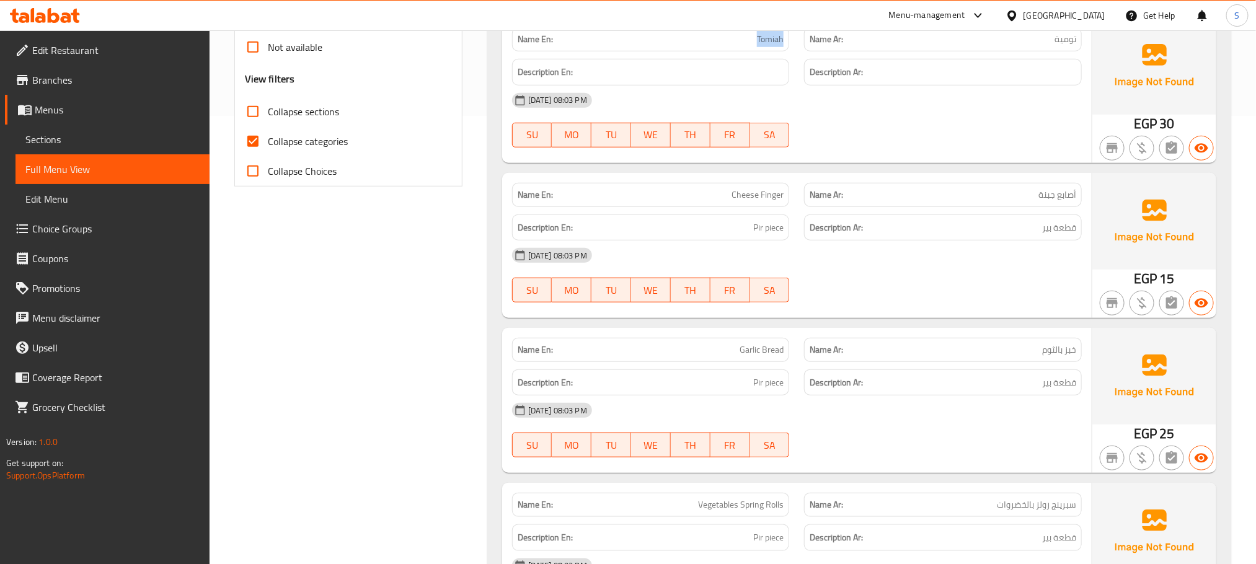
scroll to position [465, 0]
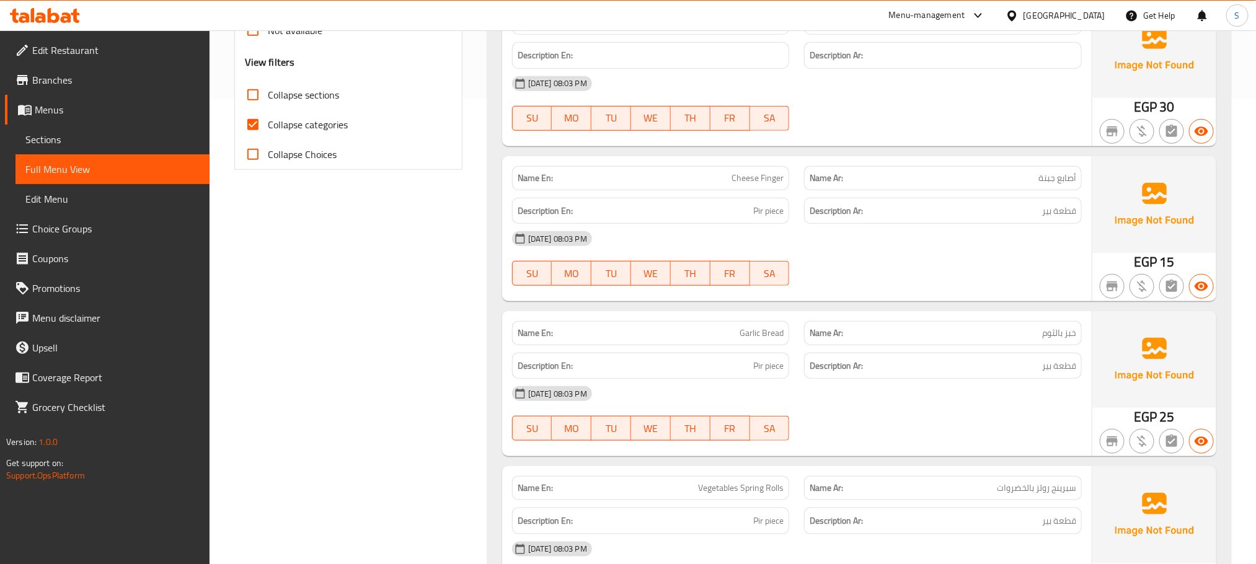
click at [46, 128] on link "Sections" at bounding box center [112, 140] width 194 height 30
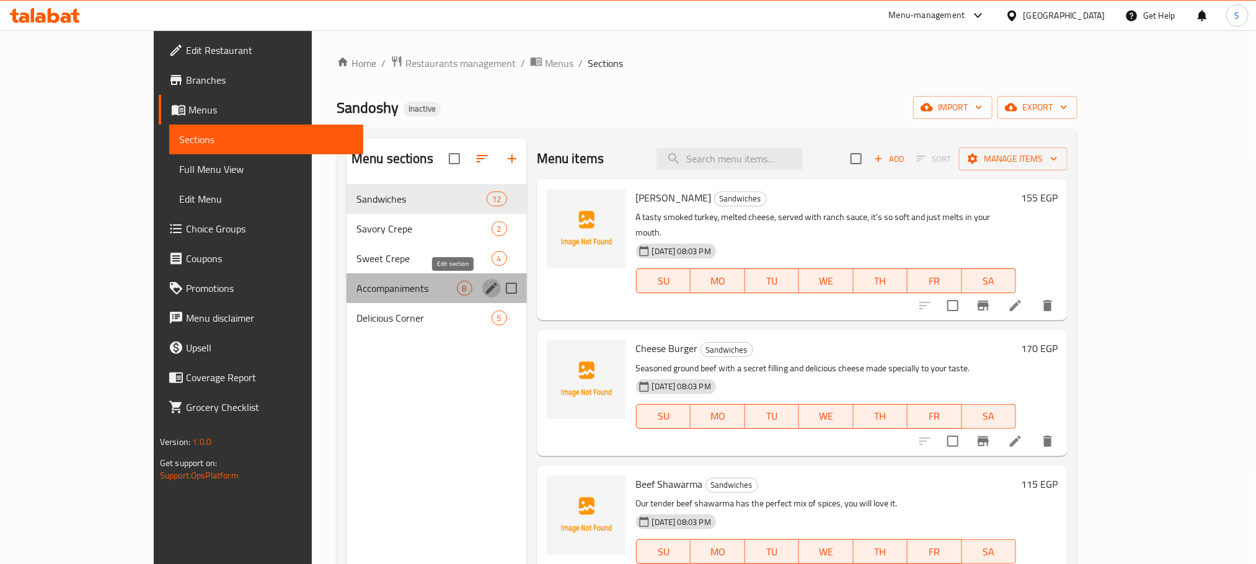
click at [484, 287] on icon "edit" at bounding box center [491, 288] width 15 height 15
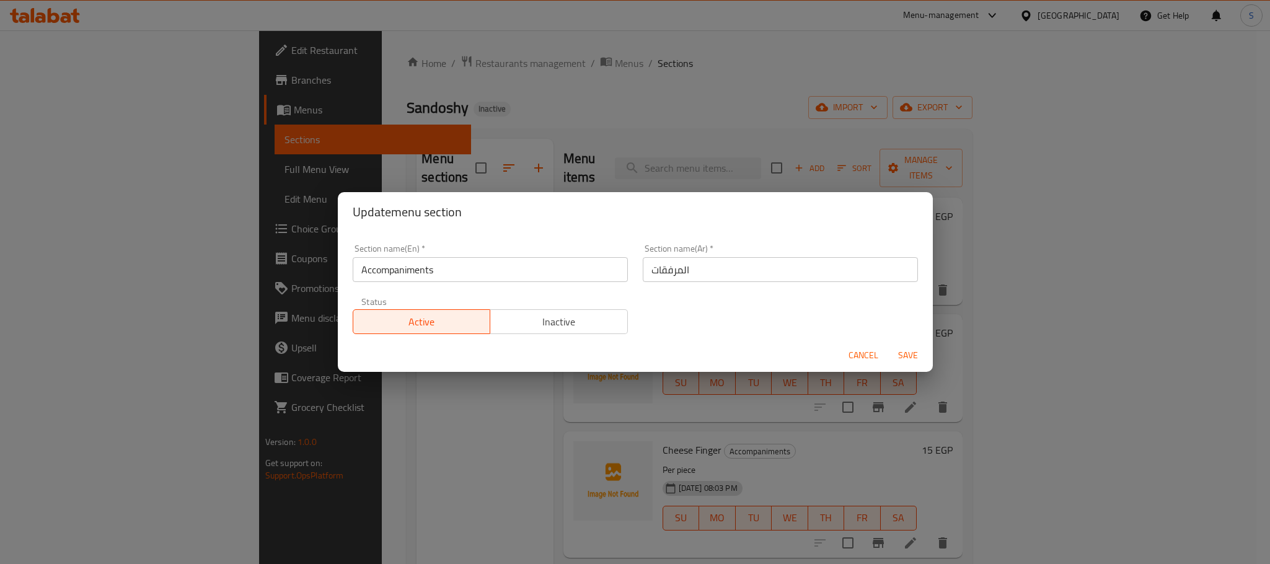
click at [418, 274] on input "Accompaniments" at bounding box center [490, 269] width 275 height 25
click at [419, 273] on input "Accompaniments" at bounding box center [490, 269] width 275 height 25
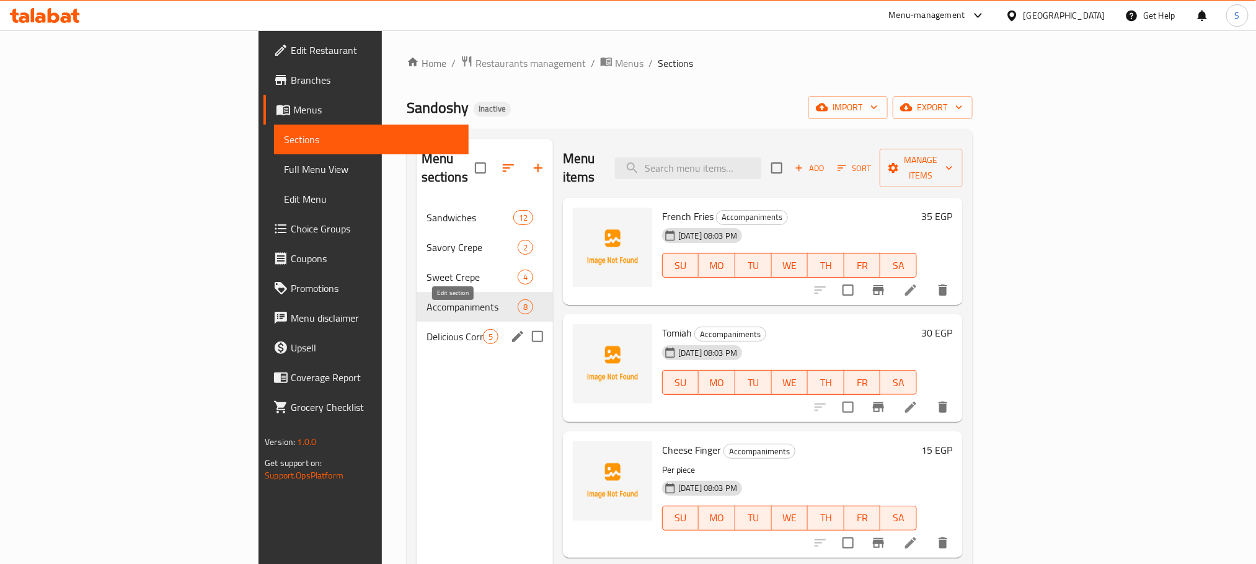
click at [510, 329] on icon "edit" at bounding box center [517, 336] width 15 height 15
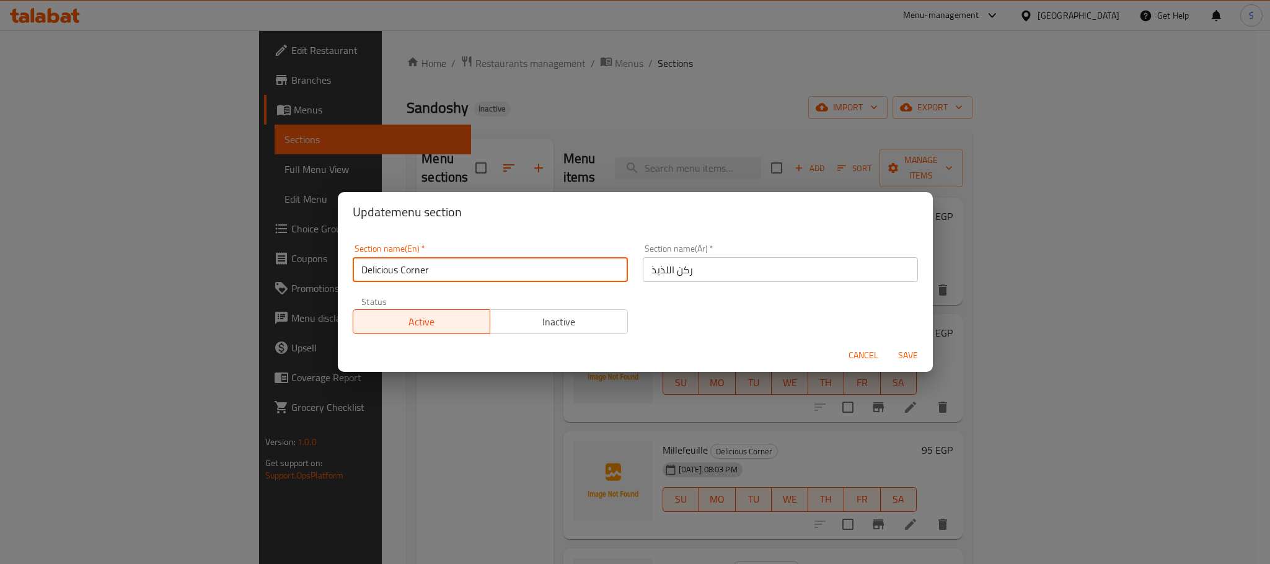
drag, startPoint x: 436, startPoint y: 272, endPoint x: 364, endPoint y: 258, distance: 72.6
click at [364, 258] on input "Delicious Corner" at bounding box center [490, 269] width 275 height 25
click at [365, 259] on input "Delicious Corner" at bounding box center [490, 269] width 275 height 25
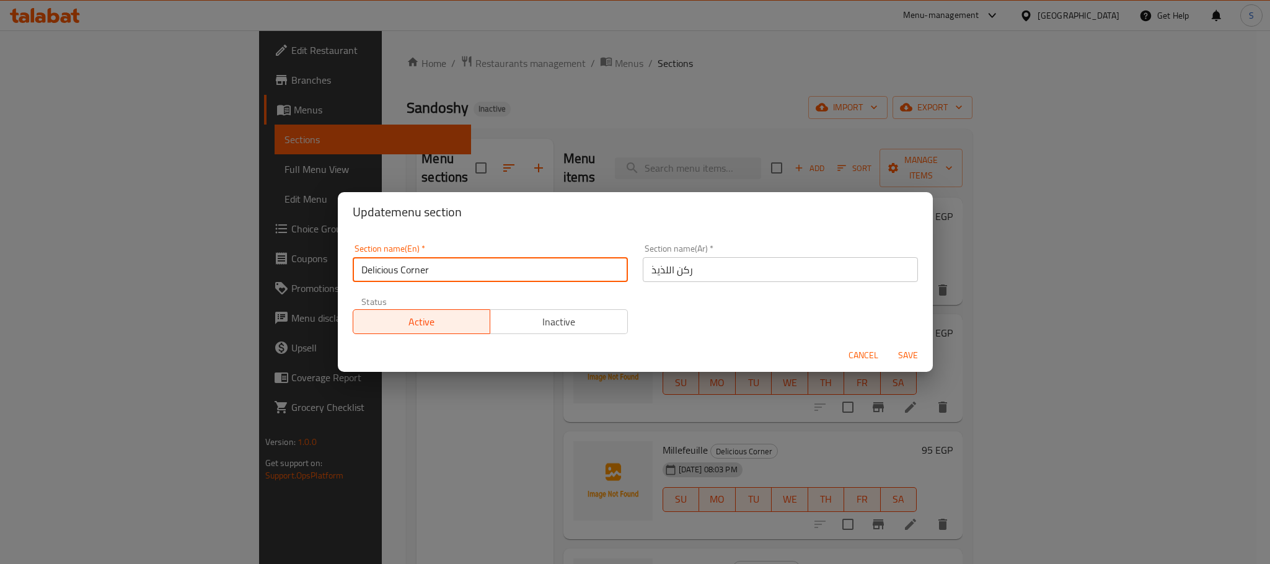
click at [369, 265] on input "Delicious Corner" at bounding box center [490, 269] width 275 height 25
type input "Dessert Corner"
click at [658, 273] on input "ركن اللذيذ" at bounding box center [780, 269] width 275 height 25
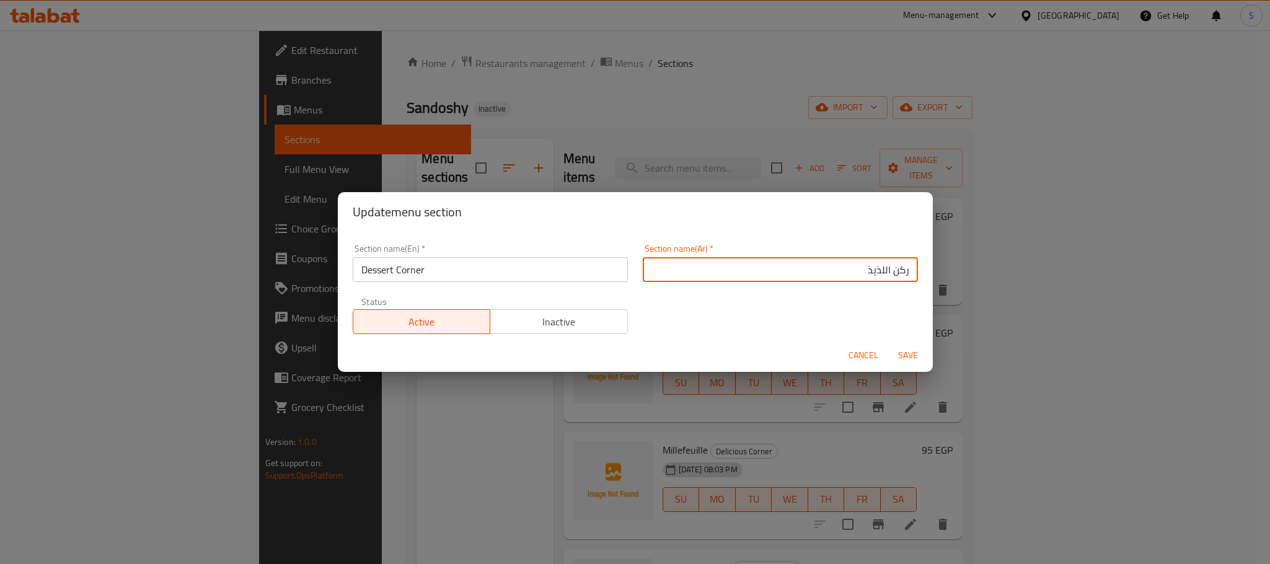
drag, startPoint x: 775, startPoint y: 260, endPoint x: 872, endPoint y: 270, distance: 97.1
click at [873, 265] on input "ركن اللذيذ" at bounding box center [780, 269] width 275 height 25
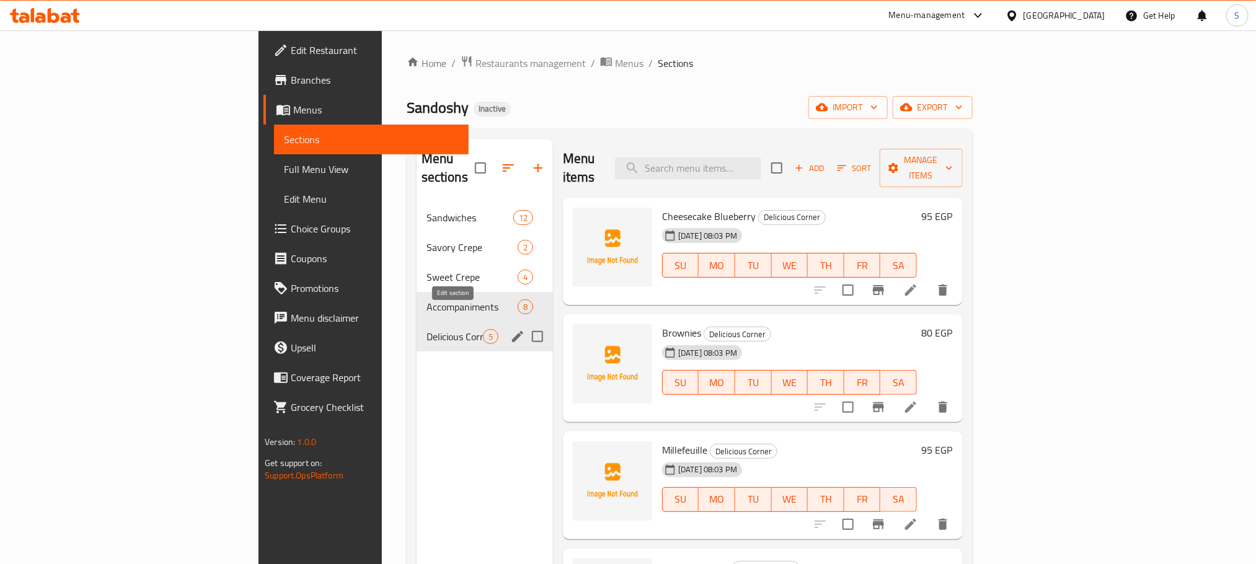
click at [510, 329] on icon "edit" at bounding box center [517, 336] width 15 height 15
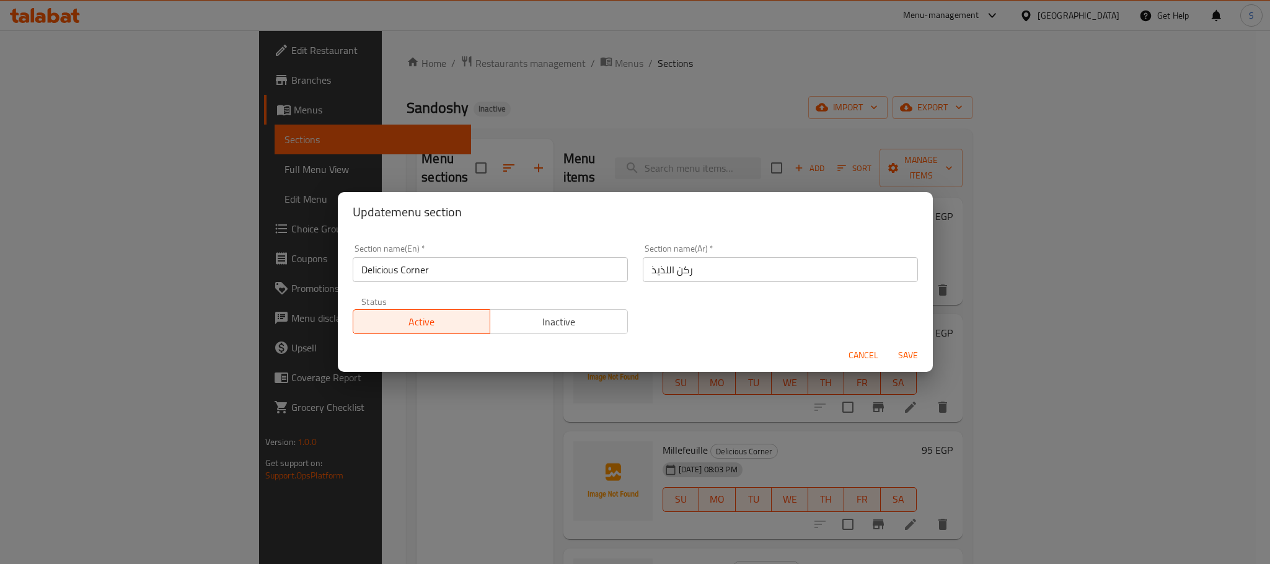
click at [395, 272] on input "Delicious Corner" at bounding box center [490, 269] width 275 height 25
type input "Dessert Corner"
click at [658, 272] on input "ركن اللذيذ" at bounding box center [780, 269] width 275 height 25
type input "ركن الحلويات"
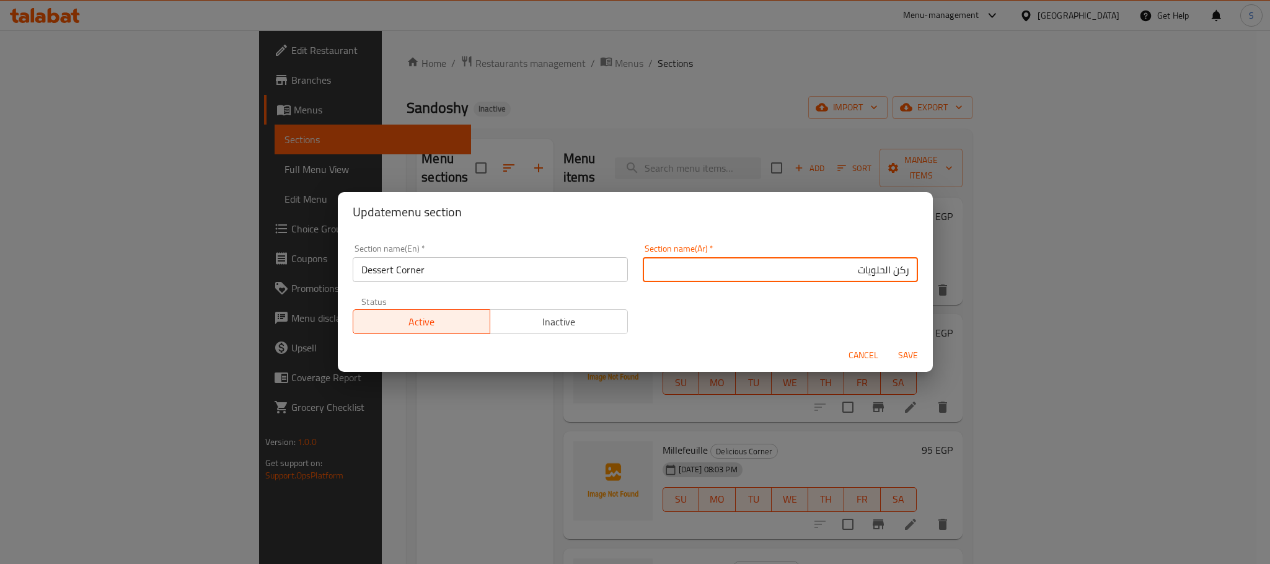
click at [888, 344] on button "Save" at bounding box center [908, 355] width 40 height 23
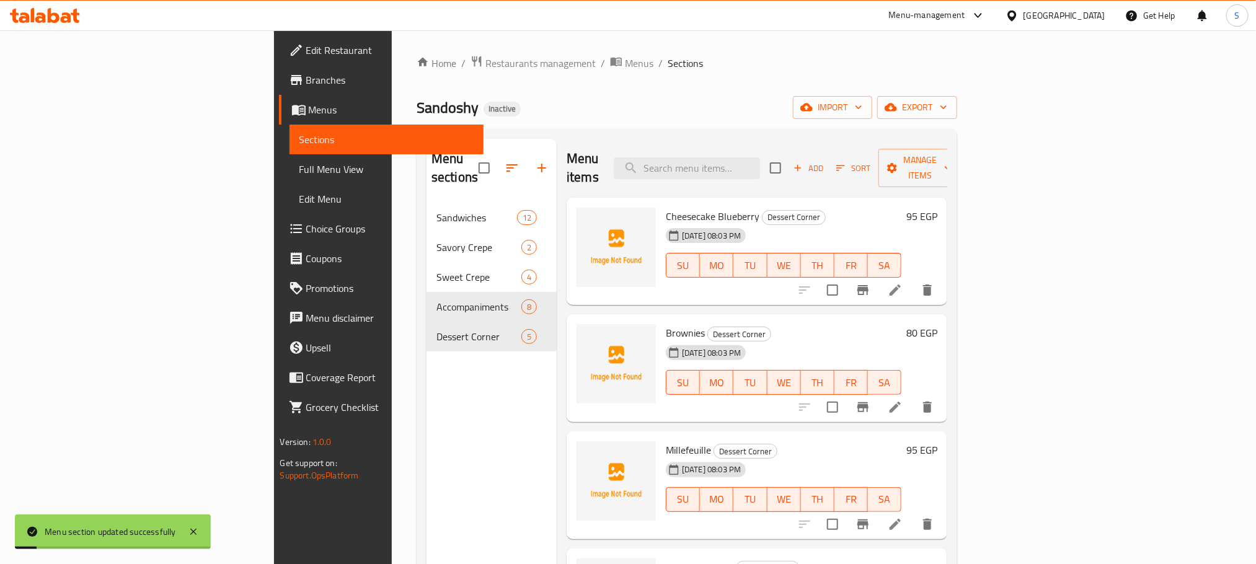
click at [426, 391] on div "Menu sections Sandwiches 12 Savory Crepe 2 Sweet Crepe 4 Accompaniments 8 Desse…" at bounding box center [491, 421] width 130 height 564
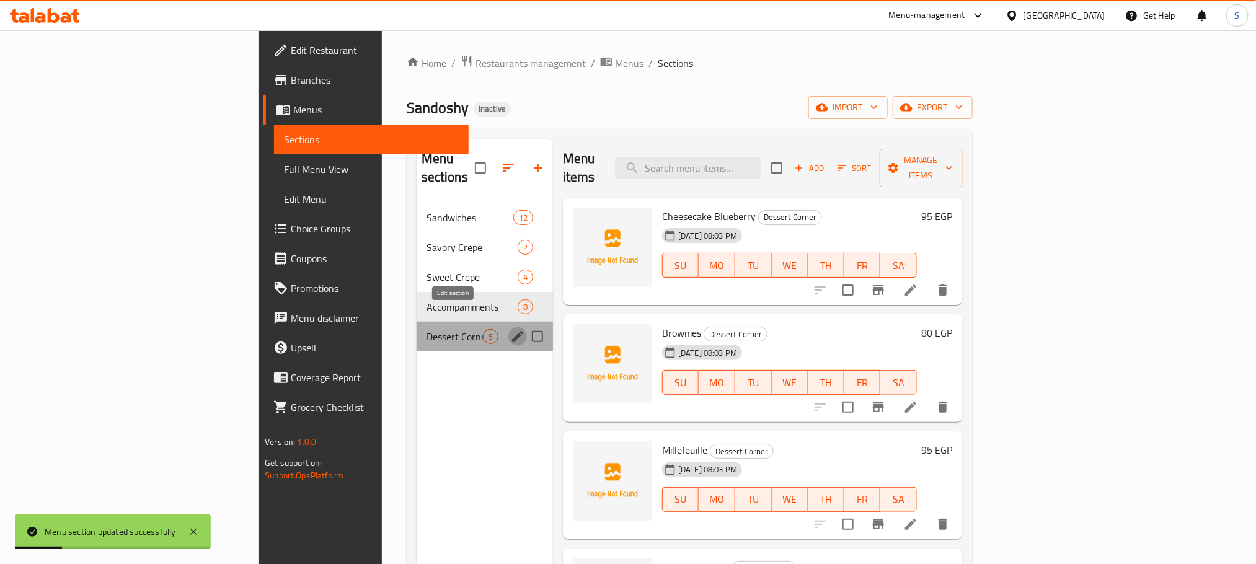
click at [512, 331] on icon "edit" at bounding box center [517, 336] width 11 height 11
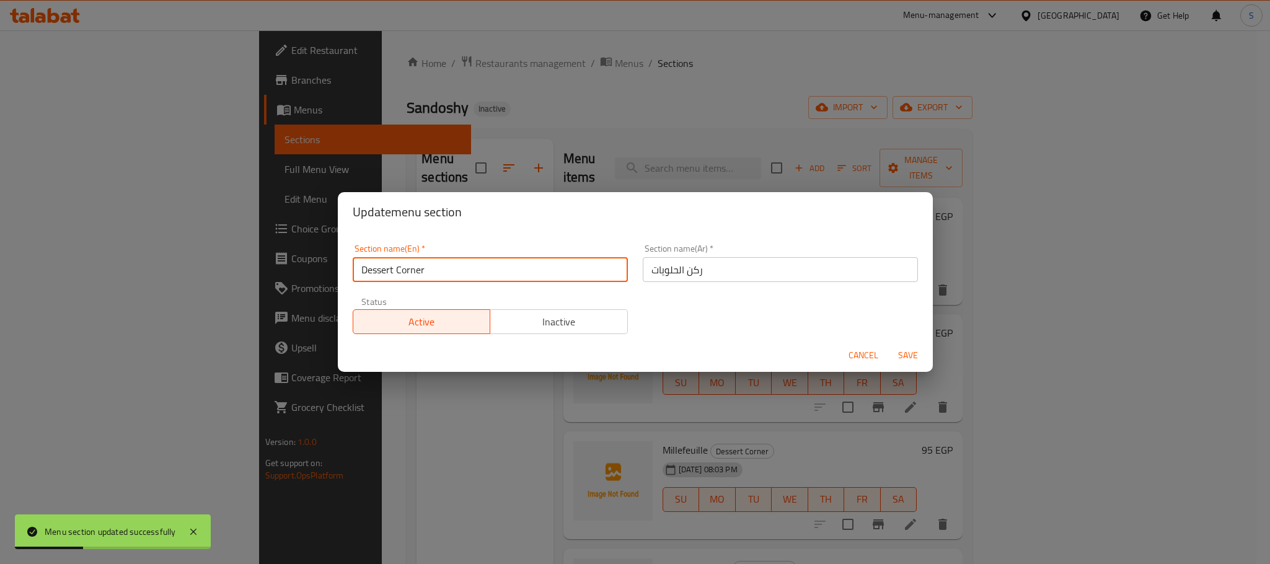
click at [399, 270] on input "Dessert Corner" at bounding box center [490, 269] width 275 height 25
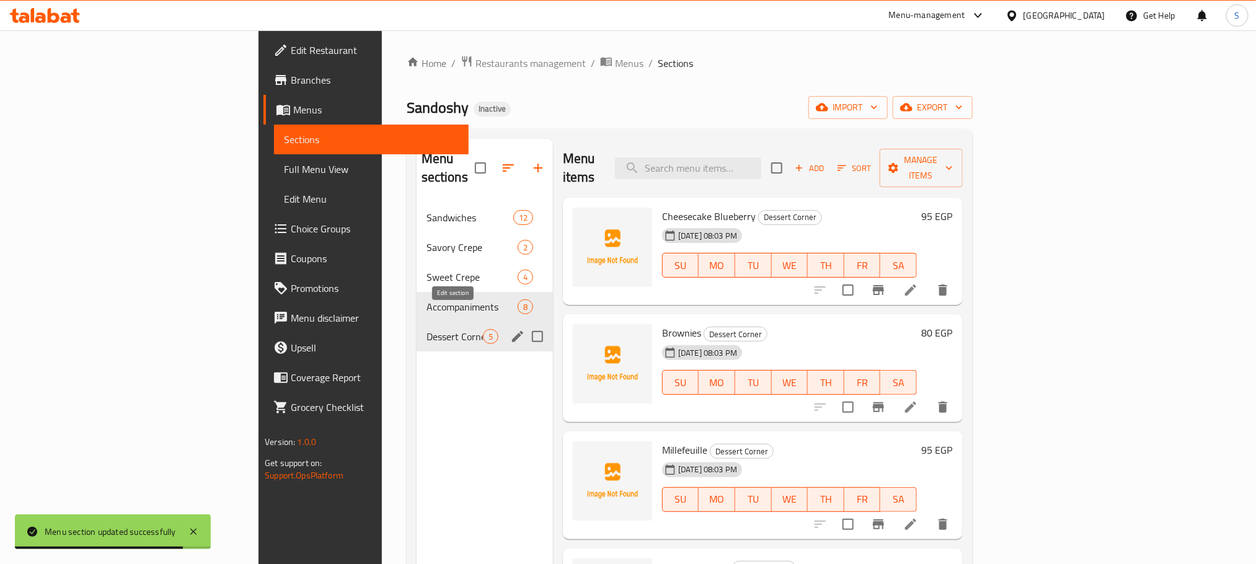
click at [510, 329] on icon "edit" at bounding box center [517, 336] width 15 height 15
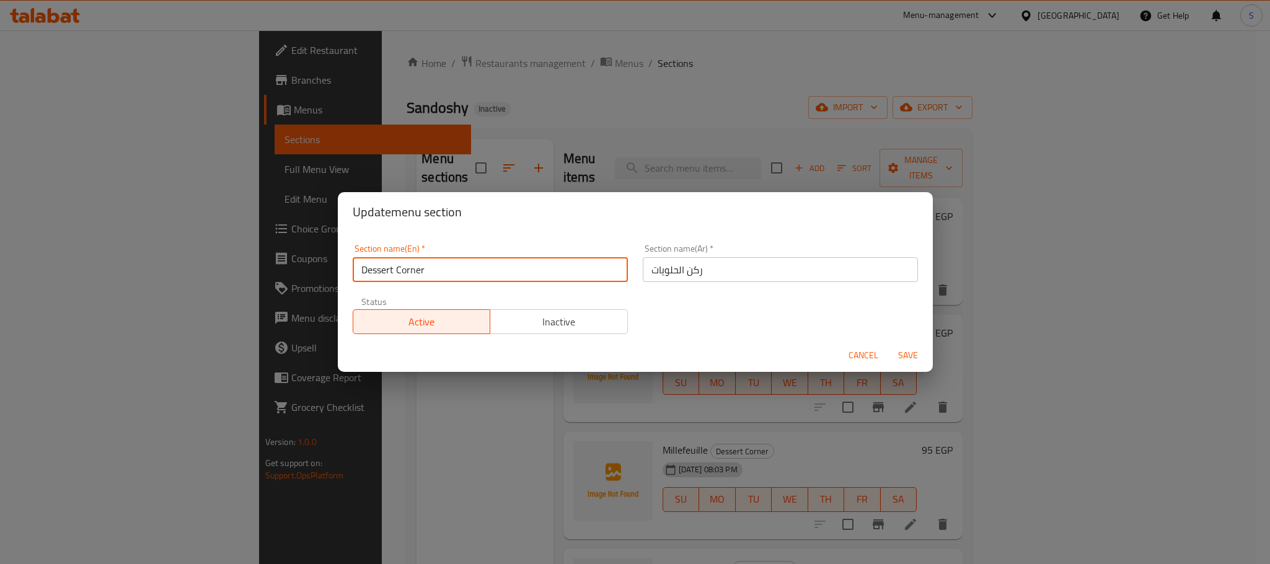
click at [392, 270] on input "Dessert Corner" at bounding box center [490, 269] width 275 height 25
type input "Desserts Corner"
click at [888, 344] on button "Save" at bounding box center [908, 355] width 40 height 23
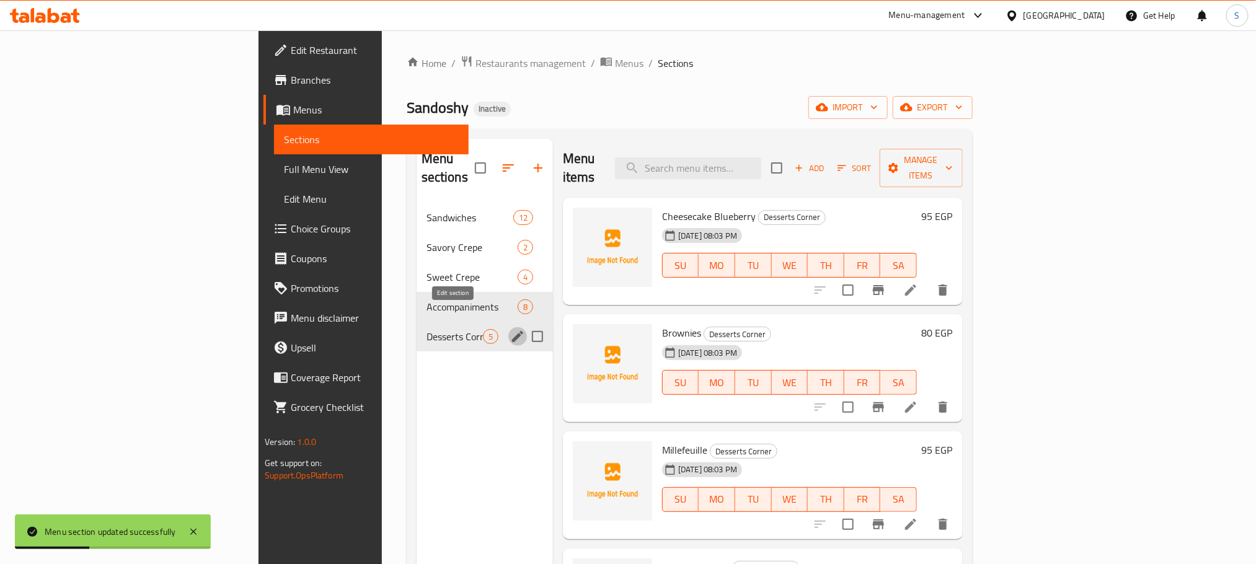
click at [763, 77] on div "Home / Restaurants management / Menus / Sections Sandoshy Inactive import expor…" at bounding box center [690, 384] width 566 height 658
click at [600, 58] on icon "breadcrumb" at bounding box center [606, 61] width 12 height 12
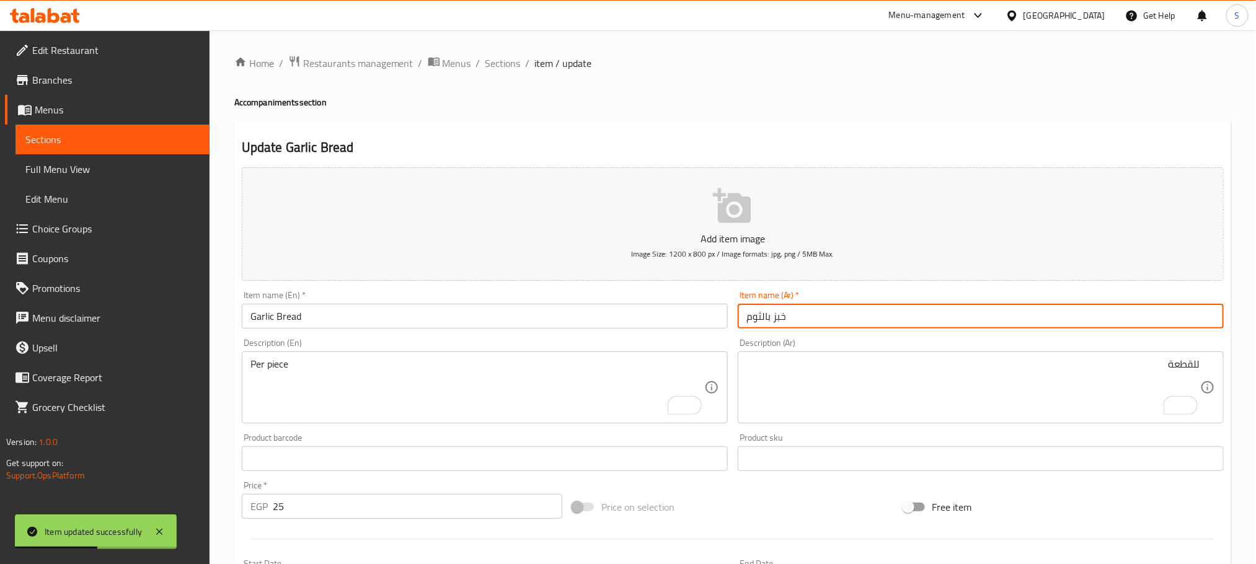
click at [807, 326] on input "خبز بالثوم" at bounding box center [981, 316] width 486 height 25
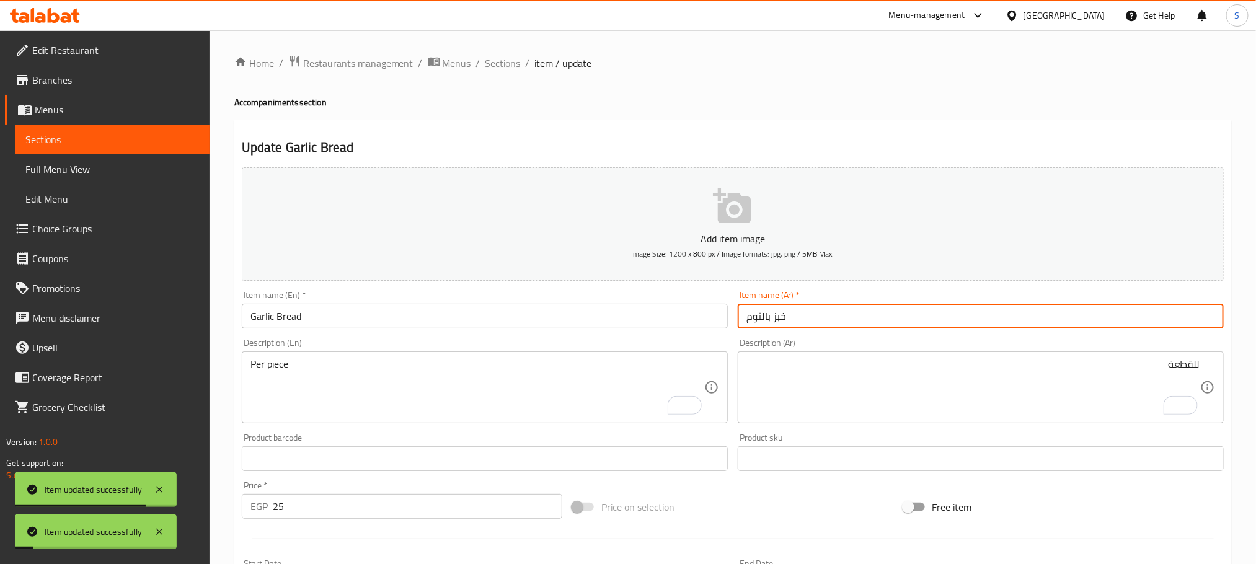
click at [508, 69] on span "Sections" at bounding box center [502, 63] width 35 height 15
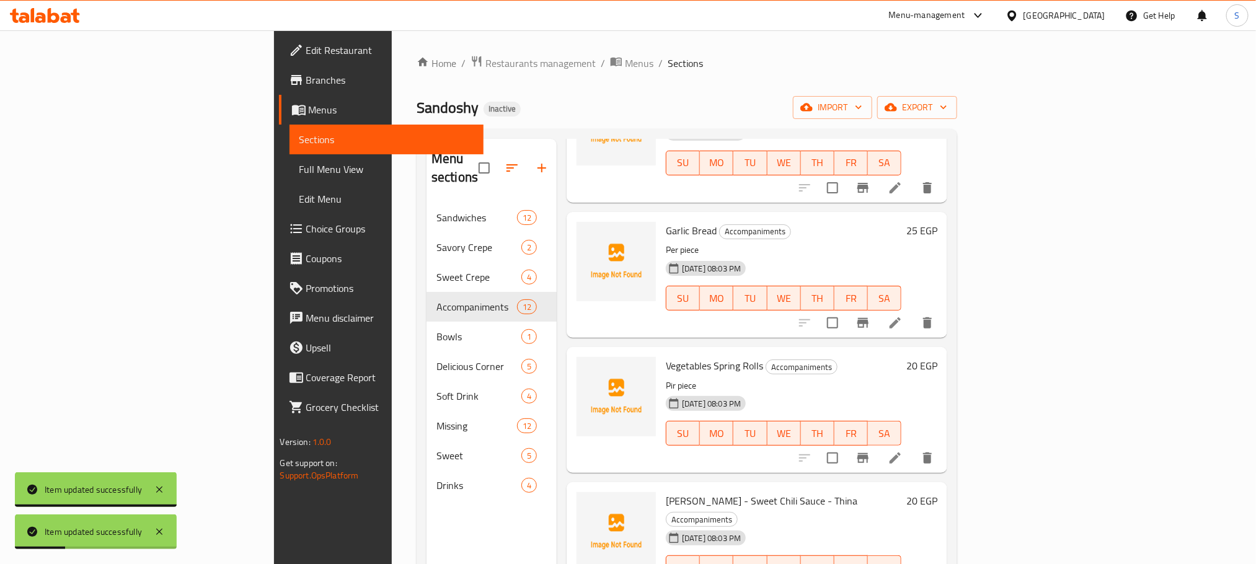
scroll to position [372, 0]
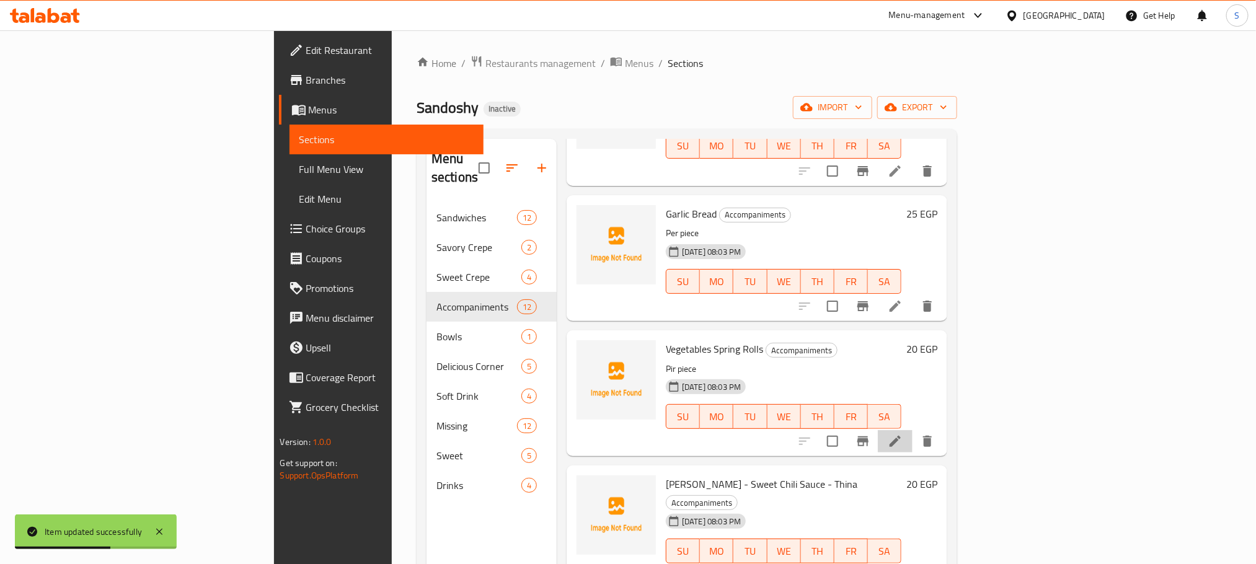
click at [912, 430] on li at bounding box center [895, 441] width 35 height 22
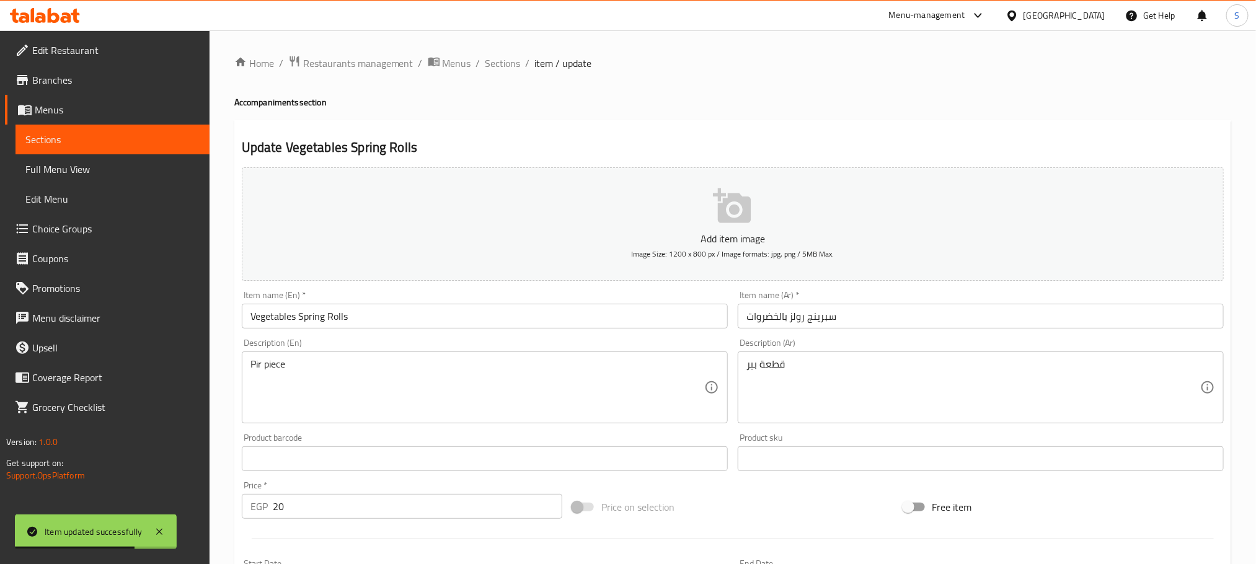
click at [860, 318] on input "سبرينج رولز بالخضروات" at bounding box center [981, 316] width 486 height 25
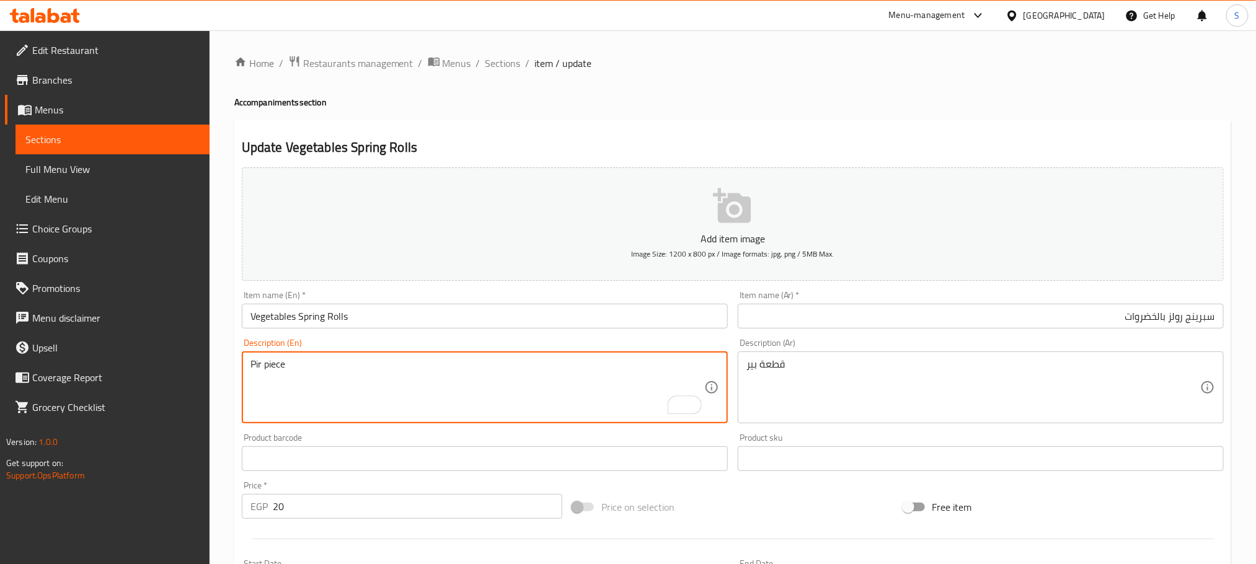
click at [257, 367] on textarea "Pir piece" at bounding box center [477, 387] width 454 height 59
type textarea "Per piece"
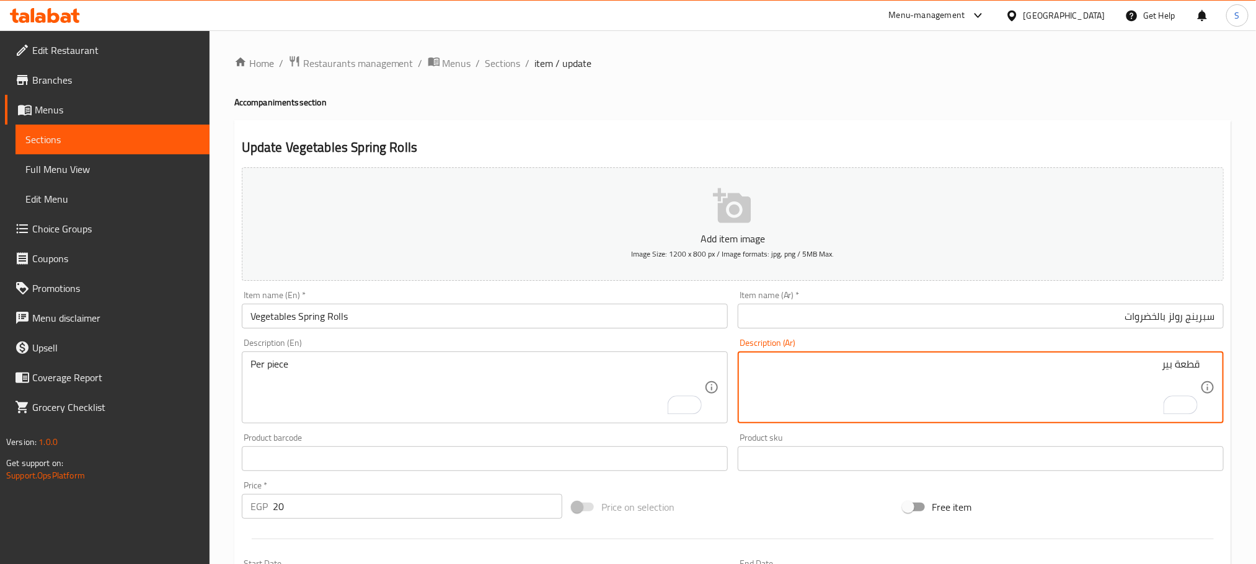
drag, startPoint x: 1159, startPoint y: 360, endPoint x: 1175, endPoint y: 360, distance: 16.1
click at [1175, 360] on textarea "قطعة بير" at bounding box center [973, 387] width 454 height 59
click at [1198, 365] on textarea "قطعة" at bounding box center [973, 387] width 454 height 59
type textarea "للقطعة"
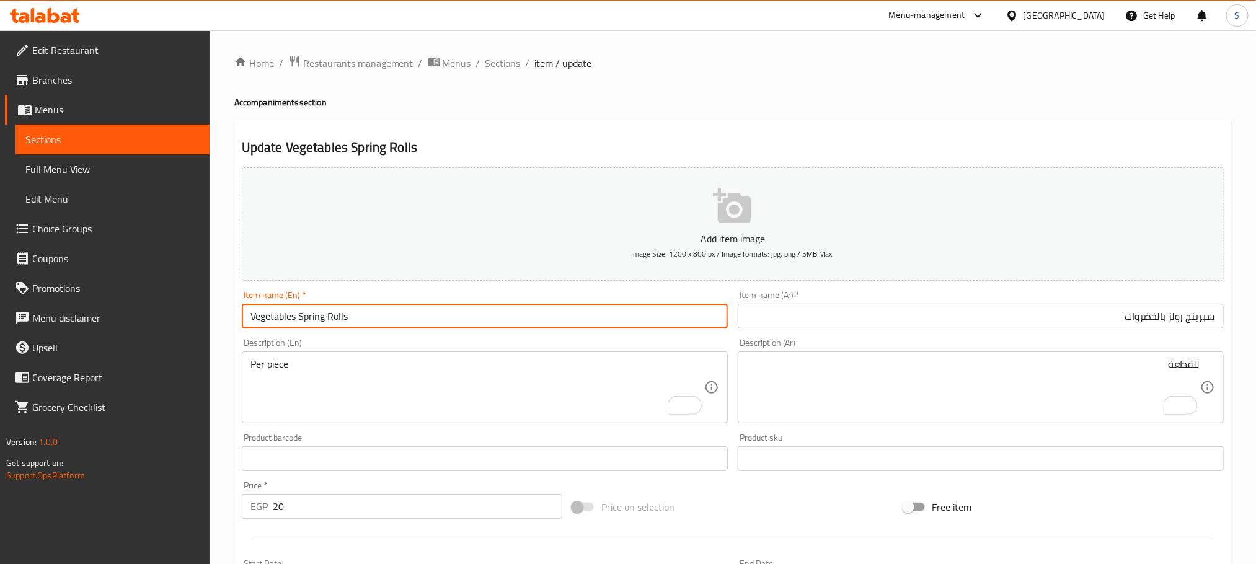
drag, startPoint x: 299, startPoint y: 317, endPoint x: 369, endPoint y: 317, distance: 69.4
click at [369, 317] on input "Vegetables Spring Rolls" at bounding box center [485, 316] width 486 height 25
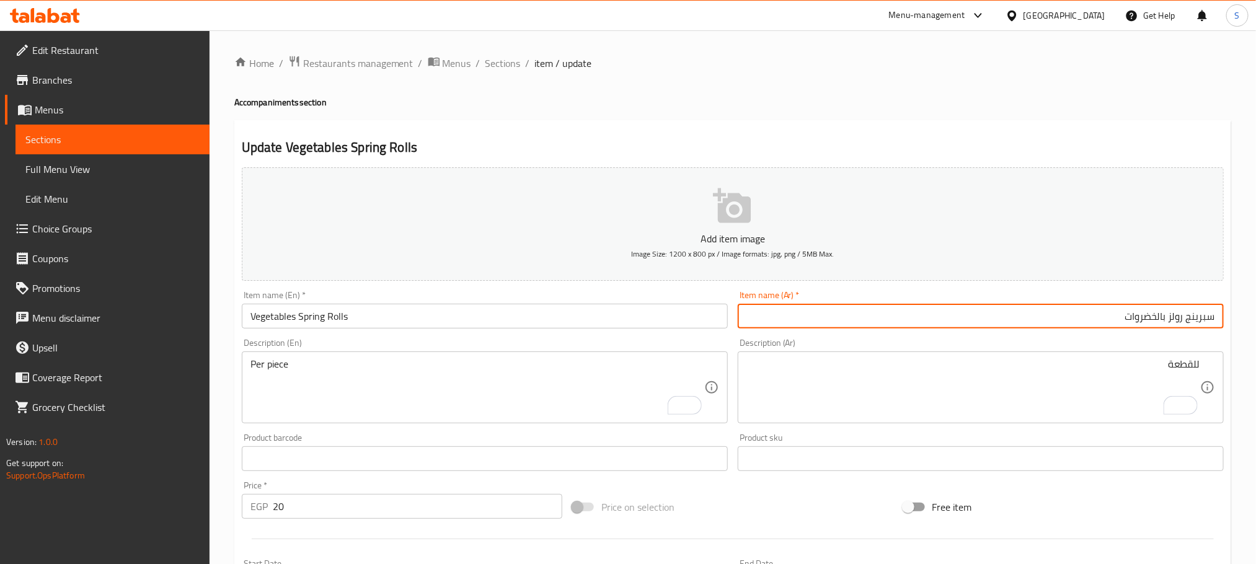
drag, startPoint x: 1168, startPoint y: 320, endPoint x: 1219, endPoint y: 315, distance: 50.5
click at [1219, 315] on input "سبرينج رولز بالخضروات" at bounding box center [981, 316] width 486 height 25
paste input "text"
click at [1160, 322] on input "سبرينج رولز بالخضروات" at bounding box center [981, 316] width 486 height 25
click at [1159, 322] on input "سبرينج رولز بالخضروات" at bounding box center [981, 316] width 486 height 25
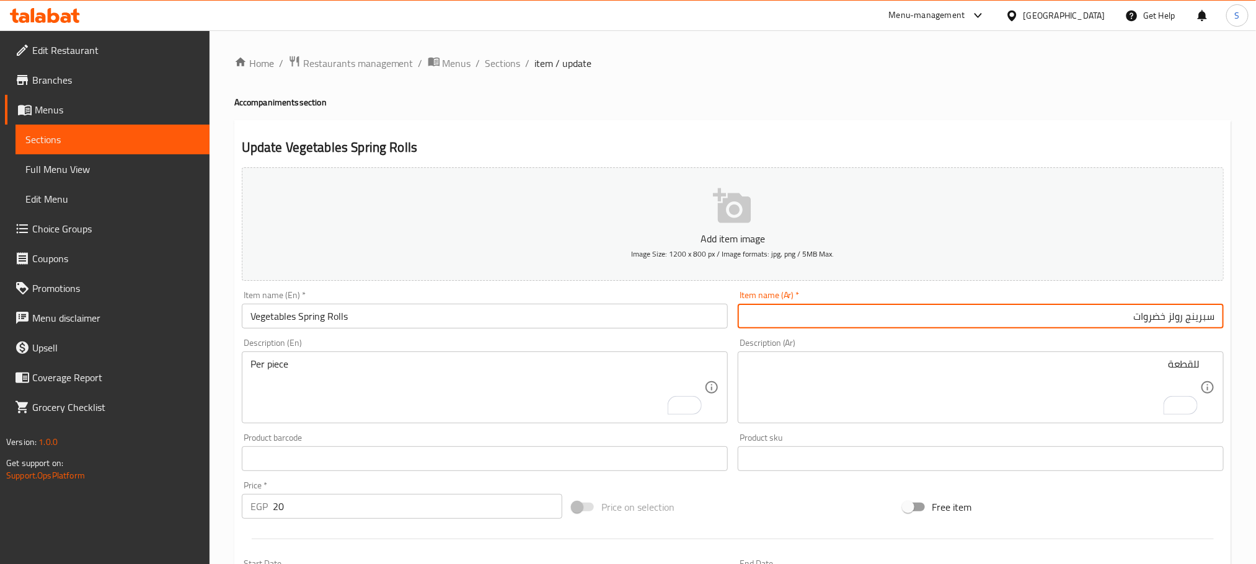
type input "سبرينج رولز خضروات"
click at [506, 71] on span "Sections" at bounding box center [502, 63] width 35 height 15
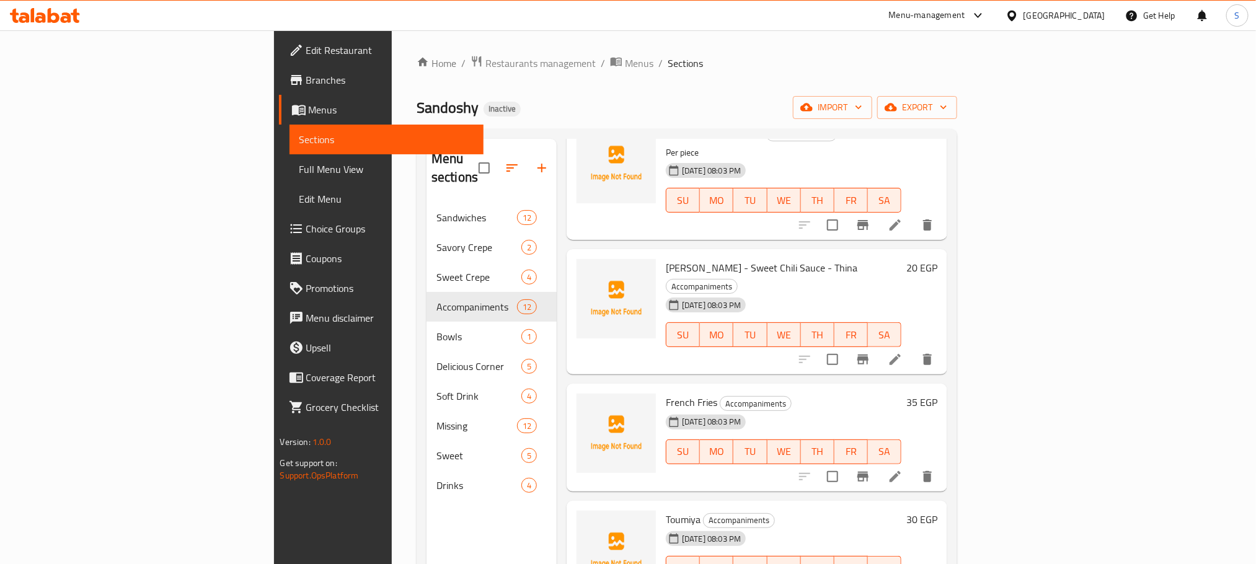
scroll to position [558, 0]
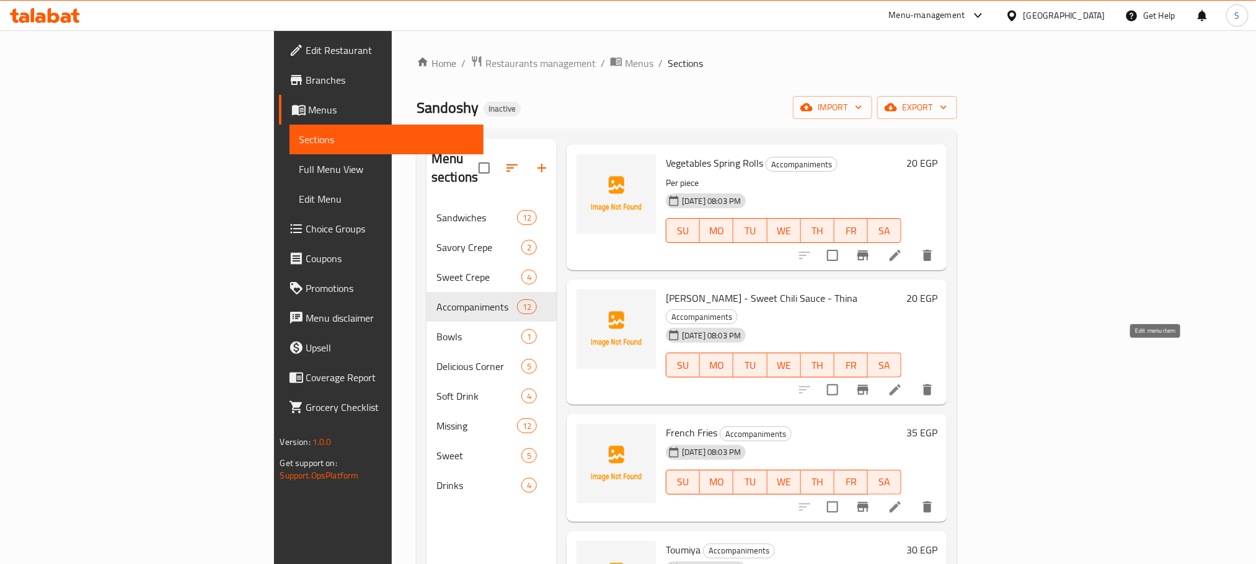
click at [903, 382] on icon at bounding box center [895, 389] width 15 height 15
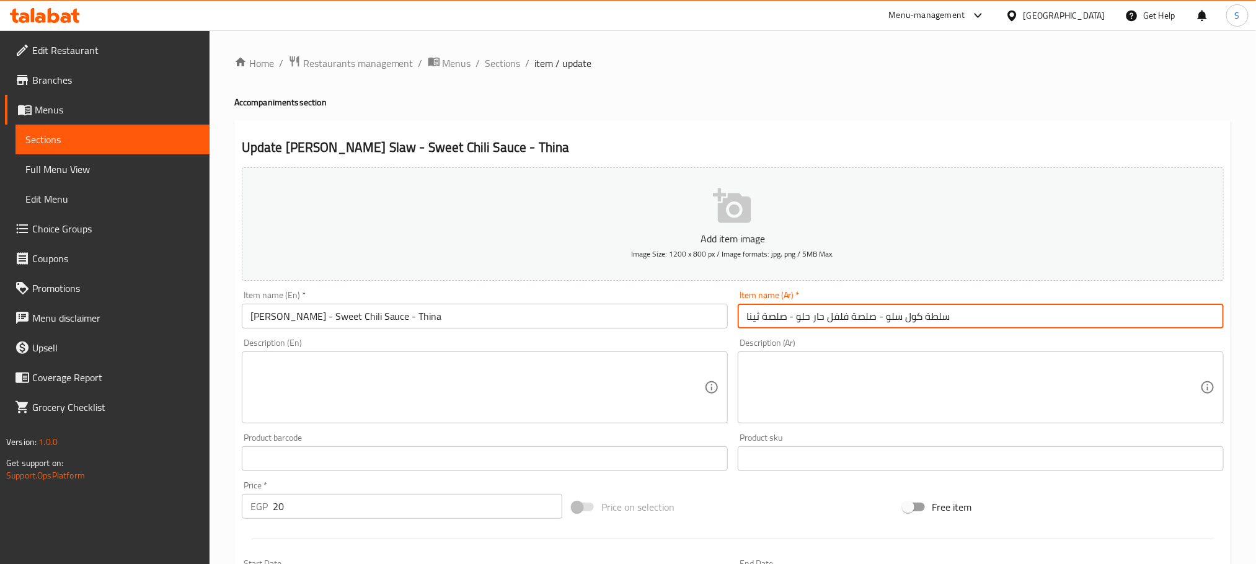
drag, startPoint x: 886, startPoint y: 316, endPoint x: 954, endPoint y: 313, distance: 68.3
click at [954, 313] on input "سلطة كول سلو - صلصة فلفل حار حلو - صلصة ثينا" at bounding box center [981, 316] width 486 height 25
click at [545, 311] on input "[PERSON_NAME] - Sweet Chili Sauce - Thina" at bounding box center [485, 316] width 486 height 25
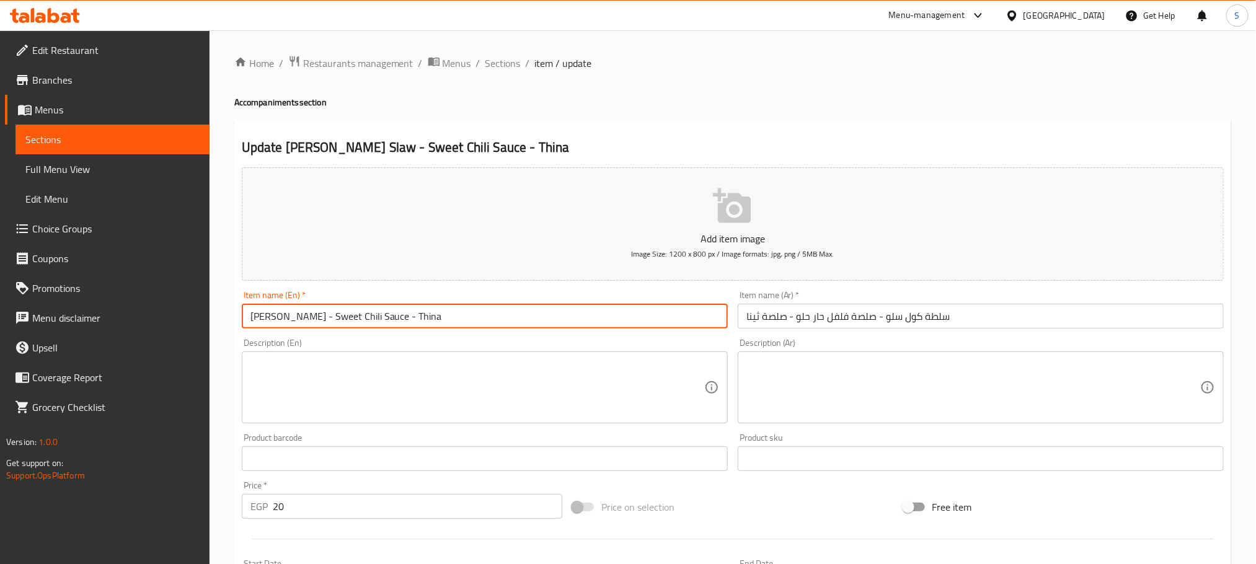
paste input "slaw Salad"
type input "Coleslaw Salad"
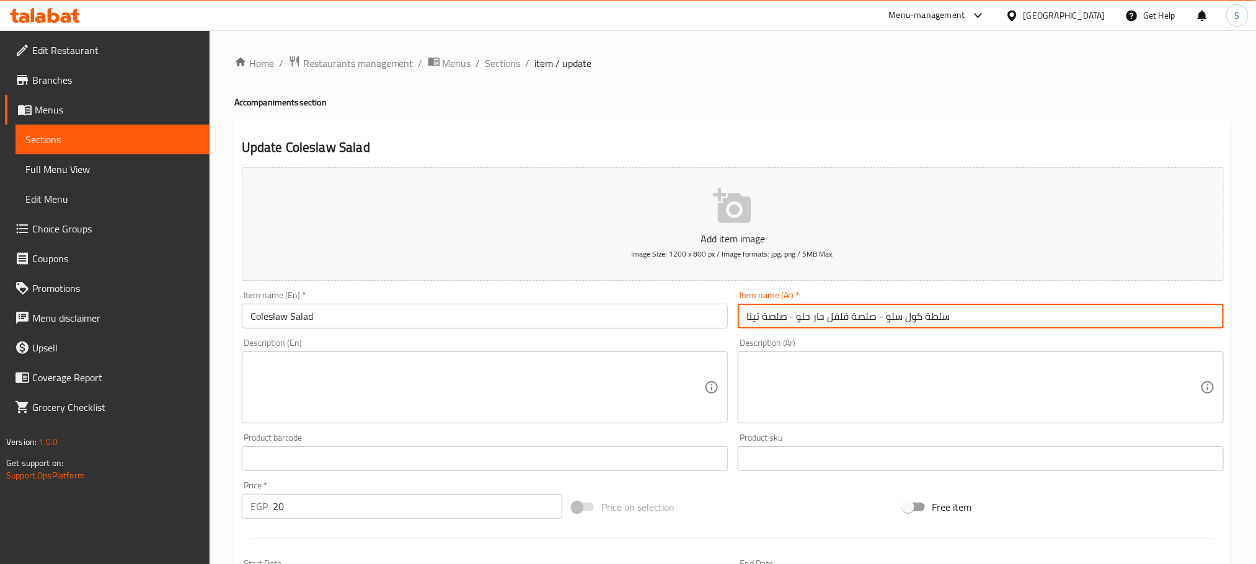
click at [890, 317] on input "سلطة كول سلو - صلصة فلفل حار حلو - صلصة ثينا" at bounding box center [981, 316] width 486 height 25
drag, startPoint x: 924, startPoint y: 311, endPoint x: 1146, endPoint y: 324, distance: 222.3
click at [1146, 324] on input "سلطة كول سلو - صلصة فلفل حار حلو - صلصة ثينا" at bounding box center [981, 316] width 486 height 25
type input "سلطة كول سلو"
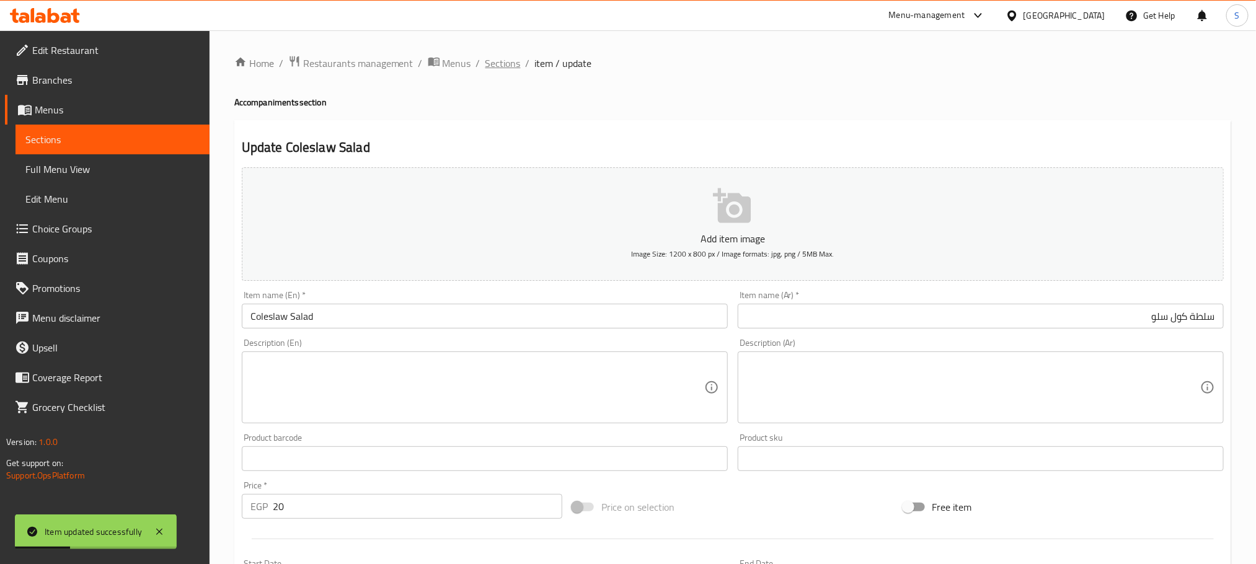
click at [488, 58] on span "Sections" at bounding box center [502, 63] width 35 height 15
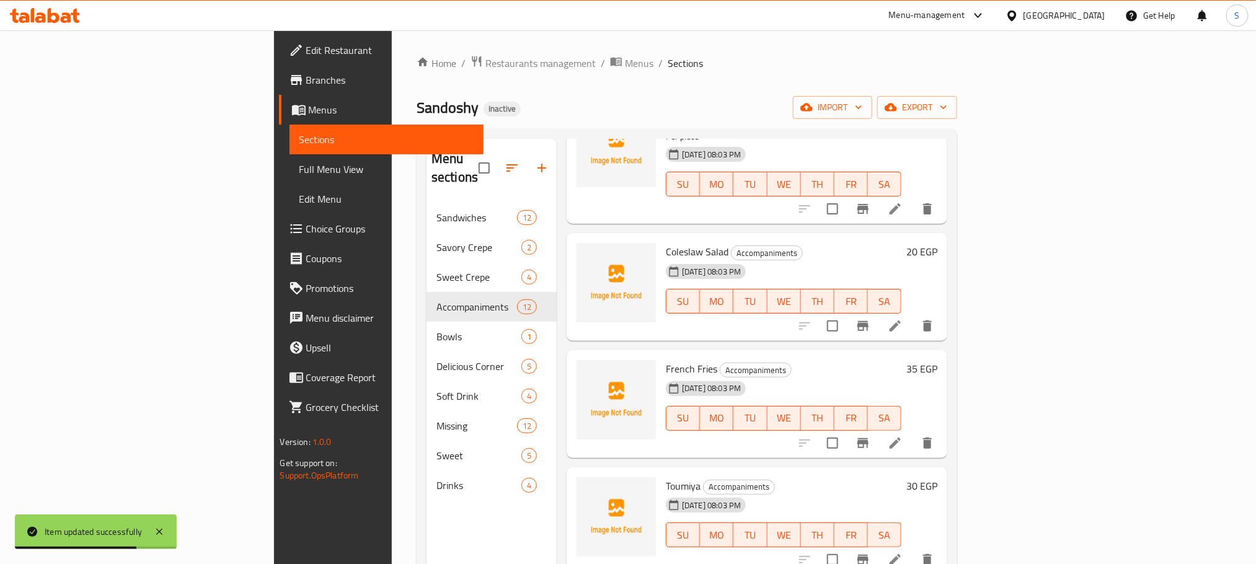
scroll to position [651, 0]
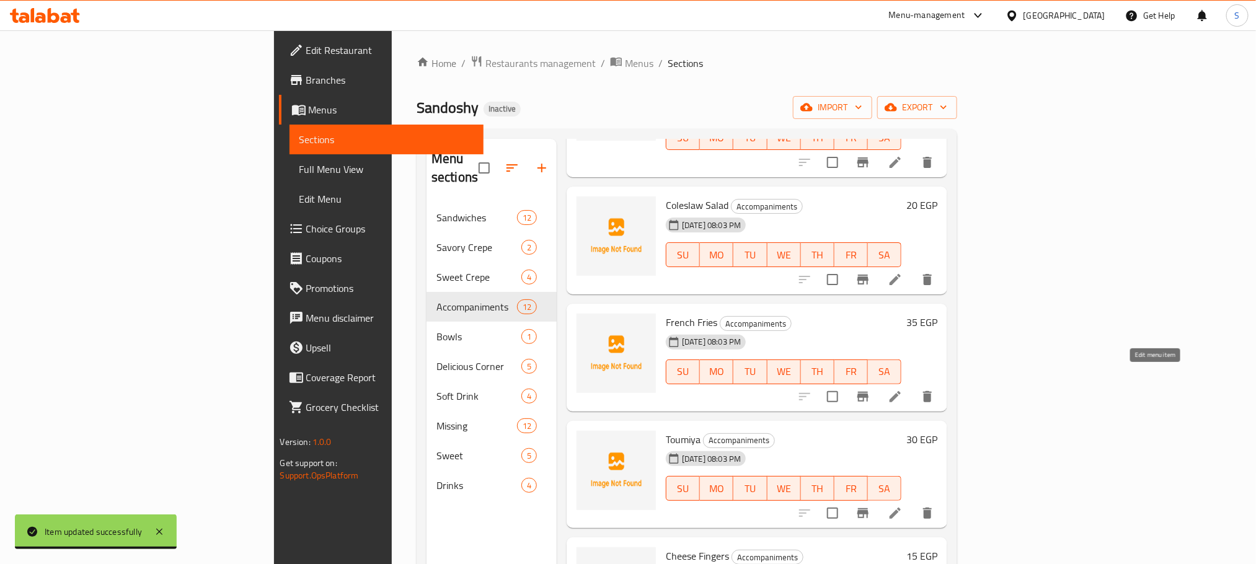
click at [903, 389] on icon at bounding box center [895, 396] width 15 height 15
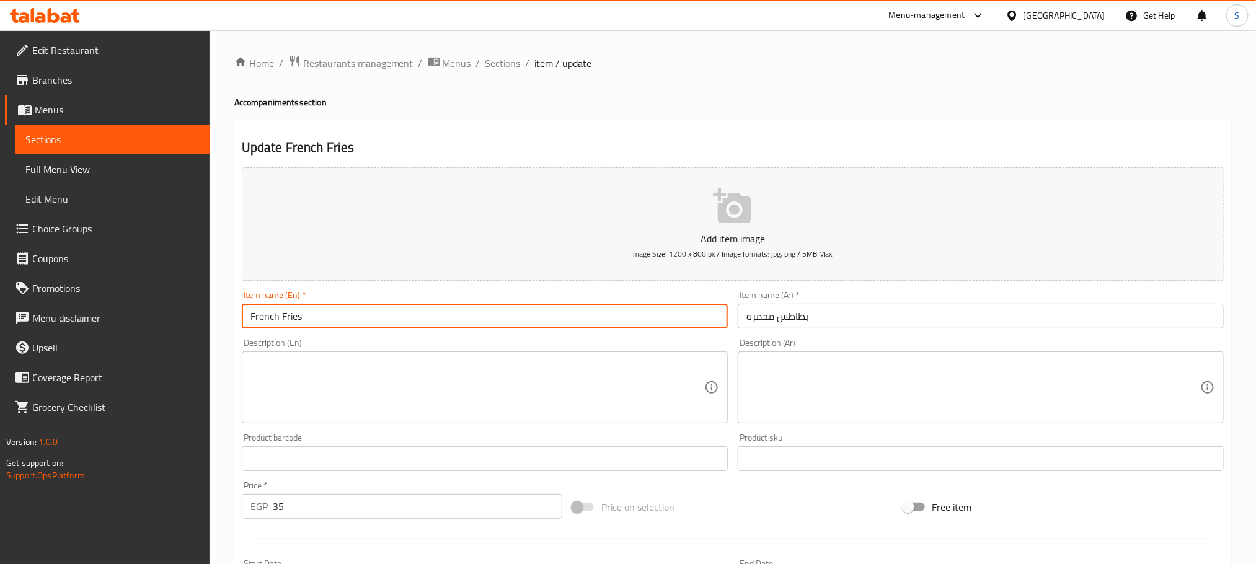
drag, startPoint x: 428, startPoint y: 309, endPoint x: 177, endPoint y: 306, distance: 250.5
click at [177, 306] on div "Edit Restaurant Branches Menus Sections Full Menu View Edit Menu Choice Groups …" at bounding box center [628, 453] width 1256 height 846
type input "ٍ"
type input "Sweet Chili Sauce"
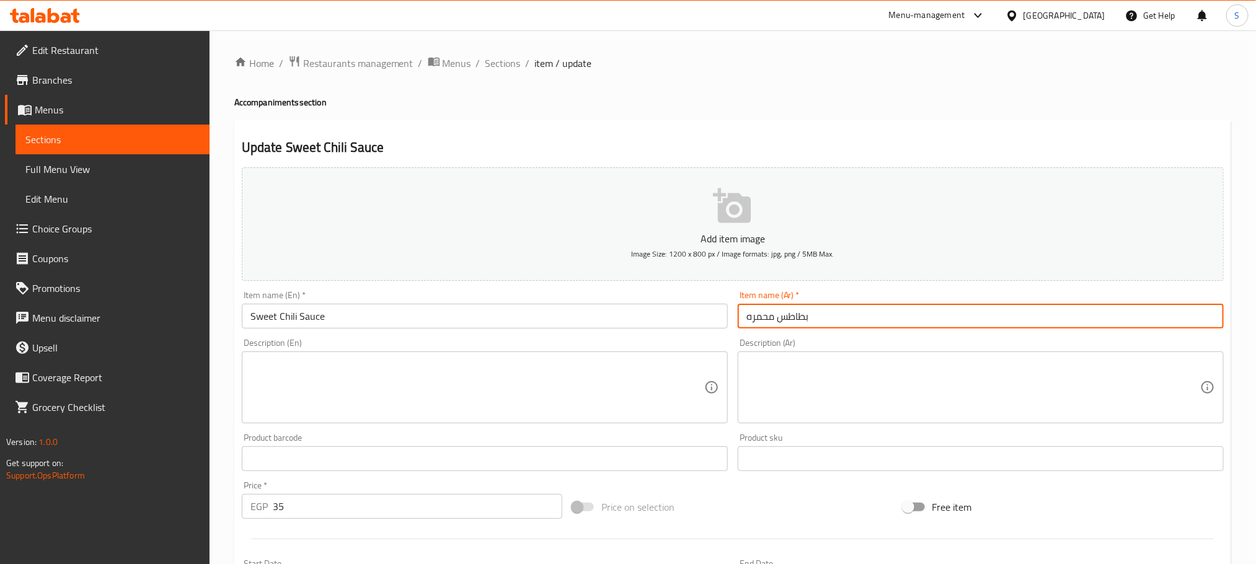
click at [824, 319] on input "بطاطس محمره" at bounding box center [981, 316] width 486 height 25
paste input "وص حلو حار"
type input "صوص حلو حار"
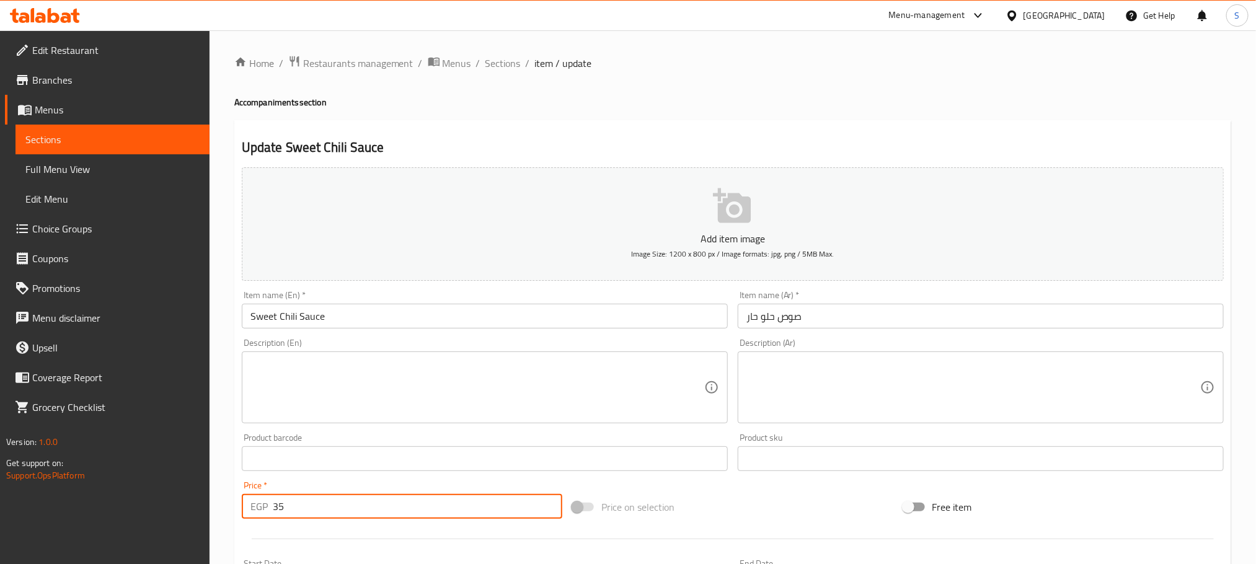
drag, startPoint x: 274, startPoint y: 504, endPoint x: 265, endPoint y: 504, distance: 9.3
click at [265, 504] on div "EGP 35 Price *" at bounding box center [402, 506] width 320 height 25
type input "20"
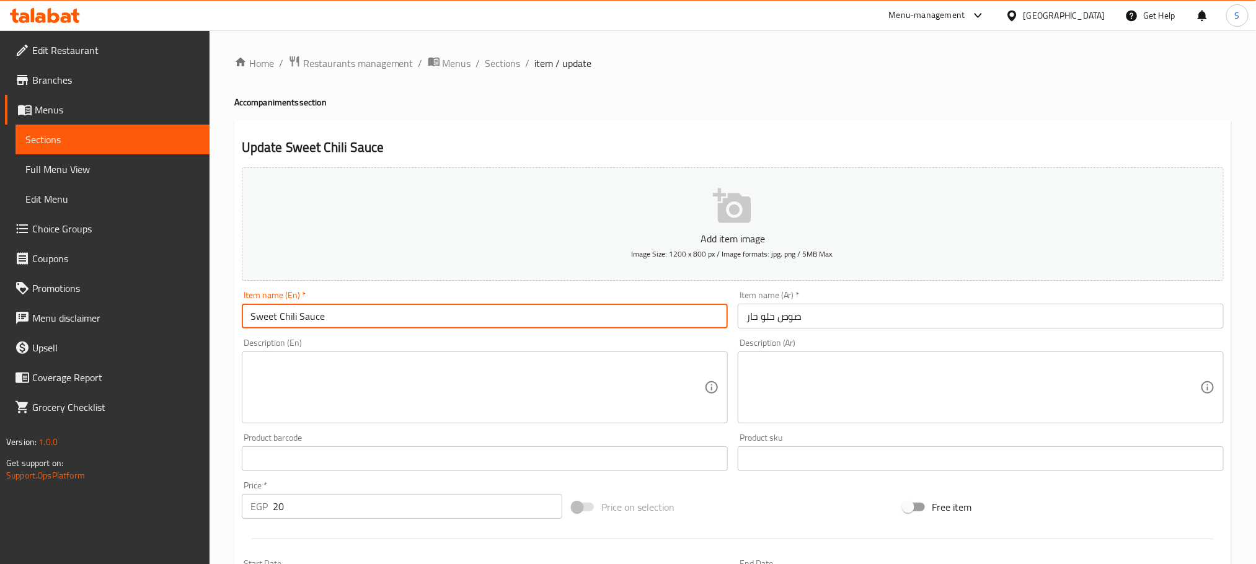
click at [585, 322] on input "Sweet Chili Sauce" at bounding box center [485, 316] width 486 height 25
click at [497, 68] on span "Sections" at bounding box center [502, 63] width 35 height 15
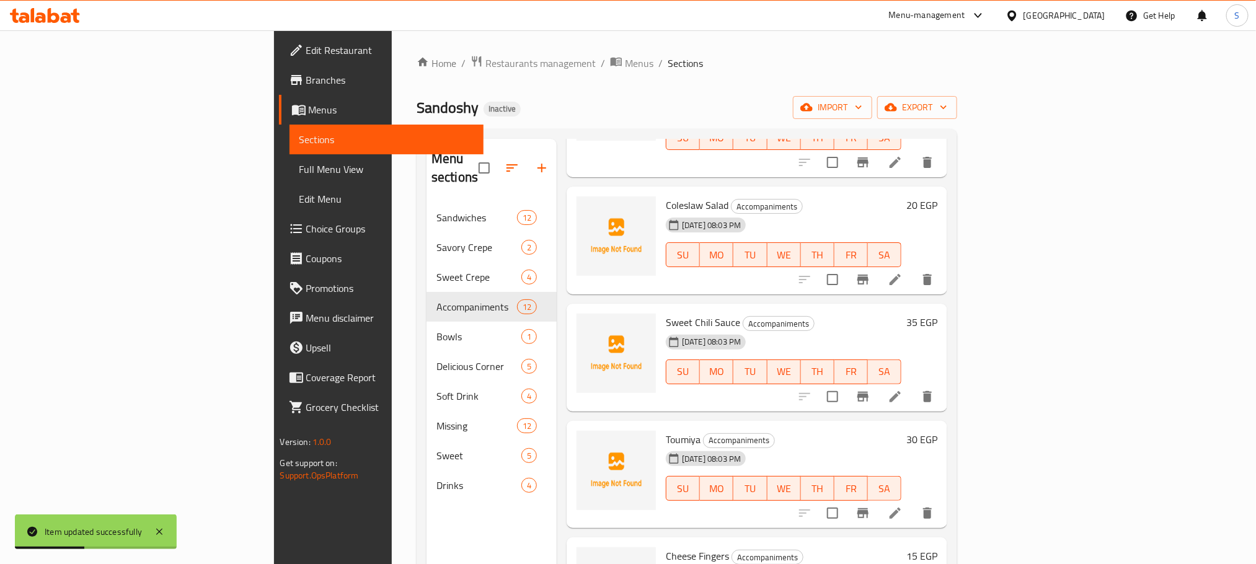
scroll to position [744, 0]
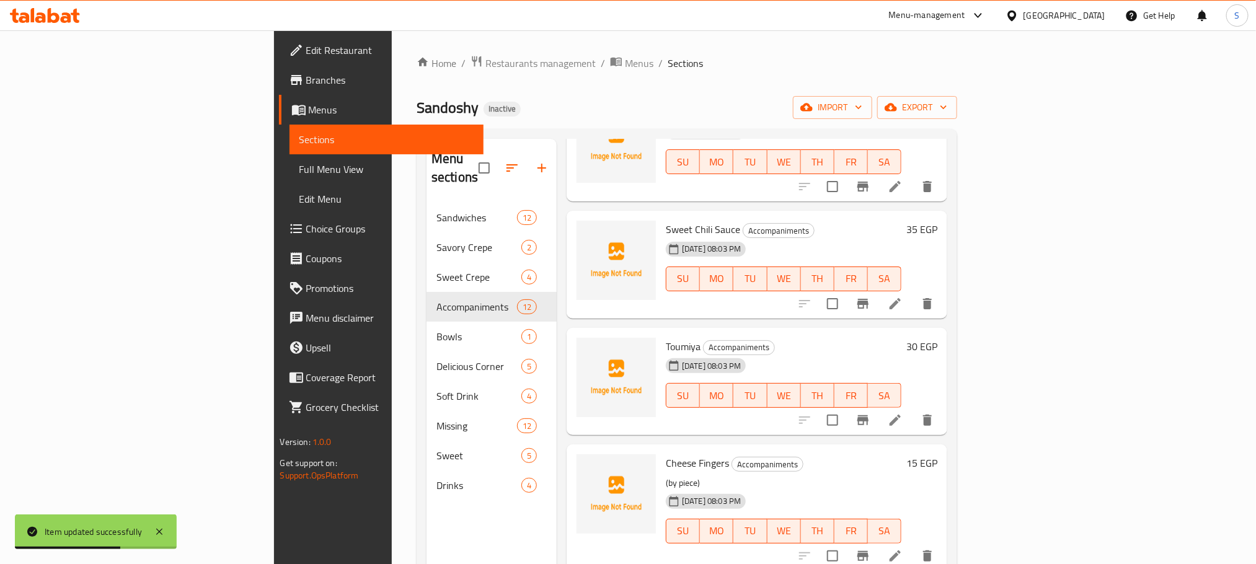
click at [937, 221] on h6 "35 EGP" at bounding box center [921, 229] width 31 height 17
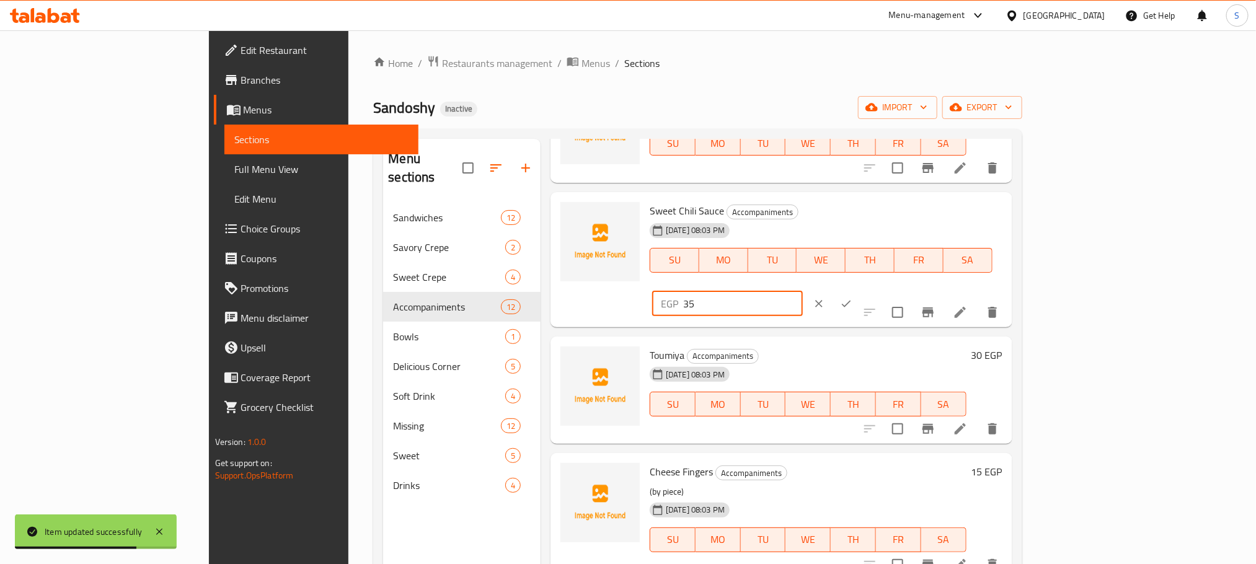
drag, startPoint x: 1034, startPoint y: 207, endPoint x: 1025, endPoint y: 206, distance: 8.7
click at [803, 291] on input "35" at bounding box center [743, 303] width 120 height 25
type input "20"
click at [860, 290] on button "ok" at bounding box center [845, 303] width 27 height 27
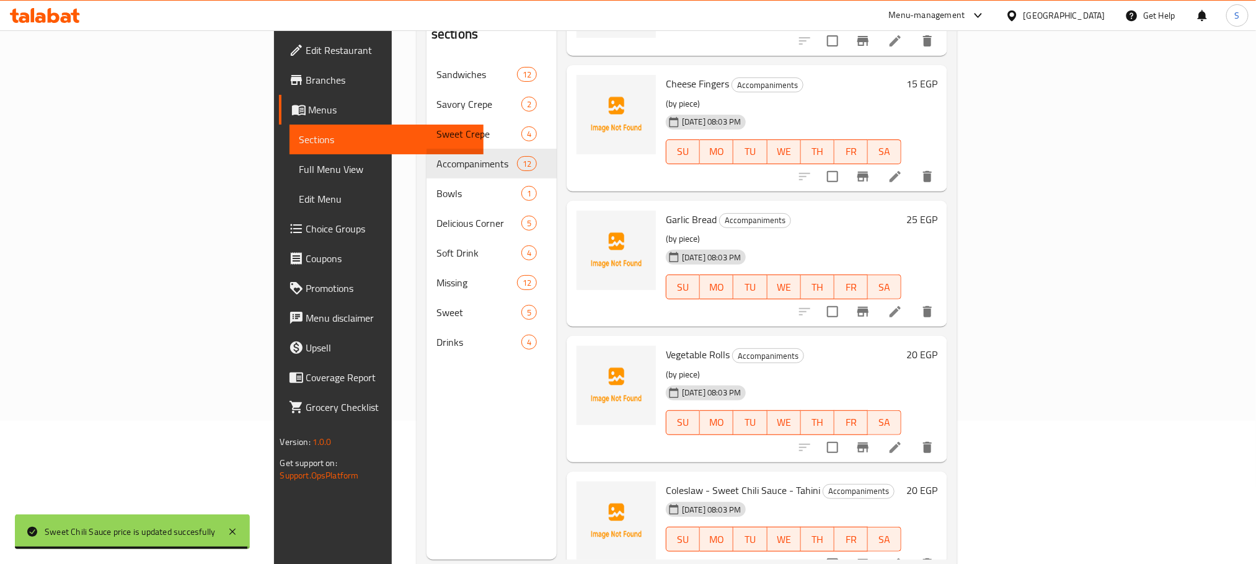
scroll to position [174, 0]
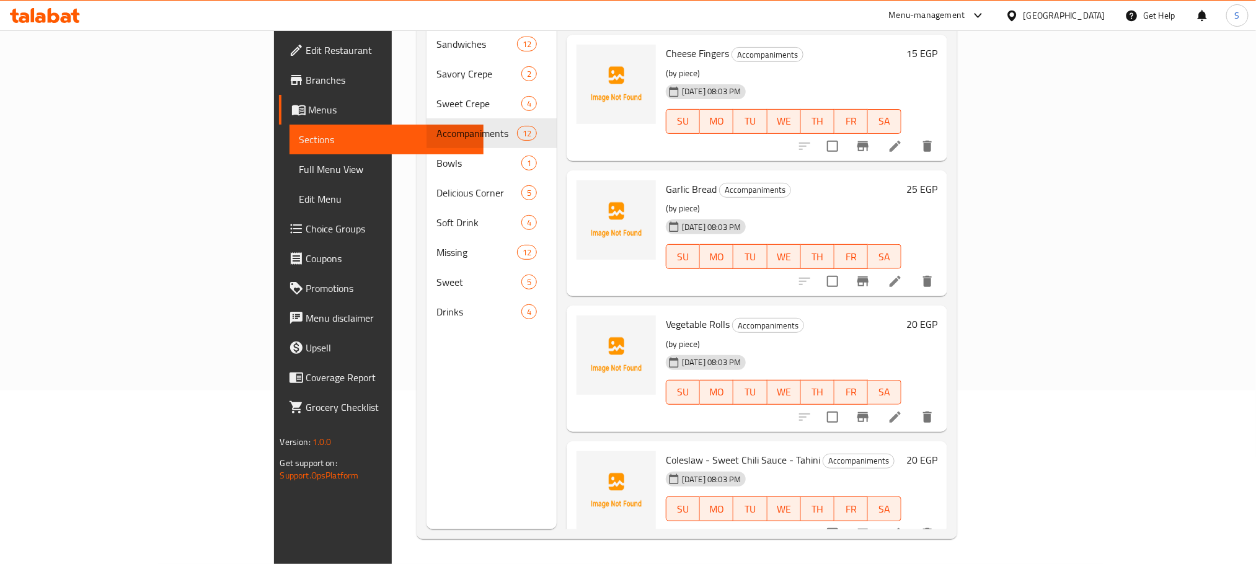
click at [731, 451] on span "Coleslaw - Sweet Chili Sauce - Tahini" at bounding box center [743, 460] width 154 height 19
copy h6 "Tahini"
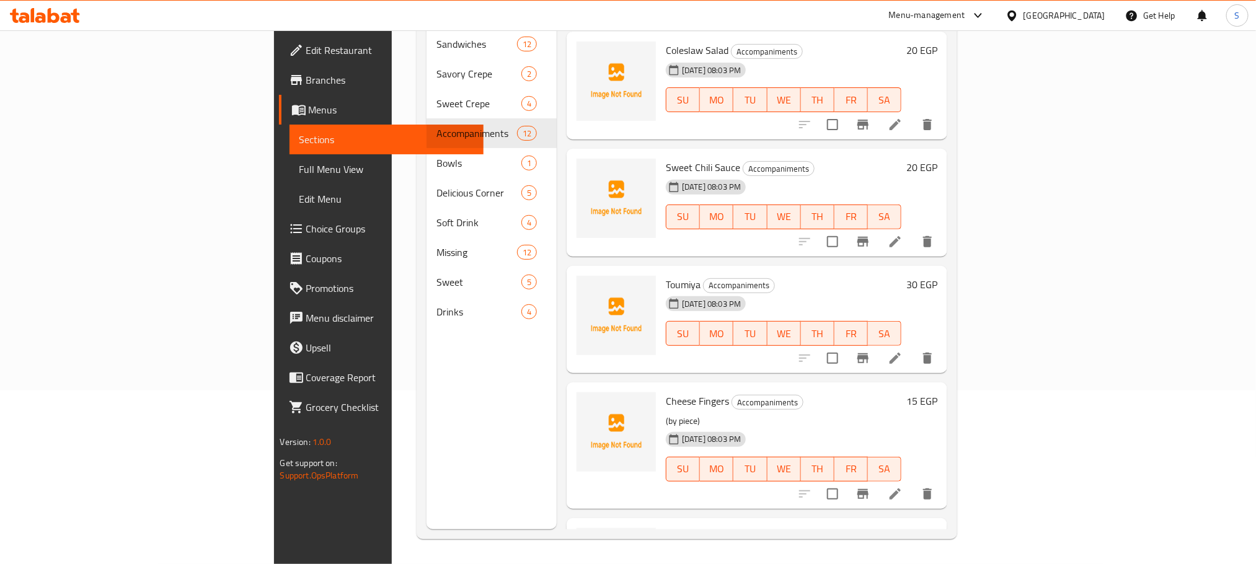
scroll to position [608, 0]
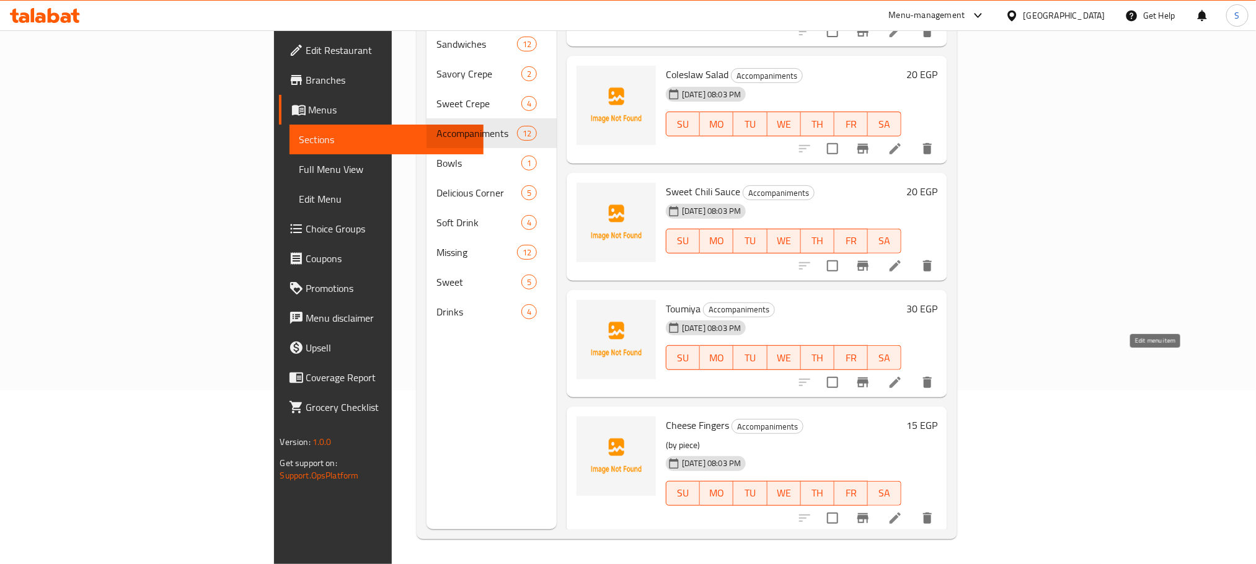
click at [903, 375] on icon at bounding box center [895, 382] width 15 height 15
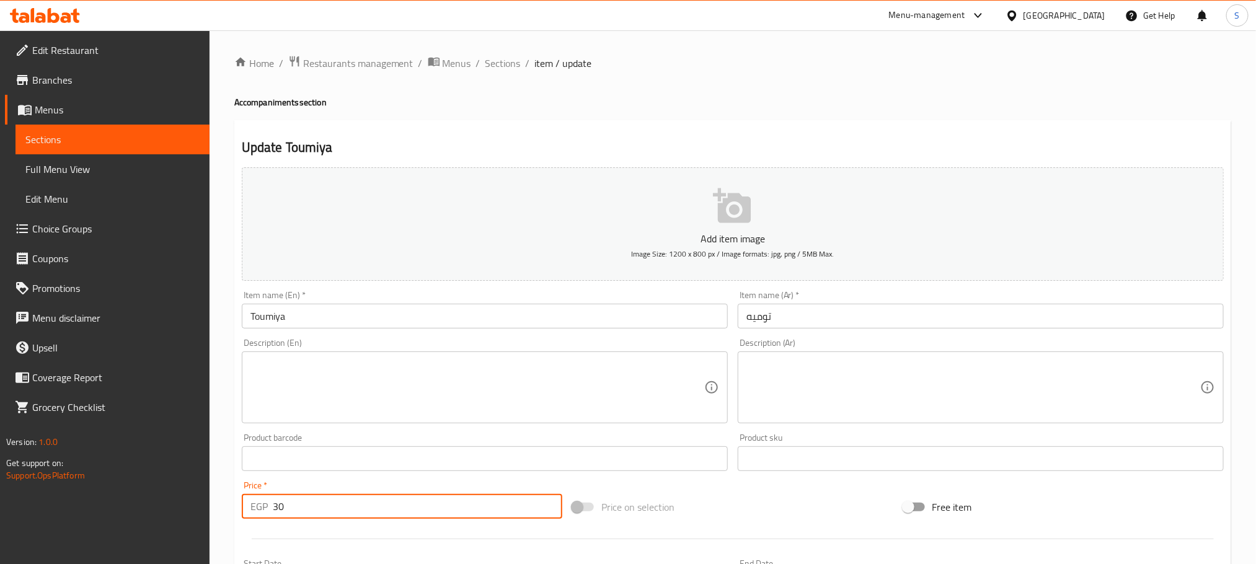
drag, startPoint x: 277, startPoint y: 499, endPoint x: 270, endPoint y: 501, distance: 7.7
click at [270, 501] on div "EGP 30 Price *" at bounding box center [402, 506] width 320 height 25
type input "20"
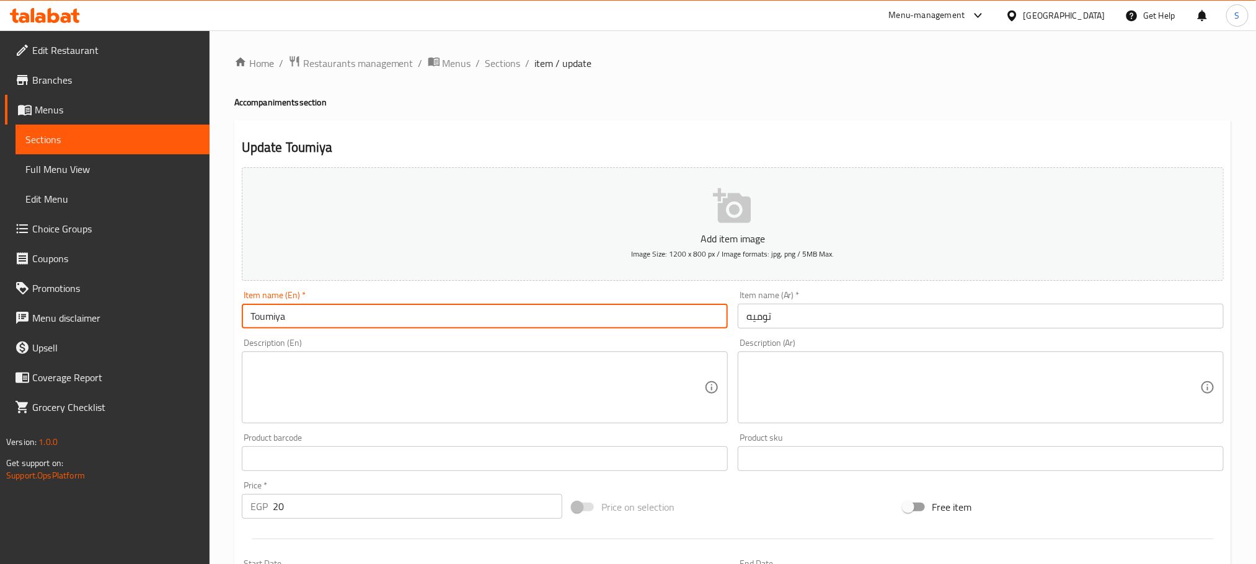
drag, startPoint x: 255, startPoint y: 318, endPoint x: 300, endPoint y: 315, distance: 44.7
click at [300, 315] on input "Toumiya" at bounding box center [485, 316] width 486 height 25
type input "Tahini"
click at [782, 315] on input "توميه" at bounding box center [981, 316] width 486 height 25
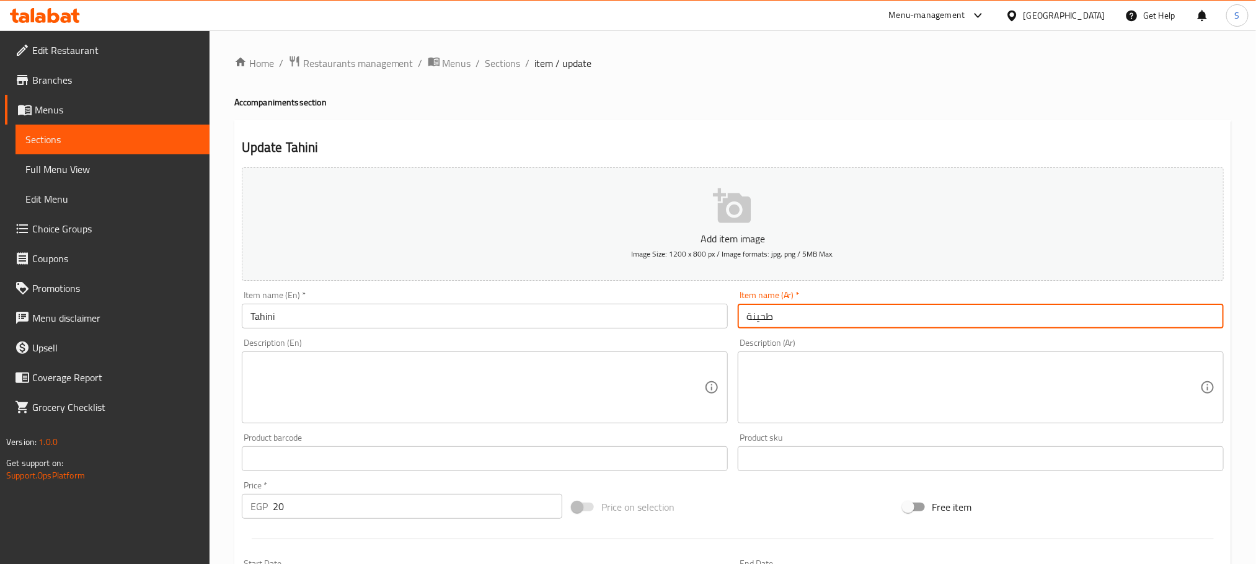
type input "طحينة"
click at [506, 76] on div "Home / Restaurants management / Menus / Sections / item / update Accompaniments…" at bounding box center [732, 453] width 997 height 796
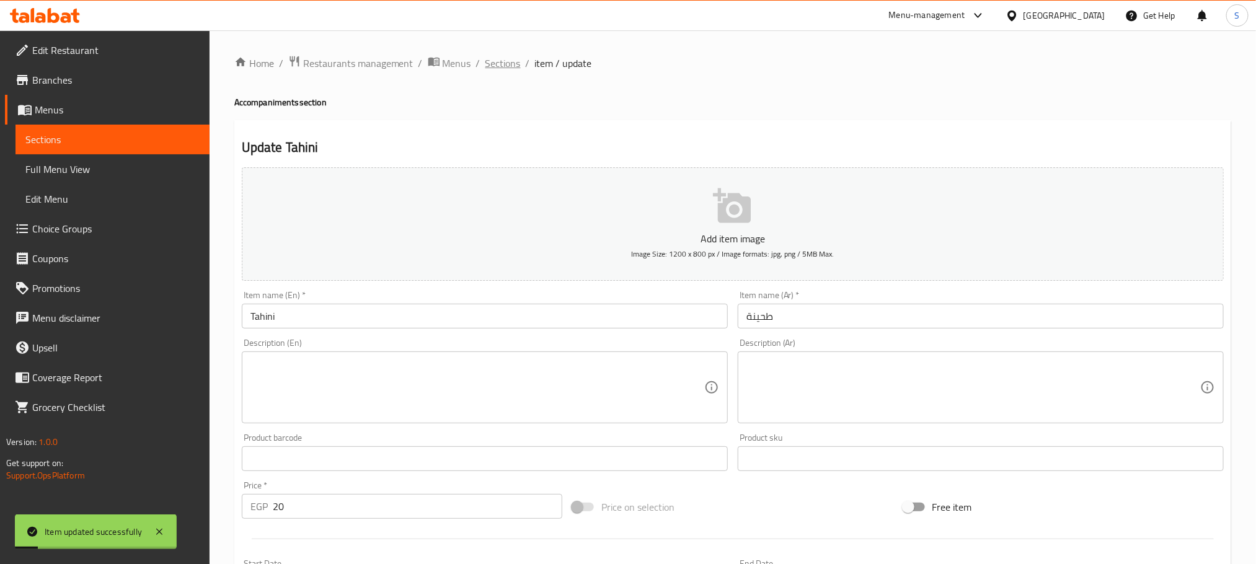
click at [504, 69] on span "Sections" at bounding box center [502, 63] width 35 height 15
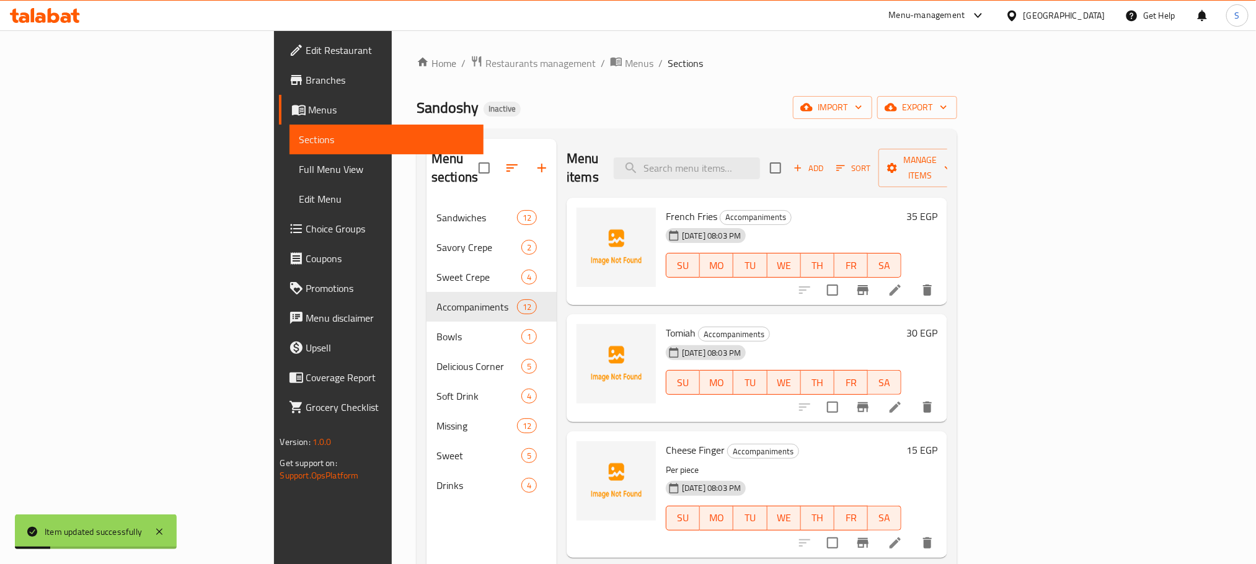
scroll to position [837, 0]
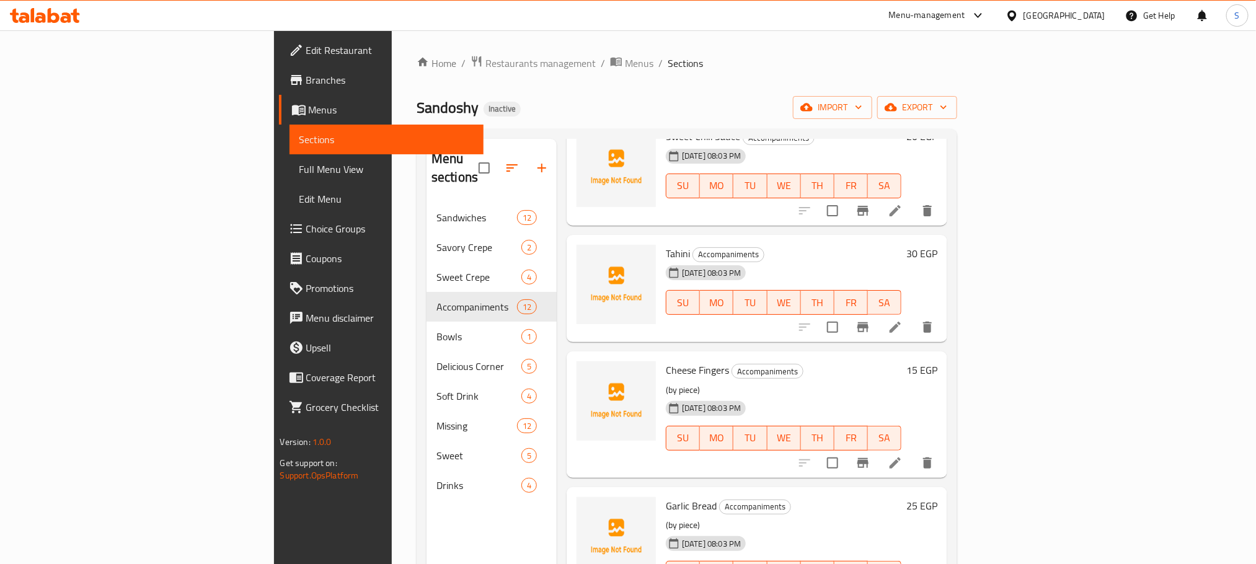
click at [937, 245] on h6 "30 EGP" at bounding box center [921, 253] width 31 height 17
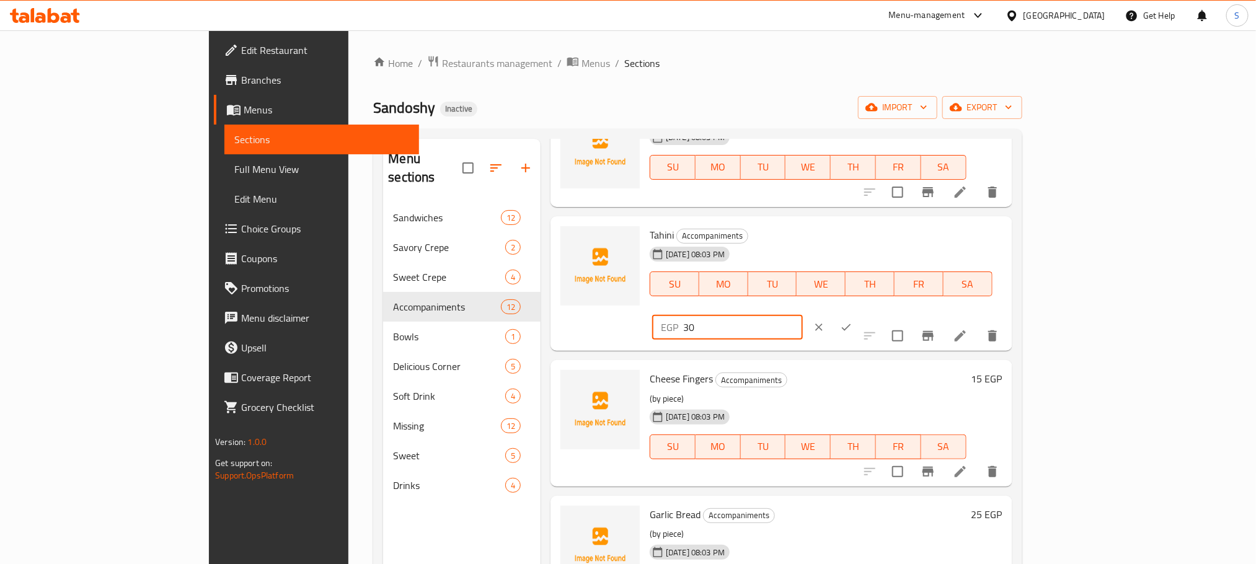
click at [803, 315] on input "30" at bounding box center [743, 327] width 120 height 25
type input "20"
click at [860, 314] on button "ok" at bounding box center [845, 327] width 27 height 27
click at [878, 314] on div "EGP 20 ​" at bounding box center [765, 327] width 226 height 27
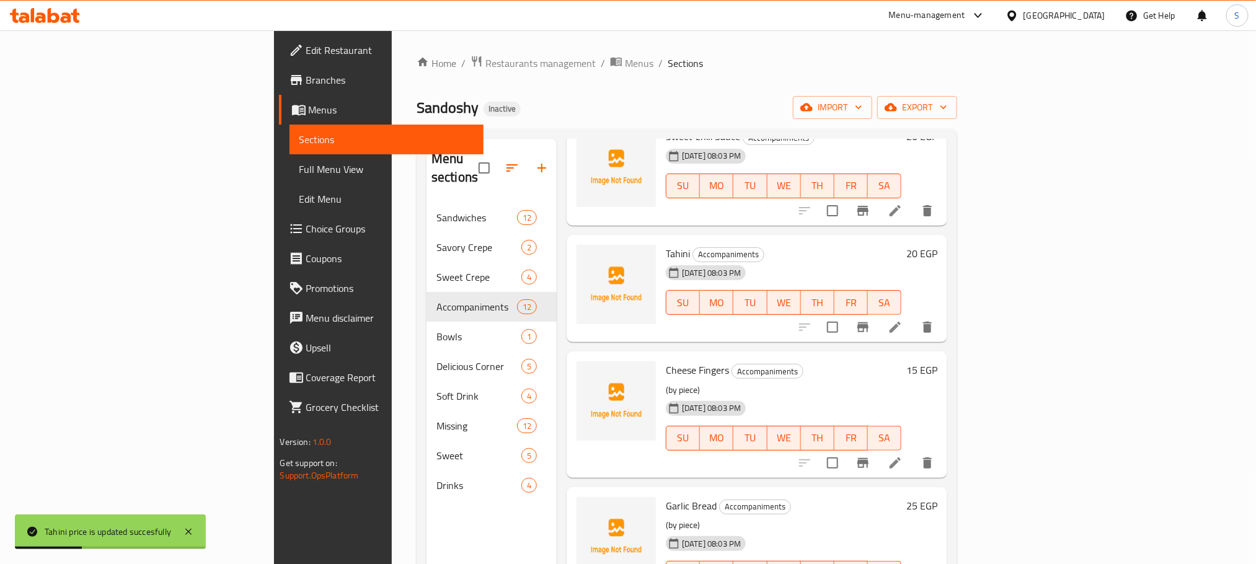
click at [426, 506] on div "Menu sections Sandwiches 12 Savory Crepe 2 Sweet Crepe 4 Accompaniments 12 Bowl…" at bounding box center [491, 421] width 130 height 564
click at [935, 456] on icon "delete" at bounding box center [927, 463] width 15 height 15
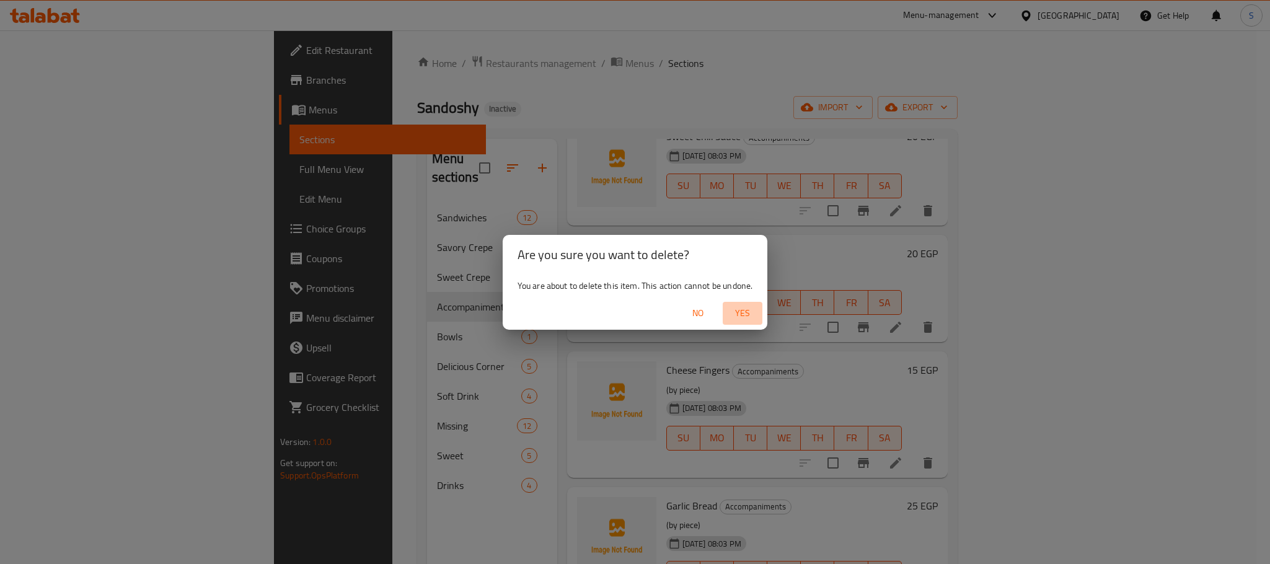
click at [746, 306] on span "Yes" at bounding box center [743, 313] width 30 height 15
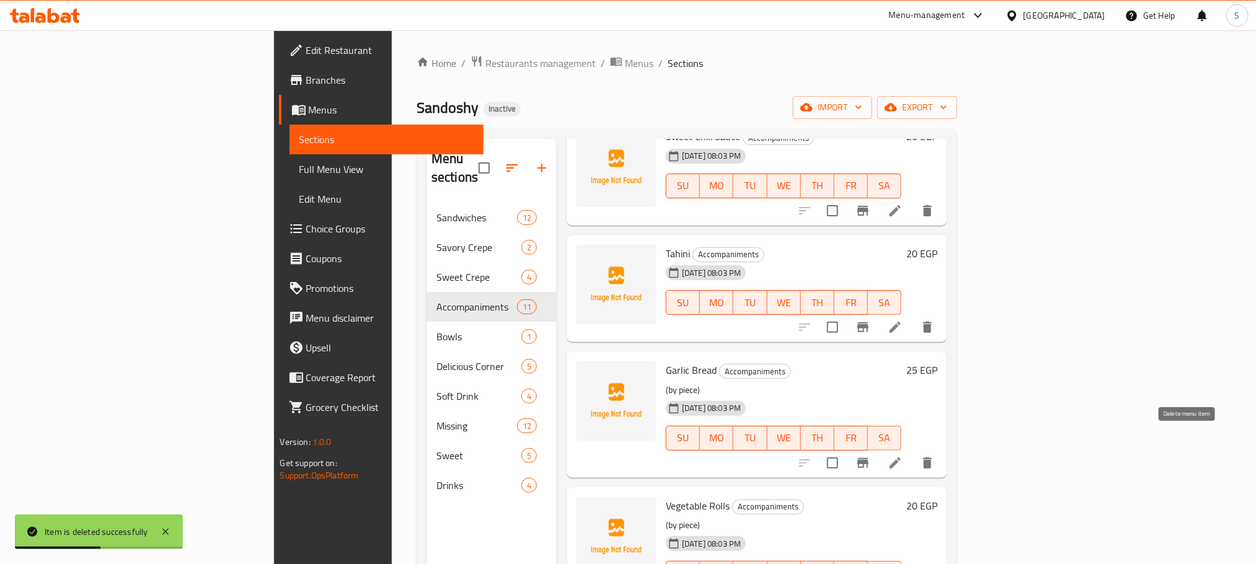
click at [935, 456] on icon "delete" at bounding box center [927, 463] width 15 height 15
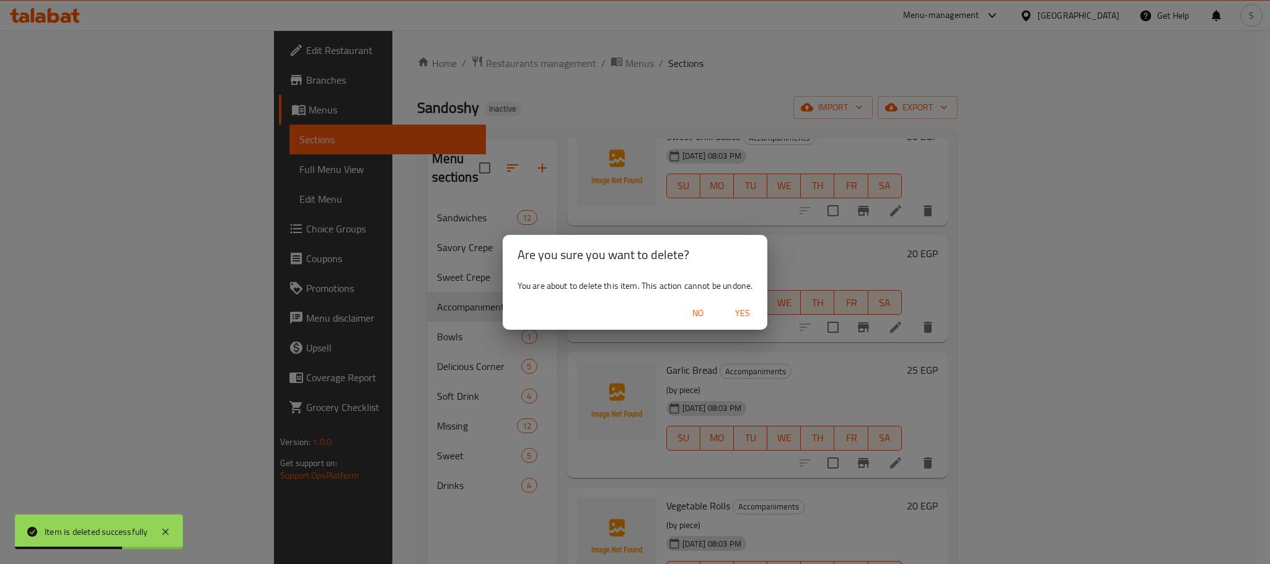
click at [746, 311] on span "Yes" at bounding box center [743, 313] width 30 height 15
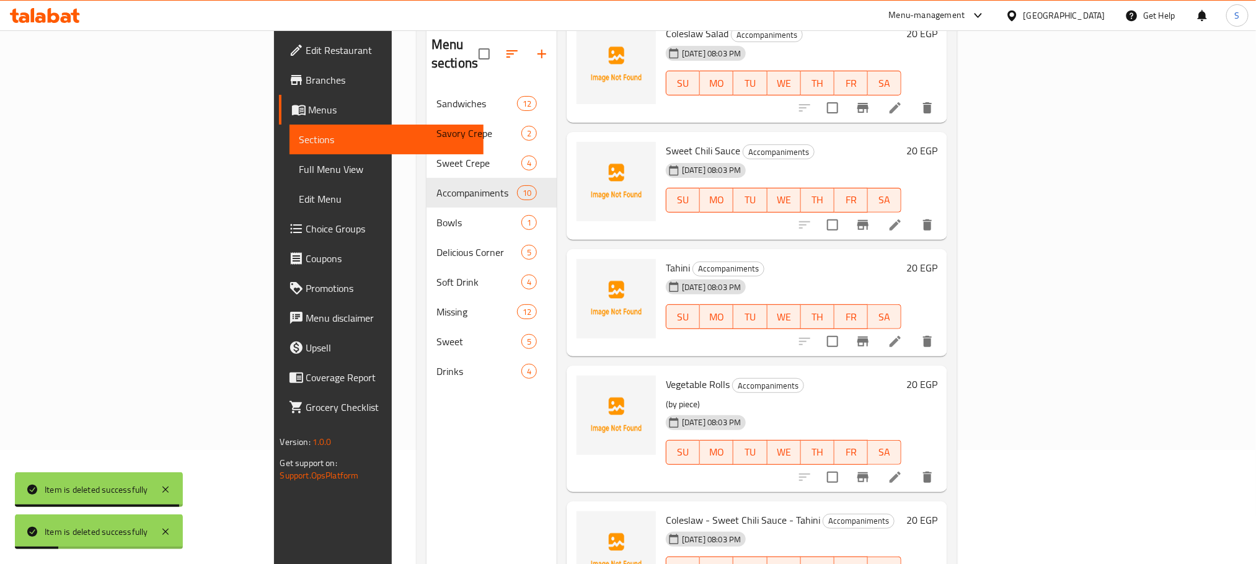
scroll to position [174, 0]
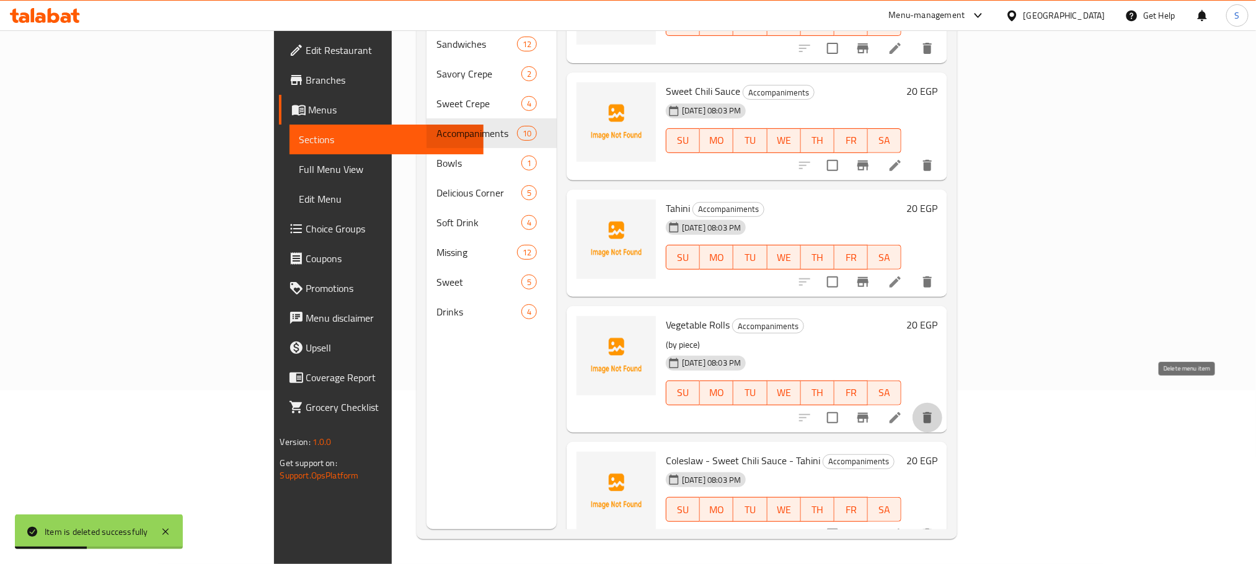
click at [935, 410] on icon "delete" at bounding box center [927, 417] width 15 height 15
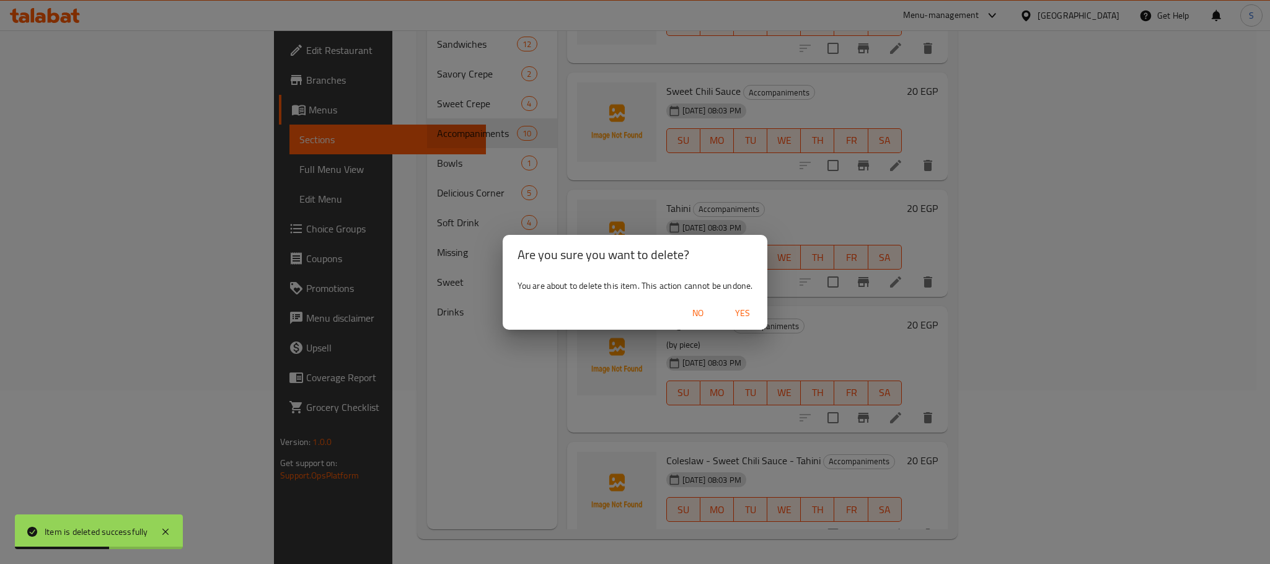
click at [737, 313] on span "Yes" at bounding box center [743, 313] width 30 height 15
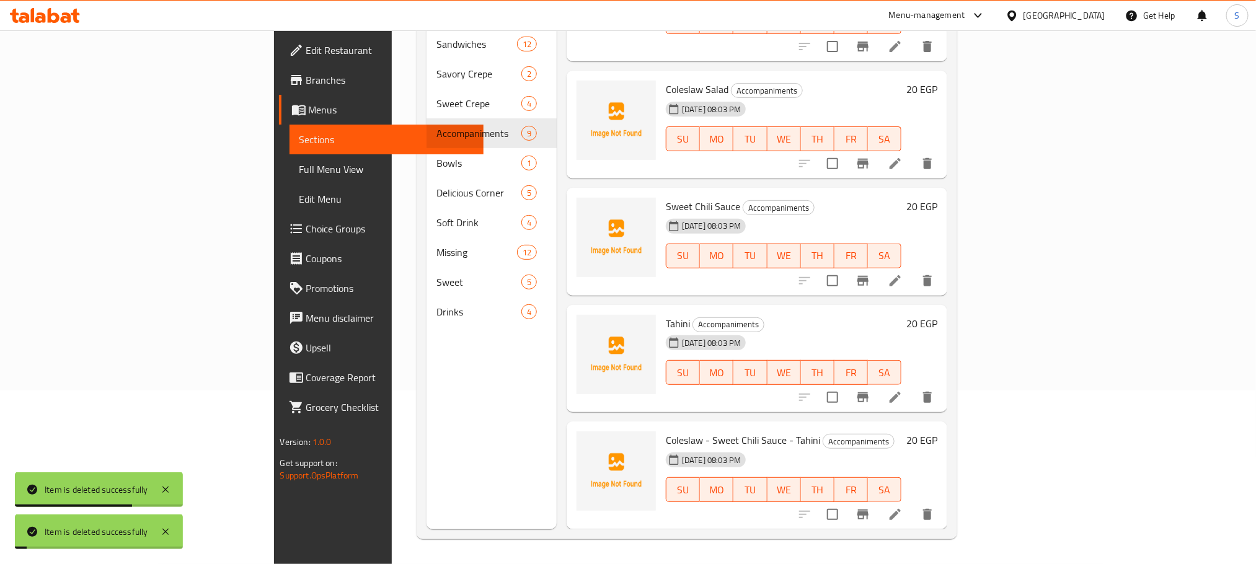
scroll to position [573, 0]
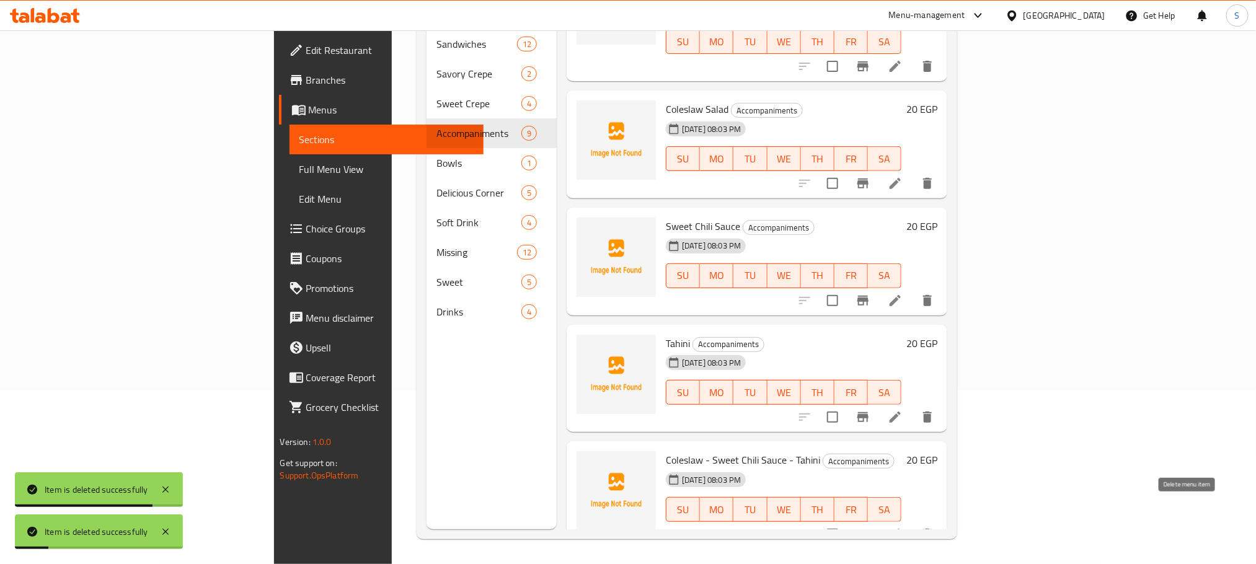
click at [935, 527] on icon "delete" at bounding box center [927, 534] width 15 height 15
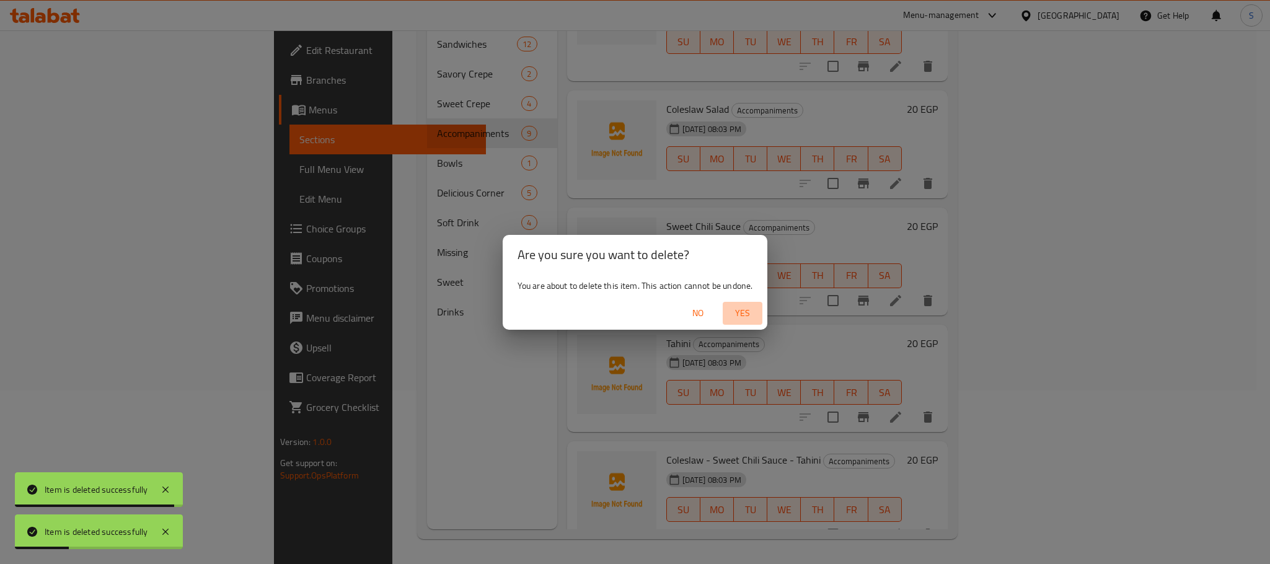
click at [737, 317] on span "Yes" at bounding box center [743, 313] width 30 height 15
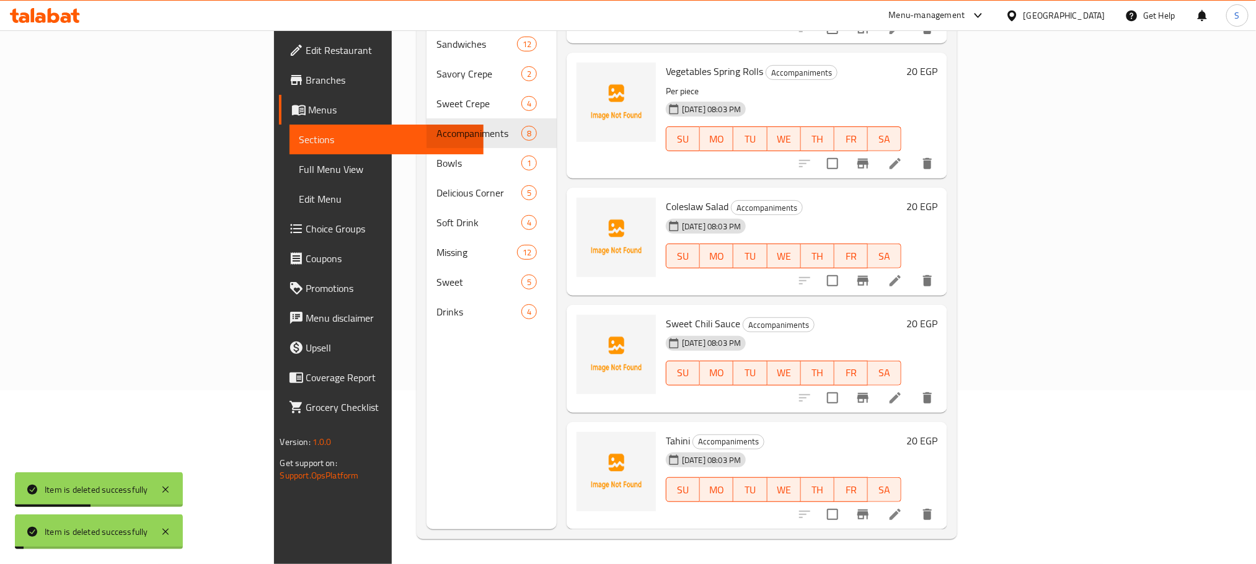
scroll to position [456, 0]
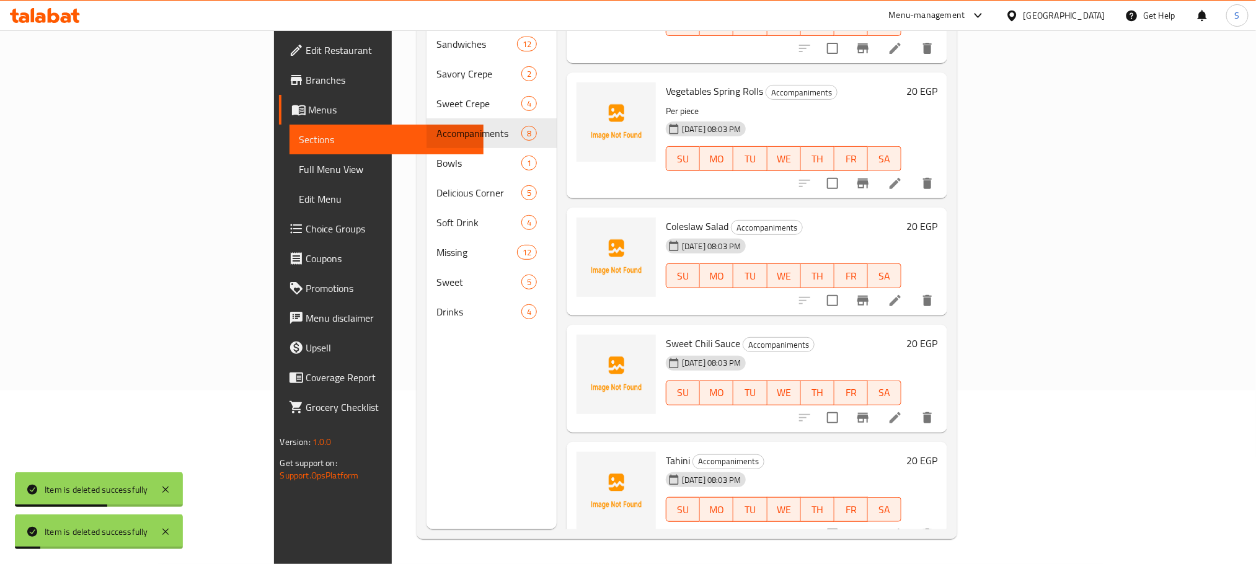
click at [438, 399] on div "Menu sections Sandwiches 12 Savory Crepe 2 Sweet Crepe 4 Accompaniments 8 Bowls…" at bounding box center [491, 247] width 130 height 564
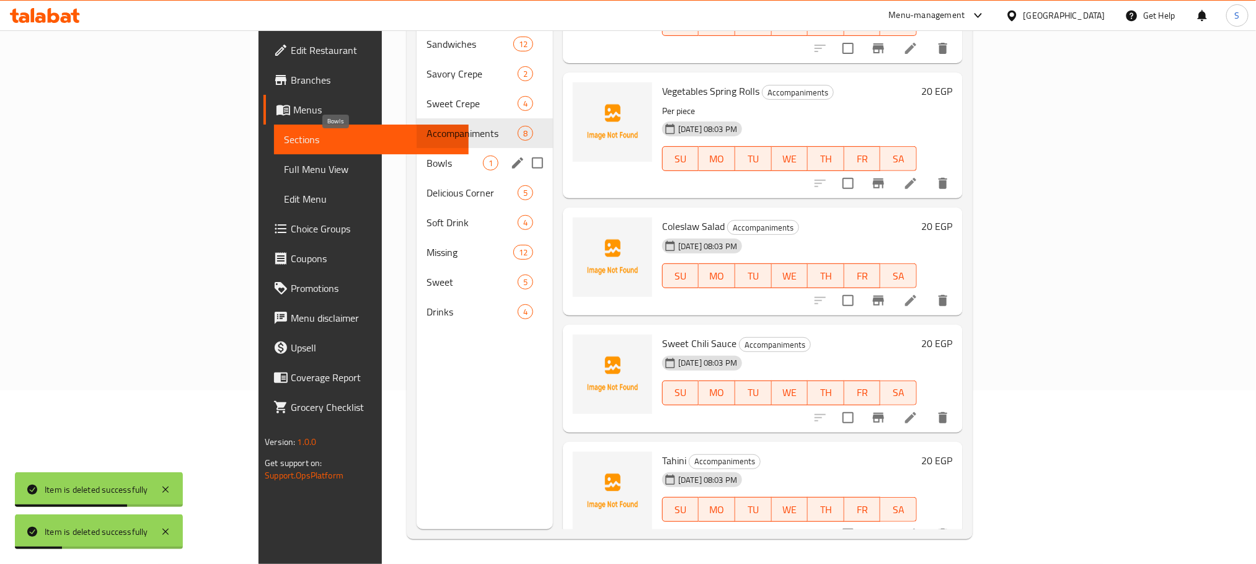
click at [426, 156] on span "Bowls" at bounding box center [454, 163] width 56 height 15
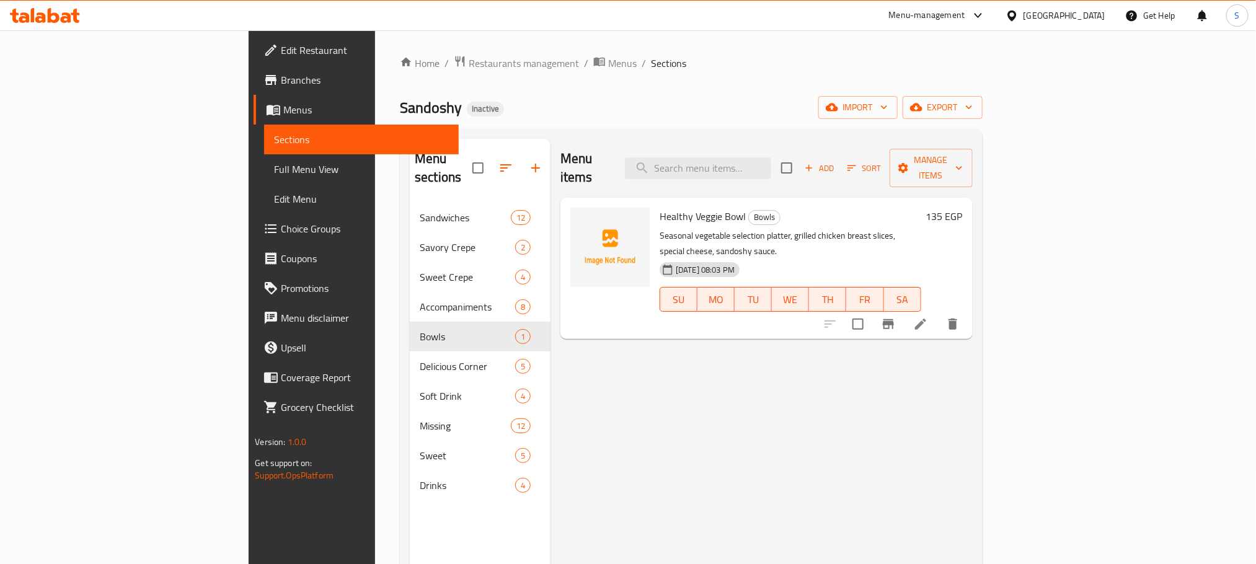
click at [678, 395] on div "Menu items Add Sort Manage items Healthy Veggie Bowl Bowls Seasonal vegetable s…" at bounding box center [761, 421] width 422 height 564
click at [491, 158] on button "button" at bounding box center [506, 168] width 30 height 30
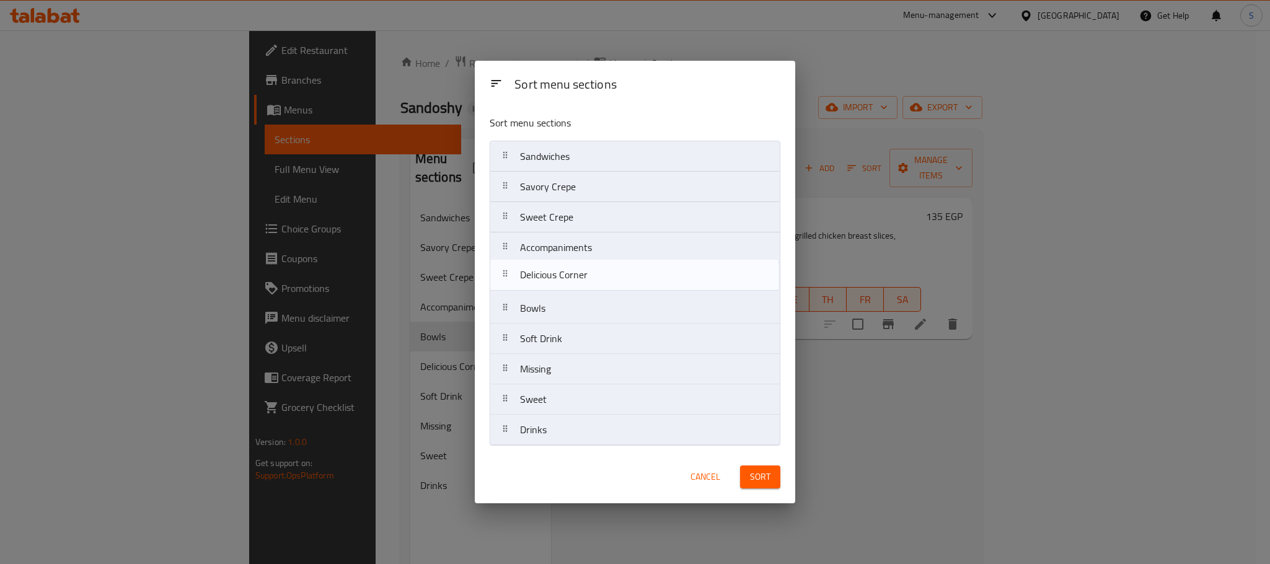
drag, startPoint x: 532, startPoint y: 314, endPoint x: 532, endPoint y: 276, distance: 38.4
click at [532, 276] on nav "Sandwiches Savory Crepe Sweet Crepe Accompaniments Bowls Delicious Corner Soft …" at bounding box center [635, 293] width 291 height 305
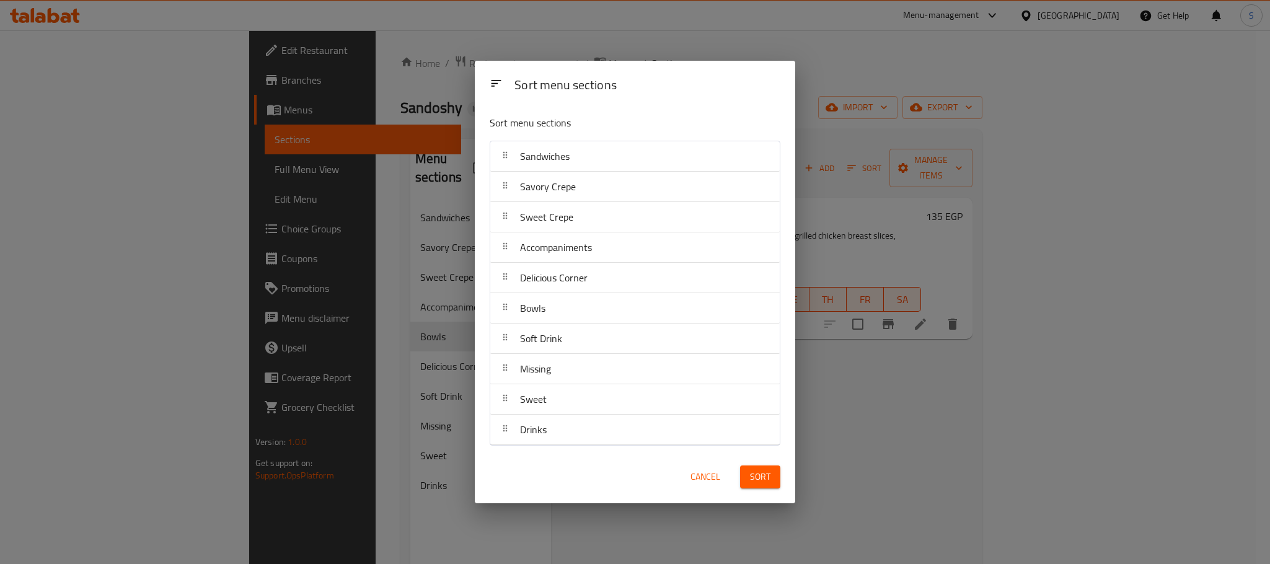
click at [766, 472] on span "Sort" at bounding box center [760, 476] width 20 height 15
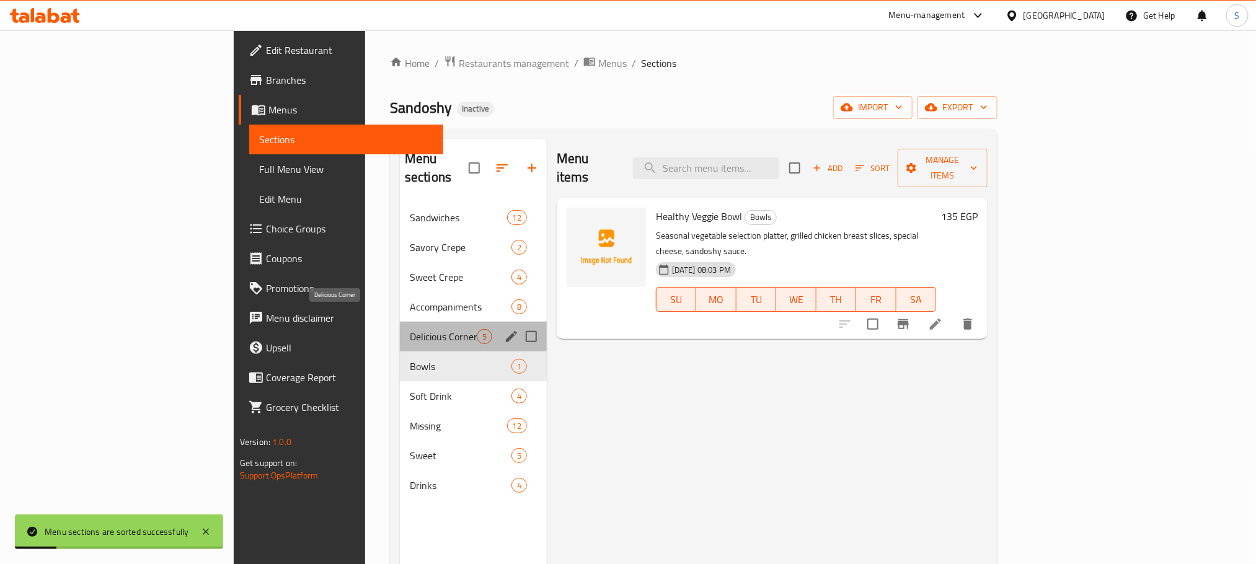
click at [410, 329] on span "Delicious Corner" at bounding box center [443, 336] width 67 height 15
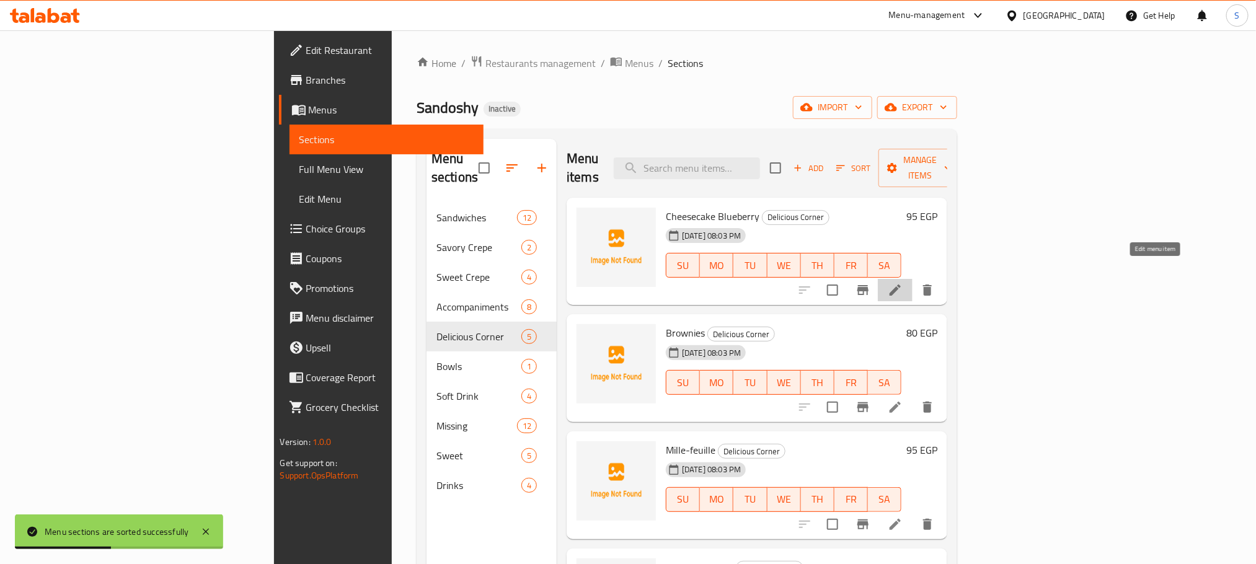
click at [903, 283] on icon at bounding box center [895, 290] width 15 height 15
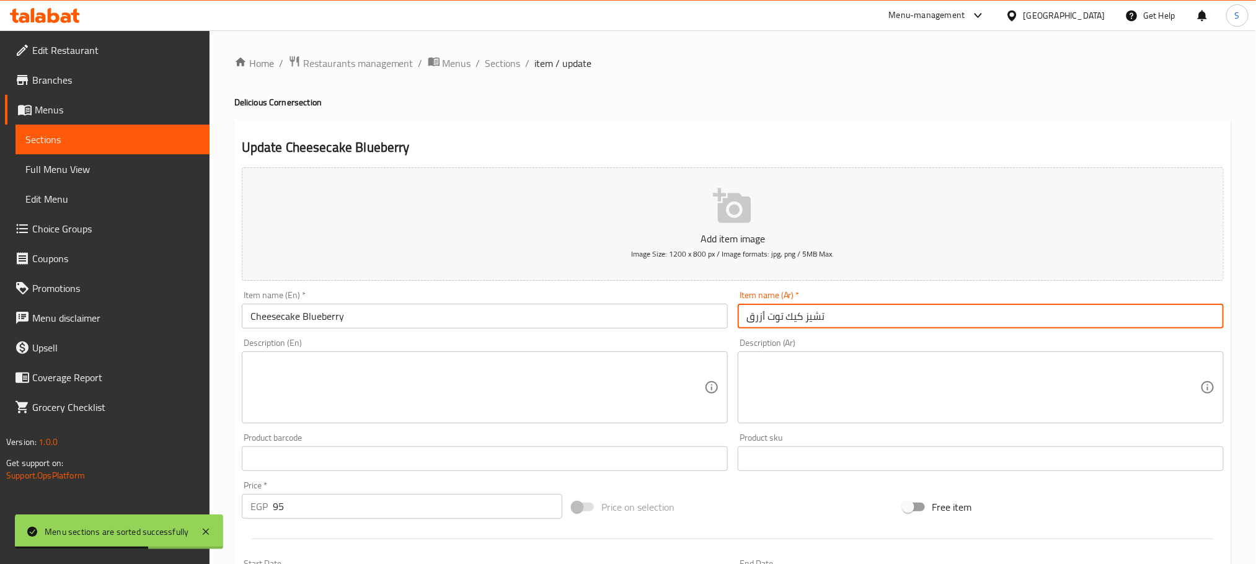
click at [795, 318] on input "تشيز كيك توت أزرق" at bounding box center [981, 316] width 486 height 25
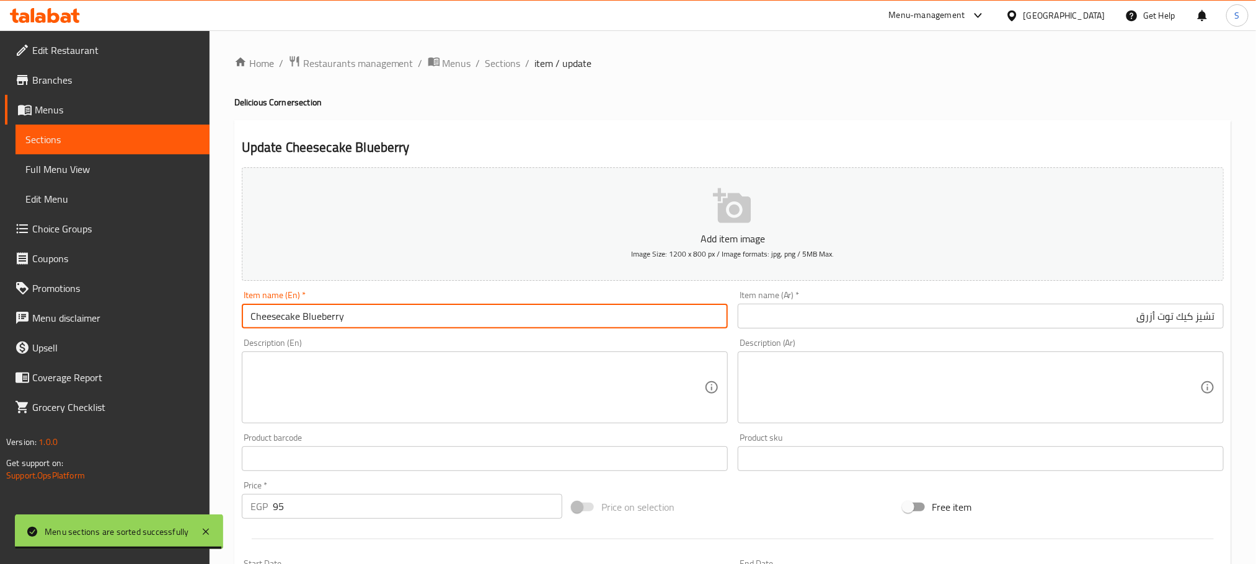
drag, startPoint x: 300, startPoint y: 317, endPoint x: 249, endPoint y: 309, distance: 51.4
click at [249, 309] on input "Cheesecake Blueberry" at bounding box center [485, 316] width 486 height 25
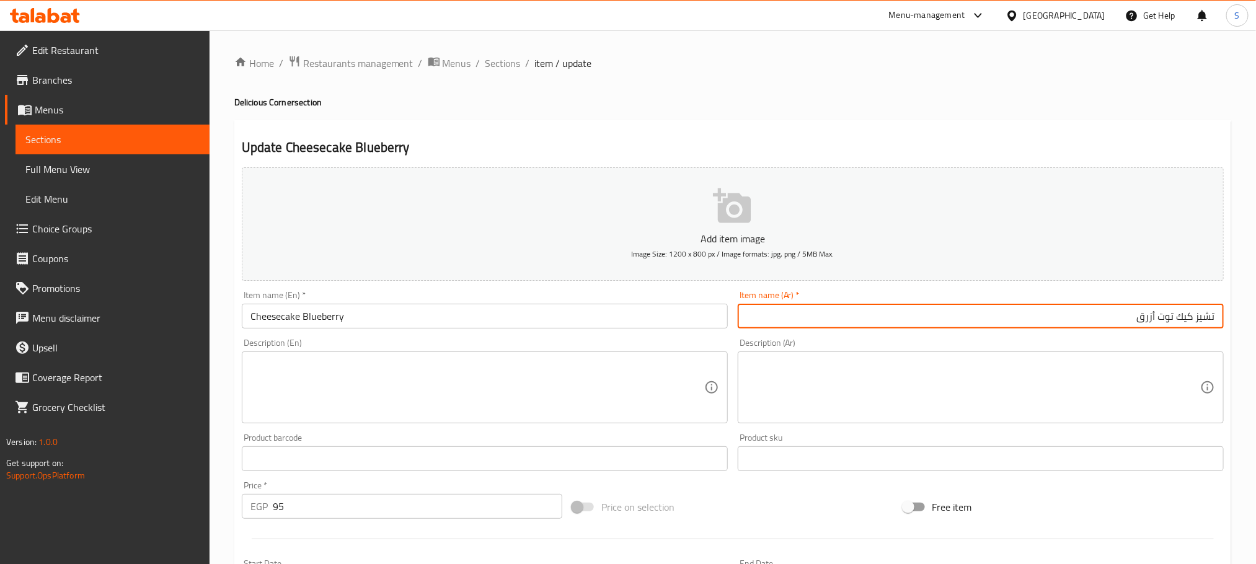
drag, startPoint x: 1177, startPoint y: 318, endPoint x: 1222, endPoint y: 313, distance: 45.5
click at [1222, 313] on input "تشيز كيك توت أزرق" at bounding box center [981, 316] width 486 height 25
click at [319, 315] on input "Cheesecake Blueberry" at bounding box center [485, 316] width 486 height 25
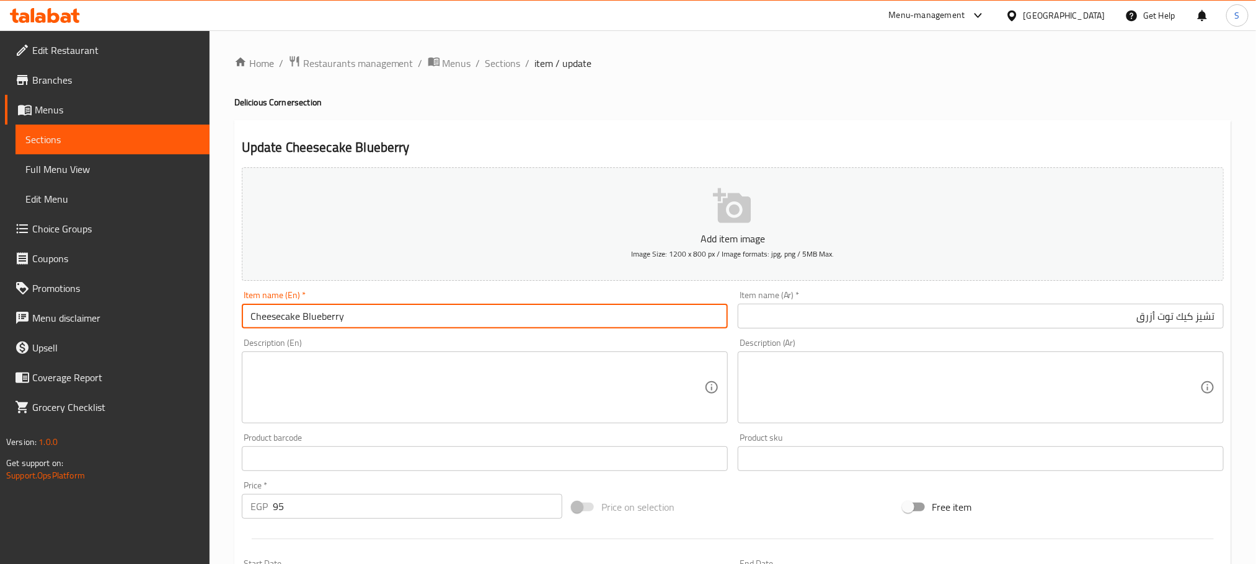
click at [319, 315] on input "Cheesecake Blueberry" at bounding box center [485, 316] width 486 height 25
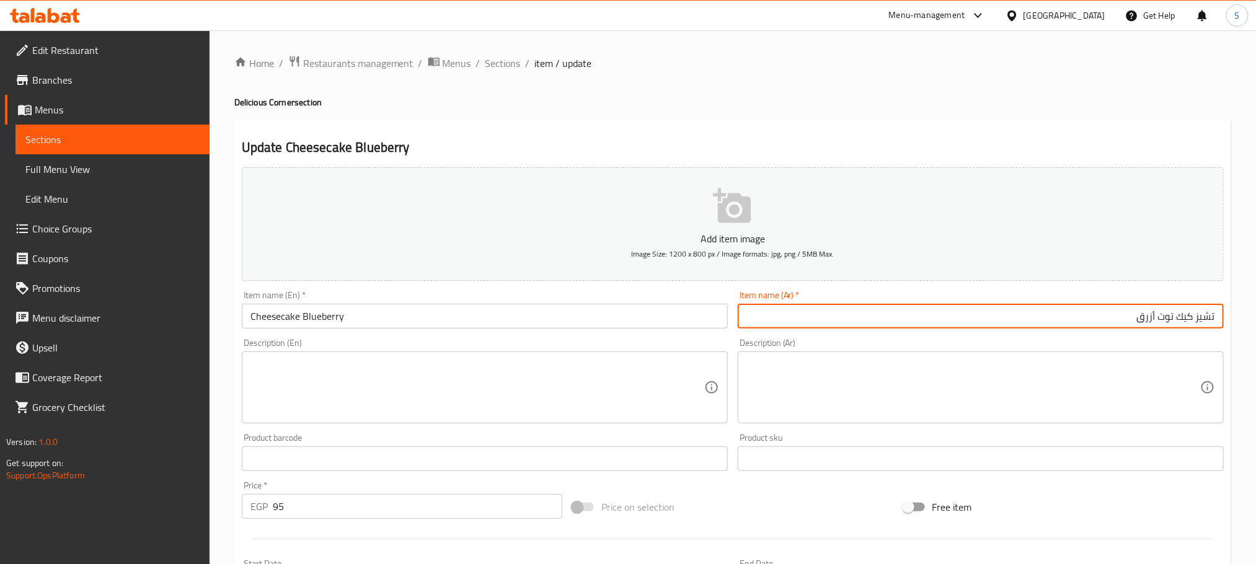
drag, startPoint x: 1122, startPoint y: 320, endPoint x: 1174, endPoint y: 320, distance: 52.1
click at [1174, 320] on input "تشيز كيك توت أزرق" at bounding box center [981, 316] width 486 height 25
click at [497, 63] on span "Sections" at bounding box center [502, 63] width 35 height 15
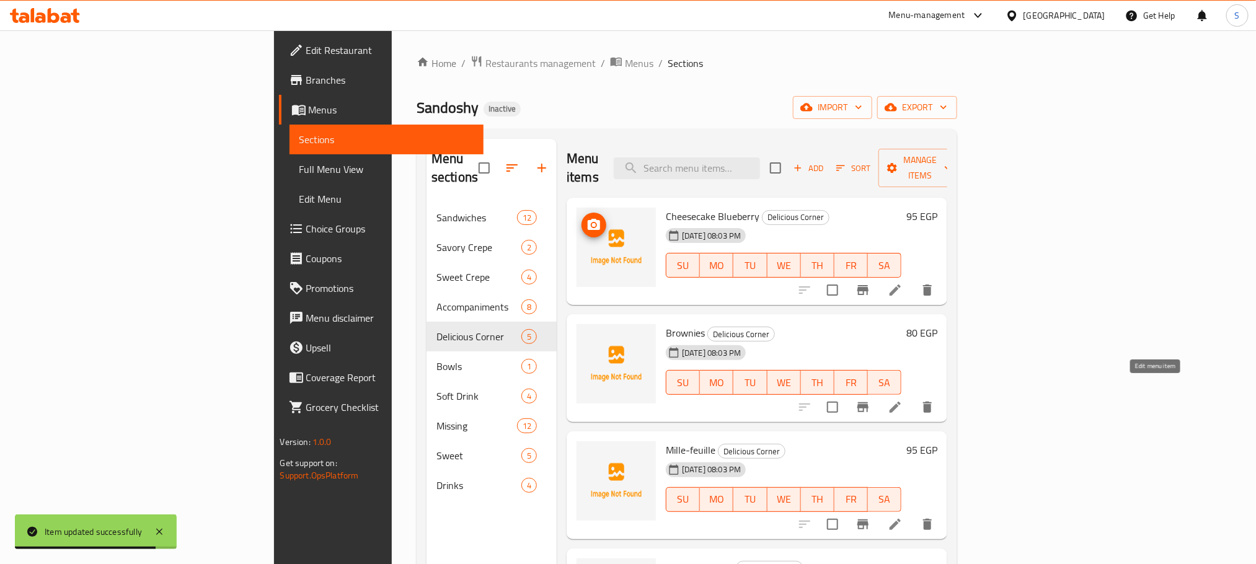
click at [903, 400] on icon at bounding box center [895, 407] width 15 height 15
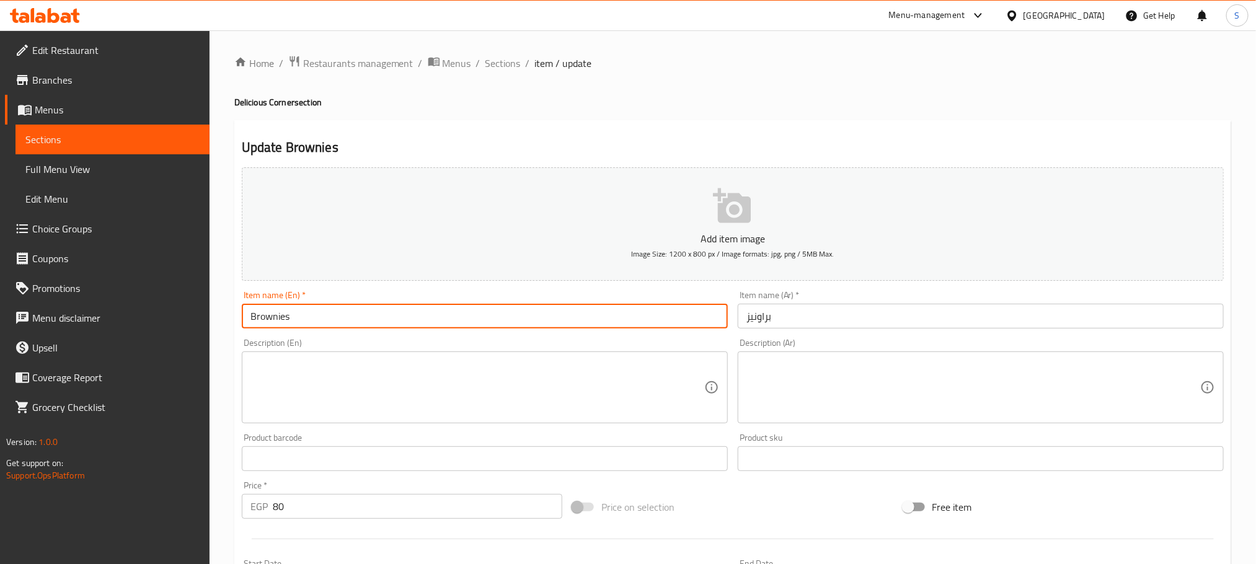
drag, startPoint x: 293, startPoint y: 325, endPoint x: 239, endPoint y: 325, distance: 53.9
click at [239, 325] on div "Item name (En)   * Brownies Item name (En) *" at bounding box center [485, 310] width 496 height 48
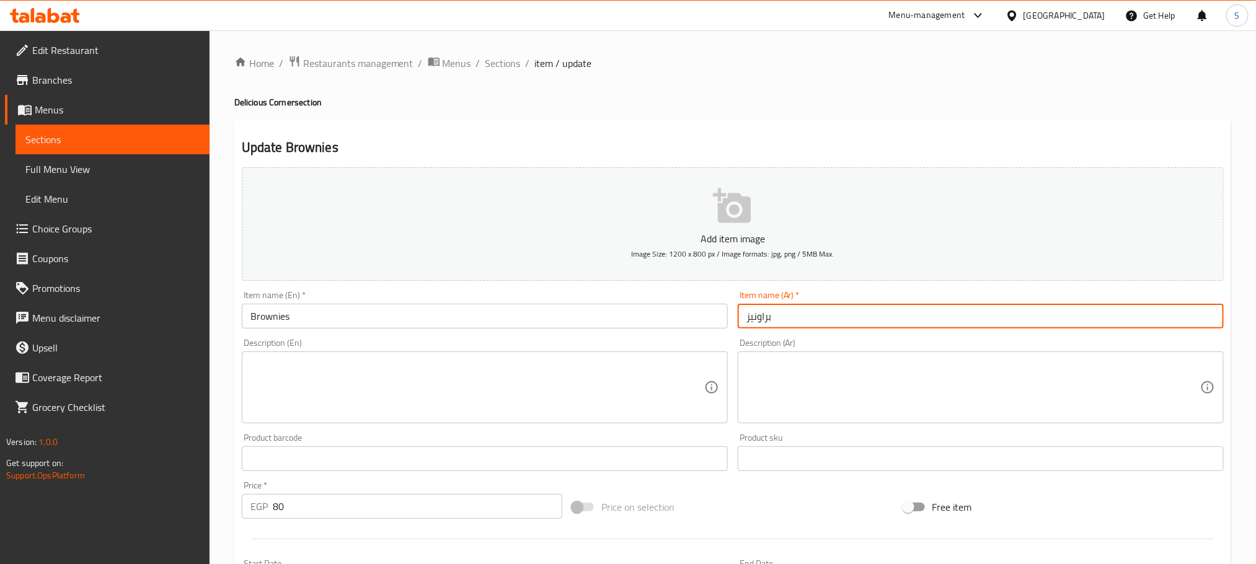
drag, startPoint x: 798, startPoint y: 319, endPoint x: 717, endPoint y: 317, distance: 81.2
click at [717, 317] on div "Add item image Image Size: 1200 x 800 px / Image formats: jpg, png / 5MB Max. I…" at bounding box center [733, 429] width 992 height 534
click at [492, 58] on span "Sections" at bounding box center [502, 63] width 35 height 15
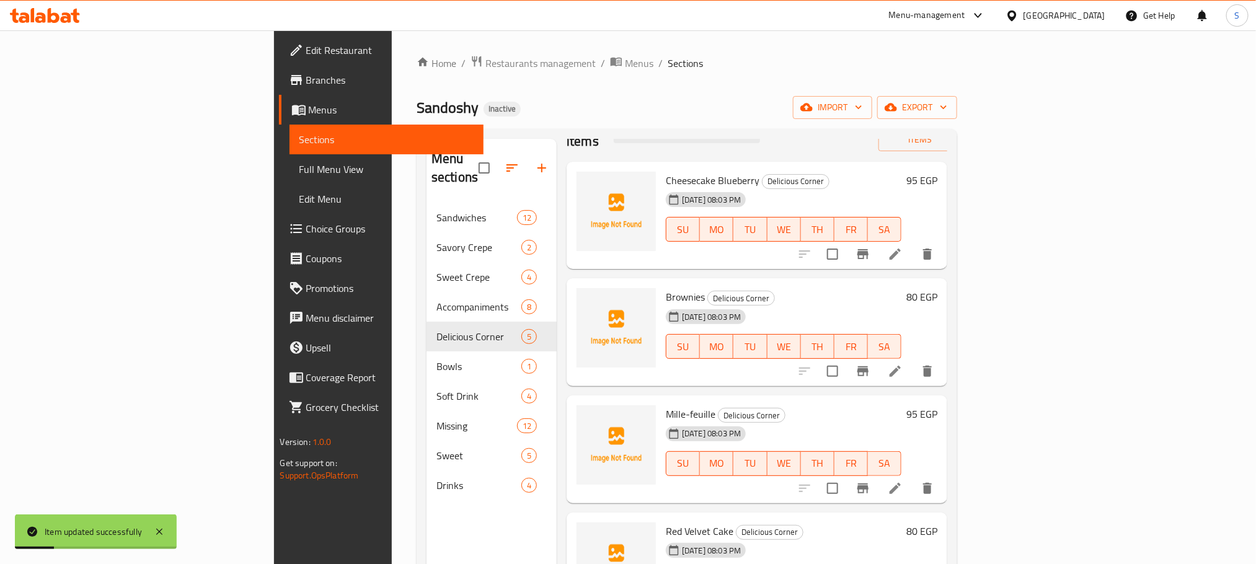
scroll to position [51, 0]
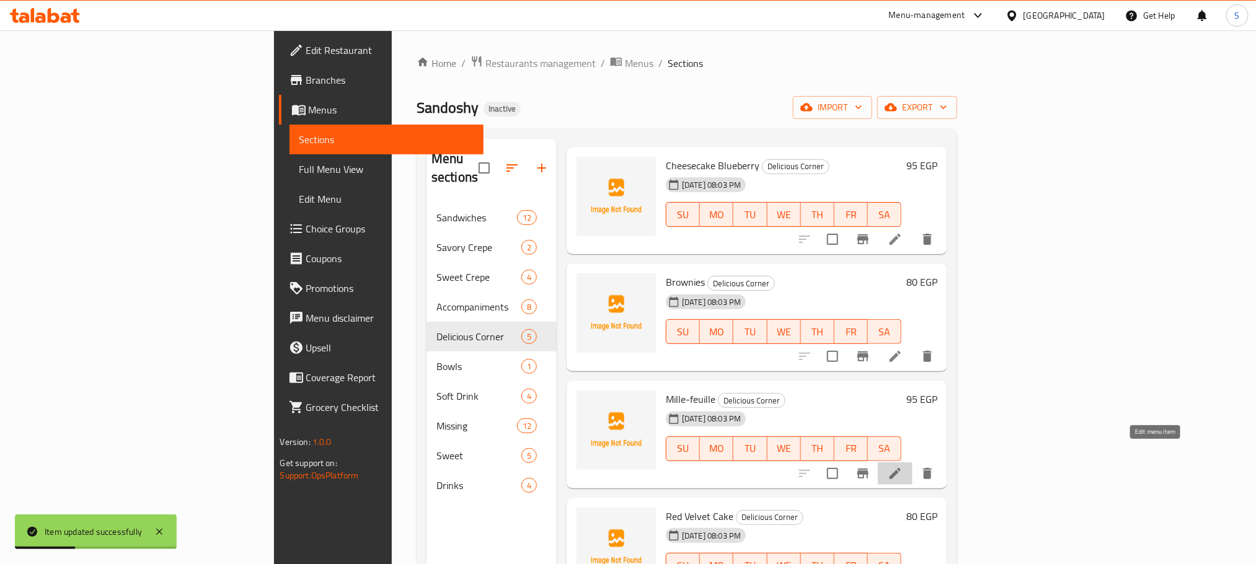
click at [901, 468] on icon at bounding box center [895, 473] width 11 height 11
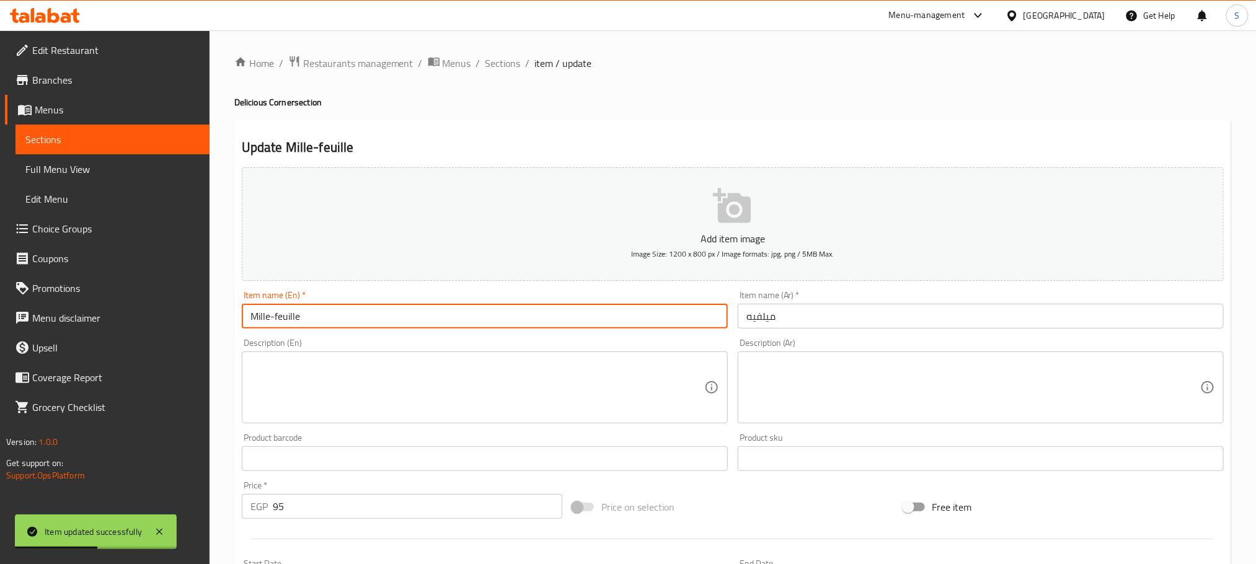
drag, startPoint x: 306, startPoint y: 305, endPoint x: 222, endPoint y: 313, distance: 84.1
click at [222, 313] on div "Home / Restaurants management / Menus / Sections / item / update Delicious Corn…" at bounding box center [733, 453] width 1046 height 846
click at [419, 400] on textarea at bounding box center [477, 387] width 454 height 59
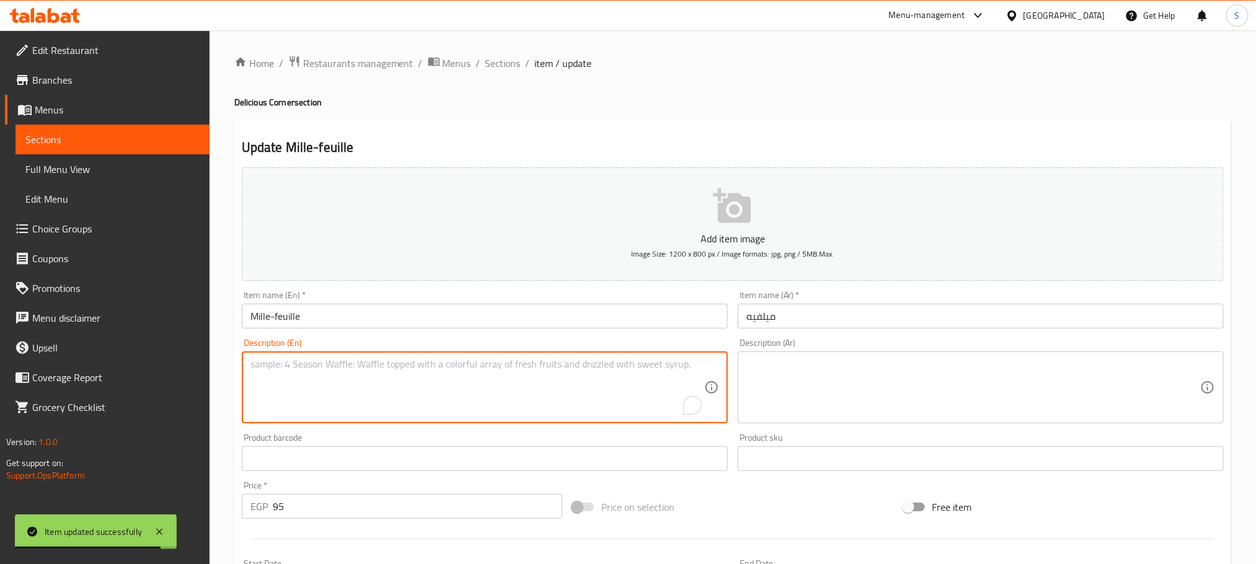
paste textarea "Millefeuille"
type textarea "Millefeuille"
click at [290, 320] on input "Mille-feuille" at bounding box center [485, 316] width 486 height 25
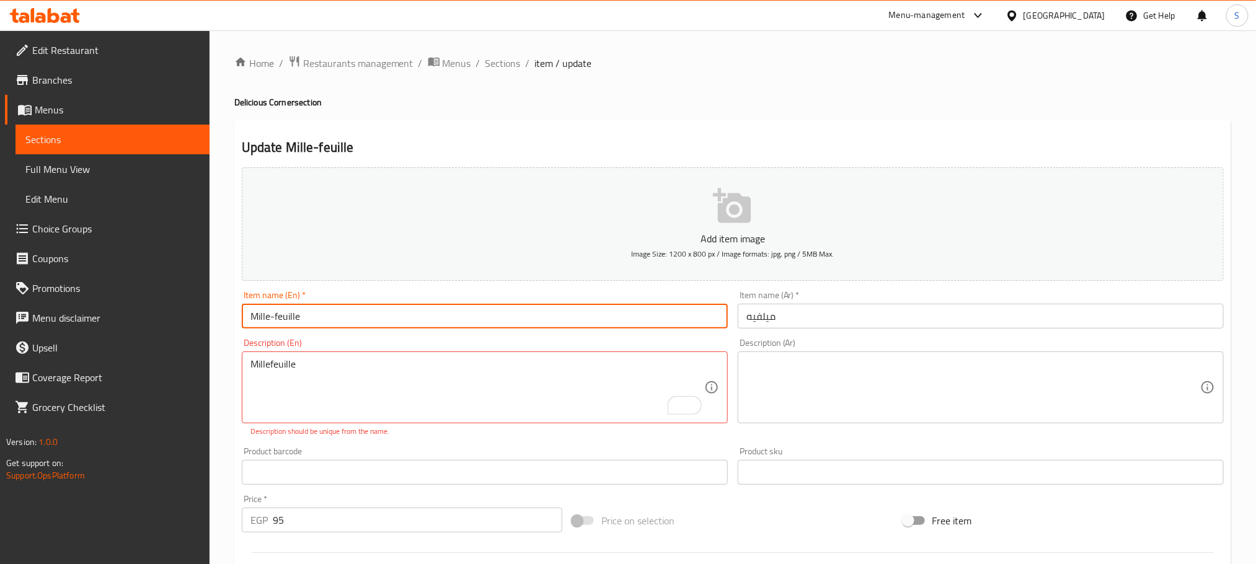
paste input "text"
type input "Millefeuille"
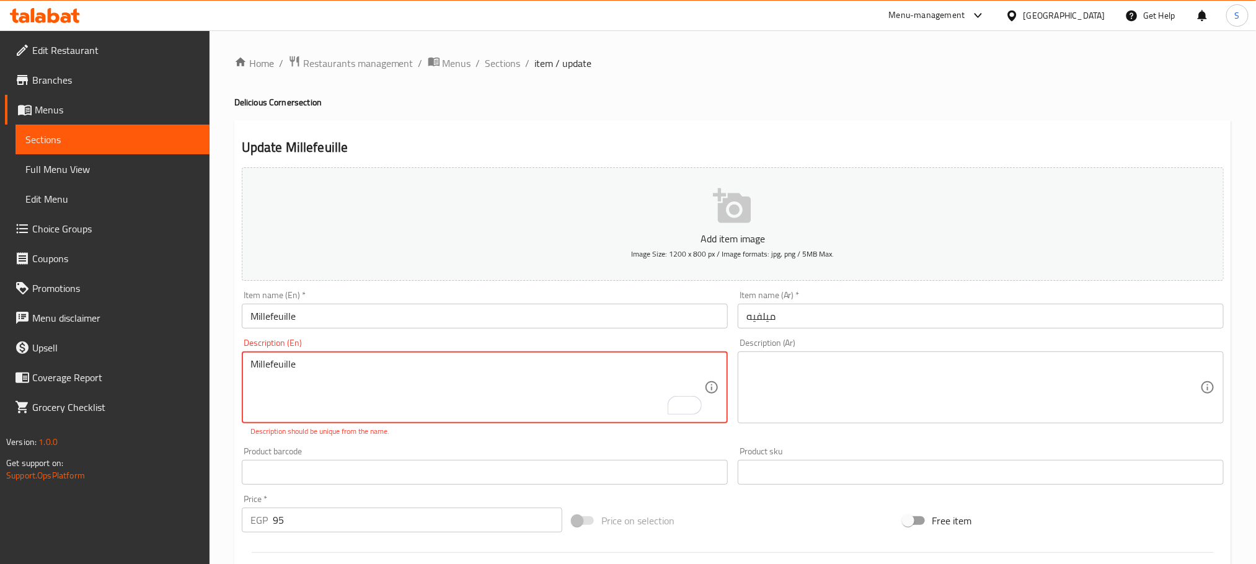
click at [270, 366] on textarea "Millefeuille" at bounding box center [477, 387] width 454 height 59
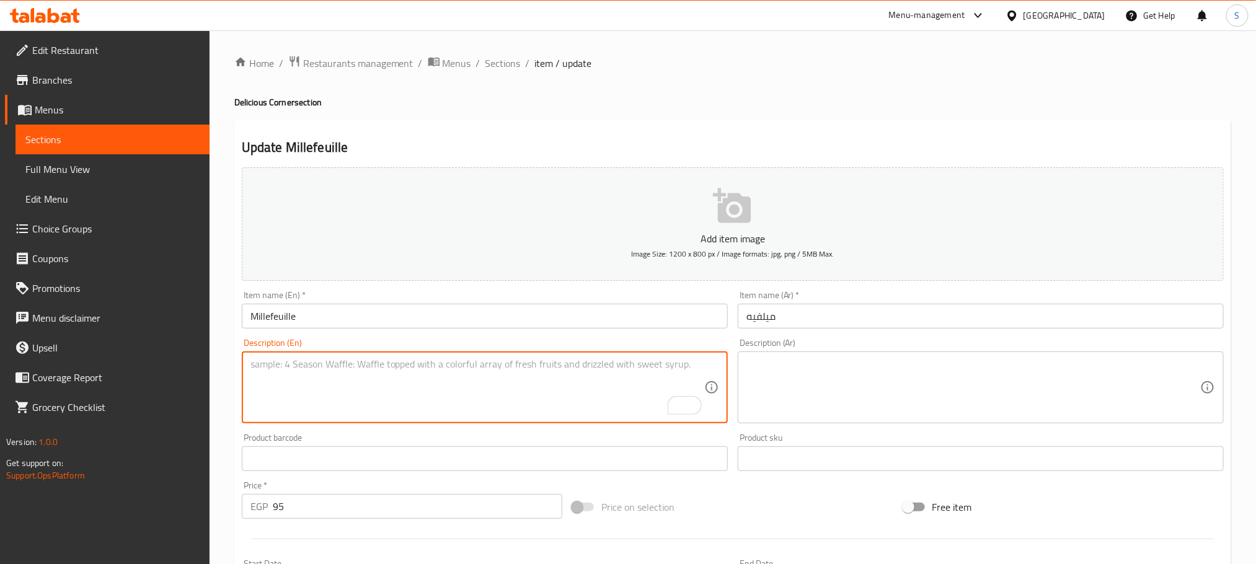
click at [816, 322] on input "ميلفيه" at bounding box center [981, 316] width 486 height 25
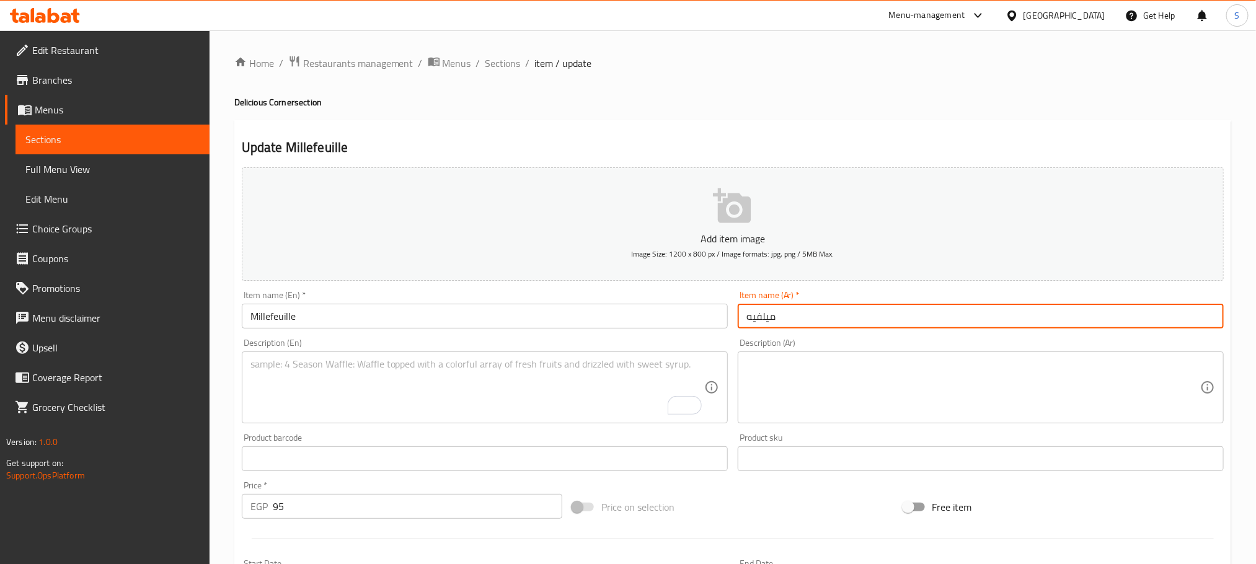
paste input "text"
type input "ملفيه"
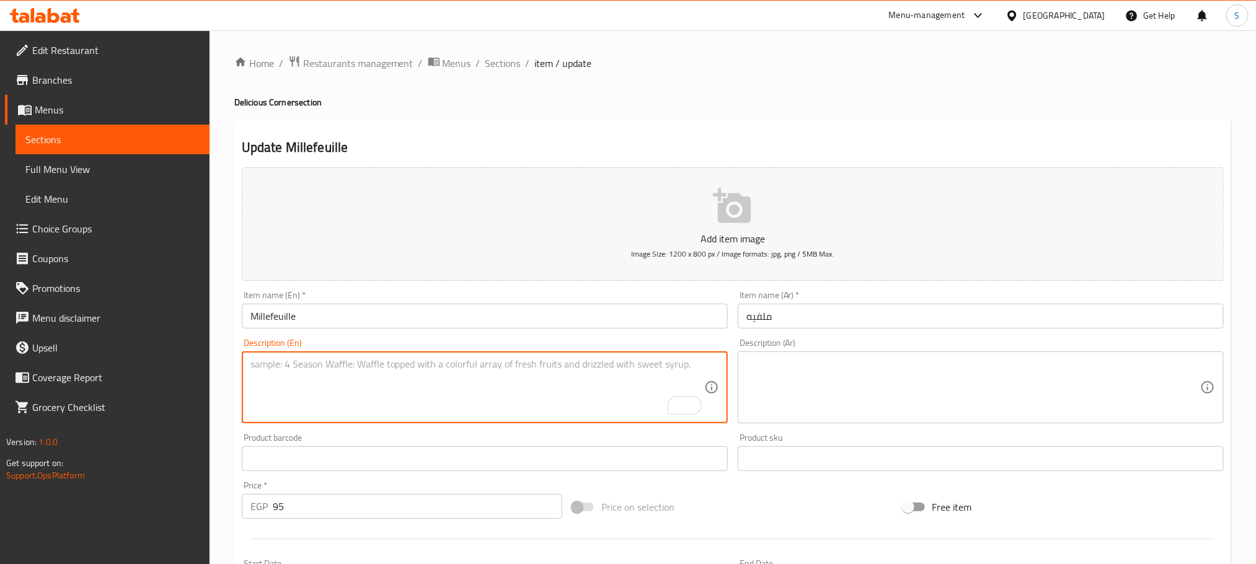
click at [596, 400] on textarea "To enrich screen reader interactions, please activate Accessibility in Grammarl…" at bounding box center [477, 387] width 454 height 59
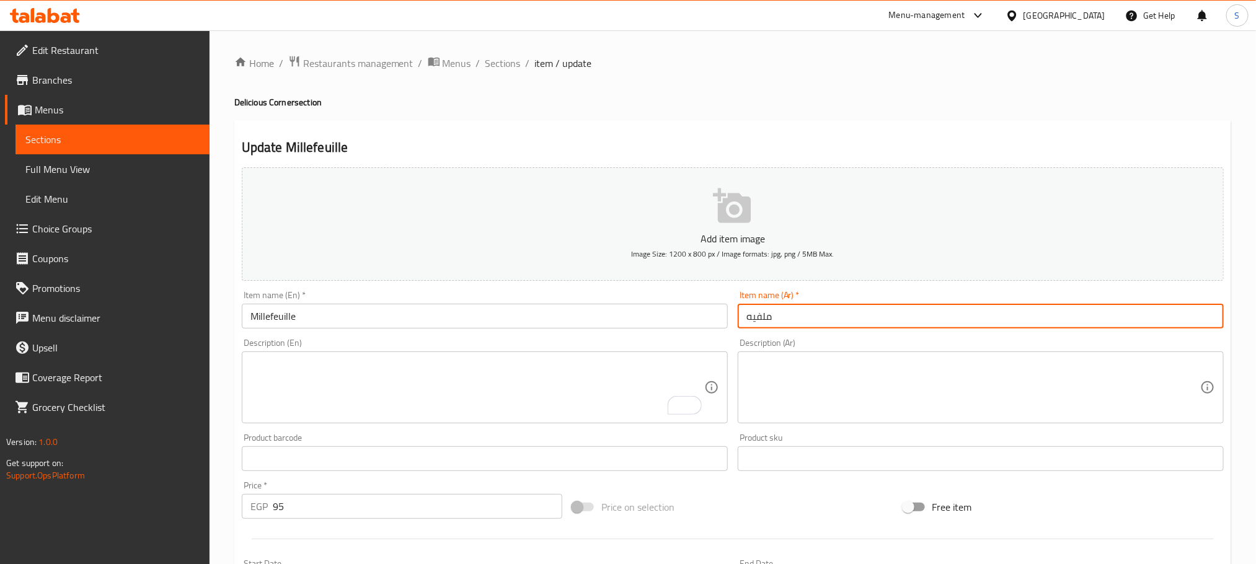
click at [787, 312] on input "ملفيه" at bounding box center [981, 316] width 486 height 25
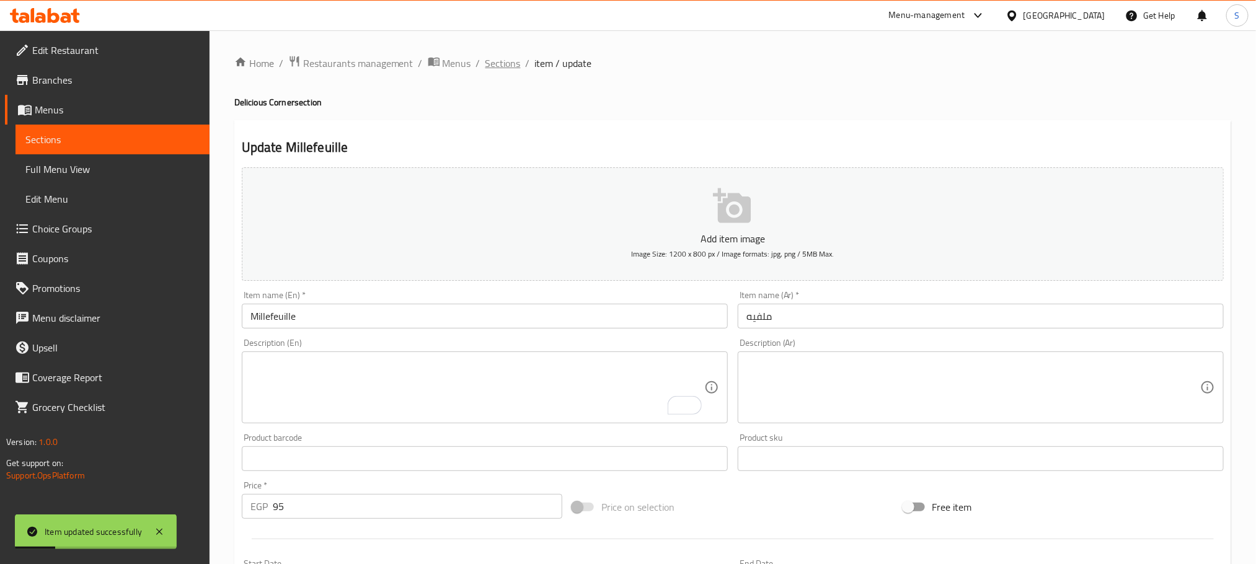
click at [500, 66] on span "Sections" at bounding box center [502, 63] width 35 height 15
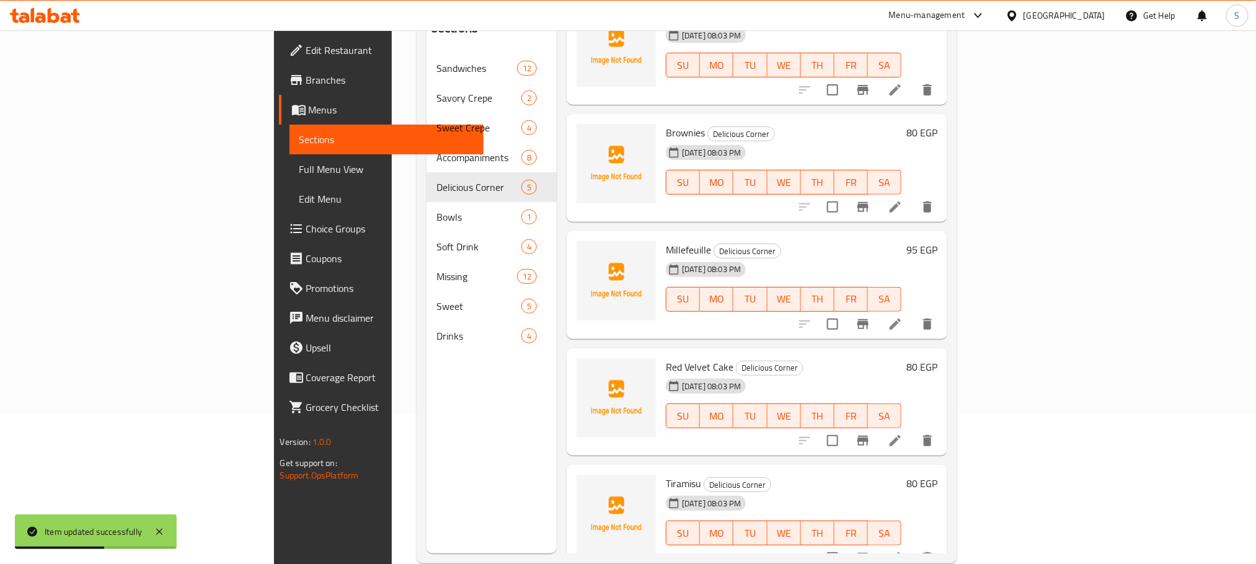
scroll to position [174, 0]
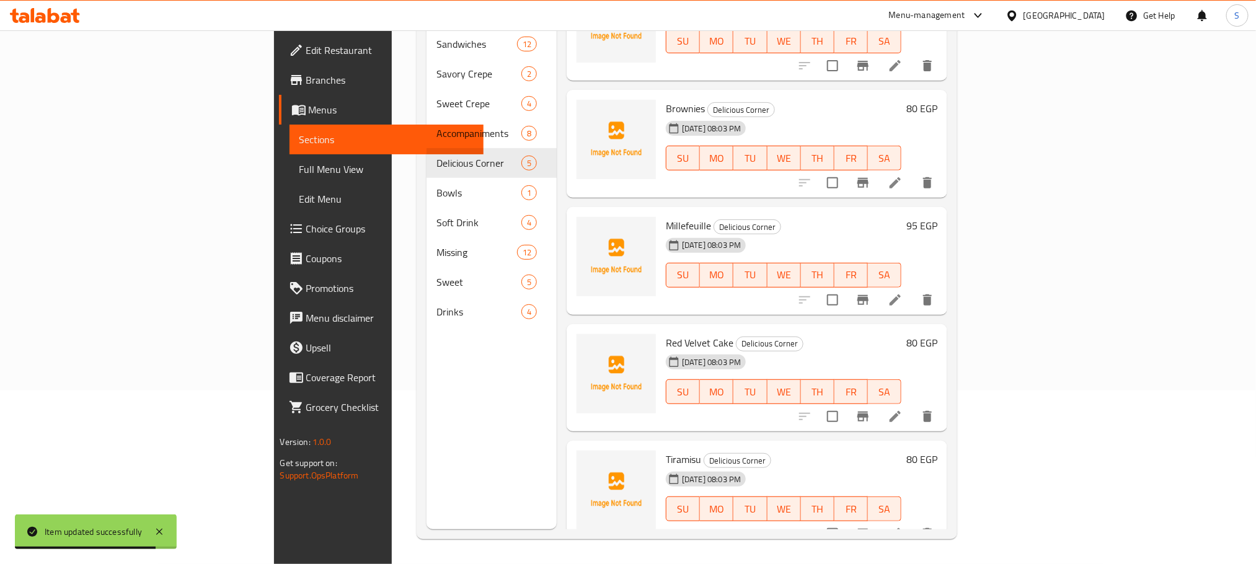
click at [903, 409] on icon at bounding box center [895, 416] width 15 height 15
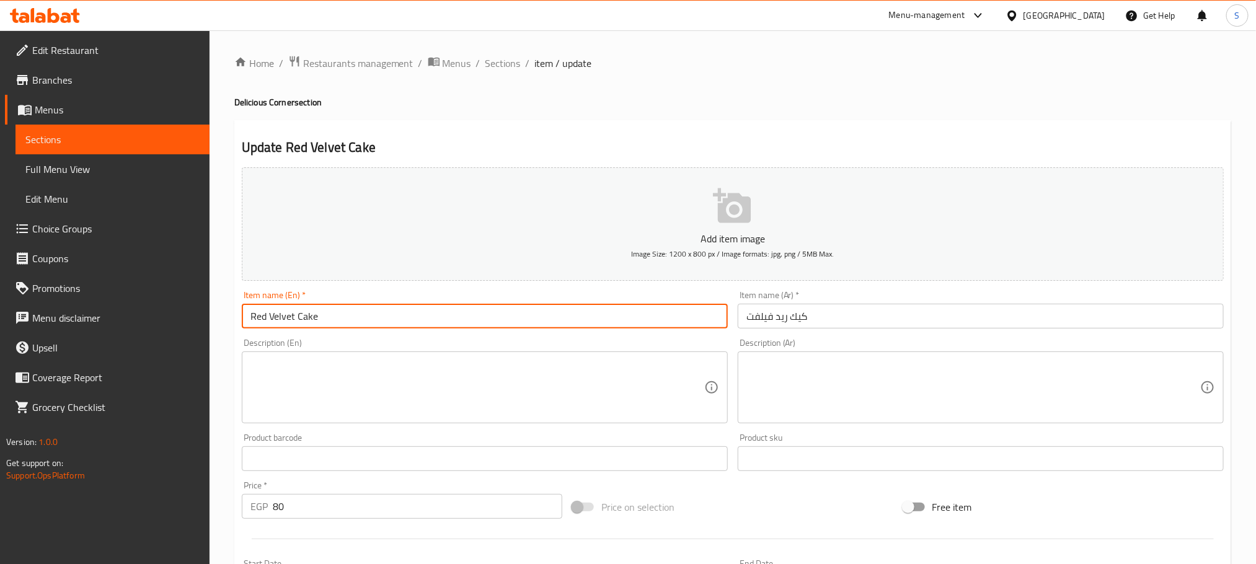
drag, startPoint x: 319, startPoint y: 315, endPoint x: 244, endPoint y: 319, distance: 75.1
click at [244, 319] on input "Red Velvet Cake" at bounding box center [485, 316] width 486 height 25
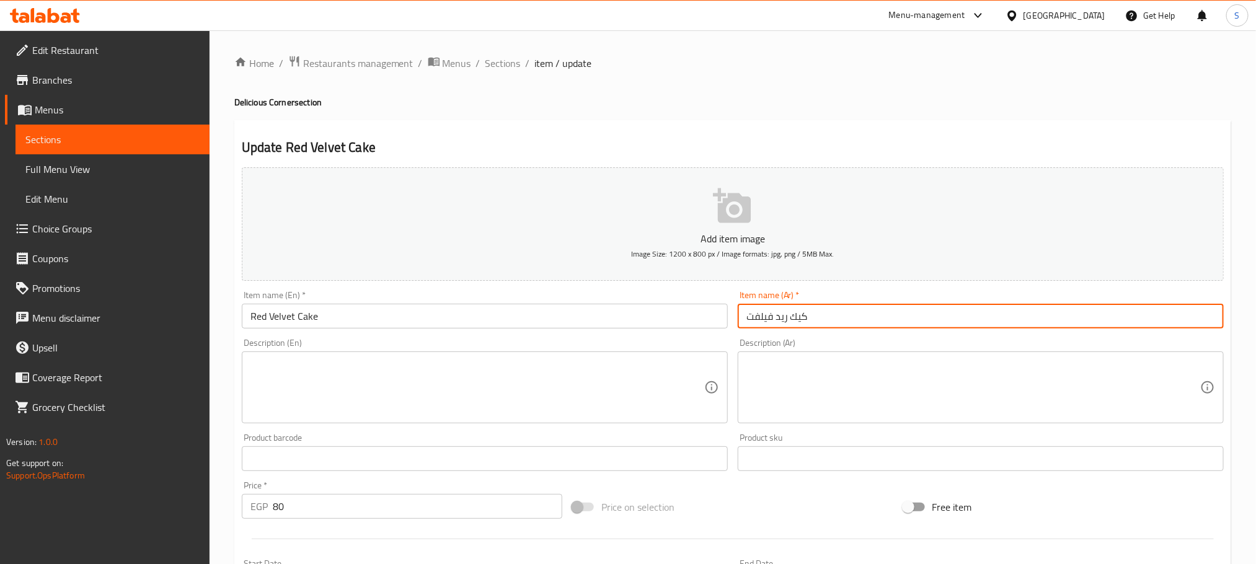
click at [829, 309] on input "كيك ريد فيلفت" at bounding box center [981, 316] width 486 height 25
click at [508, 315] on input "Red Velvet Cake" at bounding box center [485, 316] width 486 height 25
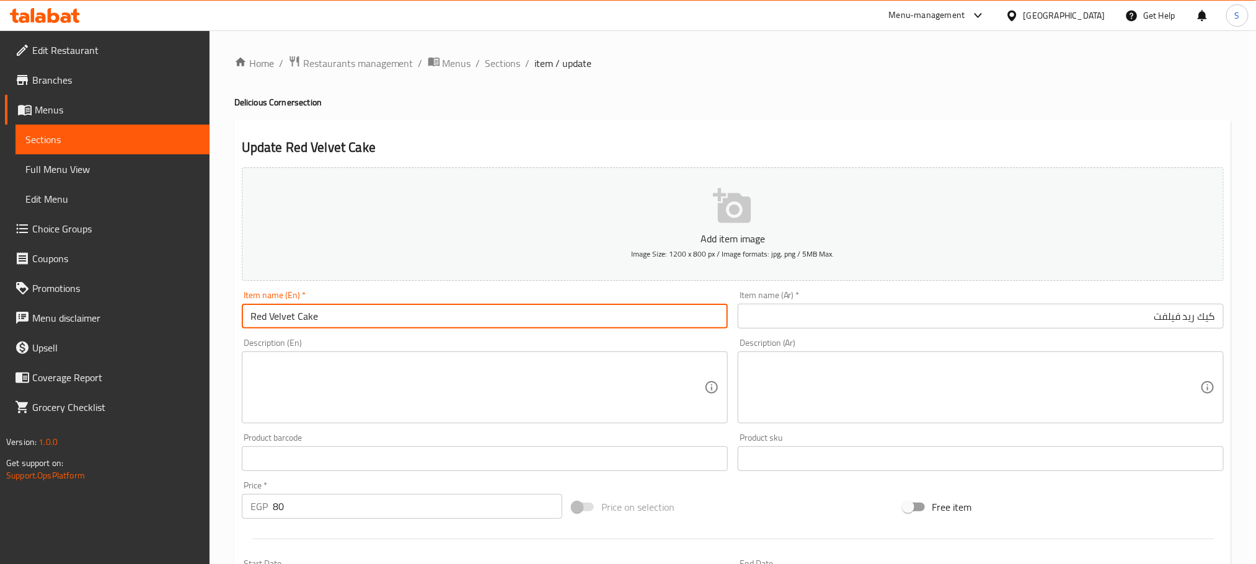
click at [521, 67] on ol "Home / Restaurants management / Menus / Sections / item / update" at bounding box center [732, 63] width 997 height 16
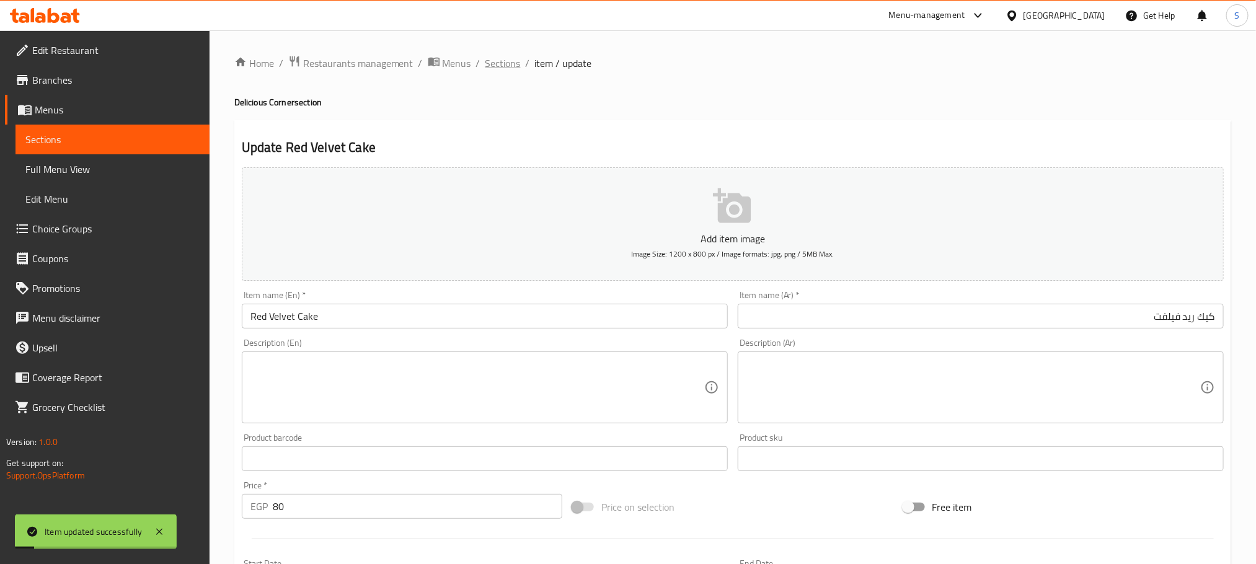
click at [510, 66] on span "Sections" at bounding box center [502, 63] width 35 height 15
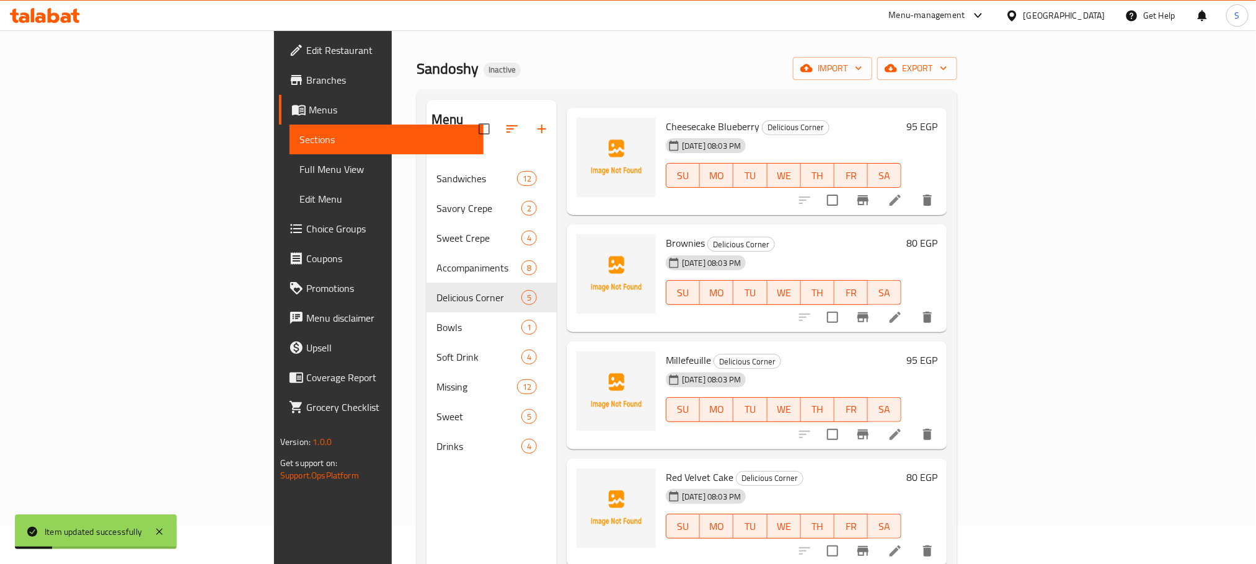
scroll to position [174, 0]
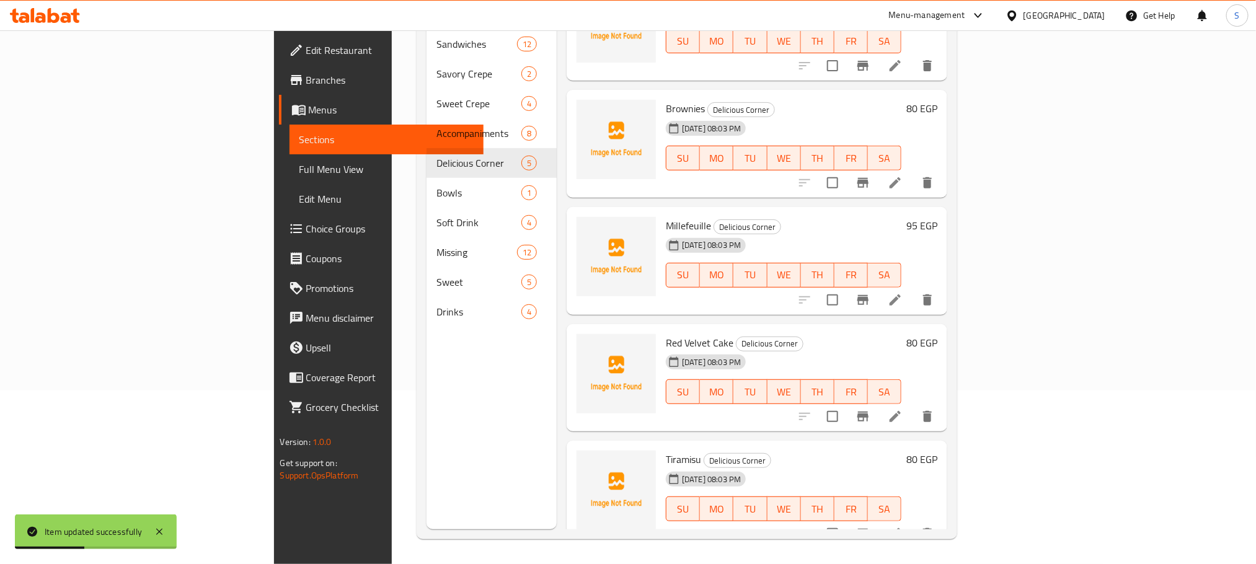
click at [912, 523] on li at bounding box center [895, 534] width 35 height 22
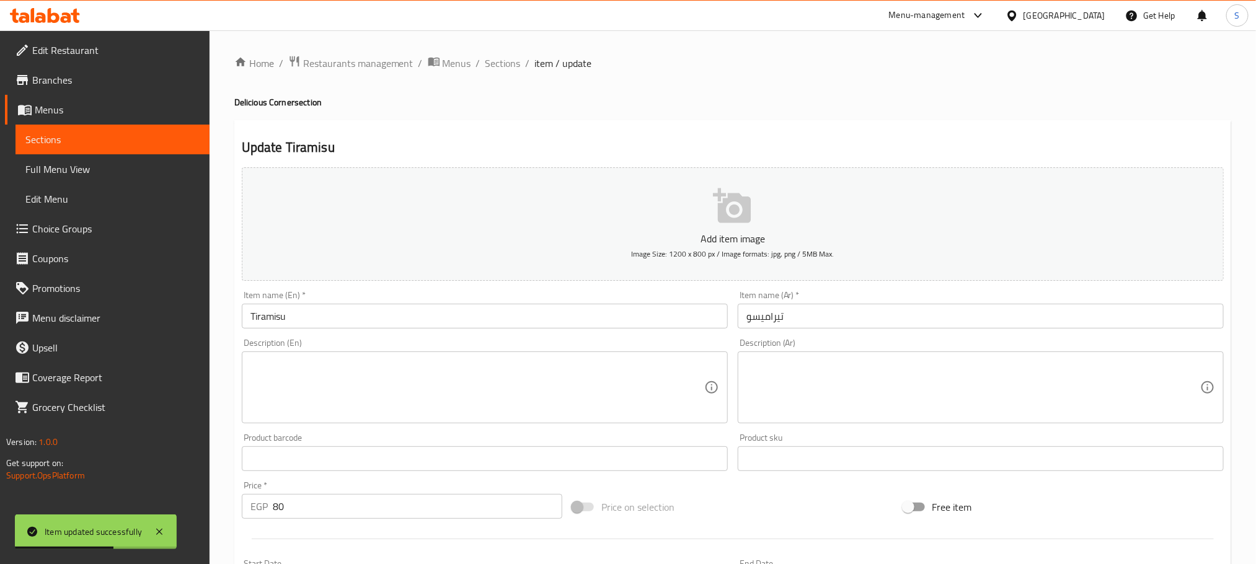
click at [266, 320] on input "Tiramisu" at bounding box center [485, 316] width 486 height 25
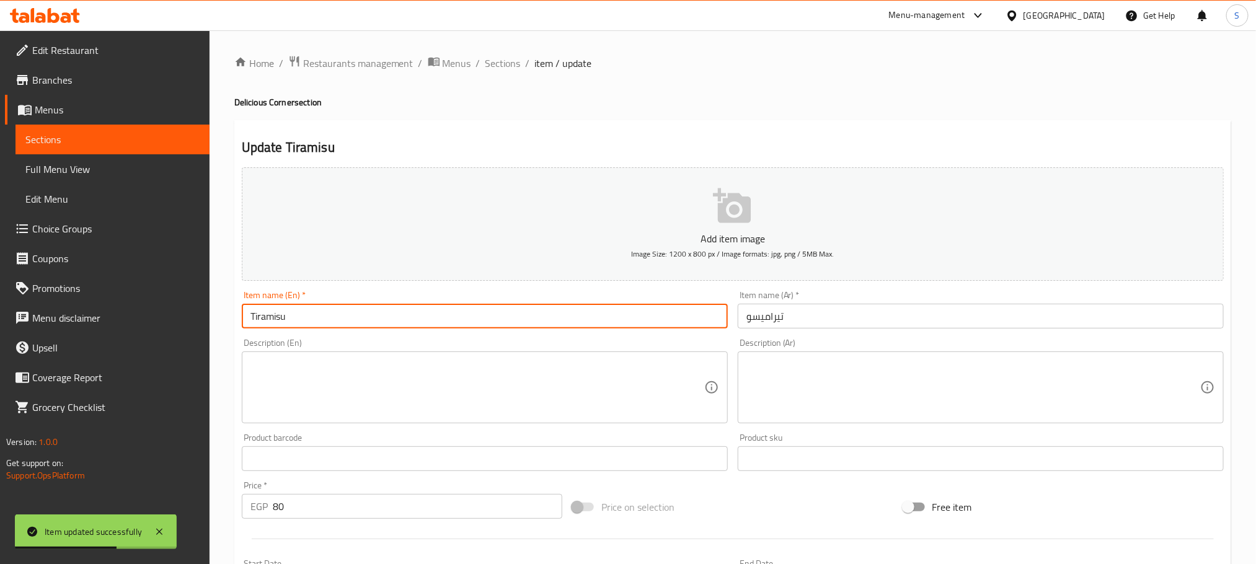
click at [266, 320] on input "Tiramisu" at bounding box center [485, 316] width 486 height 25
click at [780, 313] on input "تيراميسو" at bounding box center [981, 316] width 486 height 25
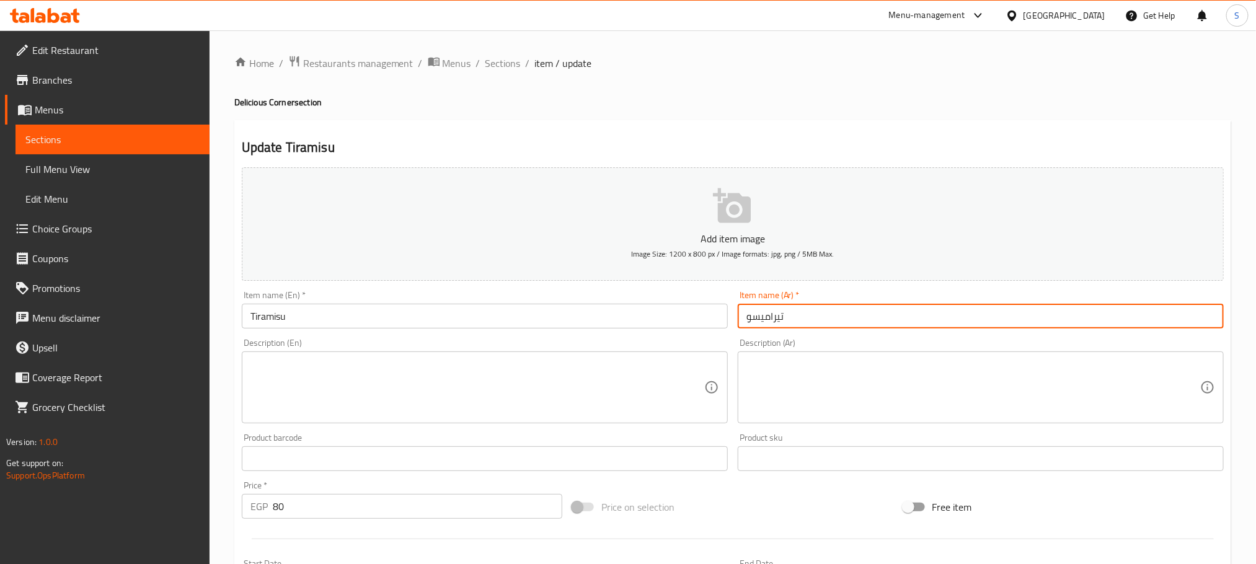
click at [780, 313] on input "تيراميسو" at bounding box center [981, 316] width 486 height 25
click at [470, 400] on textarea at bounding box center [477, 387] width 454 height 59
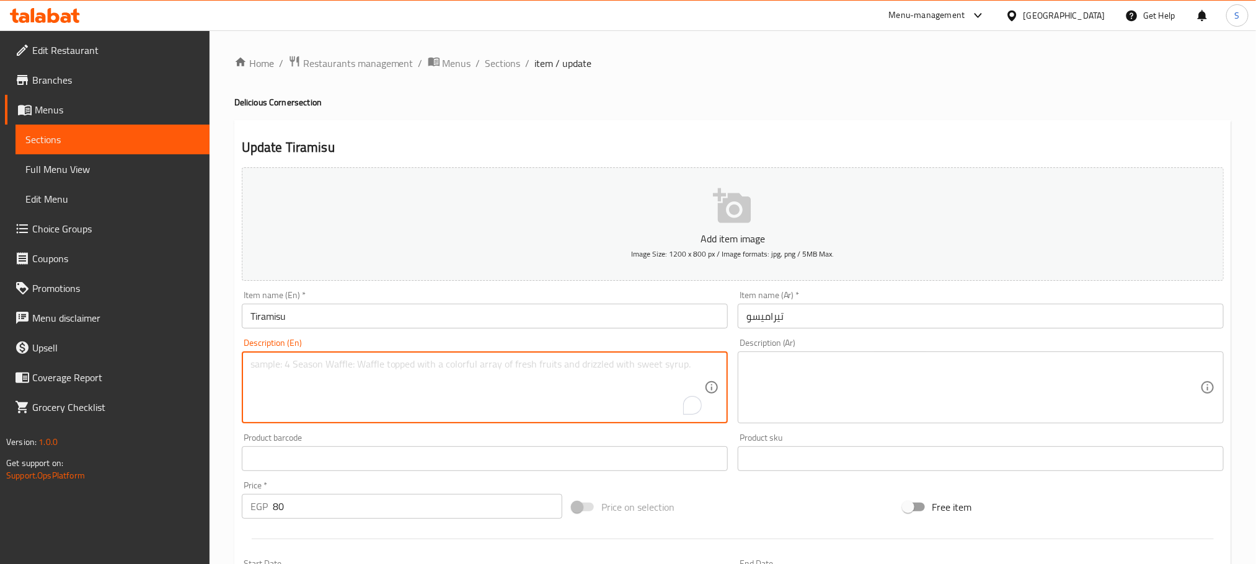
paste textarea "Tiramisu dessert flavored with [PERSON_NAME]."
type textarea "Tiramisu dessert flavored with [PERSON_NAME]."
click at [292, 368] on textarea "Tiramisu dessert flavored with [PERSON_NAME]." at bounding box center [477, 387] width 454 height 59
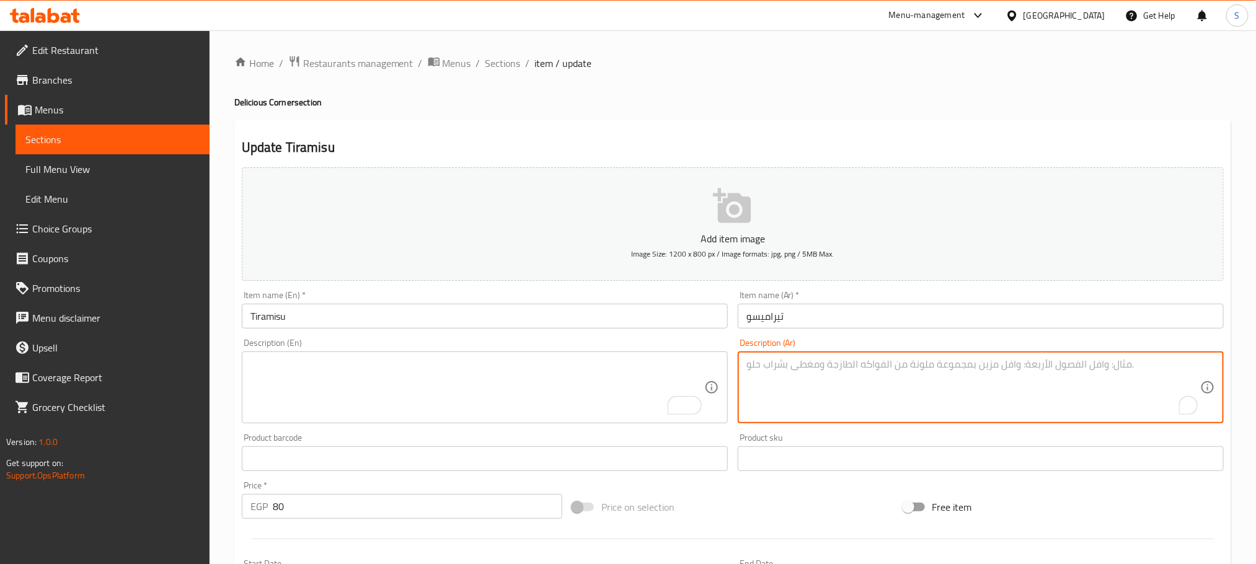
click at [872, 393] on textarea "To enrich screen reader interactions, please activate Accessibility in Grammarl…" at bounding box center [973, 387] width 454 height 59
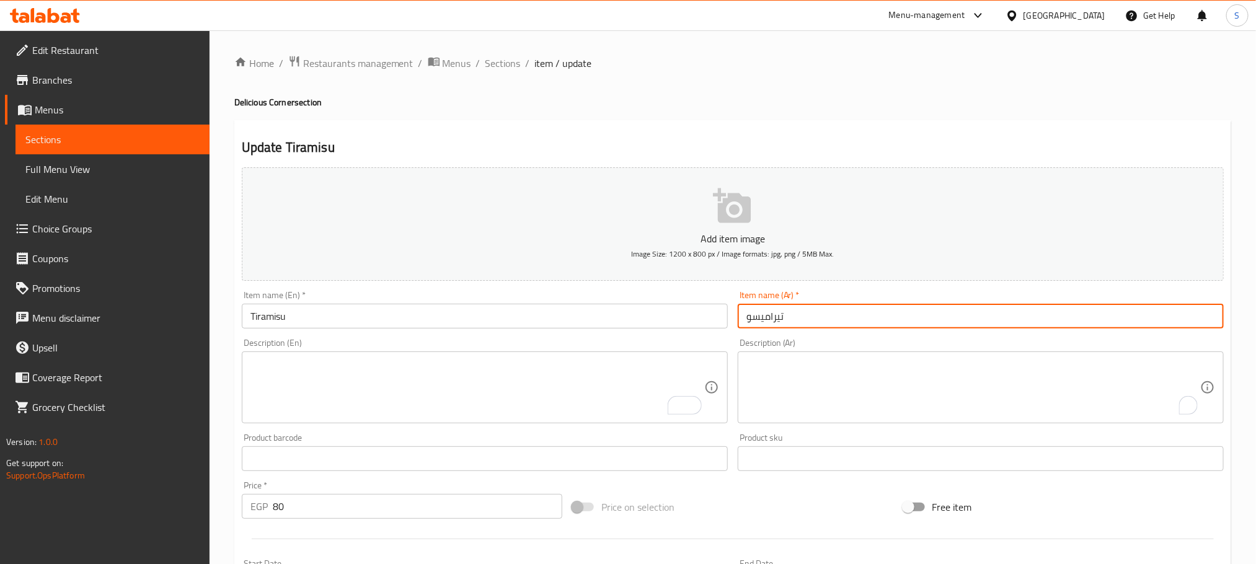
click at [801, 322] on input "تيراميسو" at bounding box center [981, 316] width 486 height 25
click at [513, 60] on span "Sections" at bounding box center [502, 63] width 35 height 15
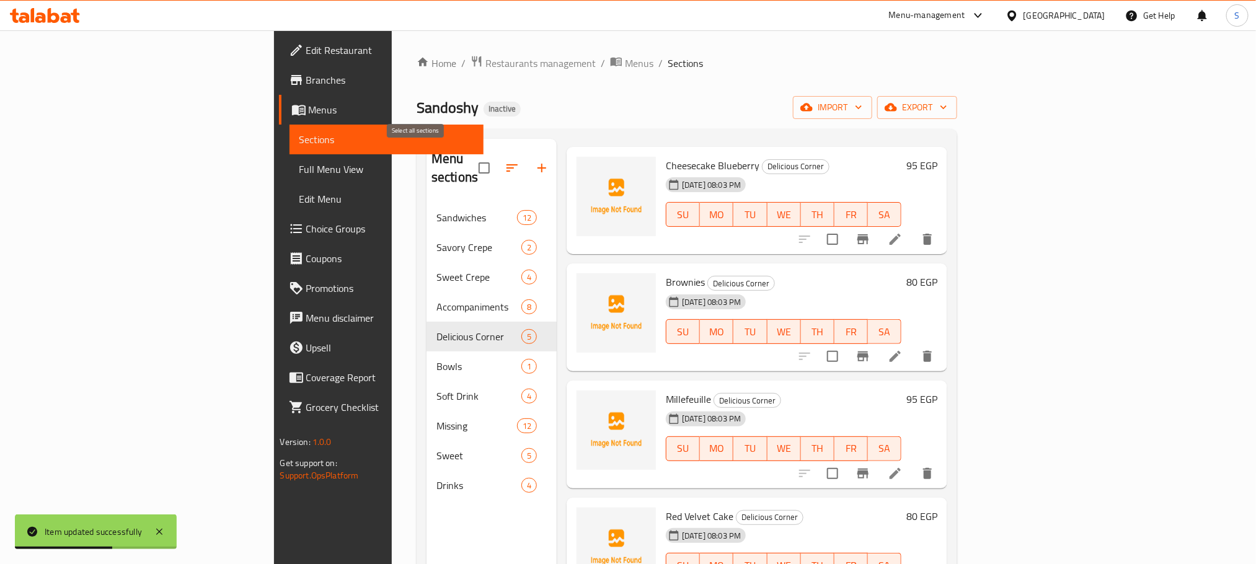
click at [471, 160] on input "checkbox" at bounding box center [484, 168] width 26 height 26
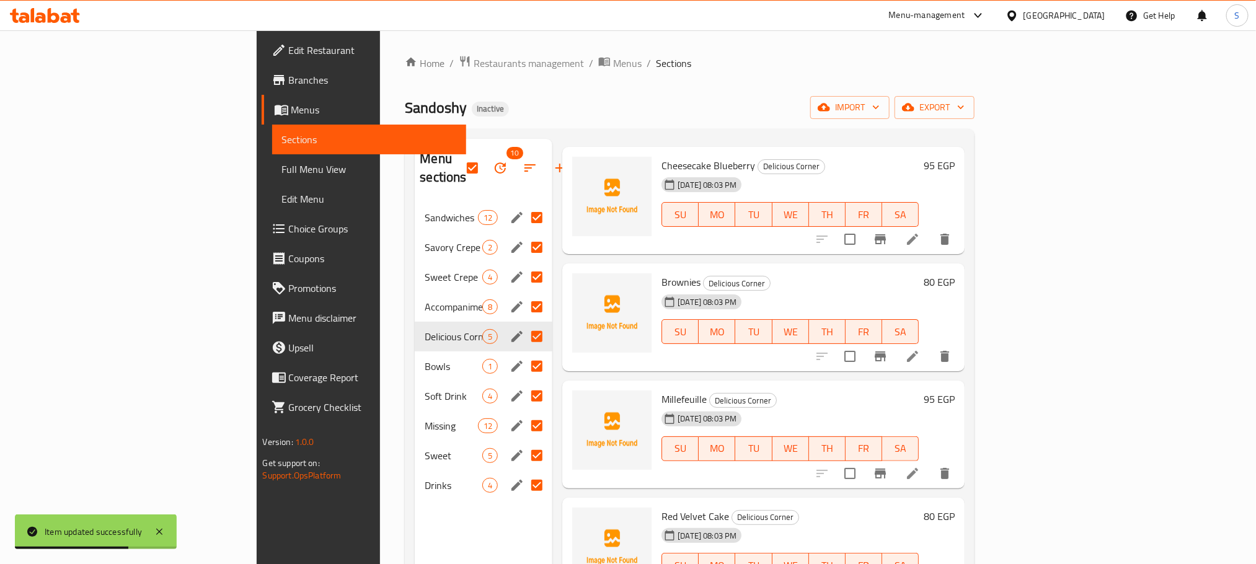
click at [524, 205] on input "Menu sections" at bounding box center [537, 218] width 26 height 26
checkbox input "false"
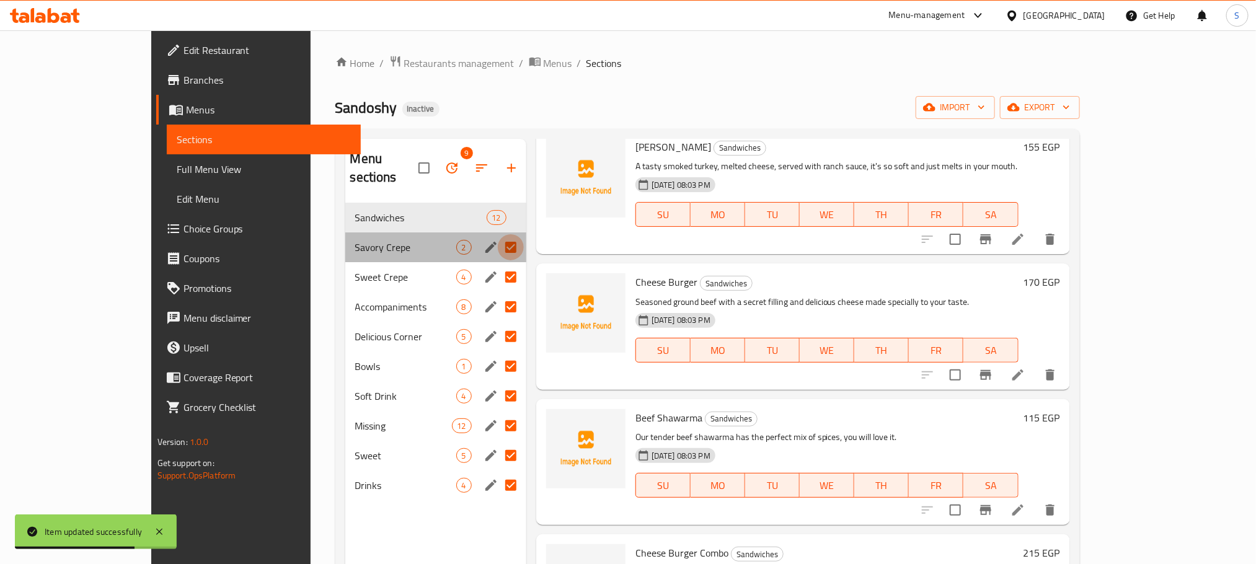
click at [498, 234] on input "Menu sections" at bounding box center [511, 247] width 26 height 26
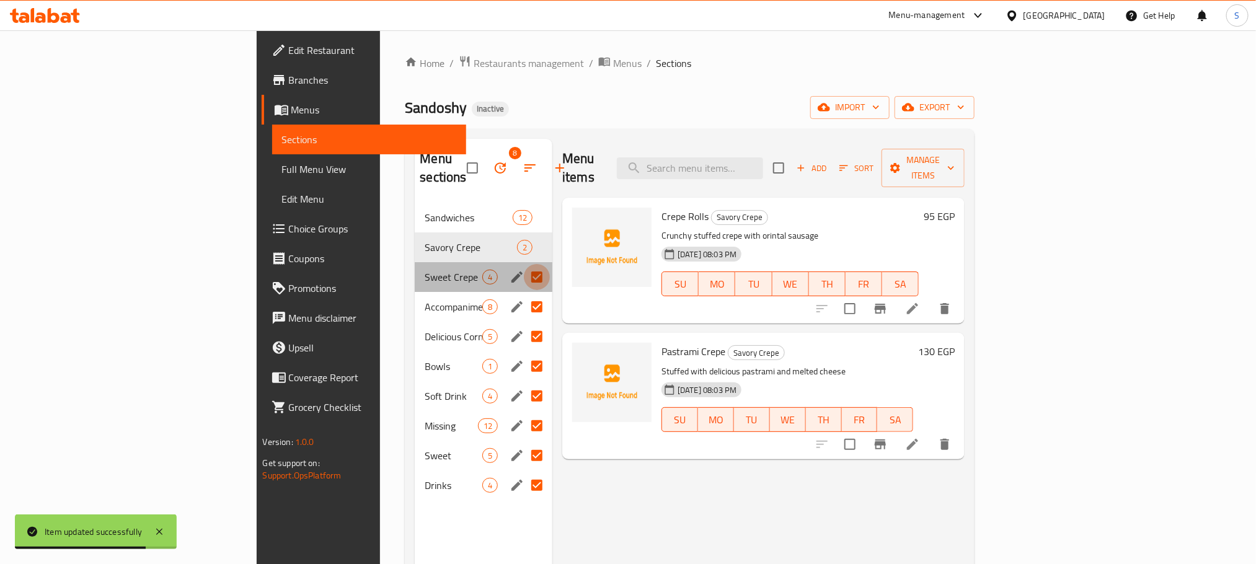
click at [524, 264] on input "Menu sections" at bounding box center [537, 277] width 26 height 26
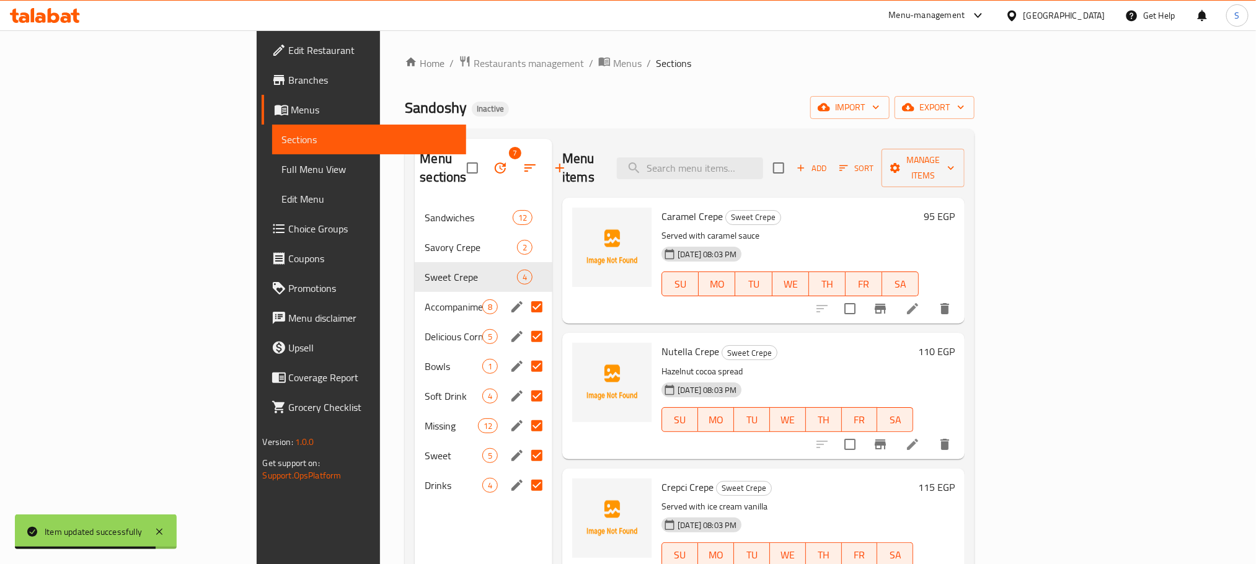
click at [524, 294] on input "Menu sections" at bounding box center [537, 307] width 26 height 26
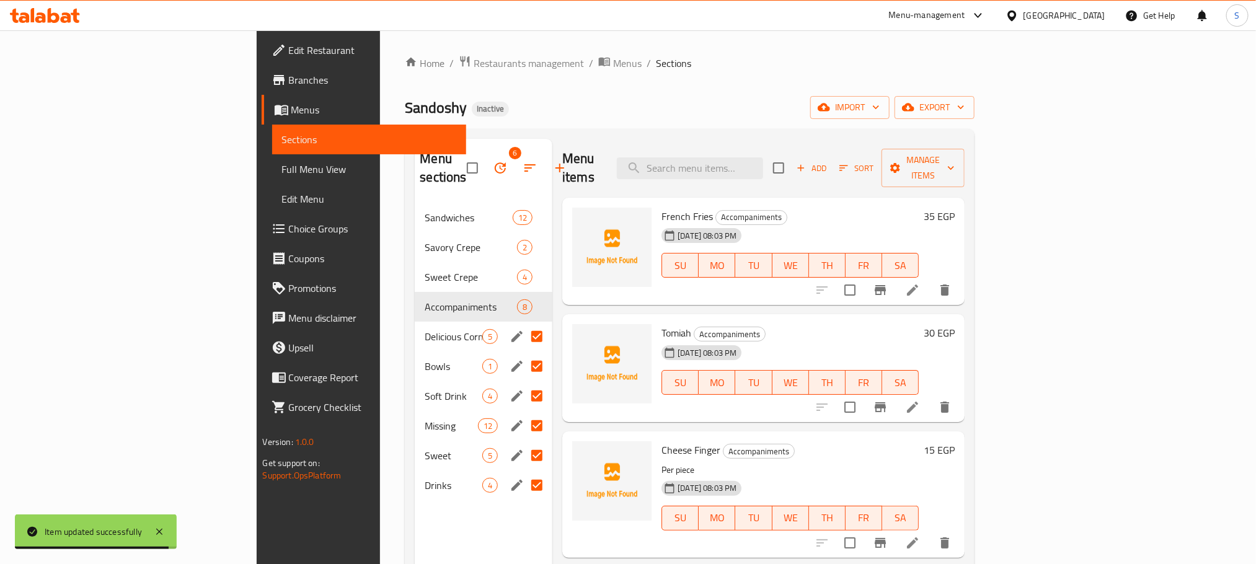
click at [524, 324] on input "Menu sections" at bounding box center [537, 337] width 26 height 26
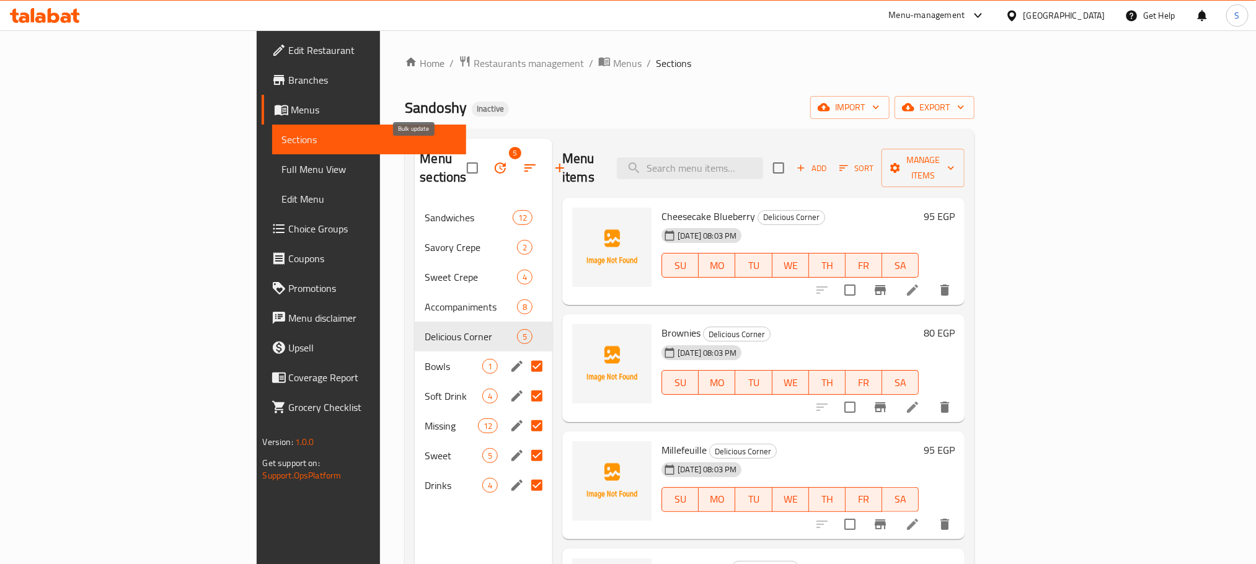
click at [493, 161] on icon "button" at bounding box center [500, 168] width 15 height 15
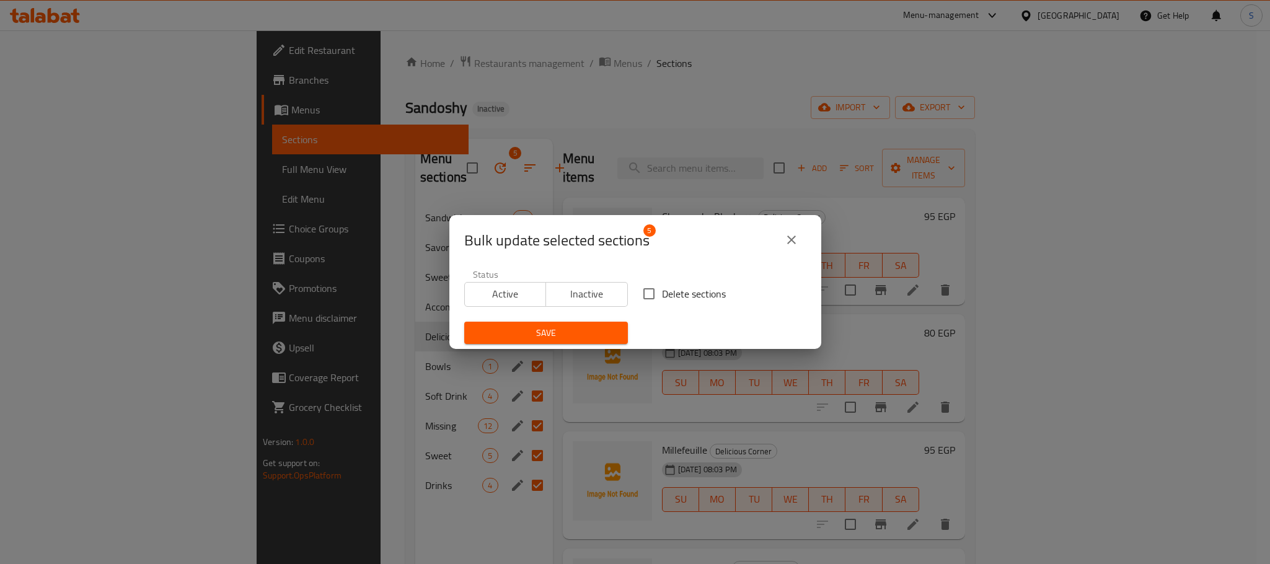
click at [645, 296] on input "Delete sections" at bounding box center [649, 294] width 26 height 26
checkbox input "true"
click at [575, 330] on span "Save" at bounding box center [546, 332] width 144 height 15
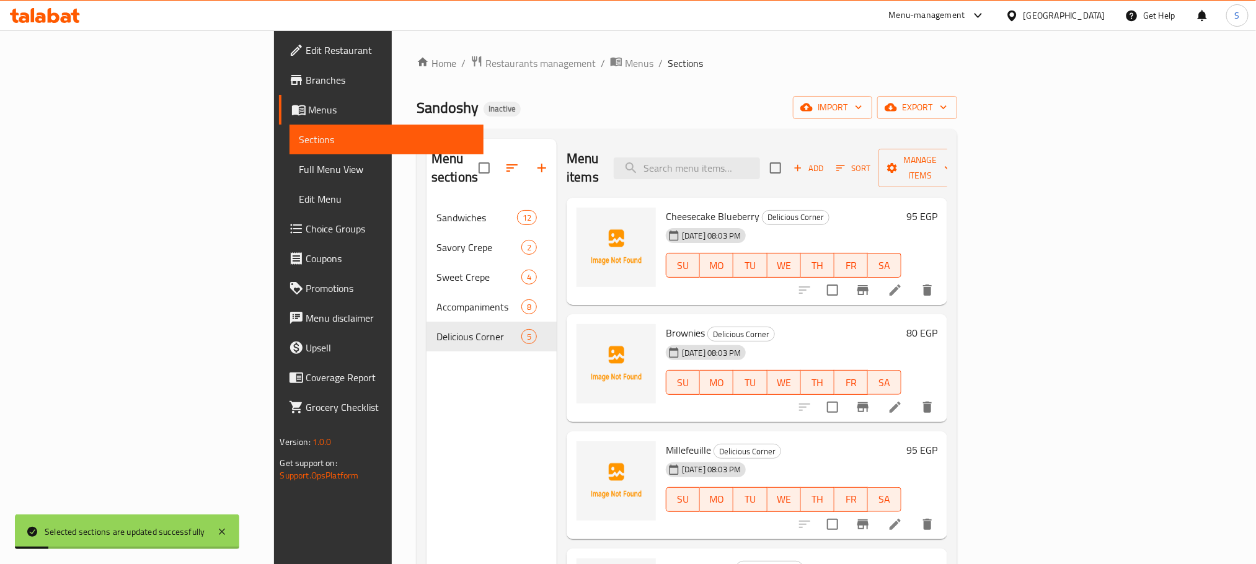
click at [426, 389] on div "Menu sections Sandwiches 12 Savory Crepe 2 Sweet Crepe 4 Accompaniments 8 Delic…" at bounding box center [491, 421] width 130 height 564
click at [510, 116] on div "Sandoshy Inactive import export" at bounding box center [687, 107] width 541 height 23
click at [625, 64] on span "Menus" at bounding box center [639, 63] width 29 height 15
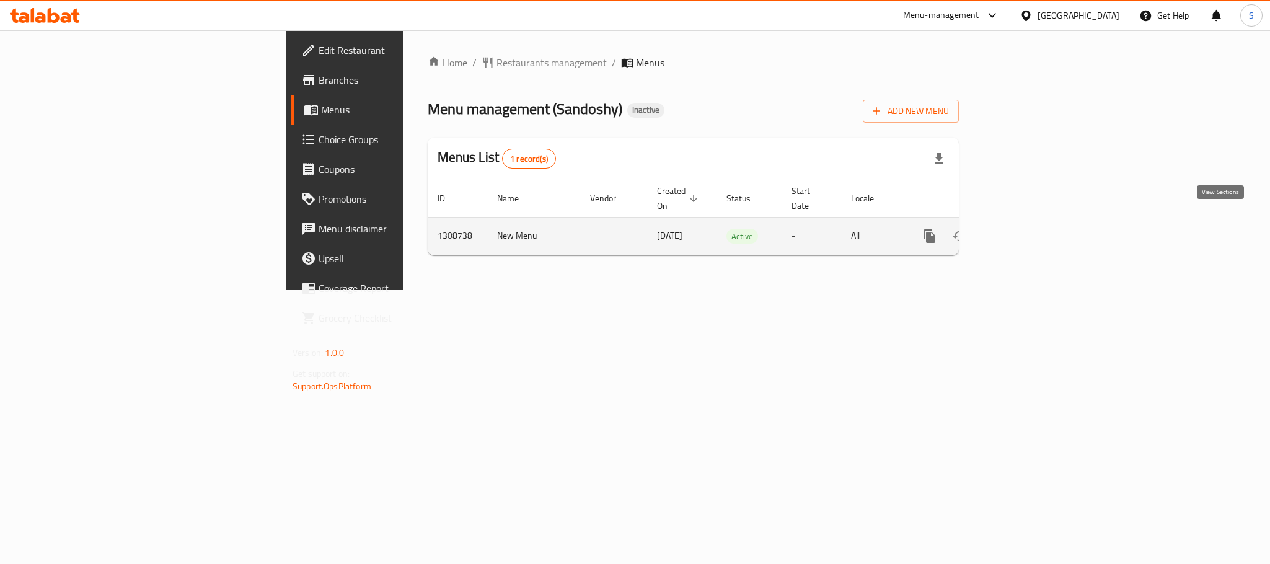
click at [1027, 229] on icon "enhanced table" at bounding box center [1019, 236] width 15 height 15
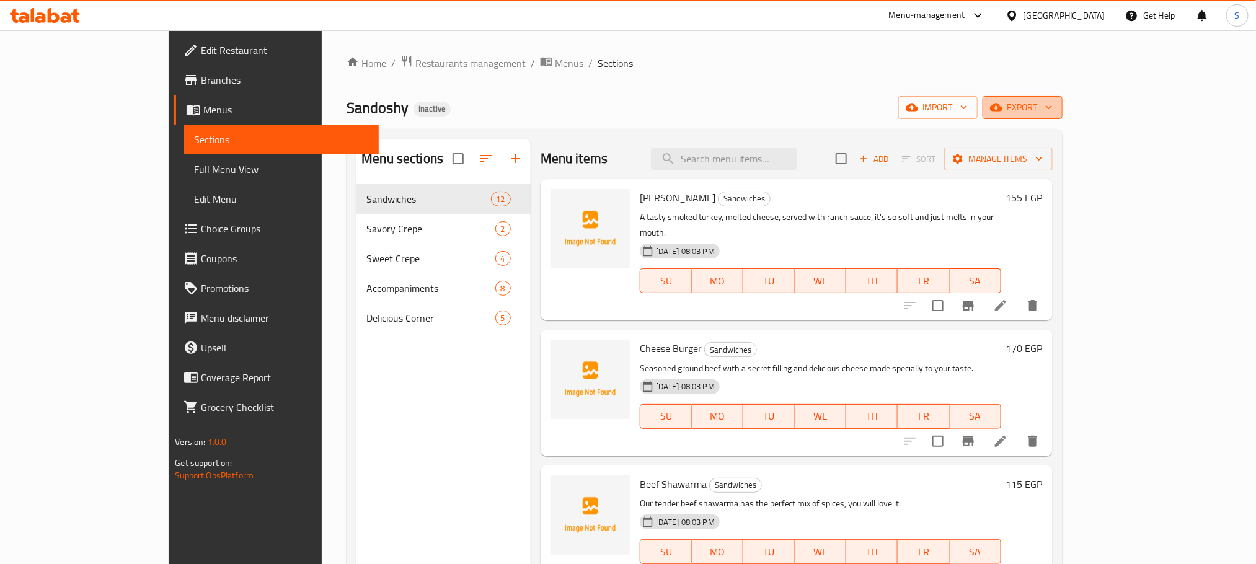
click at [1002, 110] on icon "button" at bounding box center [996, 108] width 12 height 8
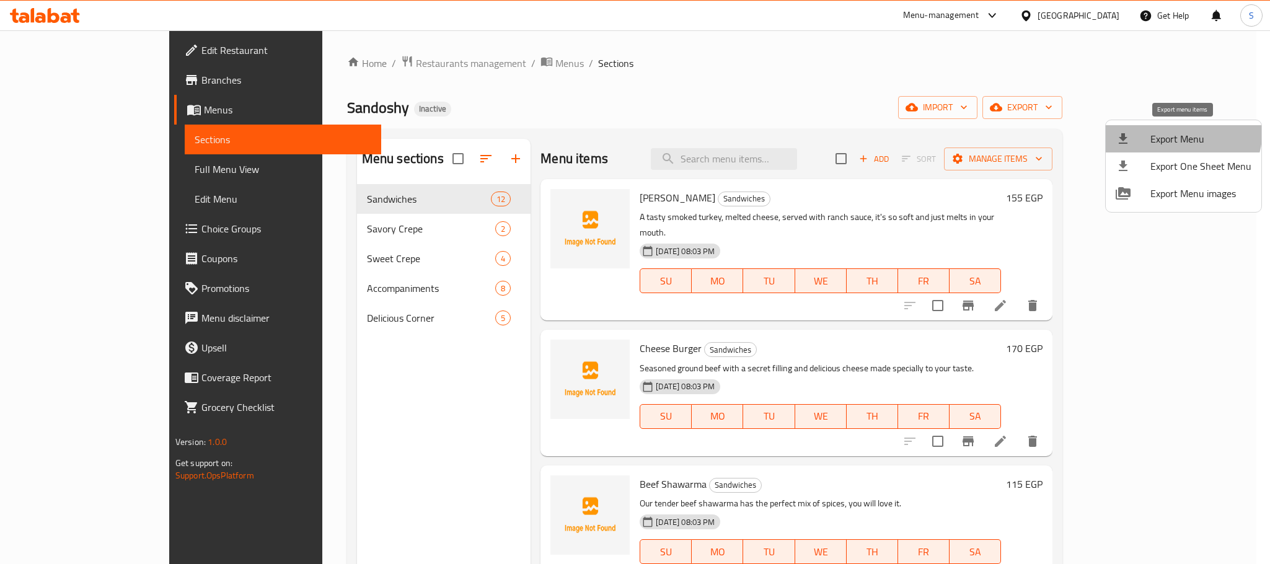
click at [1166, 129] on li "Export Menu" at bounding box center [1184, 138] width 156 height 27
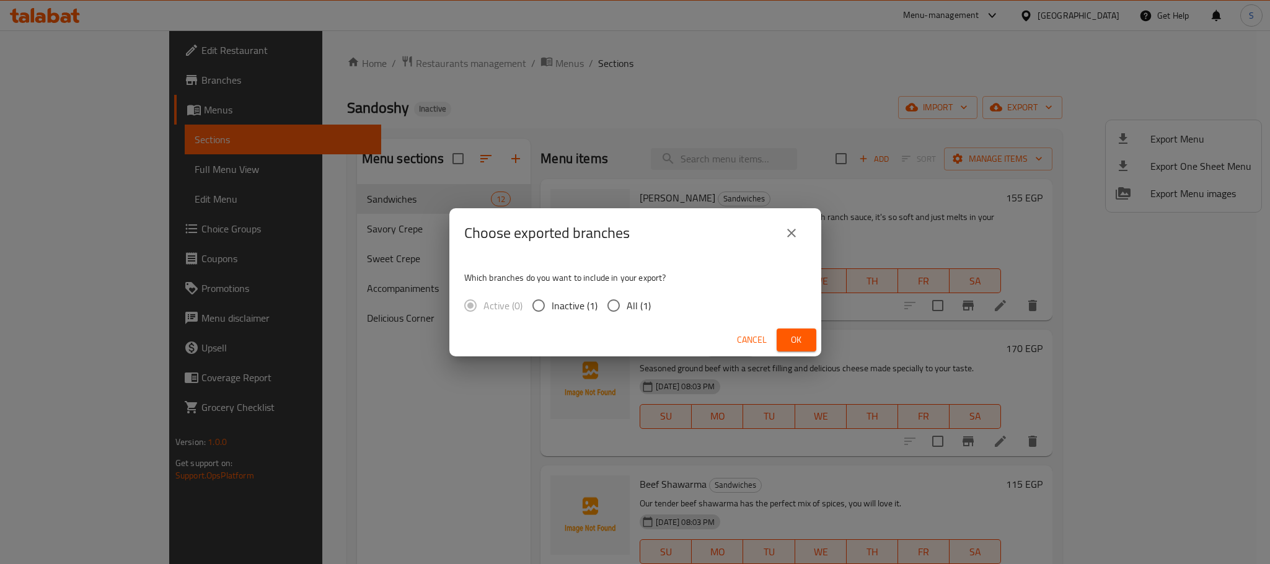
click at [646, 299] on span "All (1)" at bounding box center [639, 305] width 24 height 15
click at [627, 299] on input "All (1)" at bounding box center [614, 306] width 26 height 26
radio input "true"
click at [778, 333] on button "Ok" at bounding box center [797, 340] width 40 height 23
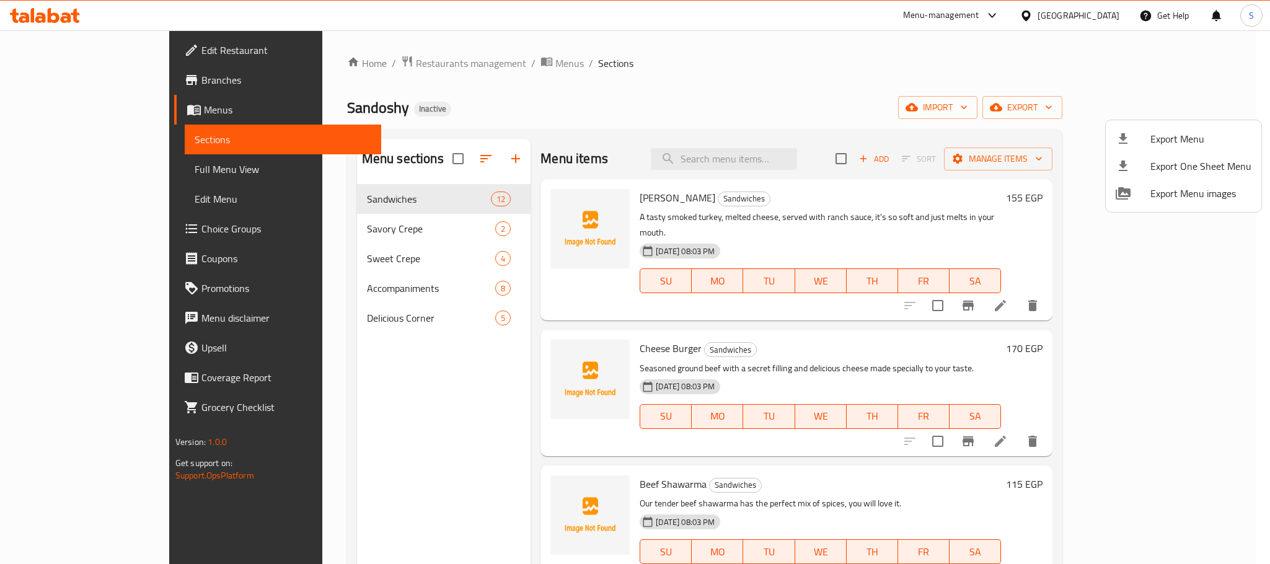
drag, startPoint x: 651, startPoint y: 102, endPoint x: 500, endPoint y: 118, distance: 152.0
click at [651, 102] on div at bounding box center [635, 282] width 1270 height 564
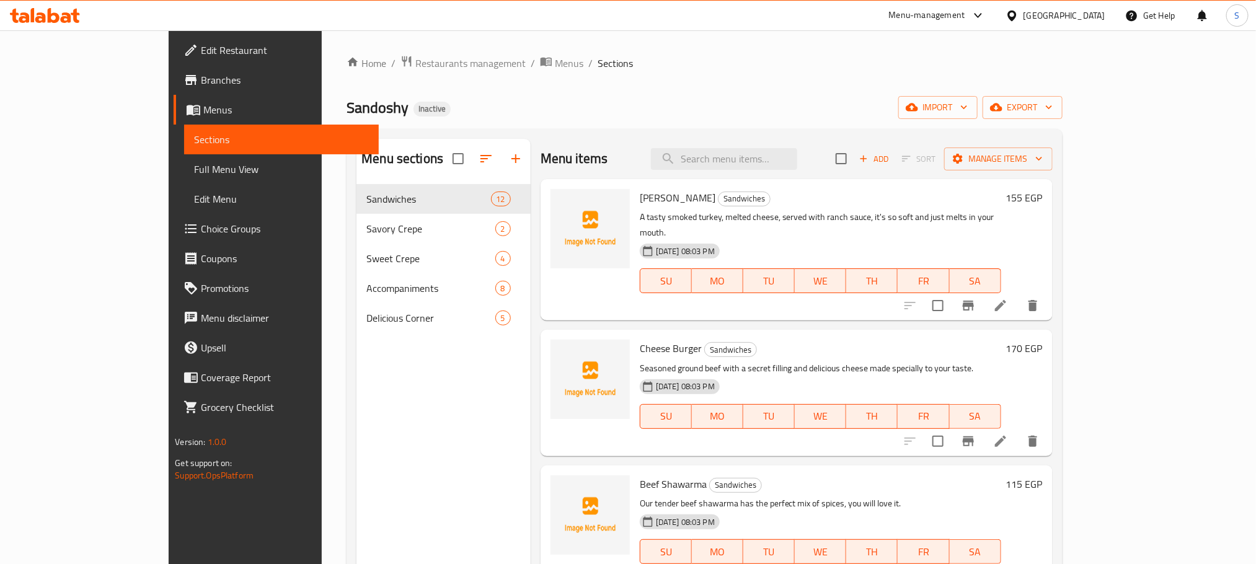
click at [194, 162] on span "Full Menu View" at bounding box center [281, 169] width 174 height 15
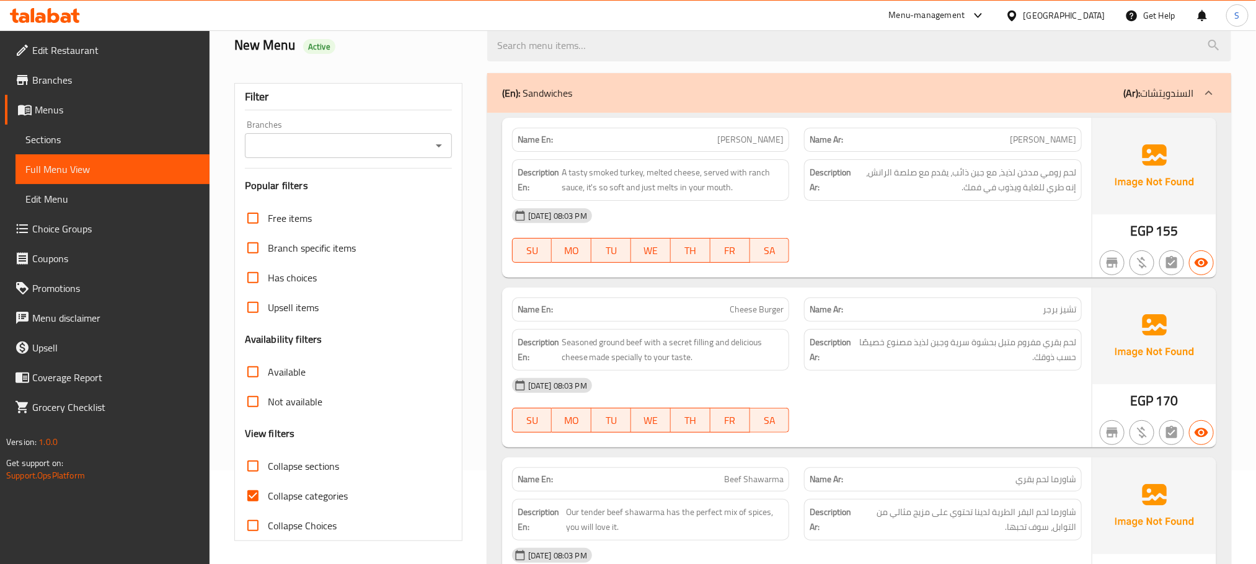
scroll to position [279, 0]
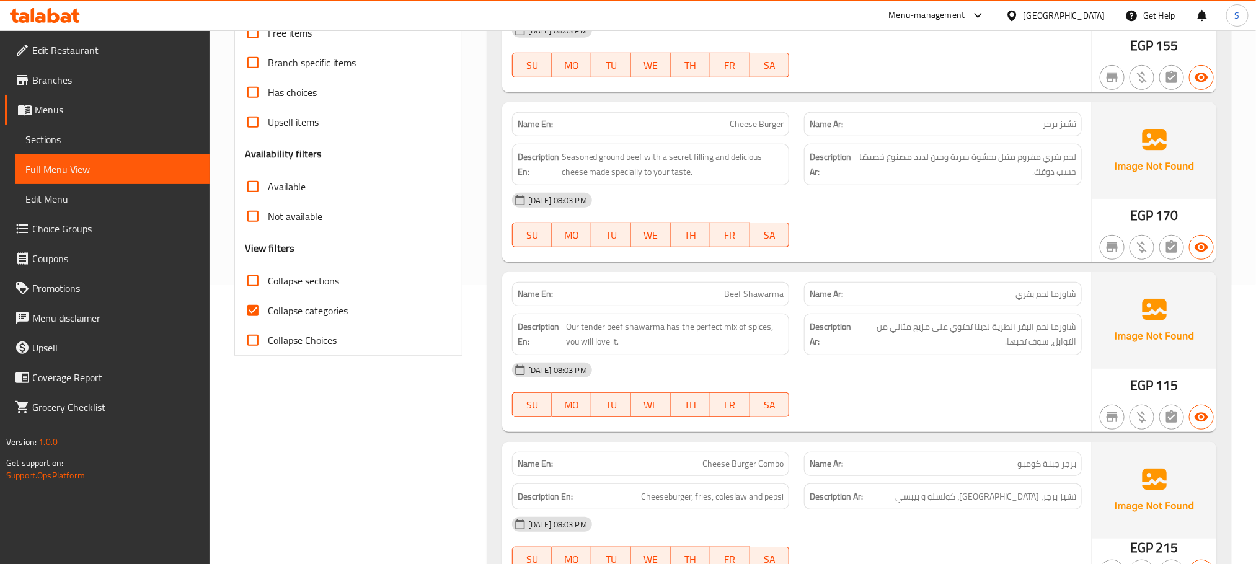
click at [257, 313] on input "Collapse categories" at bounding box center [253, 311] width 30 height 30
checkbox input "false"
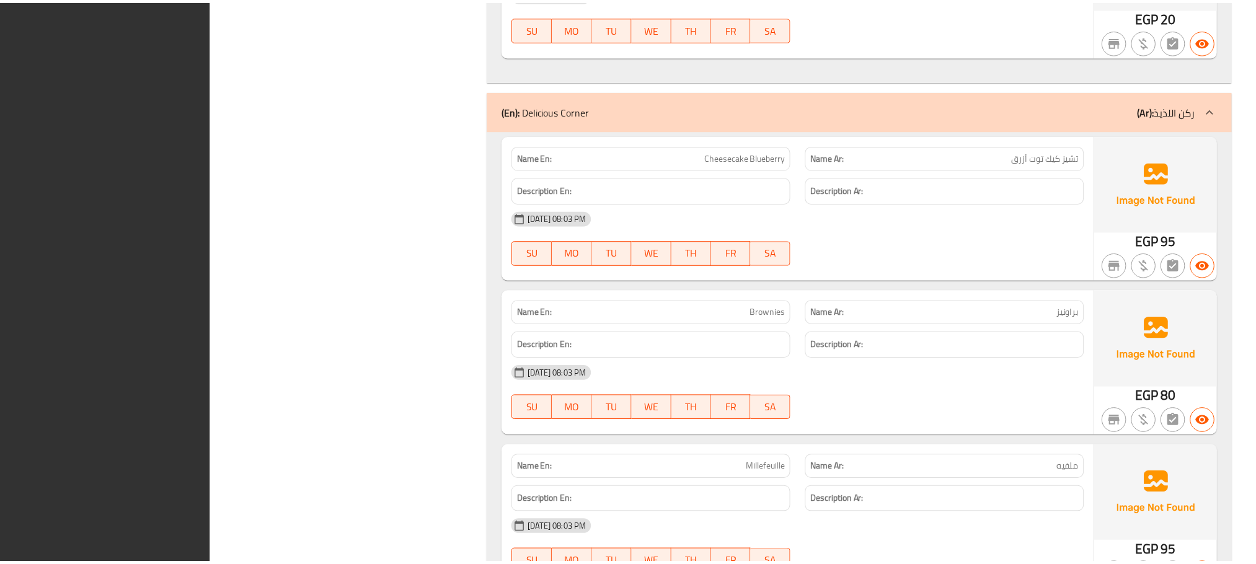
scroll to position [5241, 0]
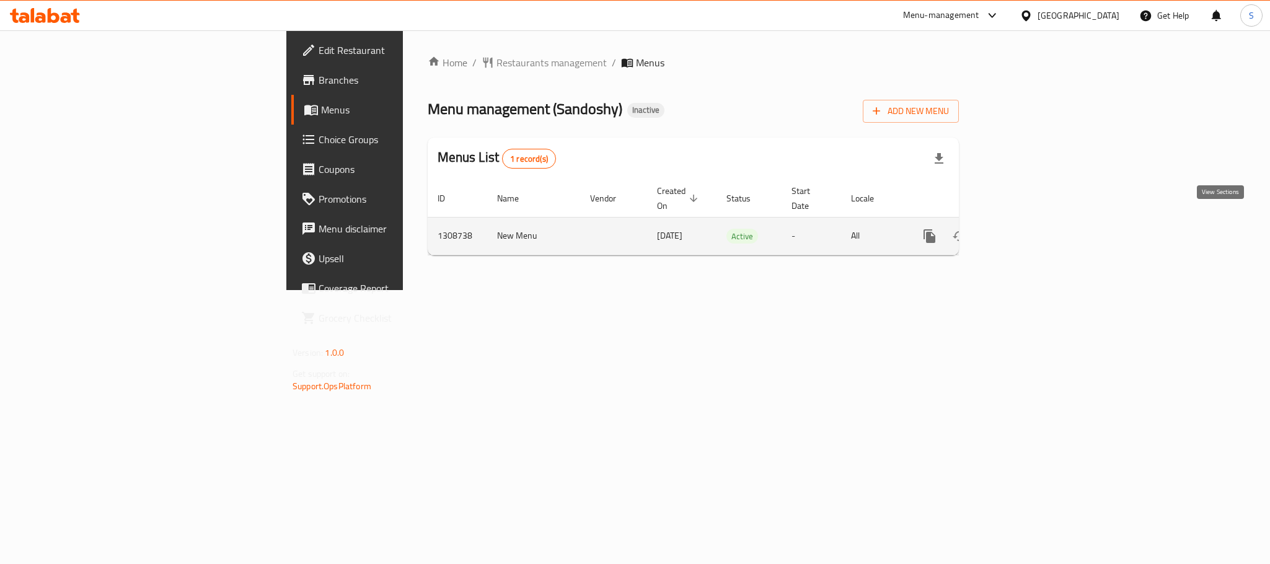
click at [1027, 229] on icon "enhanced table" at bounding box center [1019, 236] width 15 height 15
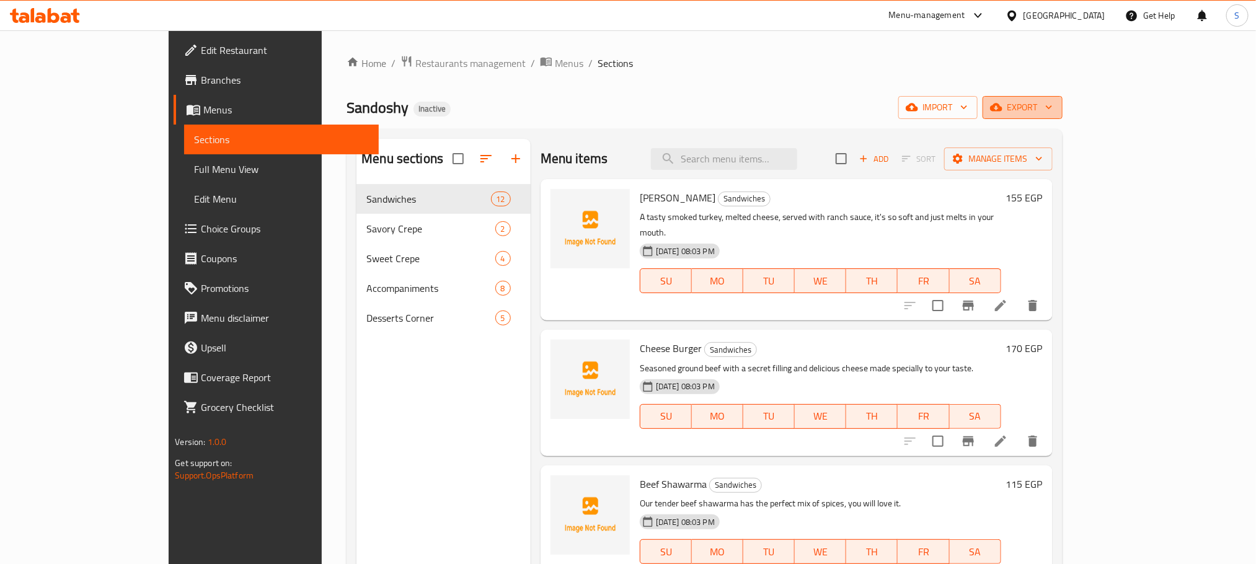
click at [1053, 112] on span "export" at bounding box center [1022, 107] width 60 height 15
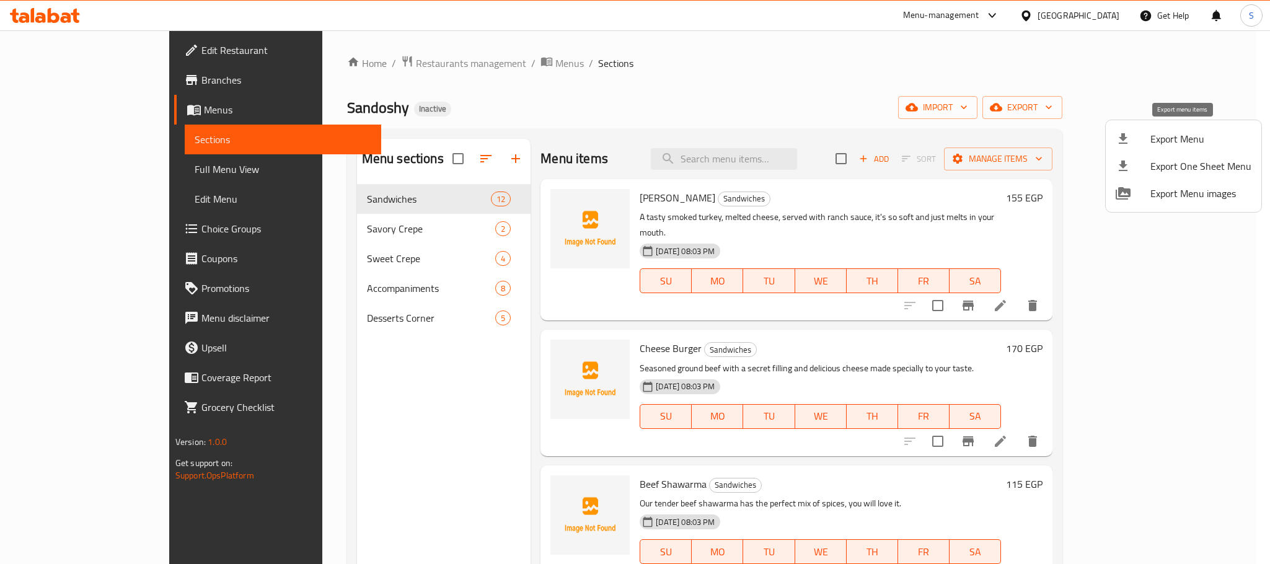
click at [1167, 131] on span "Export Menu" at bounding box center [1200, 138] width 101 height 15
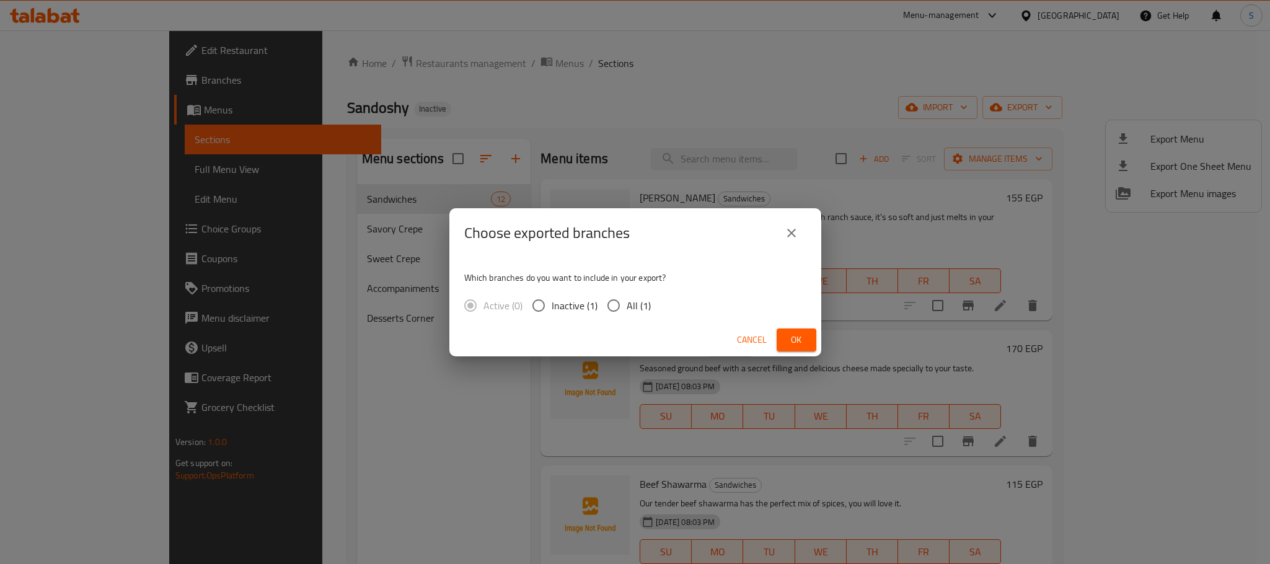
click at [630, 301] on span "All (1)" at bounding box center [639, 305] width 24 height 15
click at [627, 301] on input "All (1)" at bounding box center [614, 306] width 26 height 26
radio input "true"
click at [797, 342] on span "Ok" at bounding box center [797, 339] width 20 height 15
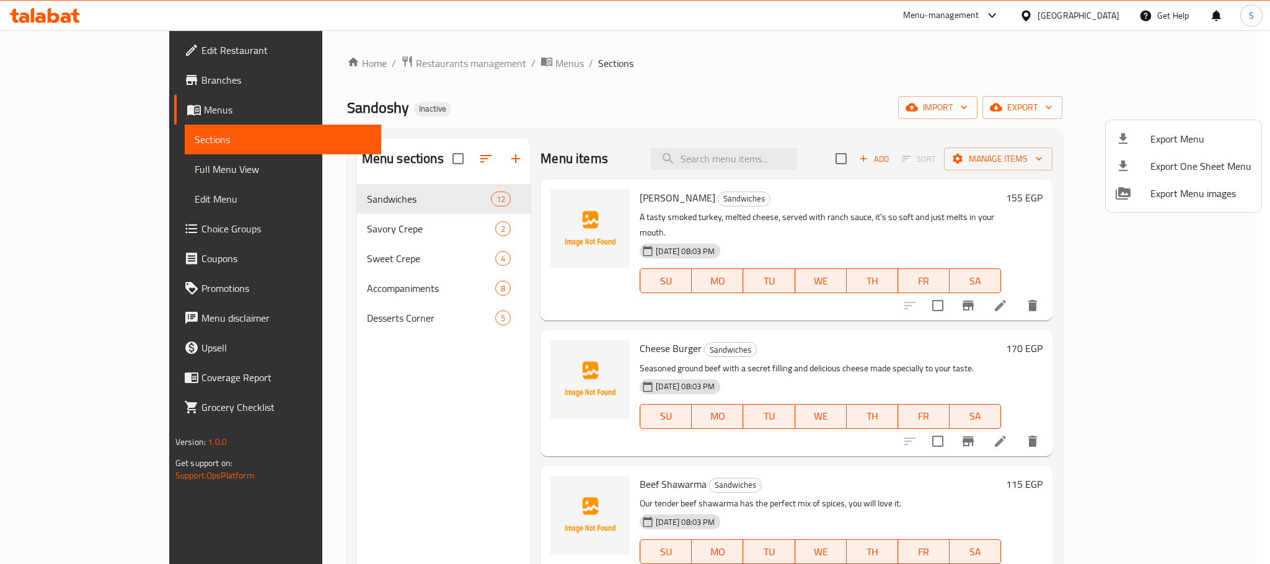
click at [441, 420] on div at bounding box center [635, 282] width 1270 height 564
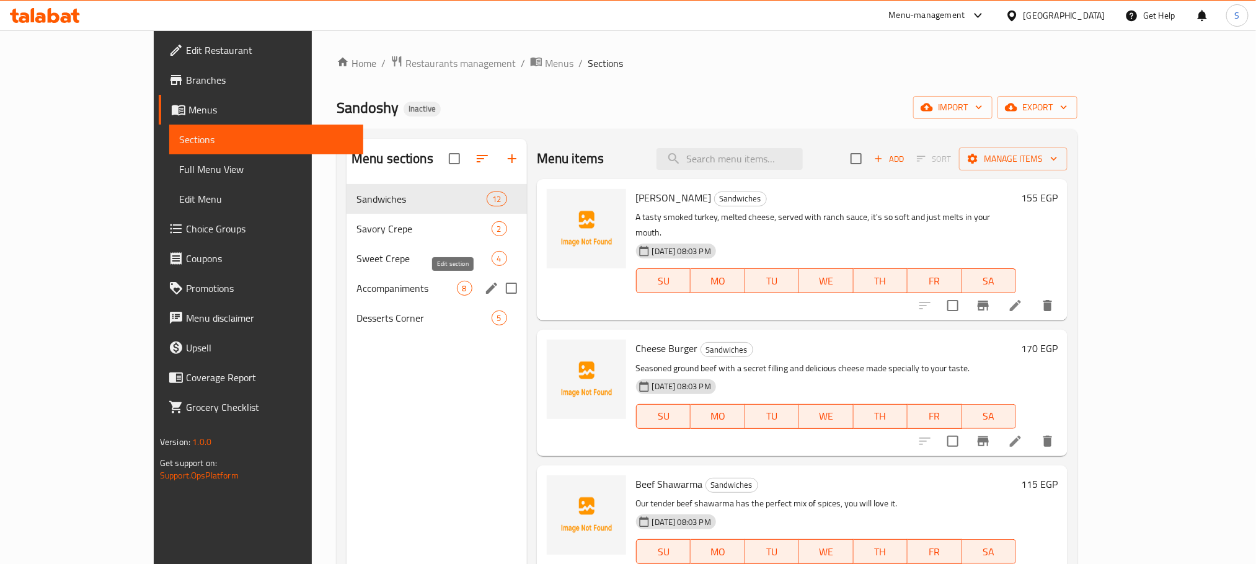
click at [484, 286] on icon "edit" at bounding box center [491, 288] width 15 height 15
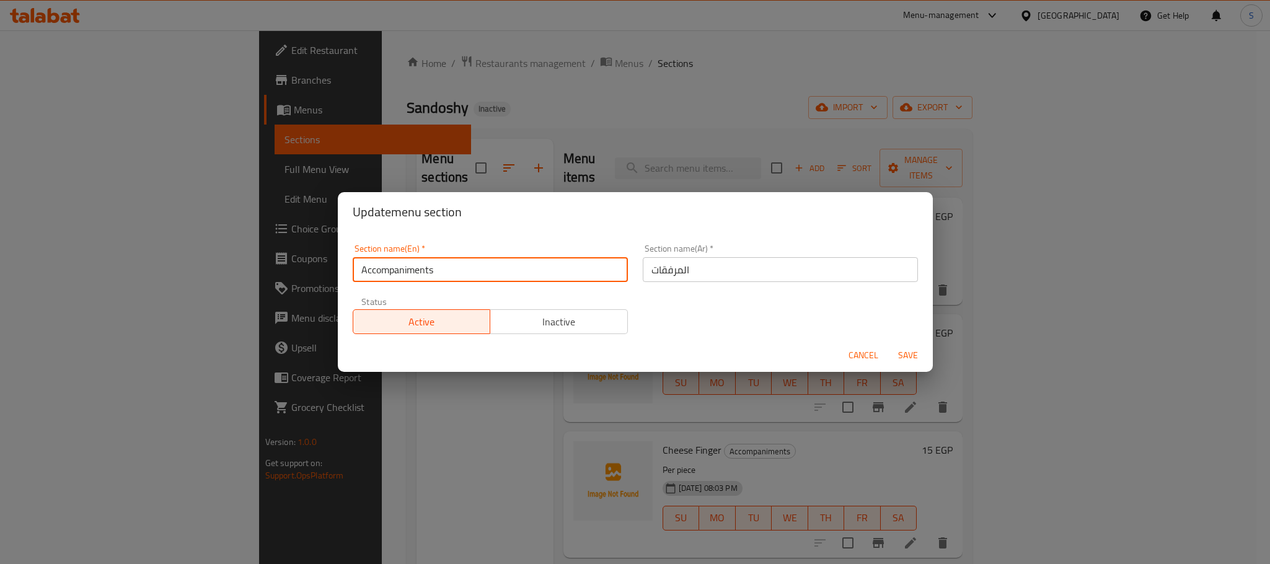
click at [448, 273] on input "Accompaniments" at bounding box center [490, 269] width 275 height 25
type input "Accompaniments/ِ"
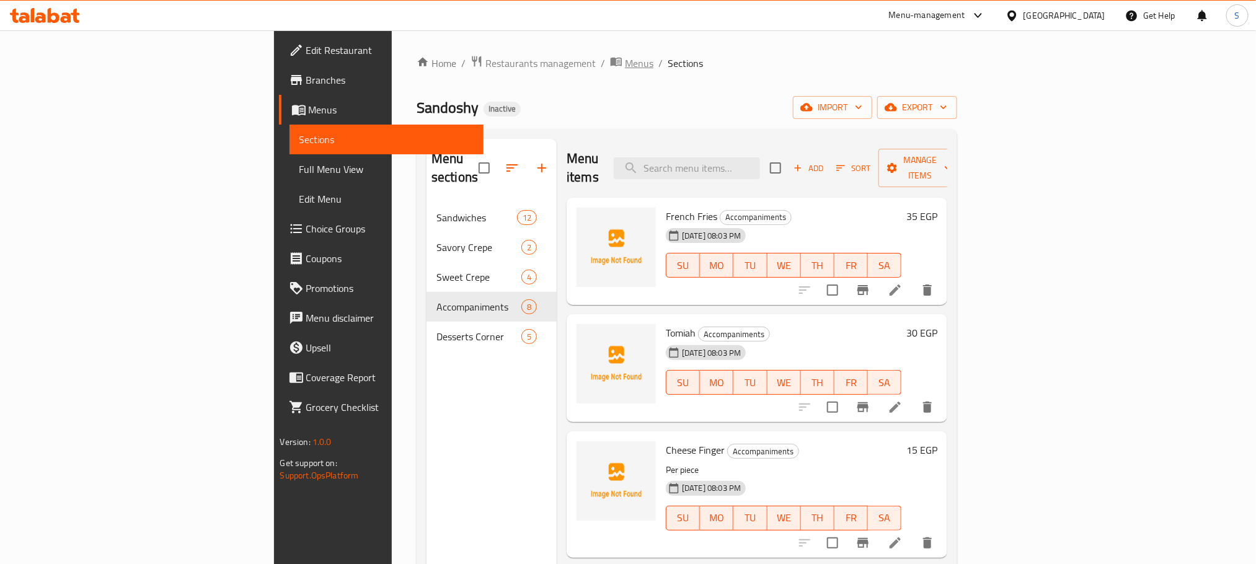
click at [625, 69] on span "Menus" at bounding box center [639, 63] width 29 height 15
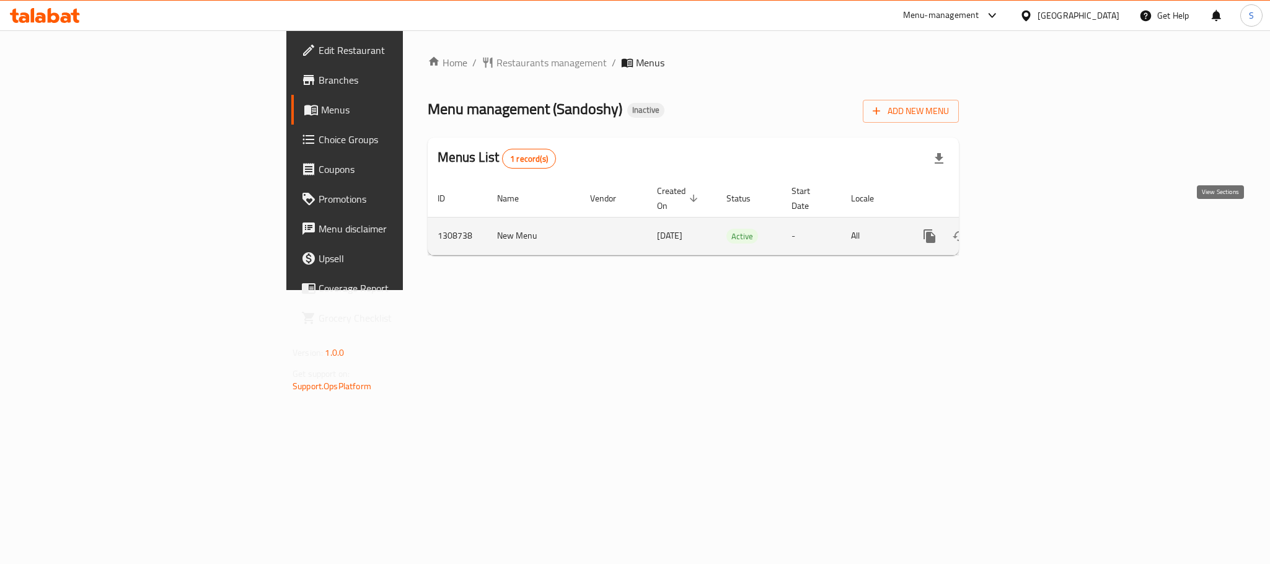
click at [1027, 229] on icon "enhanced table" at bounding box center [1019, 236] width 15 height 15
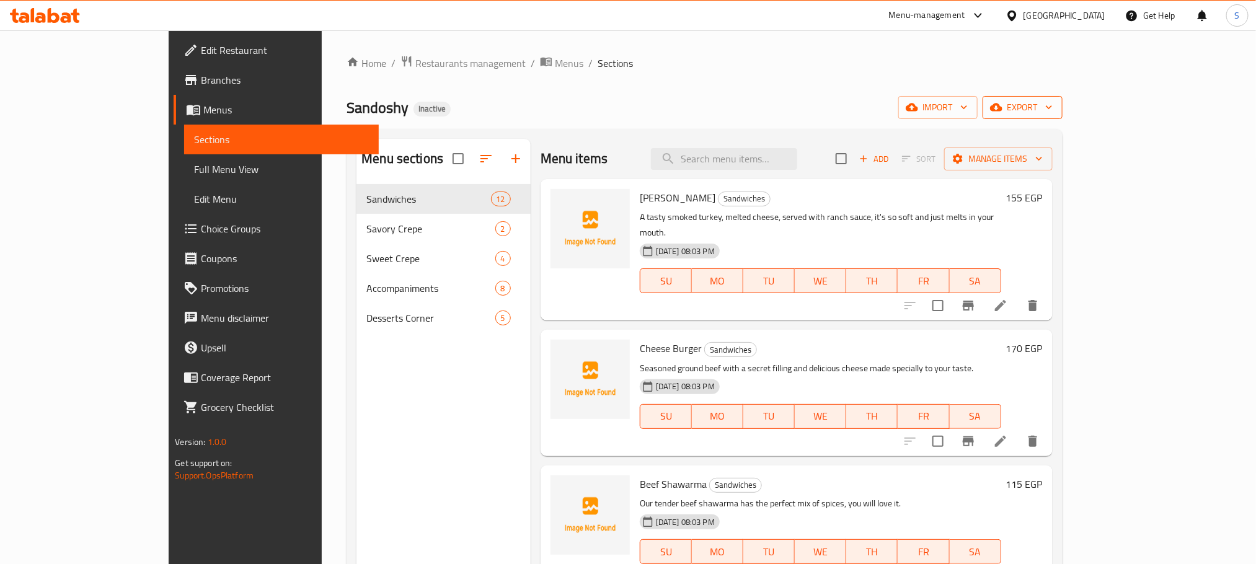
click at [1053, 110] on span "export" at bounding box center [1022, 107] width 60 height 15
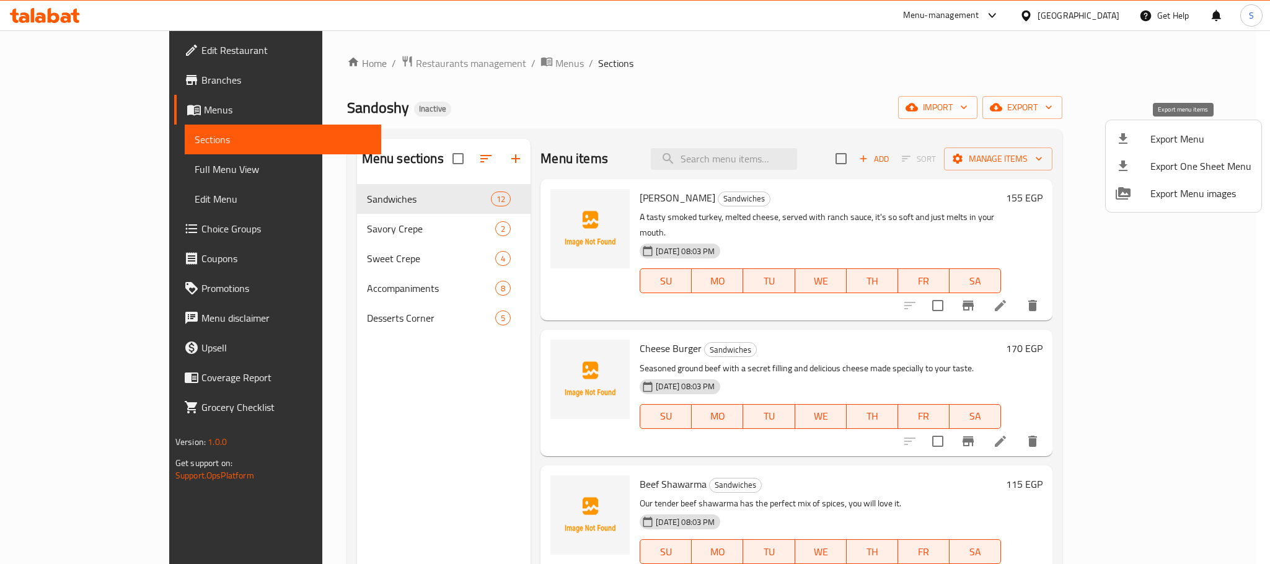
click at [1172, 131] on span "Export Menu" at bounding box center [1200, 138] width 101 height 15
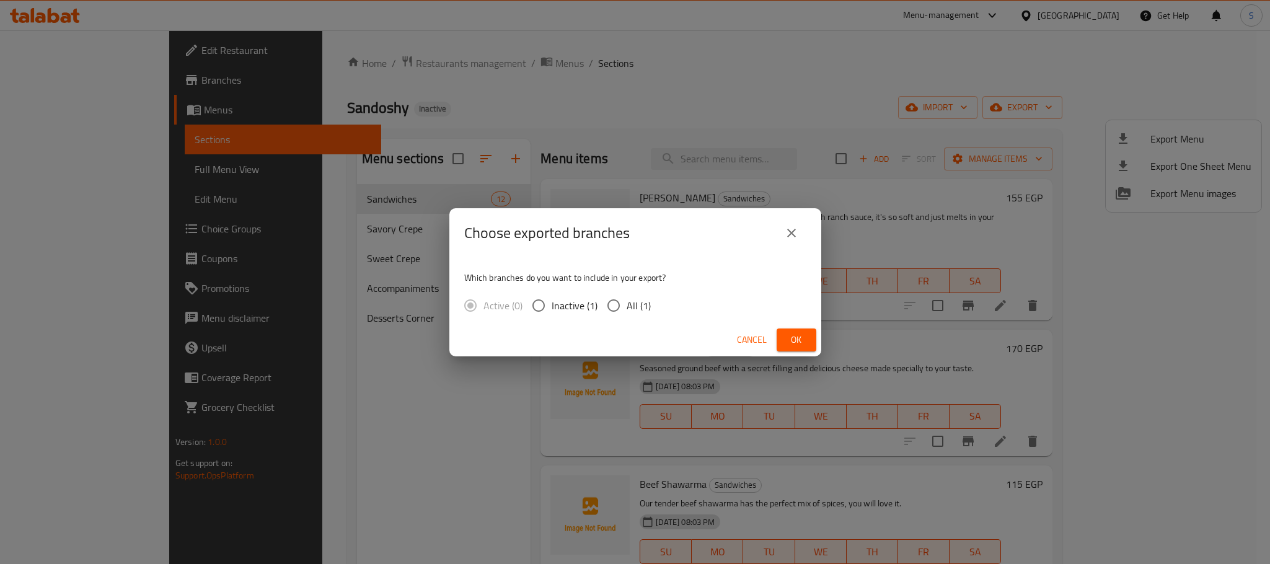
click at [604, 300] on input "All (1)" at bounding box center [614, 306] width 26 height 26
radio input "true"
drag, startPoint x: 781, startPoint y: 329, endPoint x: 755, endPoint y: 311, distance: 32.0
click at [781, 330] on button "Ok" at bounding box center [797, 340] width 40 height 23
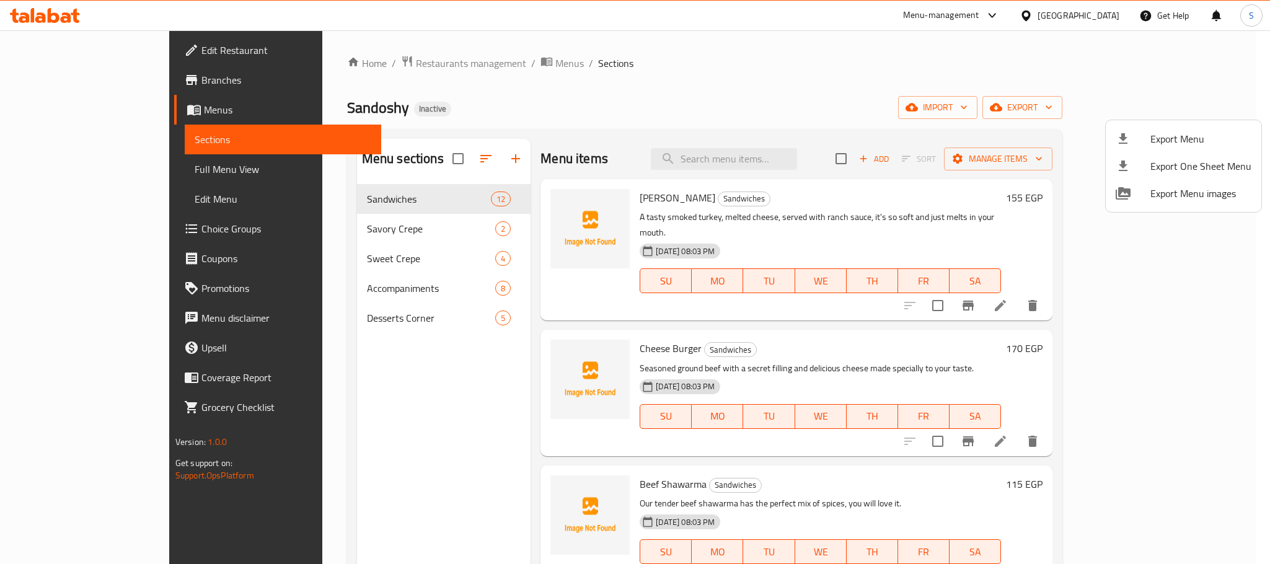
click at [92, 169] on div at bounding box center [635, 282] width 1270 height 564
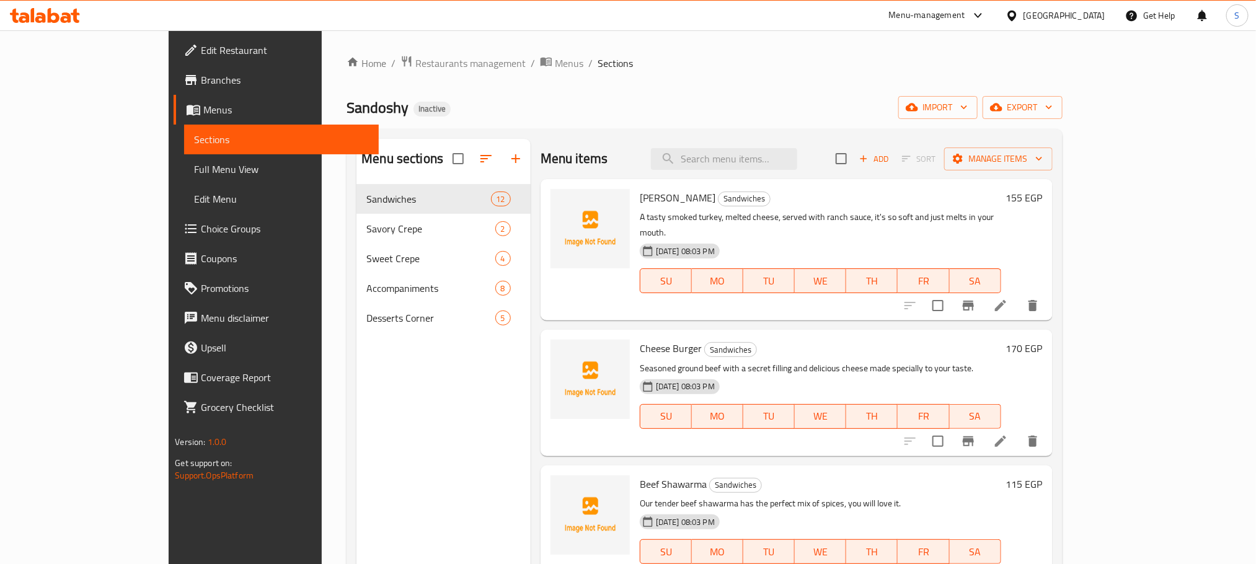
click at [194, 168] on span "Full Menu View" at bounding box center [281, 169] width 174 height 15
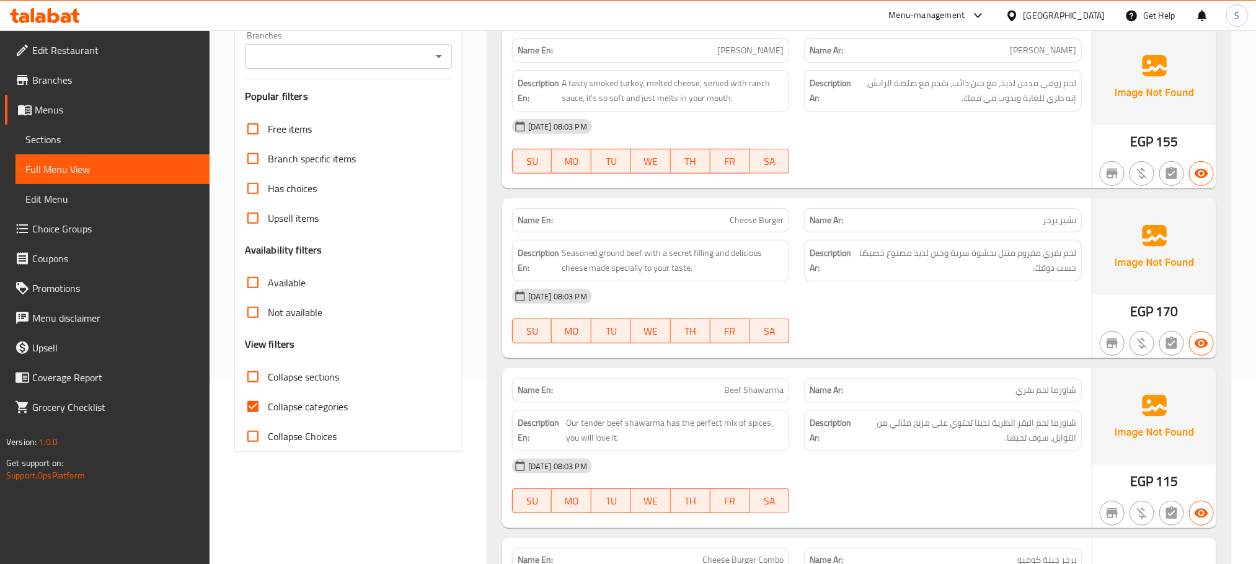
scroll to position [186, 0]
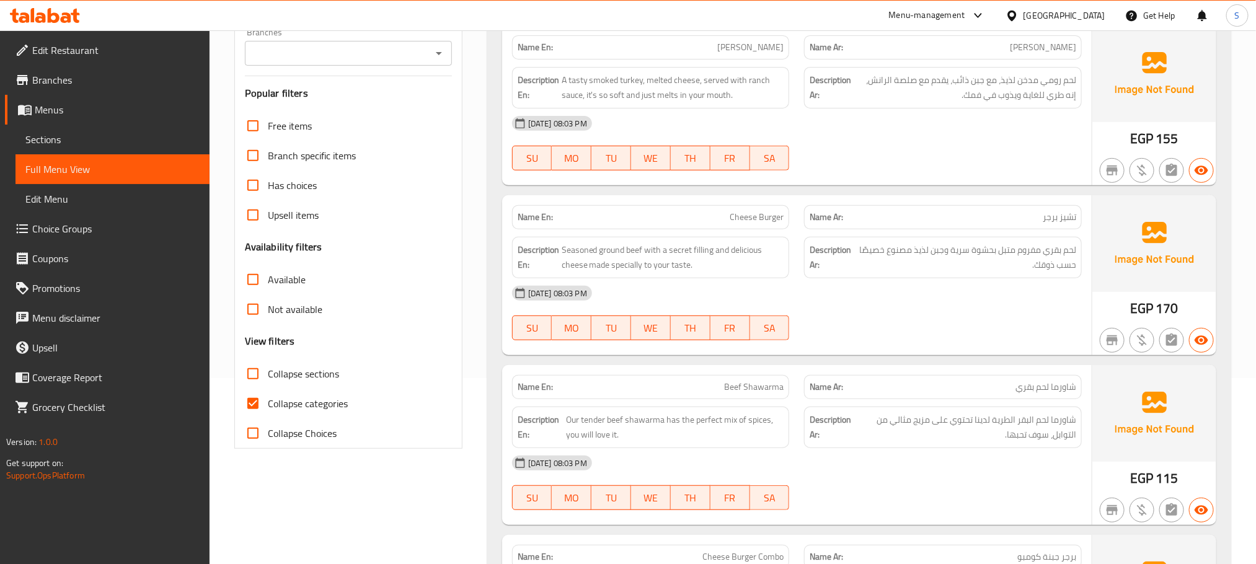
click at [259, 398] on input "Collapse categories" at bounding box center [253, 404] width 30 height 30
checkbox input "false"
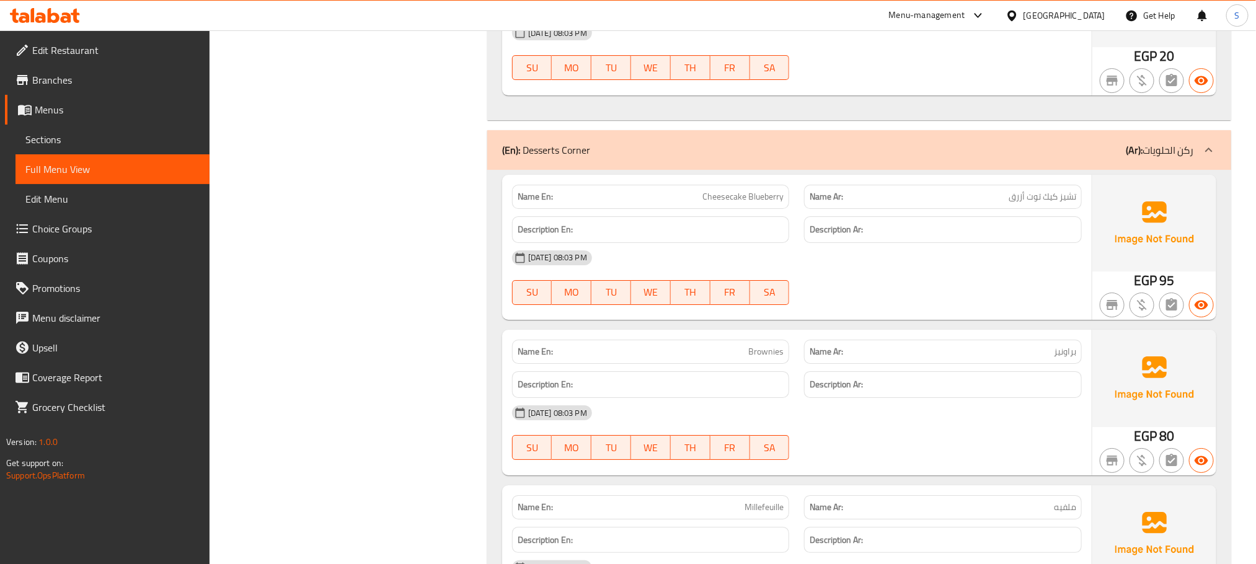
scroll to position [4776, 0]
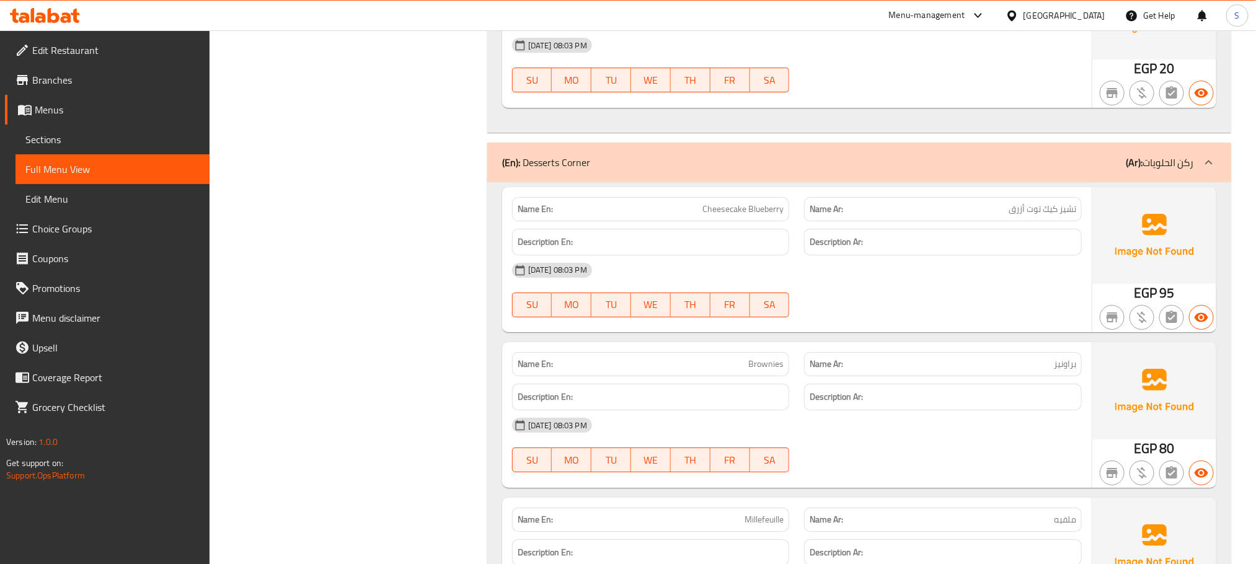
click at [71, 139] on span "Sections" at bounding box center [112, 139] width 174 height 15
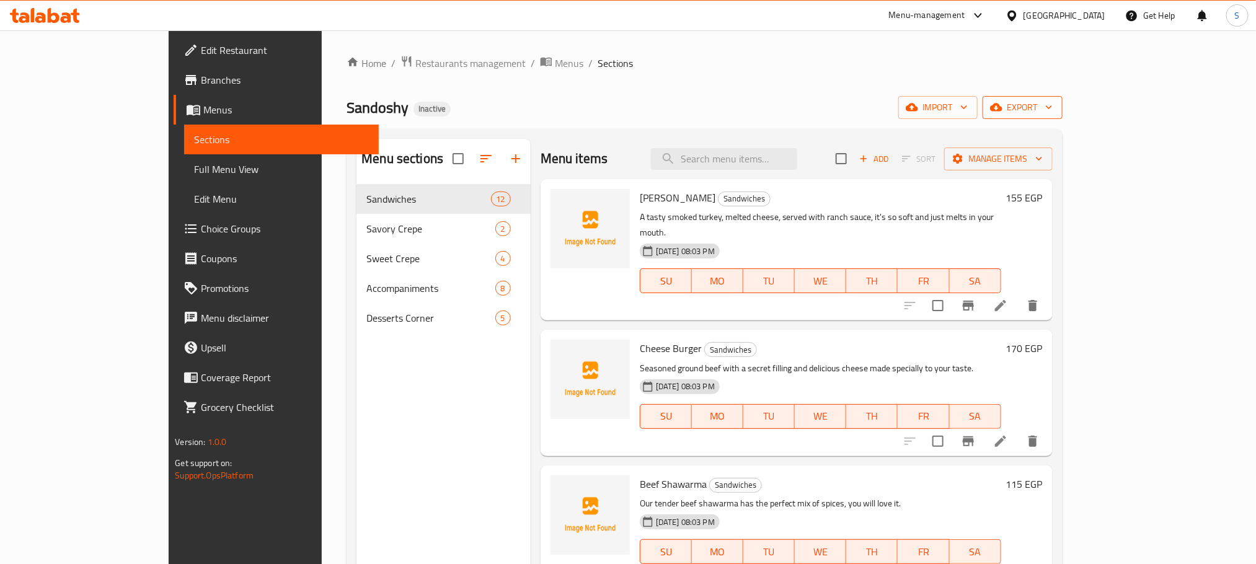
click at [1053, 112] on span "export" at bounding box center [1022, 107] width 60 height 15
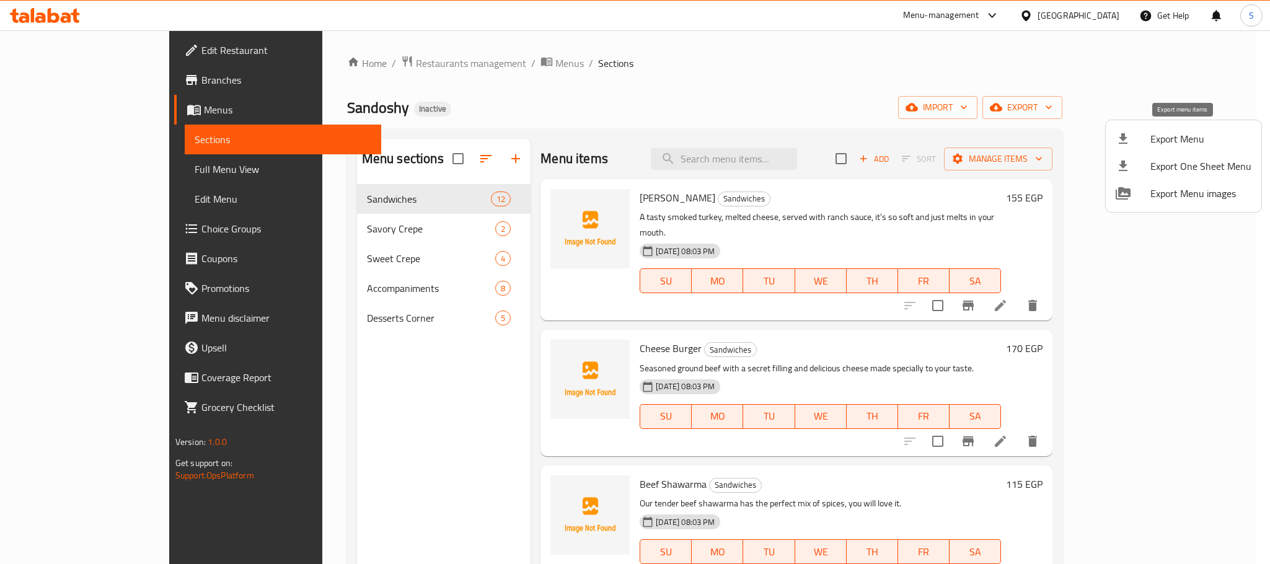
click at [1194, 132] on span "Export Menu" at bounding box center [1200, 138] width 101 height 15
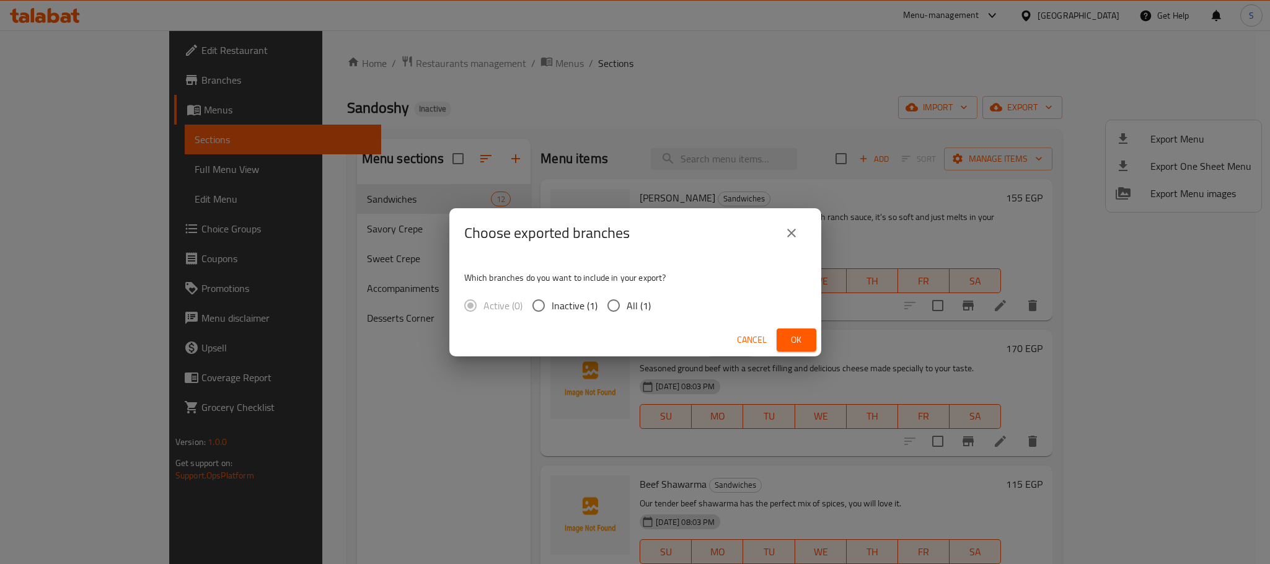
click at [601, 305] on input "All (1)" at bounding box center [614, 306] width 26 height 26
radio input "true"
click at [796, 332] on span "Ok" at bounding box center [797, 339] width 20 height 15
